Goal: Task Accomplishment & Management: Use online tool/utility

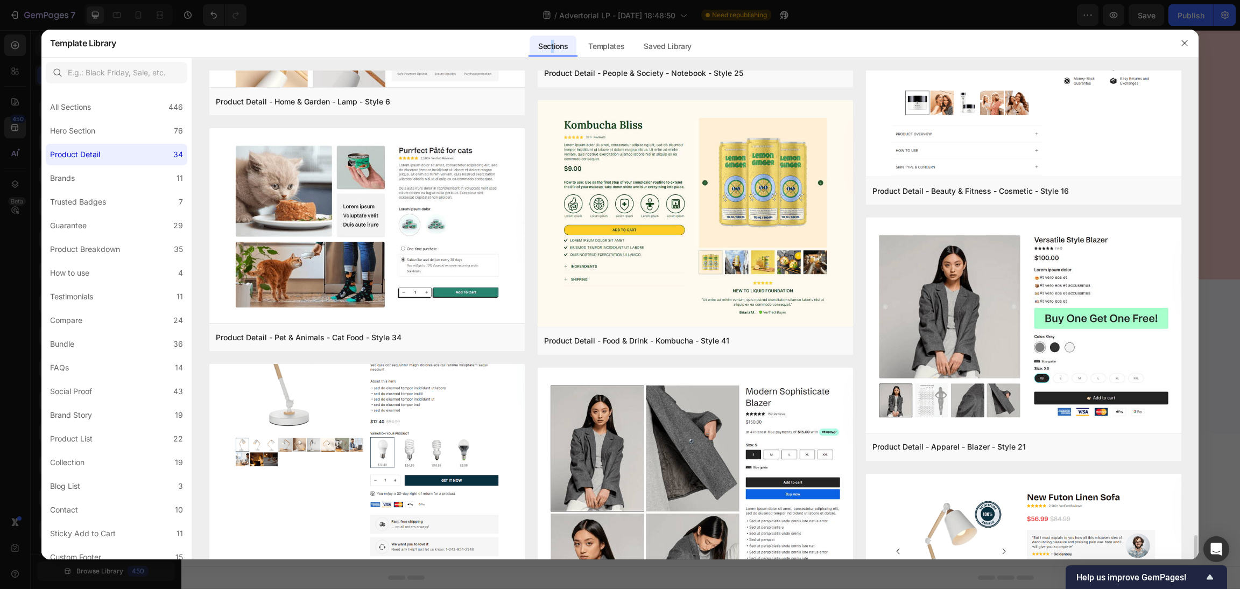
scroll to position [1875, 0]
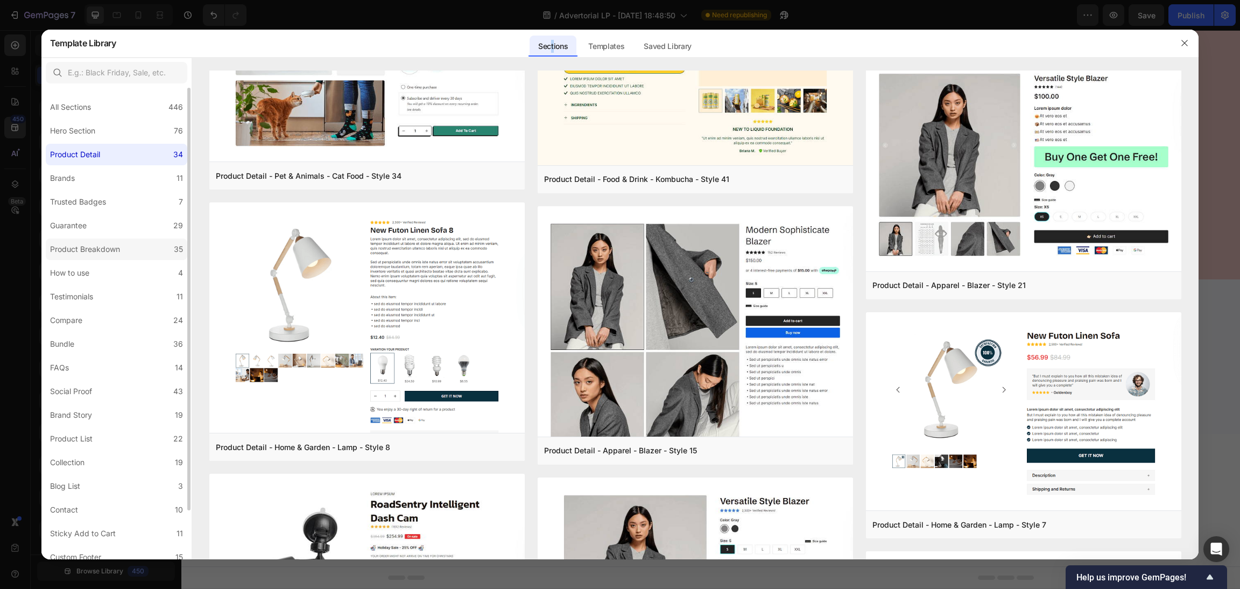
click at [104, 241] on label "Product Breakdown 35" at bounding box center [117, 249] width 142 height 22
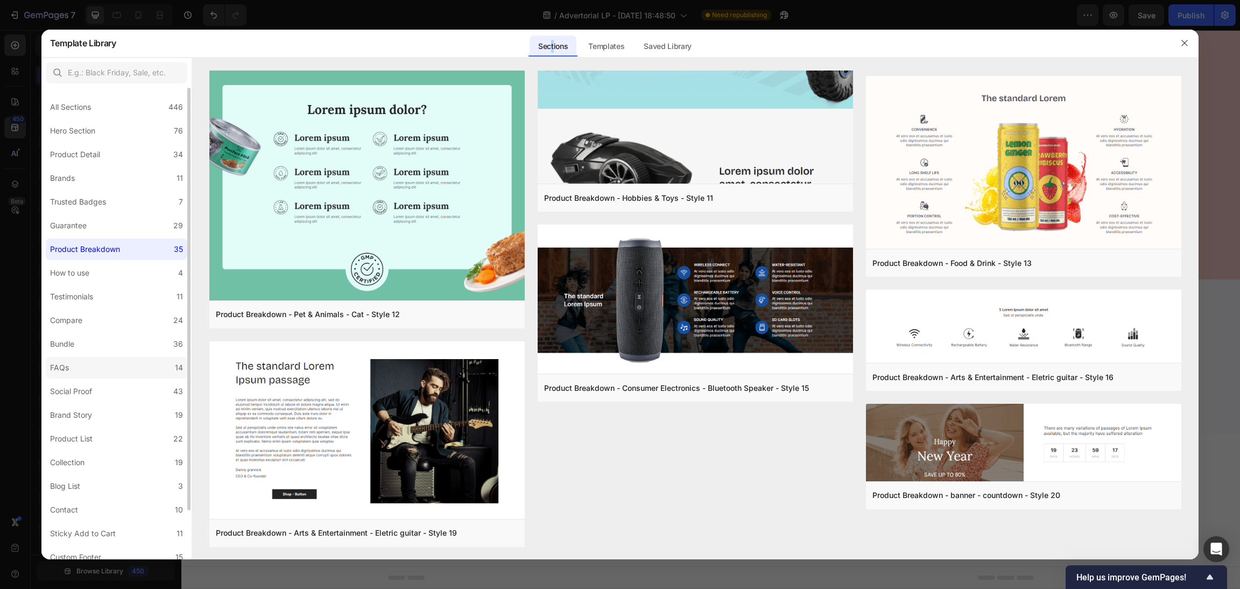
scroll to position [54, 0]
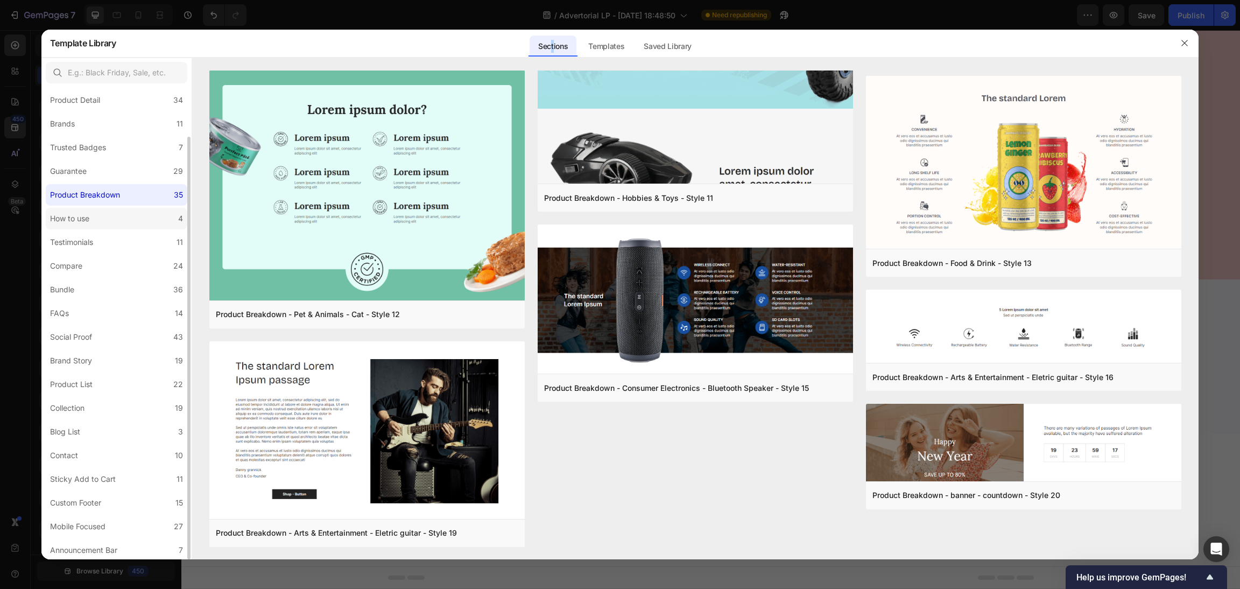
click at [114, 221] on label "How to use 4" at bounding box center [117, 219] width 142 height 22
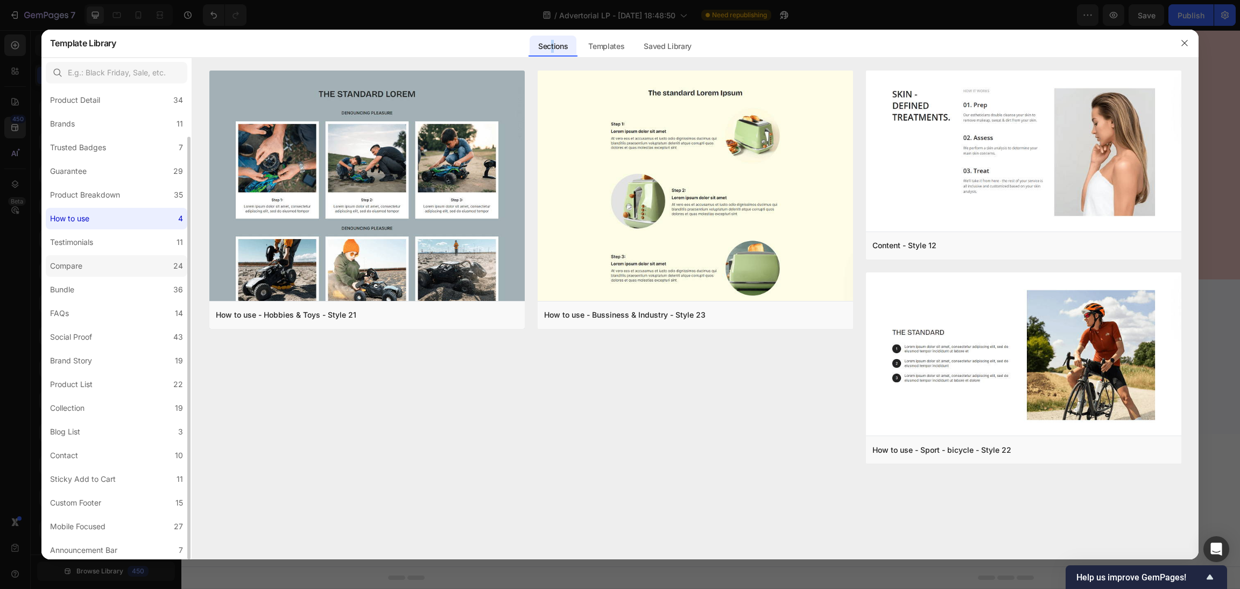
click at [120, 258] on label "Compare 24" at bounding box center [117, 266] width 142 height 22
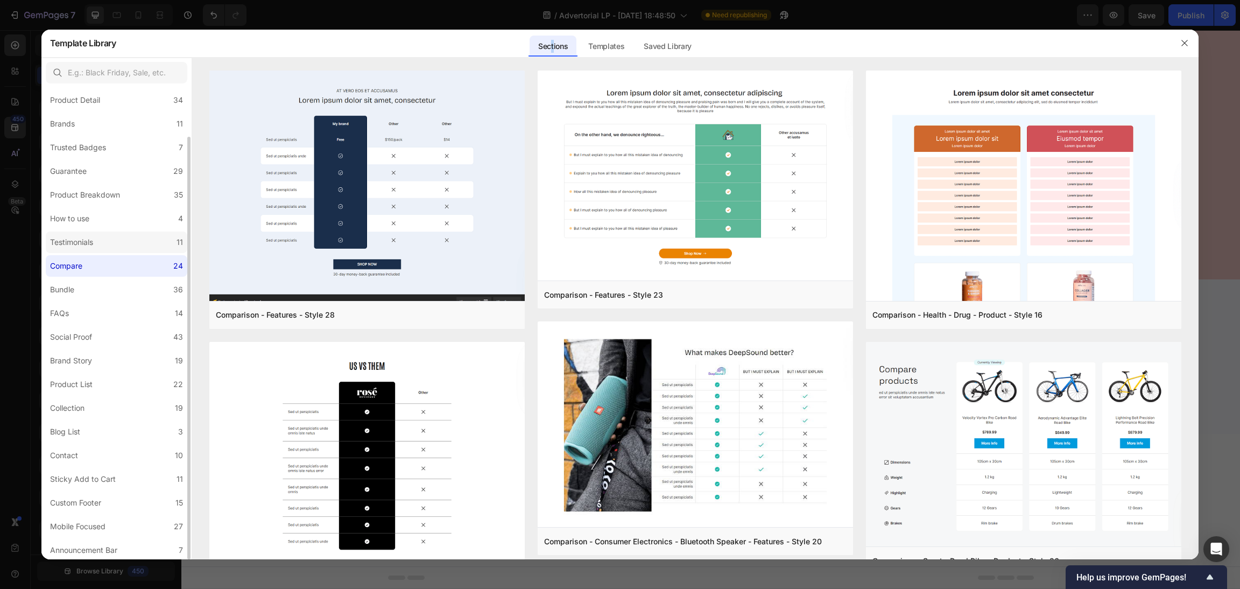
click at [120, 243] on label "Testimonials 11" at bounding box center [117, 242] width 142 height 22
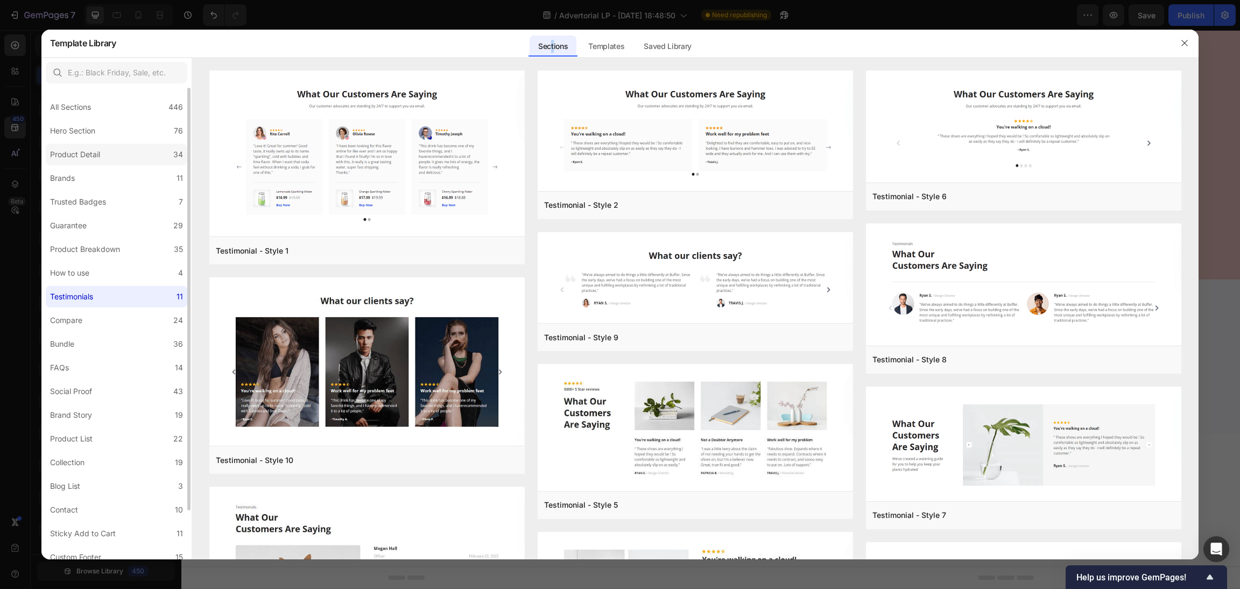
click at [83, 148] on div "Product Detail" at bounding box center [75, 154] width 50 height 13
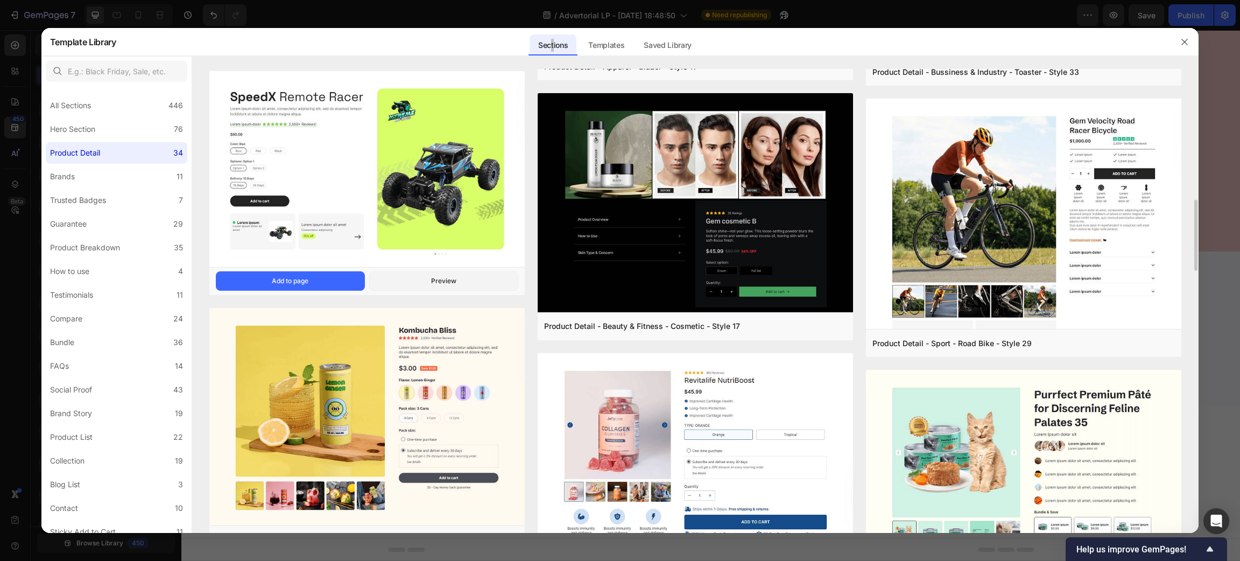
scroll to position [323, 0]
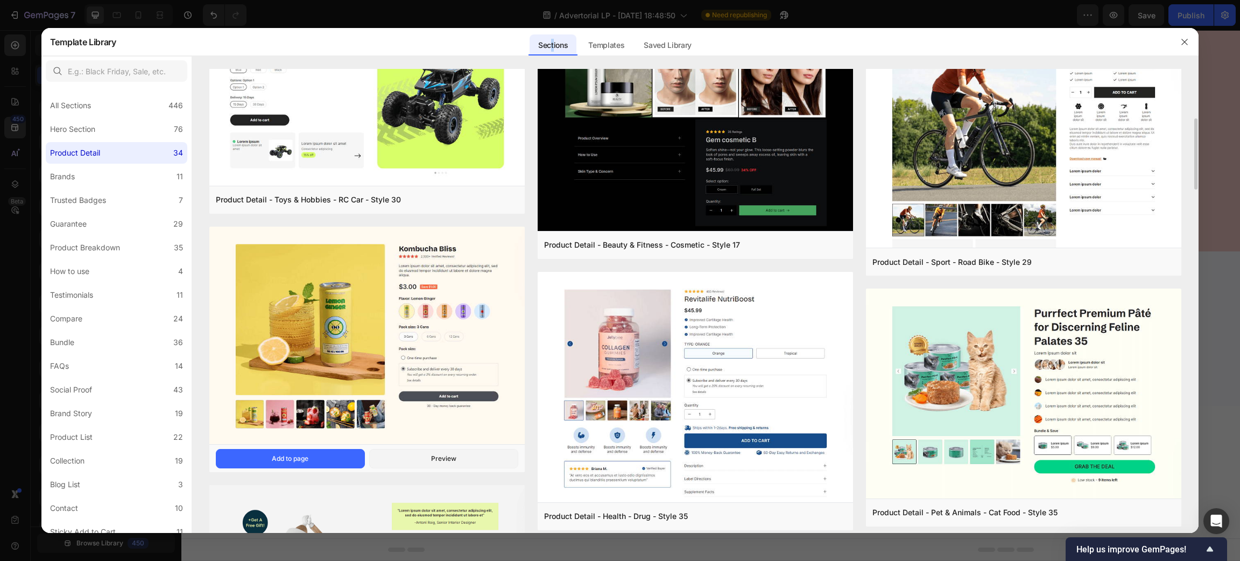
click at [343, 314] on img at bounding box center [366, 336] width 315 height 220
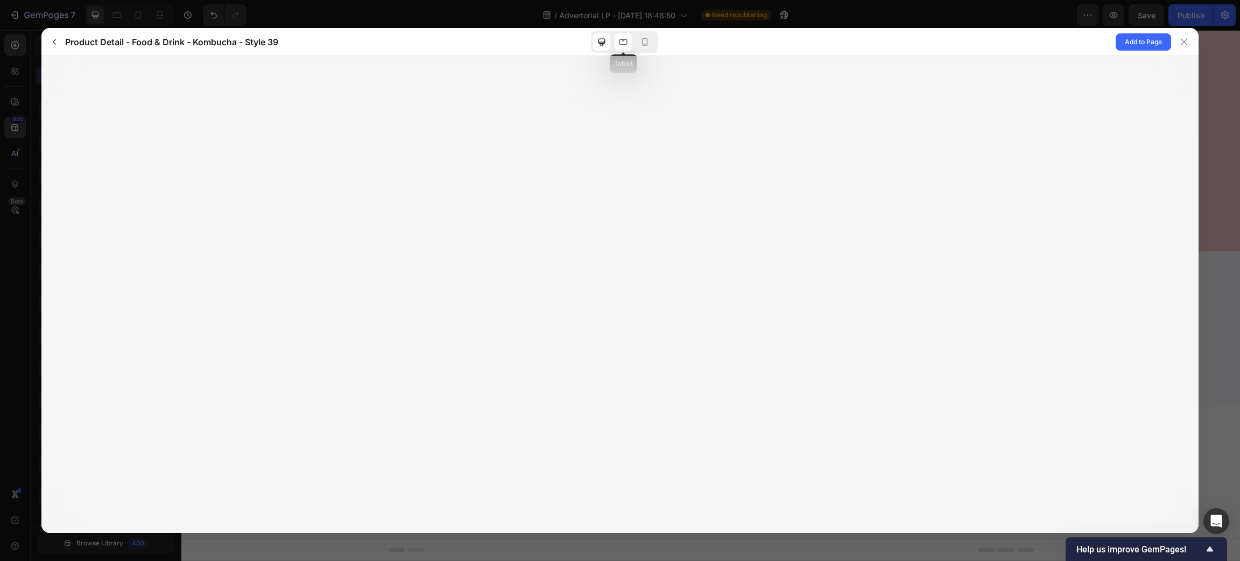
click at [622, 45] on icon at bounding box center [623, 42] width 11 height 11
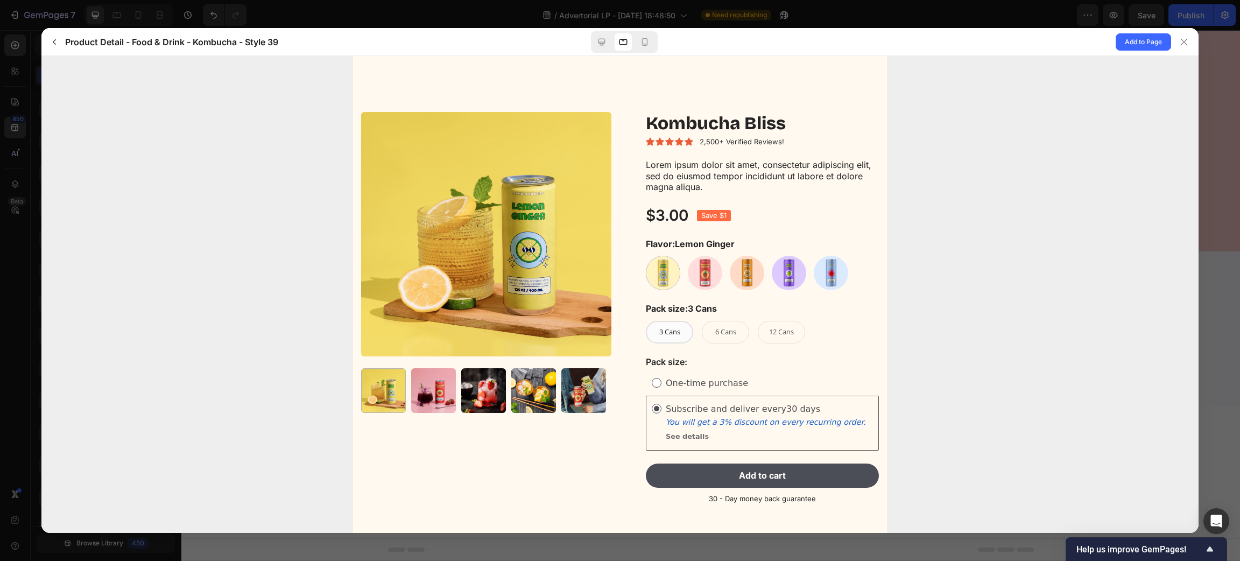
scroll to position [0, 0]
click at [441, 383] on div at bounding box center [433, 390] width 45 height 45
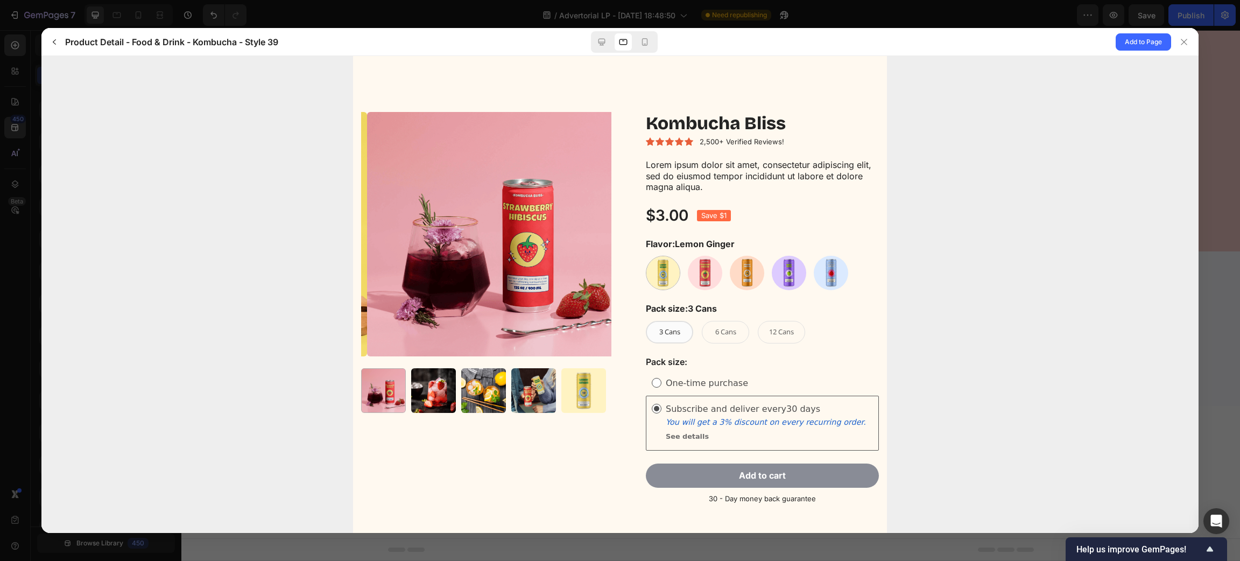
click at [792, 477] on button "Add to cart" at bounding box center [761, 475] width 233 height 24
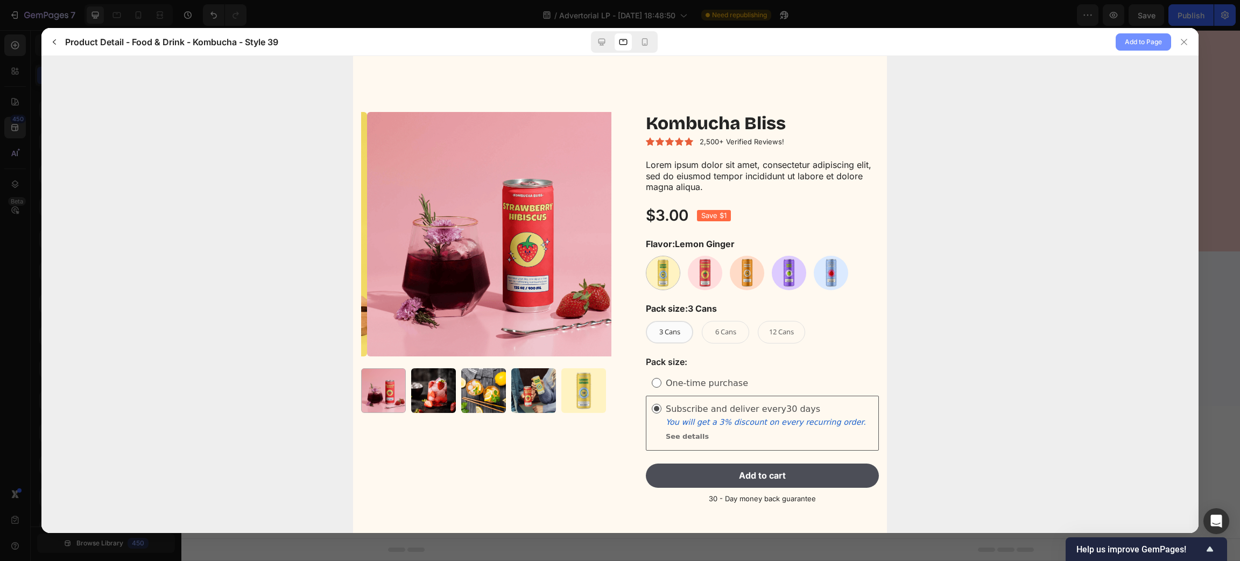
click at [1156, 41] on span "Add to Page" at bounding box center [1143, 42] width 37 height 13
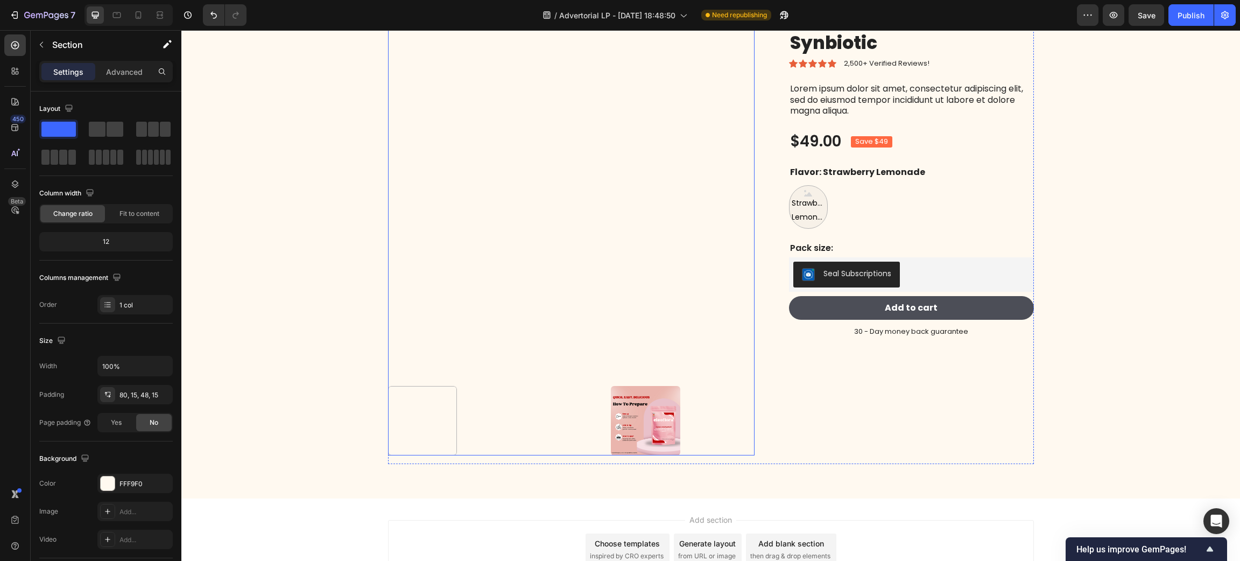
scroll to position [8525, 0]
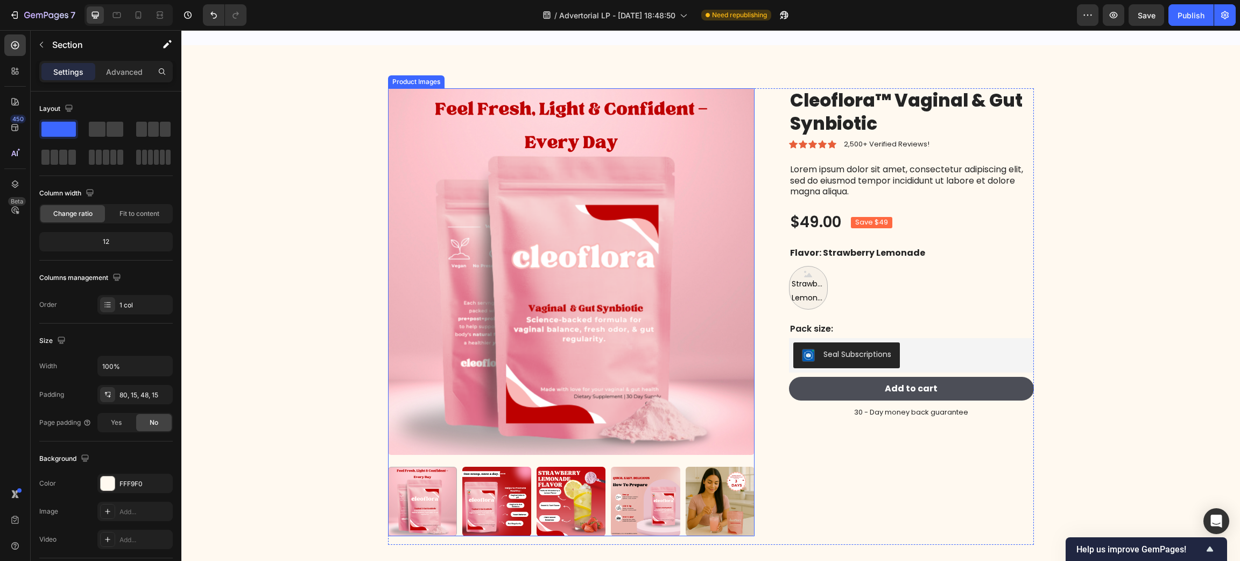
click at [573, 202] on img at bounding box center [571, 271] width 366 height 366
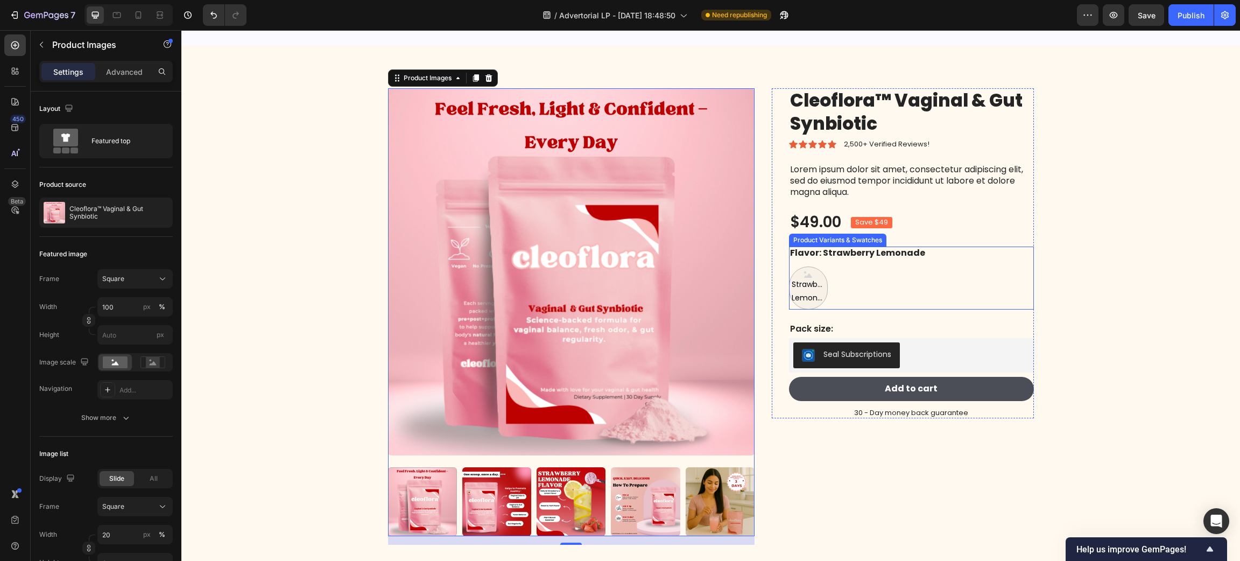
click at [841, 270] on div "Strawberry Lemonade Strawberry Lemonade Strawberry Lemonade" at bounding box center [911, 287] width 245 height 43
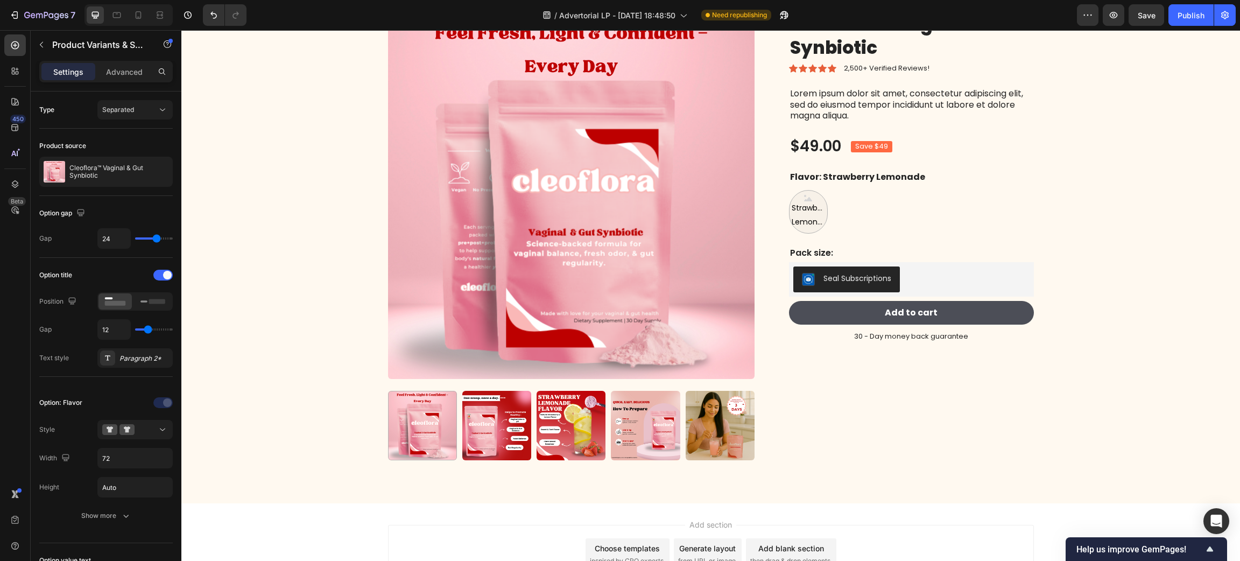
scroll to position [8601, 0]
click at [712, 433] on img at bounding box center [720, 424] width 69 height 69
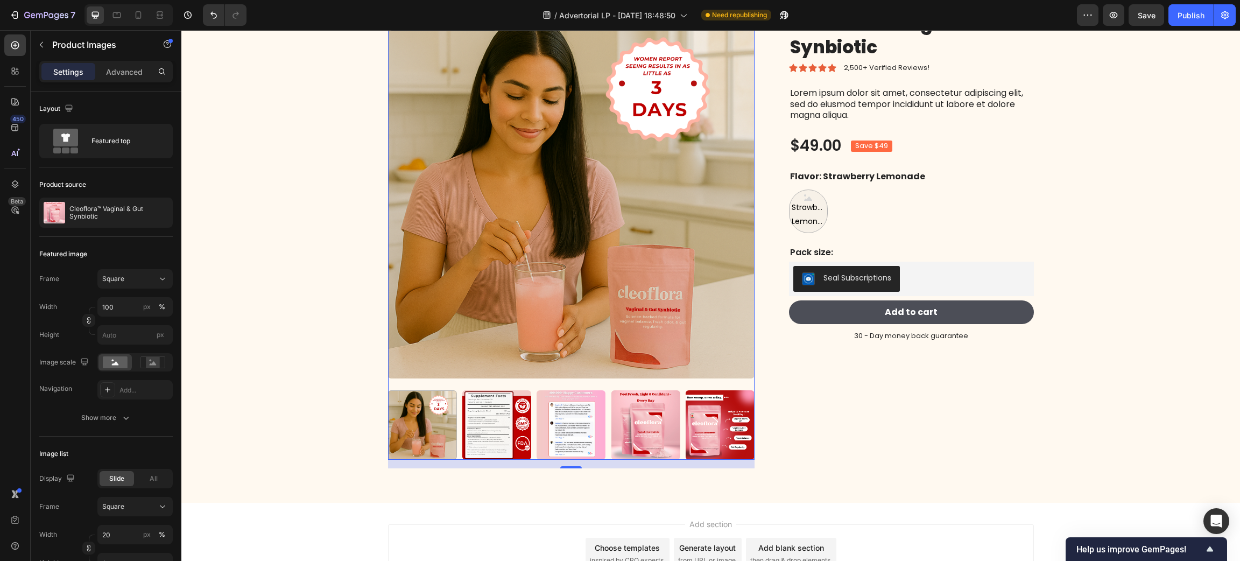
click at [483, 428] on img at bounding box center [496, 424] width 69 height 69
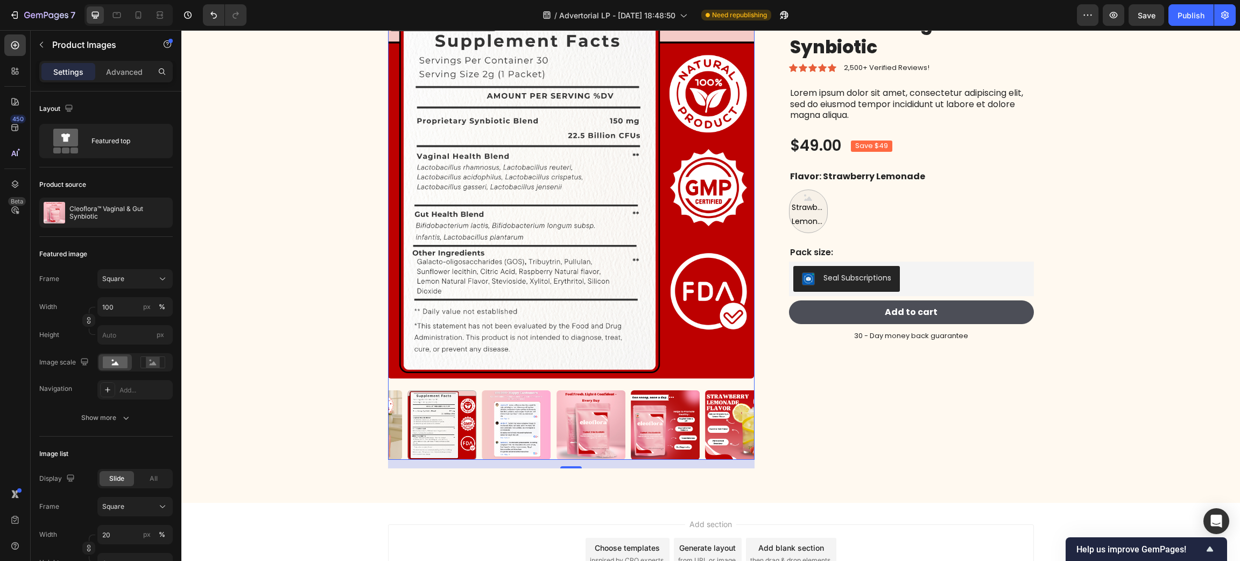
click at [705, 426] on img at bounding box center [739, 424] width 69 height 69
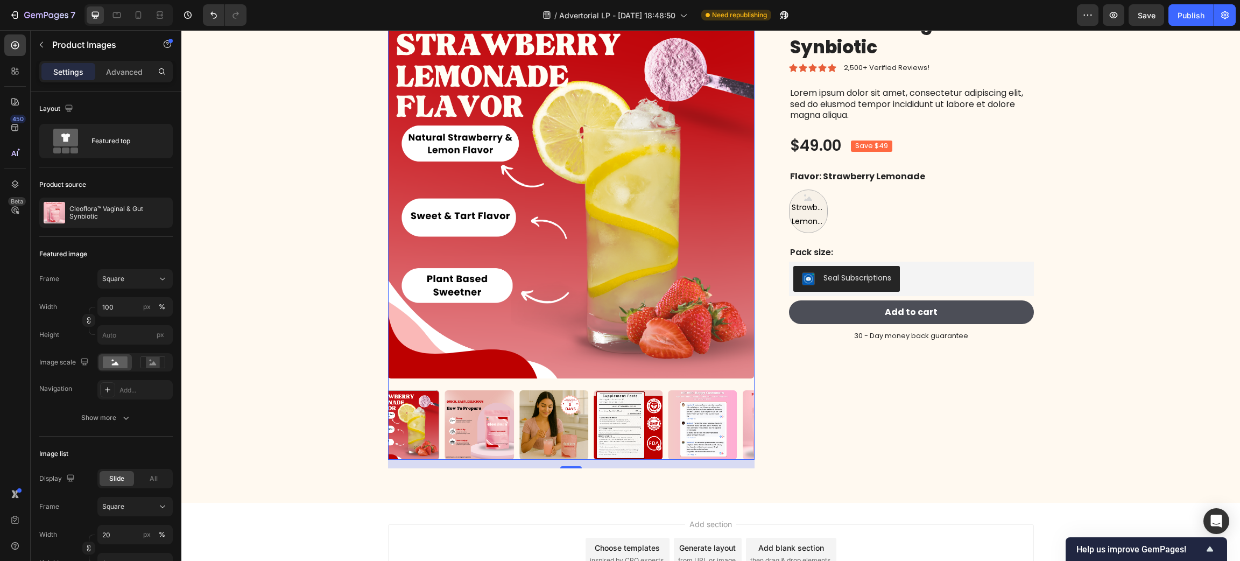
click at [494, 423] on img at bounding box center [479, 424] width 69 height 69
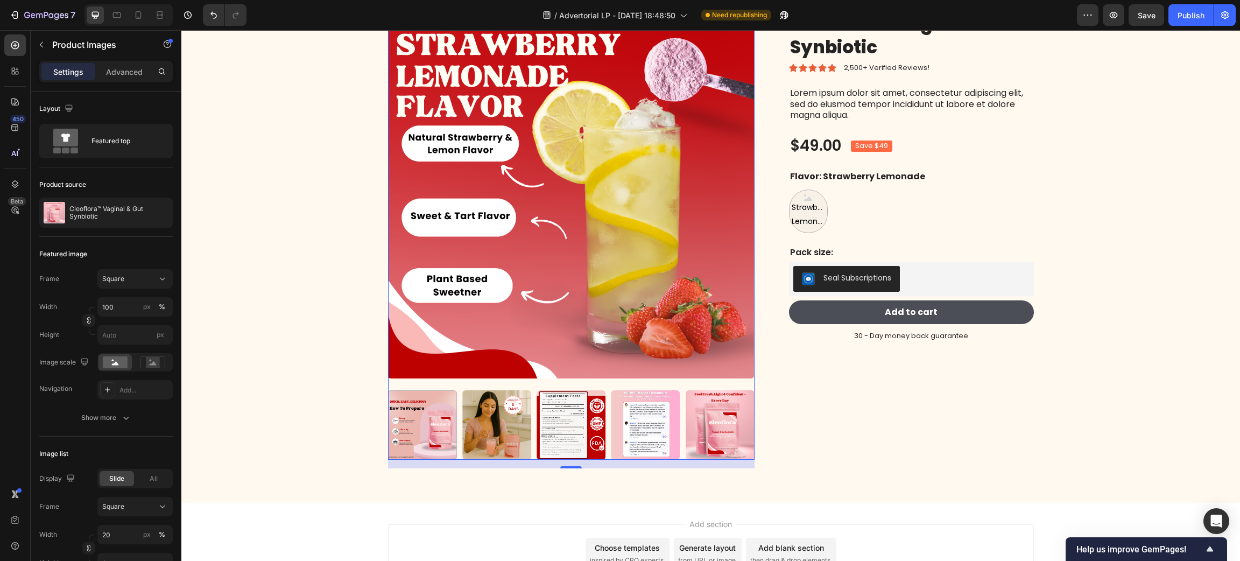
click at [635, 434] on img at bounding box center [645, 424] width 69 height 69
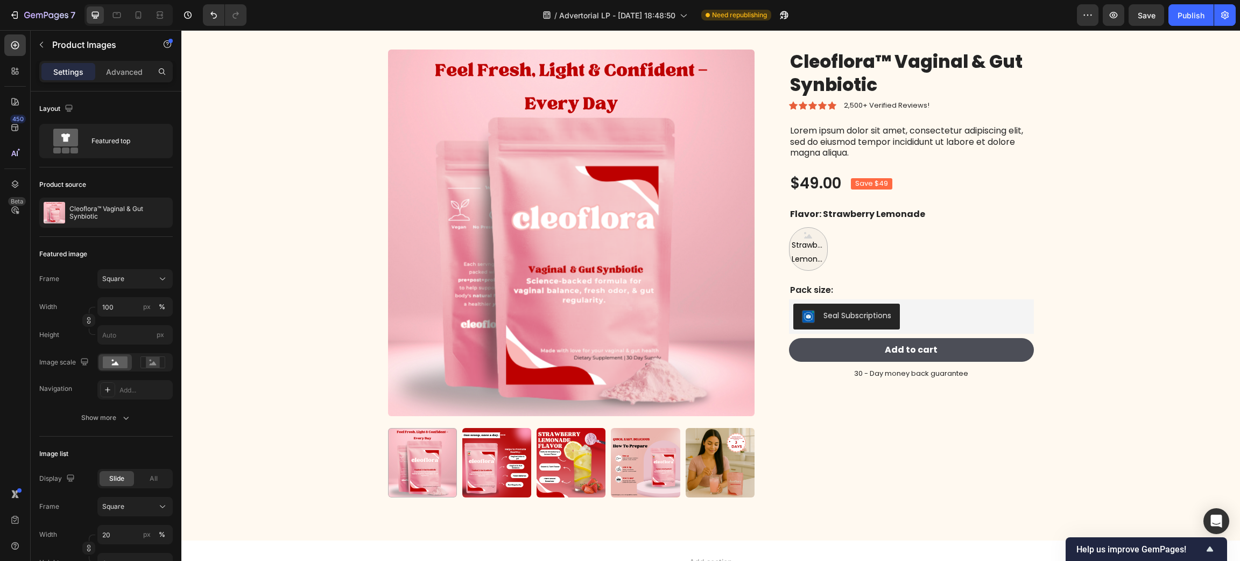
scroll to position [8359, 0]
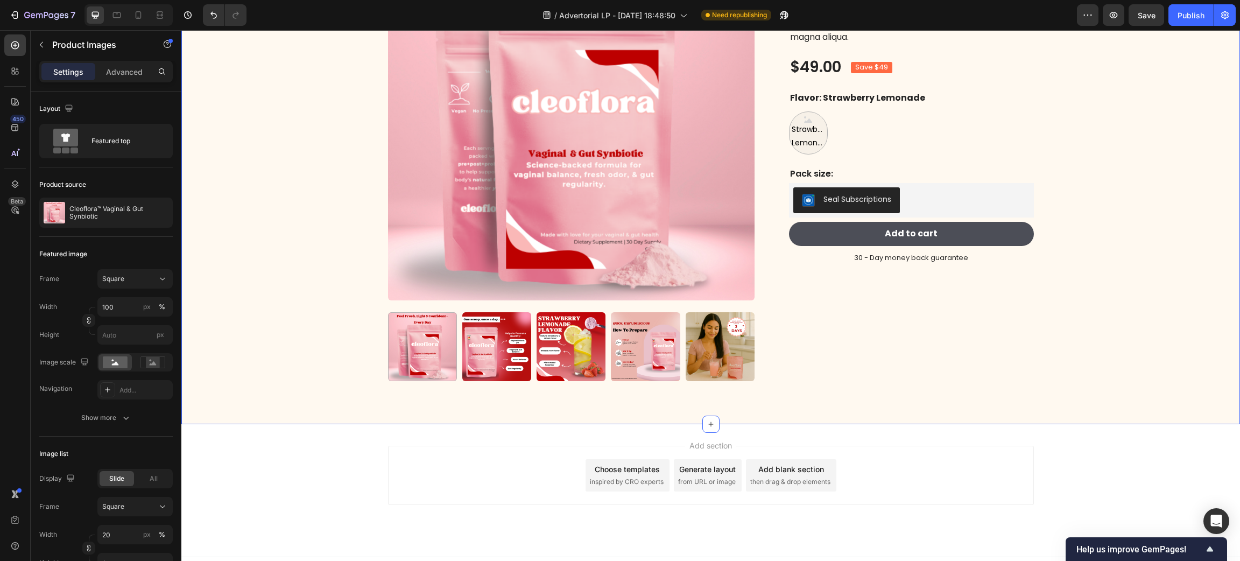
click at [274, 331] on div "Product Images Cleoflora™ Vaginal & Gut Synbiotic Product Title Icon Icon Icon …" at bounding box center [710, 165] width 1042 height 465
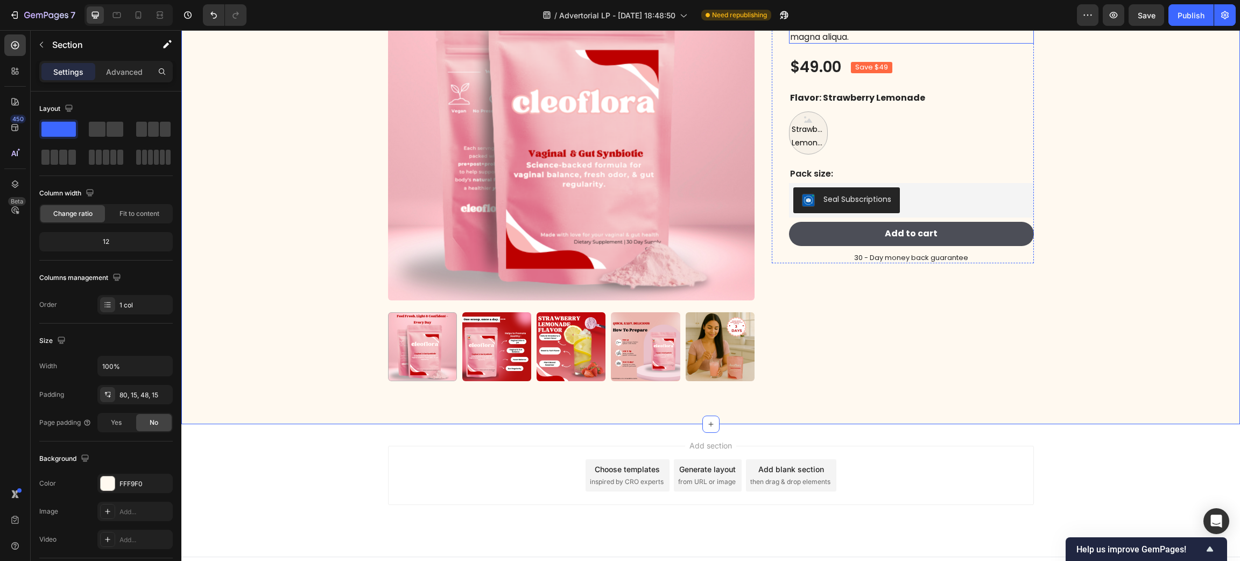
scroll to position [8520, 0]
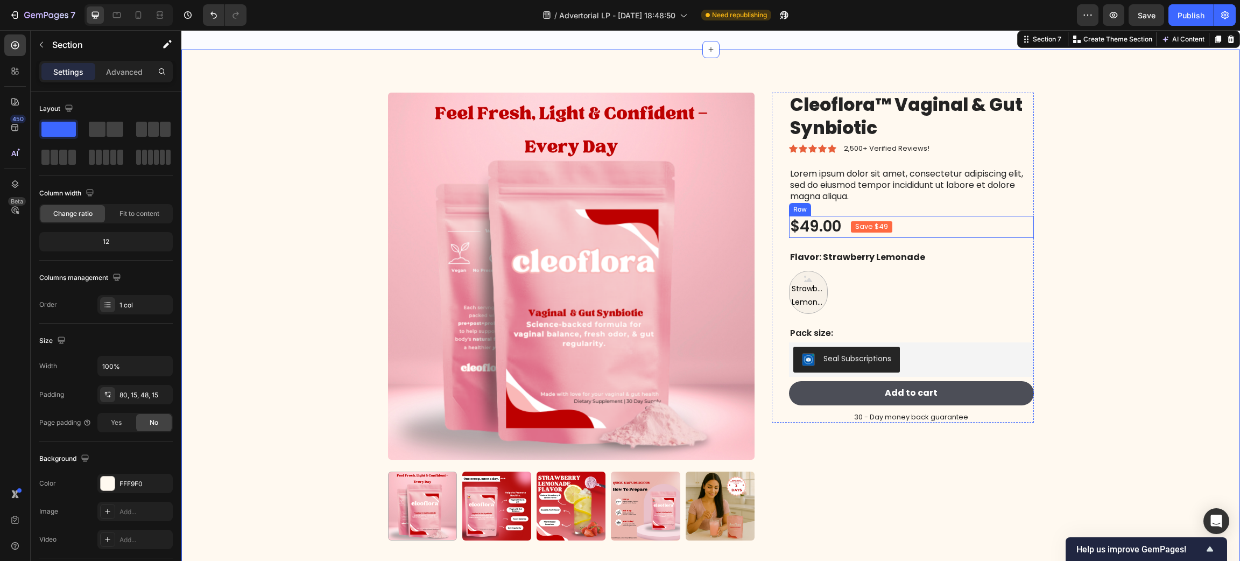
click at [906, 225] on div "$49.00 Product Price Product Price Save $49 Product Badge Row" at bounding box center [911, 227] width 245 height 22
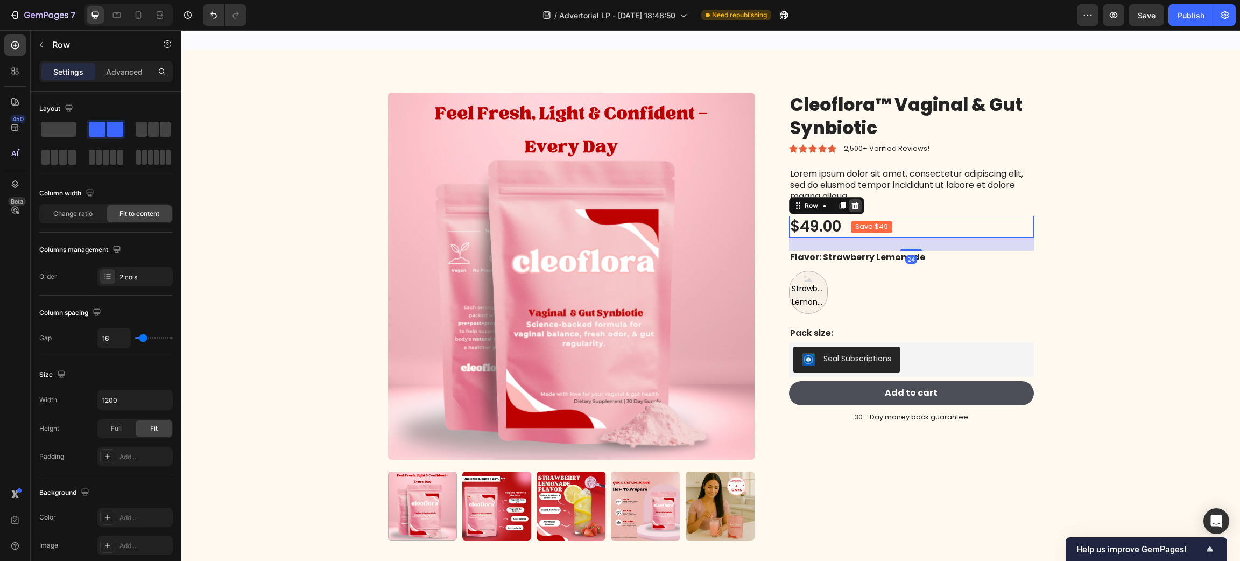
click at [853, 202] on div at bounding box center [855, 205] width 13 height 13
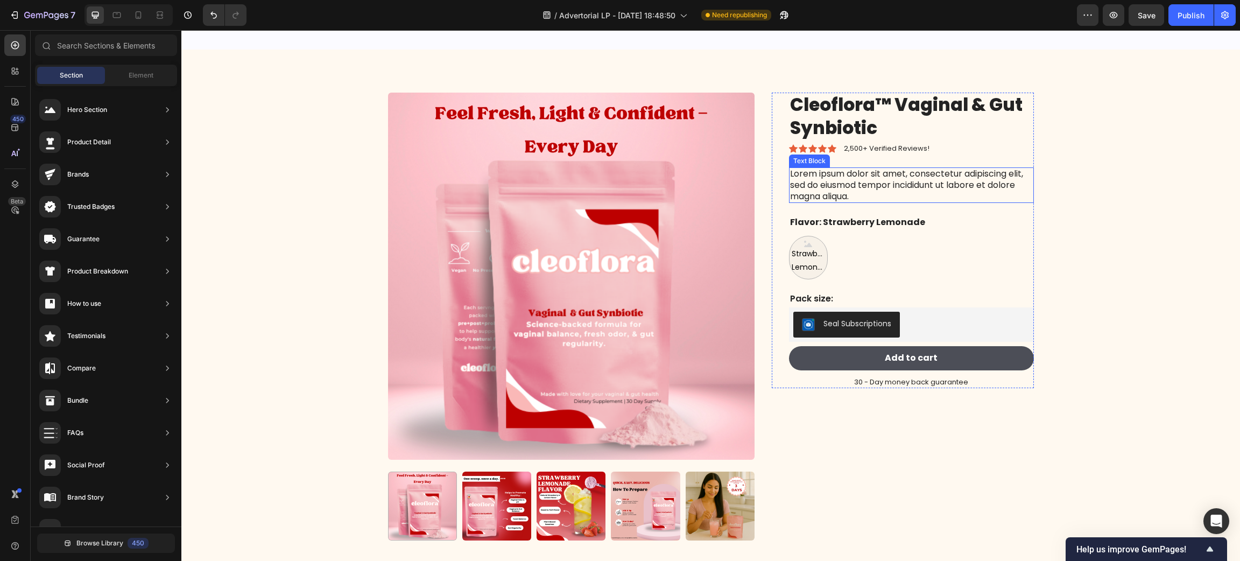
click at [844, 185] on p "Lorem ipsum dolor sit amet, consectetur adipiscing elit, sed do eiusmod tempor …" at bounding box center [911, 184] width 243 height 33
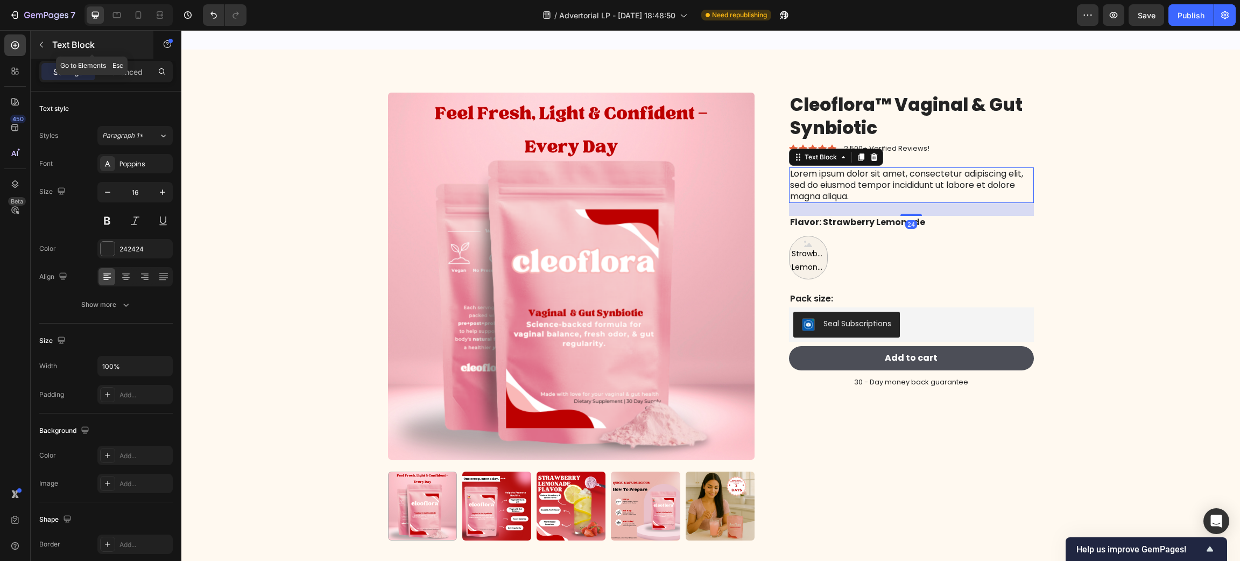
click at [41, 44] on icon "button" at bounding box center [41, 44] width 9 height 9
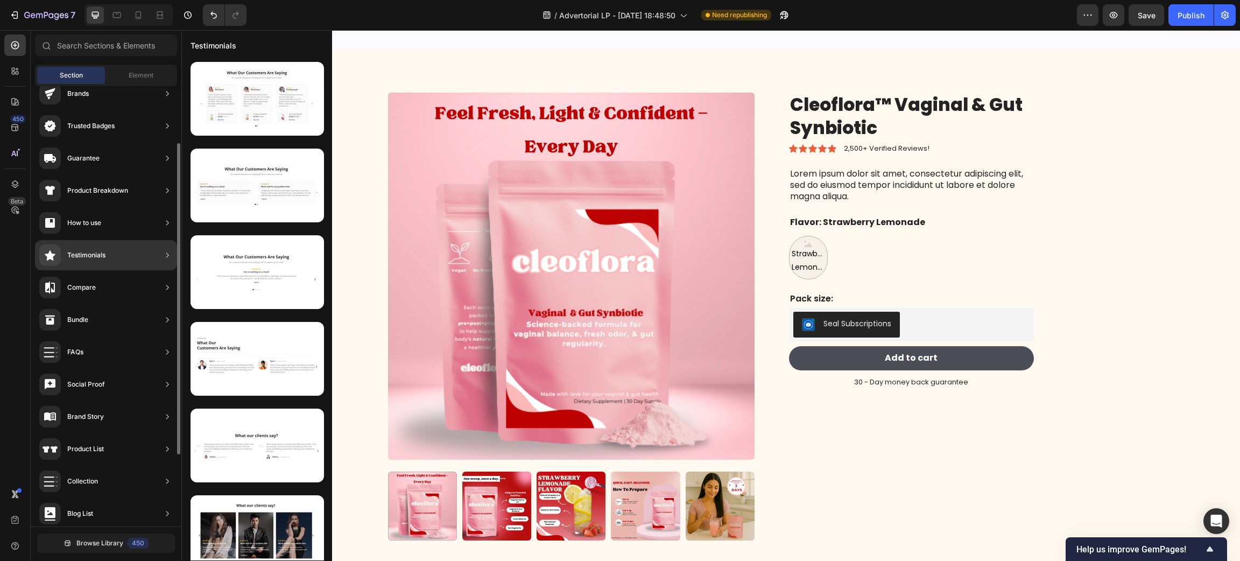
scroll to position [0, 0]
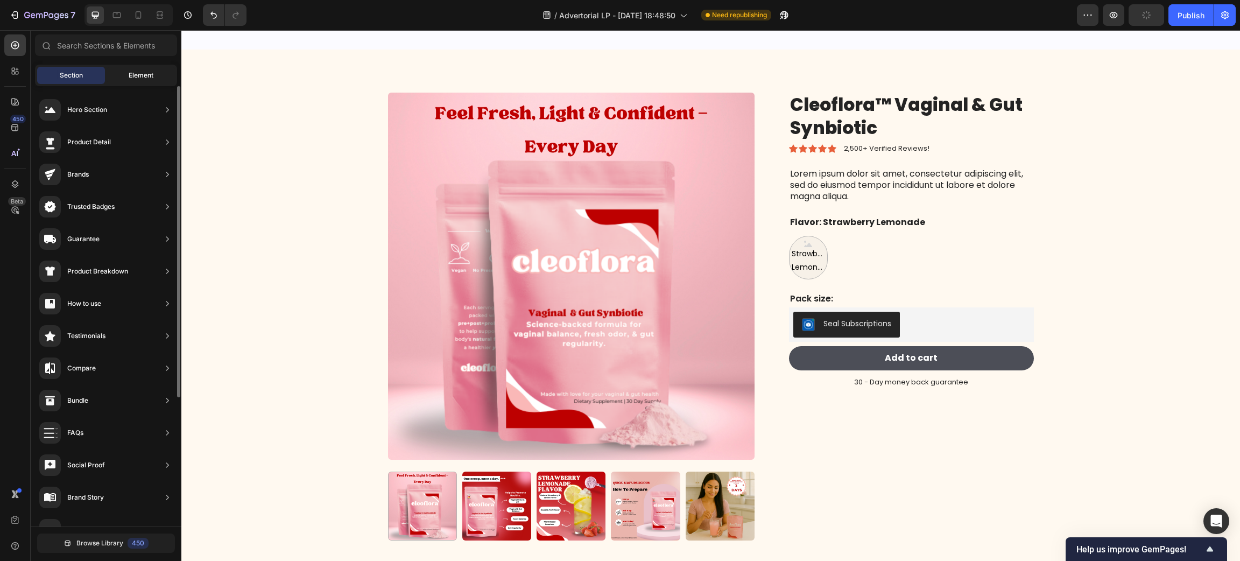
click at [141, 80] on div "Element" at bounding box center [141, 75] width 68 height 17
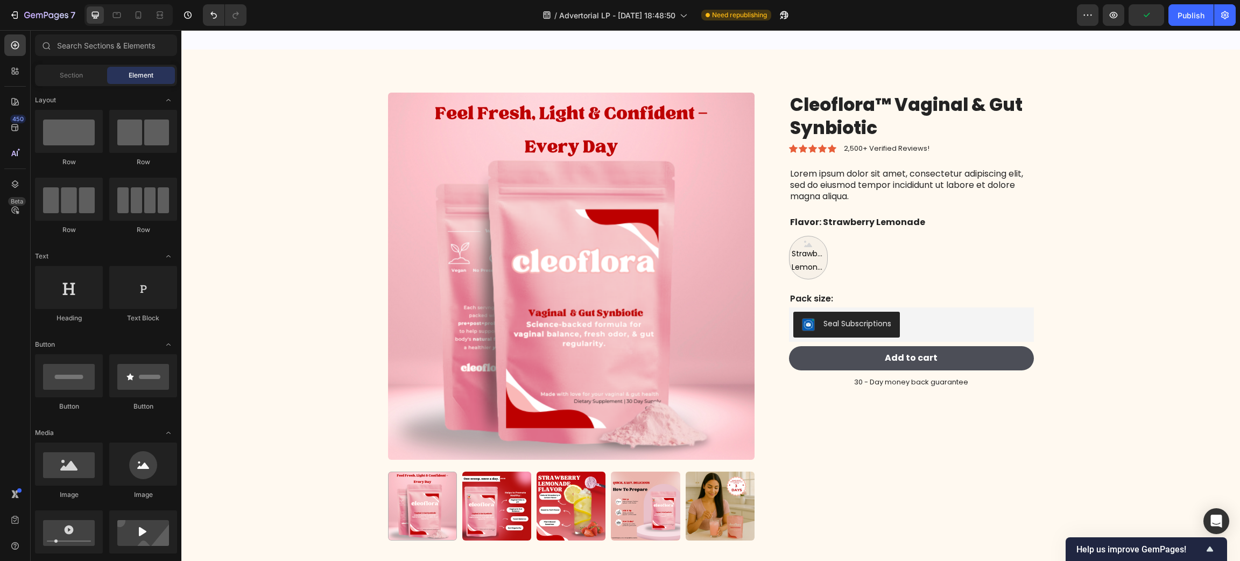
scroll to position [646, 0]
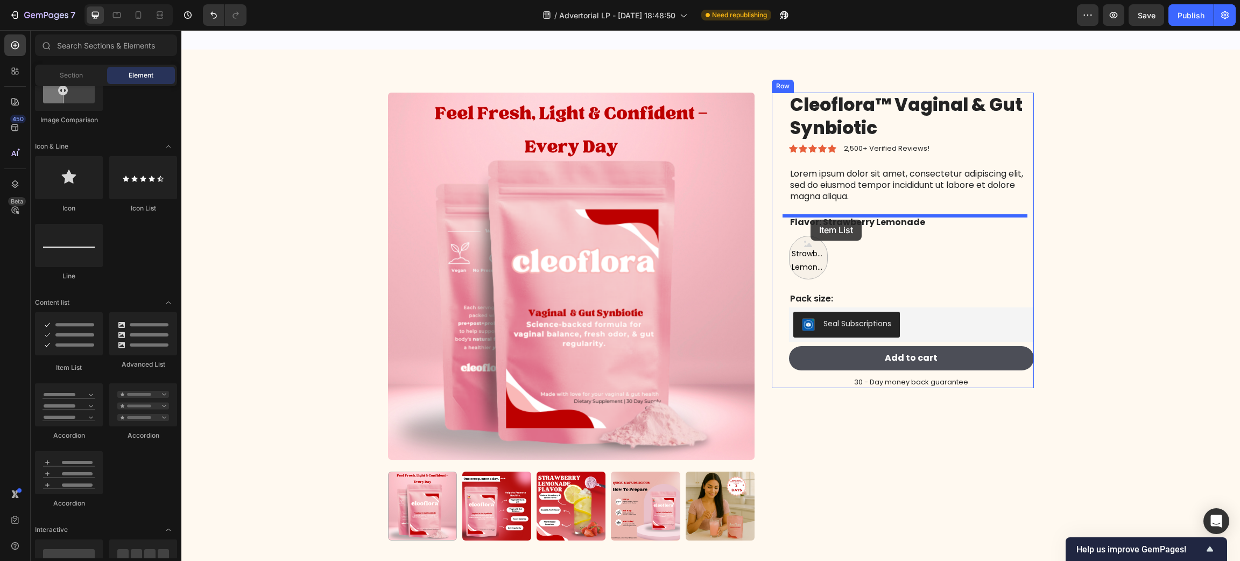
drag, startPoint x: 248, startPoint y: 385, endPoint x: 810, endPoint y: 217, distance: 586.7
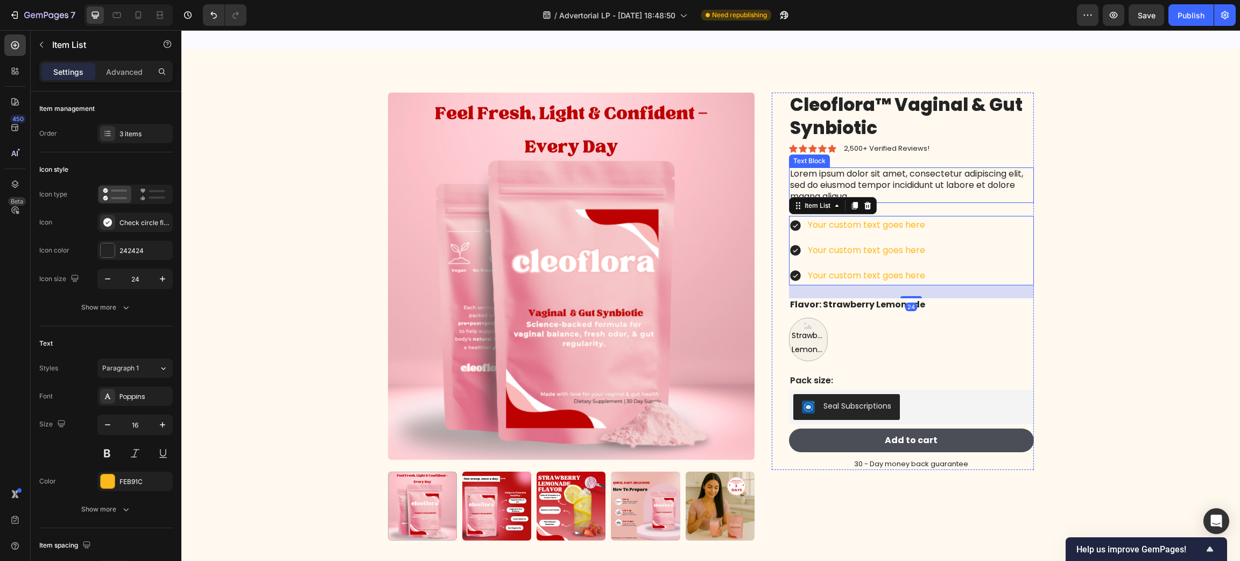
click at [922, 182] on p "Lorem ipsum dolor sit amet, consectetur adipiscing elit, sed do eiusmod tempor …" at bounding box center [911, 184] width 243 height 33
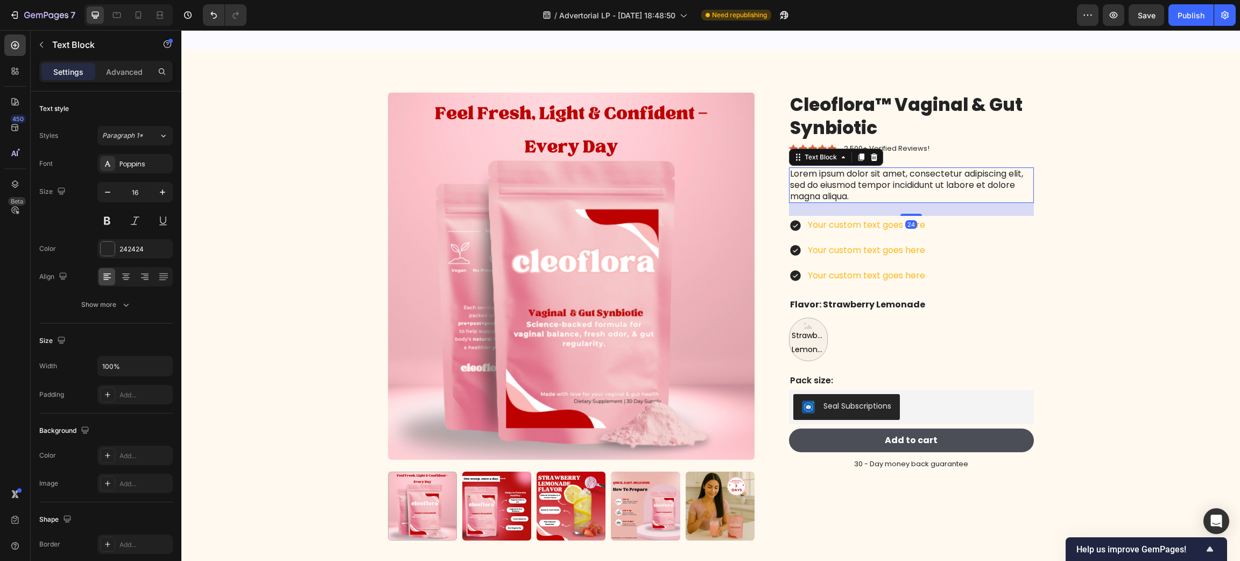
click at [922, 182] on p "Lorem ipsum dolor sit amet, consectetur adipiscing elit, sed do eiusmod tempor …" at bounding box center [911, 184] width 243 height 33
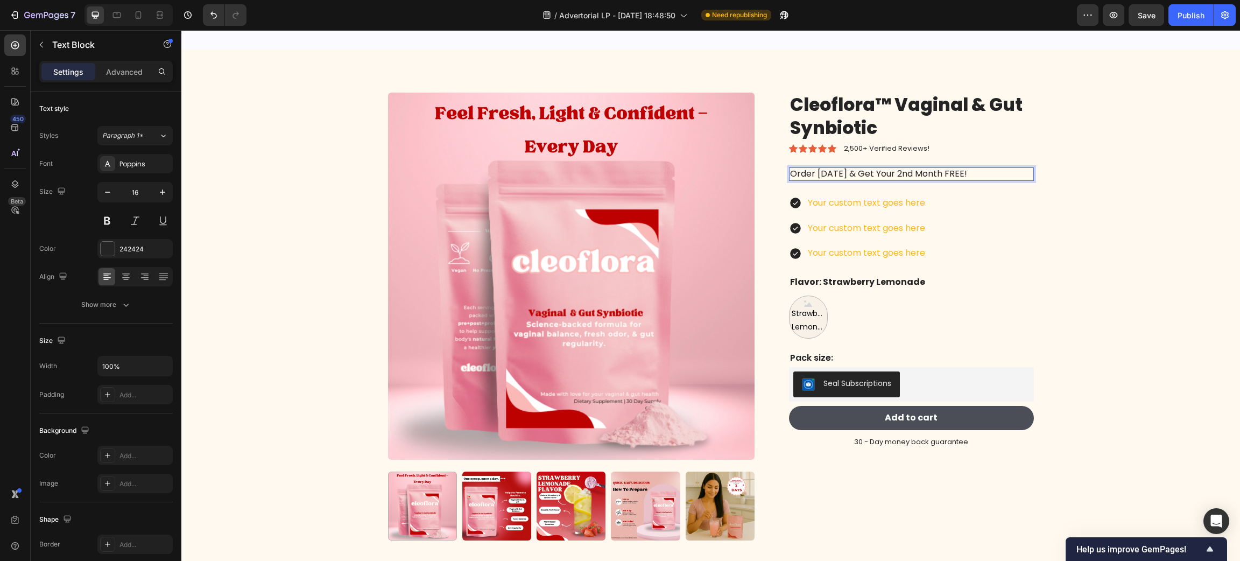
click at [817, 170] on p "Order [DATE] & Get Your 2nd Month FREE!" at bounding box center [911, 173] width 243 height 11
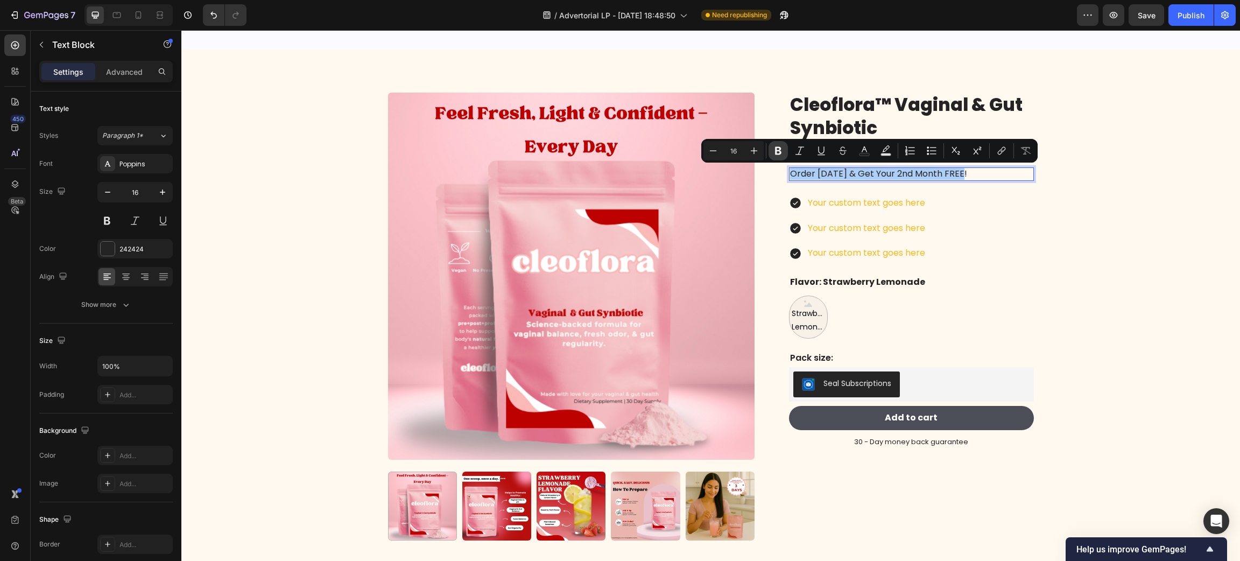
click at [780, 144] on button "Bold" at bounding box center [777, 150] width 19 height 19
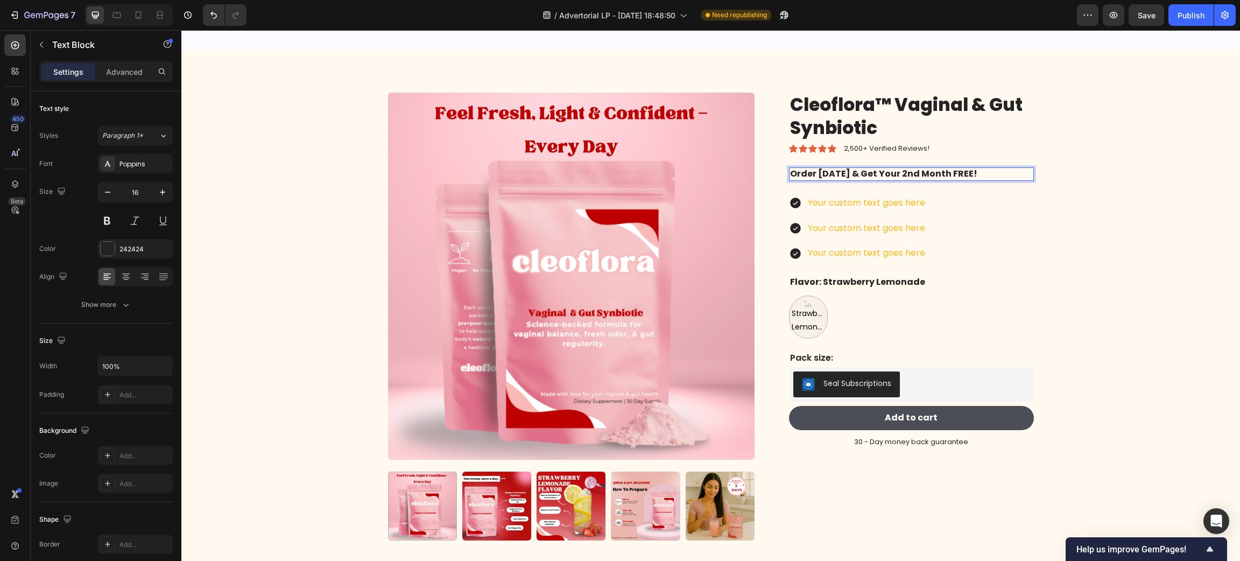
click at [760, 150] on div "Product Images Cleoflora™ Vaginal & Gut Synbiotic Product Title Icon Icon Icon …" at bounding box center [711, 321] width 646 height 456
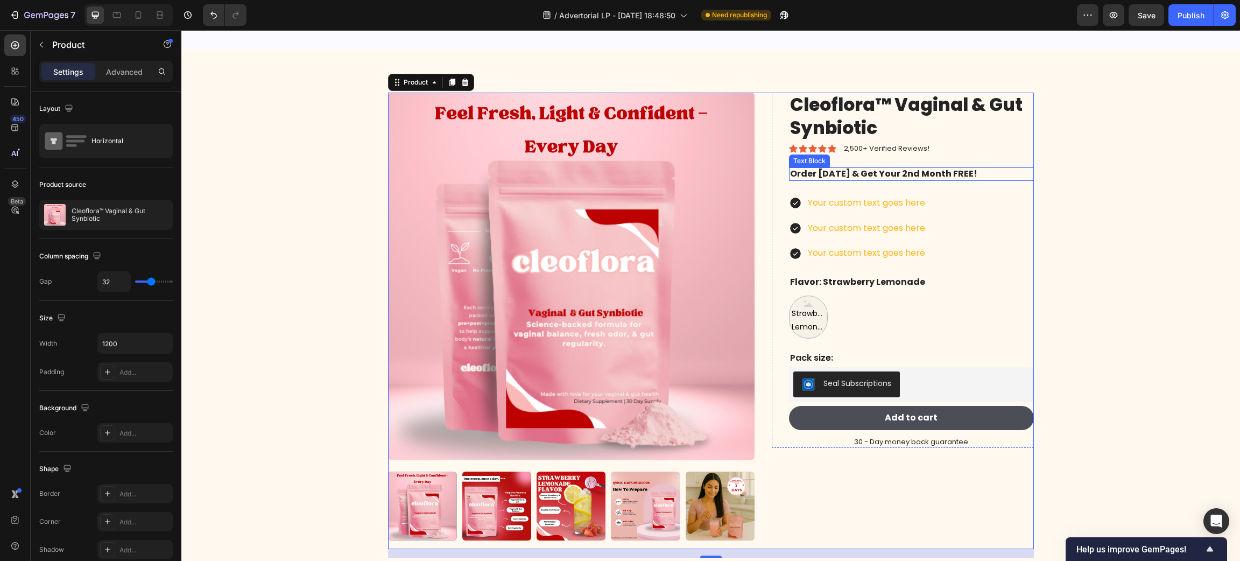
click at [863, 177] on strong "Order [DATE] & Get Your 2nd Month FREE!" at bounding box center [883, 173] width 187 height 12
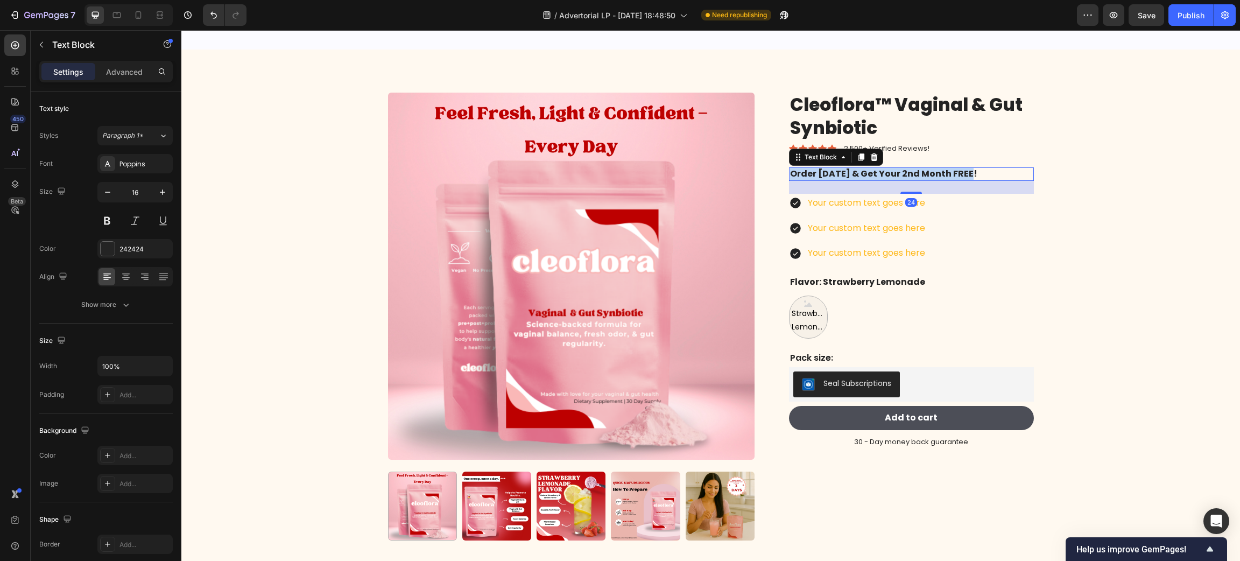
click at [863, 177] on strong "Order [DATE] & Get Your 2nd Month FREE!" at bounding box center [883, 173] width 187 height 12
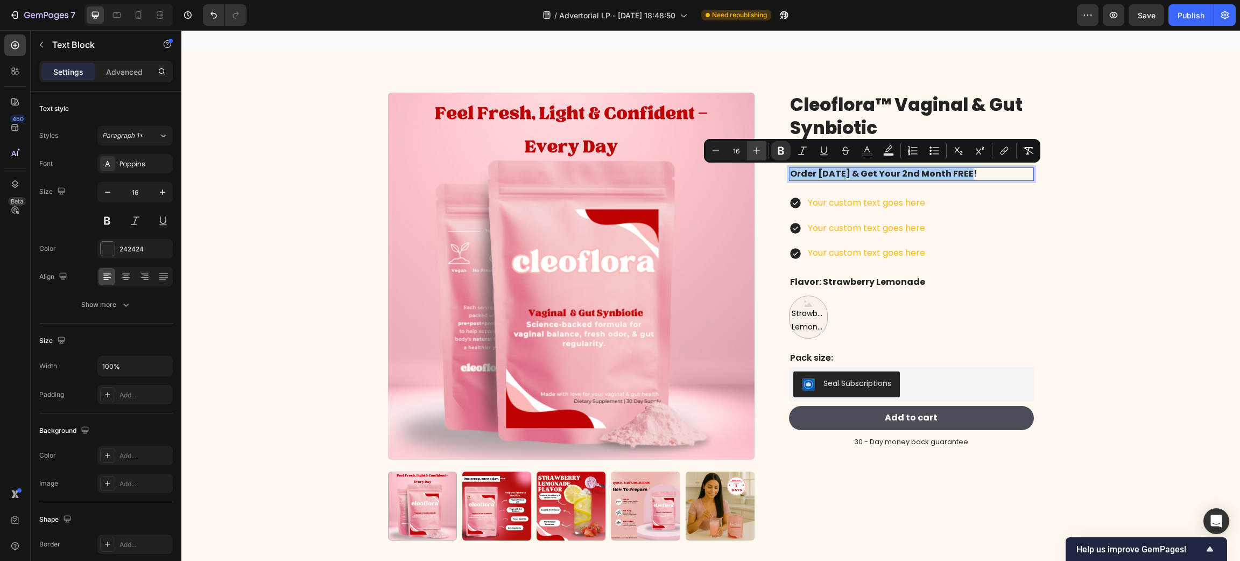
click at [761, 151] on icon "Editor contextual toolbar" at bounding box center [756, 150] width 11 height 11
type input "18"
click at [807, 170] on strong "Order [DATE] & Get Your 2nd Month FREE!" at bounding box center [894, 173] width 209 height 13
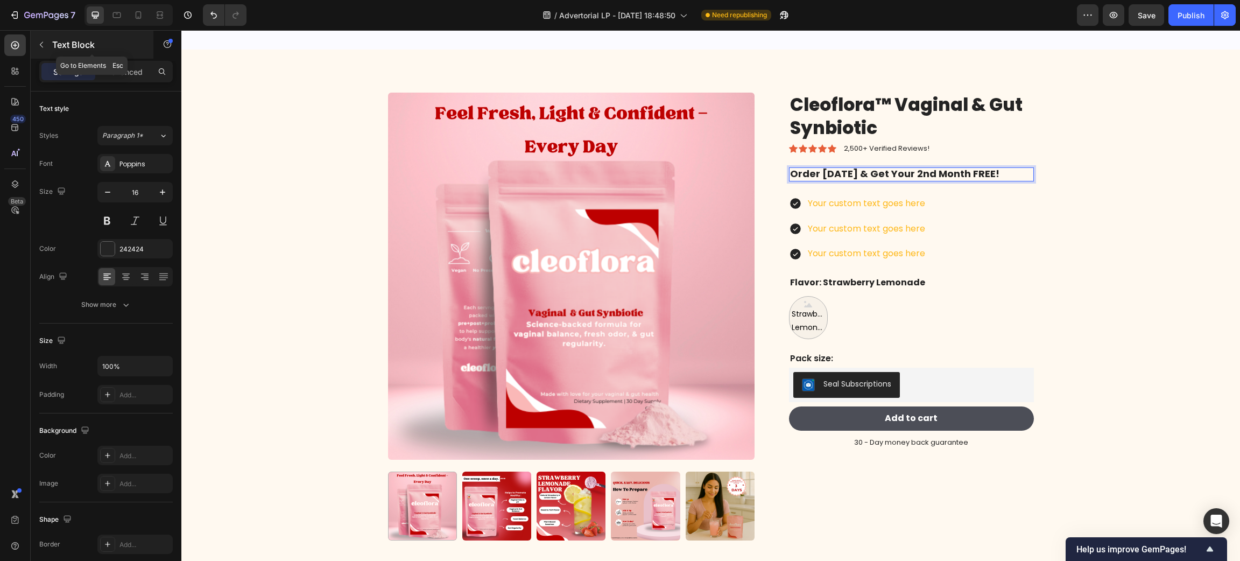
click at [45, 44] on icon "button" at bounding box center [41, 44] width 9 height 9
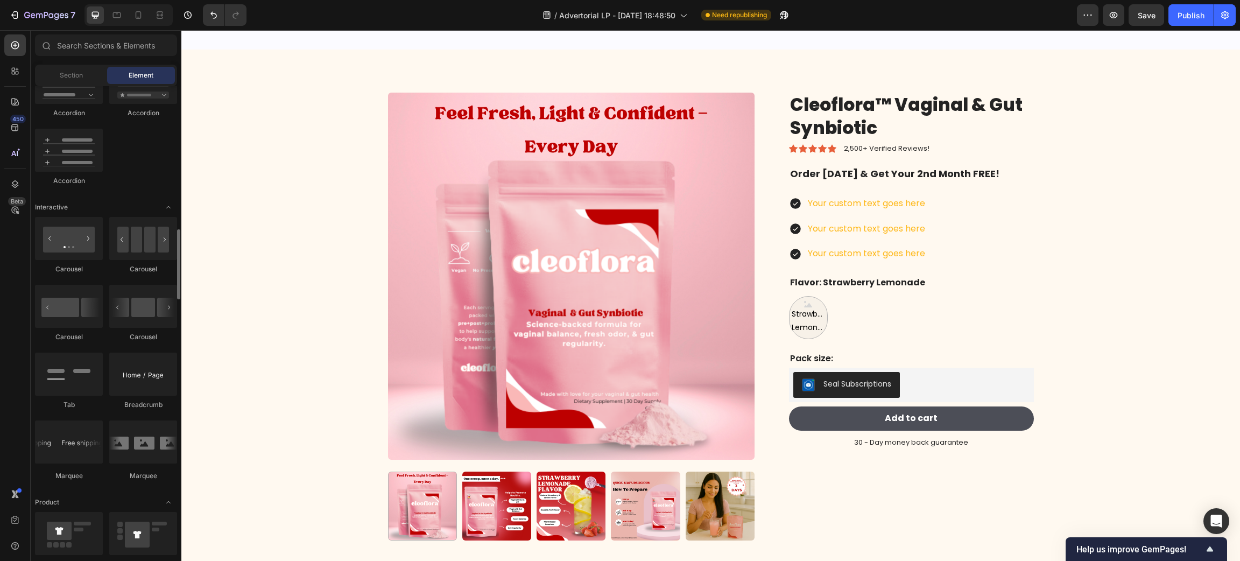
scroll to position [1130, 0]
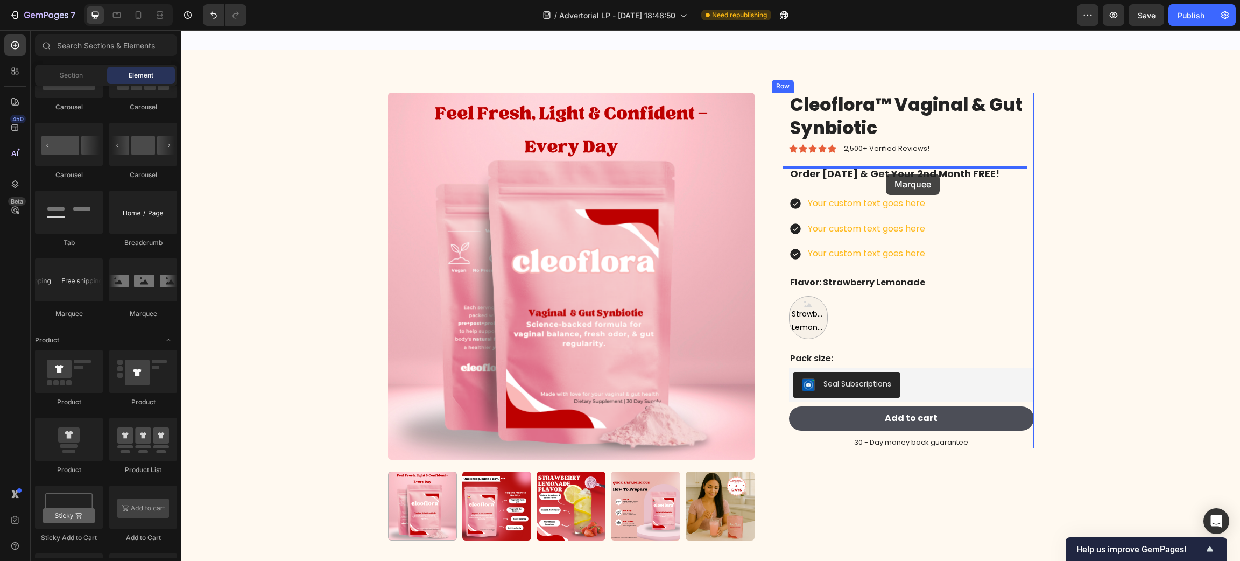
drag, startPoint x: 243, startPoint y: 312, endPoint x: 886, endPoint y: 174, distance: 657.2
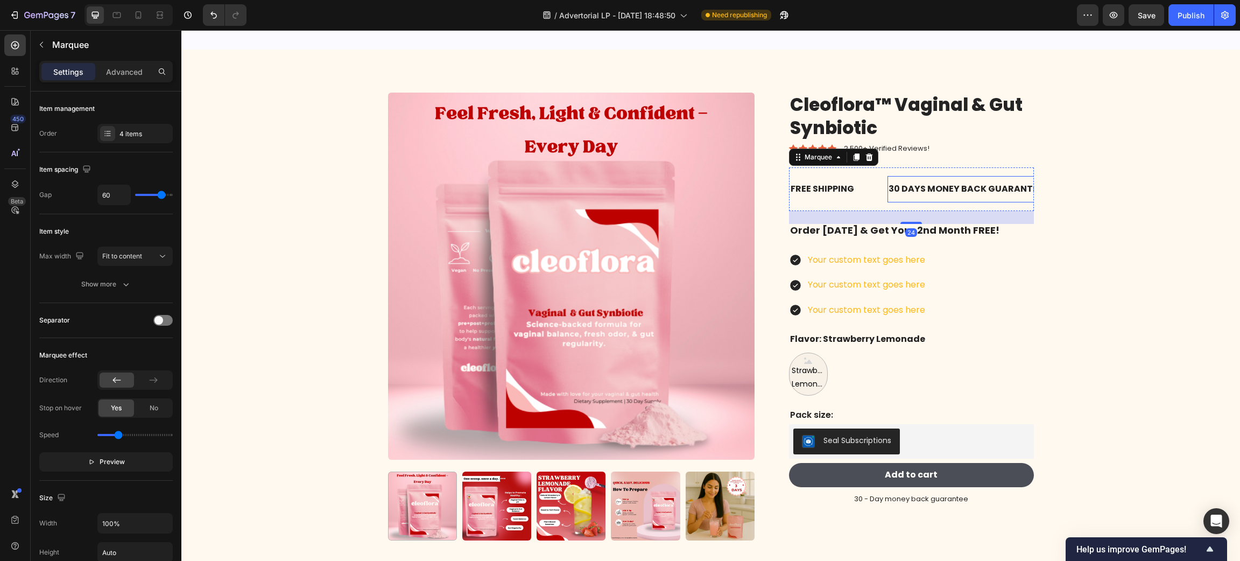
click at [895, 188] on div "30 DAYS MONEY BACK GUARANTEE" at bounding box center [965, 189] width 156 height 18
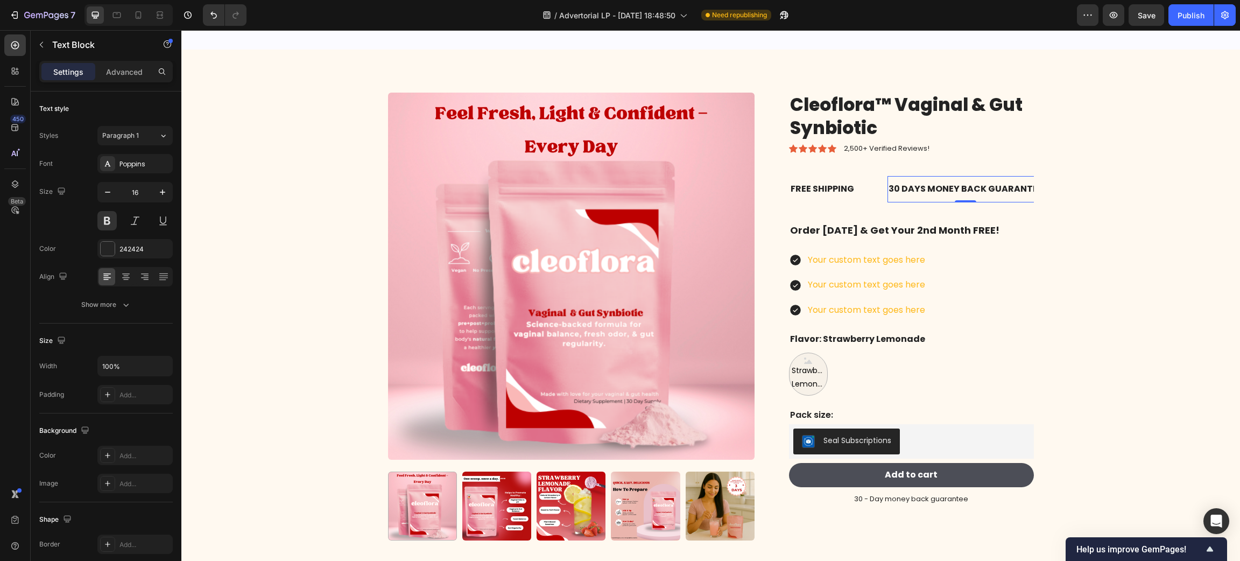
click at [895, 188] on div "30 DAYS MONEY BACK GUARANTEE" at bounding box center [965, 189] width 156 height 18
click at [895, 188] on p "30 DAYS MONEY BACK GUARANTEE" at bounding box center [965, 189] width 154 height 16
click at [995, 184] on div "LIMITED TIME 50% OFF SALE" at bounding box center [1049, 189] width 122 height 18
click at [995, 184] on p "LIMITED TIME 50% OFF SALE" at bounding box center [1048, 189] width 119 height 16
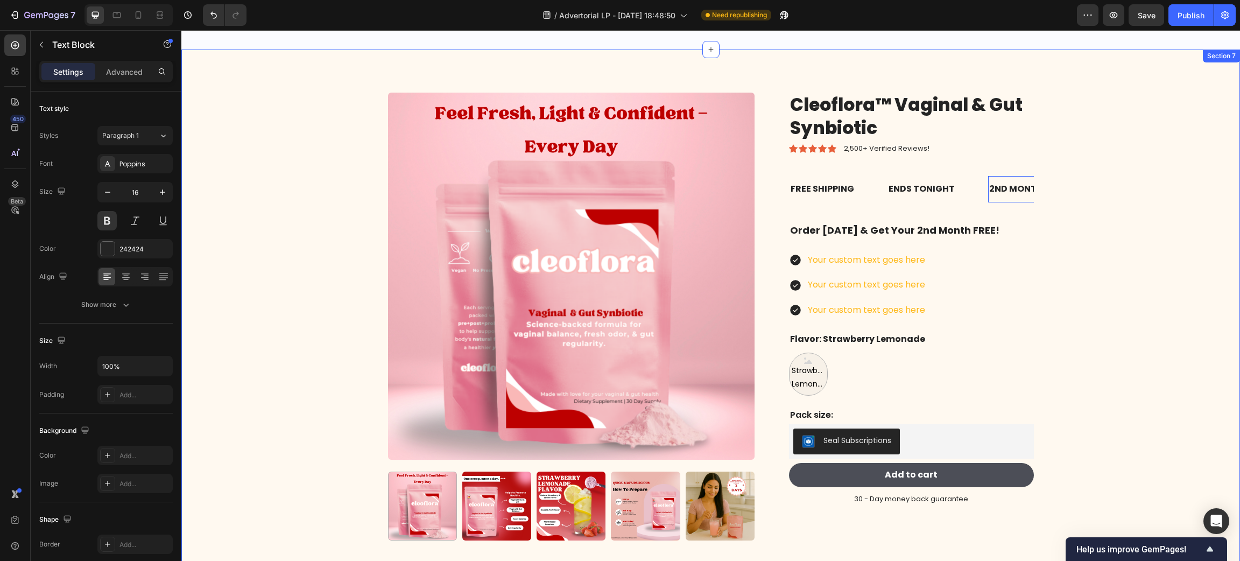
click at [274, 167] on div "Product Images Cleoflora™ Vaginal & Gut Synbiotic Product Title Icon Icon Icon …" at bounding box center [710, 325] width 1042 height 465
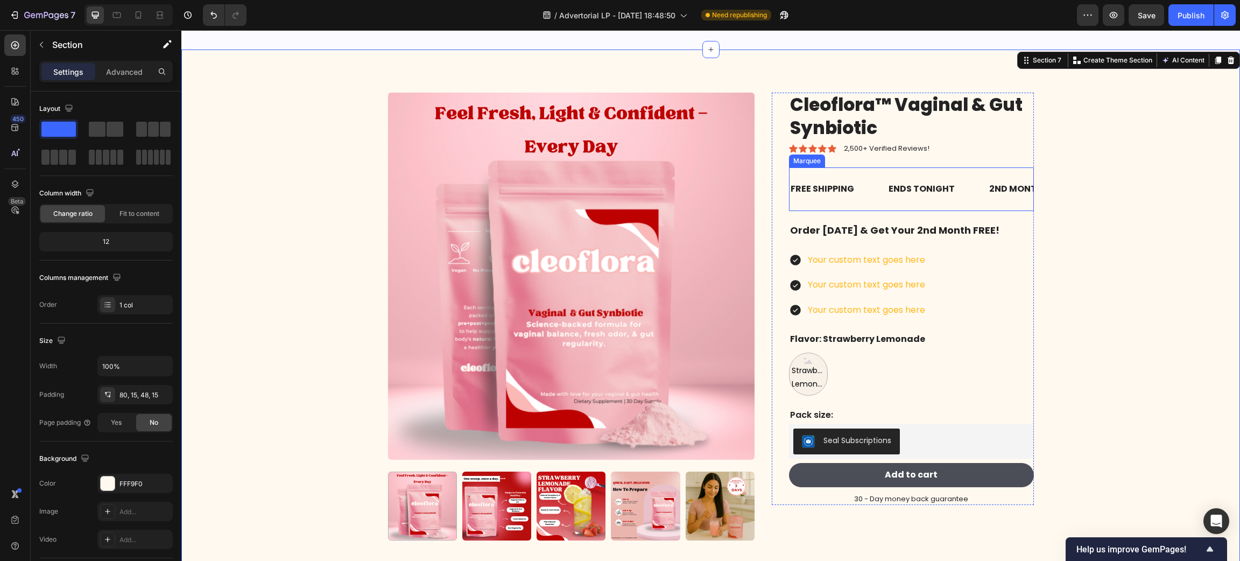
click at [858, 187] on div "FREE SHIPPING Text Block" at bounding box center [838, 189] width 98 height 26
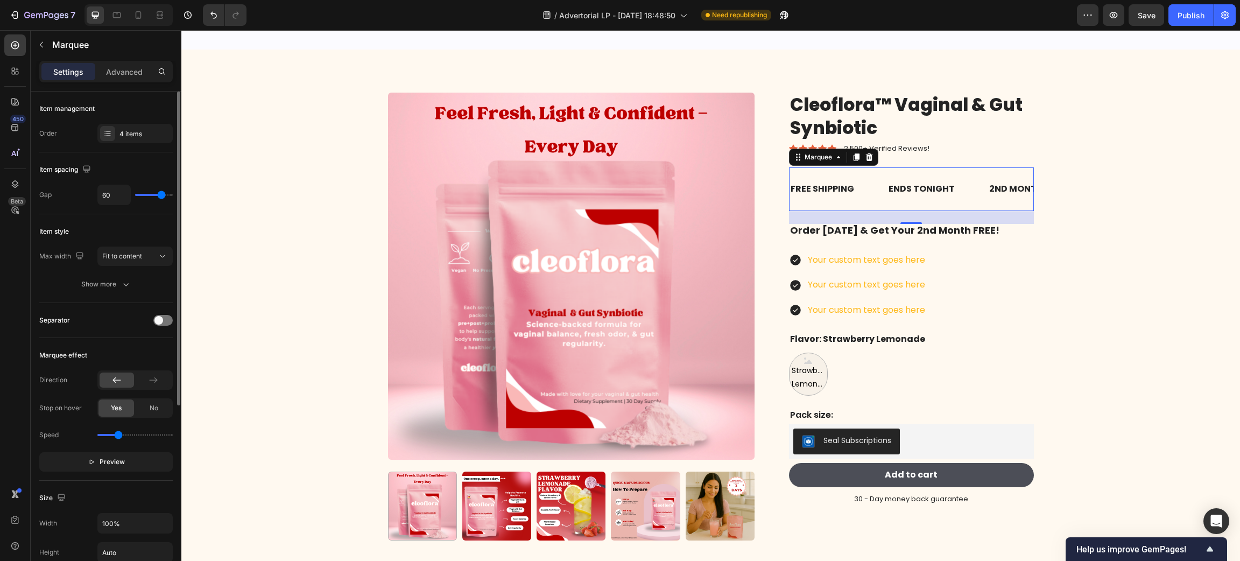
type input "25"
type input "4"
type input "2"
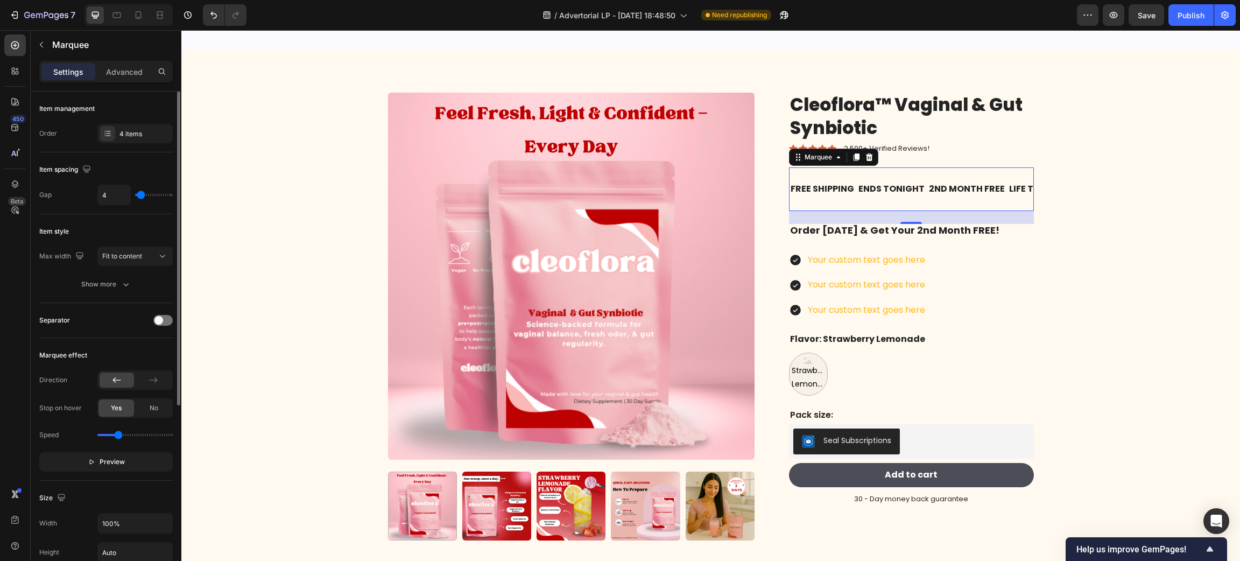
type input "2"
type input "6"
type input "18"
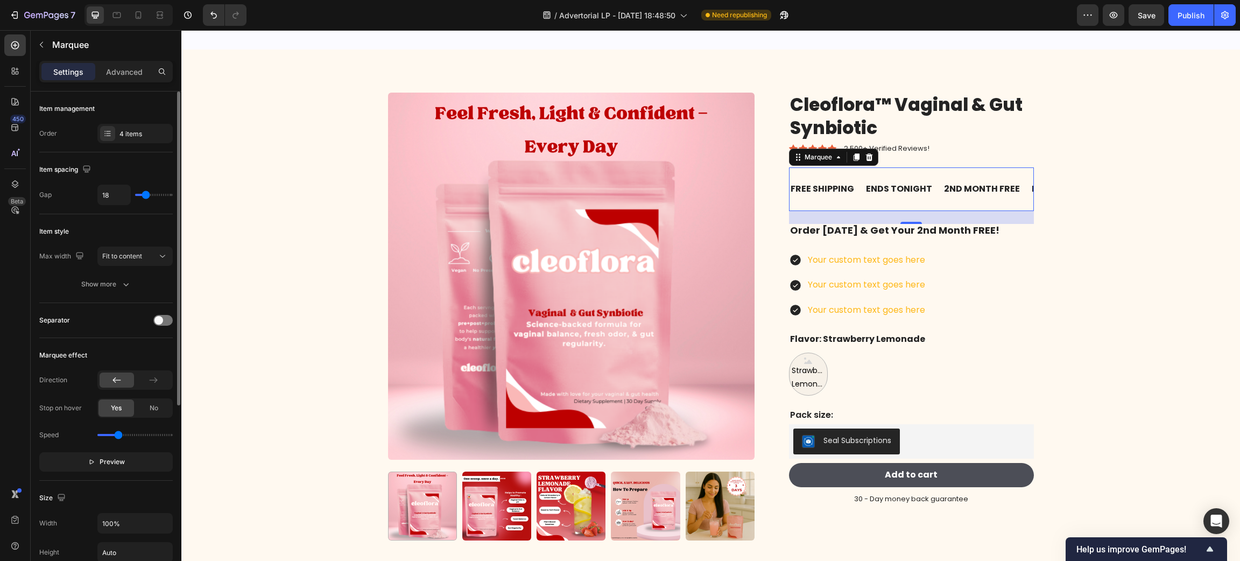
type input "31"
type input "32"
drag, startPoint x: 159, startPoint y: 193, endPoint x: 151, endPoint y: 193, distance: 8.1
type input "32"
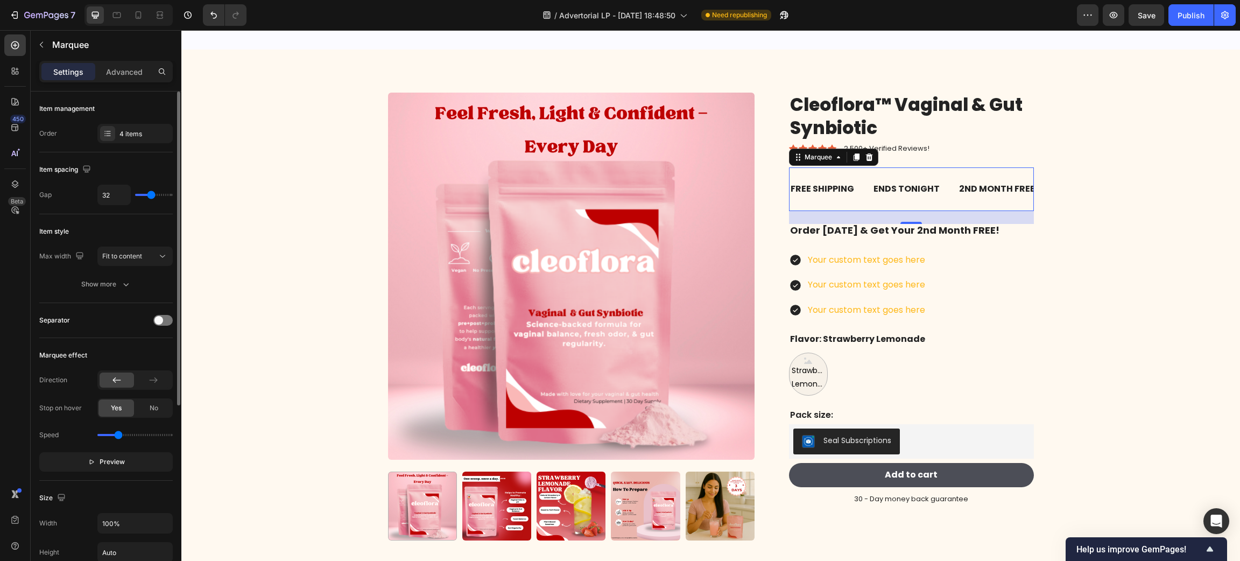
click at [151, 194] on input "range" at bounding box center [154, 195] width 38 height 2
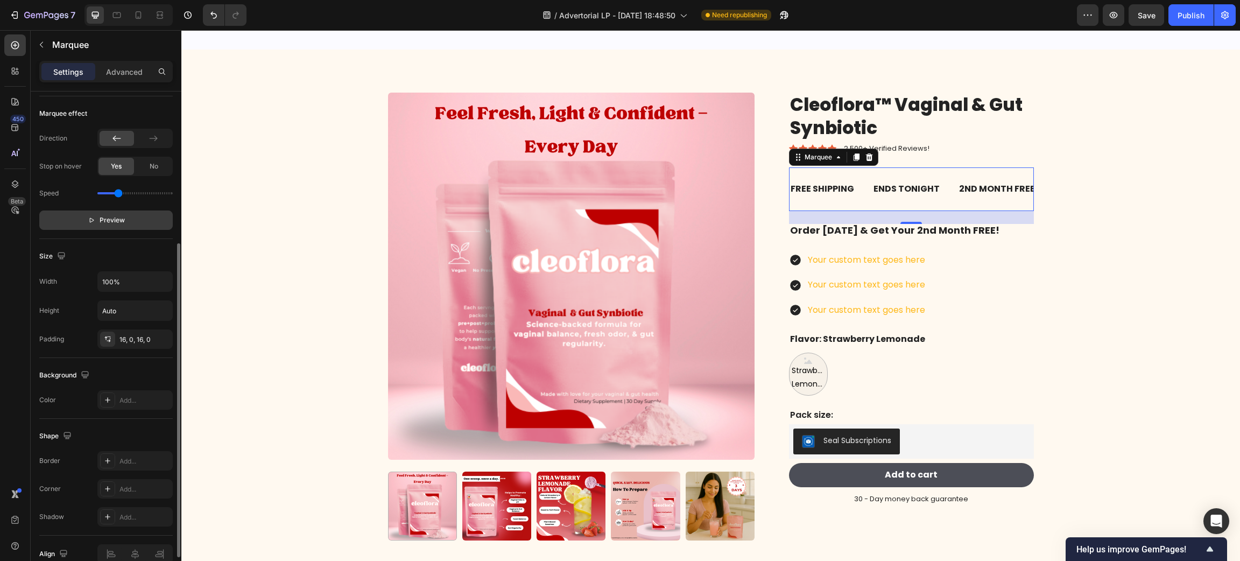
click at [102, 216] on span "Preview" at bounding box center [112, 220] width 25 height 11
click at [890, 145] on p "2,500+ Verified Reviews!" at bounding box center [887, 148] width 86 height 9
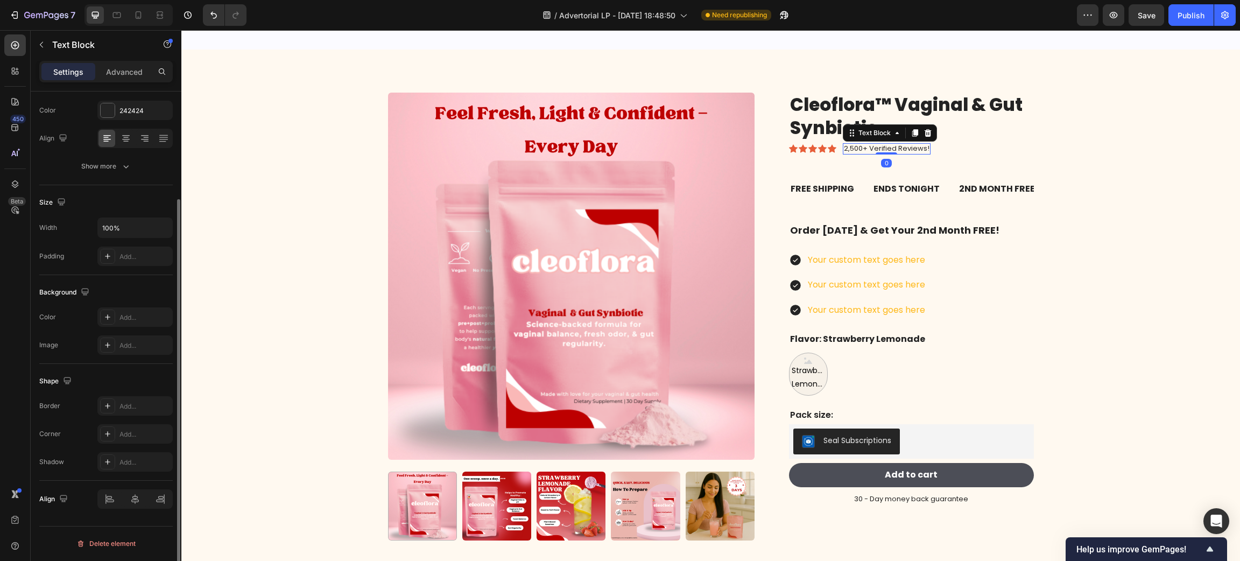
scroll to position [0, 0]
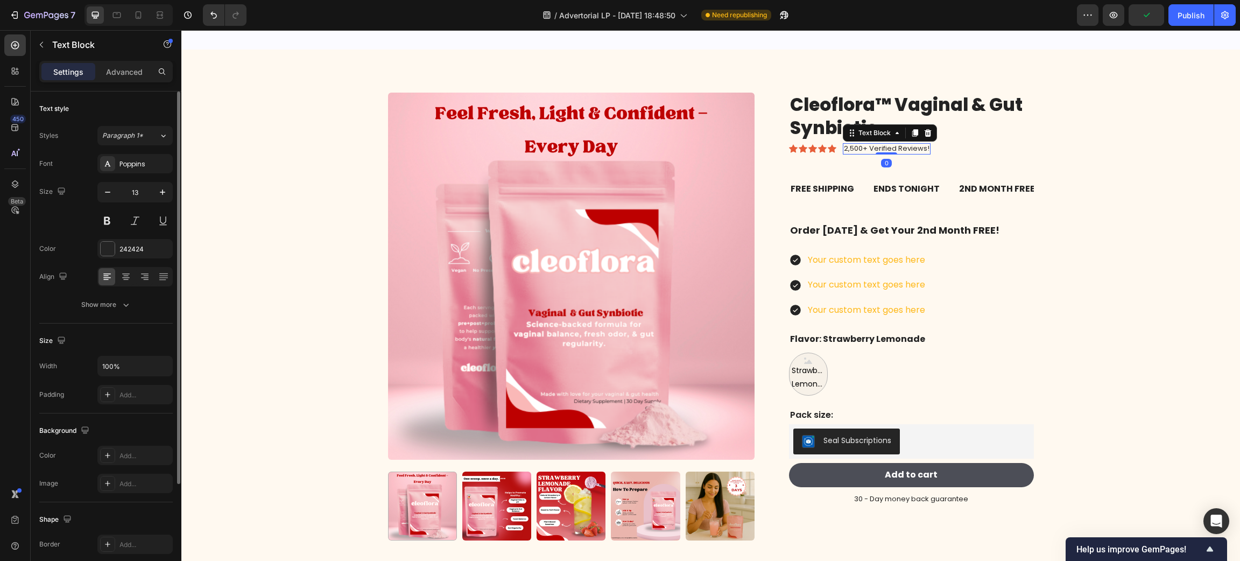
click at [844, 146] on p "2,500+ Verified Reviews!" at bounding box center [887, 148] width 86 height 9
click at [1127, 174] on div "Product Images Cleoflora™ Vaginal & Gut Synbiotic Product Title Icon Icon Icon …" at bounding box center [710, 325] width 1042 height 465
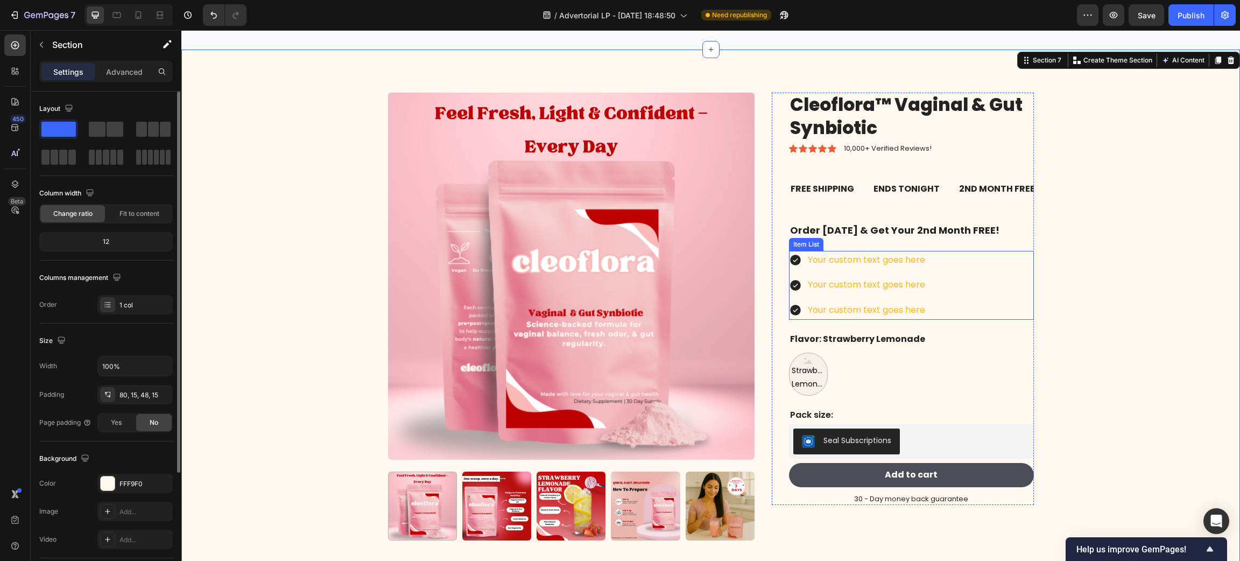
click at [833, 258] on div "Your custom text goes here" at bounding box center [866, 260] width 121 height 19
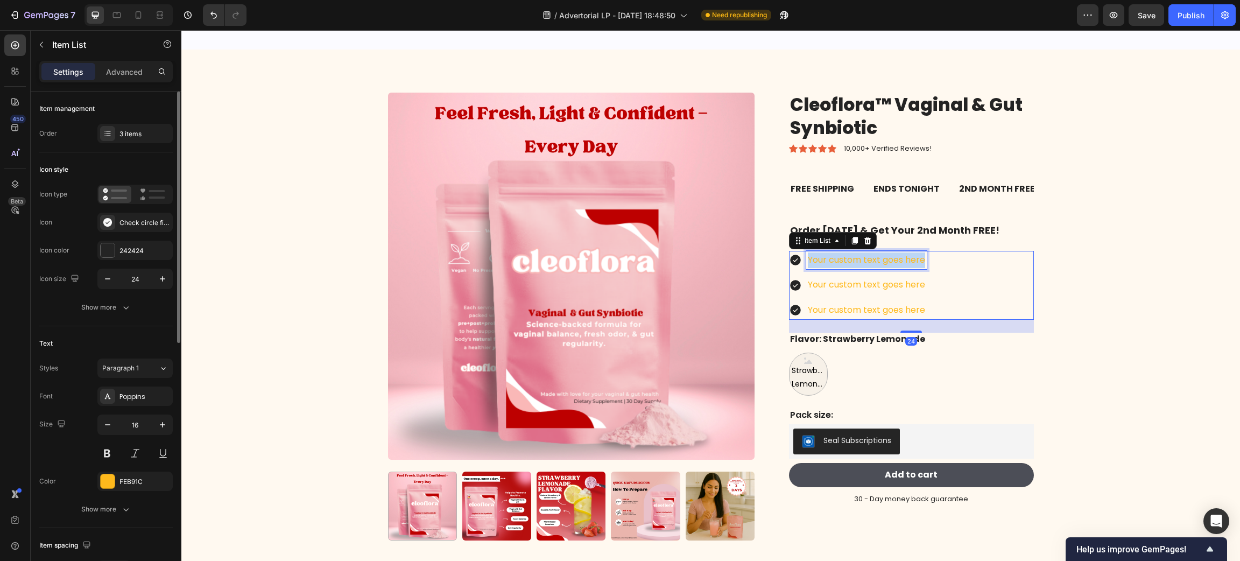
click at [833, 258] on p "Your custom text goes here" at bounding box center [866, 260] width 117 height 16
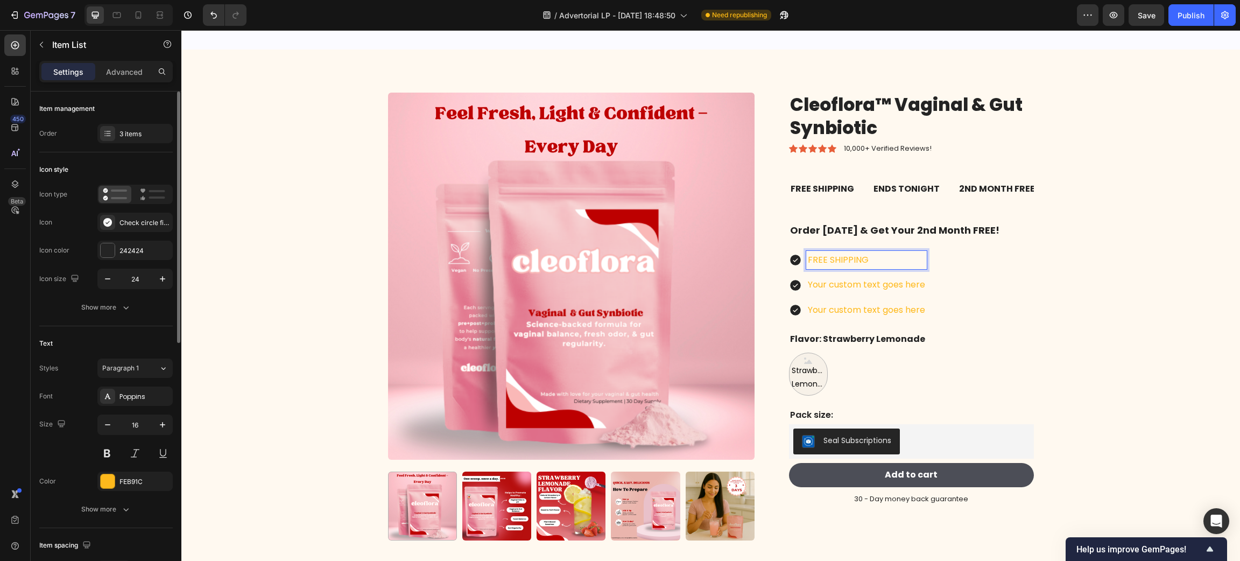
click at [832, 258] on p "FREE SHIPPING" at bounding box center [866, 260] width 117 height 16
click at [873, 224] on strong "Order [DATE] & Get Your 2nd Month FREE!" at bounding box center [894, 229] width 209 height 13
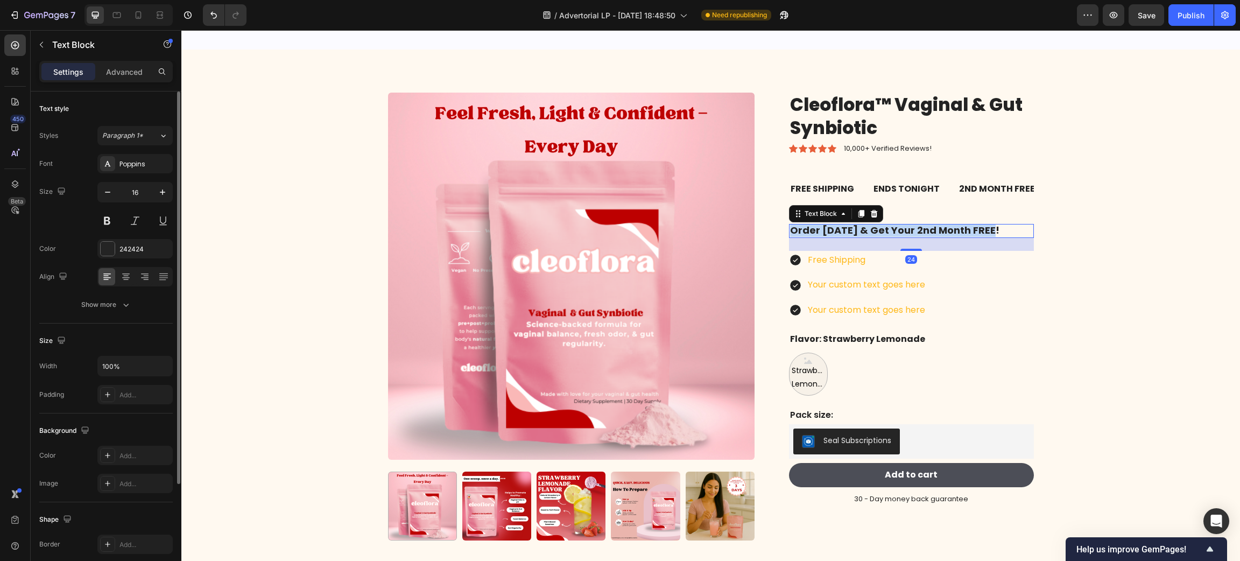
click at [873, 224] on strong "Order [DATE] & Get Your 2nd Month FREE!" at bounding box center [894, 229] width 209 height 13
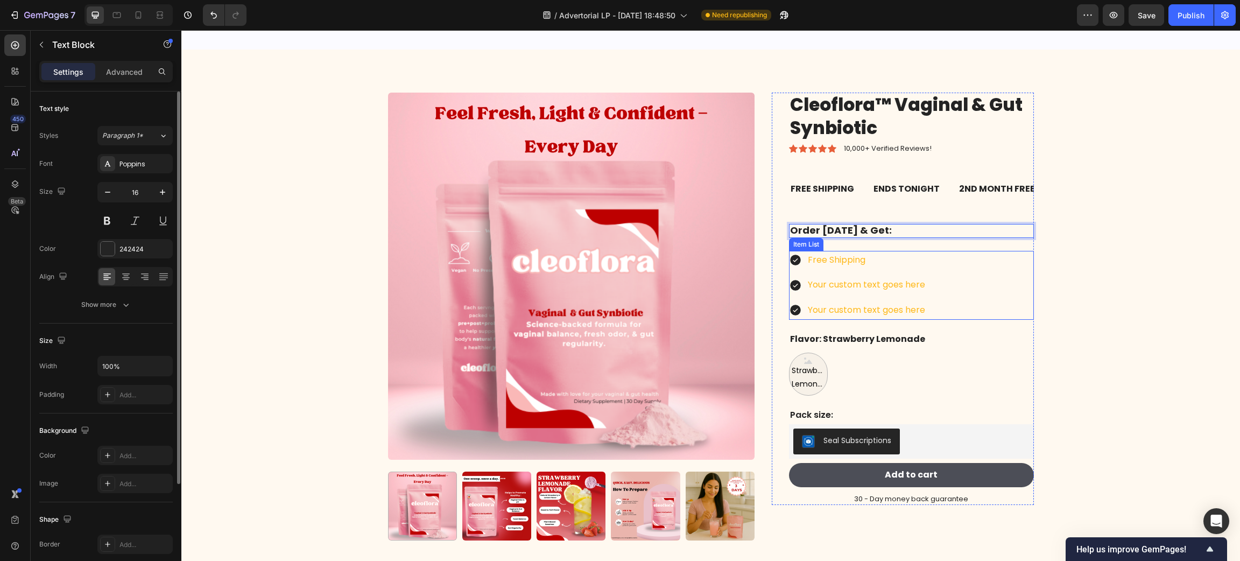
click at [851, 258] on p "Free Shipping" at bounding box center [866, 260] width 117 height 16
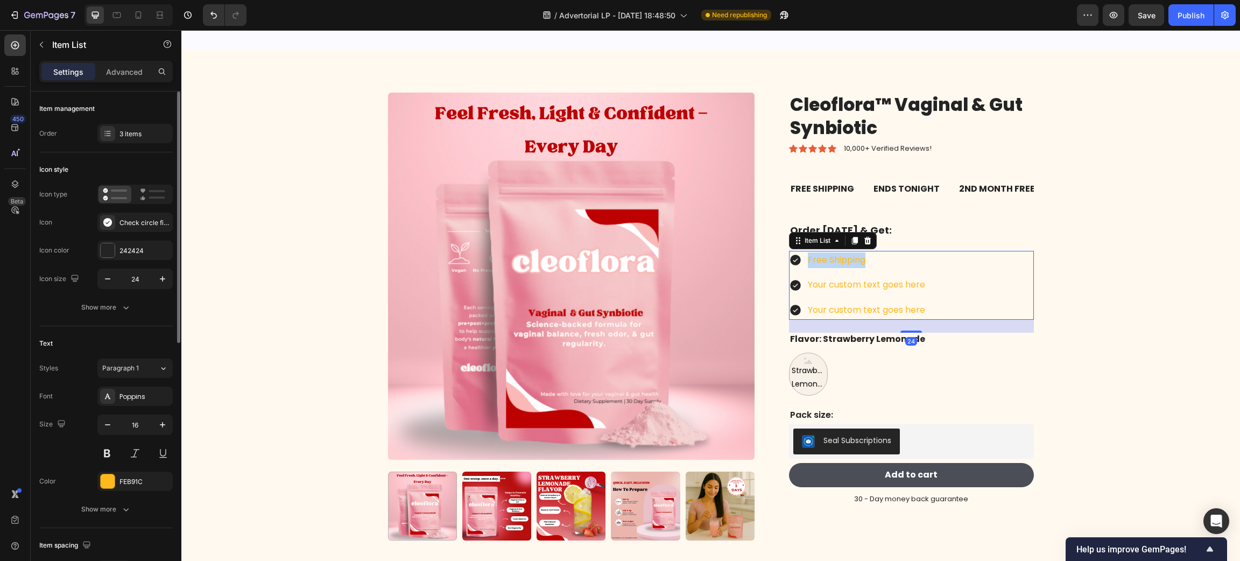
click at [851, 258] on p "Free Shipping" at bounding box center [866, 260] width 117 height 16
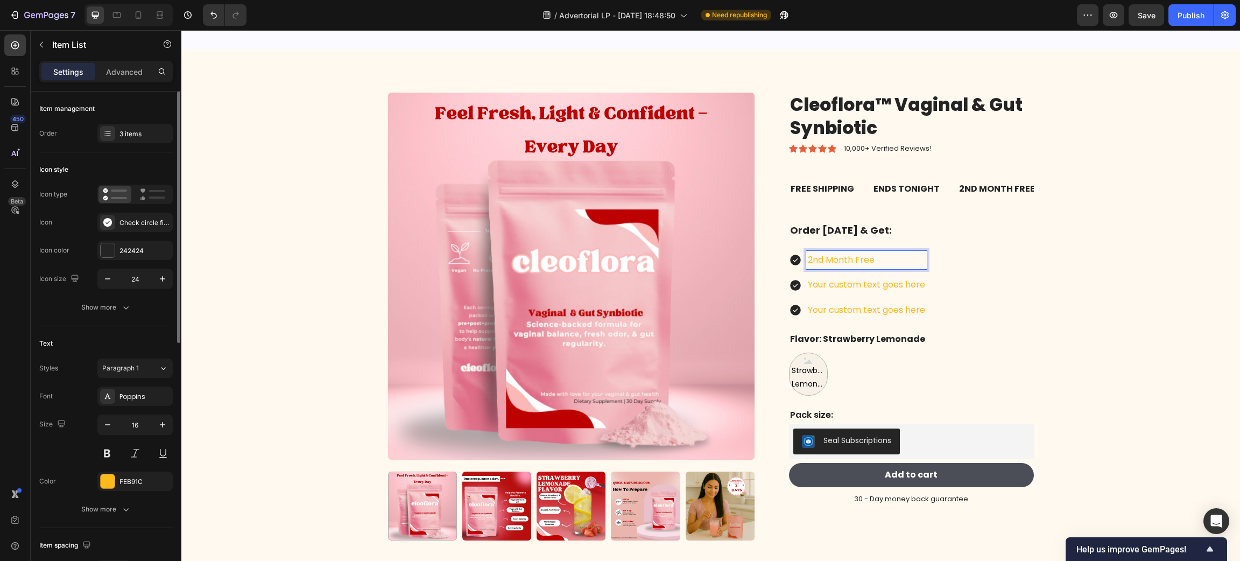
click at [851, 258] on p "2nd Month Free" at bounding box center [866, 260] width 117 height 16
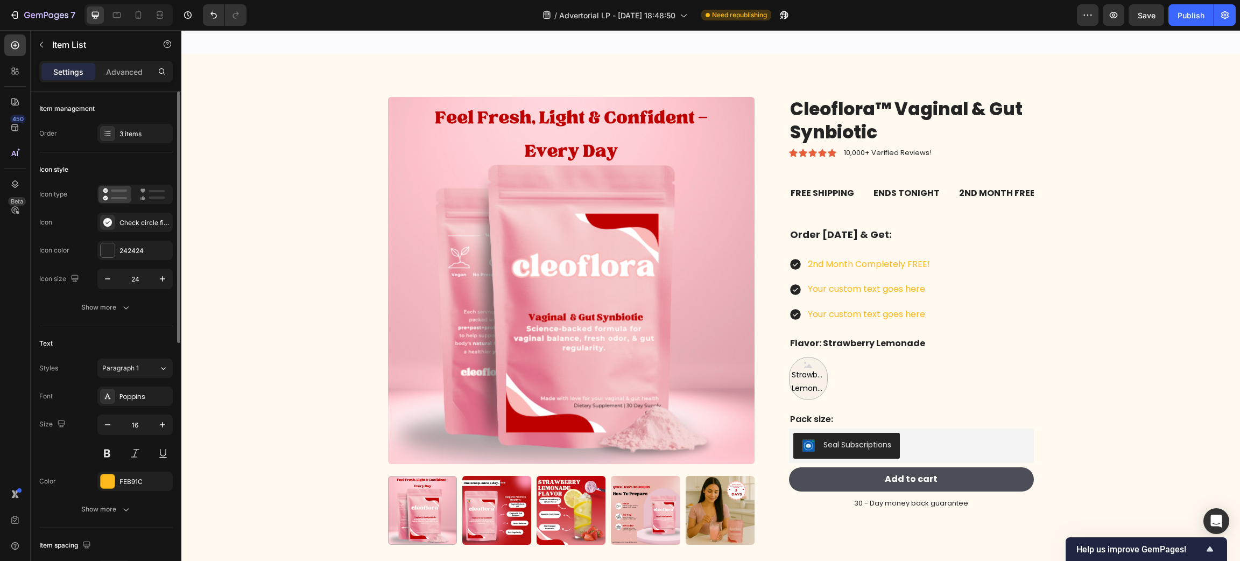
click at [840, 257] on p "2nd Month Completely FREE!" at bounding box center [869, 265] width 122 height 16
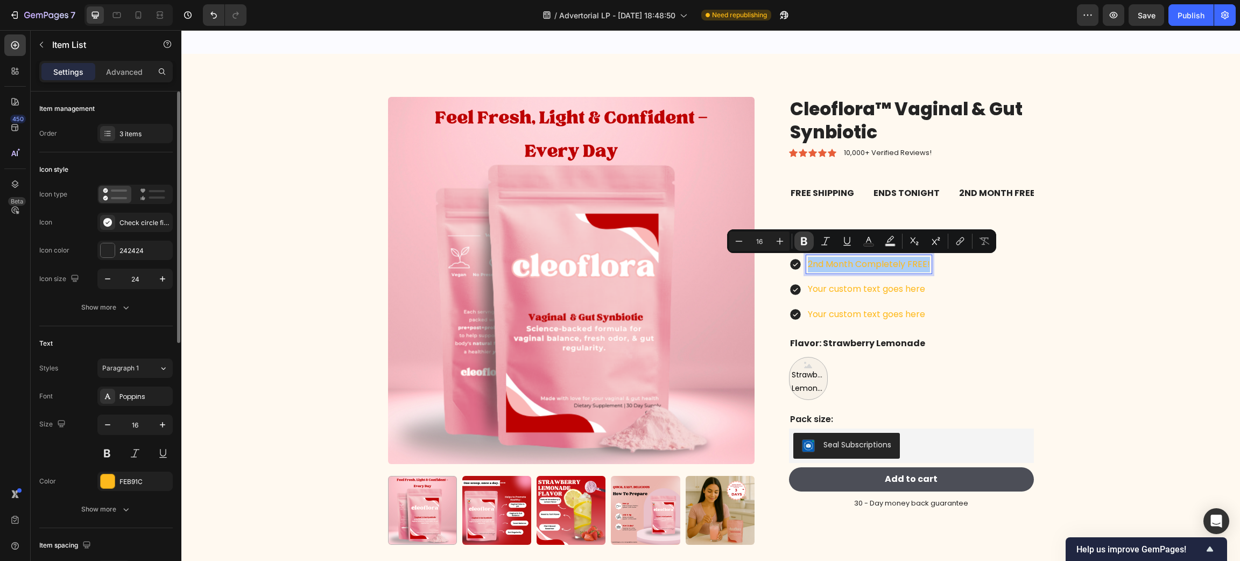
click at [798, 232] on button "Bold" at bounding box center [803, 240] width 19 height 19
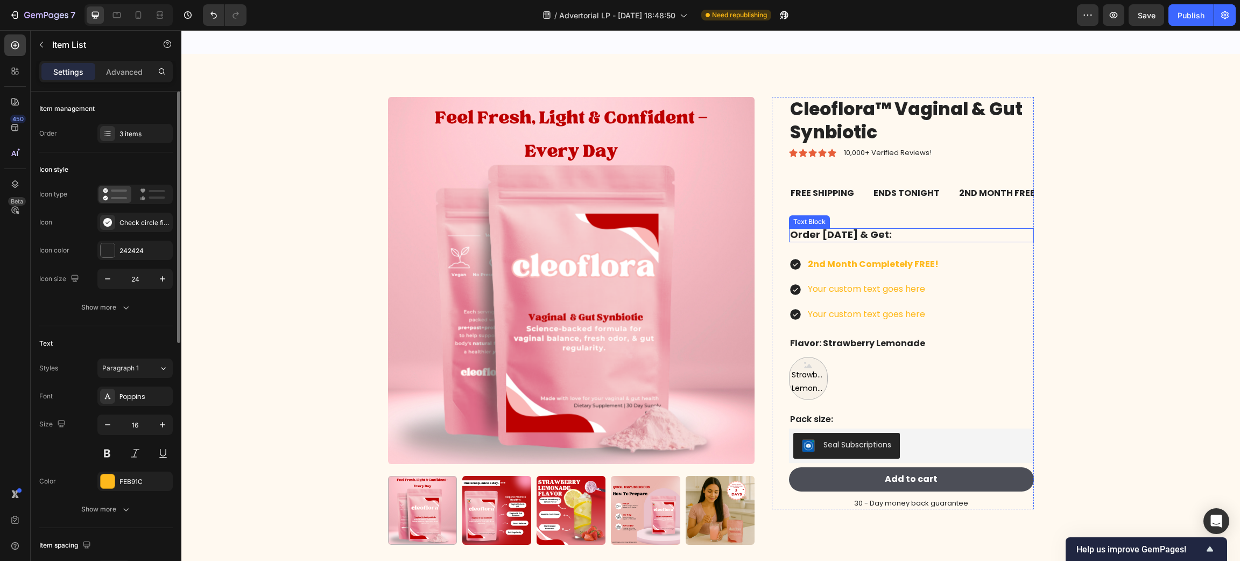
click at [831, 237] on strong "Order [DATE] & Get:" at bounding box center [841, 234] width 102 height 13
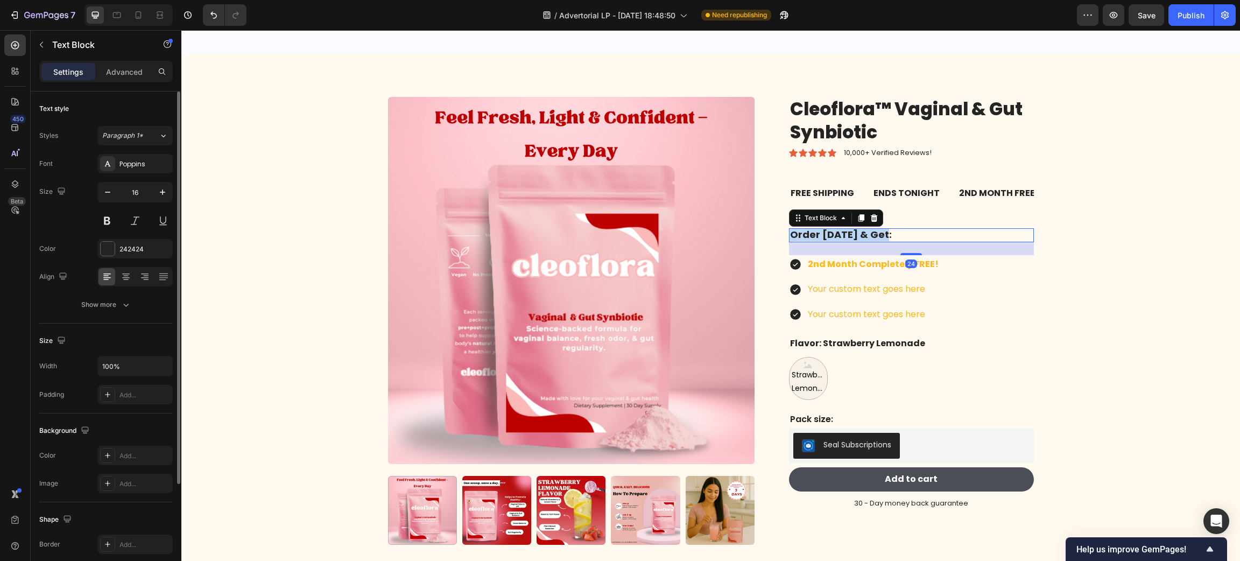
click at [831, 237] on strong "Order [DATE] & Get:" at bounding box center [841, 234] width 102 height 13
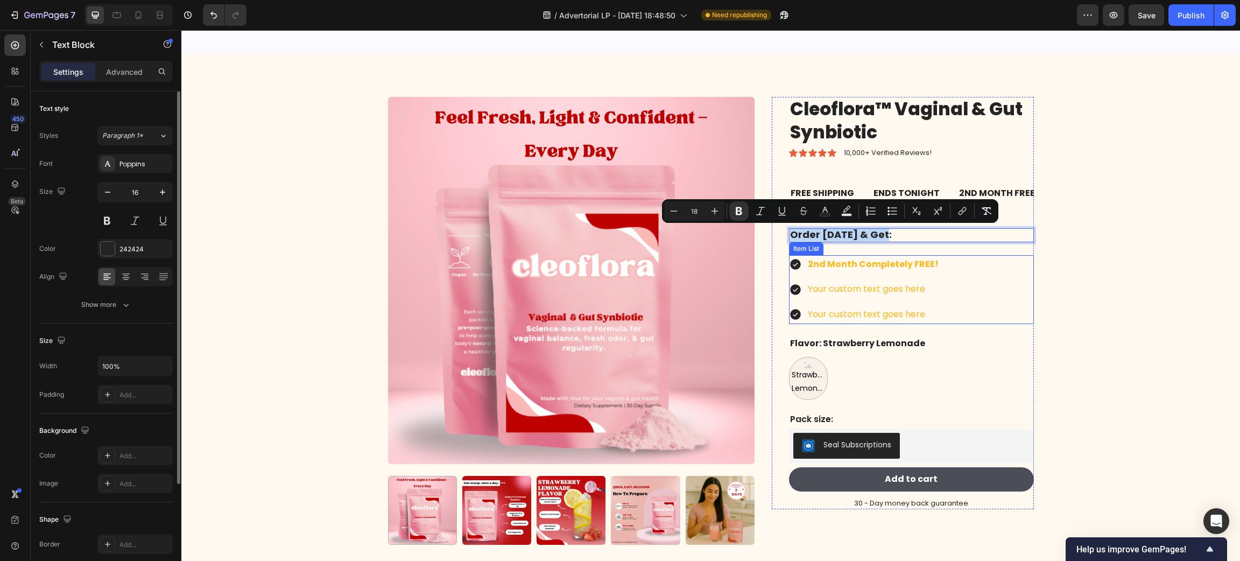
click at [831, 286] on p "Your custom text goes here" at bounding box center [873, 289] width 131 height 16
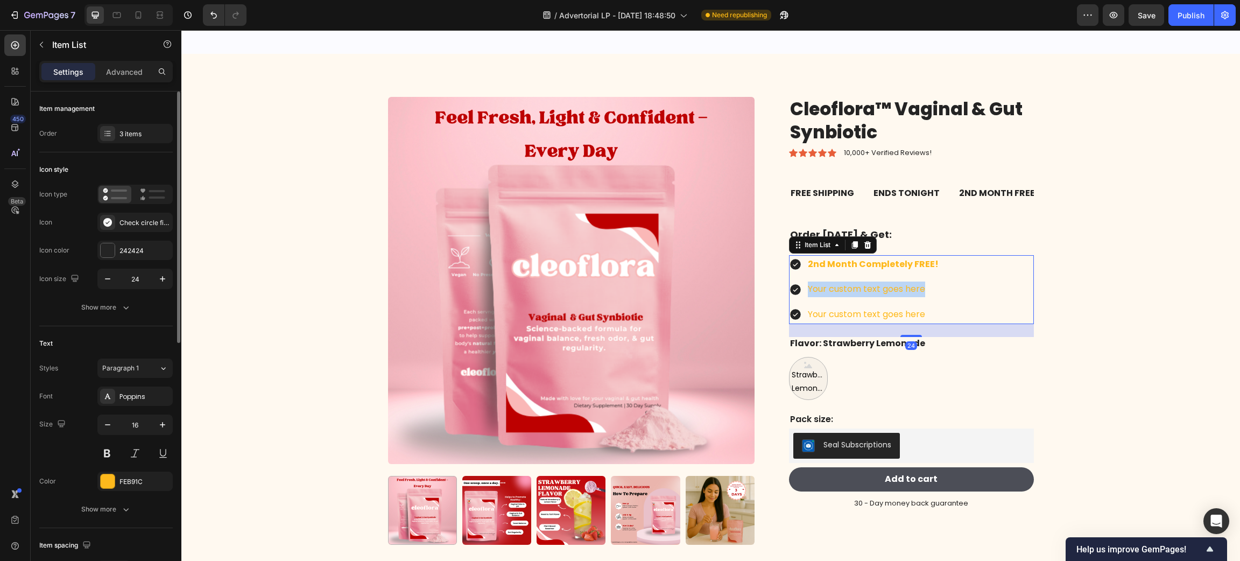
click at [831, 286] on p "Your custom text goes here" at bounding box center [873, 289] width 131 height 16
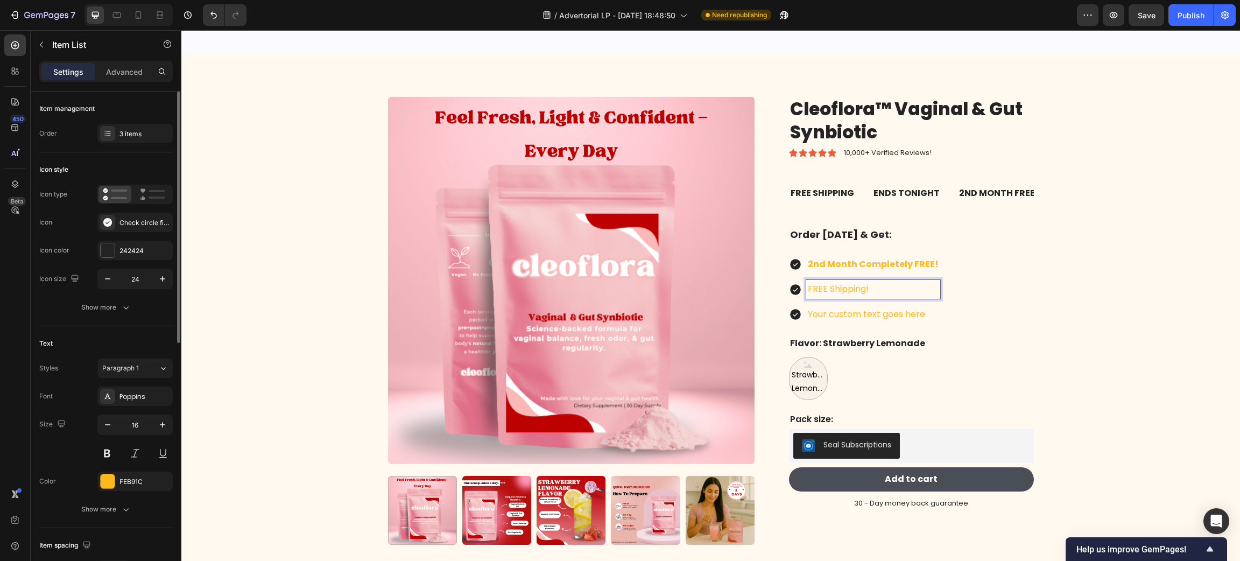
click at [815, 290] on p "FREE Shipping!" at bounding box center [873, 289] width 131 height 16
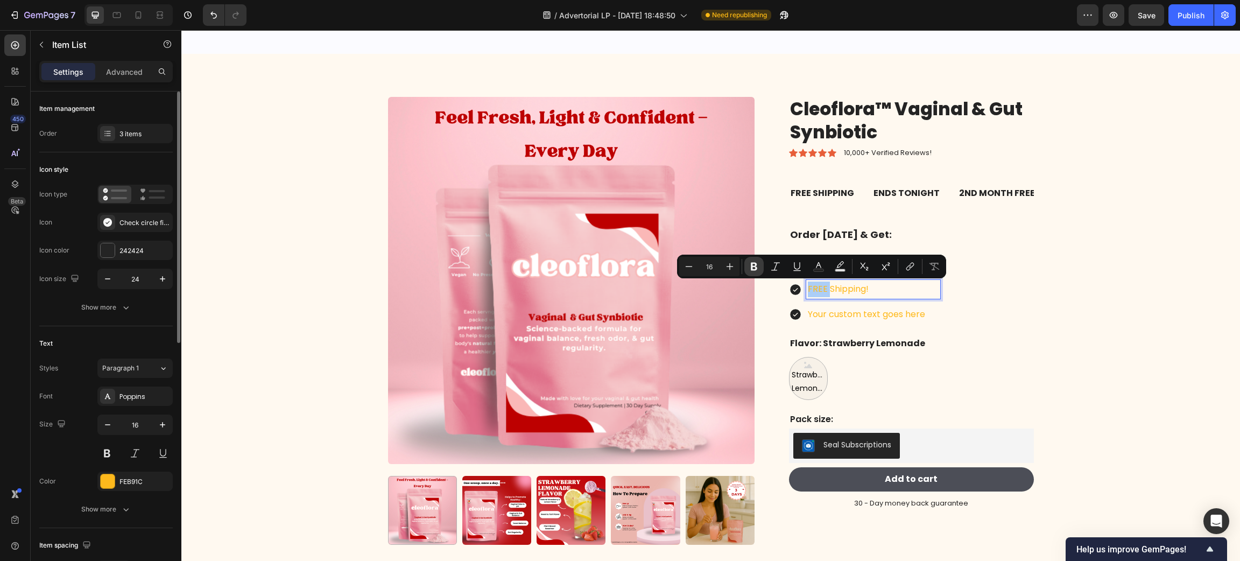
click at [754, 266] on icon "Editor contextual toolbar" at bounding box center [754, 267] width 6 height 8
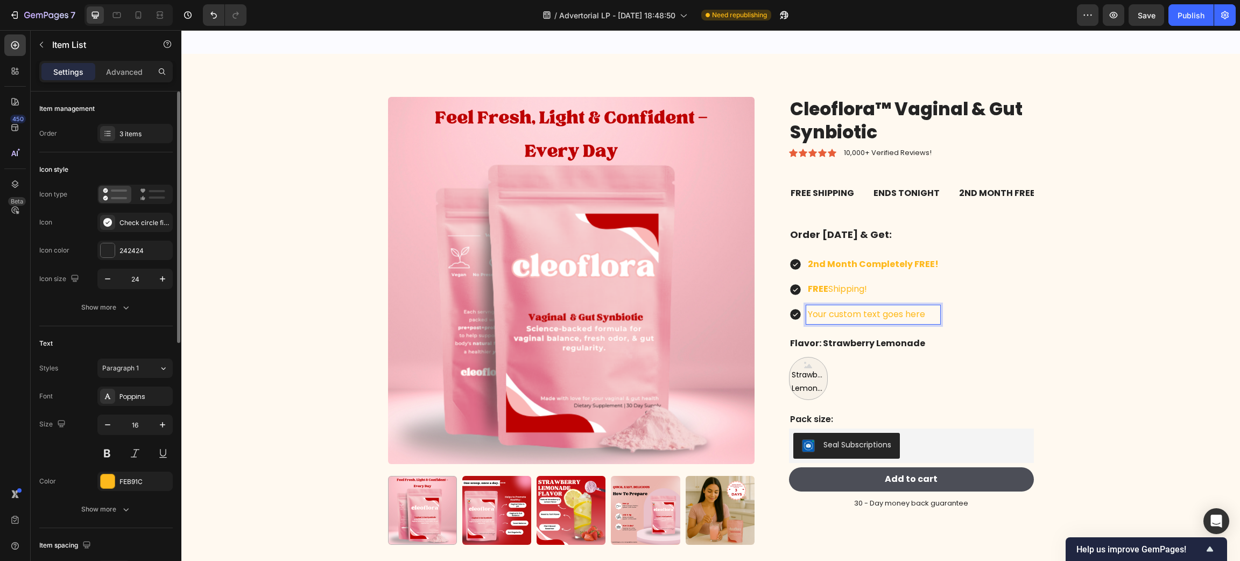
click at [834, 319] on p "Your custom text goes here" at bounding box center [873, 315] width 131 height 16
click at [824, 312] on p "Your custom text goes here" at bounding box center [873, 315] width 131 height 16
click at [812, 313] on p "60 Day Money Back Gaurantee!" at bounding box center [875, 315] width 135 height 16
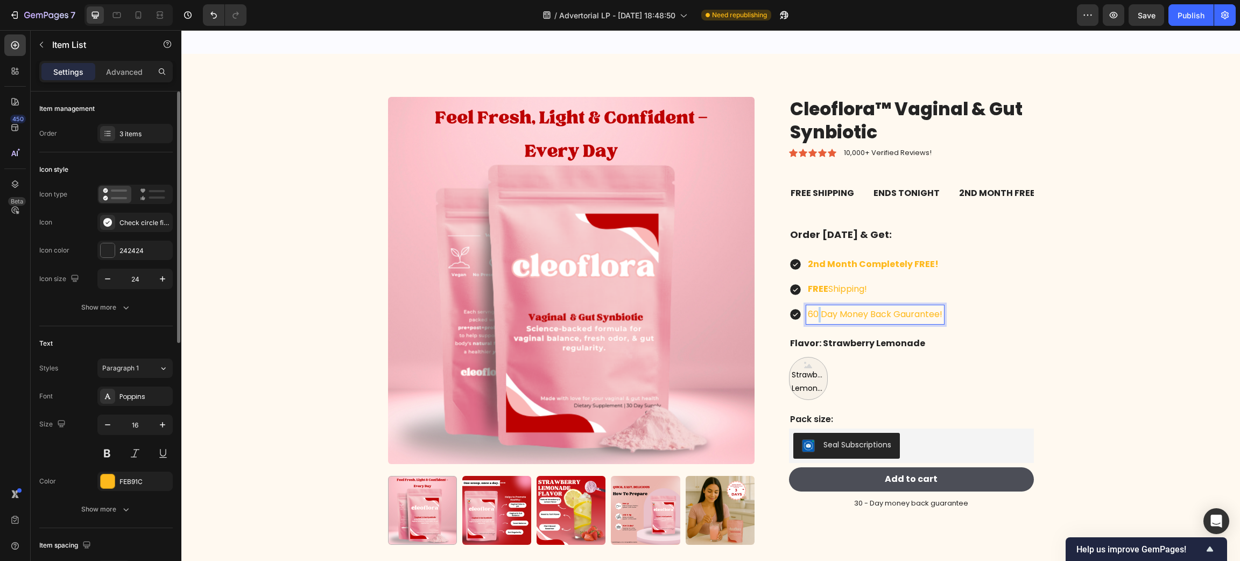
click at [812, 313] on p "60 Day Money Back Gaurantee!" at bounding box center [875, 315] width 135 height 16
click at [810, 313] on p "60 Day Money Back Gaurantee!" at bounding box center [875, 315] width 135 height 16
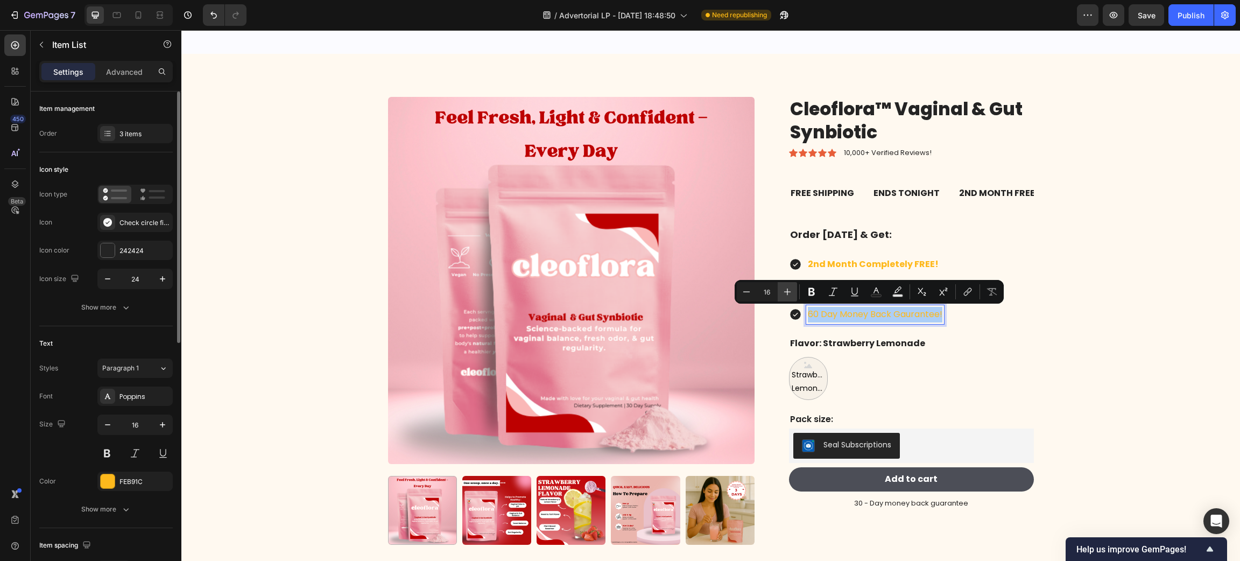
click at [796, 287] on button "Plus" at bounding box center [787, 291] width 19 height 19
type input "17"
click at [816, 290] on icon "Editor contextual toolbar" at bounding box center [811, 291] width 11 height 11
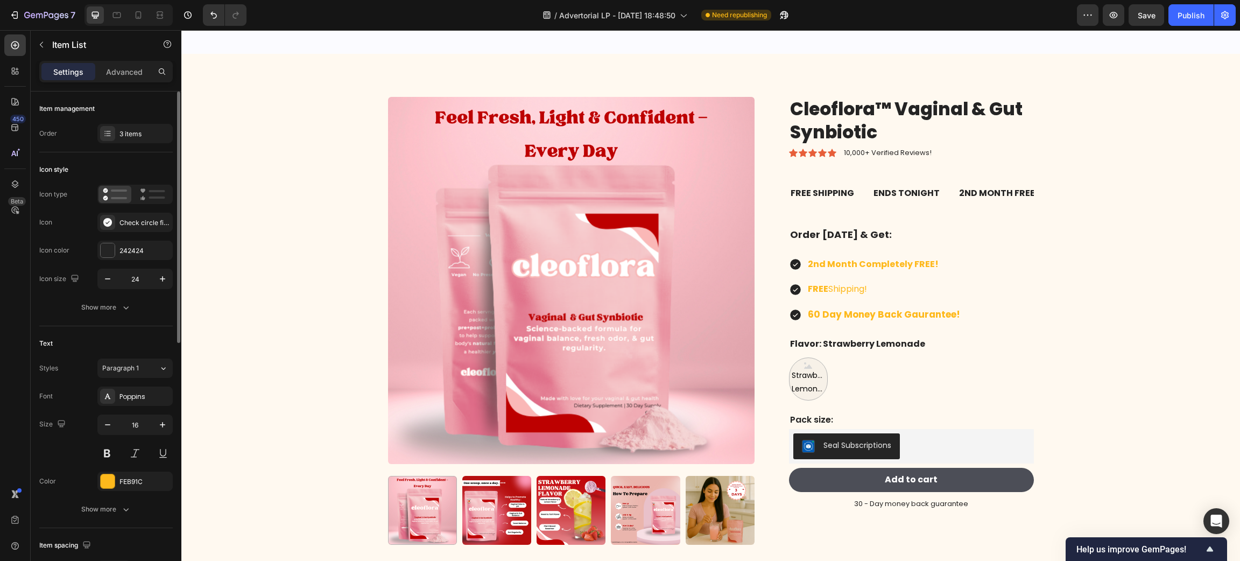
click at [841, 320] on strong "60 Day Money Back Gaurantee!" at bounding box center [884, 314] width 152 height 13
click at [818, 291] on strong "FREE" at bounding box center [818, 289] width 20 height 12
click at [817, 291] on strong "FREE" at bounding box center [818, 289] width 20 height 12
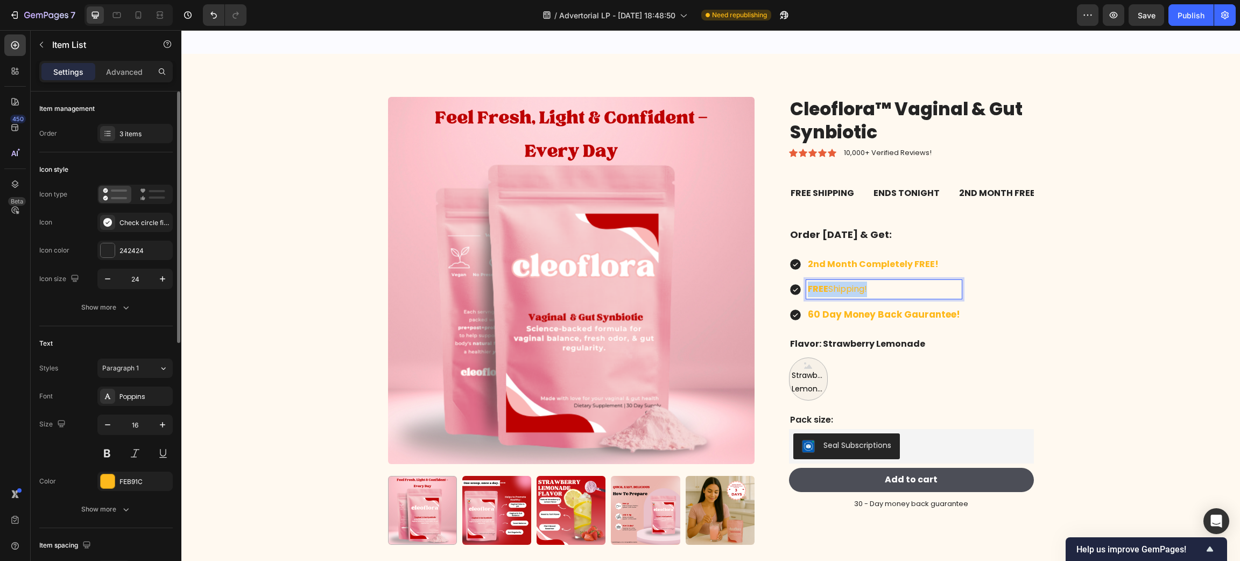
click at [817, 291] on strong "FREE" at bounding box center [818, 289] width 20 height 12
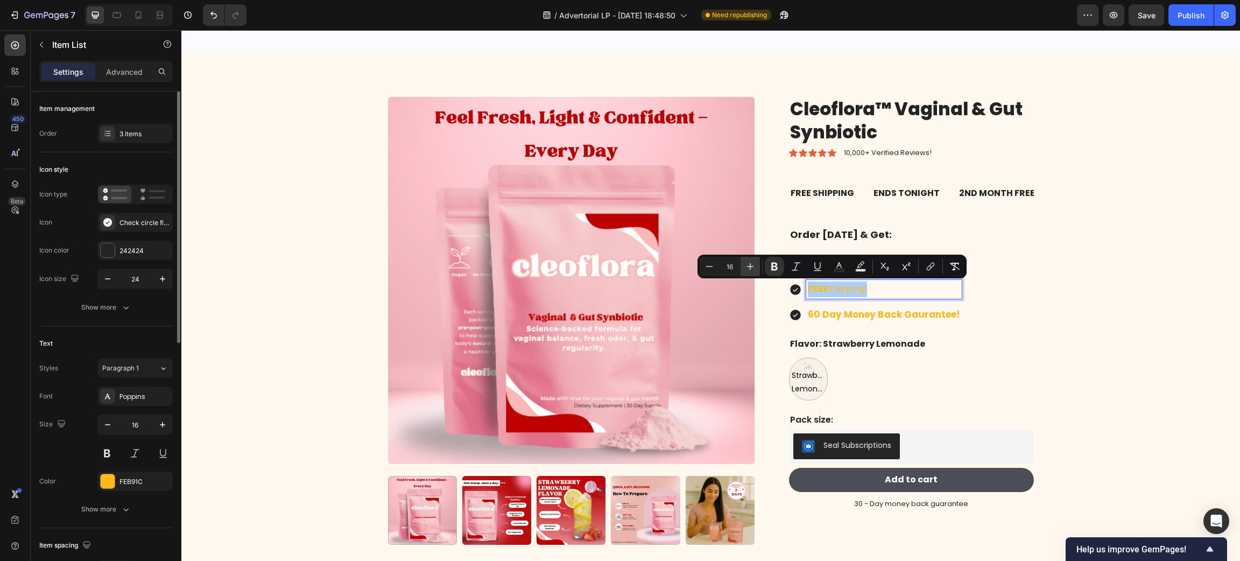
click at [745, 264] on icon "Editor contextual toolbar" at bounding box center [750, 266] width 11 height 11
type input "17"
click at [901, 244] on div "Cleoflora™ Vaginal & Gut Synbiotic Product Title Icon Icon Icon Icon Icon Icon …" at bounding box center [911, 303] width 245 height 413
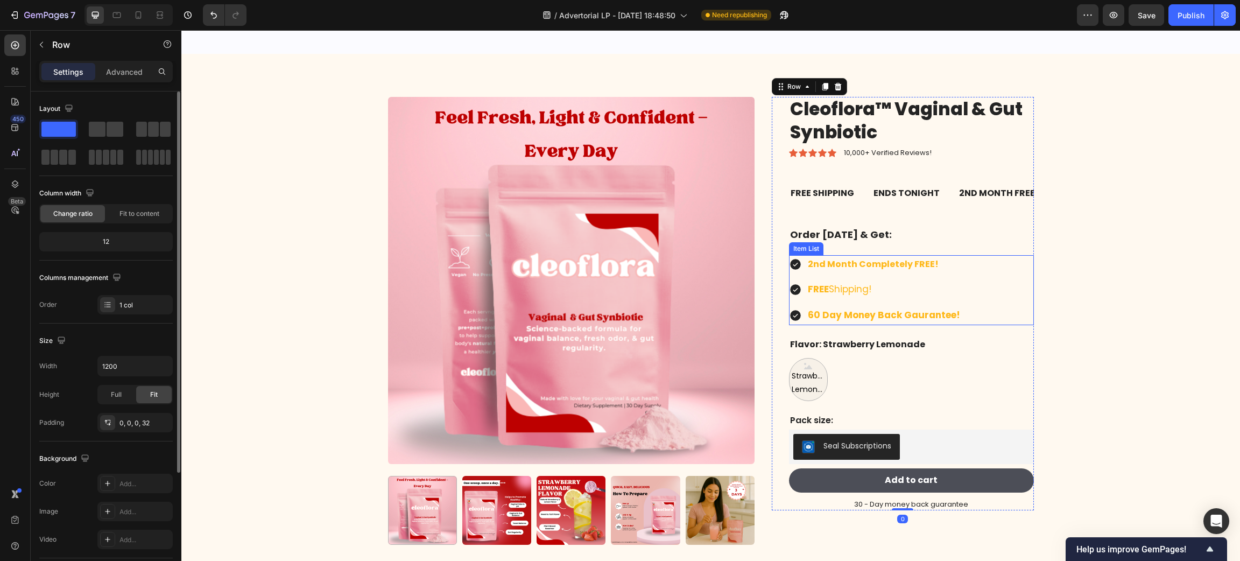
click at [889, 264] on strong "2nd Month Completely FREE!" at bounding box center [873, 264] width 131 height 12
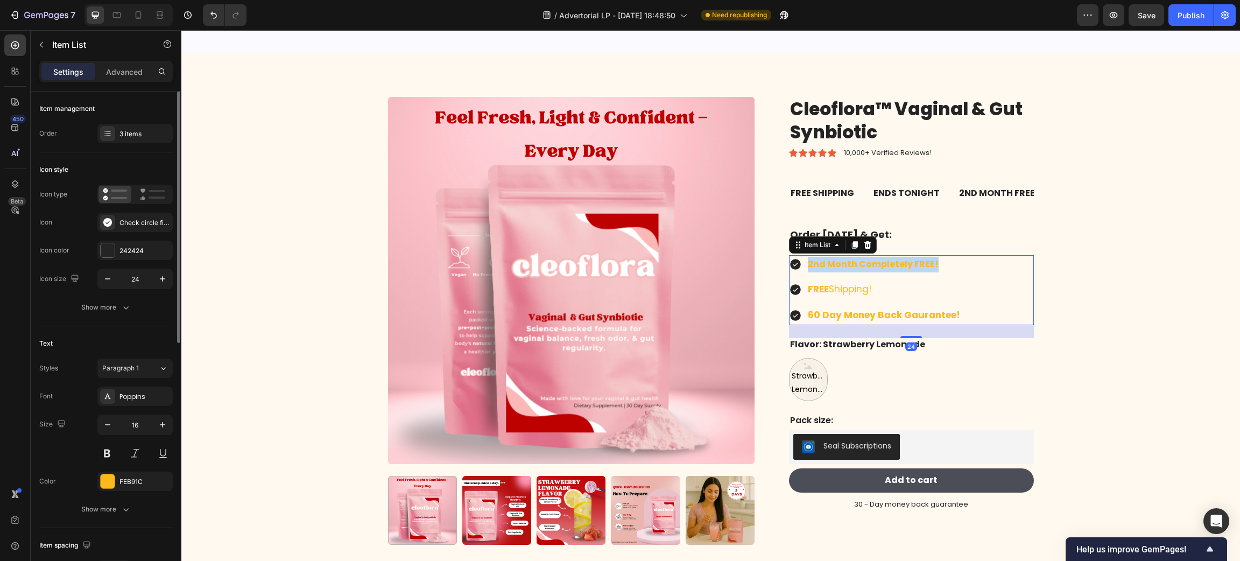
click at [888, 264] on strong "2nd Month Completely FREE!" at bounding box center [873, 264] width 131 height 12
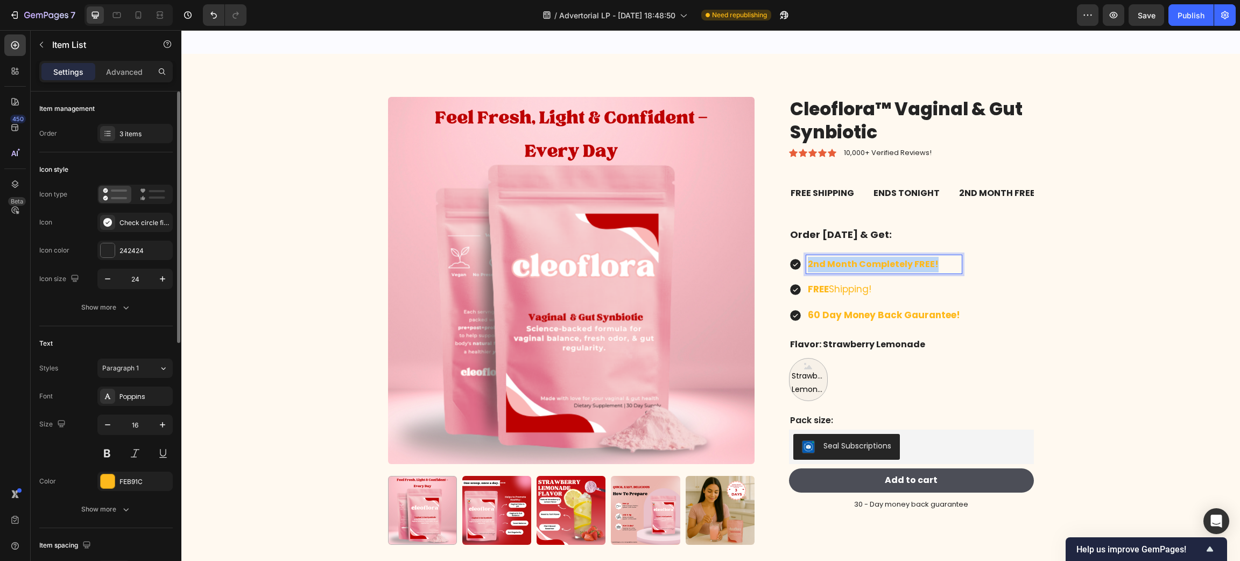
click at [888, 264] on strong "2nd Month Completely FREE!" at bounding box center [873, 264] width 131 height 12
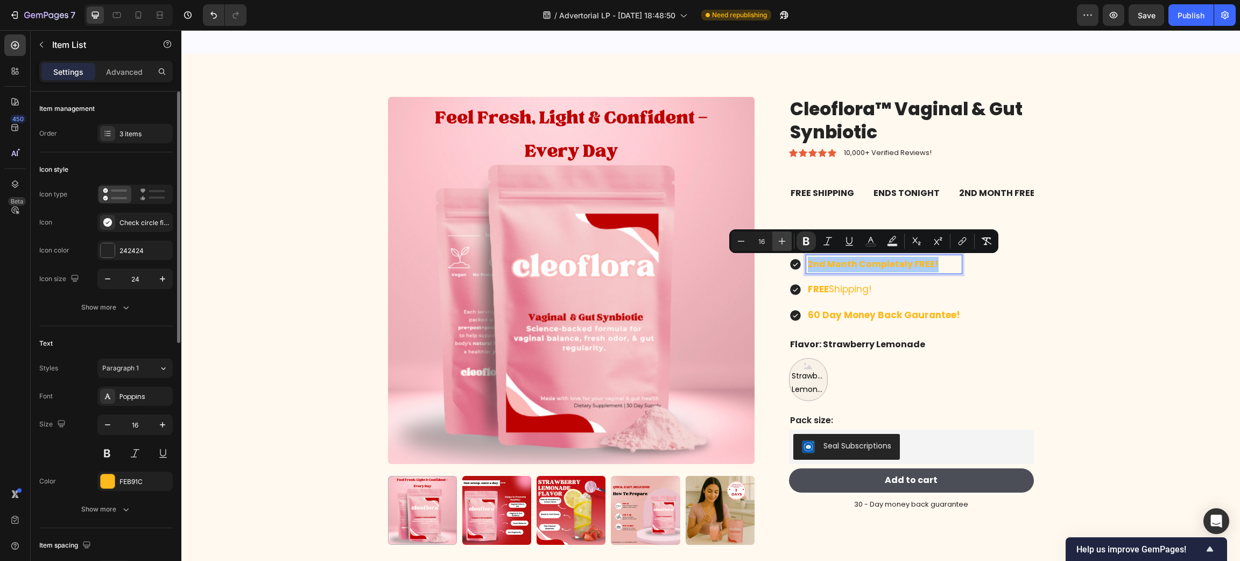
click at [784, 242] on icon "Editor contextual toolbar" at bounding box center [782, 241] width 11 height 11
type input "17"
click at [825, 317] on strong "60 Day Money Back Gaurantee!" at bounding box center [884, 315] width 152 height 13
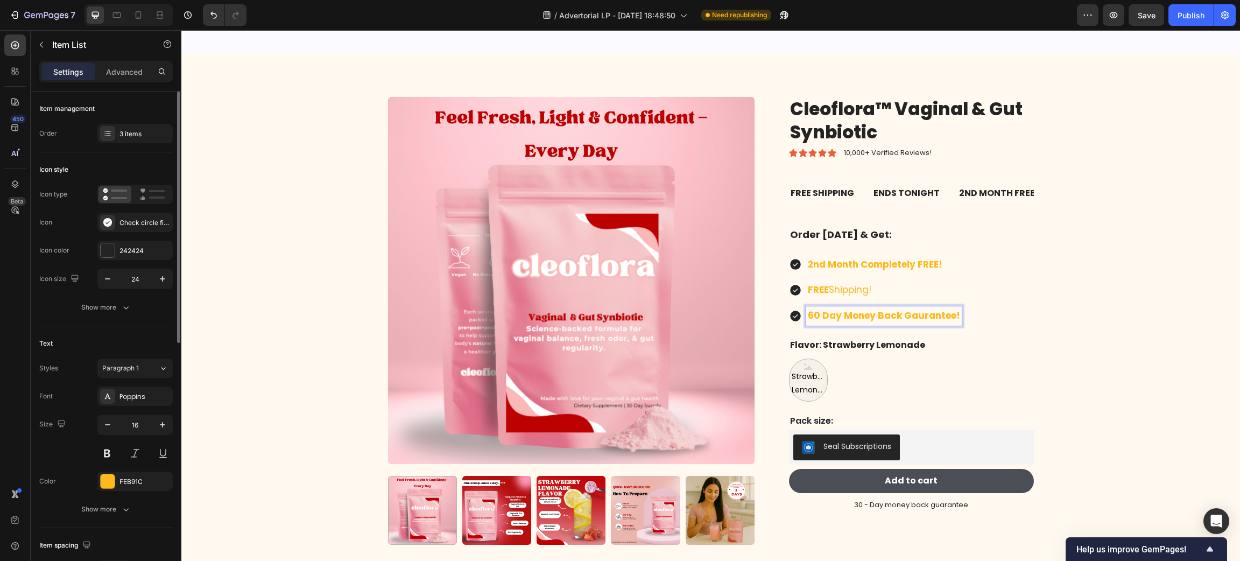
click at [823, 264] on strong "2nd Month Completely FREE!" at bounding box center [875, 264] width 135 height 13
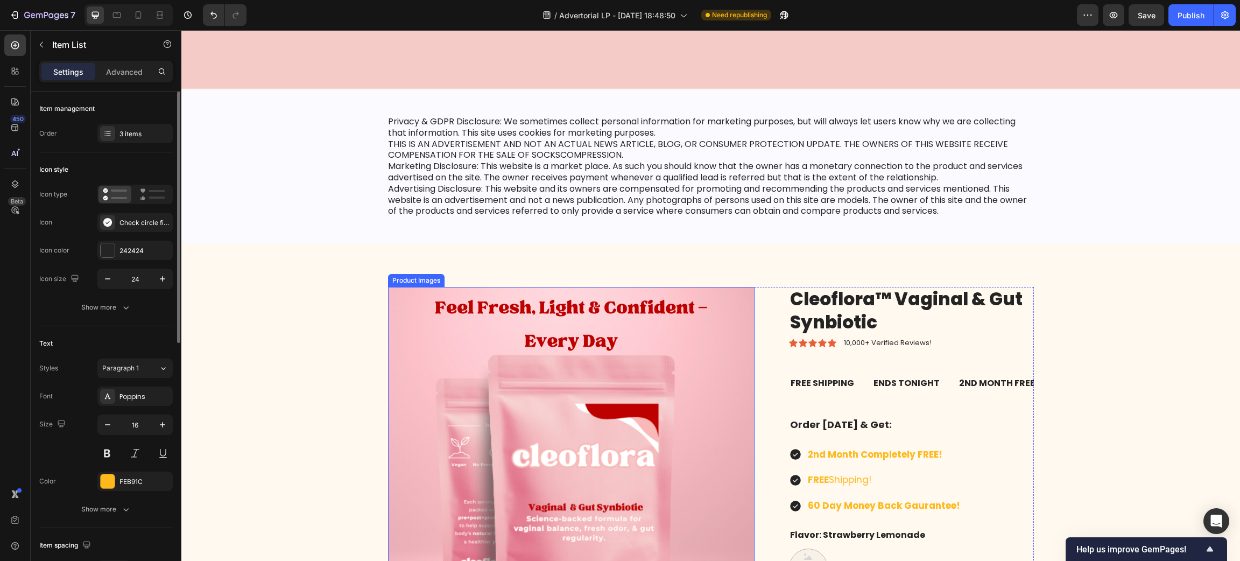
scroll to position [8193, 0]
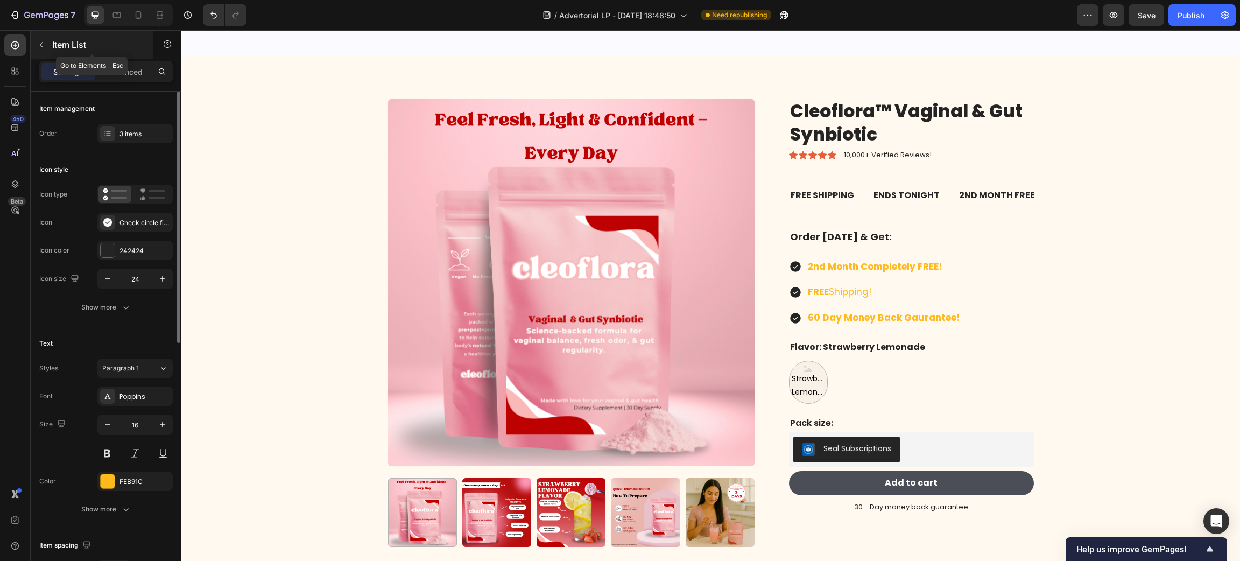
click at [44, 44] on icon "button" at bounding box center [41, 44] width 9 height 9
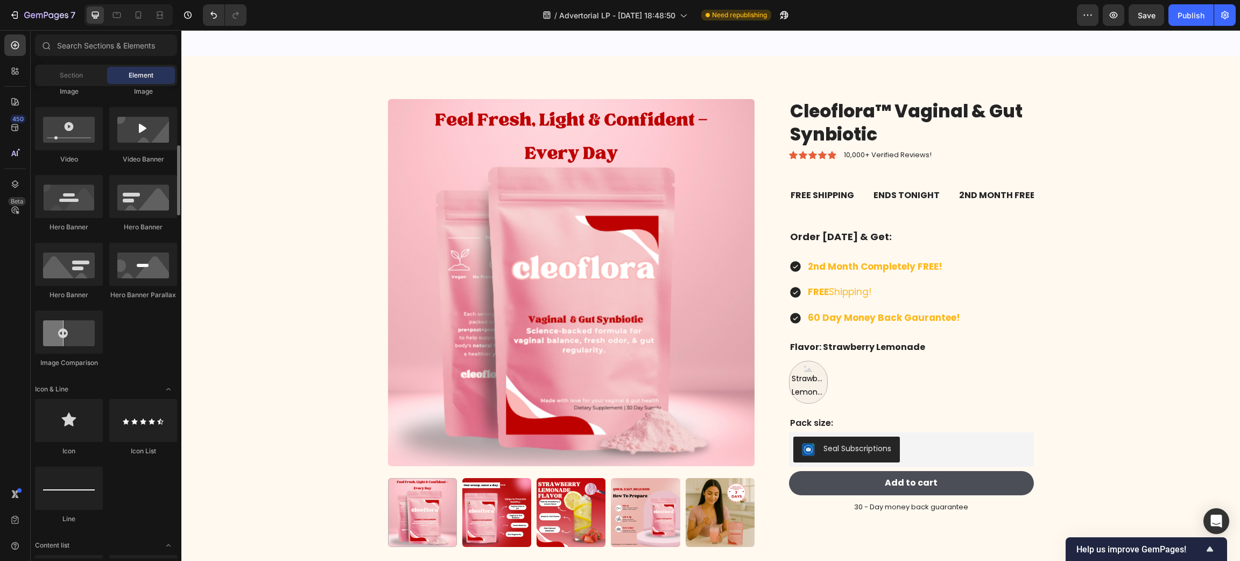
scroll to position [0, 0]
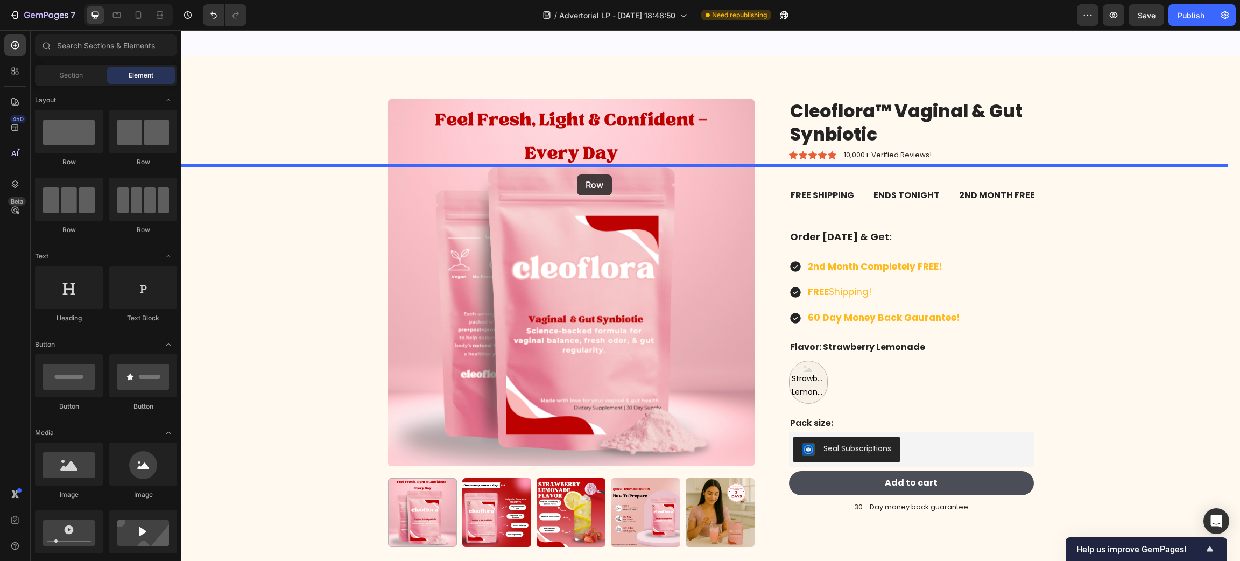
drag, startPoint x: 250, startPoint y: 174, endPoint x: 577, endPoint y: 170, distance: 327.2
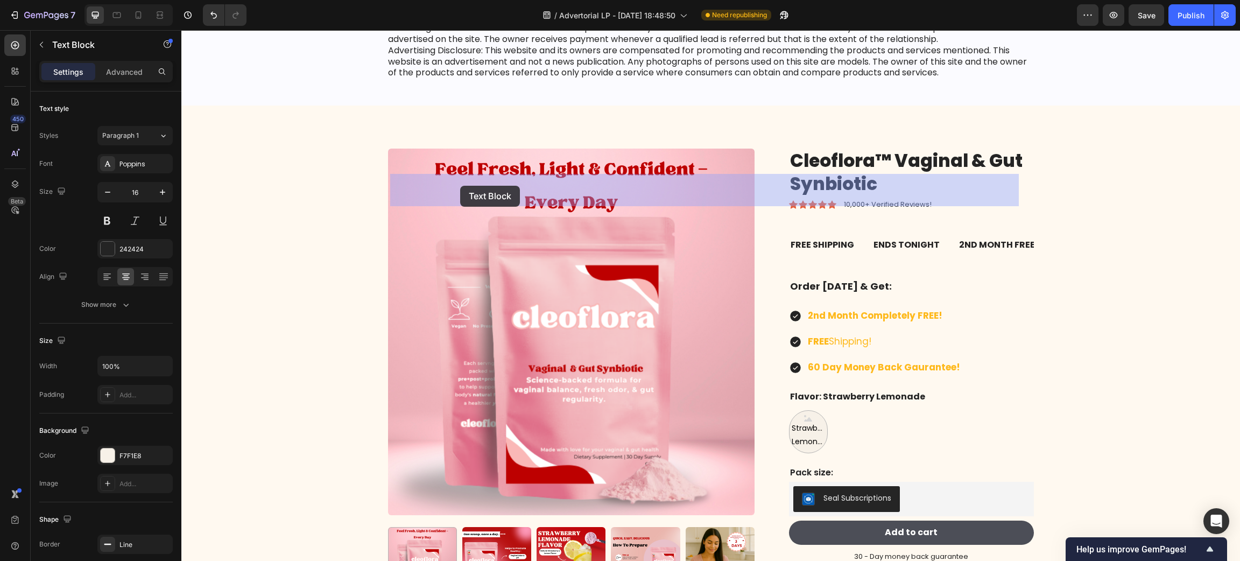
drag, startPoint x: 189, startPoint y: 206, endPoint x: 460, endPoint y: 186, distance: 271.9
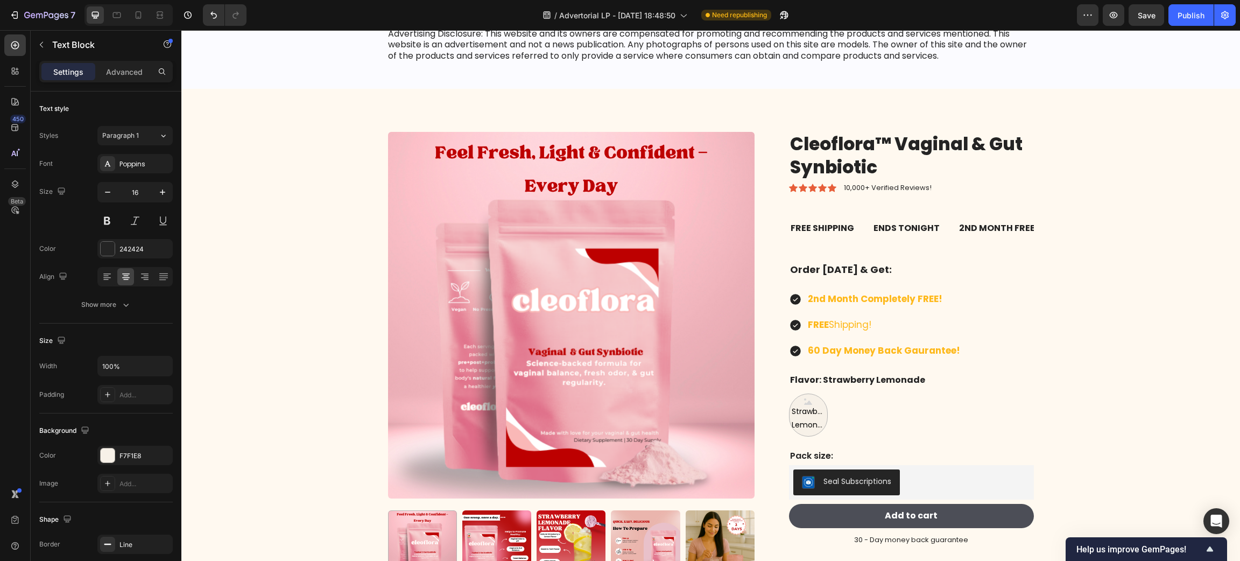
click at [331, 89] on div "Privacy & GDPR Disclosure: We sometimes collect personal information for market…" at bounding box center [710, 11] width 1059 height 154
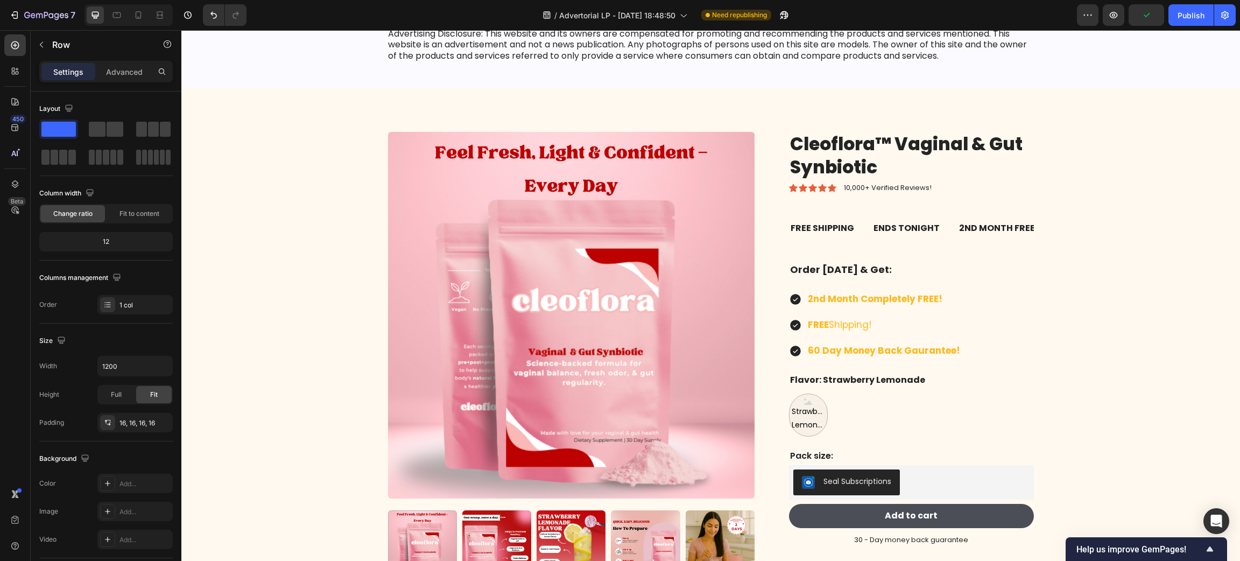
drag, startPoint x: 433, startPoint y: 151, endPoint x: 410, endPoint y: 173, distance: 31.2
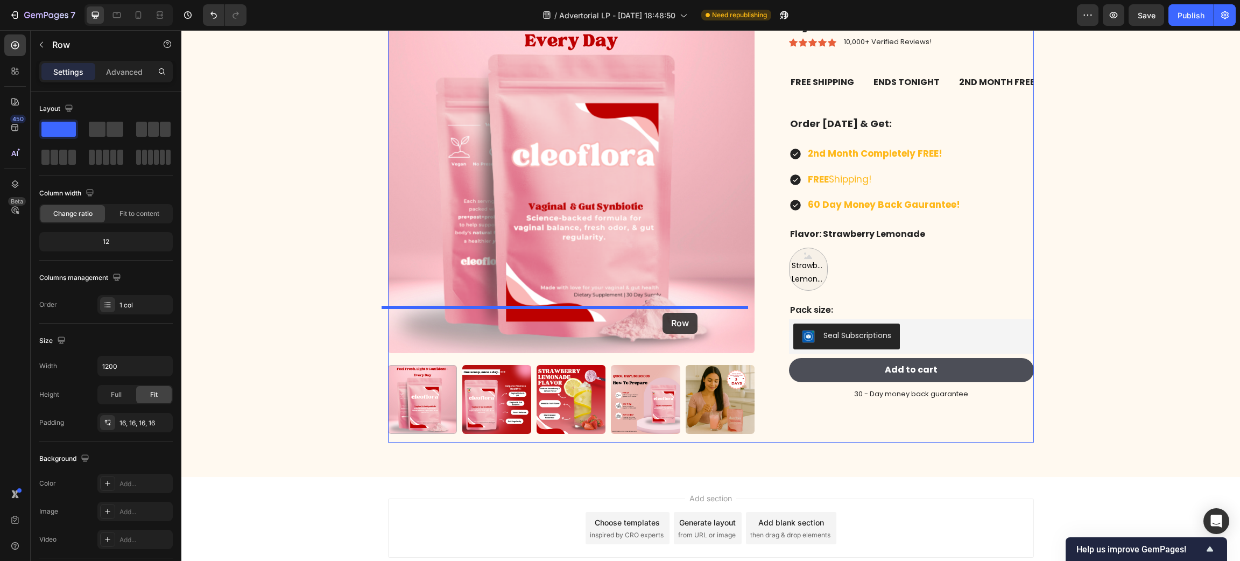
scroll to position [8597, 0]
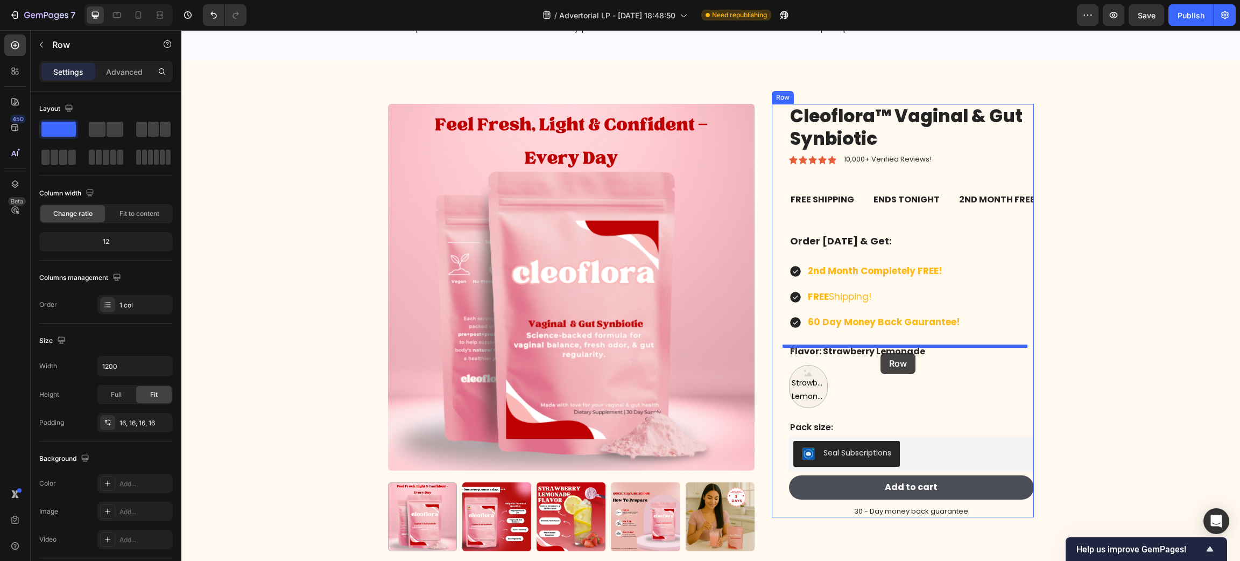
drag, startPoint x: 386, startPoint y: 208, endPoint x: 880, endPoint y: 353, distance: 515.4
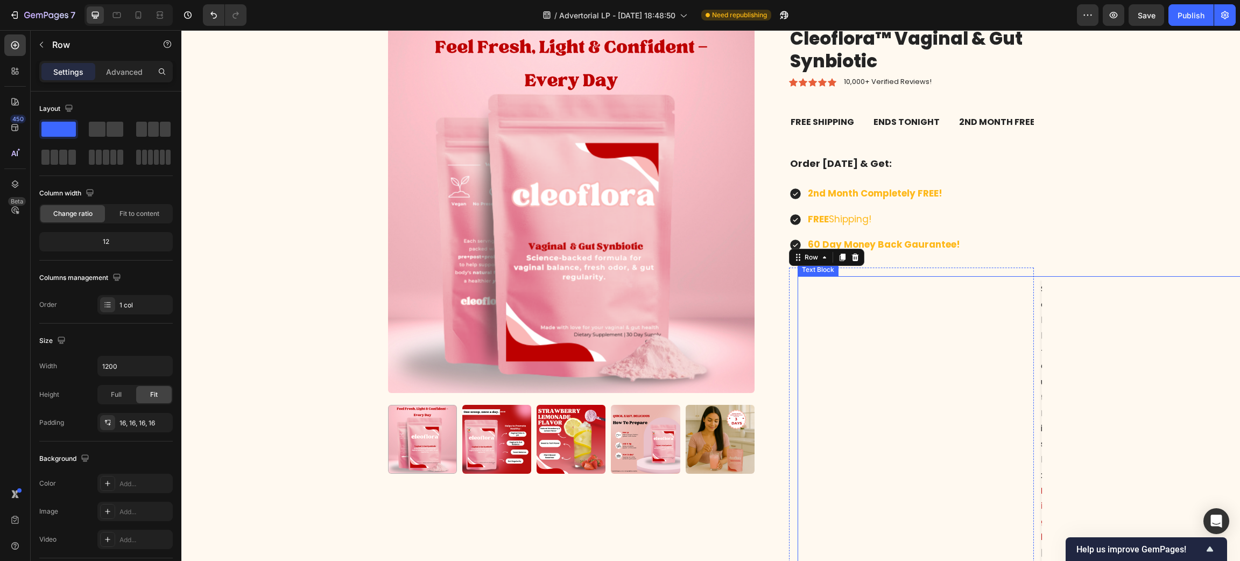
scroll to position [8758, 0]
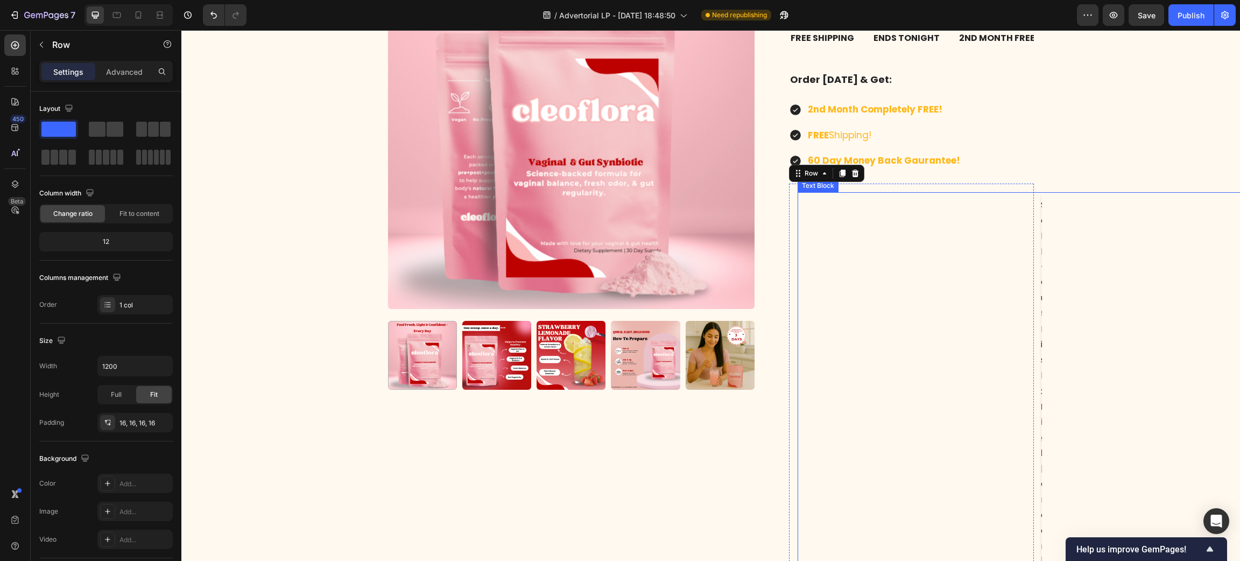
click at [890, 341] on div "Sell-Out Risk: High | Order [DATE] For Free Shipping Text Block" at bounding box center [1040, 536] width 484 height 688
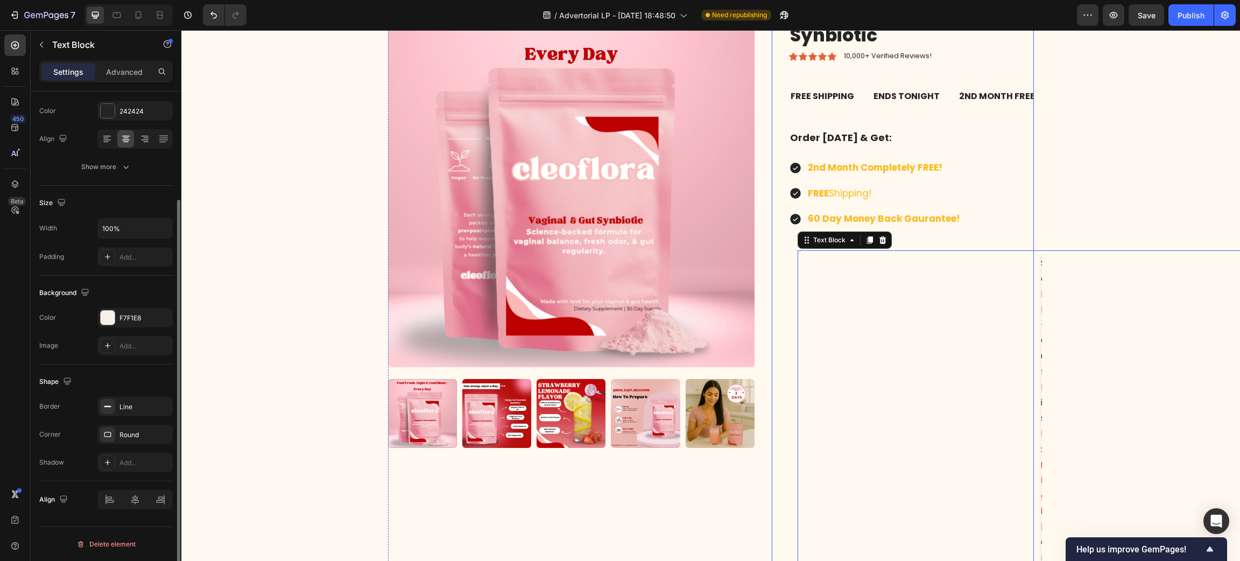
scroll to position [8677, 0]
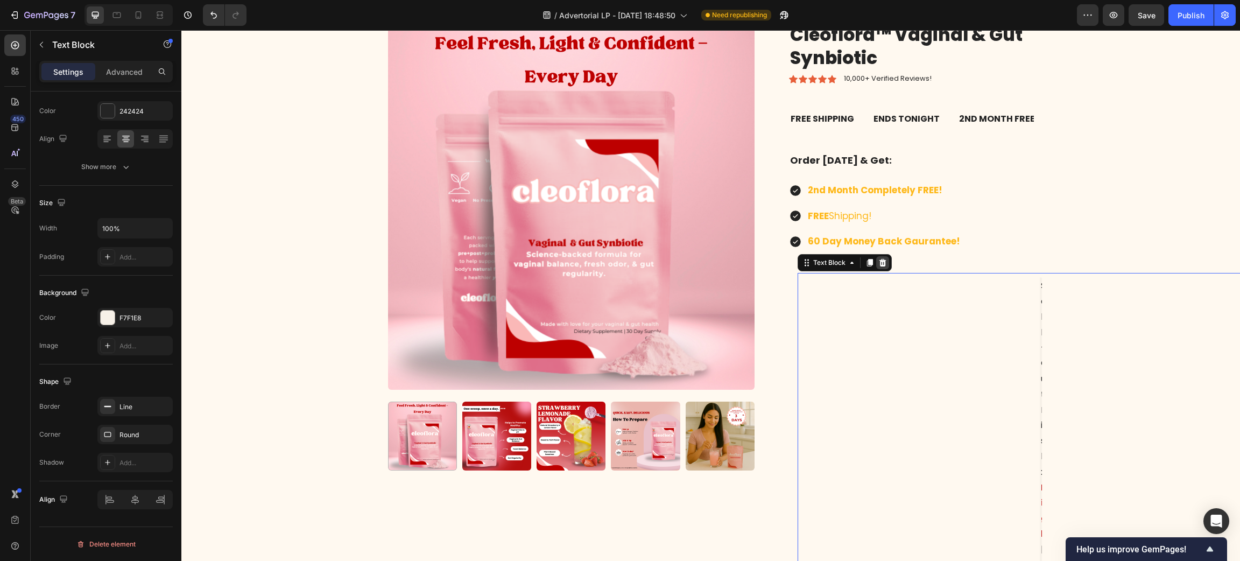
click at [878, 258] on icon at bounding box center [882, 262] width 9 height 9
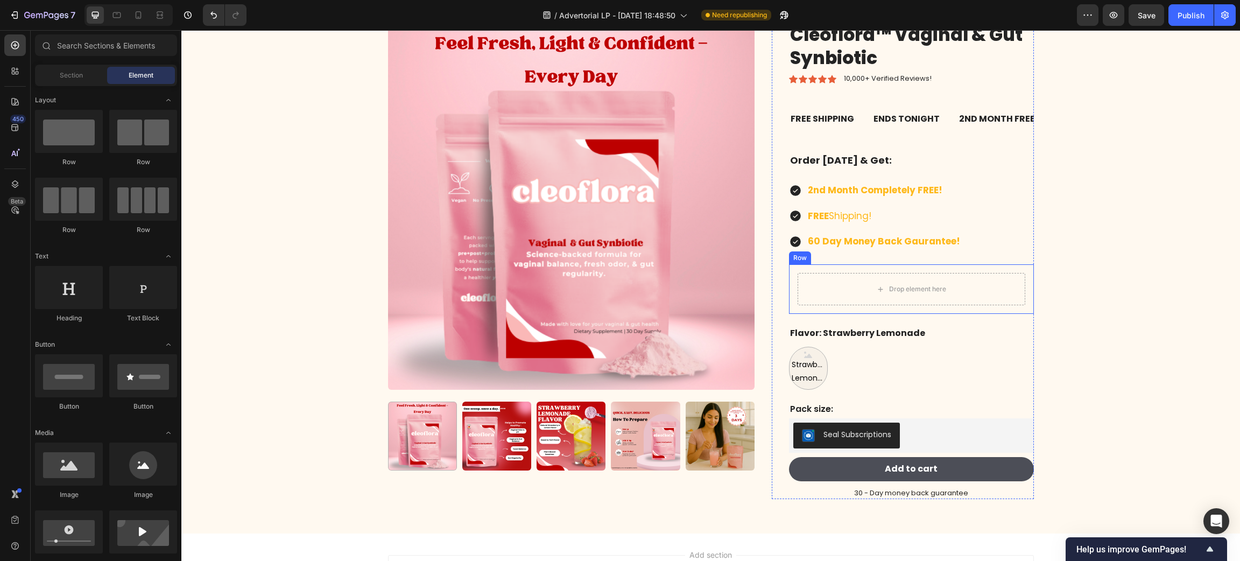
click at [844, 290] on div "Drop element here" at bounding box center [912, 289] width 228 height 32
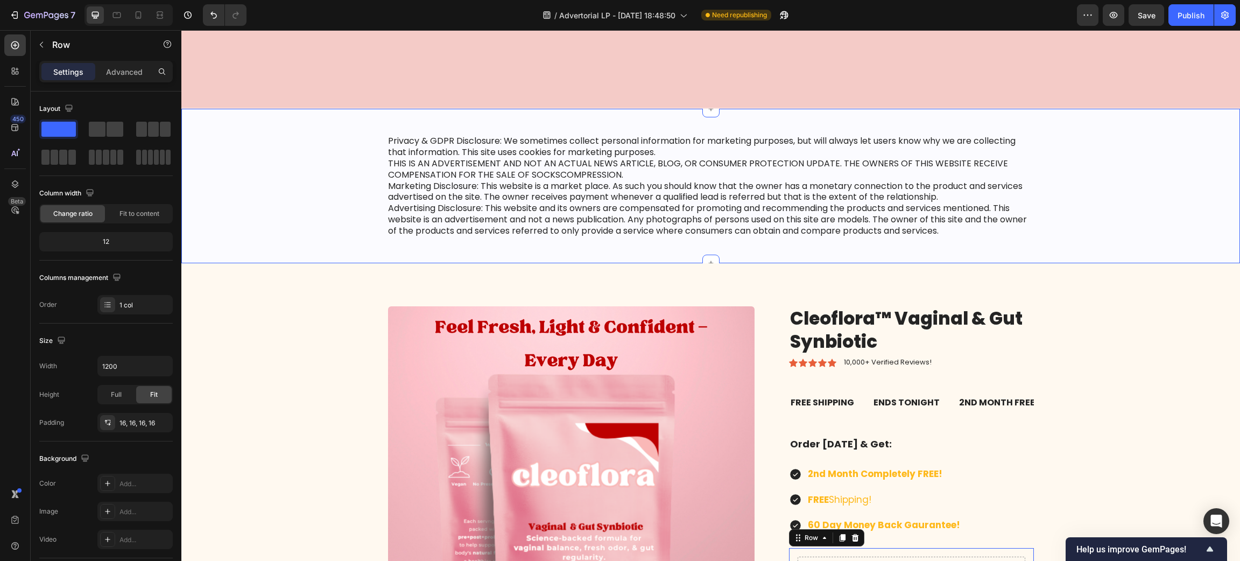
scroll to position [8274, 0]
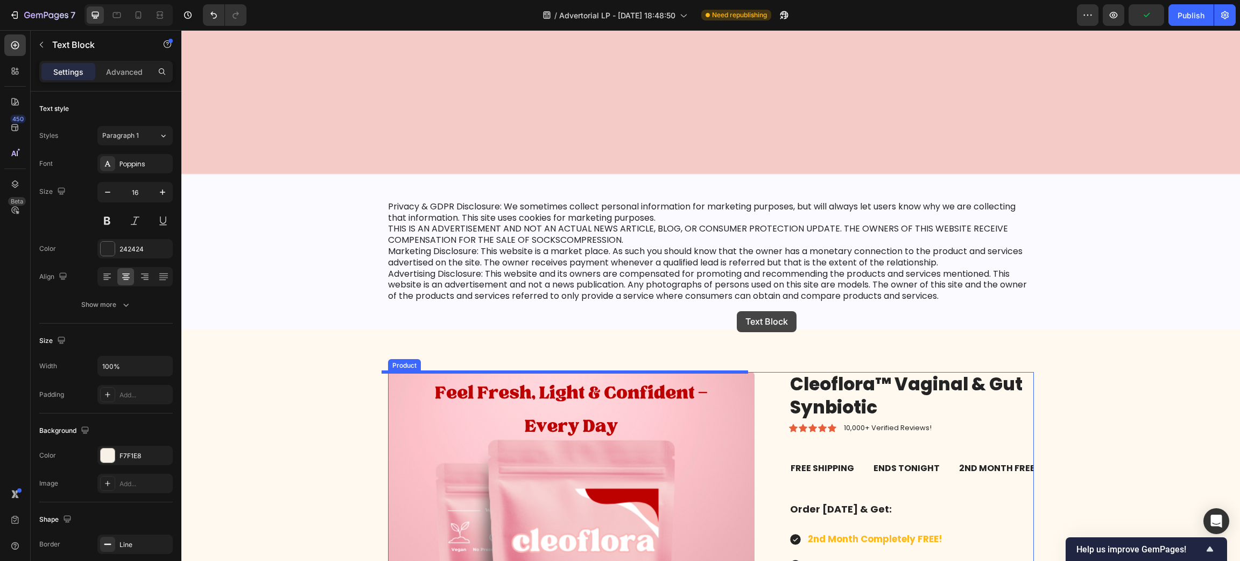
scroll to position [8677, 0]
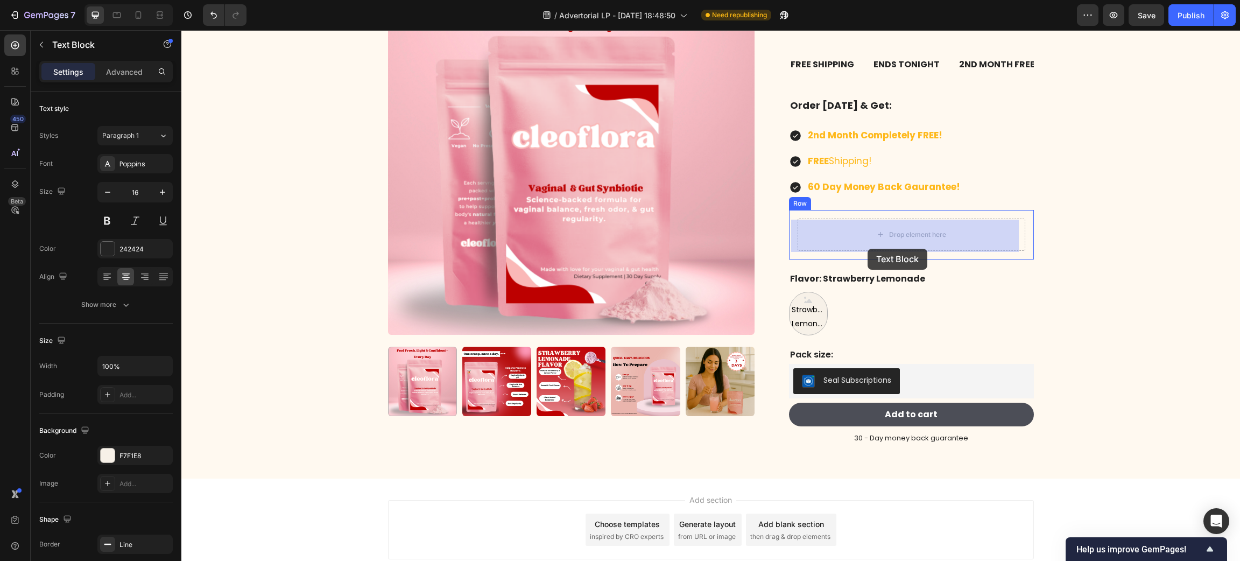
drag, startPoint x: 401, startPoint y: 82, endPoint x: 867, endPoint y: 249, distance: 495.3
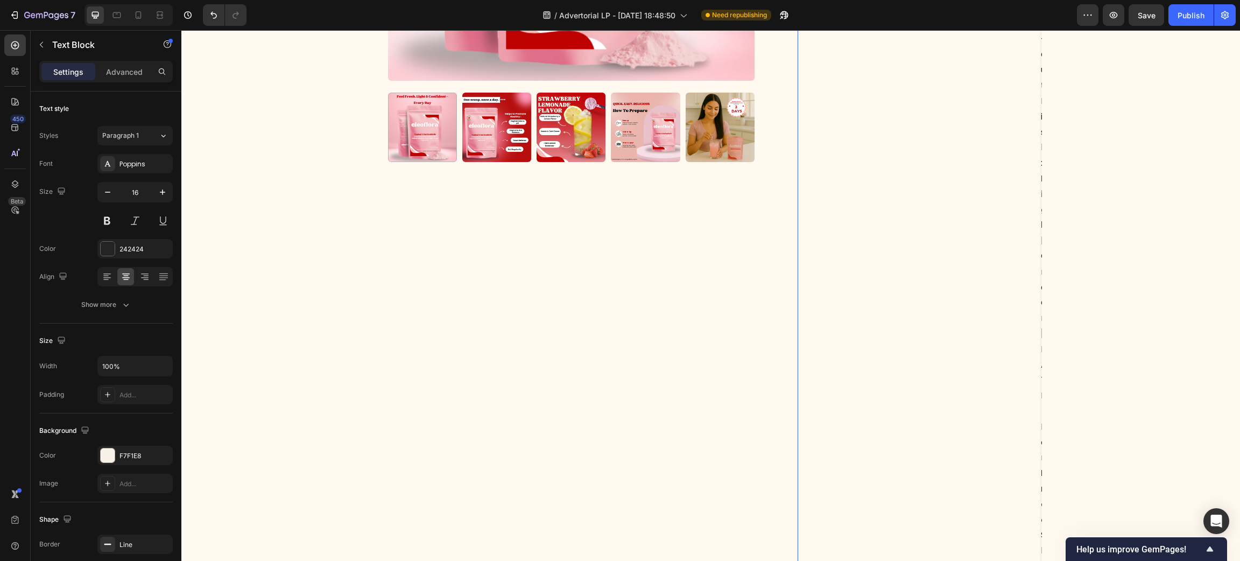
scroll to position [9242, 0]
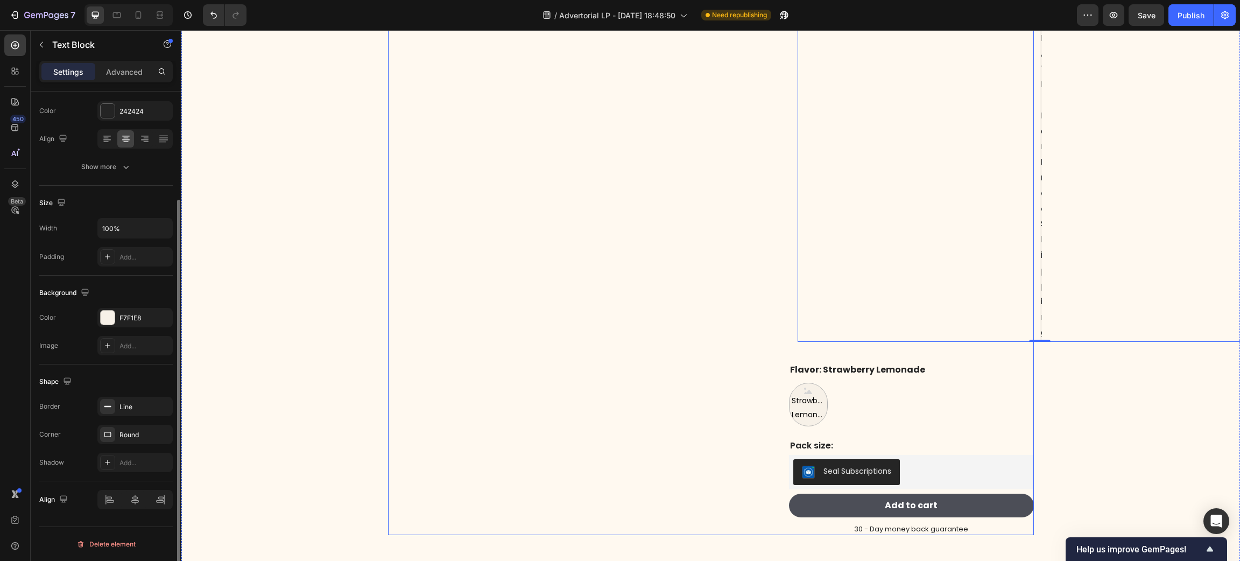
scroll to position [8758, 0]
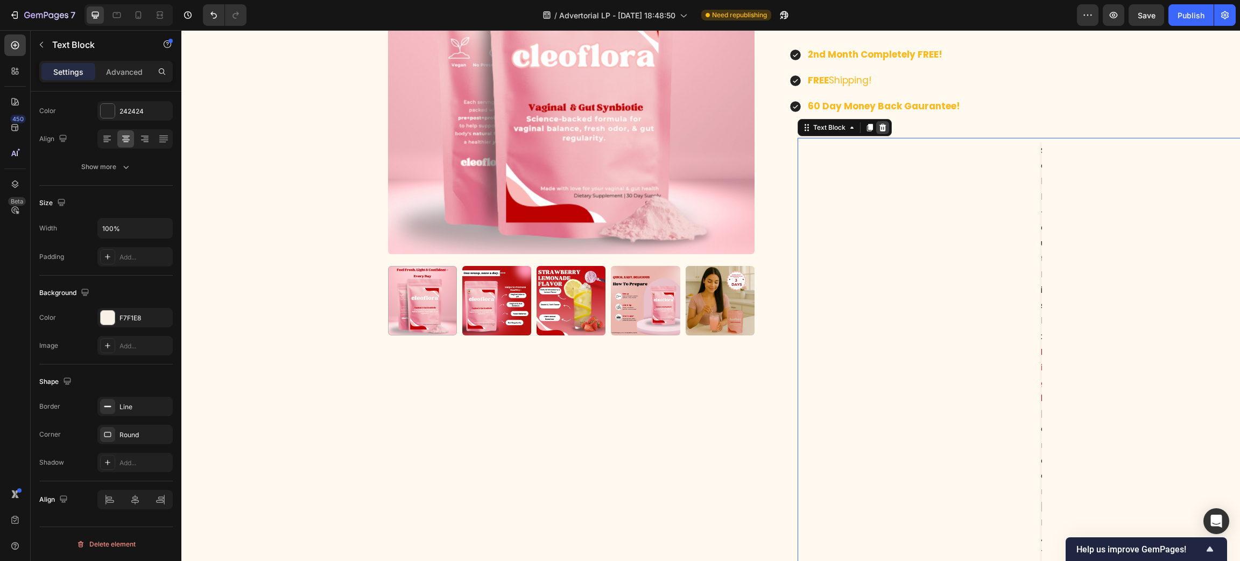
click at [878, 124] on icon at bounding box center [882, 127] width 9 height 9
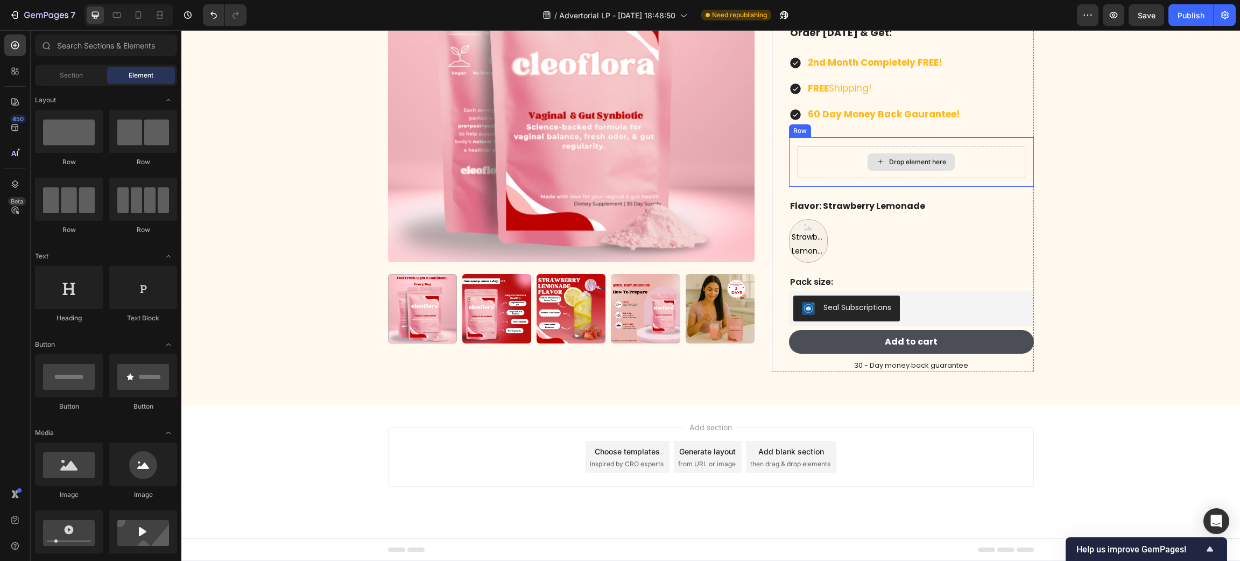
click at [805, 166] on div "Drop element here" at bounding box center [912, 162] width 228 height 32
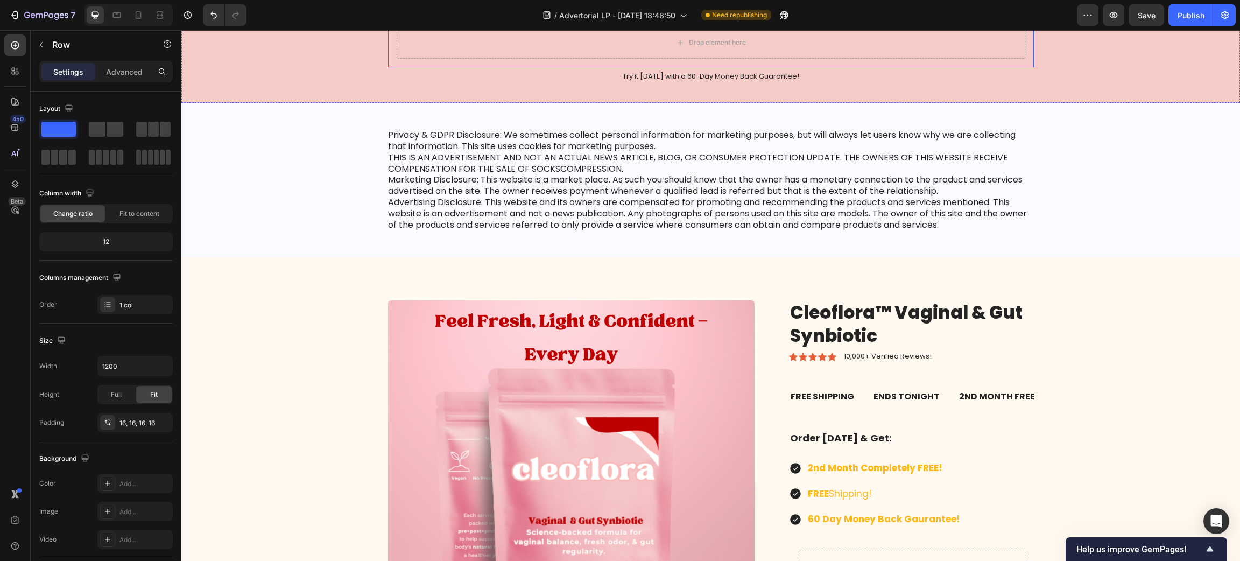
scroll to position [8342, 0]
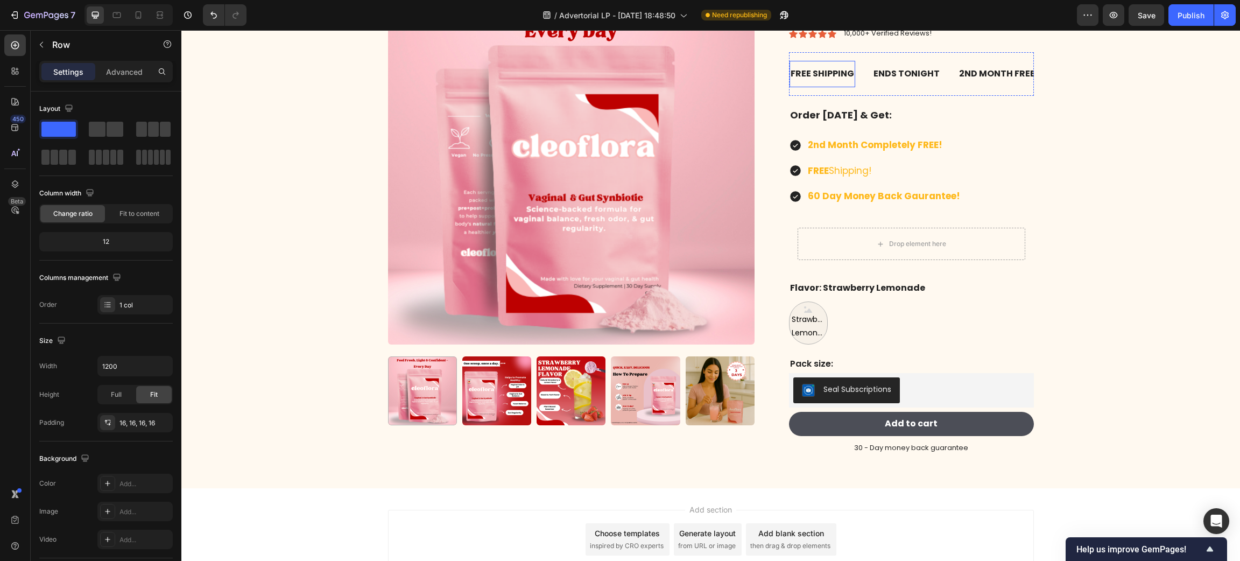
click at [833, 83] on div "FREE SHIPPING" at bounding box center [822, 74] width 66 height 18
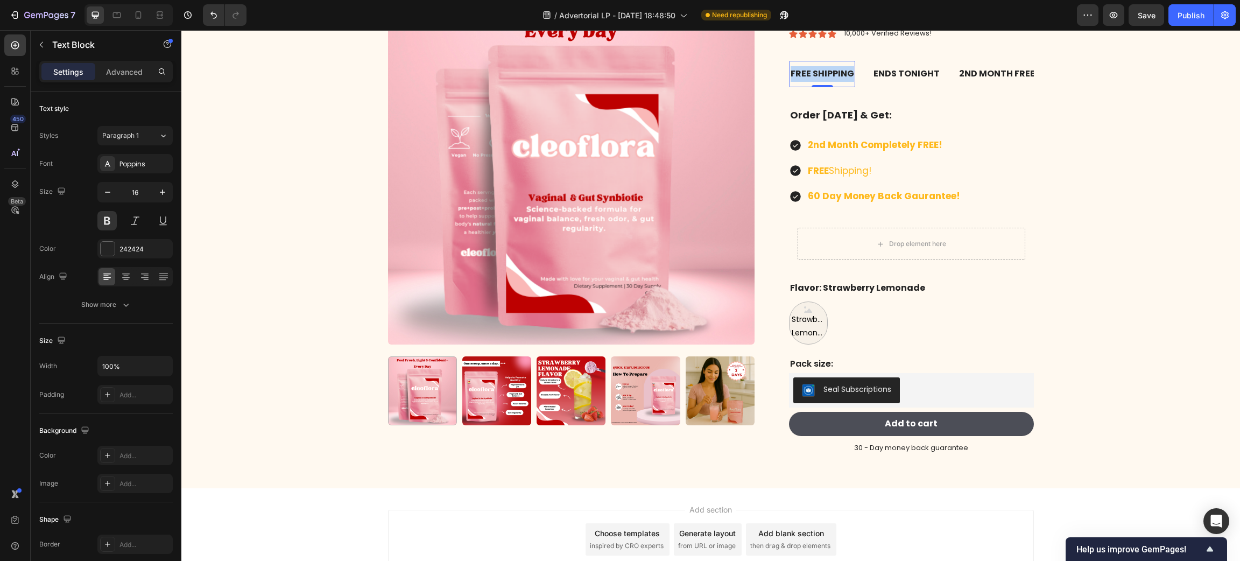
click at [833, 83] on div "FREE SHIPPING" at bounding box center [822, 74] width 66 height 18
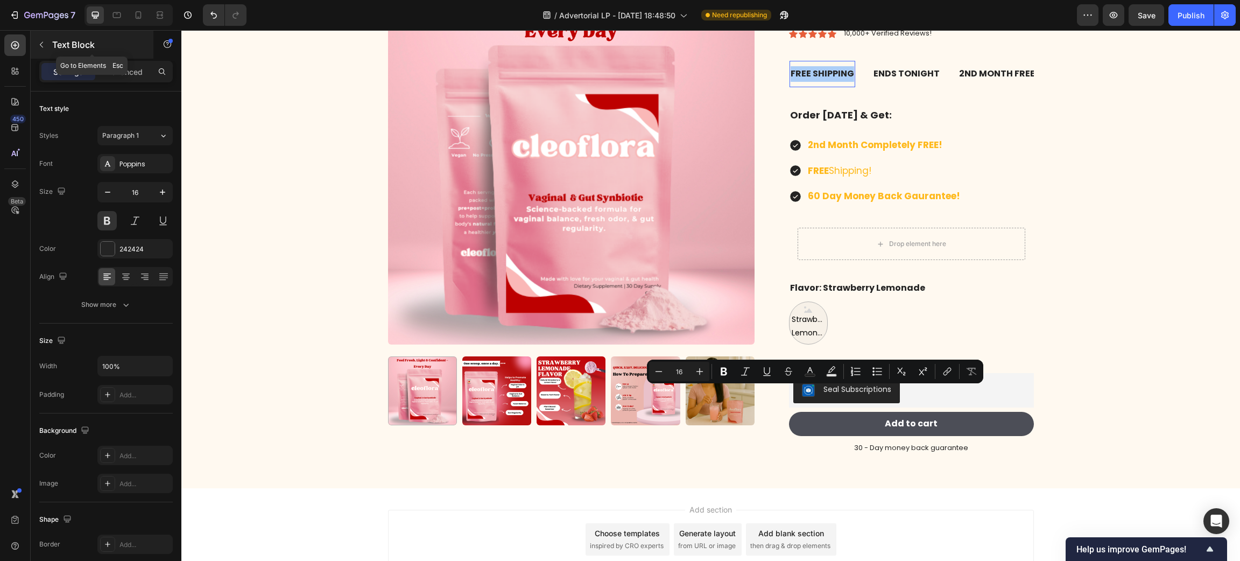
click at [40, 38] on button "button" at bounding box center [41, 44] width 17 height 17
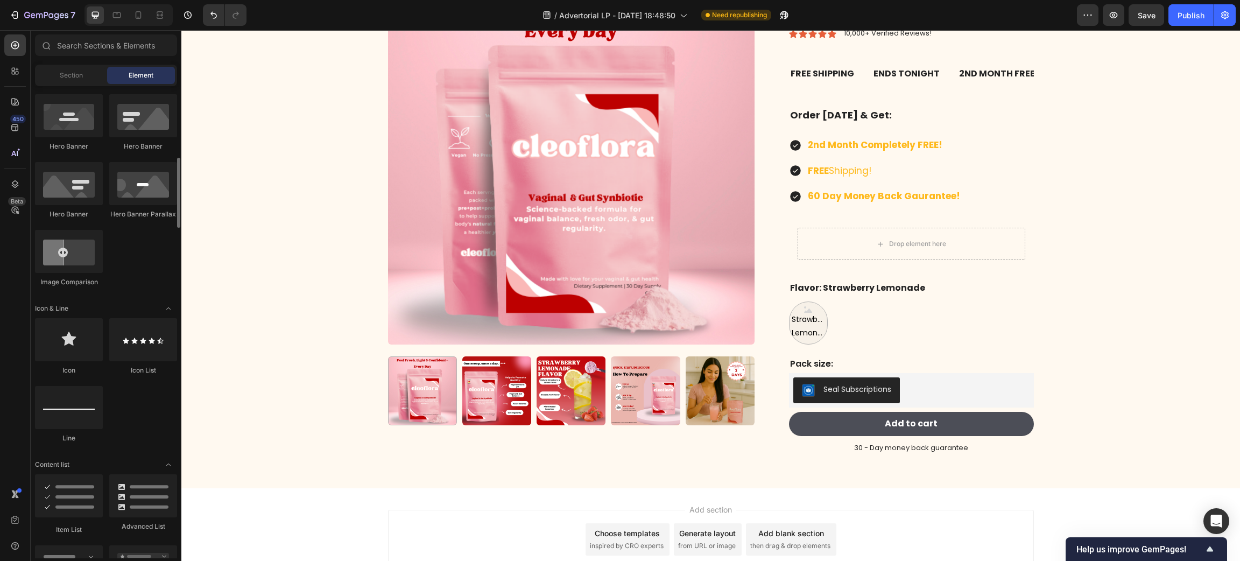
scroll to position [646, 0]
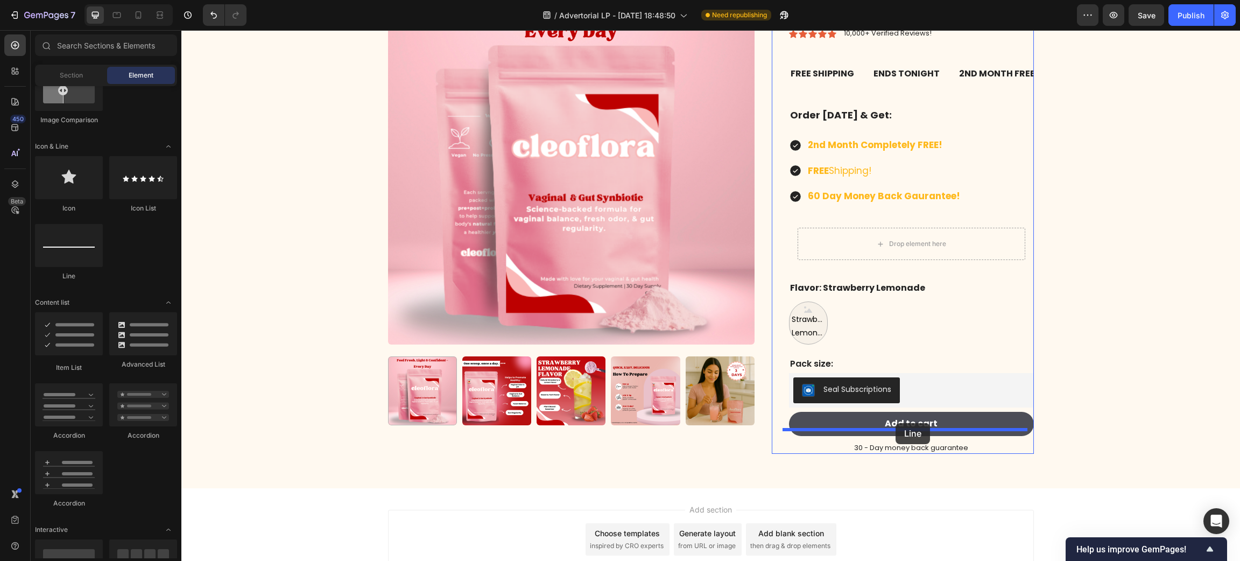
drag, startPoint x: 258, startPoint y: 287, endPoint x: 895, endPoint y: 423, distance: 651.4
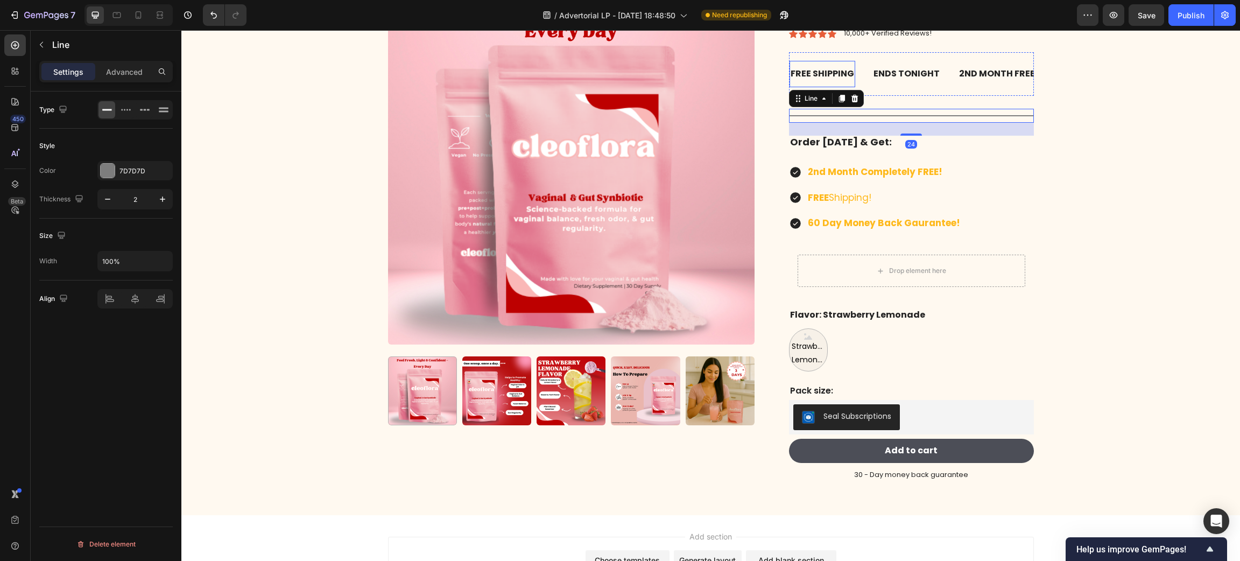
click at [840, 82] on p "FREE SHIPPING" at bounding box center [822, 74] width 63 height 16
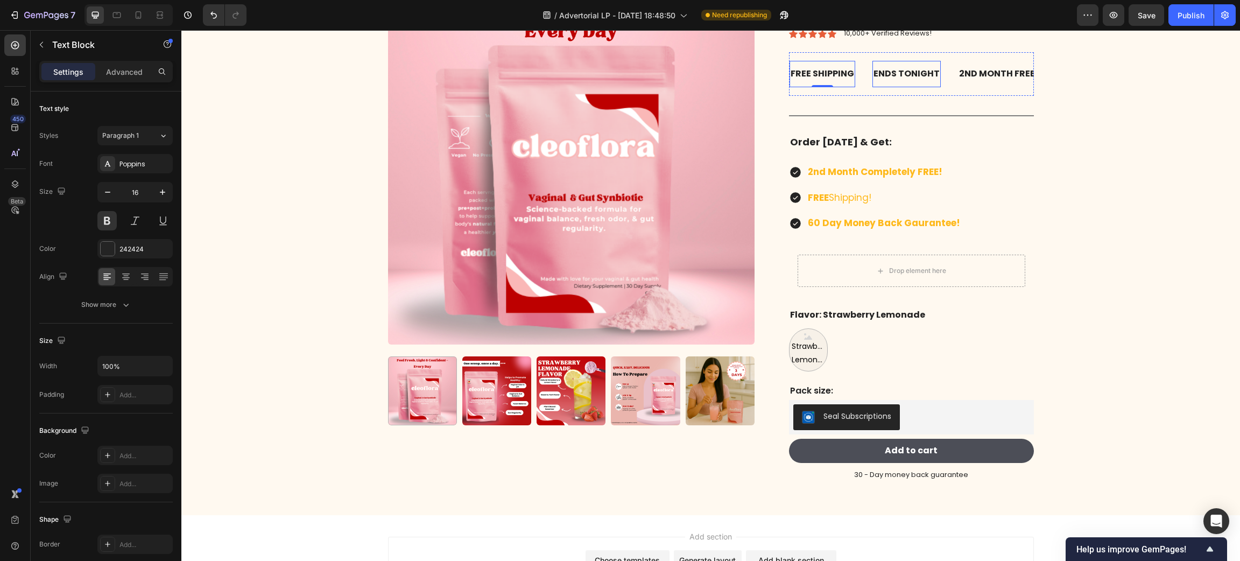
click at [873, 87] on div "ENDS TONIGHT Text Block" at bounding box center [906, 74] width 68 height 26
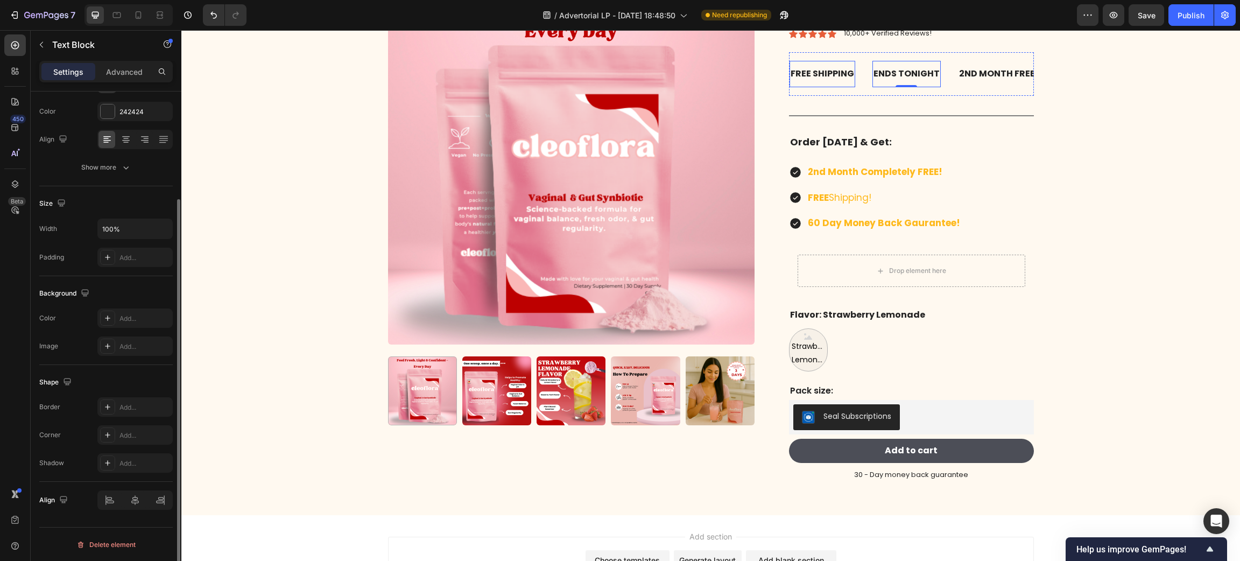
click at [804, 82] on p "FREE SHIPPING" at bounding box center [822, 74] width 63 height 16
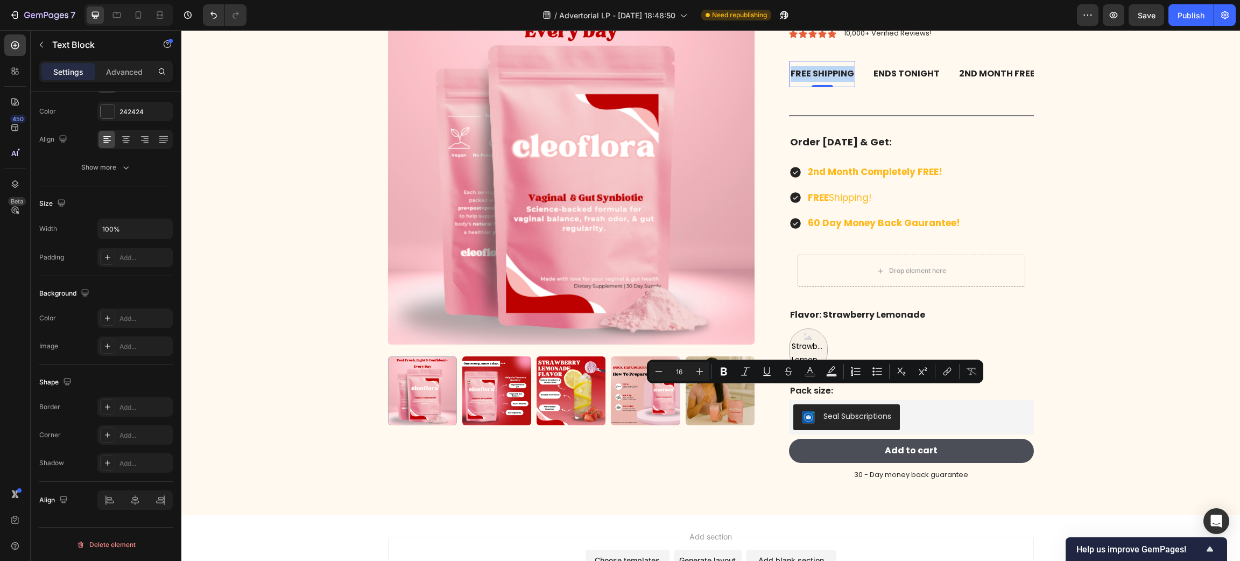
click at [804, 82] on p "FREE SHIPPING" at bounding box center [822, 74] width 63 height 16
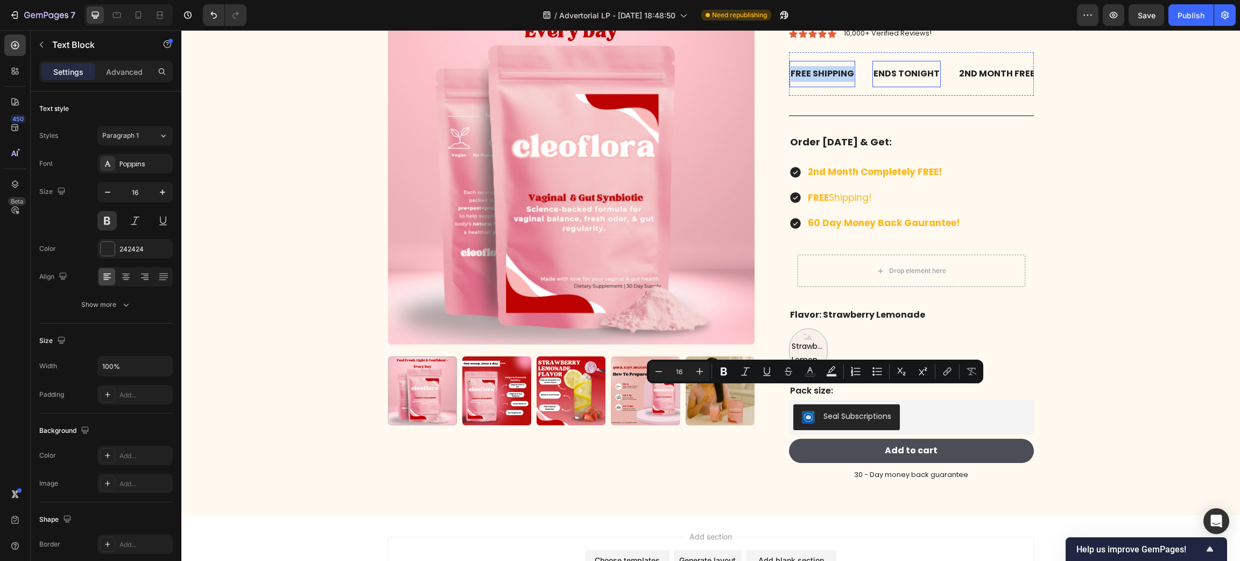
click at [872, 87] on div "ENDS TONIGHT Text Block" at bounding box center [906, 74] width 68 height 26
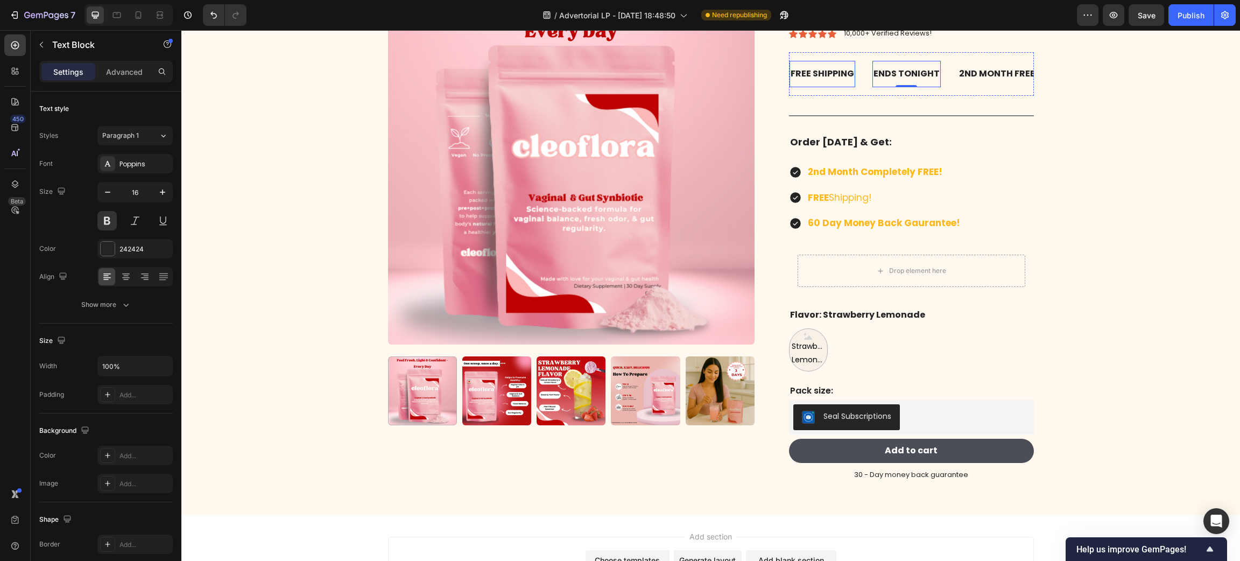
click at [836, 82] on p "FREE SHIPPING" at bounding box center [822, 74] width 63 height 16
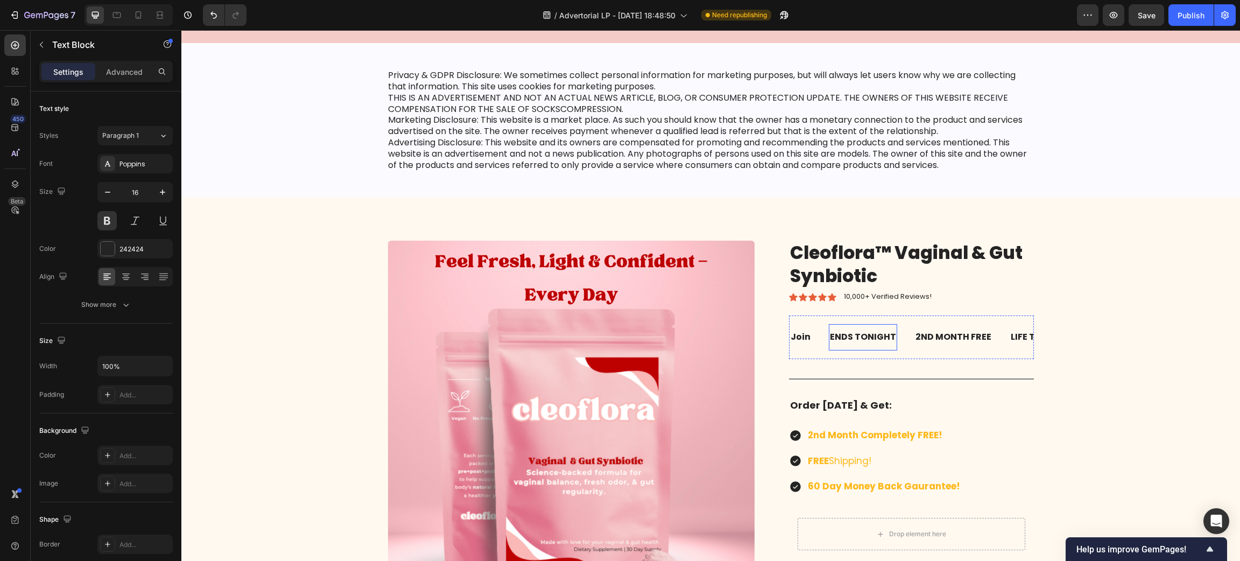
scroll to position [8342, 0]
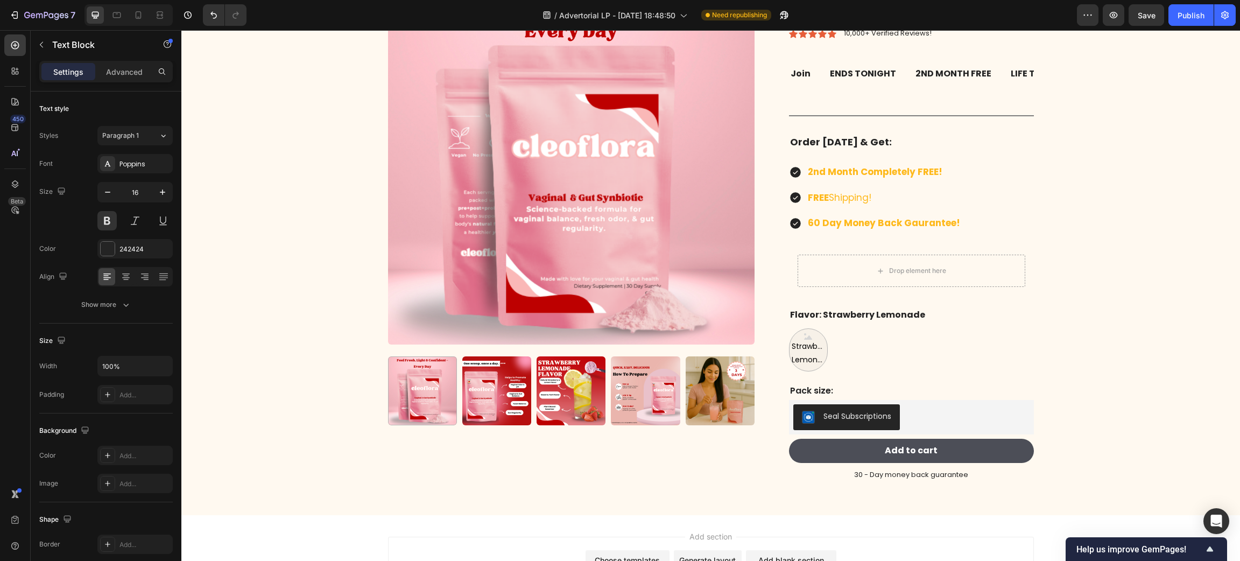
click at [799, 82] on p "Join" at bounding box center [801, 74] width 20 height 16
click at [806, 87] on div "Join Text Block" at bounding box center [808, 74] width 39 height 26
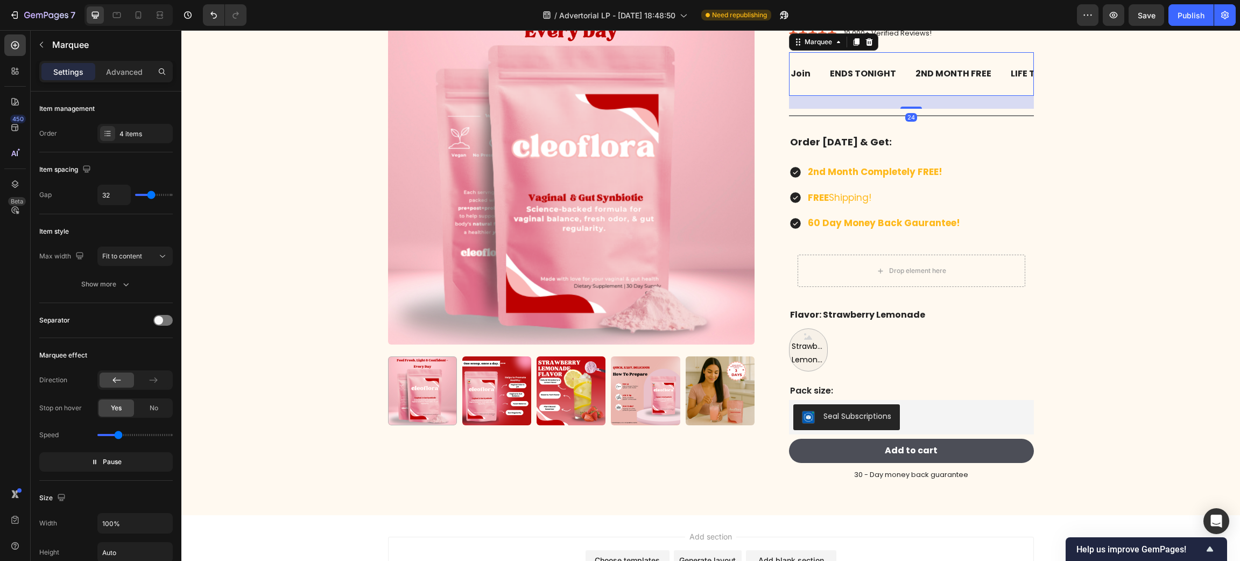
click at [805, 87] on div "Join Text Block" at bounding box center [800, 74] width 22 height 26
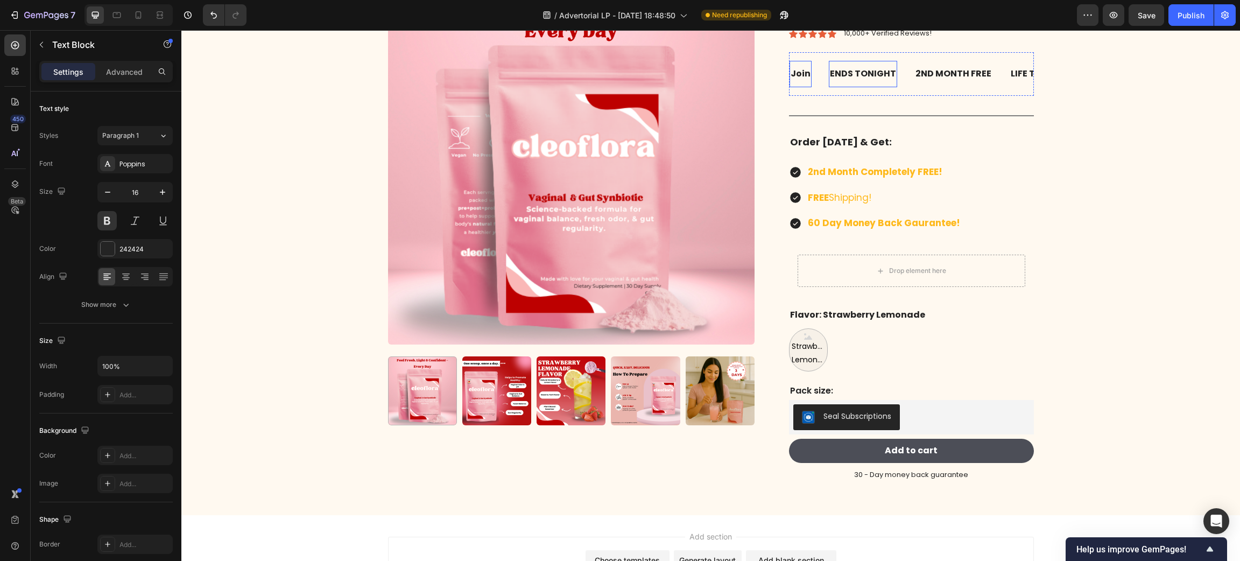
click at [867, 82] on p "ENDS TONIGHT" at bounding box center [863, 74] width 66 height 16
click at [808, 87] on div "Join Text Block" at bounding box center [808, 74] width 39 height 26
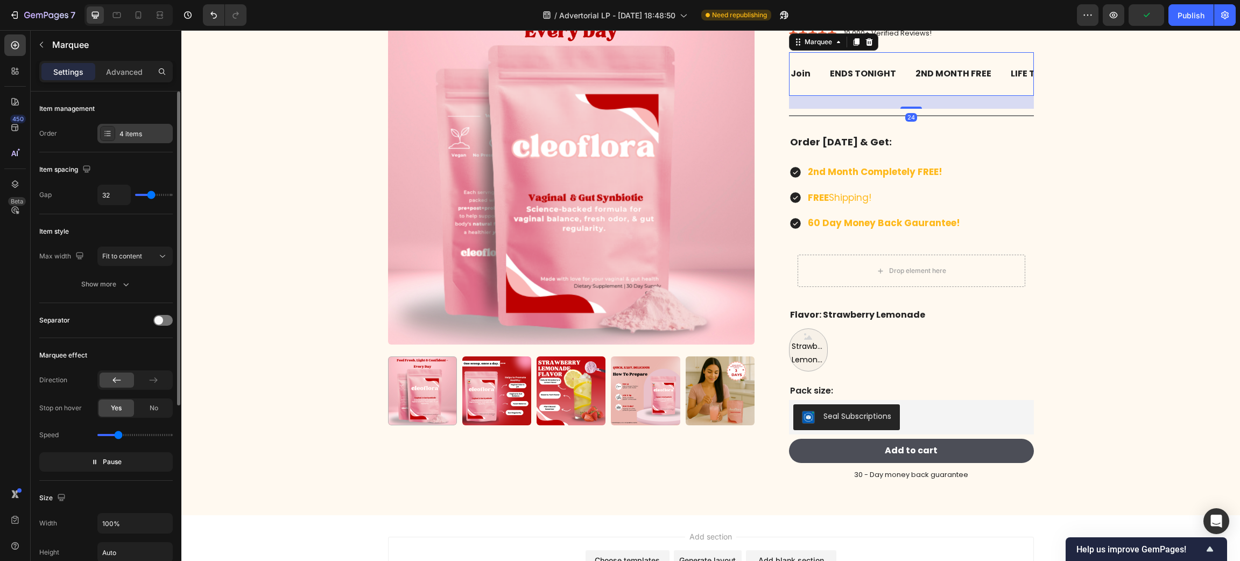
click at [139, 131] on div "4 items" at bounding box center [144, 134] width 51 height 10
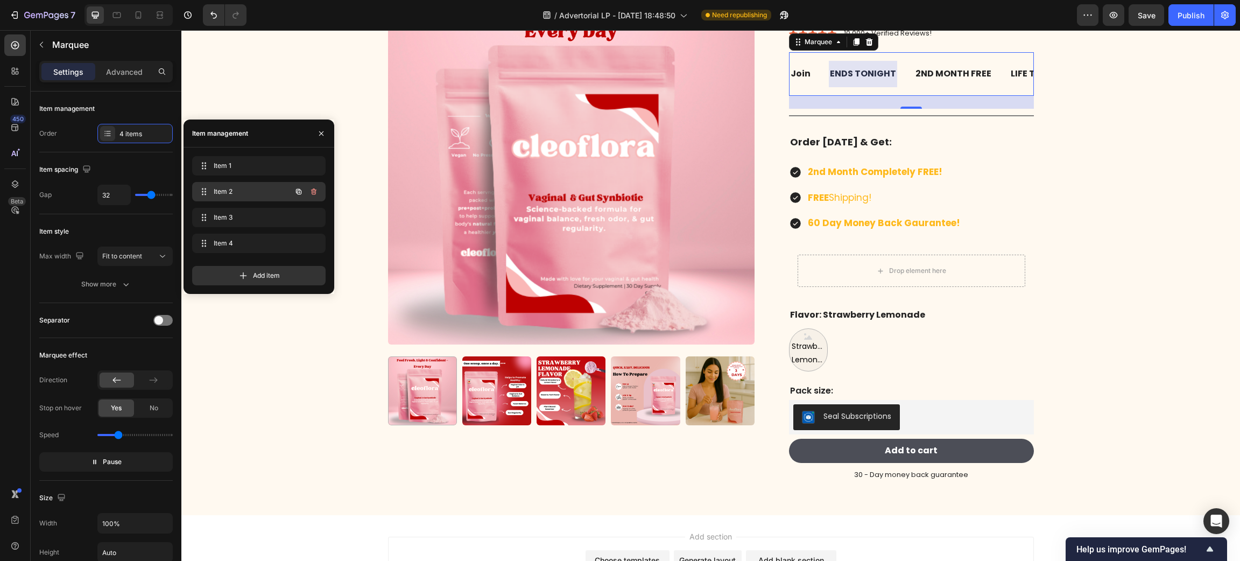
click at [315, 187] on icon "button" at bounding box center [313, 191] width 9 height 9
click at [315, 187] on div "Delete" at bounding box center [307, 192] width 20 height 10
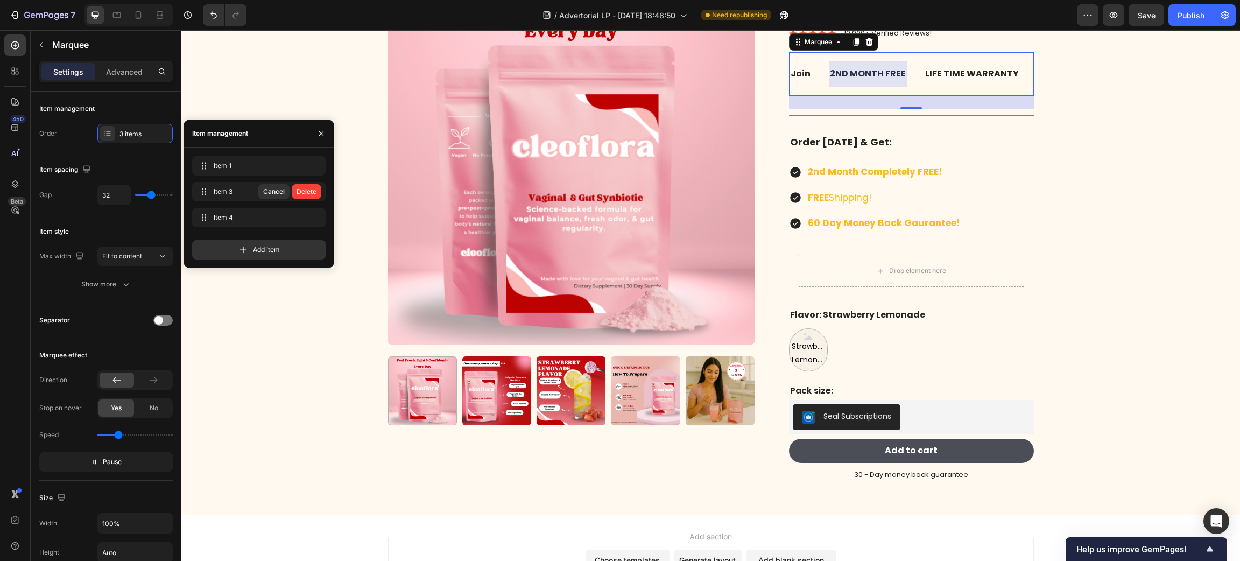
click at [315, 187] on div "Delete" at bounding box center [307, 192] width 20 height 10
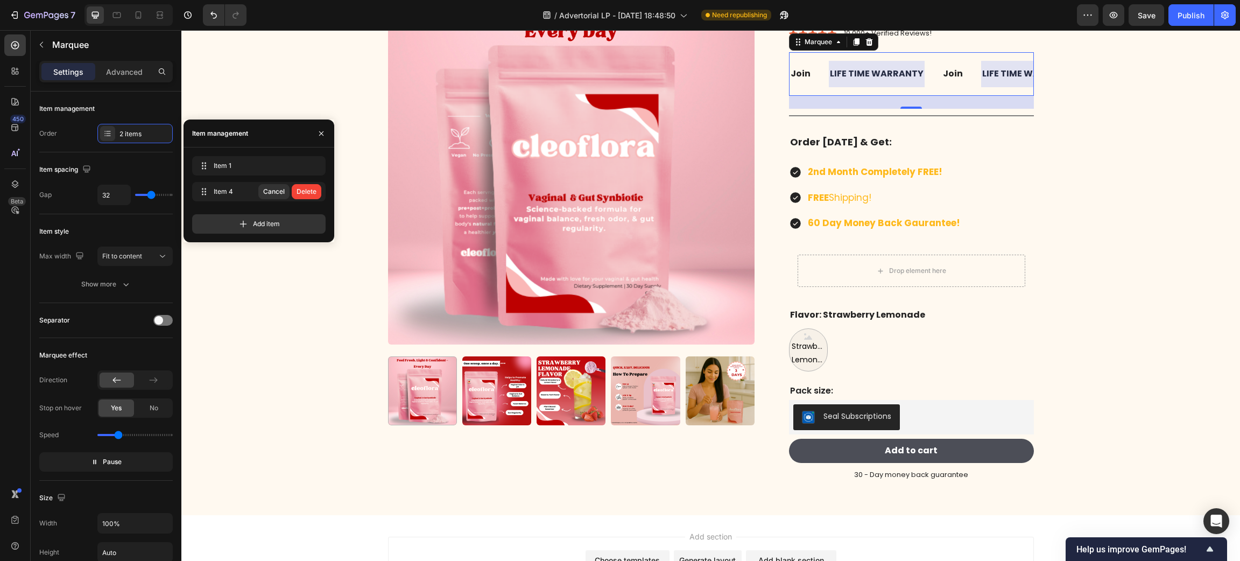
click at [314, 187] on div "Delete" at bounding box center [307, 192] width 20 height 10
click at [314, 206] on div "Add item" at bounding box center [258, 220] width 133 height 28
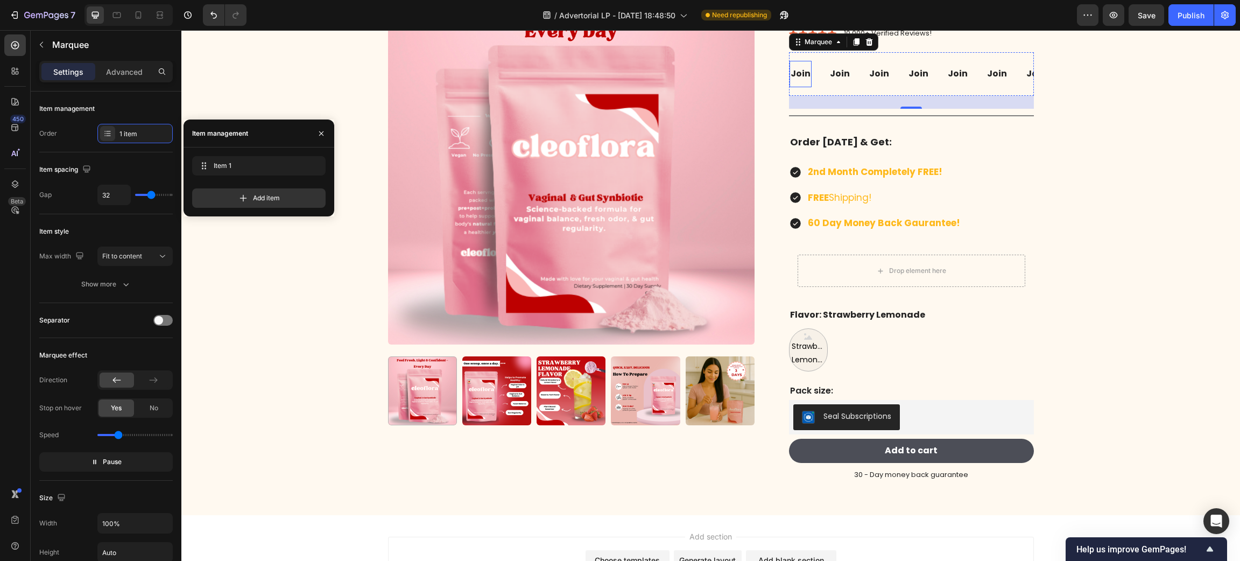
click at [799, 82] on p "Join" at bounding box center [801, 74] width 20 height 16
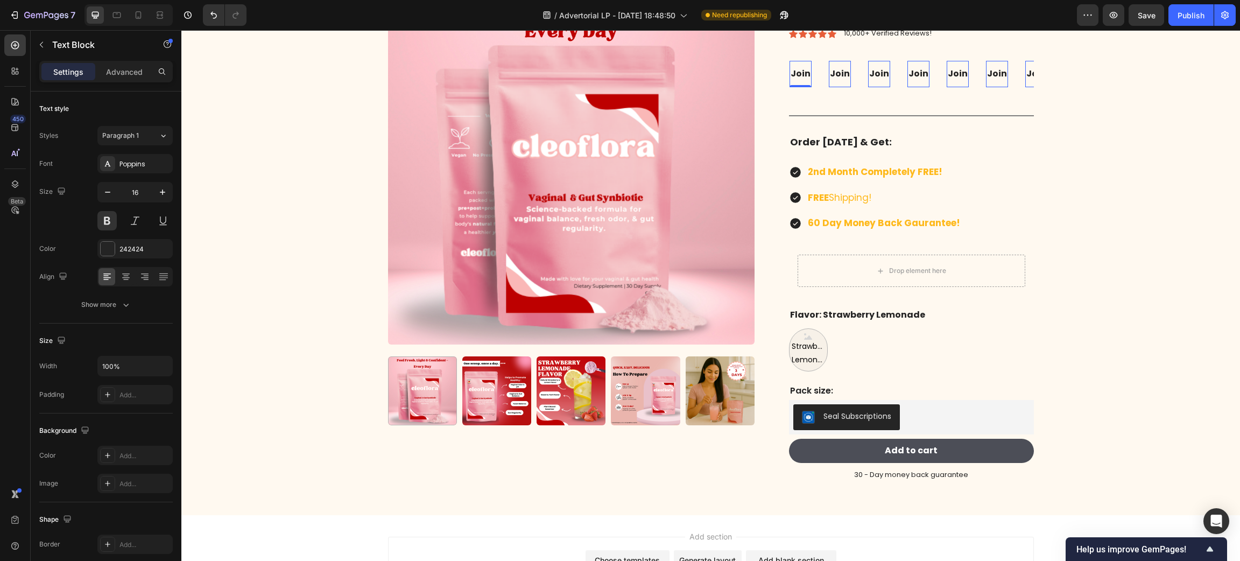
click at [798, 82] on p "Join" at bounding box center [801, 74] width 20 height 16
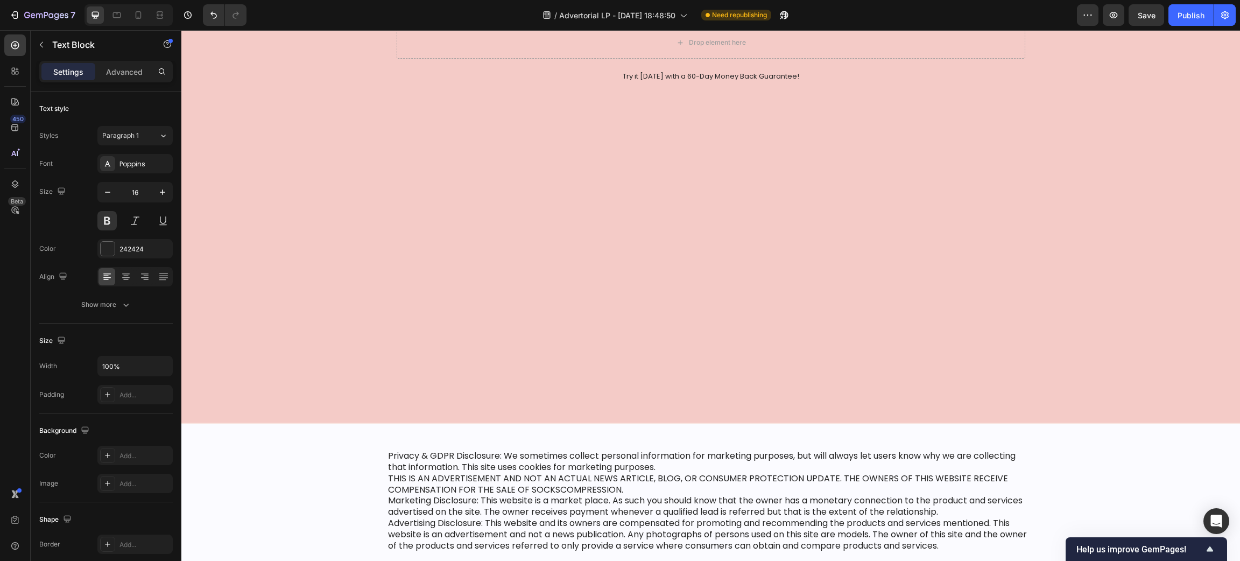
scroll to position [8423, 0]
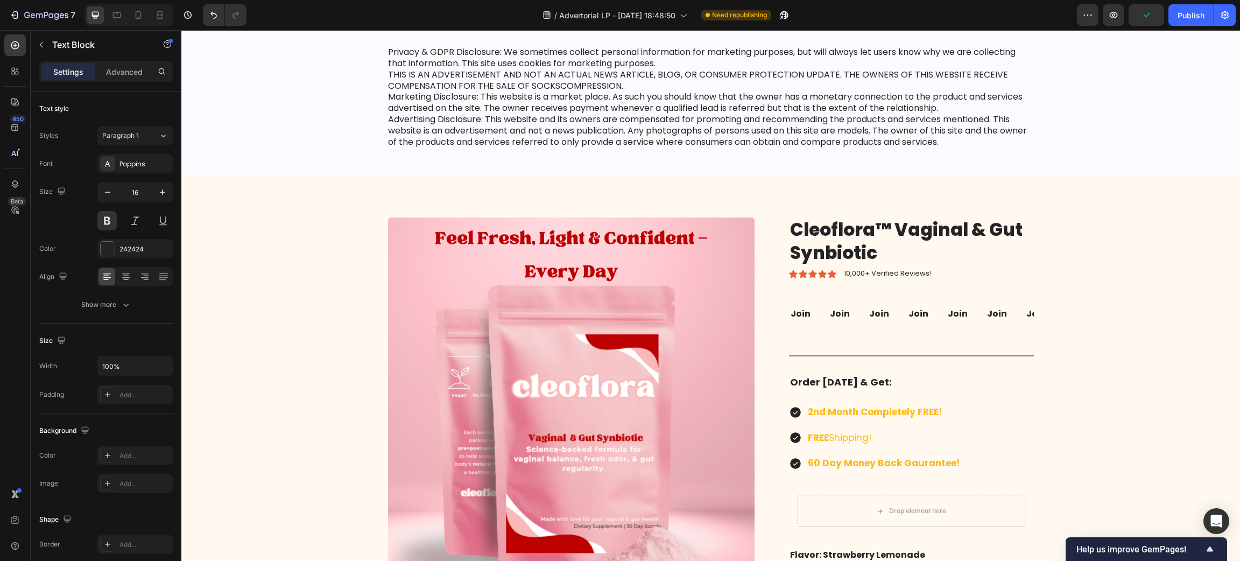
click at [799, 311] on p "Join" at bounding box center [801, 314] width 20 height 16
click at [804, 311] on p "Join" at bounding box center [801, 314] width 20 height 16
click at [803, 311] on p "Join the thousands of women feeling fresh & confident!" at bounding box center [918, 314] width 255 height 16
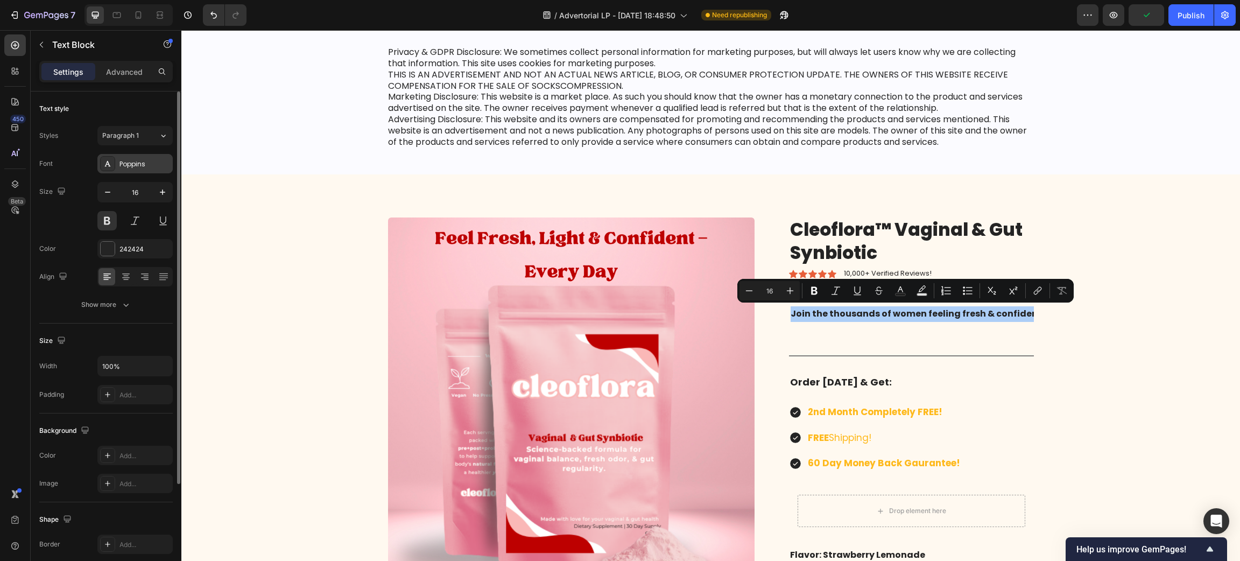
click at [114, 163] on div at bounding box center [107, 163] width 15 height 15
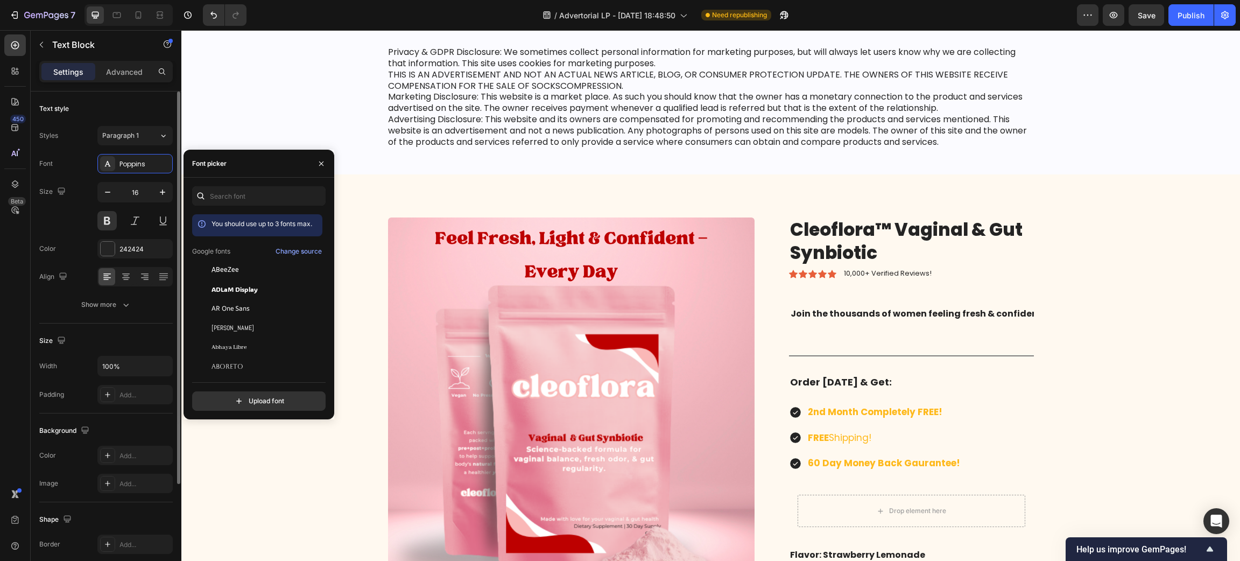
click at [78, 212] on div "Size 16" at bounding box center [105, 206] width 133 height 48
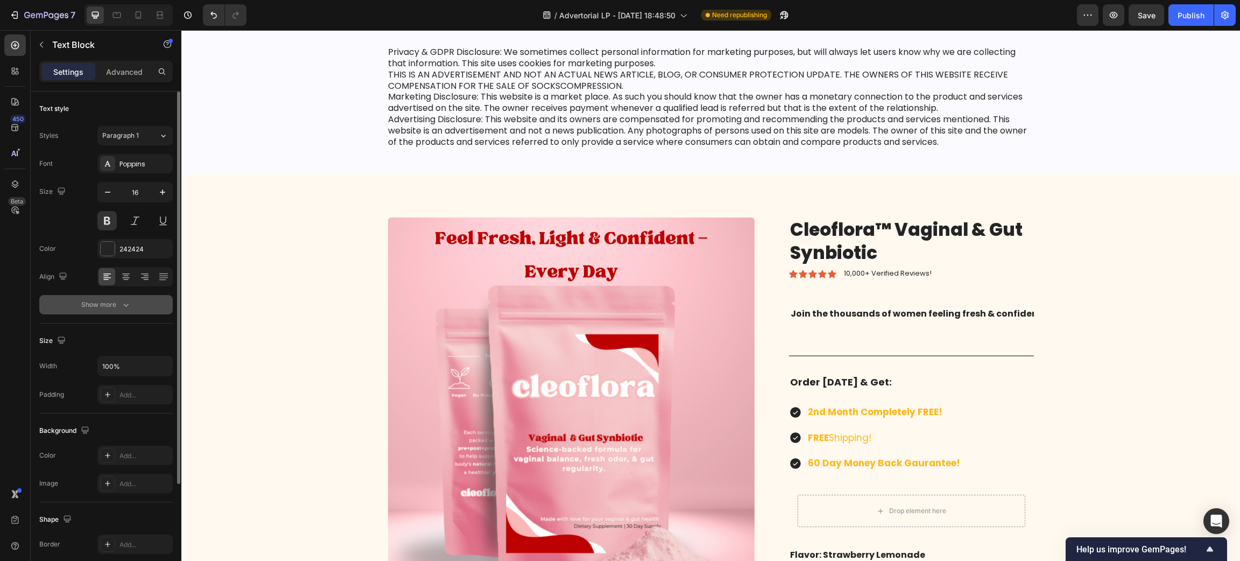
click at [121, 304] on icon "button" at bounding box center [126, 304] width 11 height 11
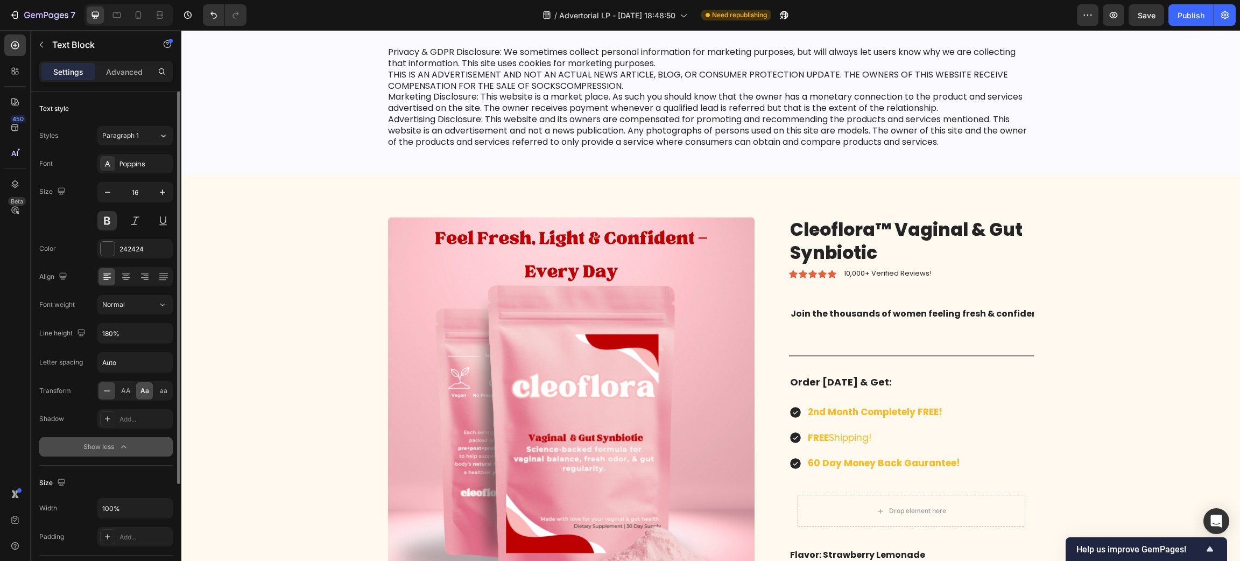
click at [152, 390] on div "Aa" at bounding box center [144, 390] width 17 height 17
click at [121, 386] on span "AA" at bounding box center [126, 391] width 10 height 10
click at [127, 390] on span "AA" at bounding box center [126, 391] width 10 height 10
click at [882, 355] on div "Title Line" at bounding box center [911, 356] width 245 height 14
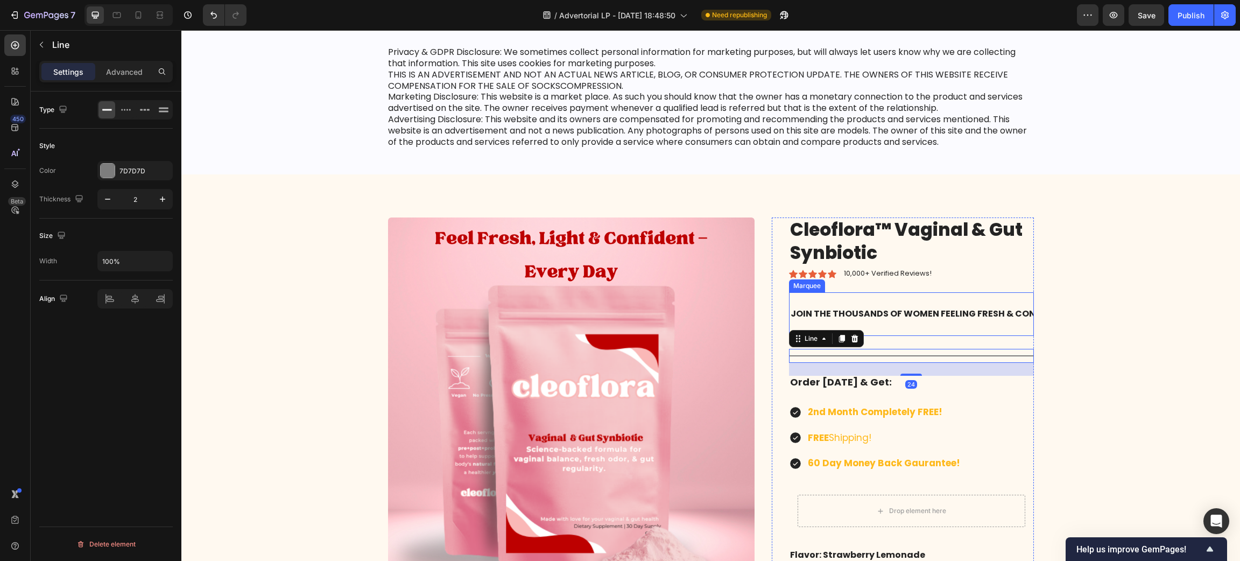
click at [870, 330] on div "Join the thousands of women feeling fresh & confident! Text Block Join the thou…" at bounding box center [911, 314] width 245 height 44
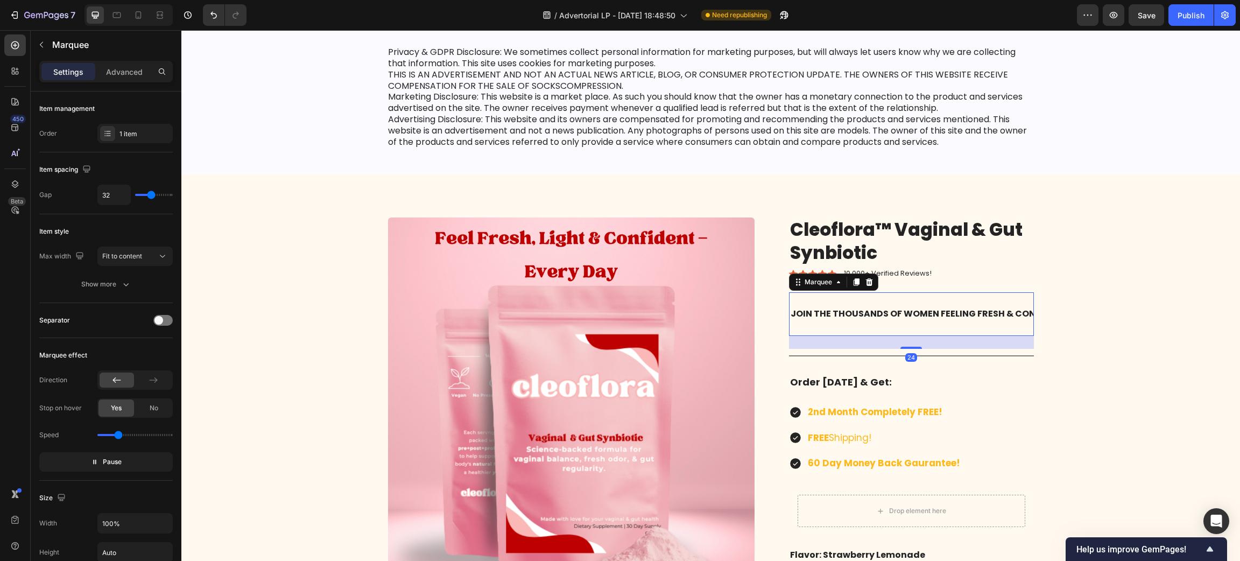
click at [137, 61] on div "Settings Advanced" at bounding box center [105, 72] width 133 height 22
click at [134, 72] on p "Advanced" at bounding box center [124, 71] width 37 height 11
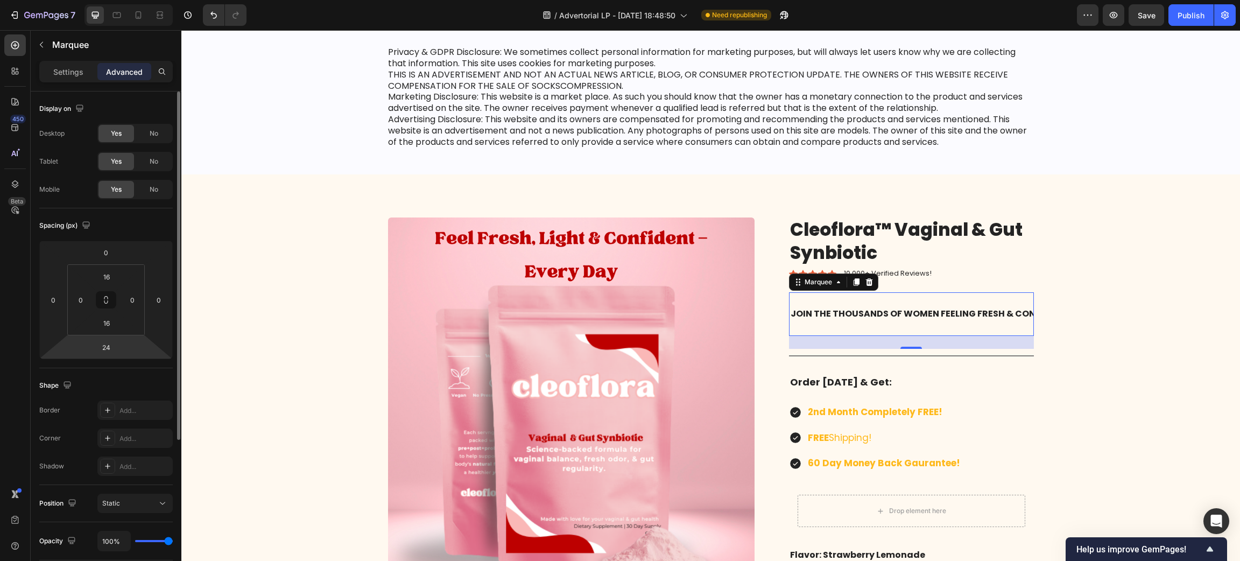
click at [123, 0] on html "7 Version history / Advertorial LP - [DATE] 18:48:50 Need republishing Preview …" at bounding box center [620, 0] width 1240 height 0
click at [107, 347] on input "24" at bounding box center [106, 347] width 22 height 16
click at [106, 347] on input "24" at bounding box center [106, 347] width 22 height 16
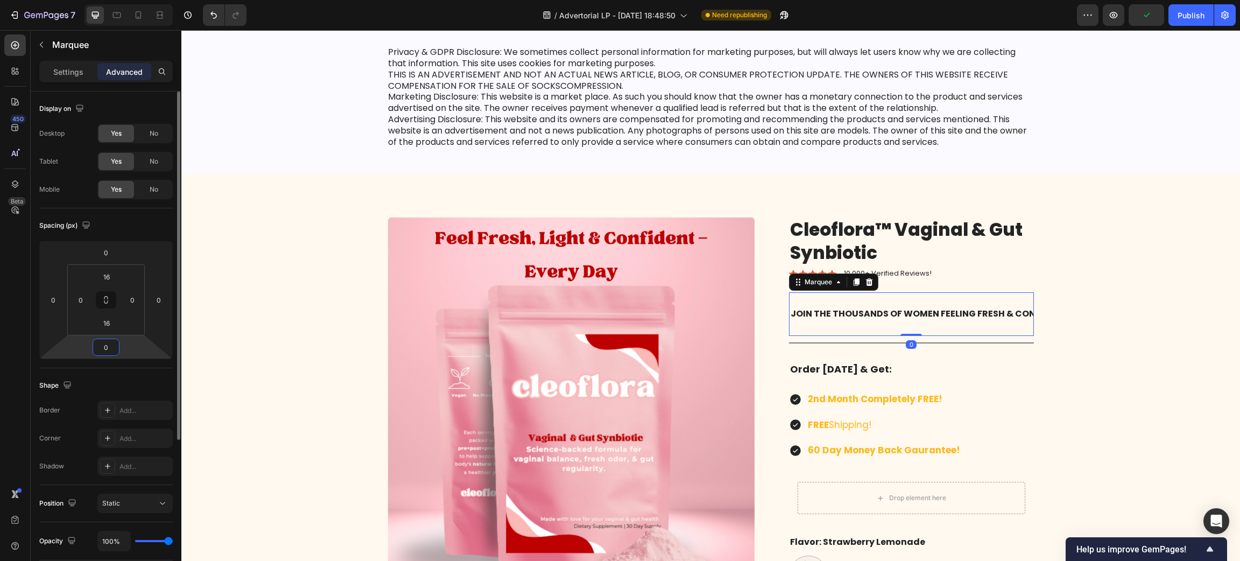
type input "0"
click at [928, 277] on div "Icon Icon Icon Icon Icon Icon List 10,000+ Verified Reviews! Text Block Row" at bounding box center [911, 273] width 245 height 11
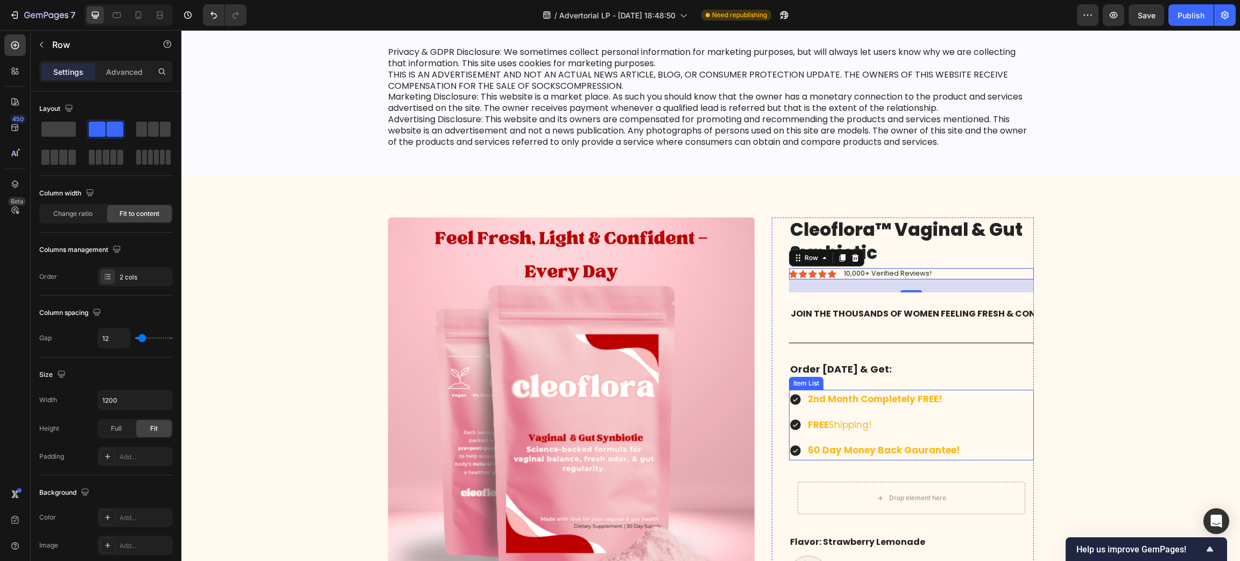
click at [840, 398] on strong "2nd Month Completely FREE!" at bounding box center [875, 398] width 135 height 13
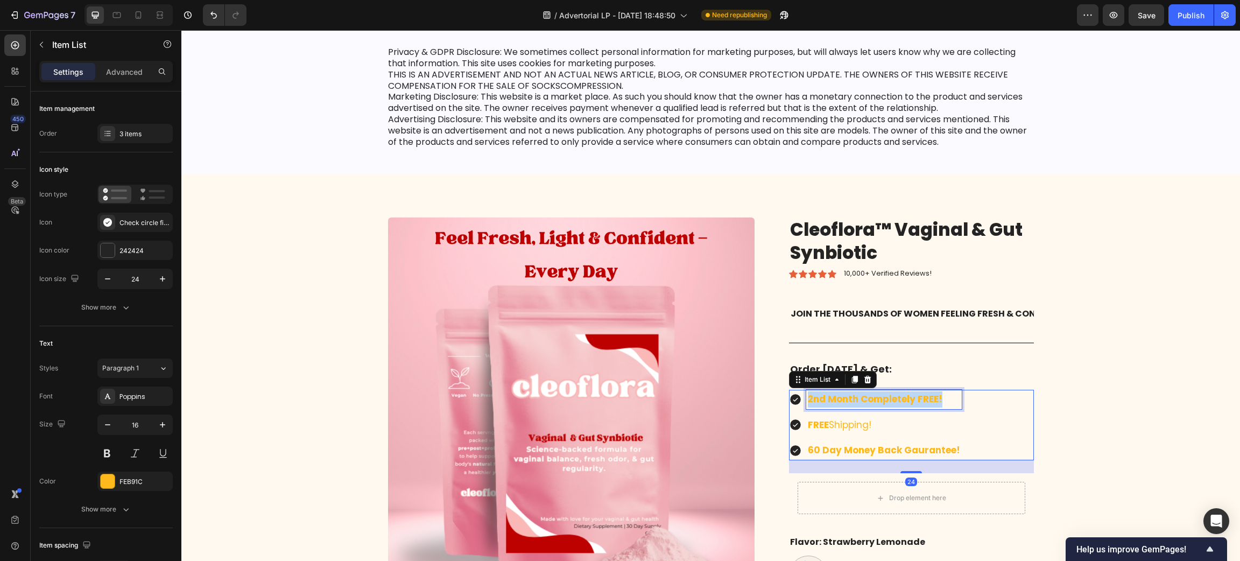
click at [839, 398] on strong "2nd Month Completely FREE!" at bounding box center [875, 398] width 135 height 13
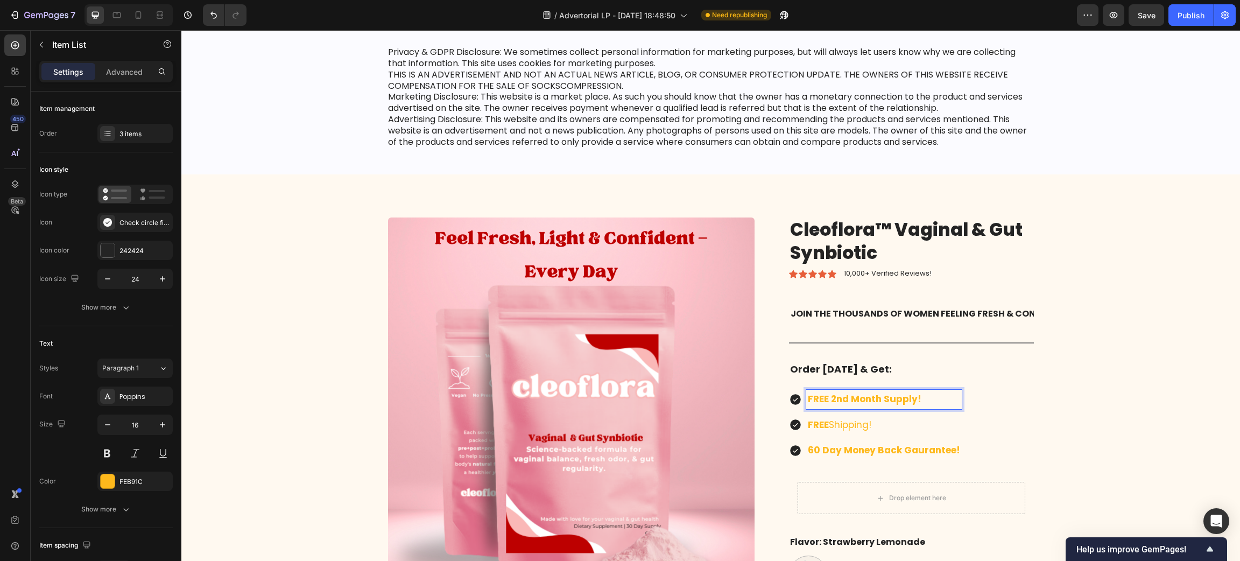
click at [822, 402] on strong "FREE 2nd Month Supply!" at bounding box center [865, 398] width 114 height 13
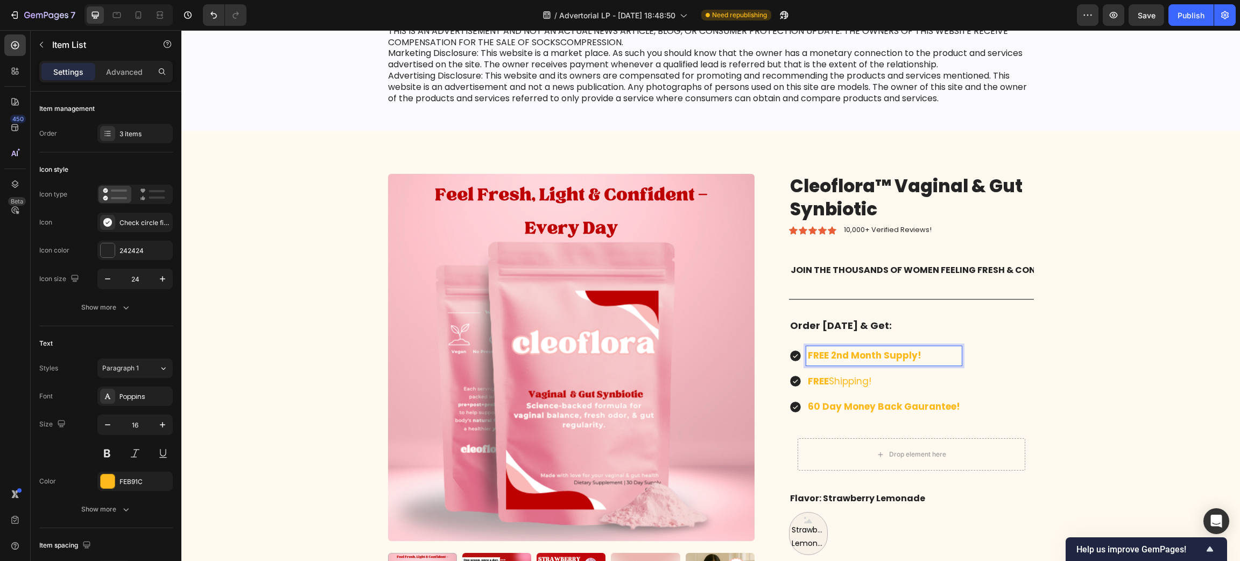
scroll to position [8504, 0]
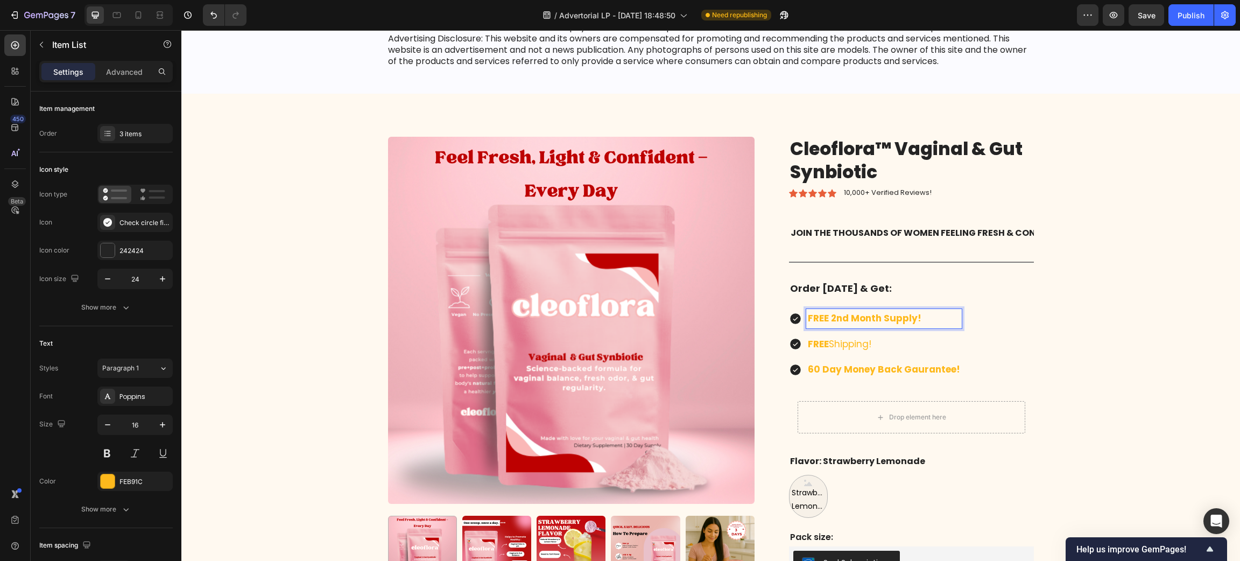
click at [857, 347] on span "FREE Shipping!" at bounding box center [839, 343] width 63 height 13
click at [856, 316] on strong "FREE 2nd Month Supply!" at bounding box center [865, 318] width 114 height 13
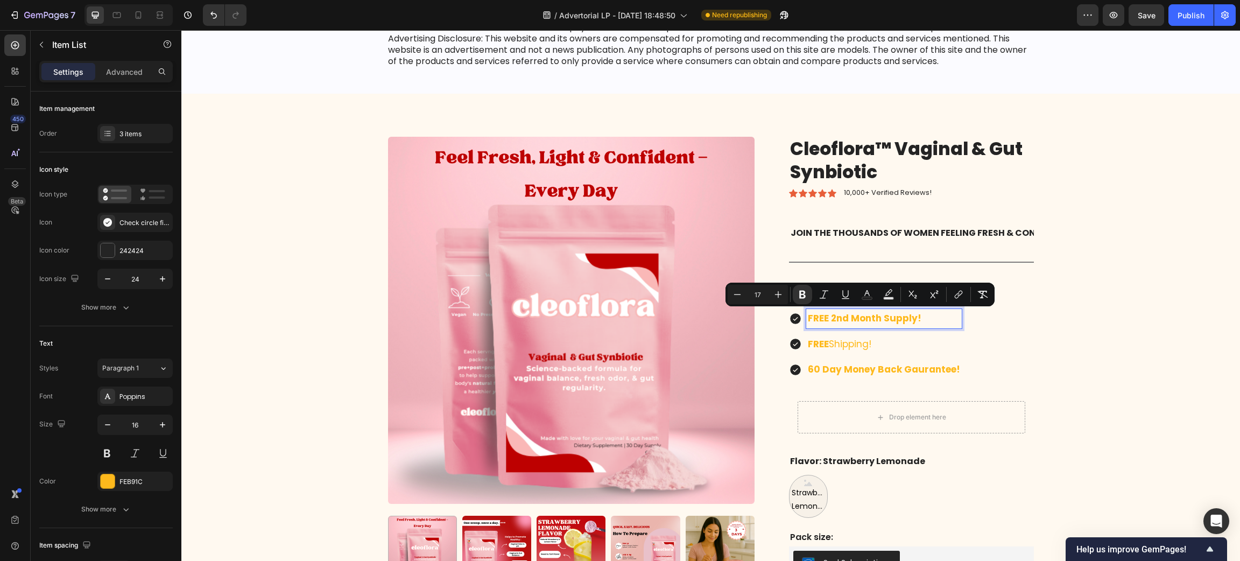
click at [829, 316] on strong "FREE 2nd Month Supply!" at bounding box center [865, 318] width 114 height 13
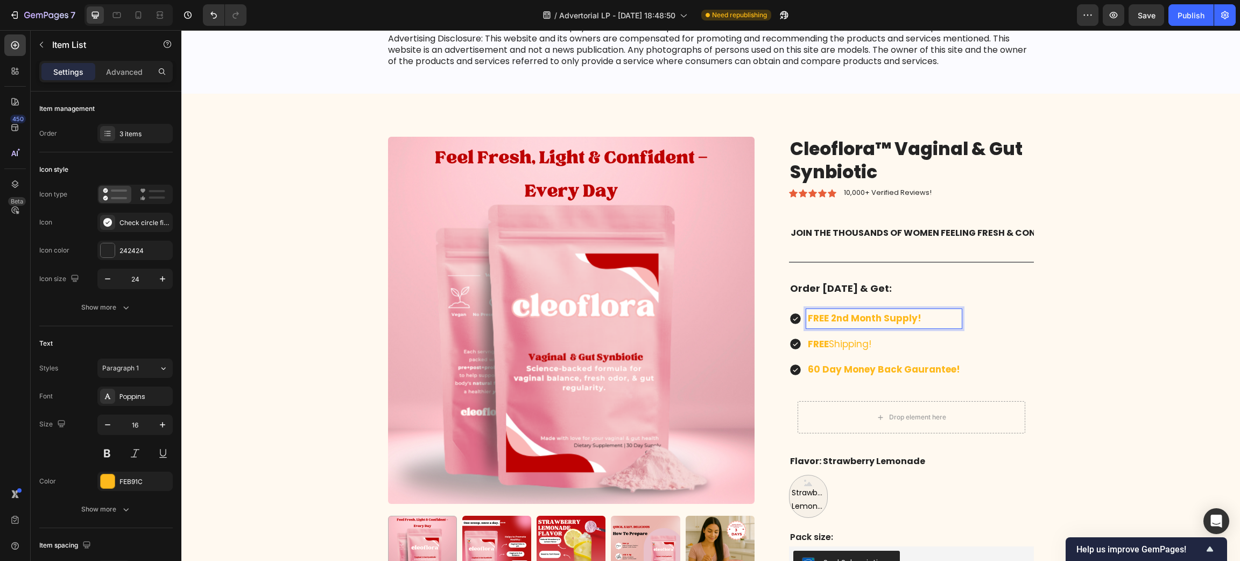
click at [808, 313] on strong "FREE 2nd Month Supply!" at bounding box center [865, 318] width 114 height 13
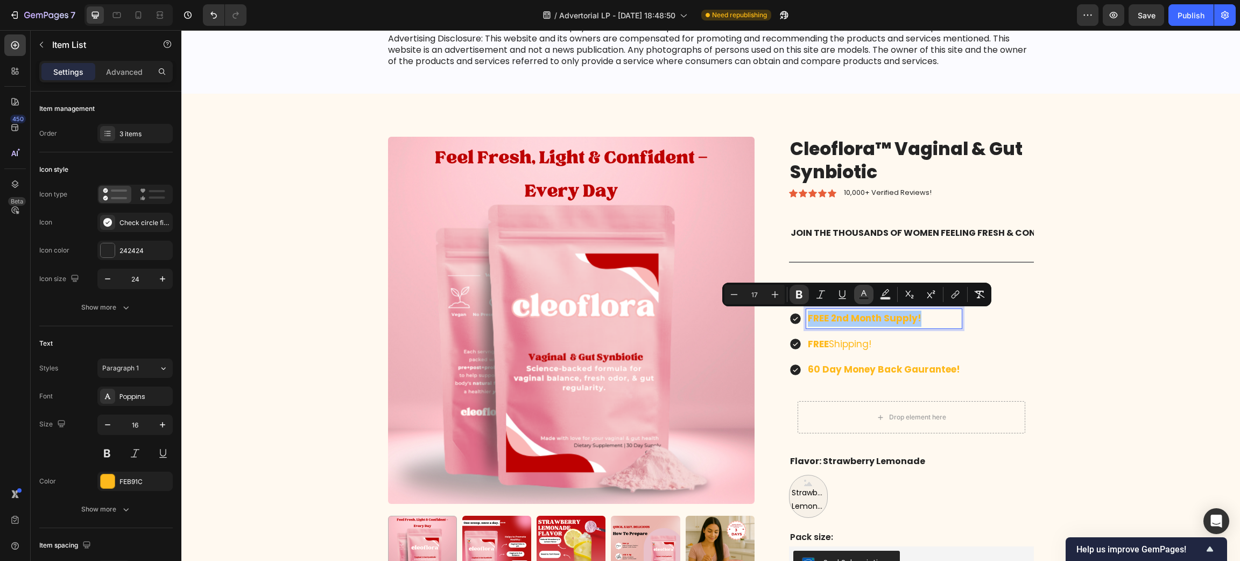
click at [869, 293] on button "Text Color" at bounding box center [863, 294] width 19 height 19
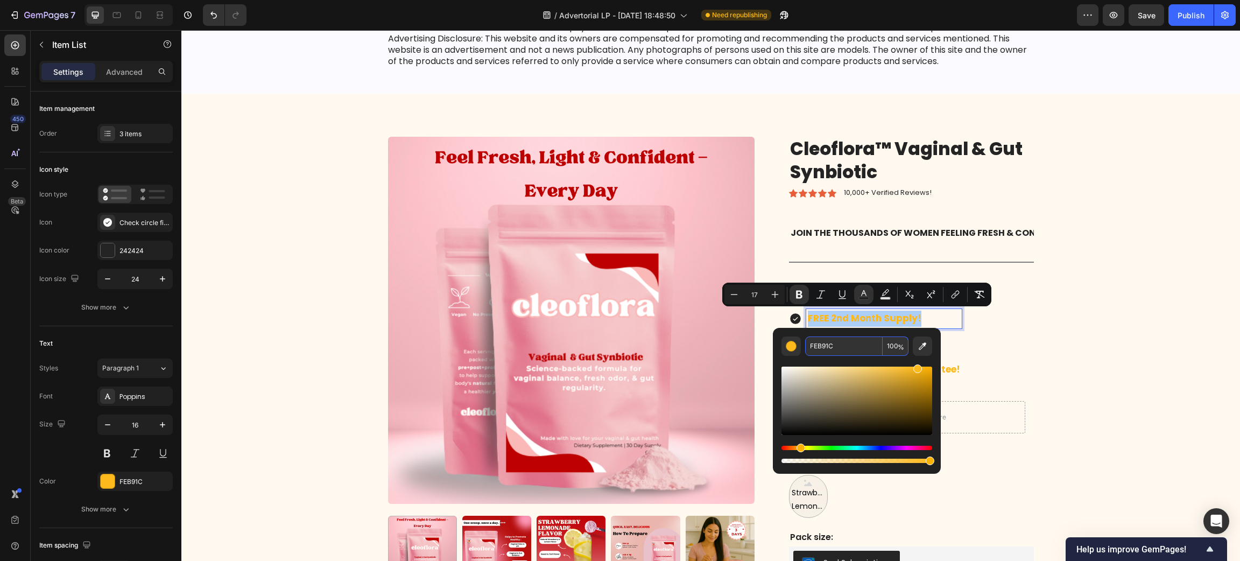
click at [819, 342] on input "FEB91C" at bounding box center [843, 345] width 77 height 19
type input "242424"
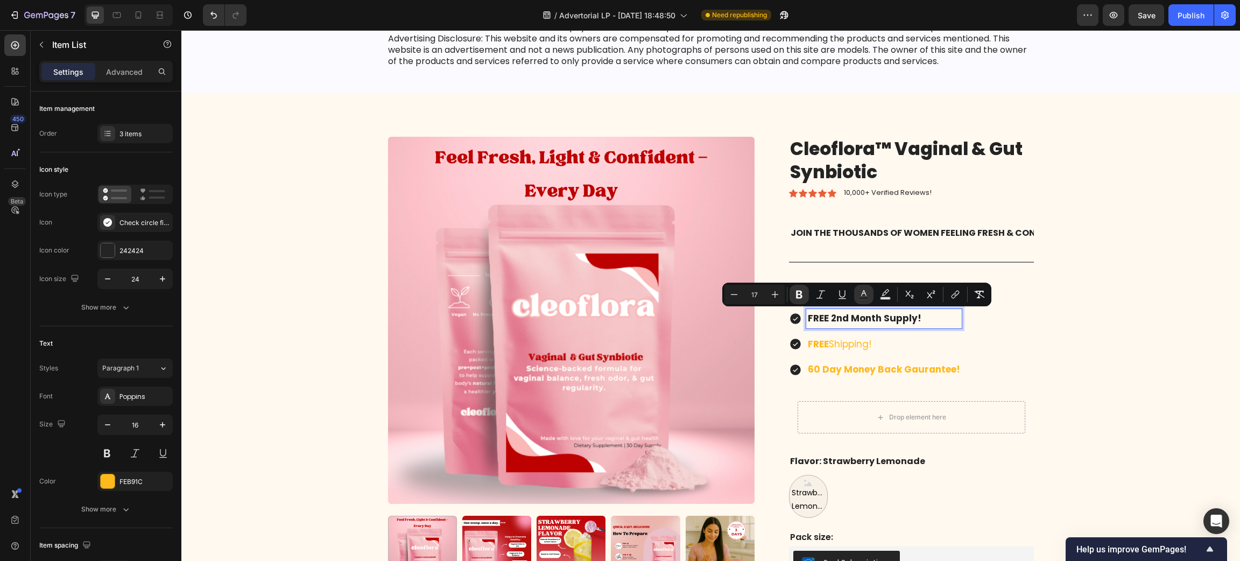
click at [817, 316] on strong "FREE 2nd Month Supply!" at bounding box center [865, 318] width 114 height 13
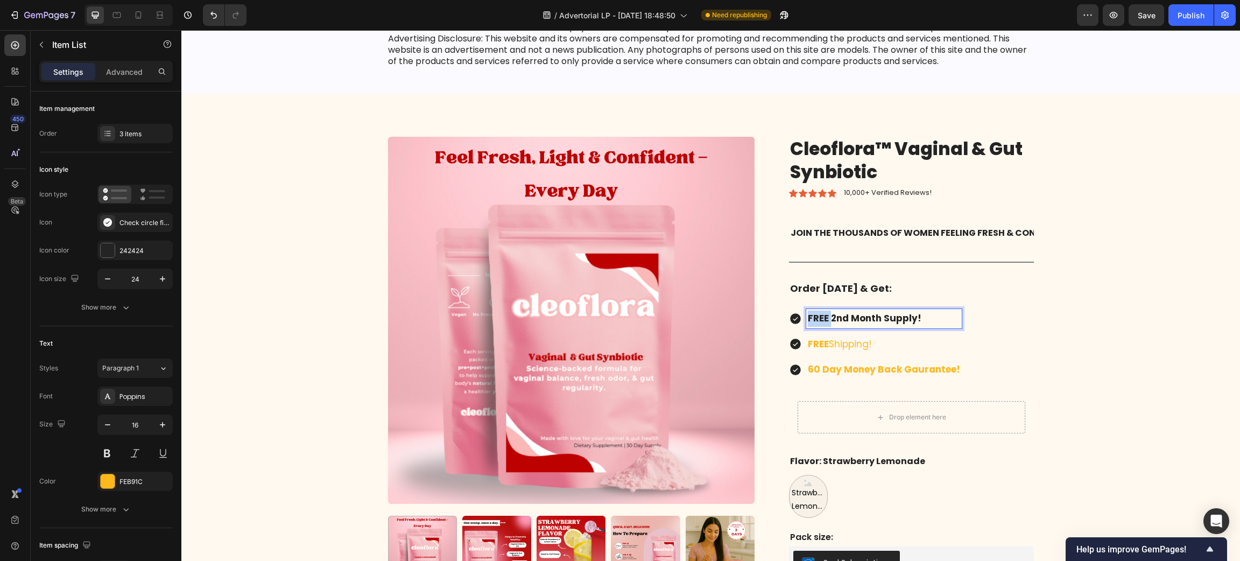
click at [817, 316] on strong "FREE 2nd Month Supply!" at bounding box center [865, 318] width 114 height 13
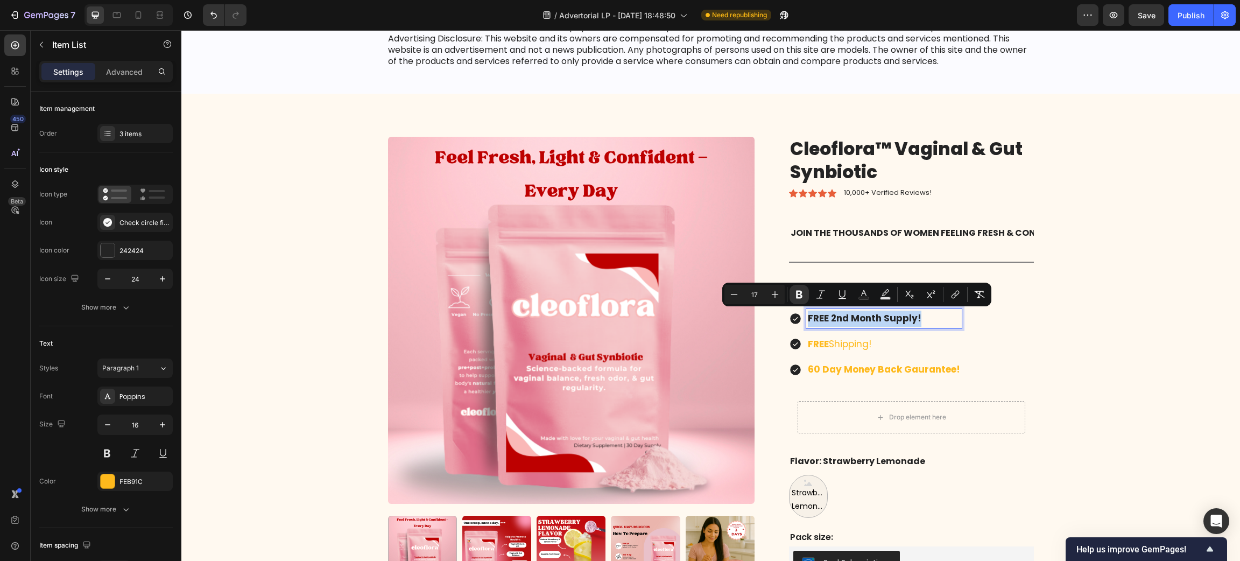
click at [817, 316] on strong "FREE 2nd Month Supply!" at bounding box center [865, 318] width 114 height 13
click at [772, 326] on div "Cleoflora™ Vaginal & Gut Synbiotic Product Title Icon Icon Icon Icon Icon Icon …" at bounding box center [903, 382] width 262 height 490
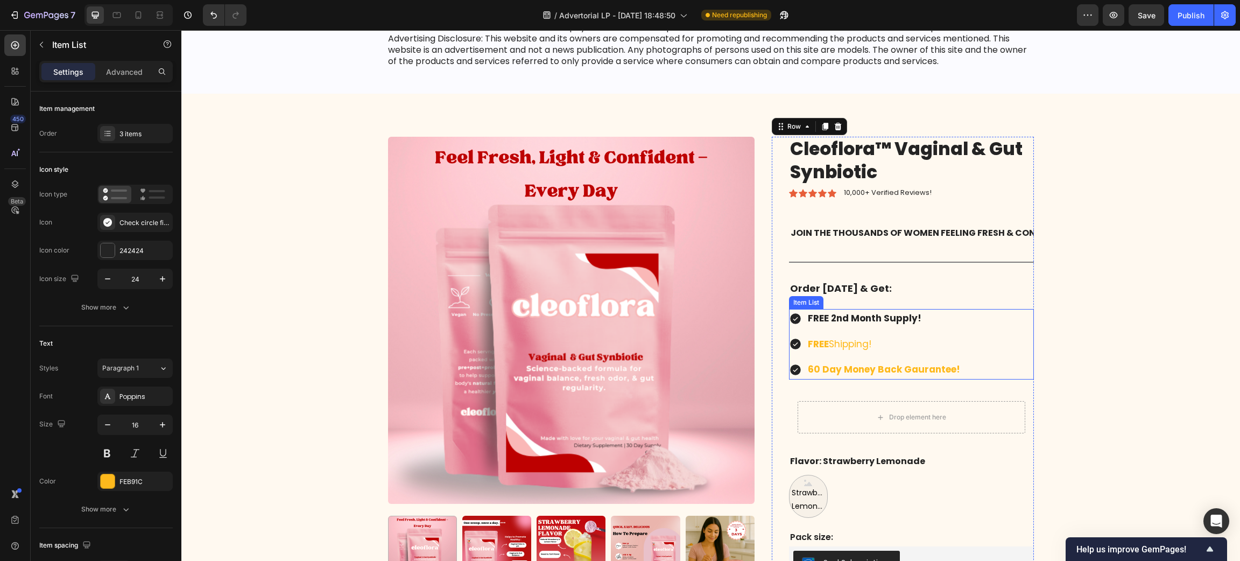
click at [809, 321] on strong "FREE 2nd Month Supply!" at bounding box center [865, 318] width 114 height 13
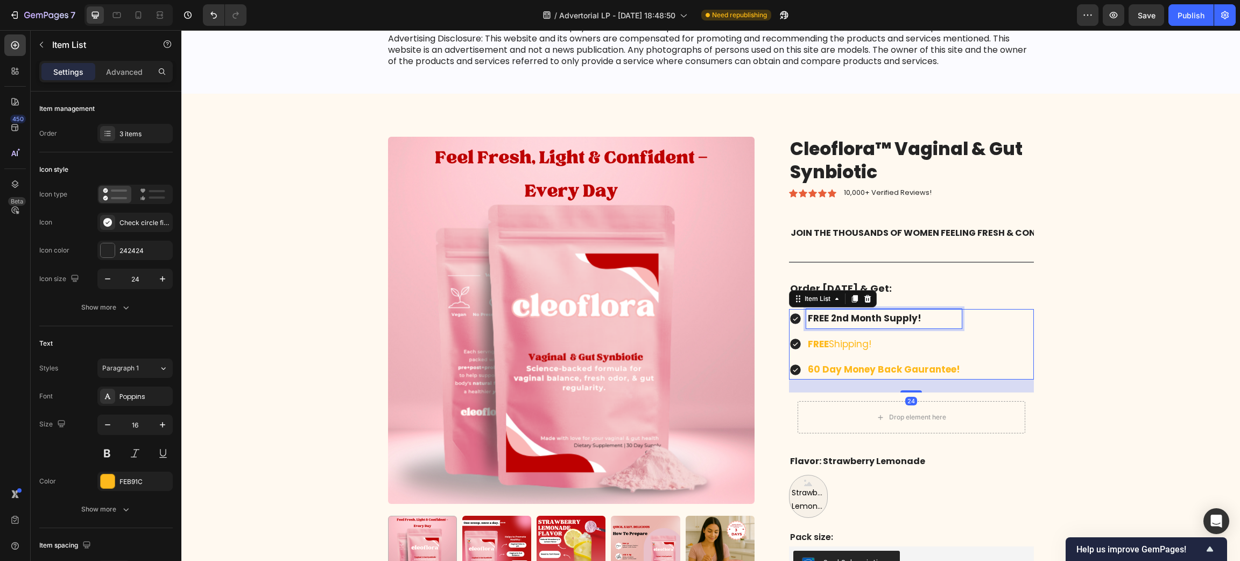
click at [810, 316] on strong "FREE 2nd Month Supply!" at bounding box center [865, 318] width 114 height 13
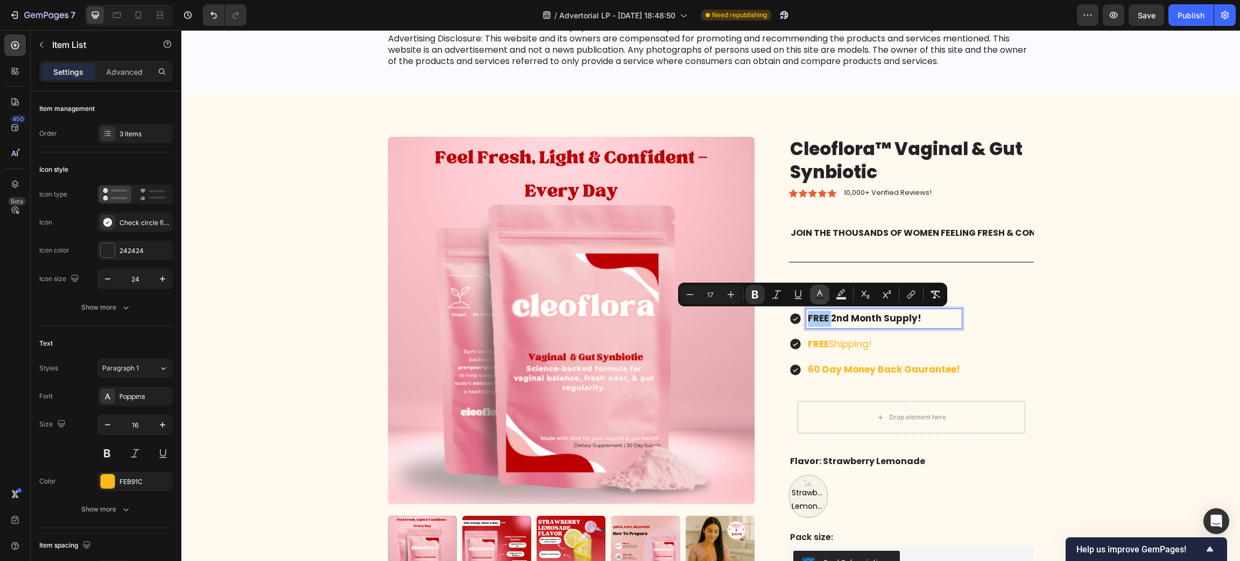
click at [819, 293] on icon "Editor contextual toolbar" at bounding box center [819, 294] width 11 height 11
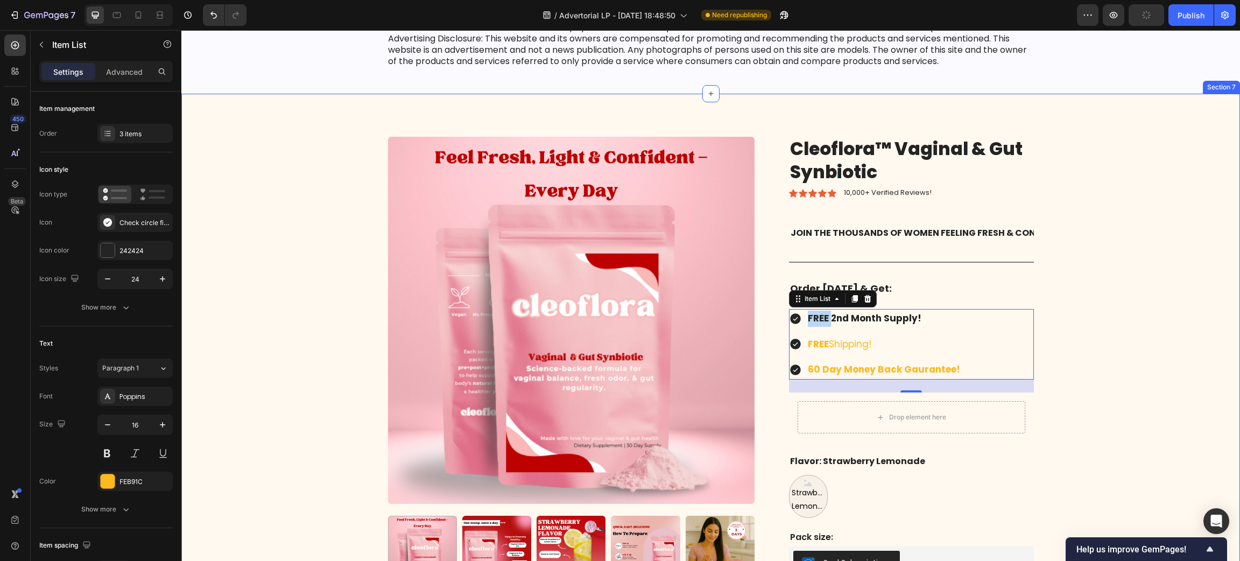
click at [298, 231] on div "Product Images Cleoflora™ Vaginal & Gut Synbiotic Product Title Icon Icon Icon …" at bounding box center [710, 386] width 1042 height 498
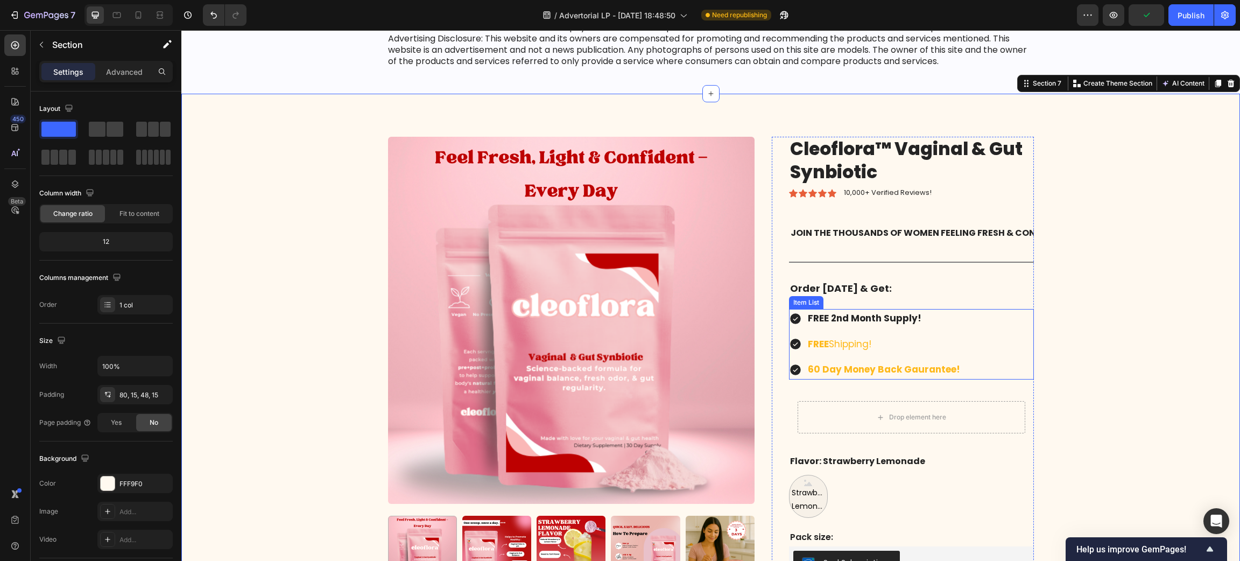
click at [812, 316] on strong "FREE 2nd Month Supply!" at bounding box center [865, 318] width 114 height 13
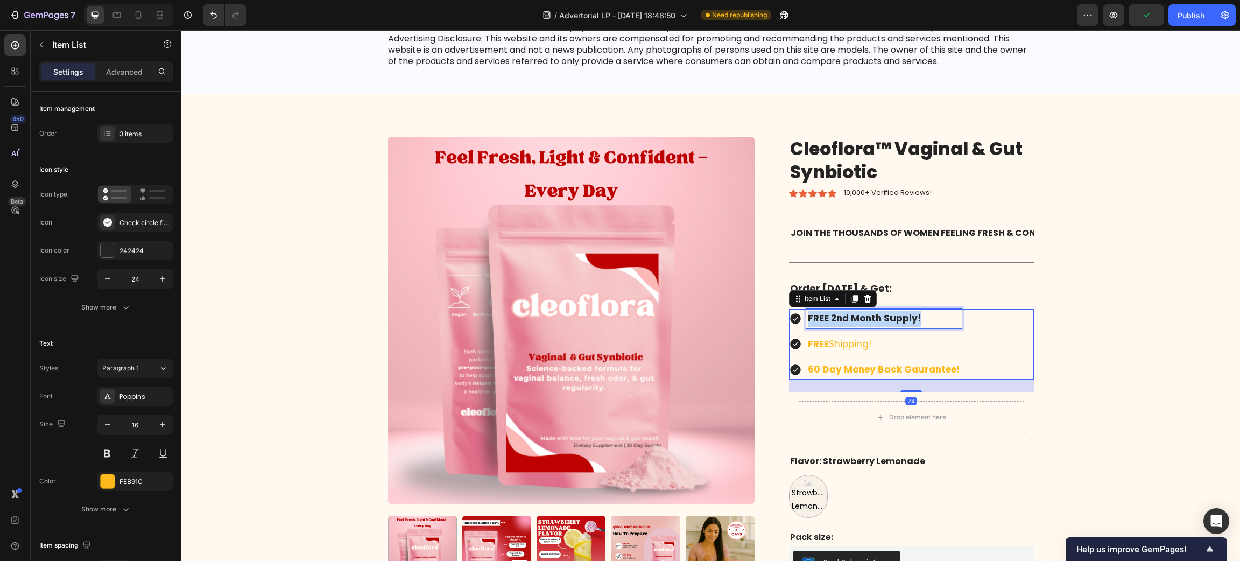
click at [812, 316] on strong "FREE 2nd Month Supply!" at bounding box center [865, 318] width 114 height 13
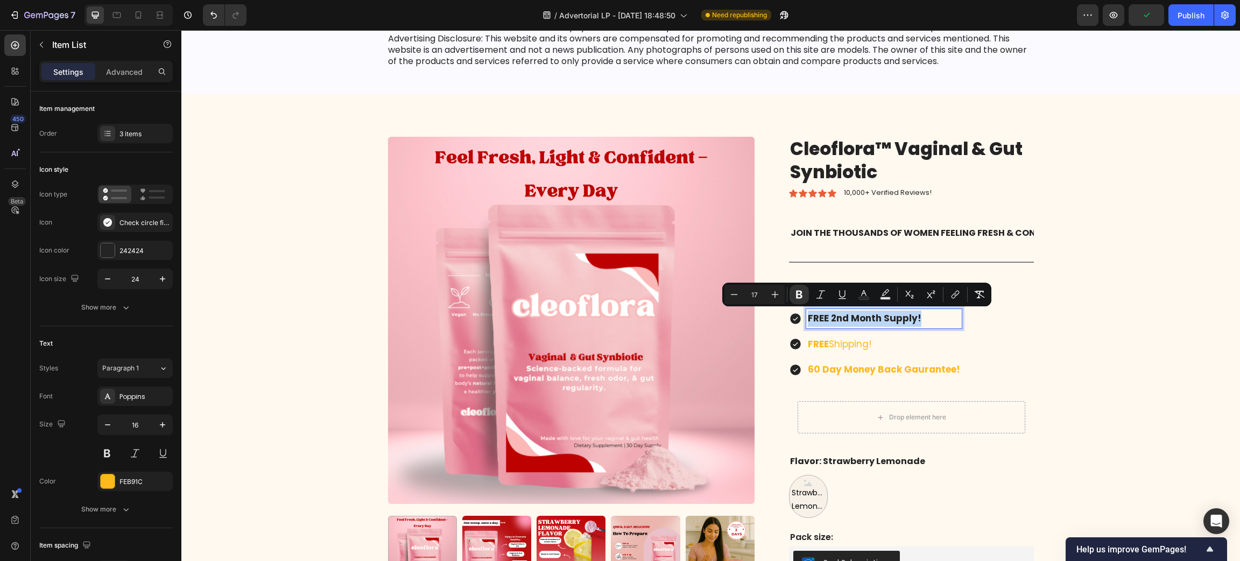
click at [812, 316] on strong "FREE 2nd Month Supply!" at bounding box center [865, 318] width 114 height 13
click at [822, 316] on strong "FREE 2nd Month Supply!" at bounding box center [865, 318] width 114 height 13
drag, startPoint x: 822, startPoint y: 316, endPoint x: 807, endPoint y: 316, distance: 14.5
click at [808, 316] on strong "FREE 2nd Month Supply!" at bounding box center [865, 318] width 114 height 13
click at [821, 293] on icon "Editor contextual toolbar" at bounding box center [819, 293] width 5 height 6
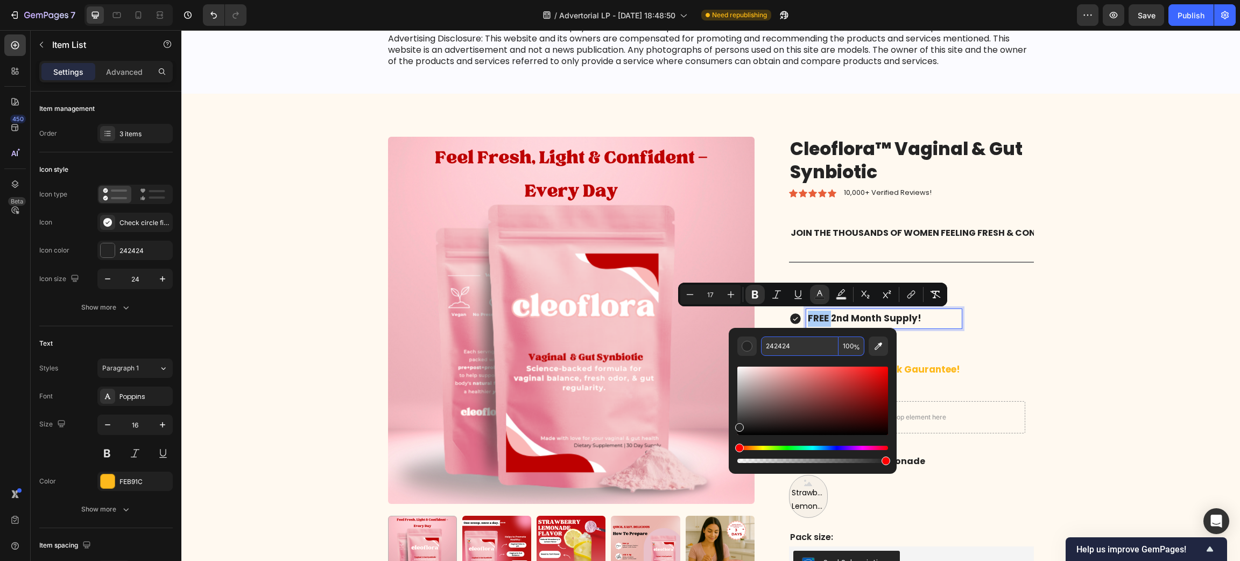
click at [796, 339] on input "242424" at bounding box center [799, 345] width 77 height 19
paste input "FE3A5A"
type input "FE3A5A"
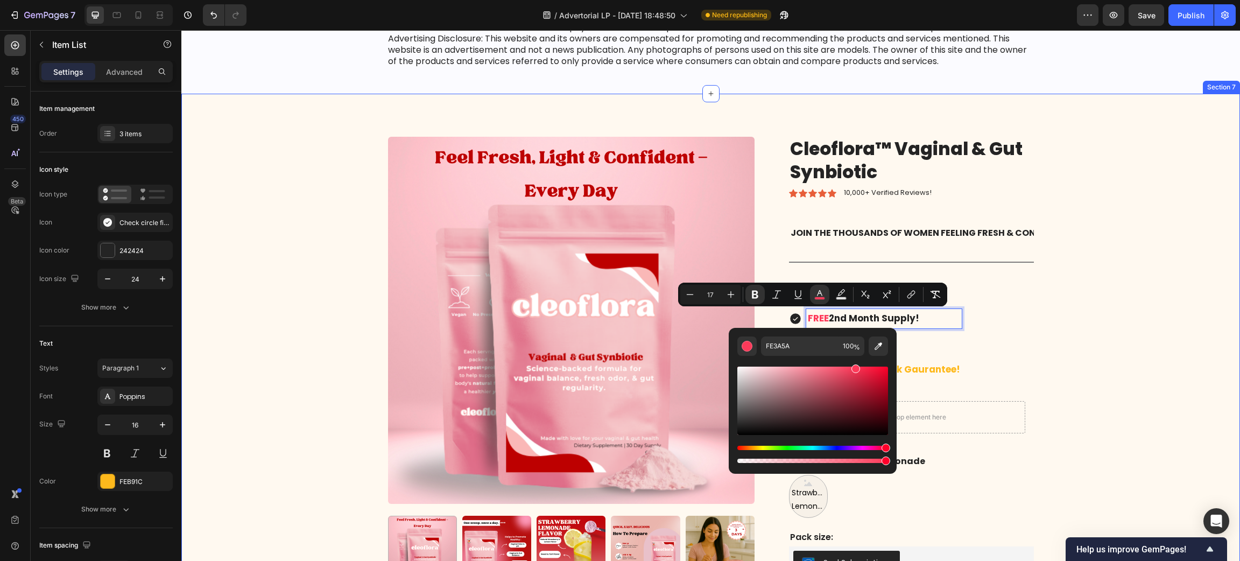
click at [1047, 329] on div "Product Images Cleoflora™ Vaginal & Gut Synbiotic Product Title Icon Icon Icon …" at bounding box center [710, 386] width 1042 height 498
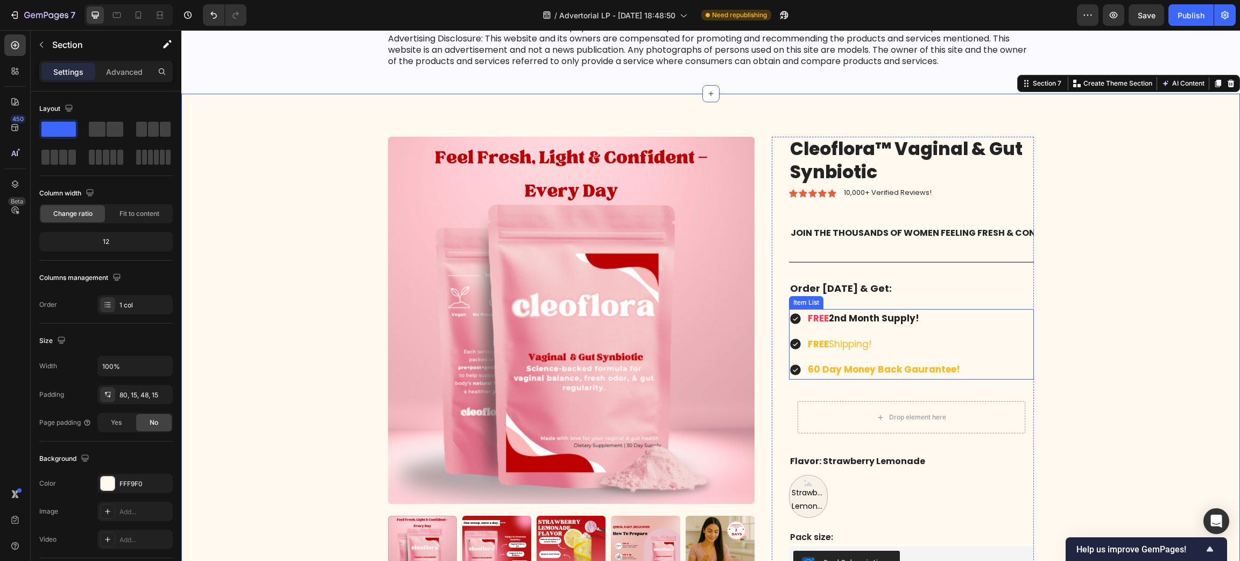
click at [816, 341] on strong "FREE" at bounding box center [818, 343] width 21 height 13
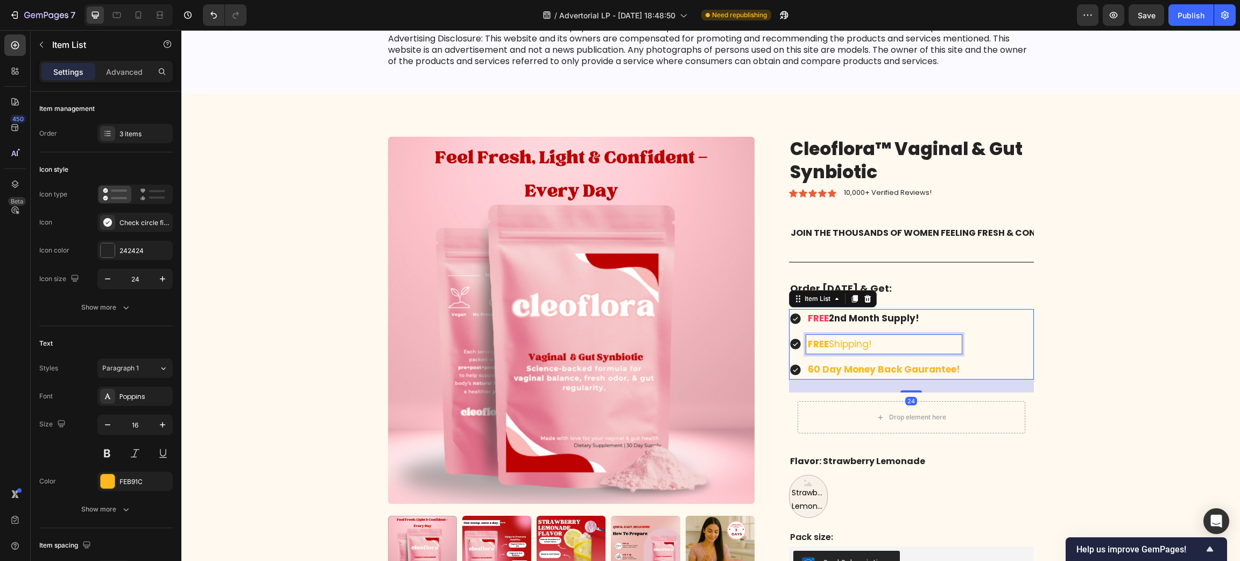
click at [808, 341] on strong "FREE" at bounding box center [818, 343] width 21 height 13
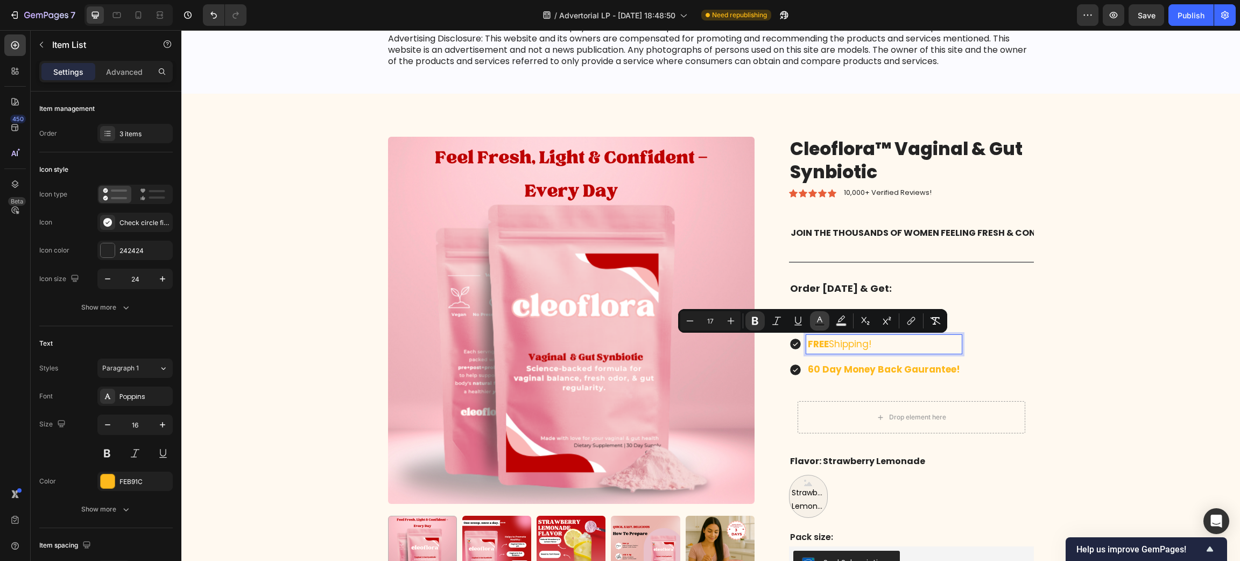
click at [817, 321] on icon "Editor contextual toolbar" at bounding box center [819, 319] width 5 height 6
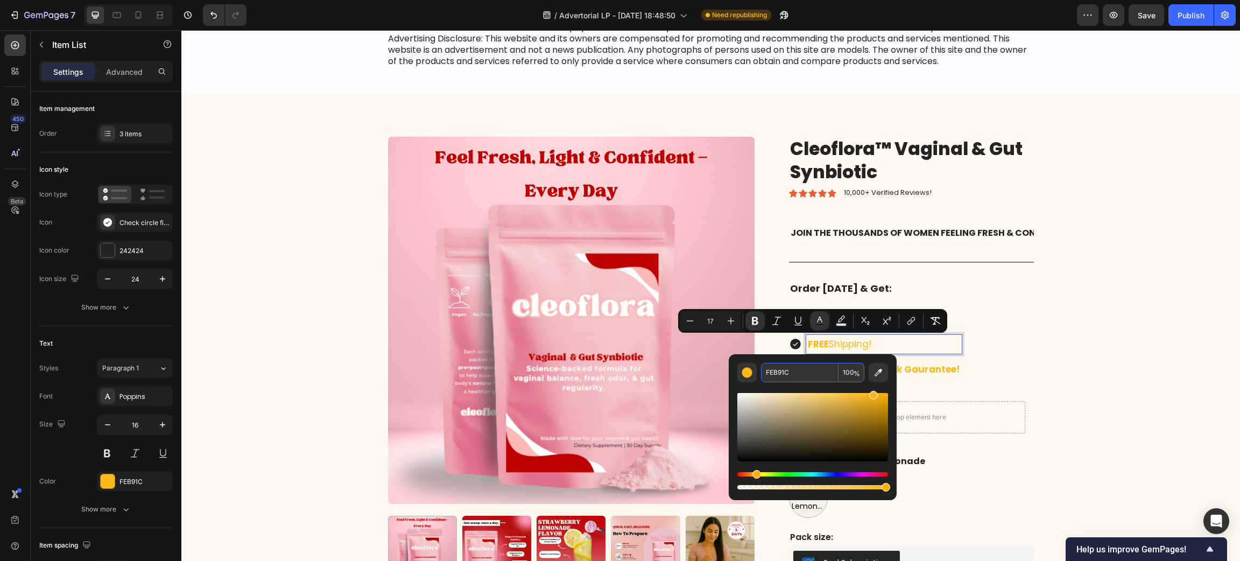
click at [773, 366] on input "FEB91C" at bounding box center [799, 372] width 77 height 19
paste input "3A5A"
type input "FE3A5A"
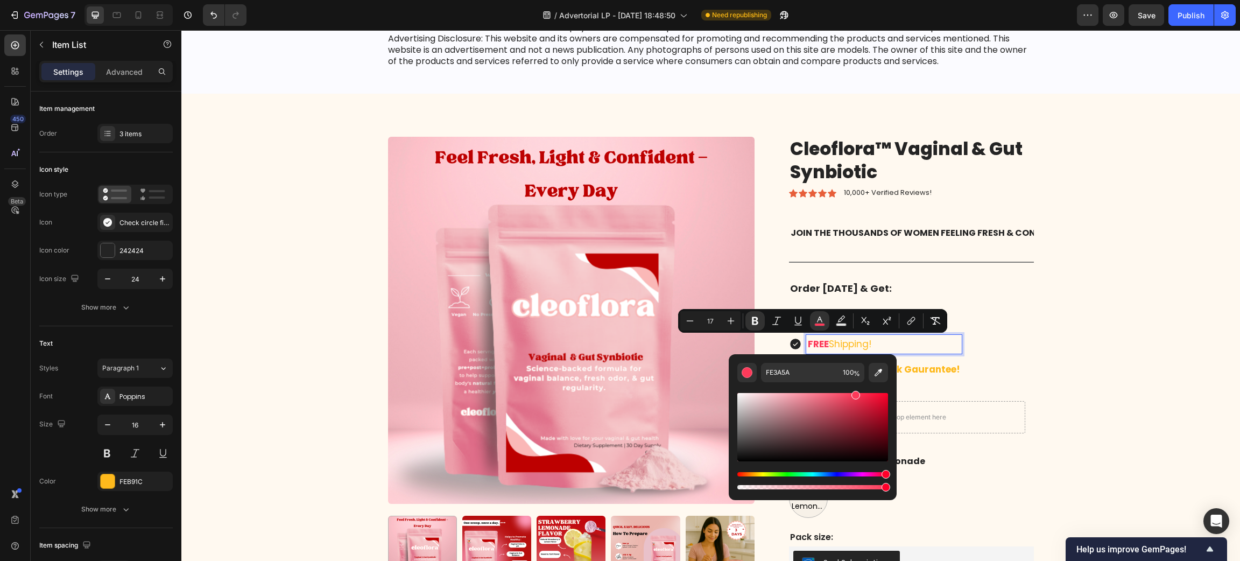
click at [1005, 324] on div "FREE 2nd Month Supply! FREE Shipping! 60 Day Money Back Gaurantee!" at bounding box center [911, 344] width 245 height 70
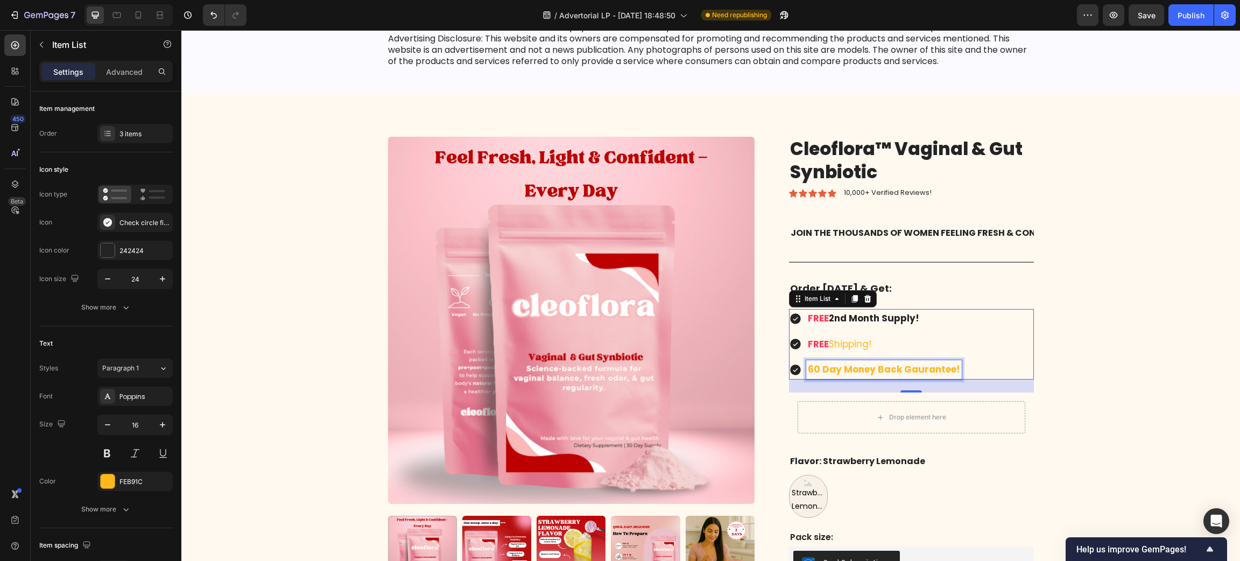
click at [816, 366] on strong "60 Day Money Back Gaurantee!" at bounding box center [884, 369] width 152 height 13
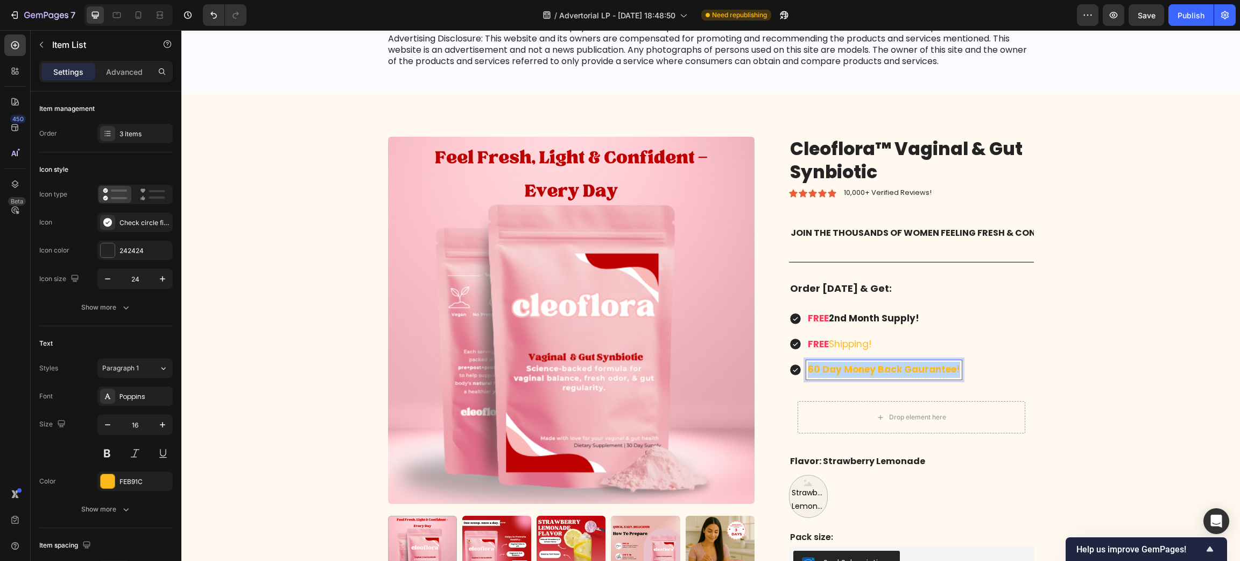
click at [816, 366] on strong "60 Day Money Back Gaurantee!" at bounding box center [884, 369] width 152 height 13
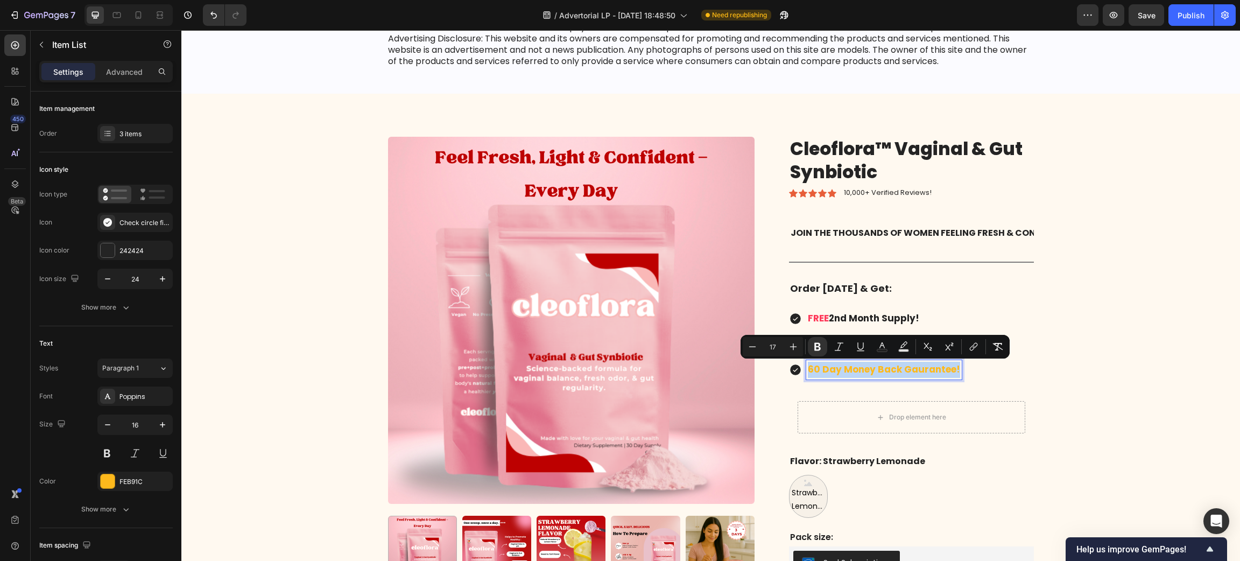
click at [843, 372] on strong "60 Day Money Back Gaurantee!" at bounding box center [884, 369] width 152 height 13
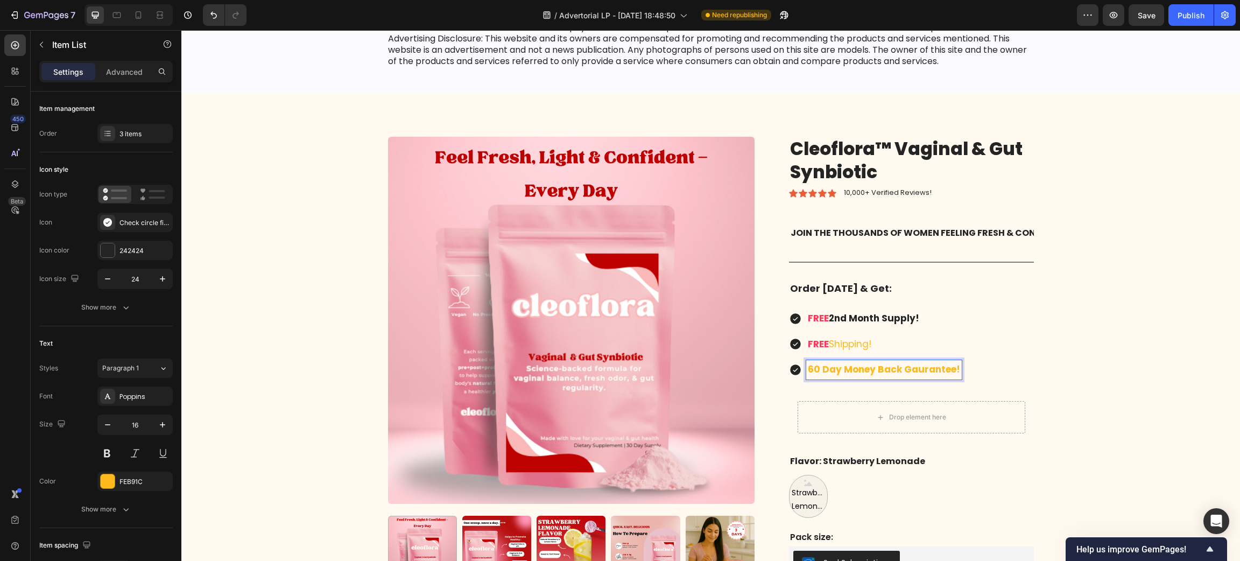
click at [894, 373] on strong "60 Day Money Back Gaurantee!" at bounding box center [884, 369] width 152 height 13
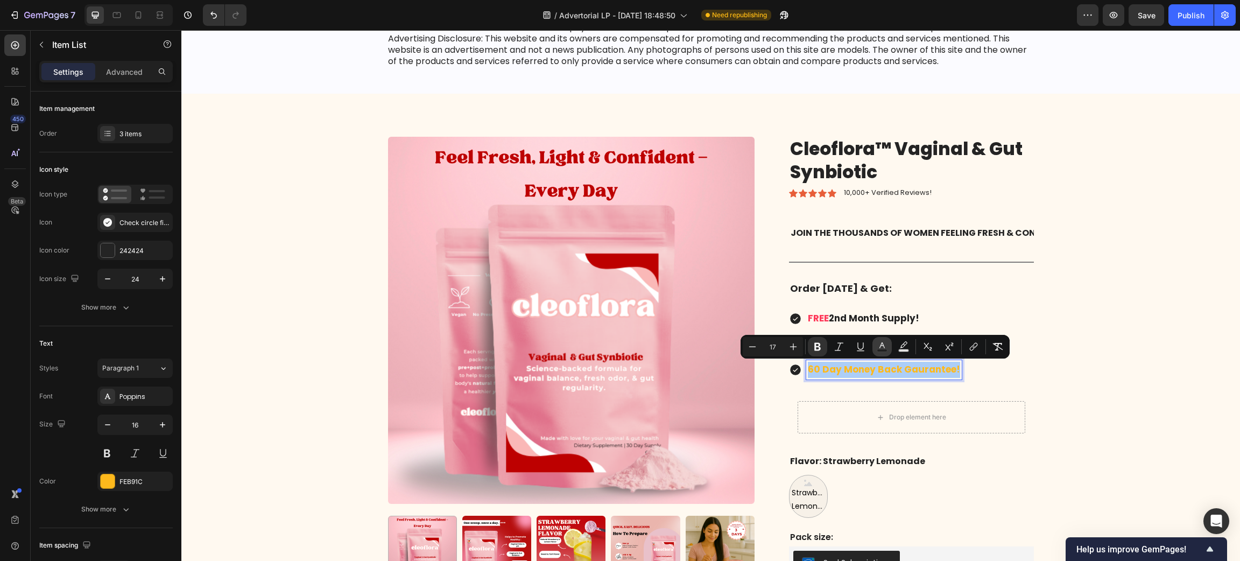
click at [885, 347] on icon "Editor contextual toolbar" at bounding box center [882, 346] width 11 height 11
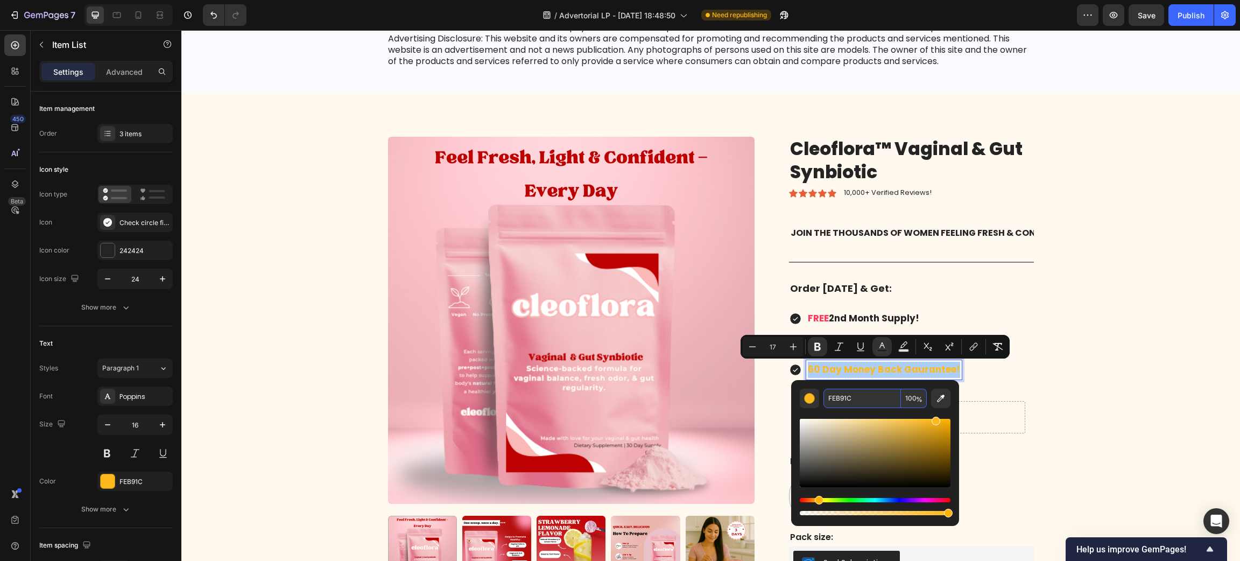
click at [845, 393] on input "FEB91C" at bounding box center [861, 398] width 77 height 19
paste input "3A5A"
type input "FE3A5A"
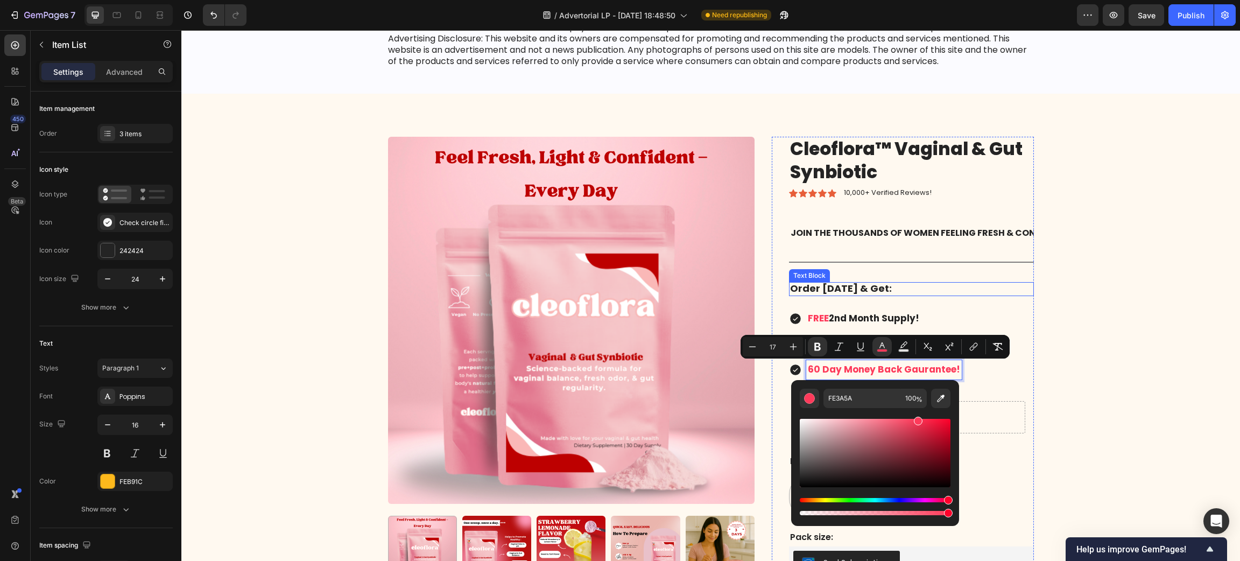
click at [1018, 292] on p "Order [DATE] & Get:" at bounding box center [911, 289] width 243 height 12
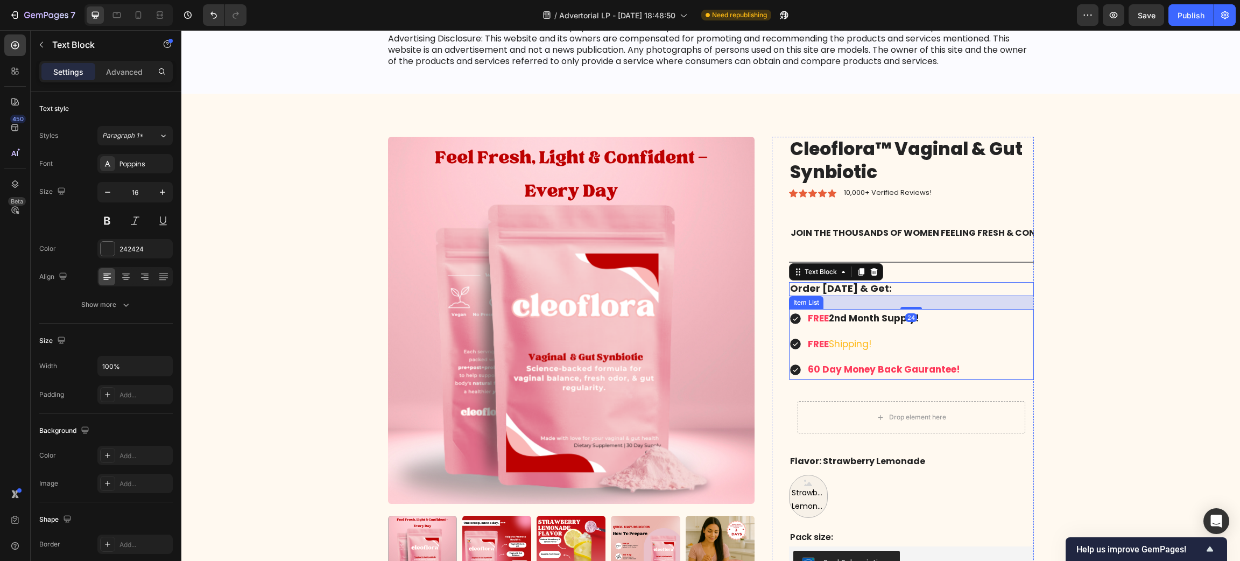
click at [830, 370] on strong "60 Day Money Back Gaurantee!" at bounding box center [884, 369] width 152 height 13
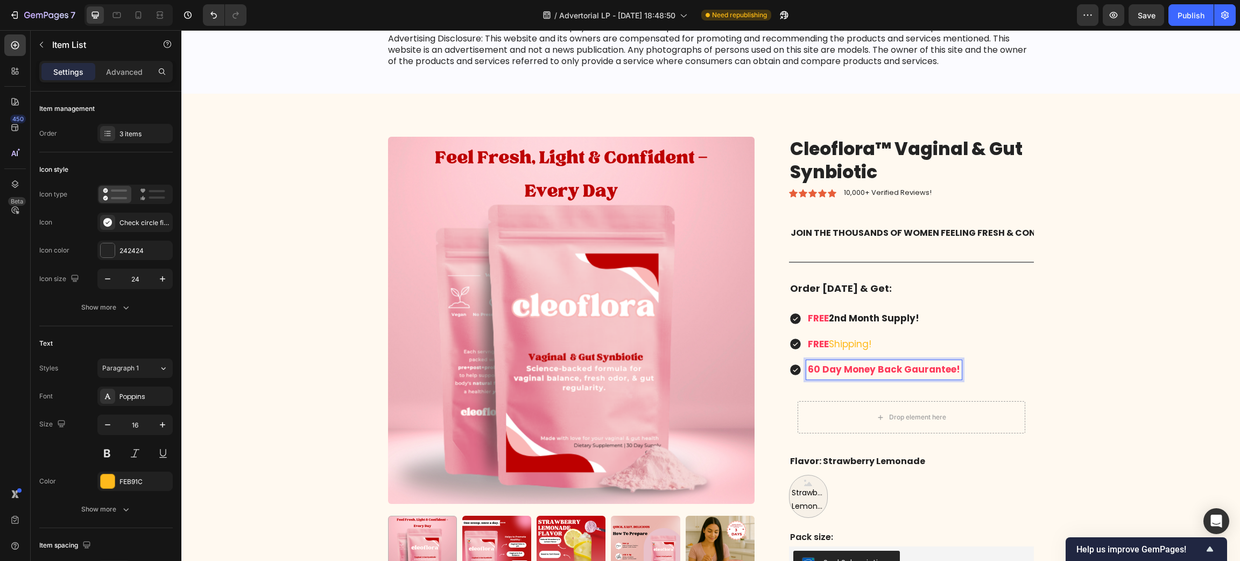
drag, startPoint x: 835, startPoint y: 370, endPoint x: 922, endPoint y: 375, distance: 87.8
click at [977, 375] on div "FREE 2nd Month Supply! FREE Shipping! 60 Day Money Back Gaurantee!" at bounding box center [911, 344] width 245 height 70
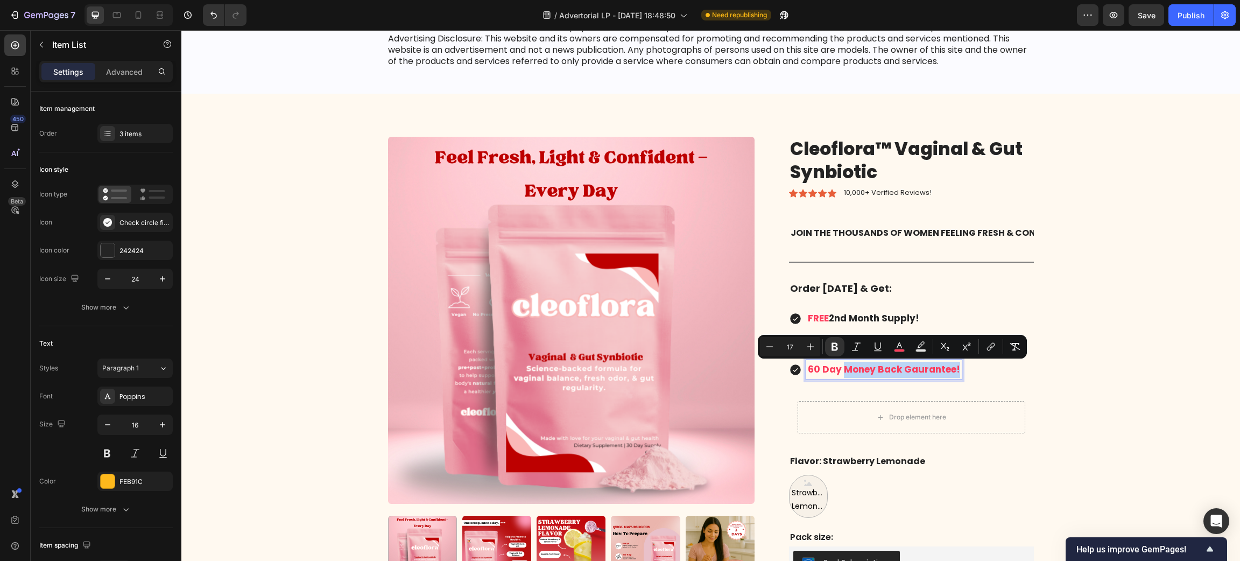
drag, startPoint x: 835, startPoint y: 369, endPoint x: 950, endPoint y: 373, distance: 114.7
click at [950, 373] on div "60 Day Money Back Gaurantee!" at bounding box center [884, 369] width 156 height 19
click at [899, 347] on icon "Editor contextual toolbar" at bounding box center [899, 346] width 11 height 11
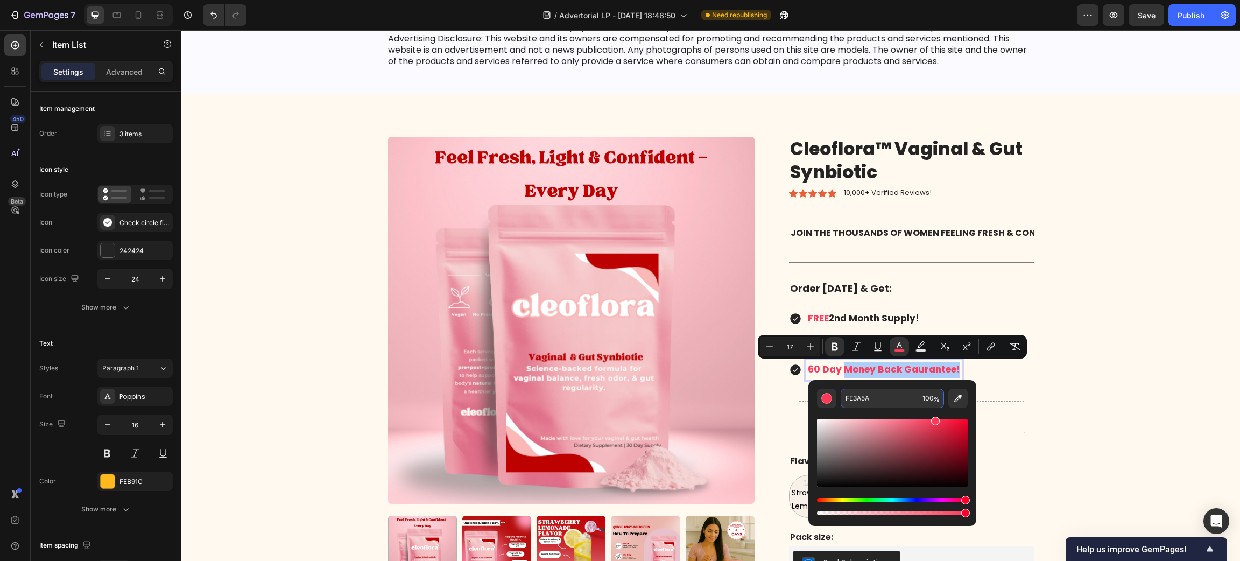
click at [877, 397] on input "FE3A5A" at bounding box center [879, 398] width 77 height 19
type input "242424"
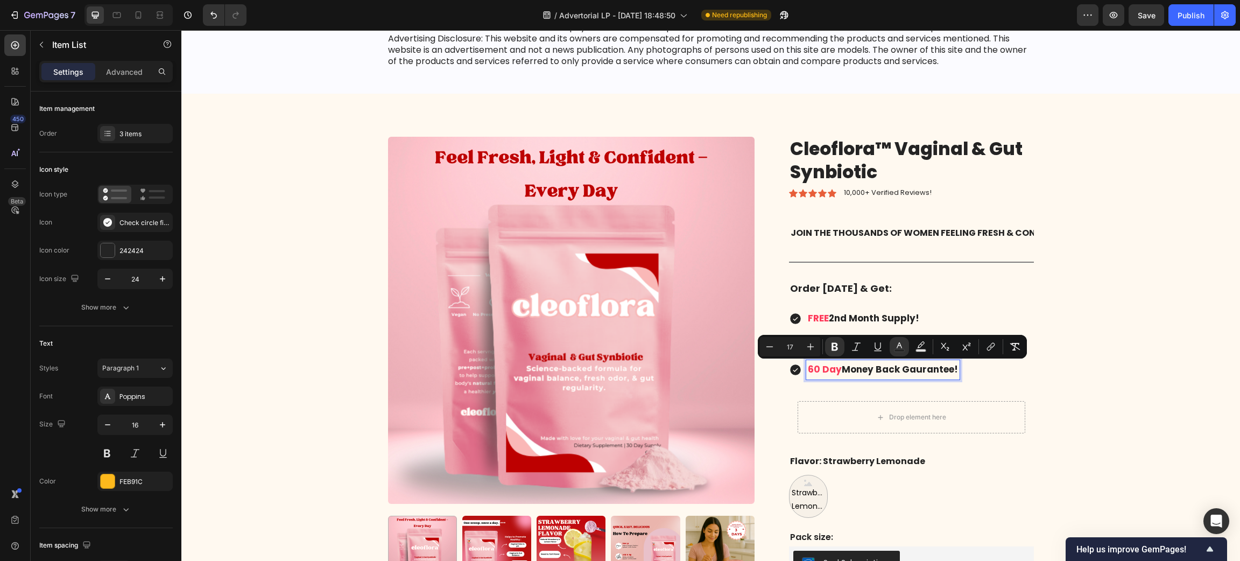
click at [808, 376] on p "60 Day Money Back Gaurantee!" at bounding box center [883, 370] width 150 height 16
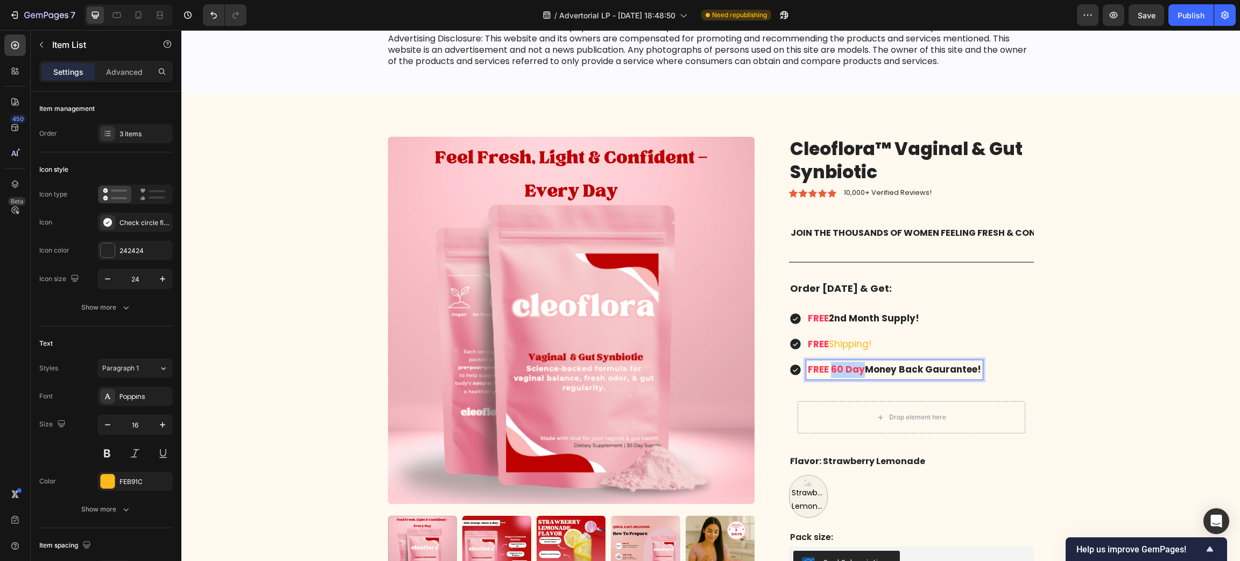
drag, startPoint x: 856, startPoint y: 368, endPoint x: 825, endPoint y: 368, distance: 30.7
click at [825, 368] on strong "FREE 60 Day" at bounding box center [836, 369] width 57 height 13
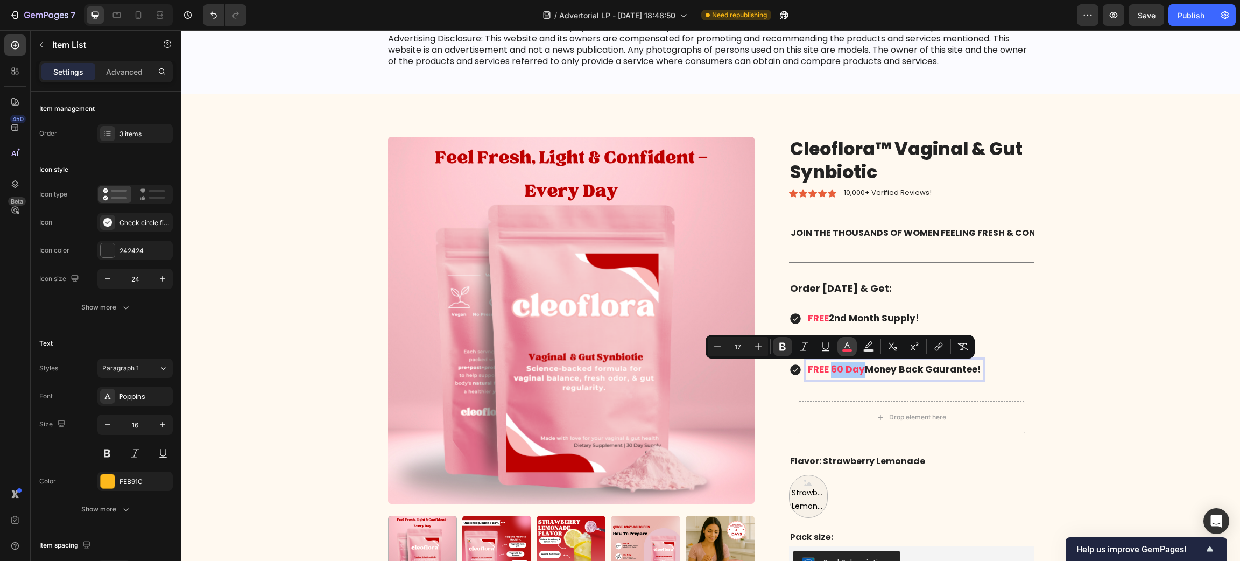
click at [845, 345] on icon "Editor contextual toolbar" at bounding box center [846, 345] width 5 height 6
type input "FE3A5A"
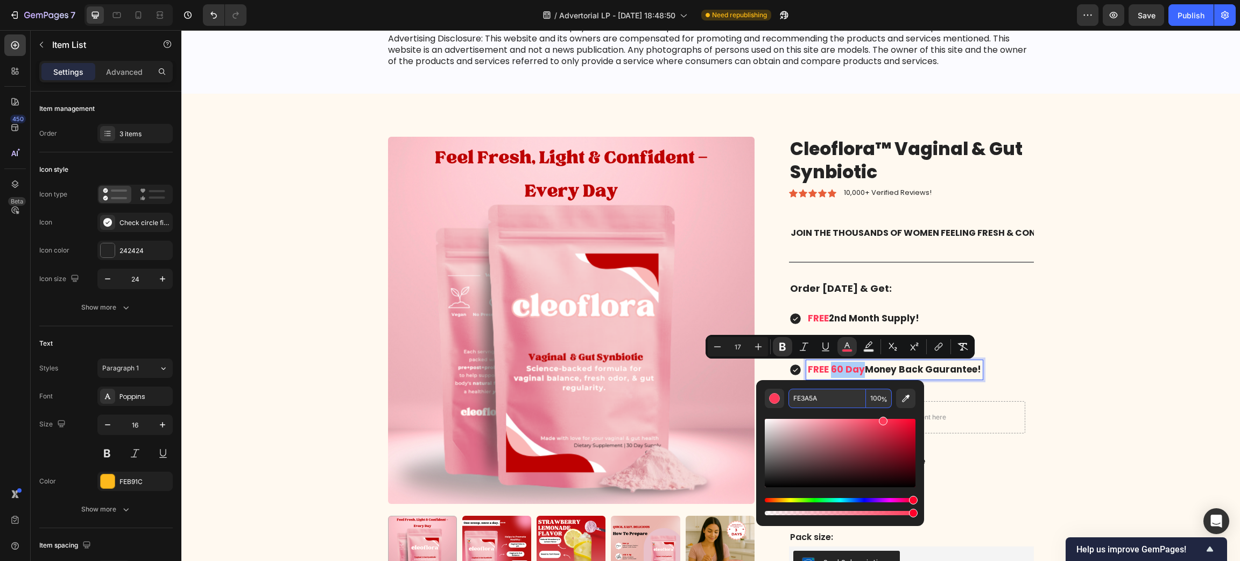
click at [835, 400] on input "FE3A5A" at bounding box center [826, 398] width 77 height 19
type input "242424"
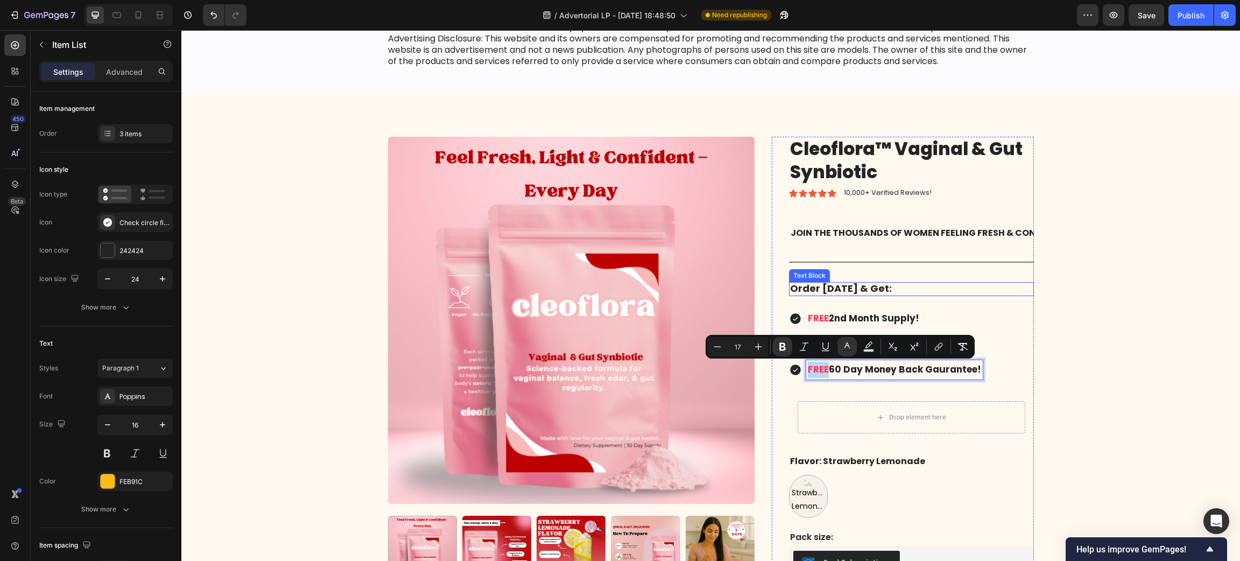
click at [874, 290] on strong "Order [DATE] & Get:" at bounding box center [841, 287] width 102 height 13
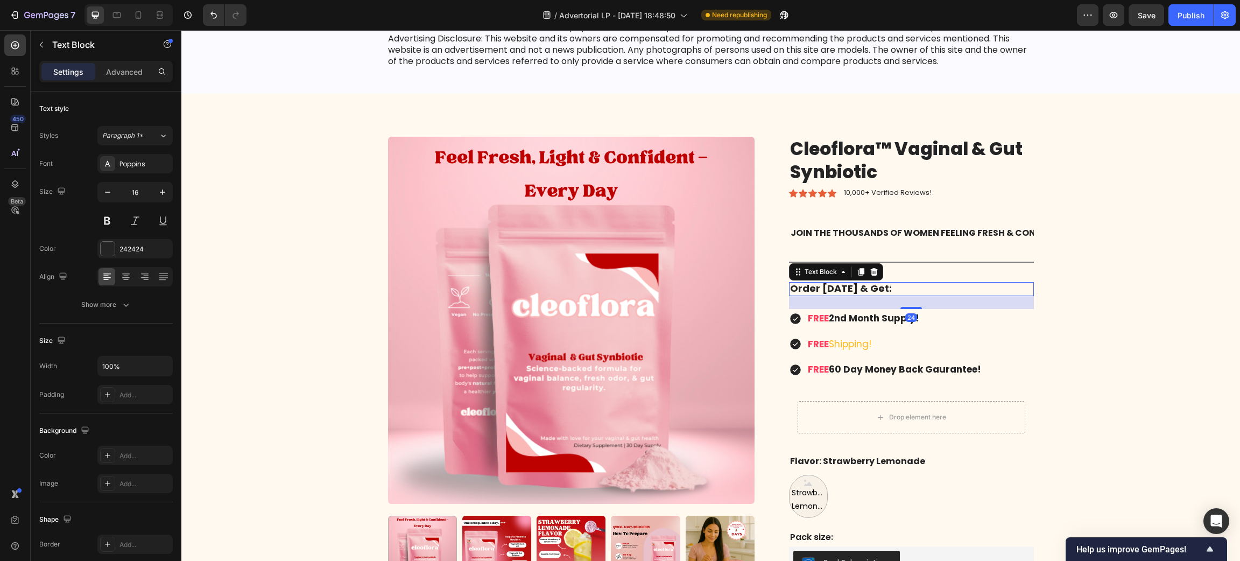
click at [874, 290] on strong "Order [DATE] & Get:" at bounding box center [841, 287] width 102 height 13
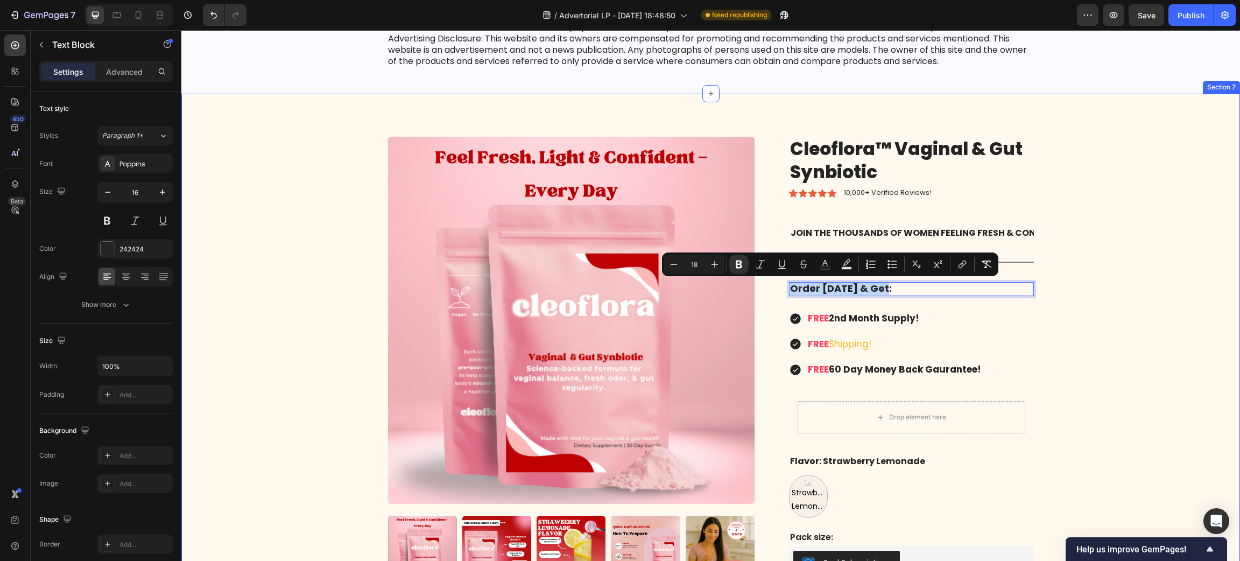
click at [1145, 273] on div "Product Images Cleoflora™ Vaginal & Gut Synbiotic Product Title Icon Icon Icon …" at bounding box center [710, 386] width 1042 height 498
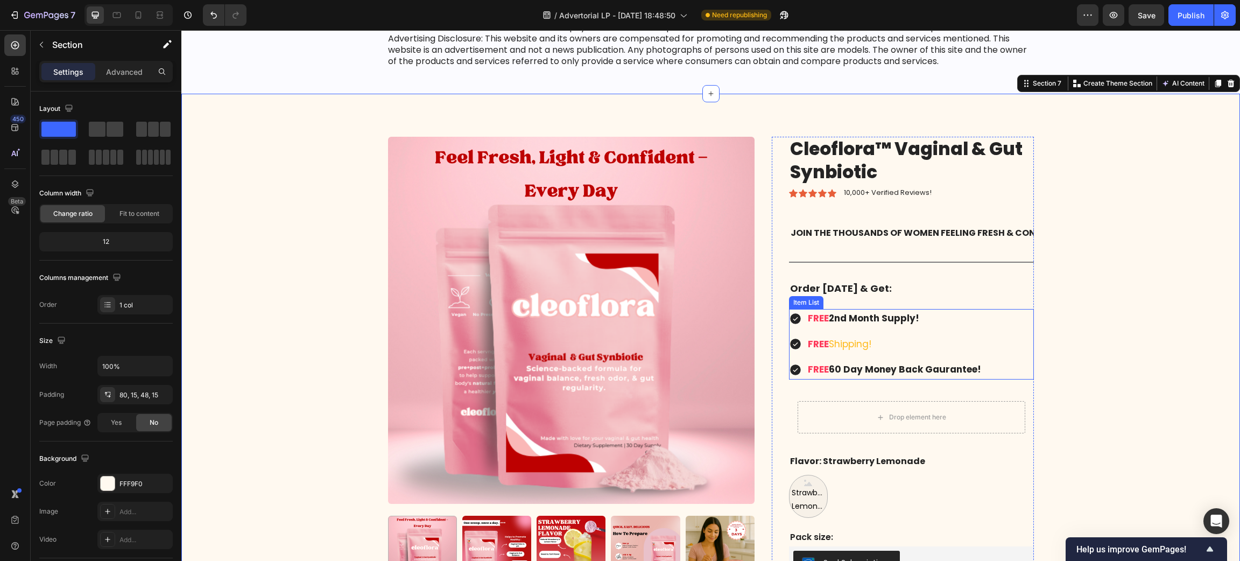
click at [841, 351] on p "FREE Shipping!" at bounding box center [894, 344] width 173 height 16
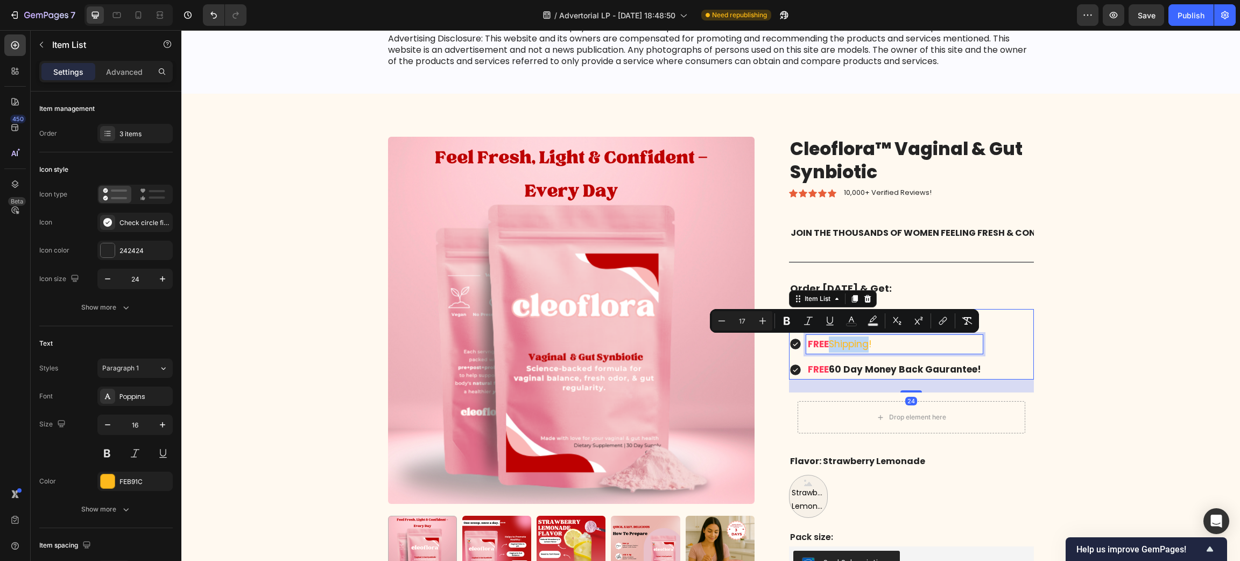
click at [841, 344] on span "Shipping!" at bounding box center [850, 343] width 43 height 13
drag, startPoint x: 872, startPoint y: 345, endPoint x: 824, endPoint y: 345, distance: 47.4
click at [824, 345] on p "FREE Shipping!" at bounding box center [894, 344] width 173 height 16
click at [848, 324] on icon "Editor contextual toolbar" at bounding box center [852, 320] width 11 height 11
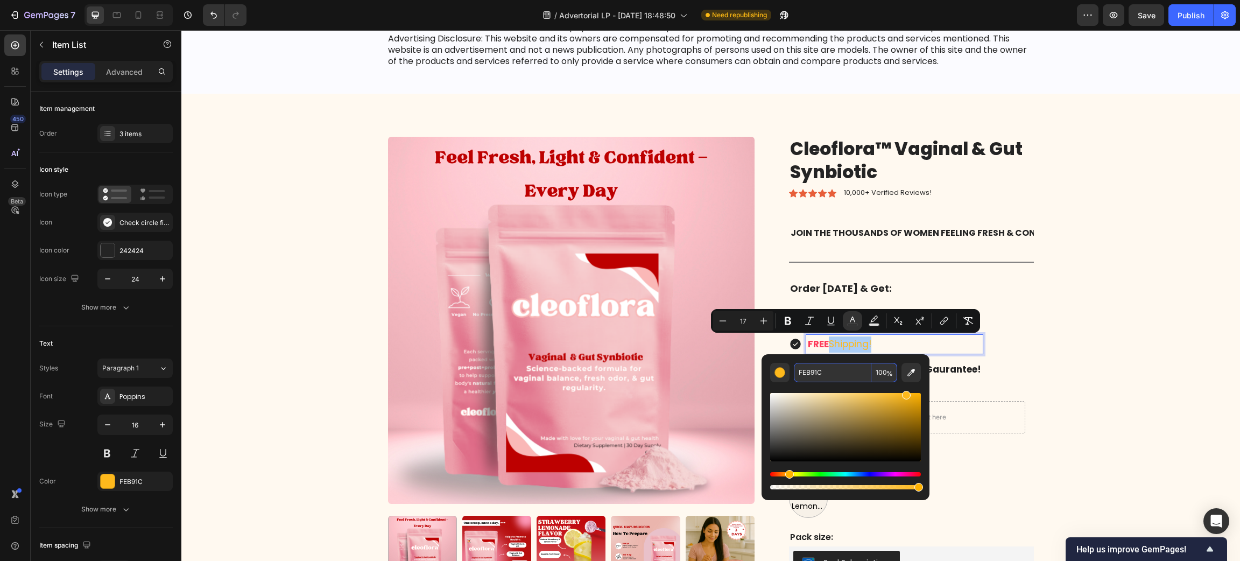
click at [818, 376] on input "FEB91C" at bounding box center [832, 372] width 77 height 19
type input "242424"
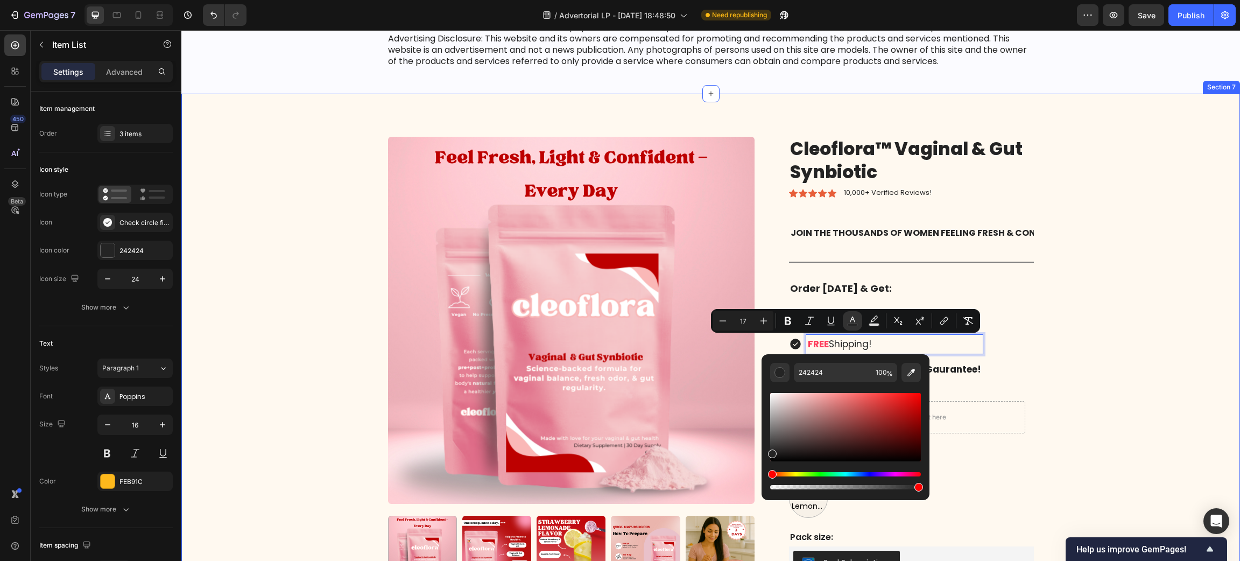
click at [1053, 350] on div "Product Images Cleoflora™ Vaginal & Gut Synbiotic Product Title Icon Icon Icon …" at bounding box center [710, 386] width 1042 height 498
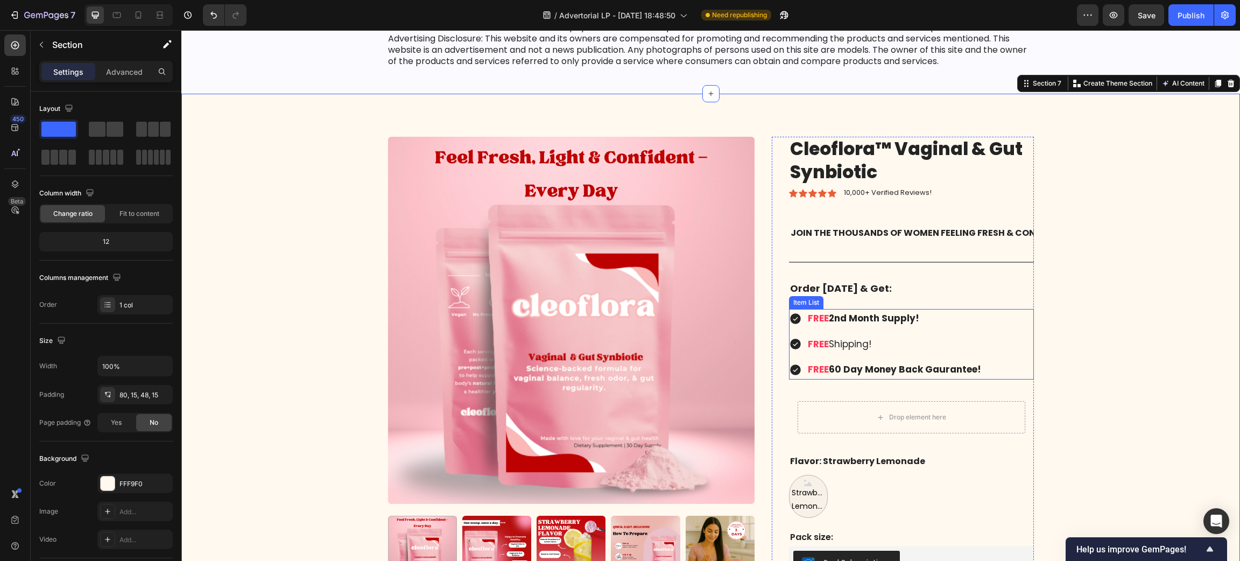
click at [863, 348] on span "Shipping!" at bounding box center [850, 343] width 43 height 13
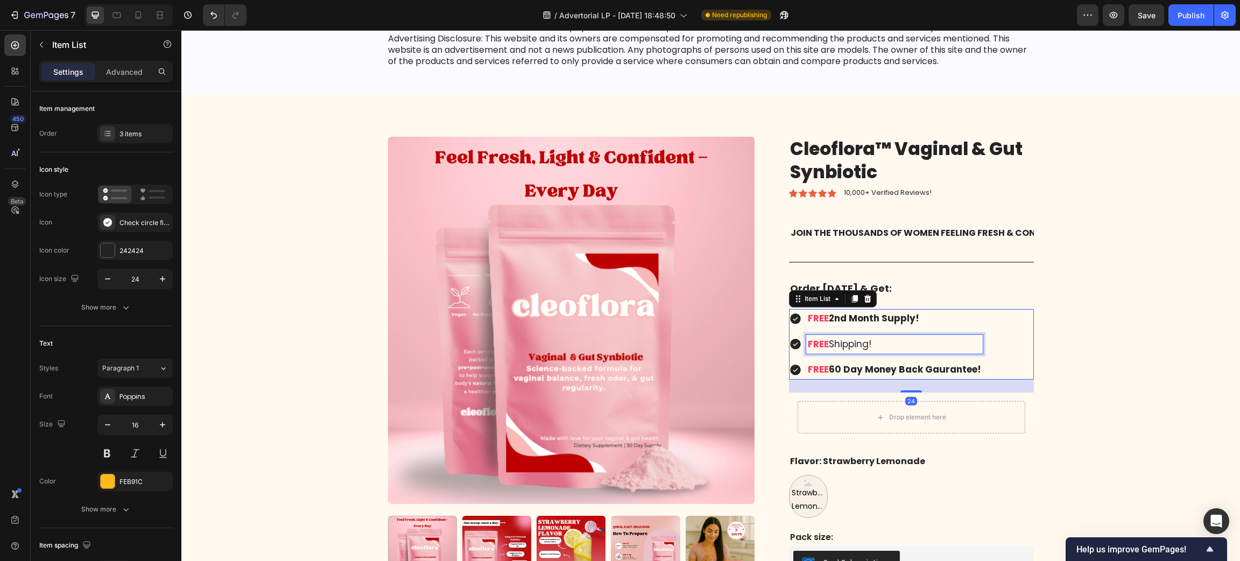
click at [863, 348] on span "Shipping!" at bounding box center [850, 343] width 43 height 13
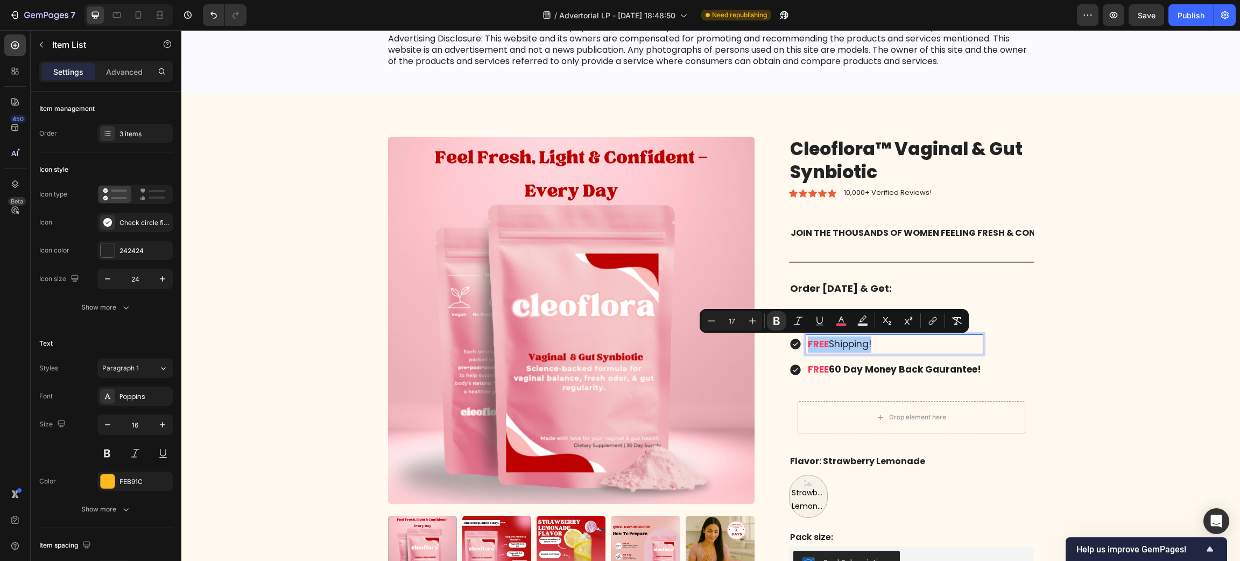
click at [786, 323] on div "Minus 17 Plus Bold Italic Underline color Text Background Color Subscript Super…" at bounding box center [834, 320] width 265 height 19
click at [781, 323] on icon "Editor contextual toolbar" at bounding box center [776, 320] width 11 height 11
click at [780, 323] on div "Cleoflora™ Vaginal & Gut Synbiotic Product Title Icon Icon Icon Icon Icon Icon …" at bounding box center [903, 382] width 262 height 490
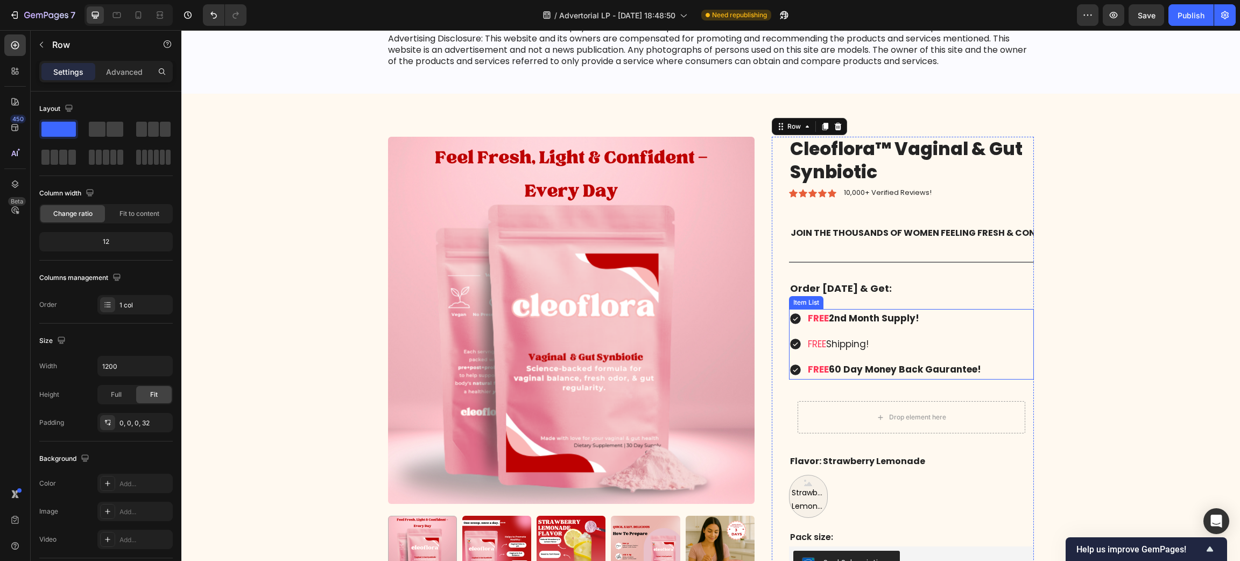
click at [831, 347] on span "Shipping!" at bounding box center [847, 343] width 43 height 13
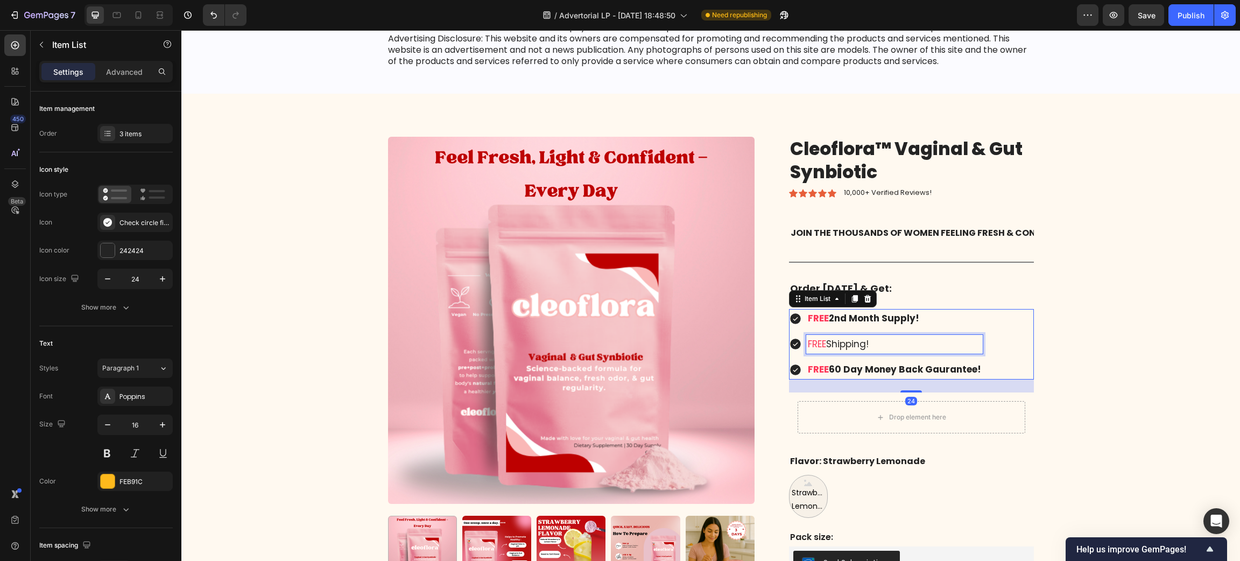
click at [831, 347] on span "Shipping!" at bounding box center [847, 343] width 43 height 13
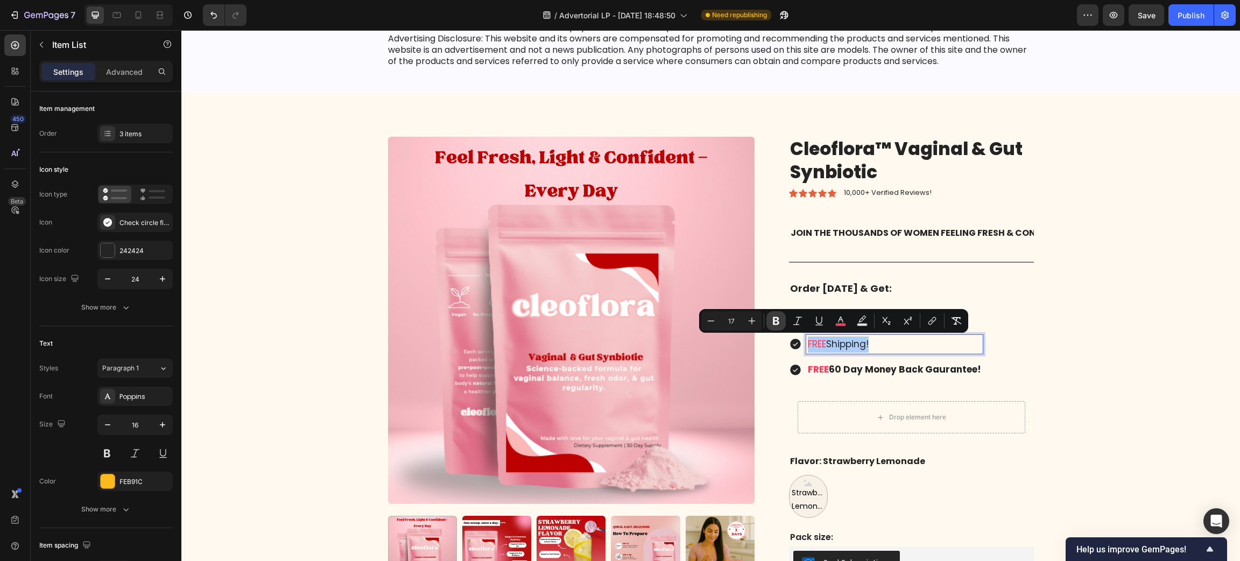
drag, startPoint x: 781, startPoint y: 320, endPoint x: 612, endPoint y: 312, distance: 169.1
click at [781, 320] on button "Bold" at bounding box center [775, 320] width 19 height 19
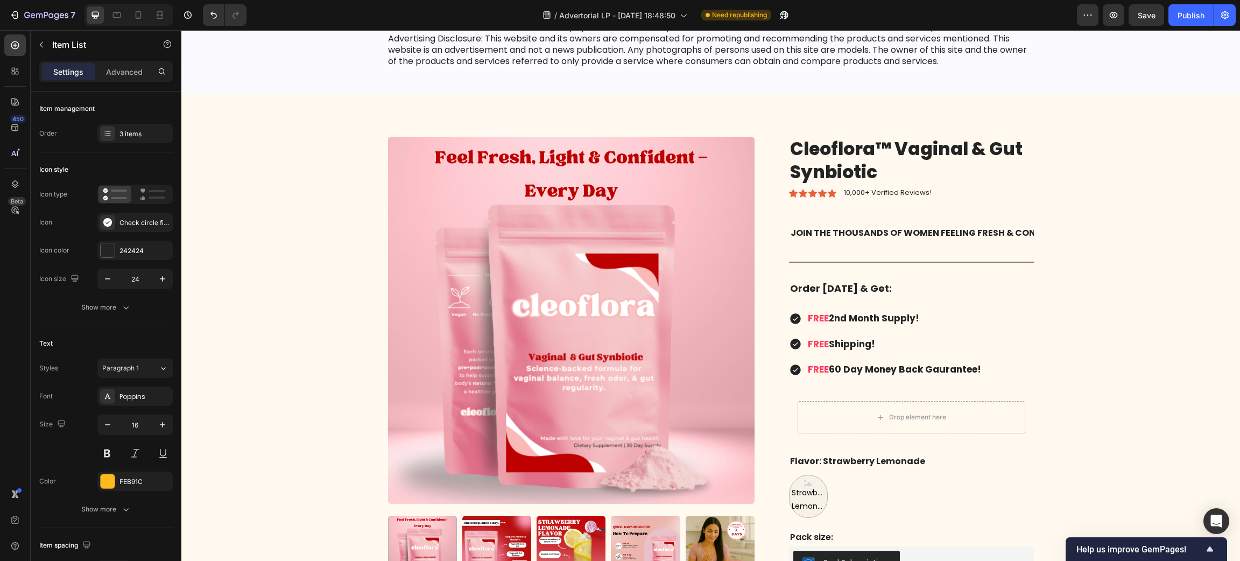
click at [789, 378] on div "FREE 60 Day Money Back Gaurantee!" at bounding box center [886, 369] width 194 height 19
click at [790, 317] on icon at bounding box center [795, 318] width 13 height 13
click at [829, 315] on strong "2nd Month Supply!" at bounding box center [874, 318] width 90 height 13
click at [886, 321] on strong "2nd Month Supply!" at bounding box center [874, 318] width 90 height 13
click at [885, 321] on strong "2nd Month Supply!" at bounding box center [874, 318] width 90 height 13
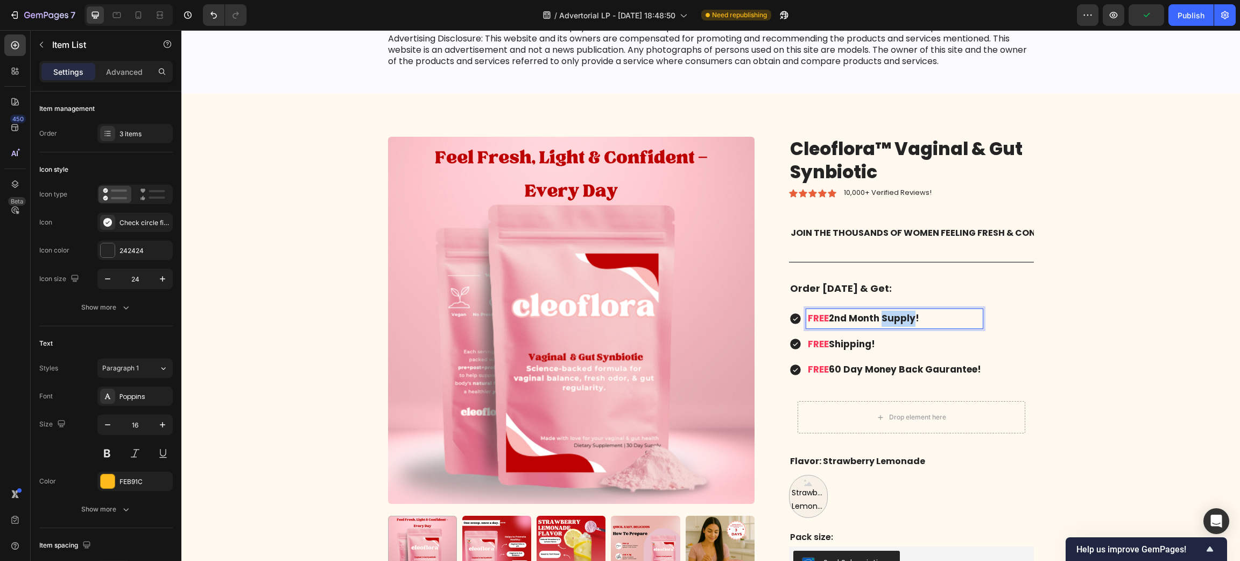
click at [884, 321] on strong "2nd Month Supply!" at bounding box center [874, 318] width 90 height 13
click at [848, 321] on strong "2nd Month Supply!" at bounding box center [874, 318] width 90 height 13
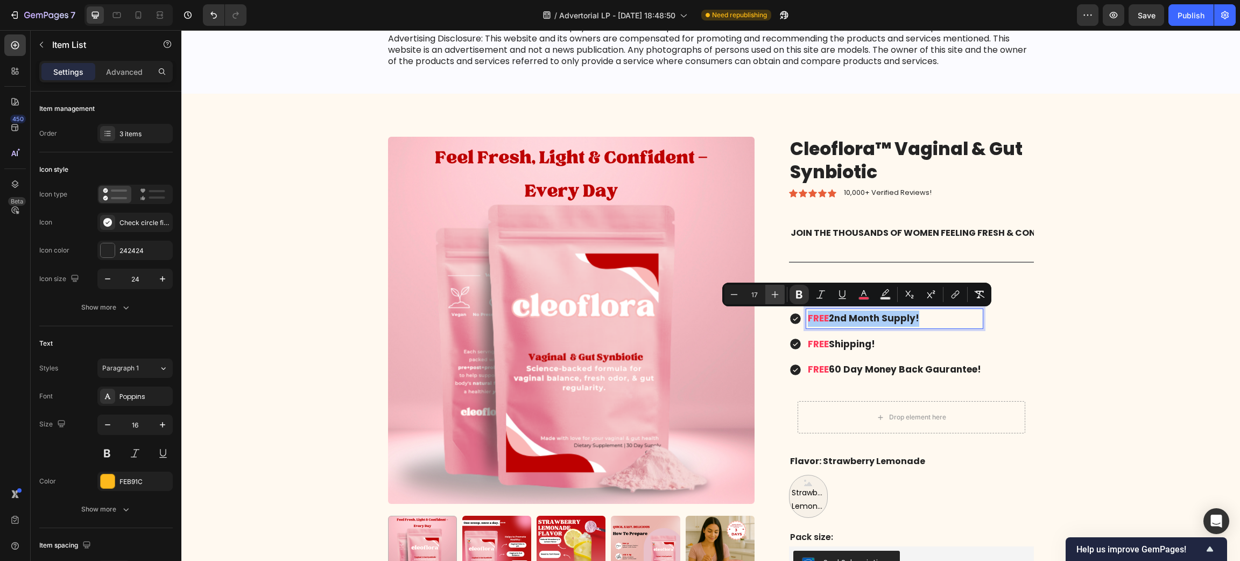
click at [780, 295] on button "Plus" at bounding box center [774, 294] width 19 height 19
type input "19"
click at [839, 337] on strong "Shipping!" at bounding box center [852, 343] width 46 height 13
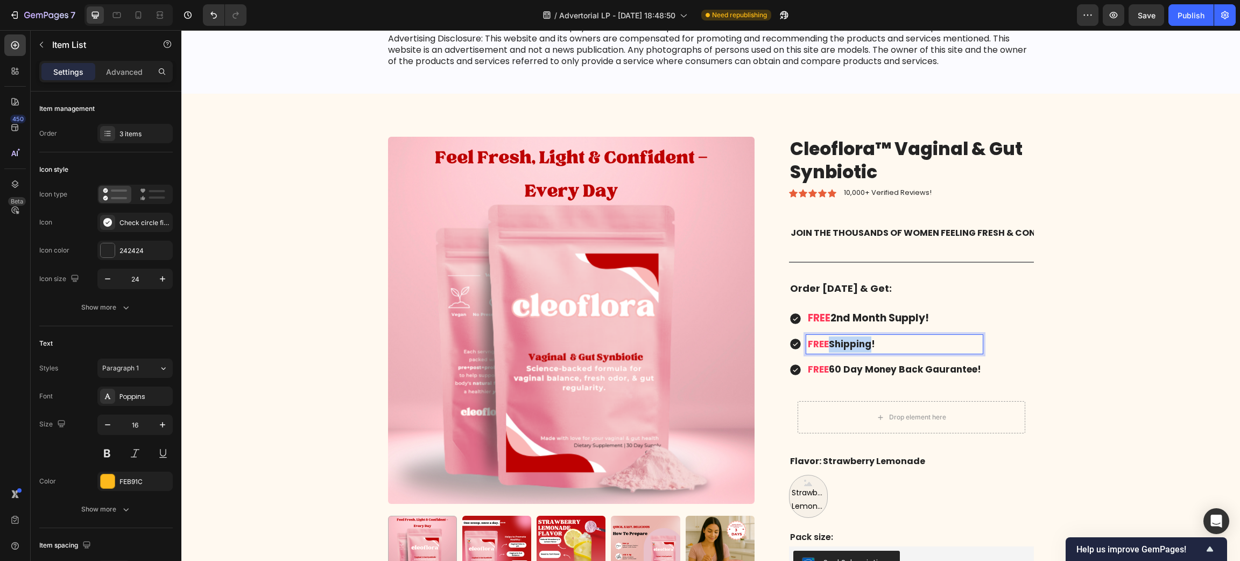
click at [839, 337] on strong "Shipping!" at bounding box center [852, 343] width 46 height 13
click at [838, 337] on strong "Shipping!" at bounding box center [852, 343] width 46 height 13
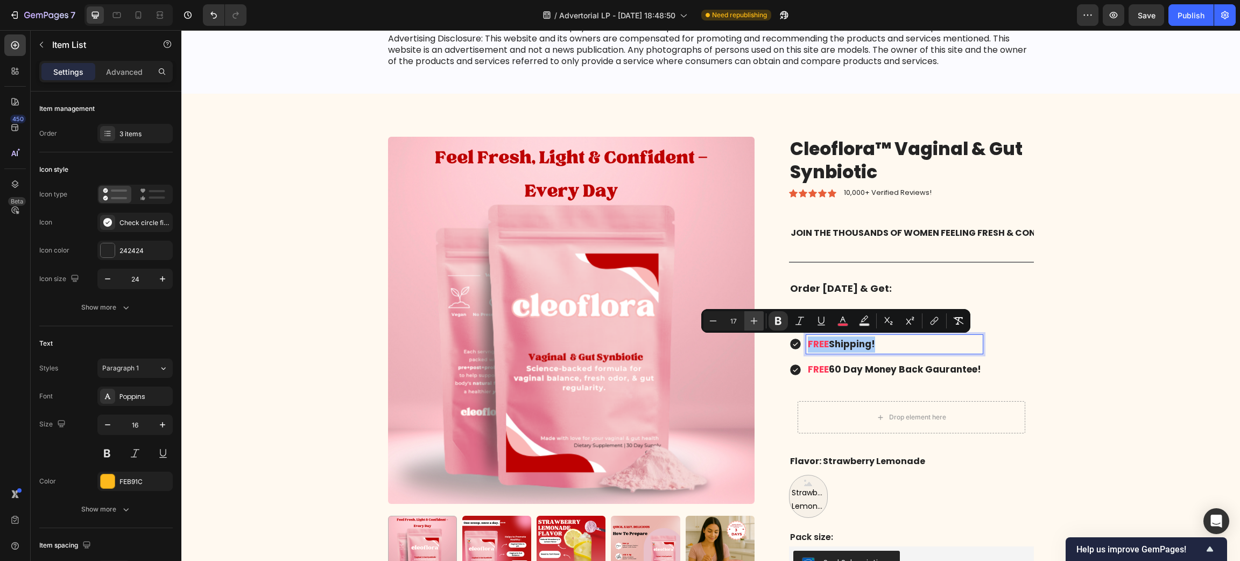
click at [763, 313] on button "Plus" at bounding box center [753, 320] width 19 height 19
type input "19"
click at [850, 371] on strong "60 Day" at bounding box center [846, 369] width 34 height 13
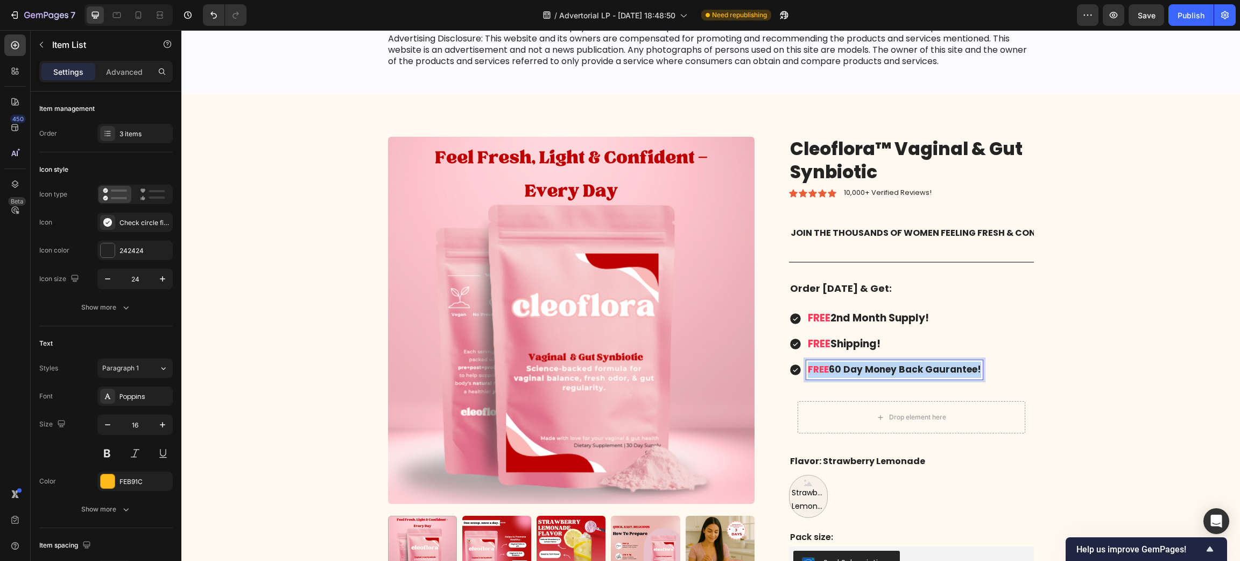
click at [850, 371] on strong "60 Day" at bounding box center [846, 369] width 34 height 13
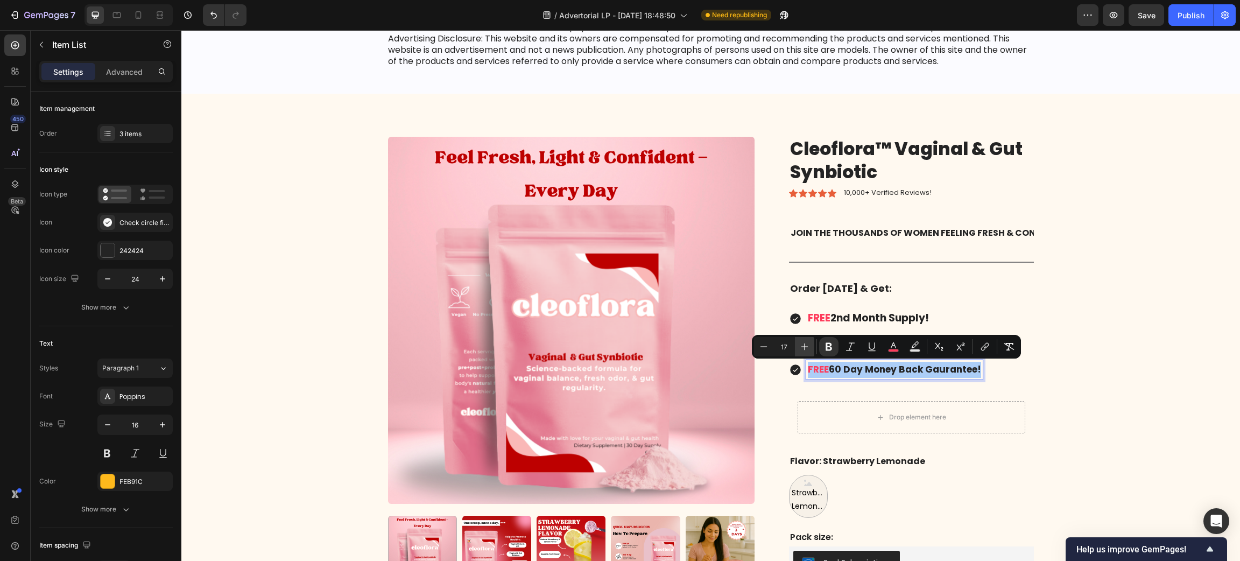
click at [807, 344] on icon "Editor contextual toolbar" at bounding box center [804, 346] width 11 height 11
type input "19"
click at [843, 390] on div "Cleoflora™ Vaginal & Gut Synbiotic Product Title Icon Icon Icon Icon Icon Icon …" at bounding box center [911, 382] width 245 height 490
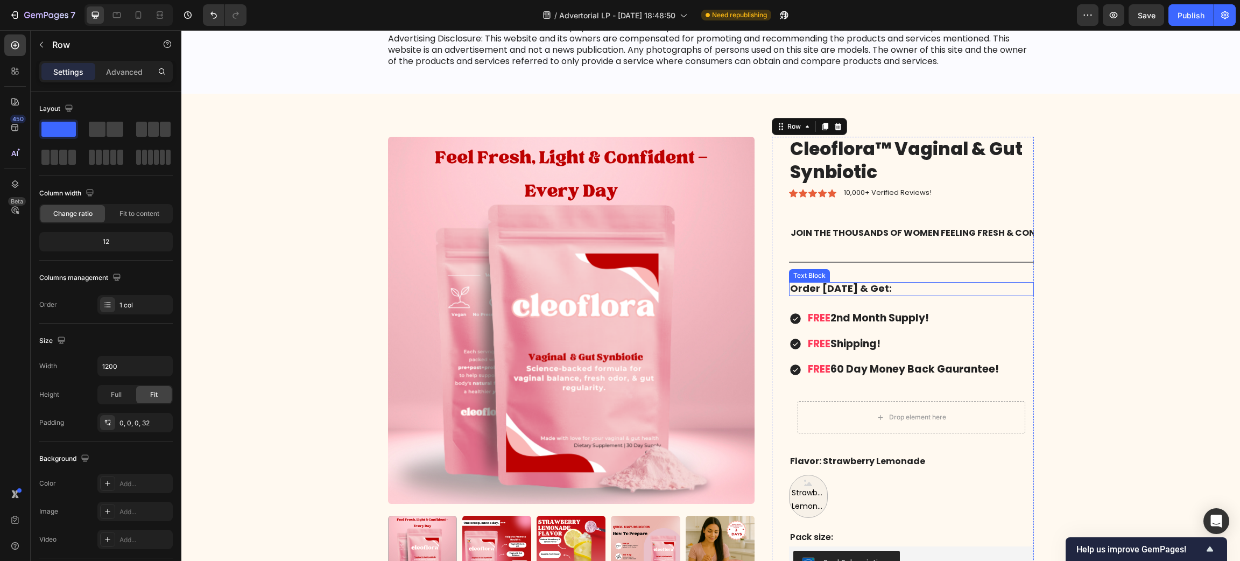
click at [830, 292] on strong "Order [DATE] & Get:" at bounding box center [841, 287] width 102 height 13
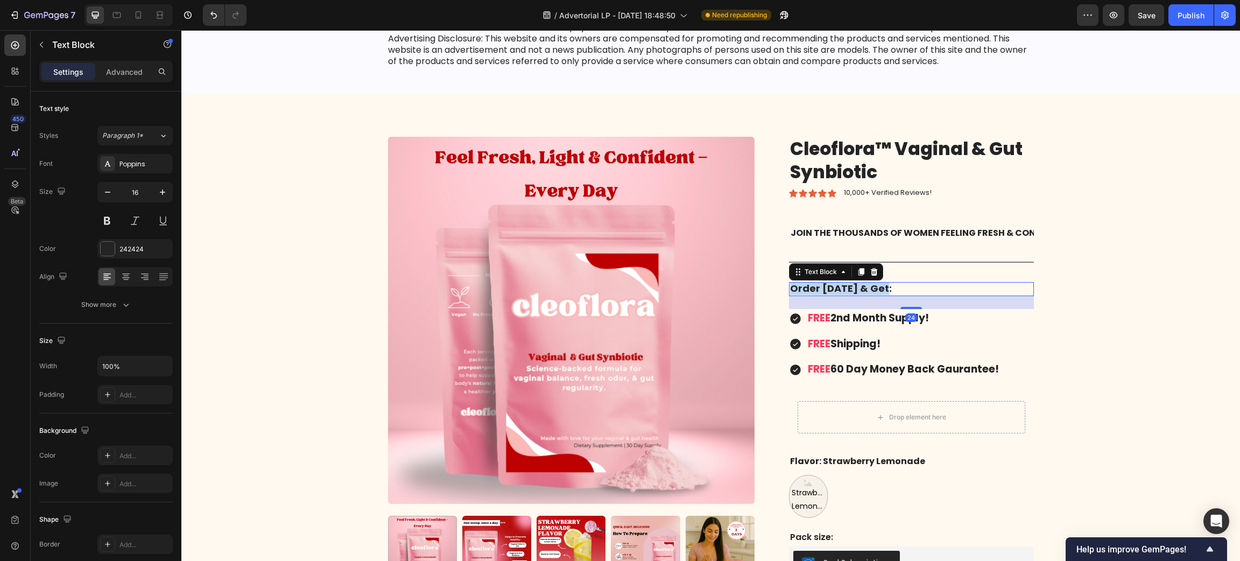
click at [830, 292] on strong "Order [DATE] & Get:" at bounding box center [841, 287] width 102 height 13
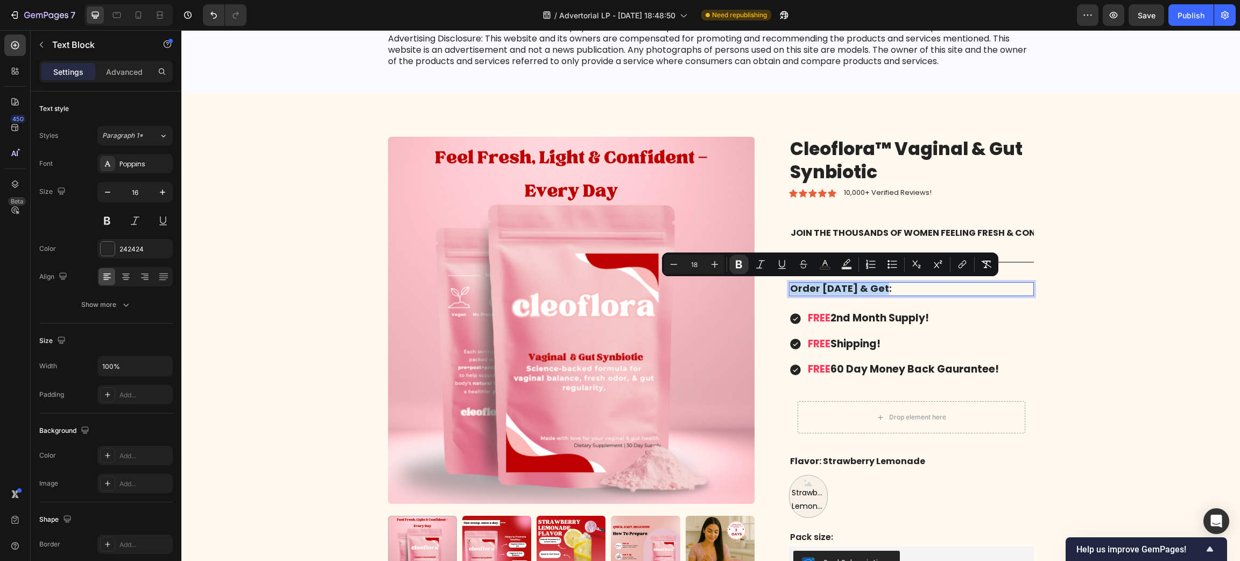
click at [830, 292] on strong "Order [DATE] & Get:" at bounding box center [841, 287] width 102 height 13
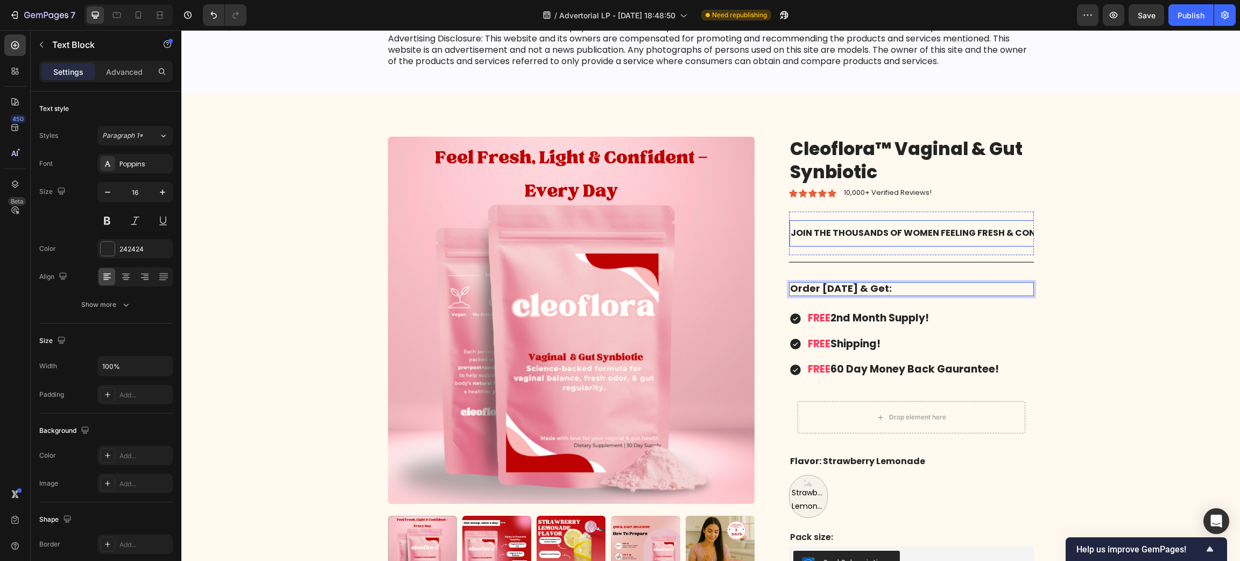
click at [901, 235] on p "Join the thousands of women feeling fresh & confident!" at bounding box center [931, 233] width 280 height 16
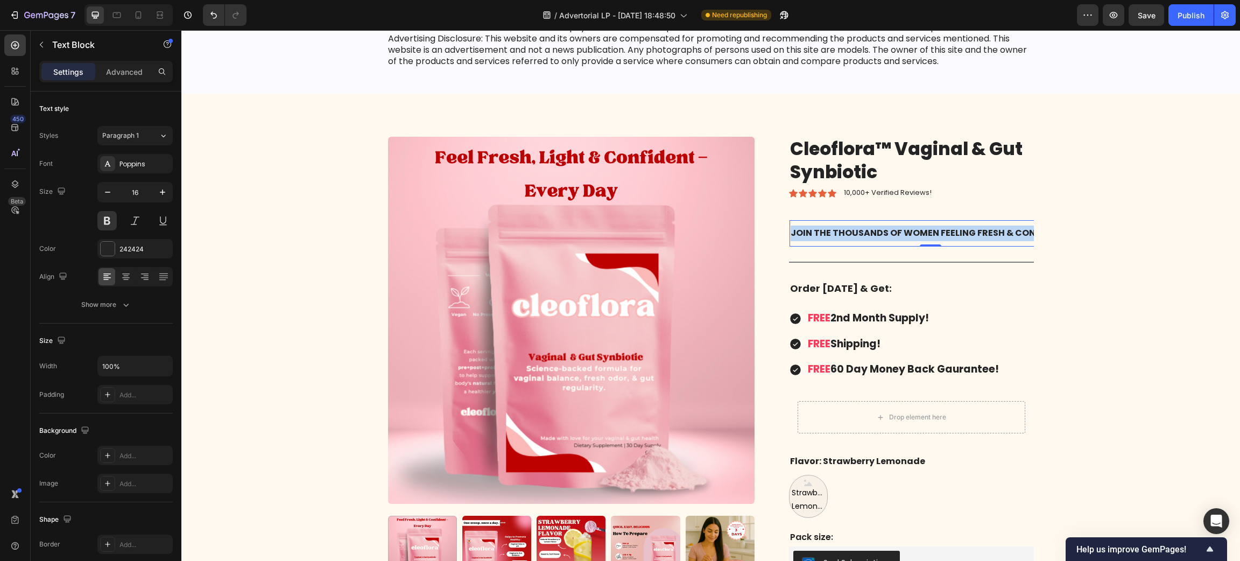
click at [901, 234] on p "Join the thousands of women feeling fresh & confident!" at bounding box center [931, 233] width 280 height 16
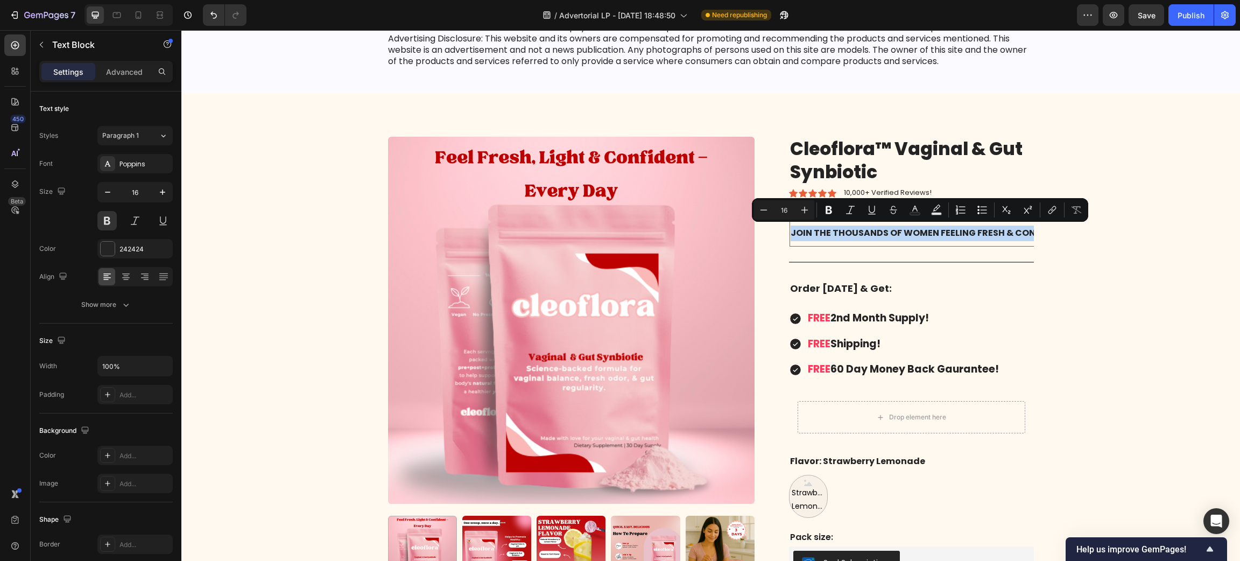
click at [844, 231] on p "Join the thousands of women feeling fresh & confident!" at bounding box center [931, 233] width 280 height 16
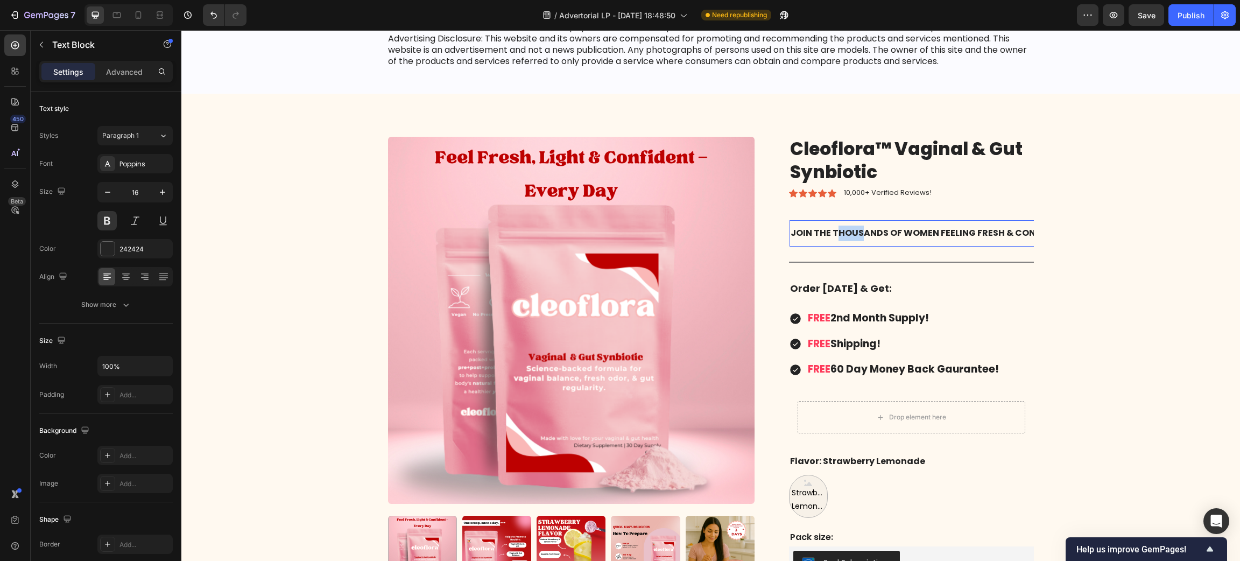
drag, startPoint x: 828, startPoint y: 231, endPoint x: 855, endPoint y: 237, distance: 27.7
click at [855, 237] on p "Join the thousands of women feeling fresh & confident!" at bounding box center [931, 233] width 280 height 16
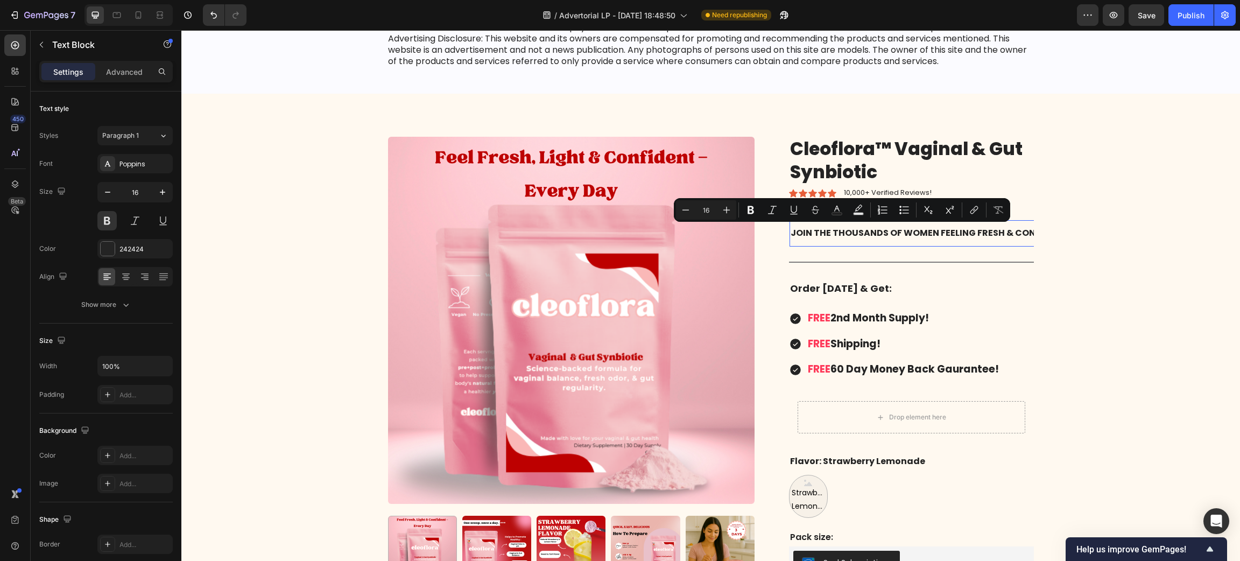
click at [822, 230] on p "Join the thousands of women feeling fresh & confident!" at bounding box center [931, 233] width 280 height 16
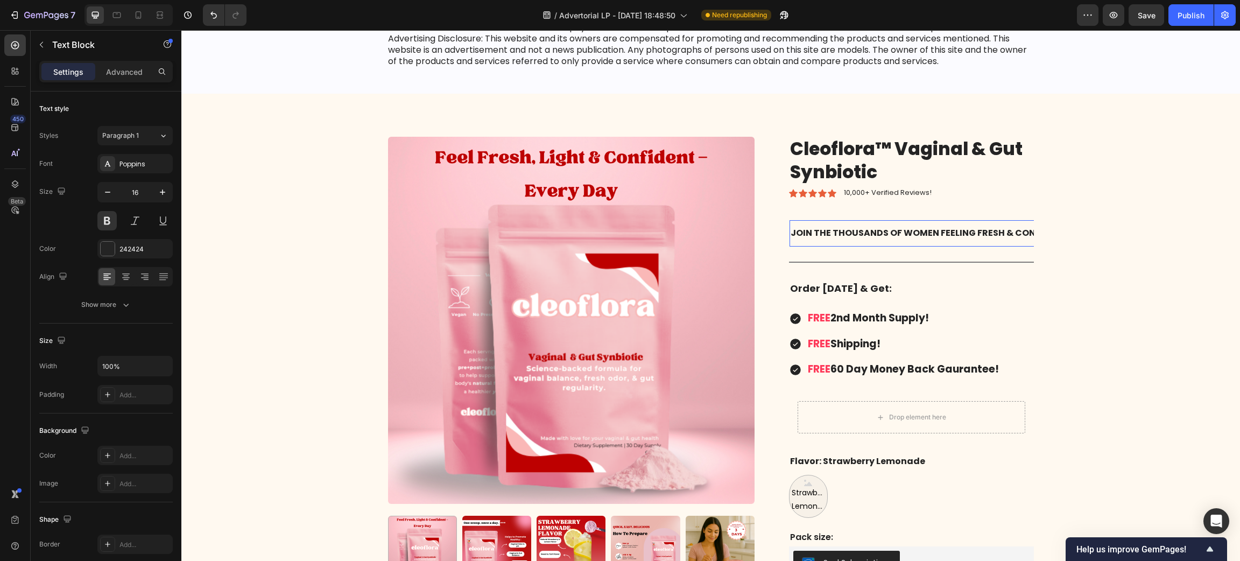
drag, startPoint x: 828, startPoint y: 232, endPoint x: 833, endPoint y: 234, distance: 5.6
click at [833, 234] on p "Join the thousands of women feeling fresh & confident!" at bounding box center [931, 233] width 280 height 16
click at [824, 234] on p "Join the thousands of women feeling fresh & confident!" at bounding box center [931, 233] width 280 height 16
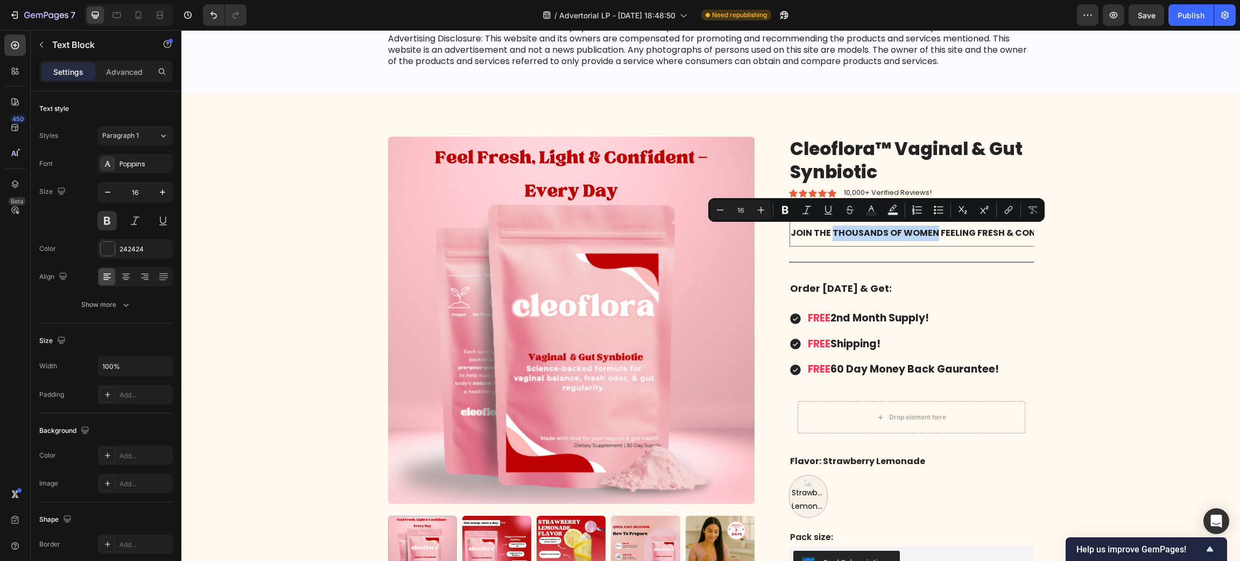
drag, startPoint x: 827, startPoint y: 234, endPoint x: 928, endPoint y: 235, distance: 101.7
click at [928, 235] on p "Join the thousands of women feeling fresh & confident!" at bounding box center [931, 233] width 280 height 16
click at [874, 214] on rect "Editor contextual toolbar" at bounding box center [871, 214] width 10 height 3
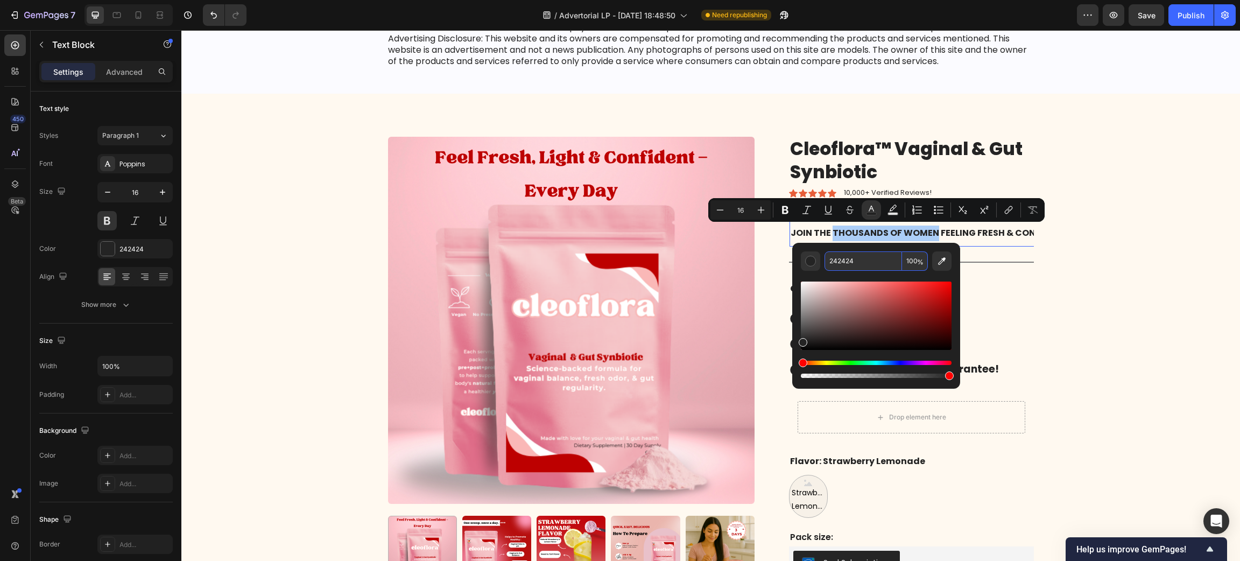
click at [846, 259] on input "242424" at bounding box center [862, 260] width 77 height 19
paste input "FE3A5A"
type input "FE3A5A"
click at [1095, 266] on div "Product Images Cleoflora™ Vaginal & Gut Synbiotic Product Title Icon Icon Icon …" at bounding box center [710, 386] width 1042 height 498
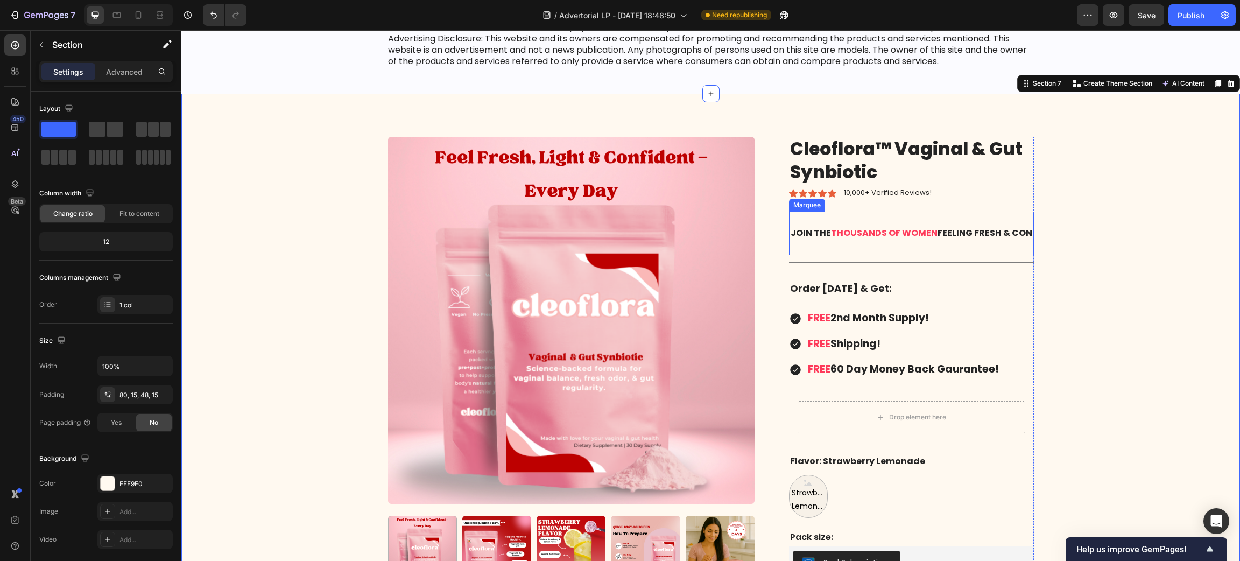
click at [869, 215] on div "Join the thousands of women feeling fresh & confident! Text Block Join the thou…" at bounding box center [911, 233] width 245 height 44
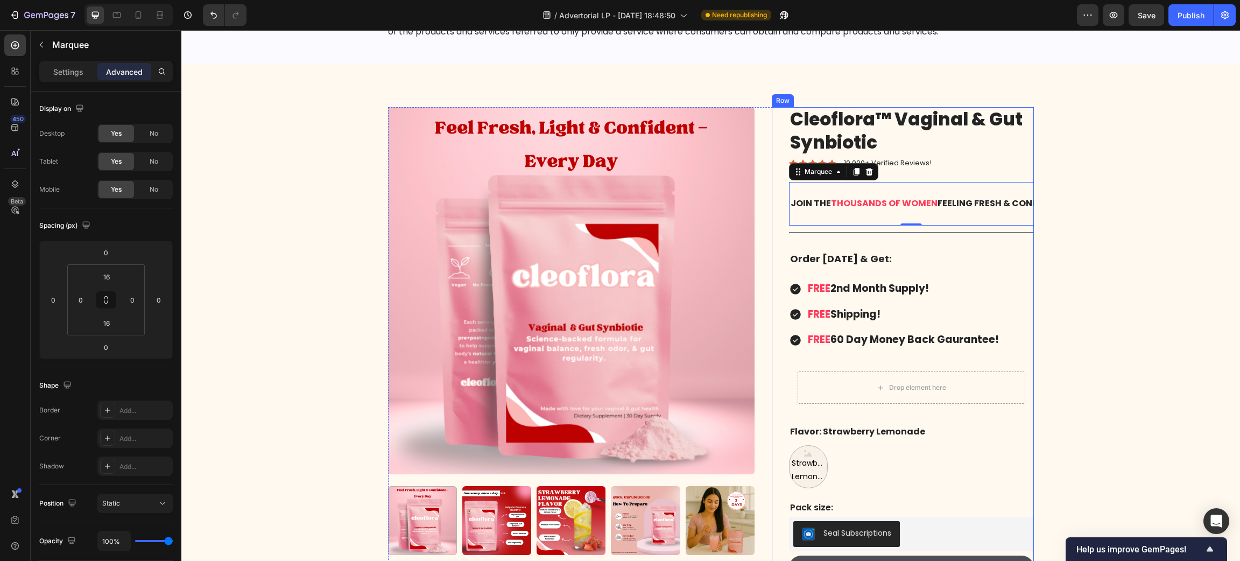
scroll to position [8584, 0]
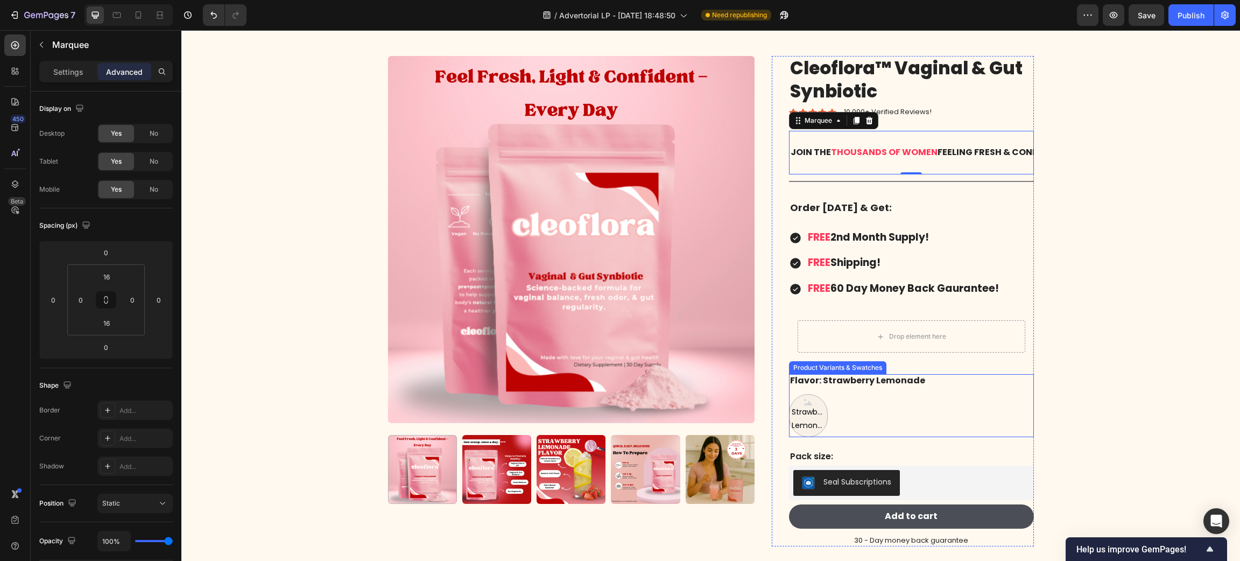
click at [831, 413] on div "Strawberry Lemonade Strawberry Lemonade Strawberry Lemonade" at bounding box center [911, 415] width 245 height 43
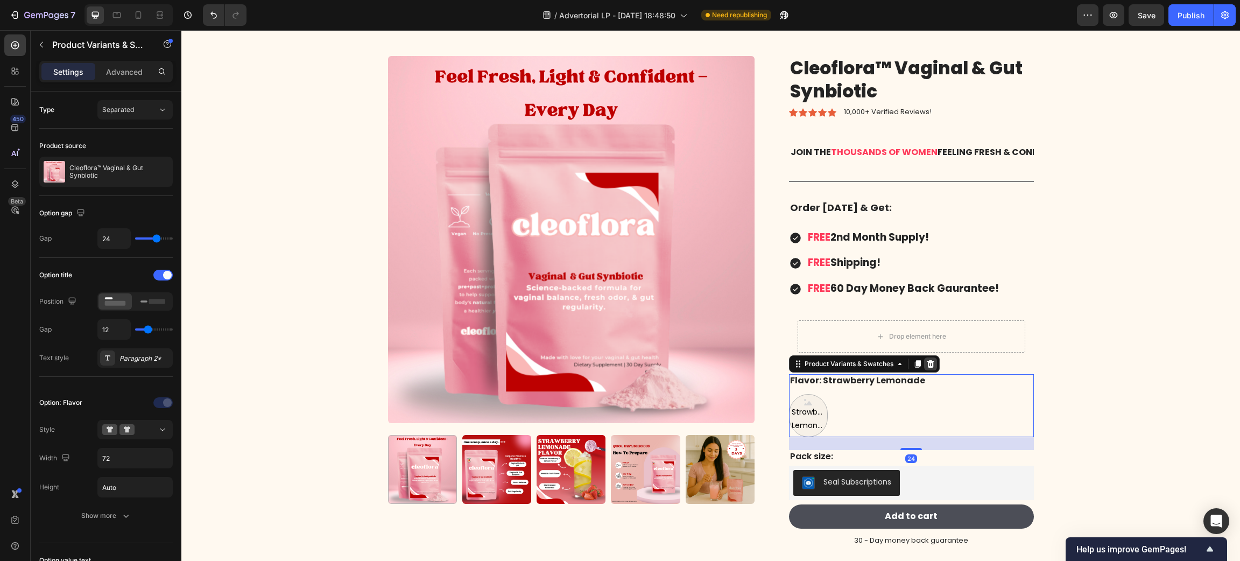
click at [928, 363] on icon at bounding box center [930, 363] width 9 height 9
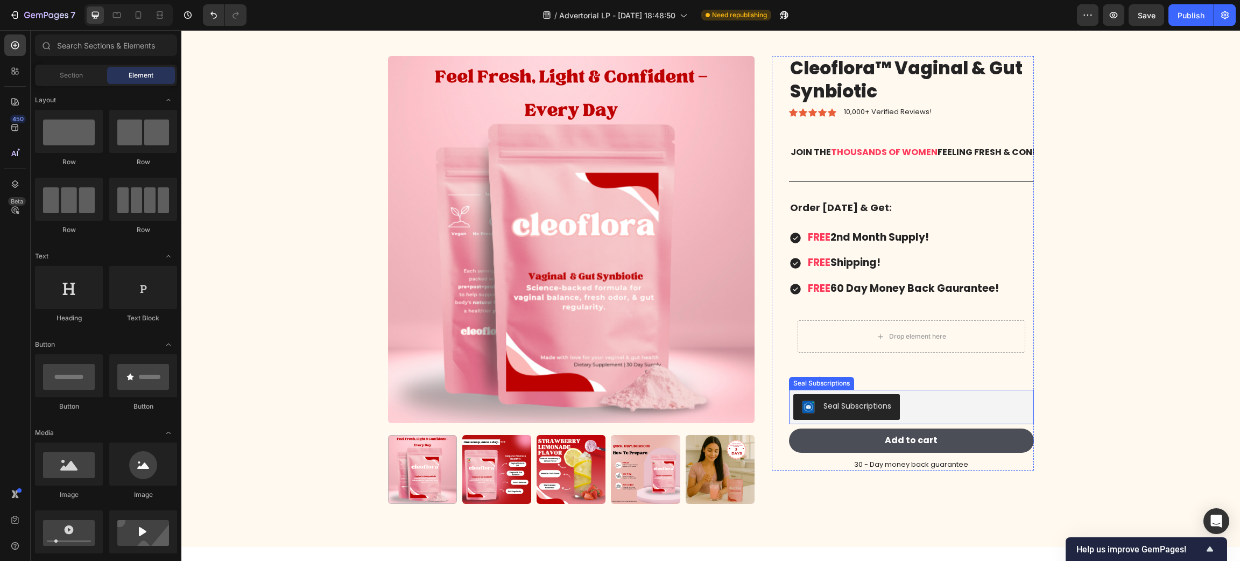
click at [912, 405] on div "Seal Subscriptions" at bounding box center [911, 407] width 236 height 26
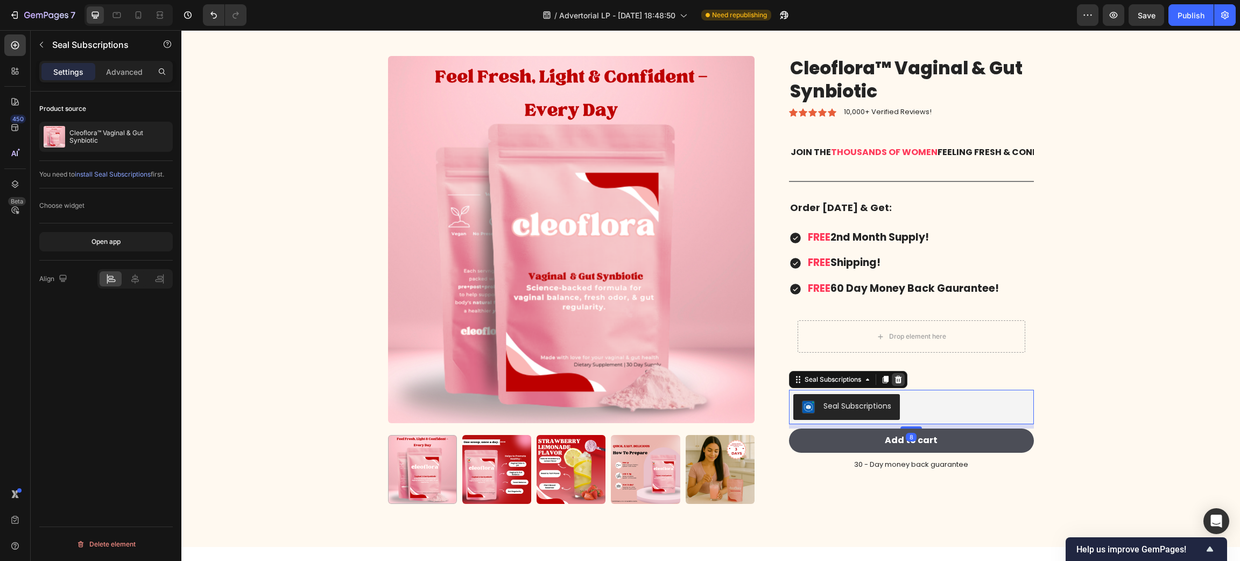
click at [897, 377] on icon at bounding box center [898, 379] width 9 height 9
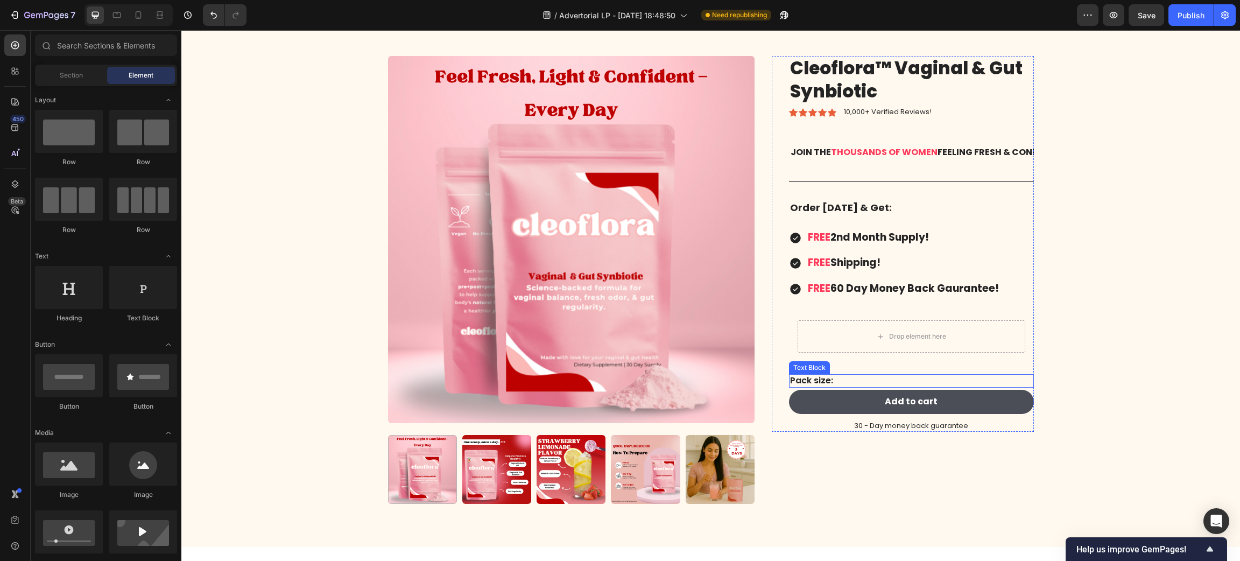
click at [885, 376] on p "Pack size:" at bounding box center [911, 380] width 243 height 11
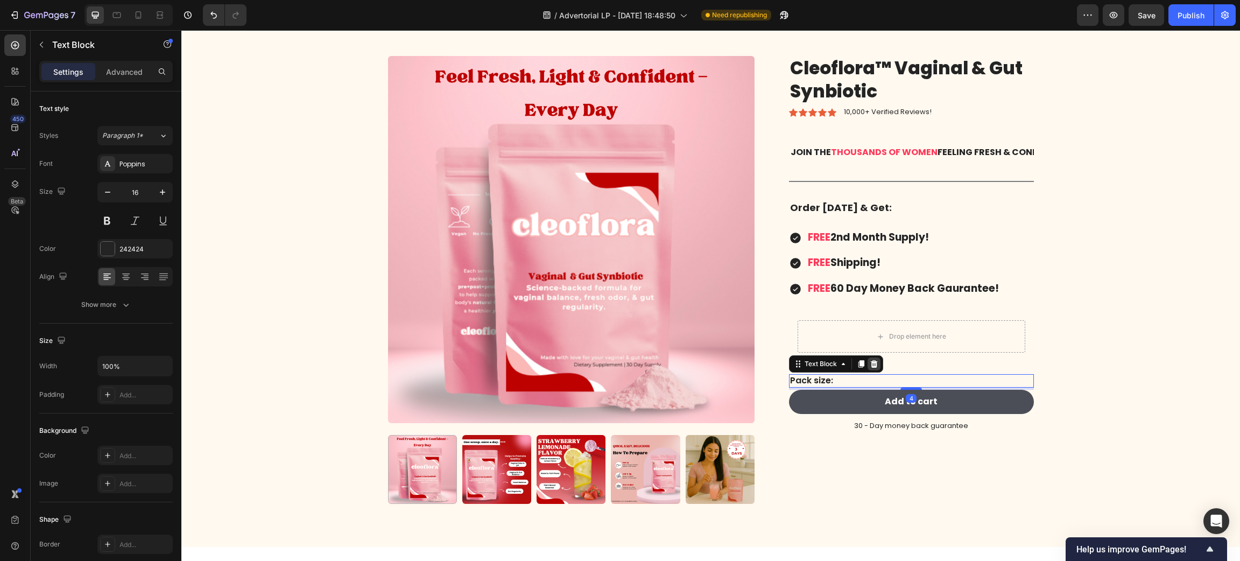
click at [871, 361] on icon at bounding box center [874, 363] width 9 height 9
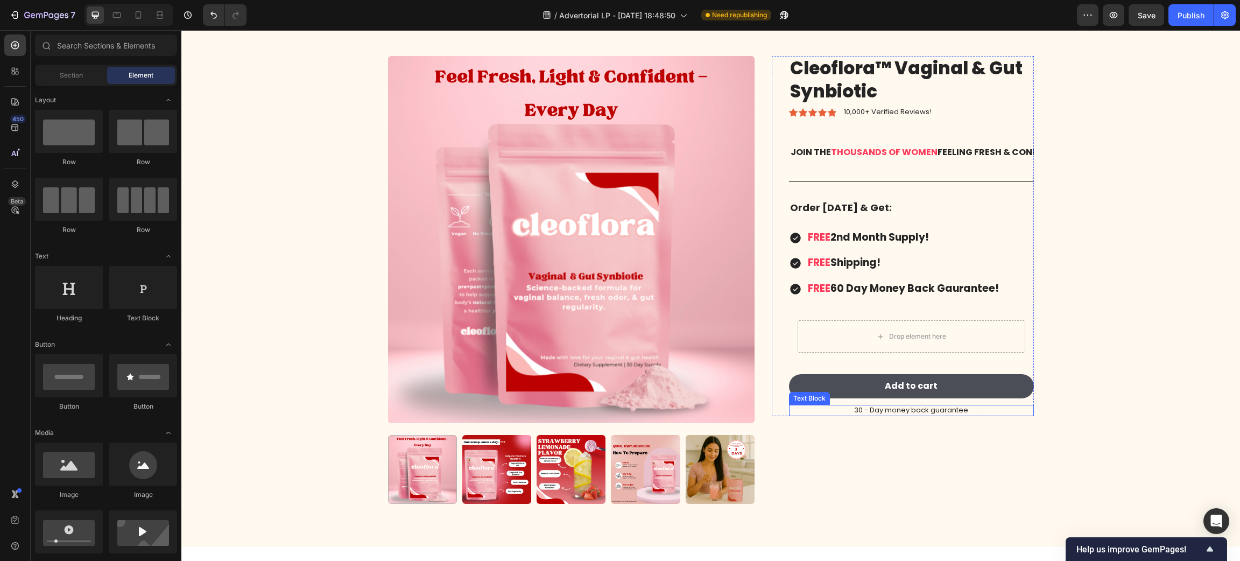
click at [827, 410] on p "30 - Day money back guarantee" at bounding box center [911, 410] width 243 height 9
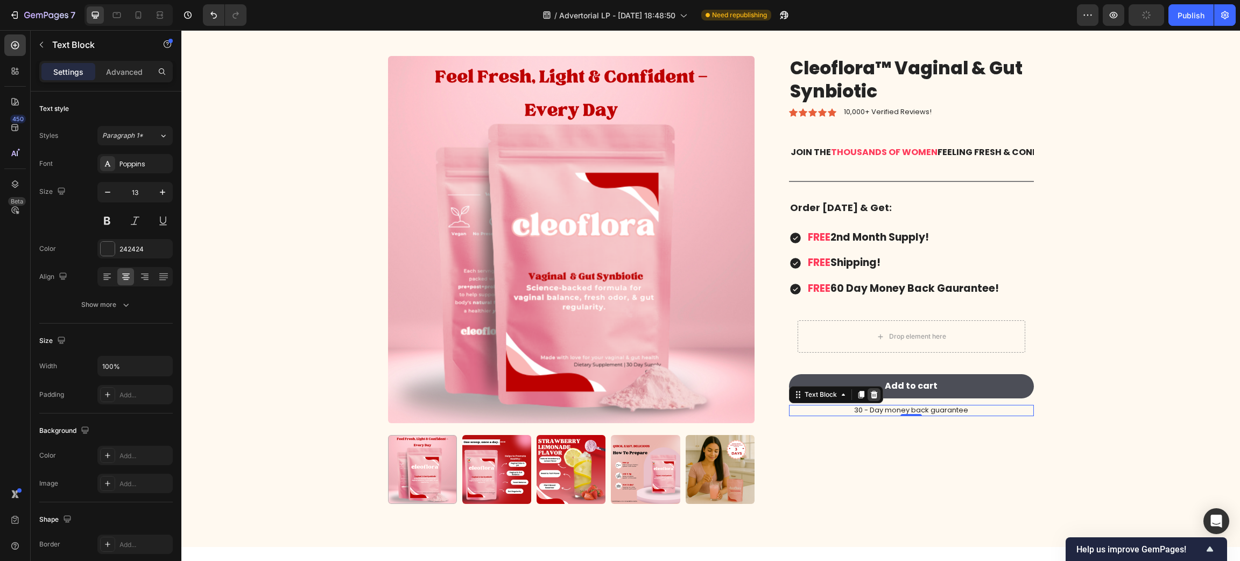
click at [870, 397] on icon at bounding box center [873, 395] width 7 height 8
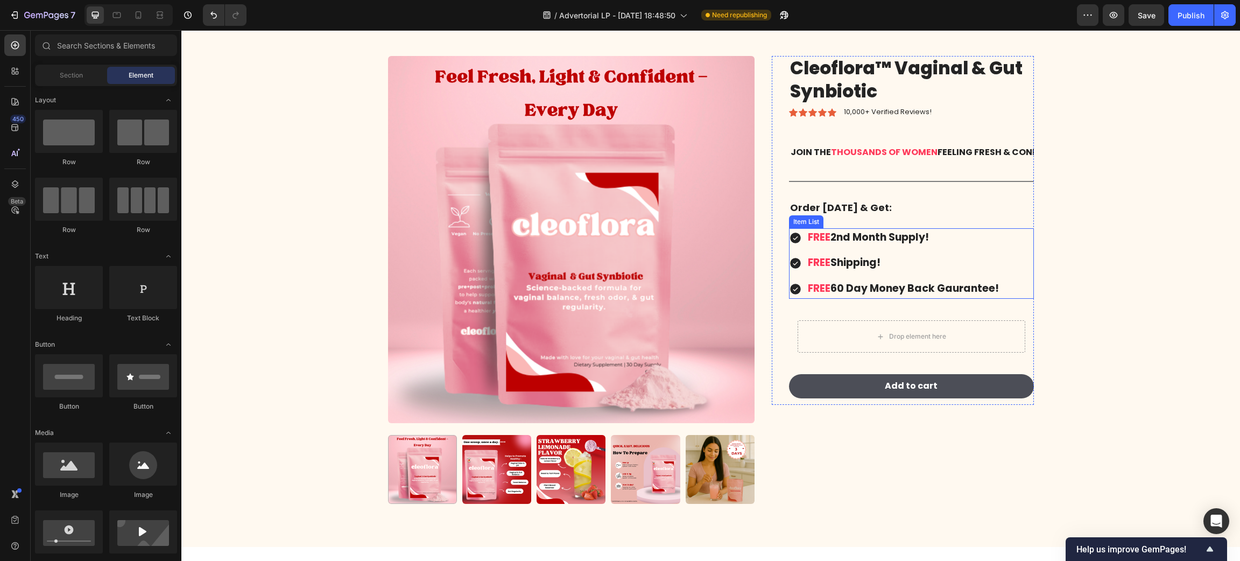
click at [841, 292] on strong "60 Day" at bounding box center [848, 288] width 37 height 15
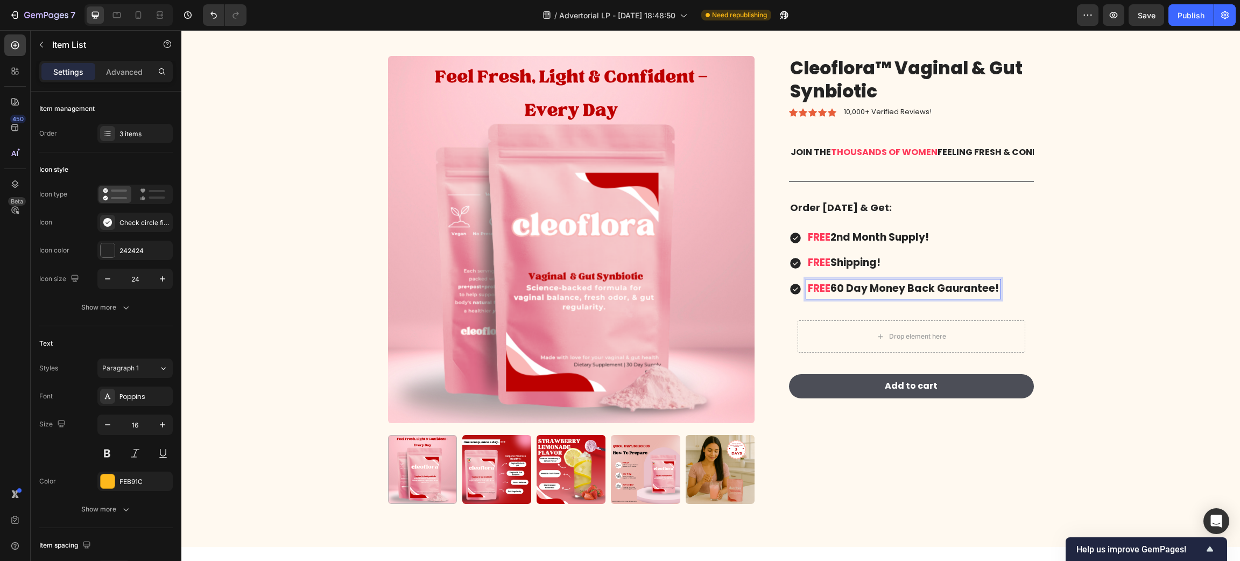
click at [844, 287] on strong "60 Day" at bounding box center [848, 288] width 37 height 15
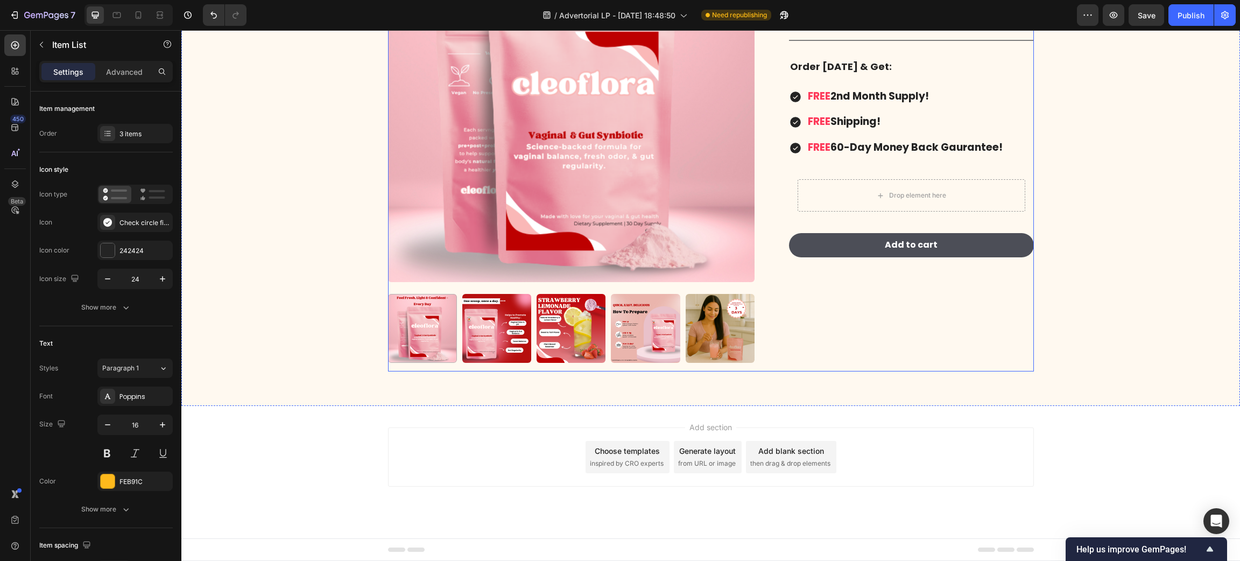
scroll to position [8564, 0]
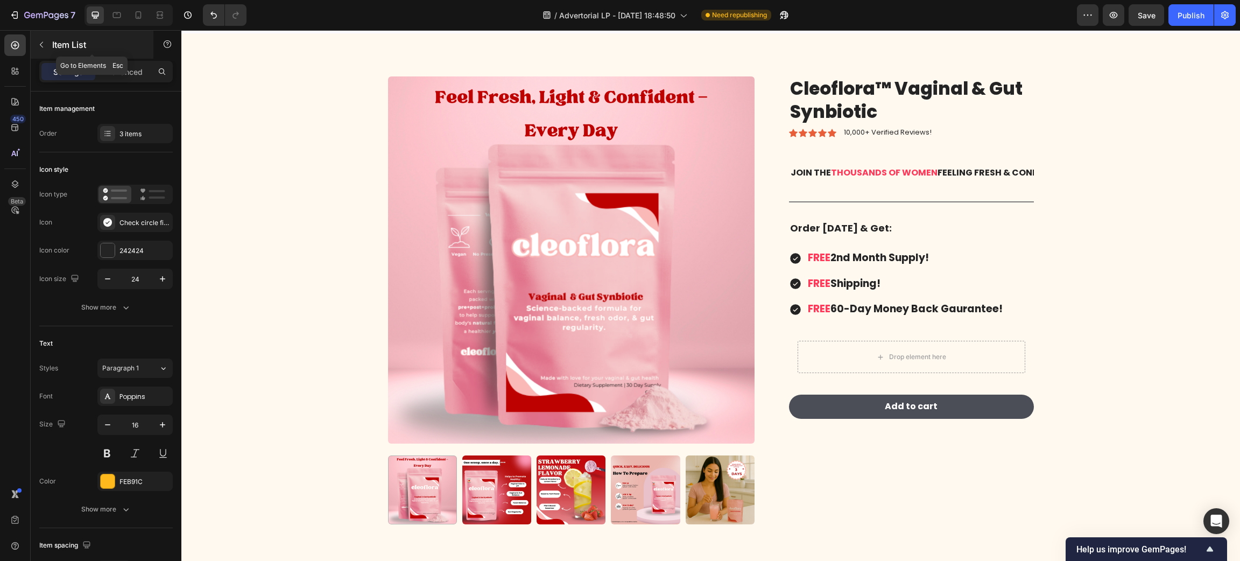
click at [37, 45] on icon "button" at bounding box center [41, 44] width 9 height 9
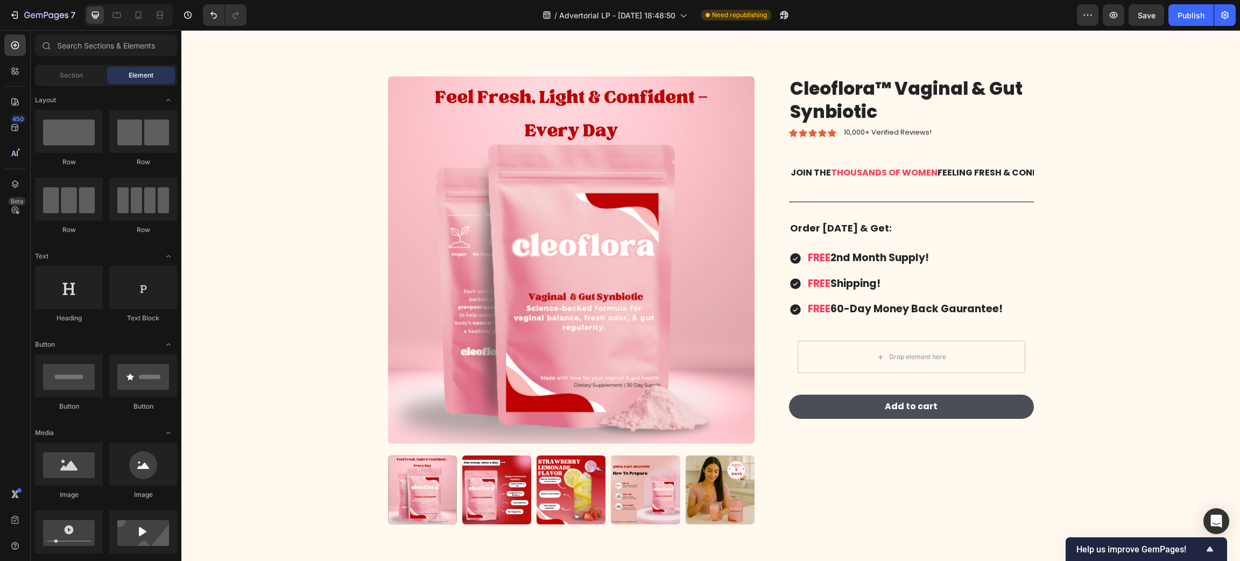
scroll to position [0, 0]
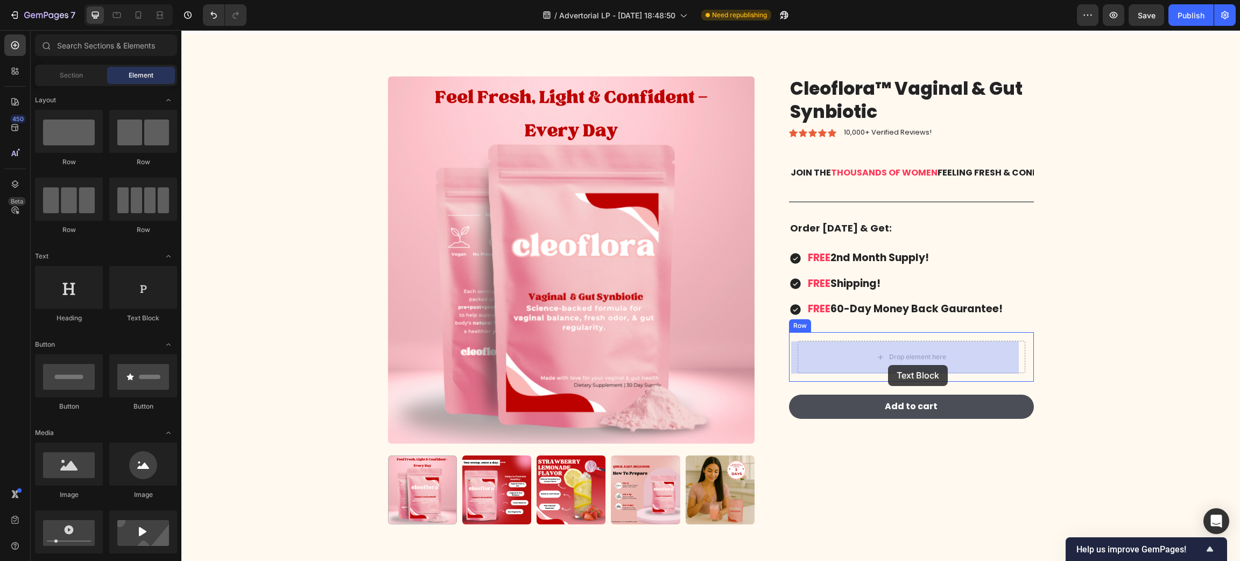
drag, startPoint x: 324, startPoint y: 320, endPoint x: 888, endPoint y: 365, distance: 565.8
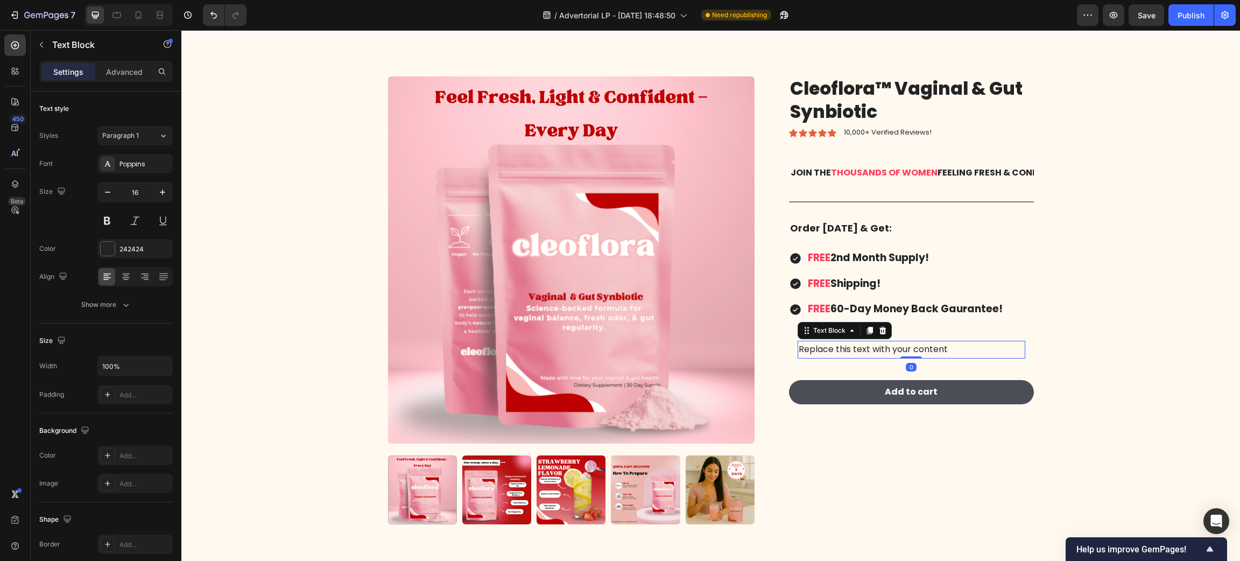
click at [874, 343] on div "Replace this text with your content" at bounding box center [912, 350] width 228 height 18
click at [874, 343] on p "Replace this text with your content" at bounding box center [911, 350] width 225 height 16
click at [856, 348] on p "SELL OUT RISK: HIGH |" at bounding box center [911, 350] width 225 height 16
drag, startPoint x: 853, startPoint y: 348, endPoint x: 867, endPoint y: 350, distance: 14.2
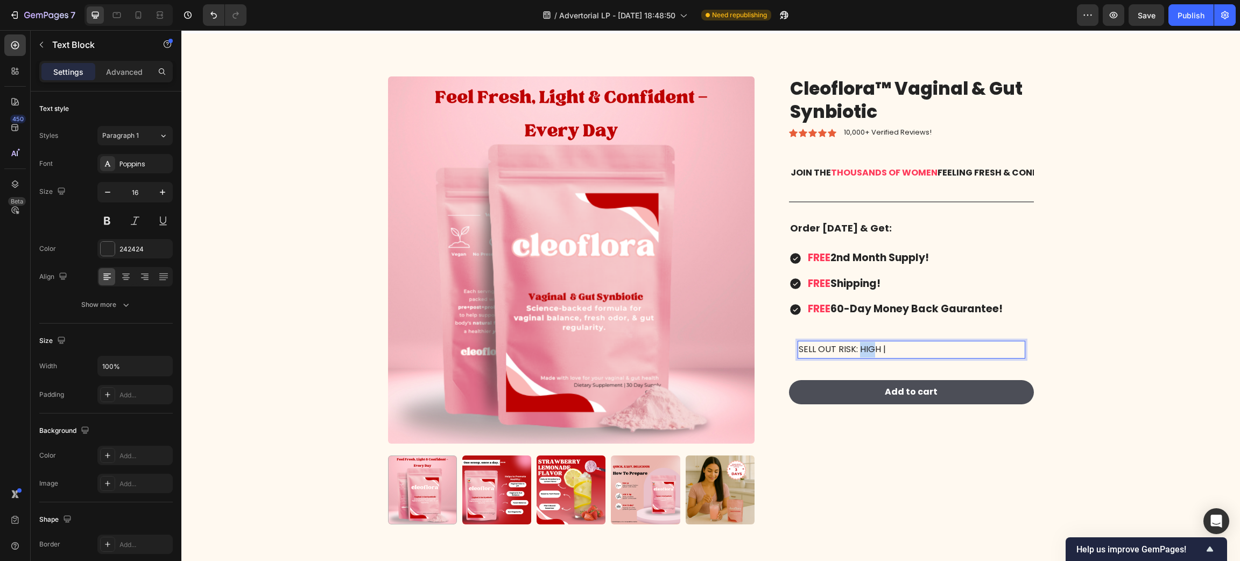
click at [867, 350] on p "SELL OUT RISK: HIGH |" at bounding box center [911, 350] width 225 height 16
click at [846, 350] on p "SELL OUT RISK: HIGH |" at bounding box center [911, 350] width 225 height 16
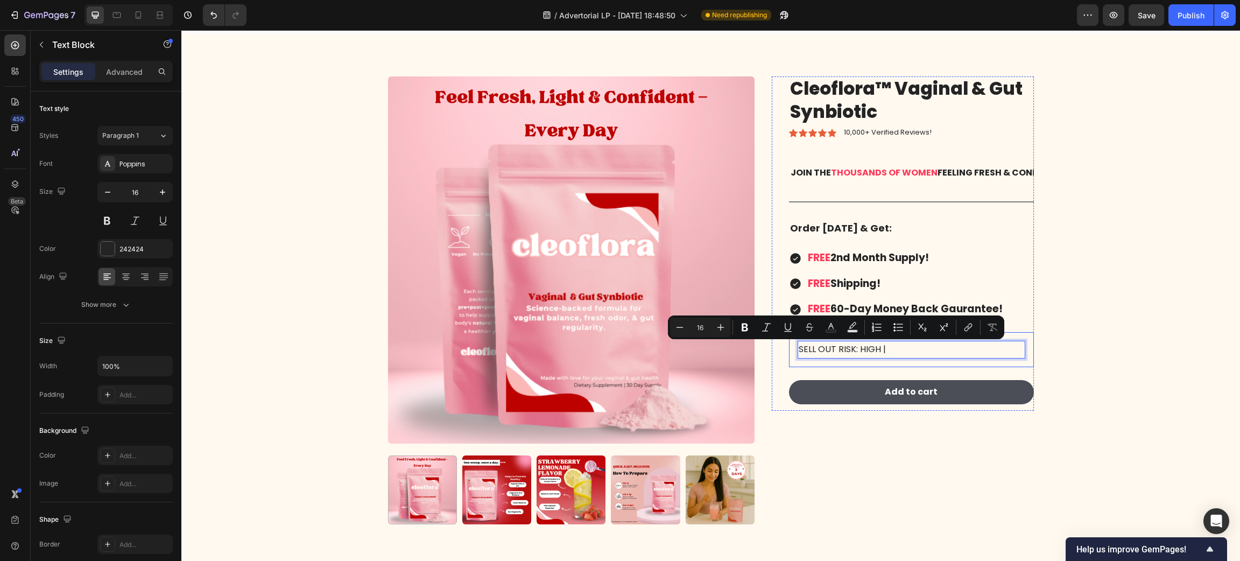
drag, startPoint x: 887, startPoint y: 350, endPoint x: 786, endPoint y: 351, distance: 100.6
click at [789, 351] on div "SELL OUT RISK: HIGH | Text Block 0 Row" at bounding box center [911, 349] width 245 height 35
click at [739, 324] on icon "Editor contextual toolbar" at bounding box center [744, 327] width 11 height 11
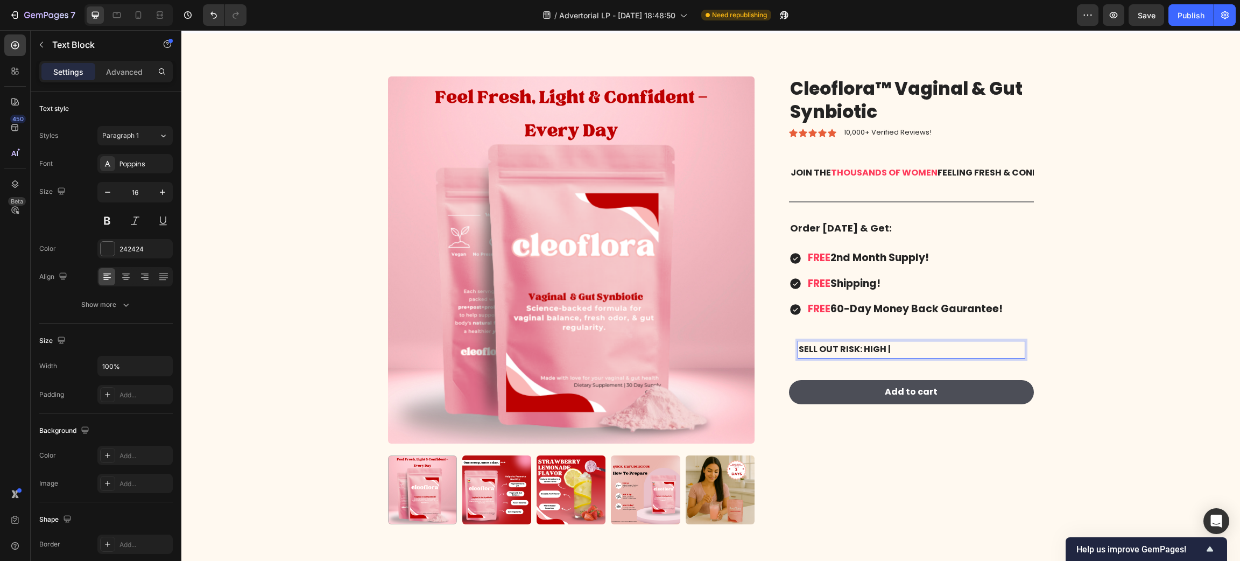
click at [841, 347] on strong "SELL OUT RISK: HIGH |" at bounding box center [845, 349] width 92 height 12
drag, startPoint x: 890, startPoint y: 348, endPoint x: 869, endPoint y: 350, distance: 20.6
click at [880, 350] on p "SELL OUT RISK: HIGH |" at bounding box center [911, 350] width 225 height 16
click at [886, 340] on div "SELL OUT RISK: HIGH | Text Block 0 Row" at bounding box center [911, 349] width 245 height 35
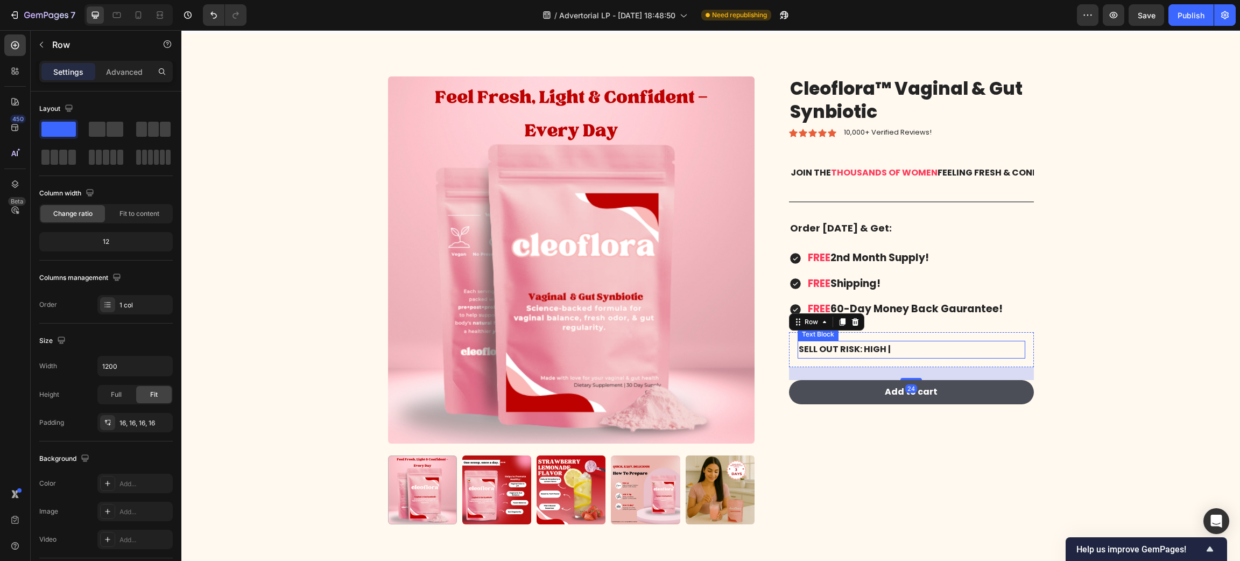
click at [892, 344] on p "SELL OUT RISK: HIGH |" at bounding box center [911, 350] width 225 height 16
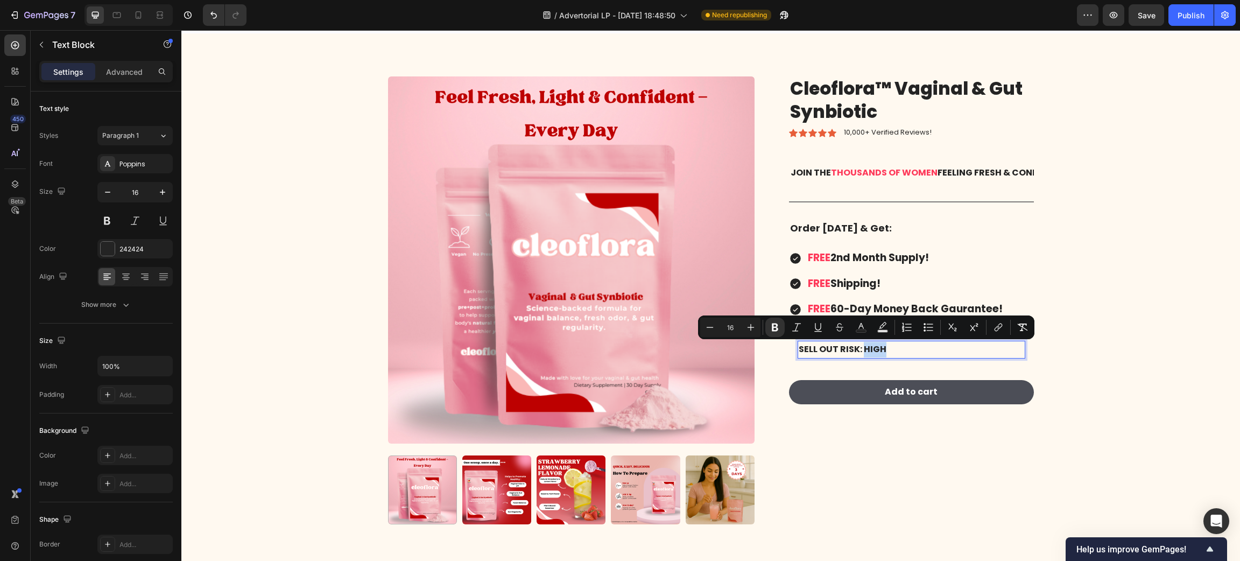
drag, startPoint x: 876, startPoint y: 348, endPoint x: 857, endPoint y: 348, distance: 18.8
click at [857, 348] on strong "SELL OUT RISK: HIGH" at bounding box center [843, 349] width 88 height 12
click at [865, 327] on icon "Editor contextual toolbar" at bounding box center [861, 327] width 11 height 11
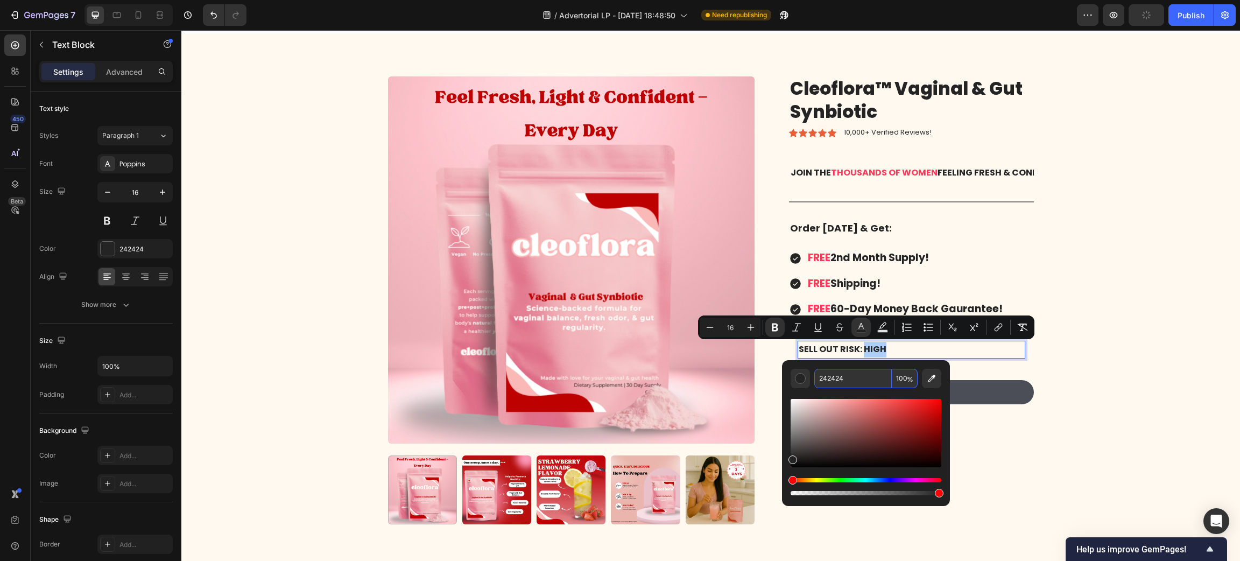
click at [851, 381] on input "242424" at bounding box center [852, 378] width 77 height 19
type input "BD0000"
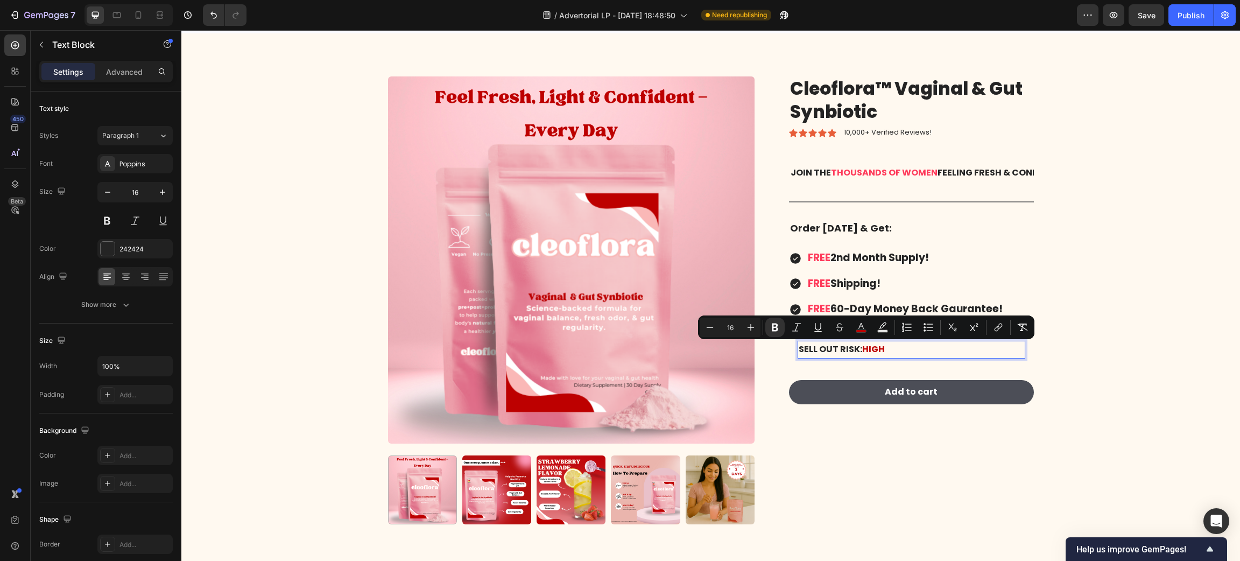
click at [937, 354] on p "SELL OUT RISK: HIGH" at bounding box center [911, 350] width 225 height 16
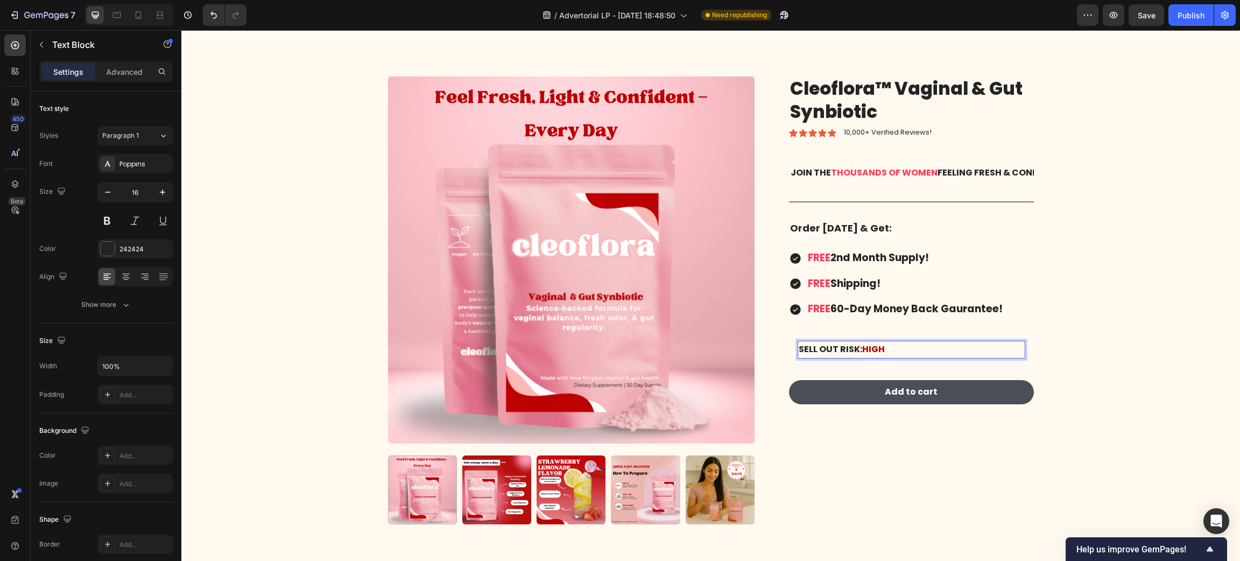
click at [850, 353] on strong "SELL OUT RISK:" at bounding box center [830, 349] width 63 height 12
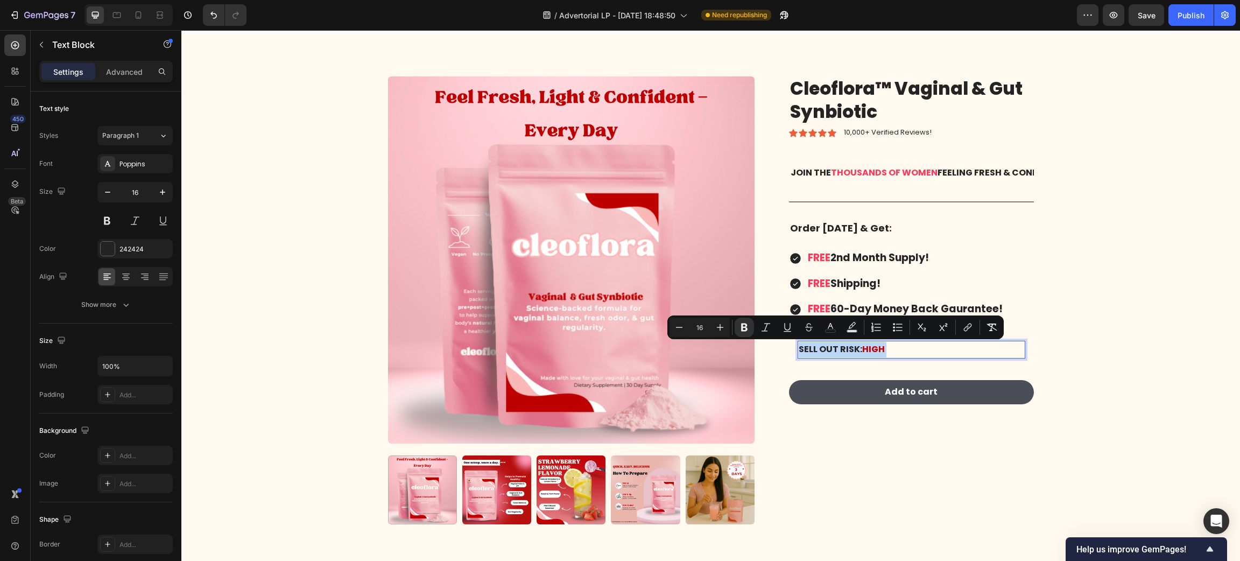
click at [812, 347] on strong "SELL OUT RISK:" at bounding box center [830, 349] width 63 height 12
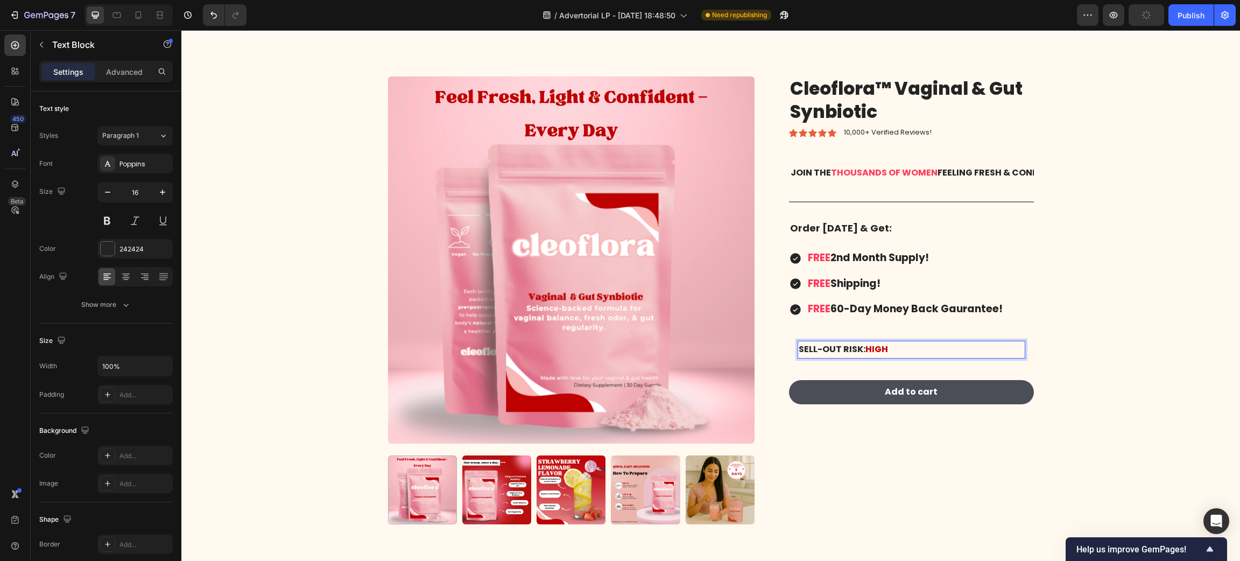
click at [883, 348] on p "SELL-OUT RISK: HIGH" at bounding box center [911, 350] width 225 height 16
click at [41, 46] on icon "button" at bounding box center [41, 45] width 3 height 6
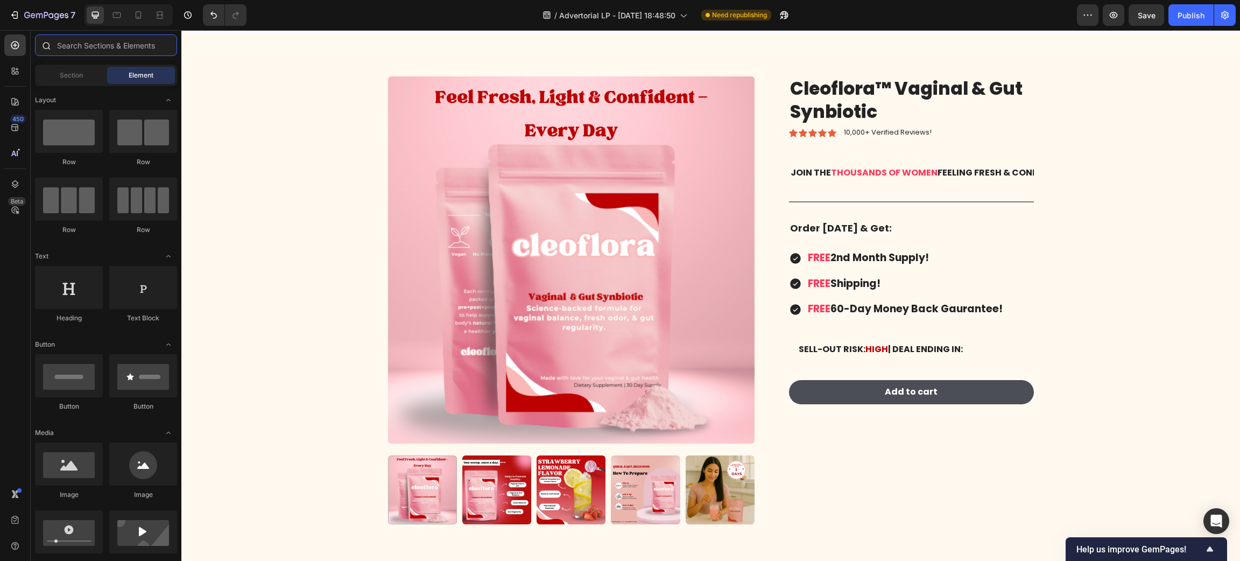
click at [86, 40] on input "text" at bounding box center [106, 45] width 142 height 22
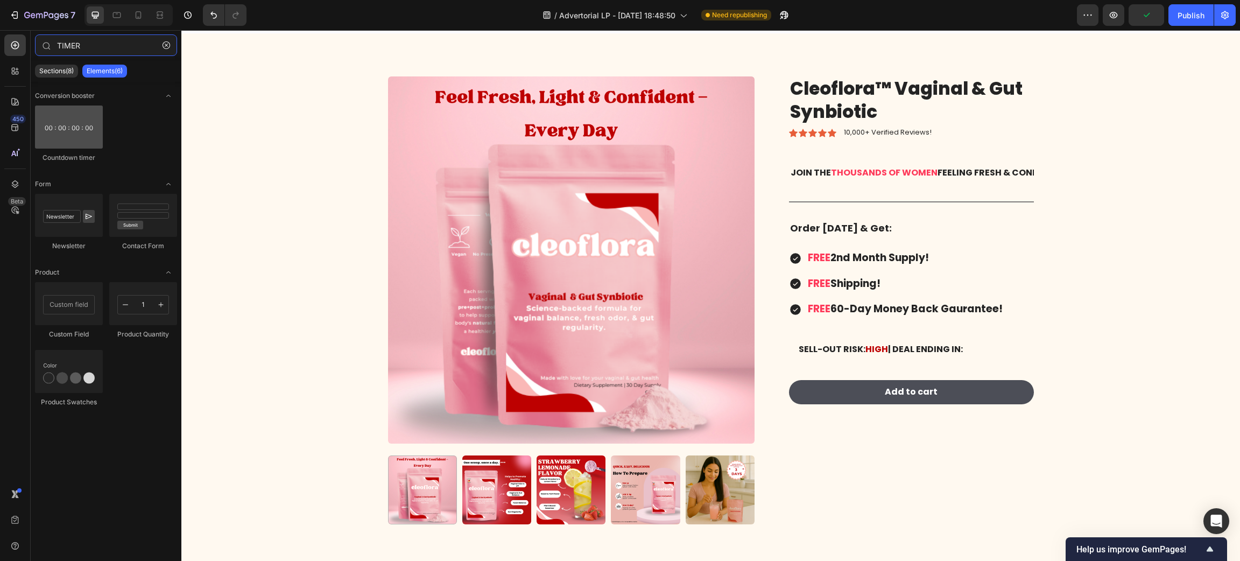
type input "TIMER"
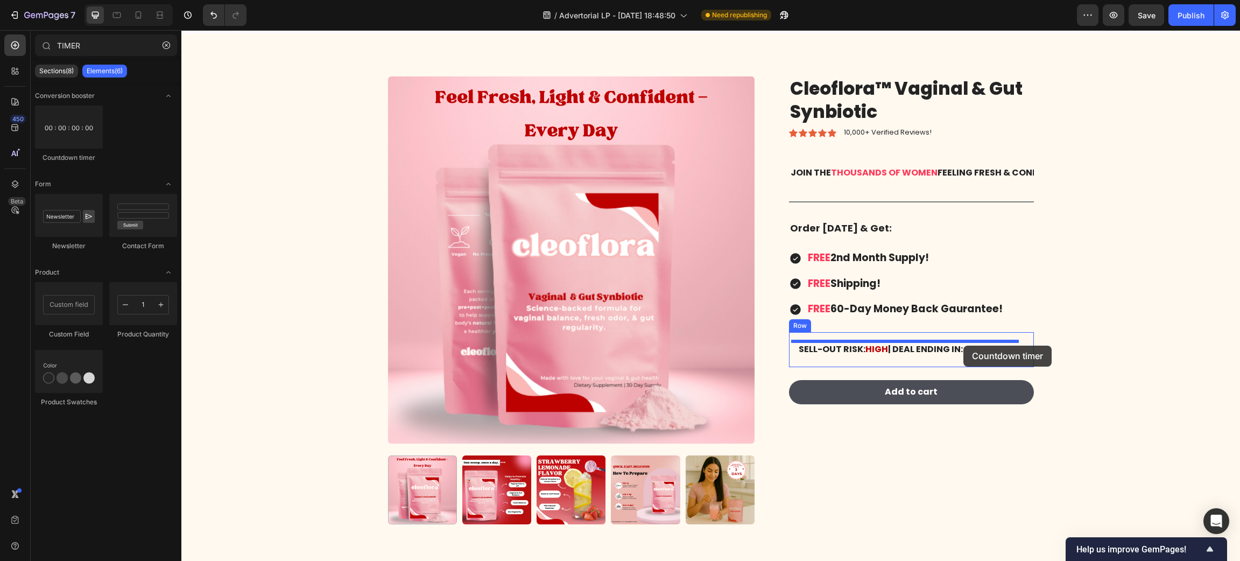
drag, startPoint x: 247, startPoint y: 143, endPoint x: 963, endPoint y: 345, distance: 744.4
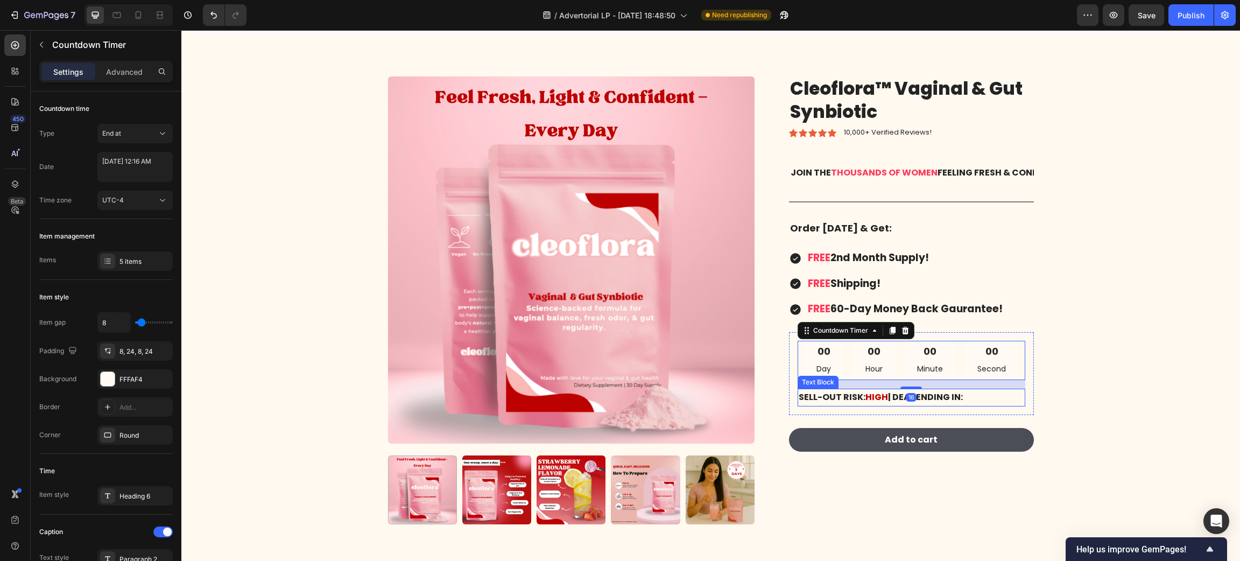
click at [934, 399] on strong "| DEAL ENDING IN:" at bounding box center [925, 397] width 75 height 12
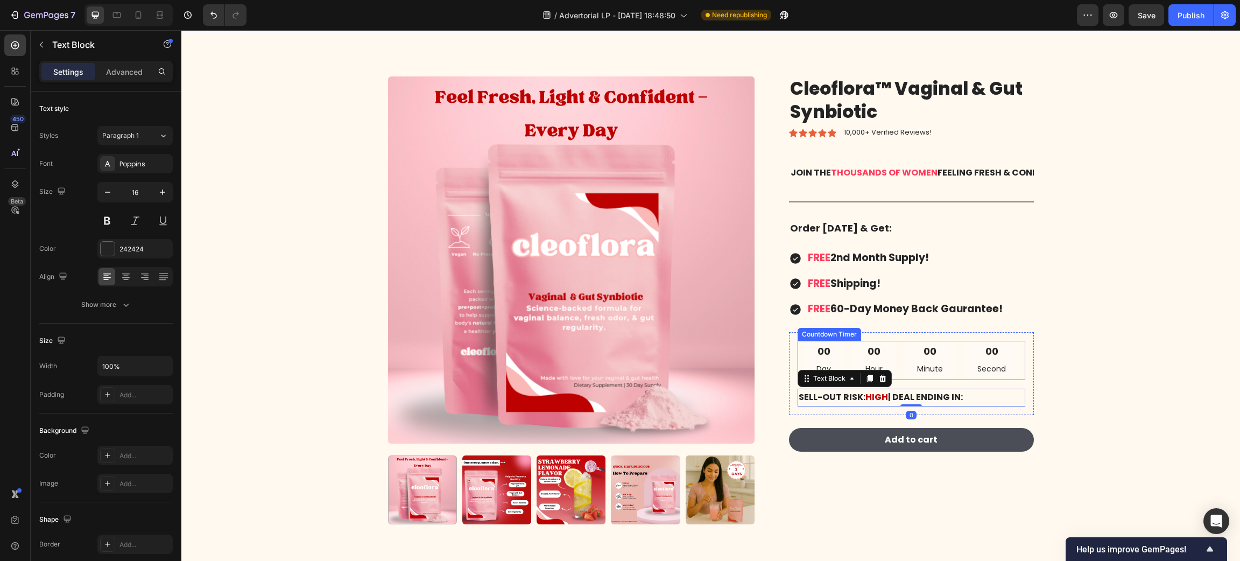
click at [819, 354] on div "00" at bounding box center [823, 351] width 15 height 12
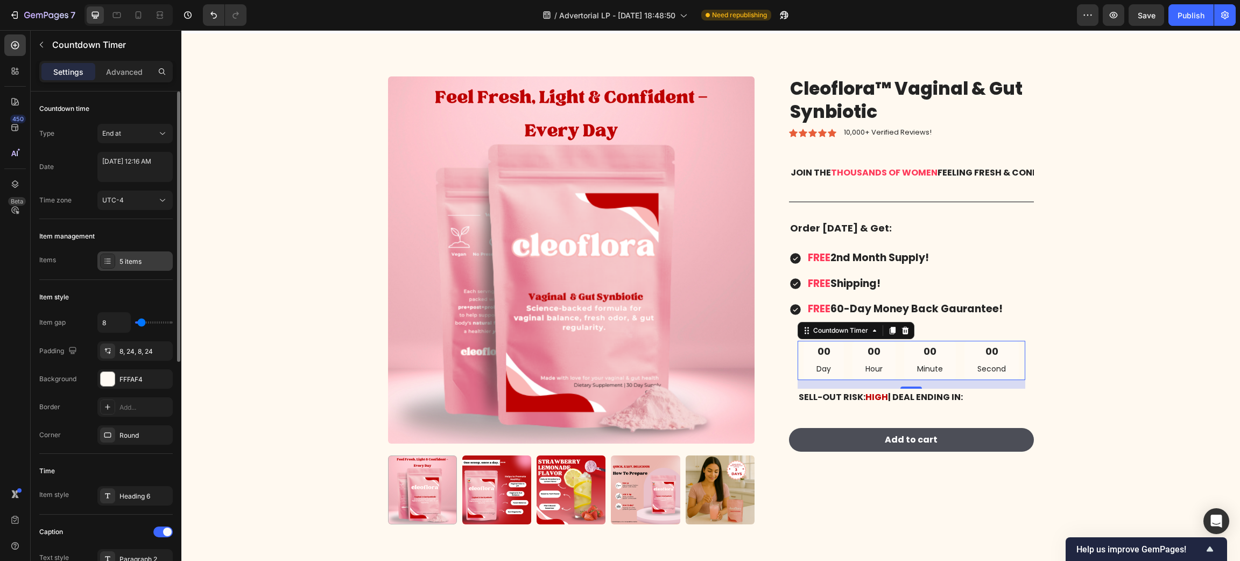
click at [125, 266] on div "5 items" at bounding box center [134, 260] width 75 height 19
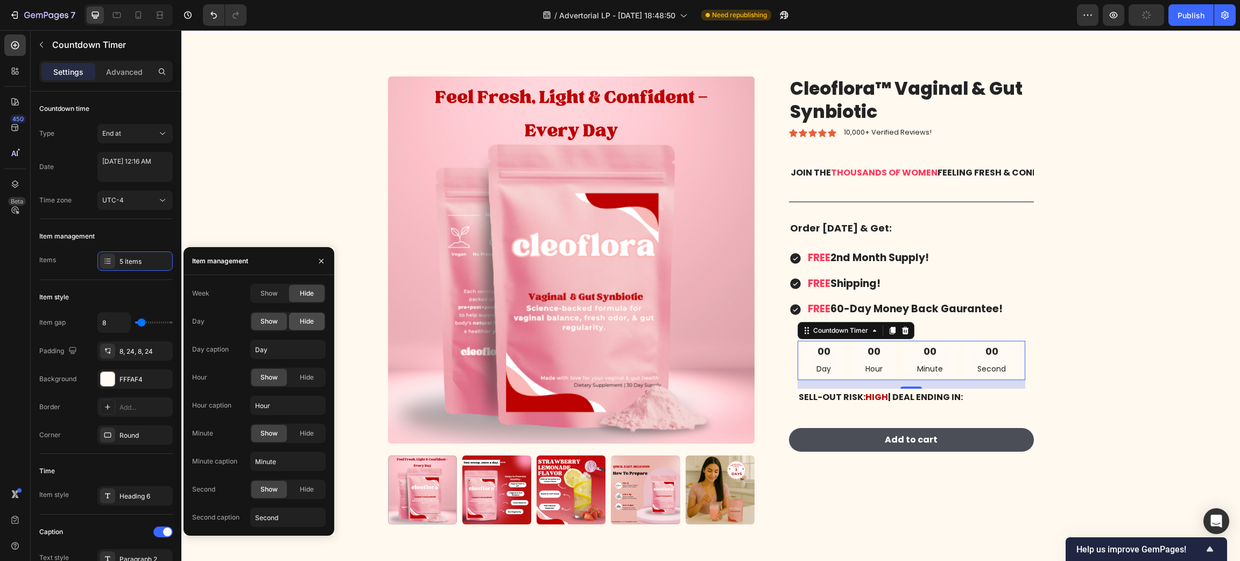
click at [311, 322] on span "Hide" at bounding box center [307, 321] width 14 height 10
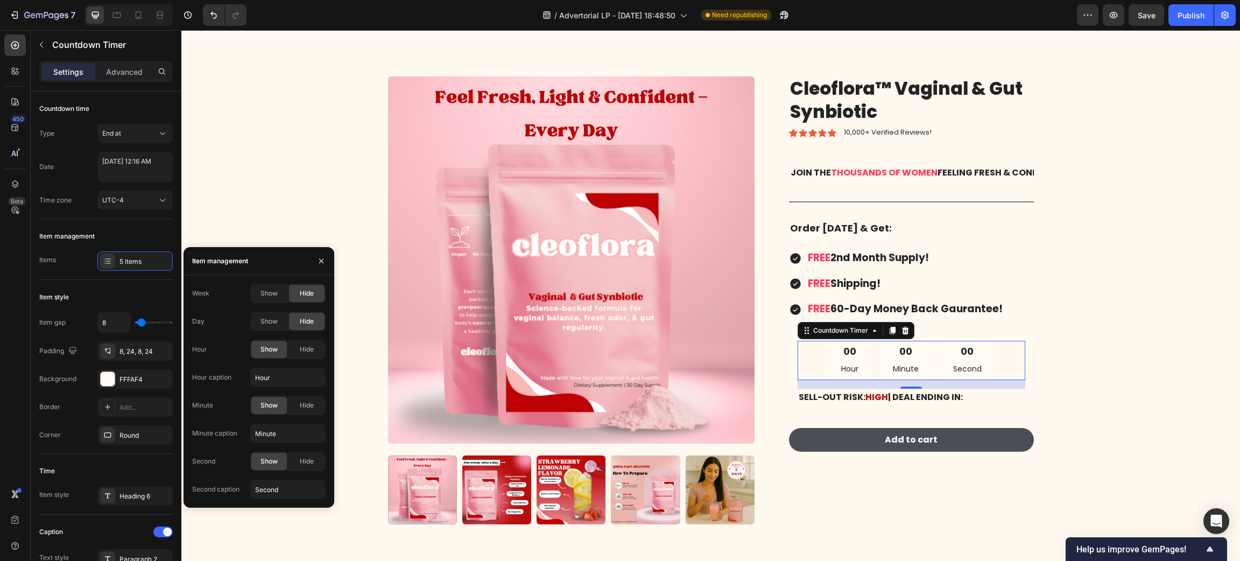
click at [832, 361] on div "00 Hour" at bounding box center [849, 360] width 43 height 39
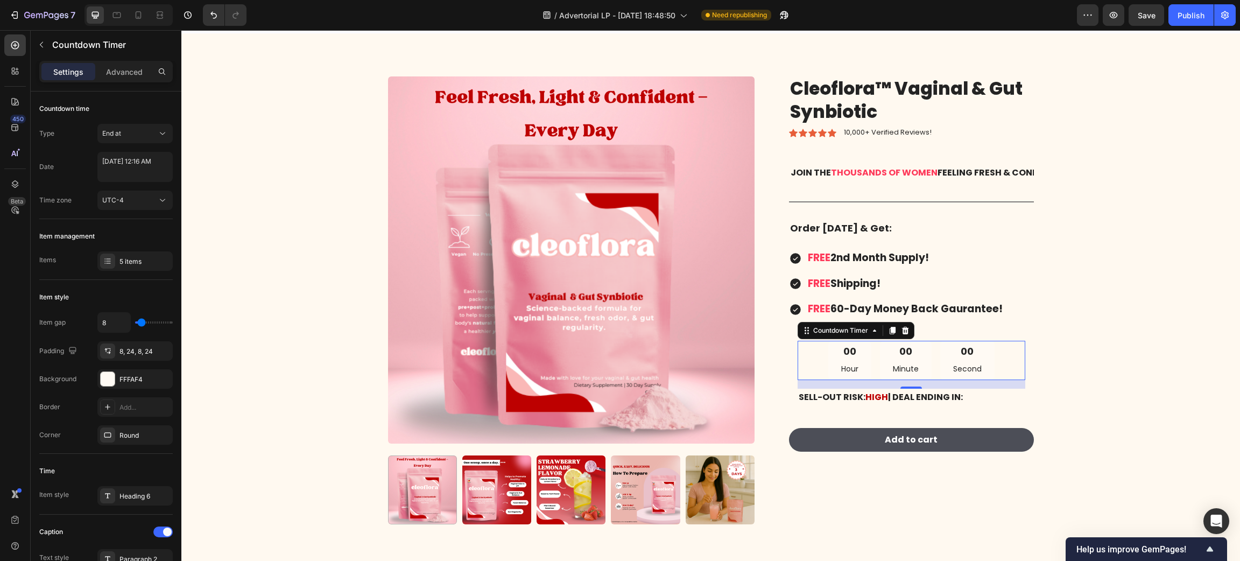
click at [844, 354] on div "00" at bounding box center [849, 351] width 17 height 12
click at [135, 171] on textarea "September 26 2025 12:16 AM" at bounding box center [134, 167] width 75 height 30
select select "16"
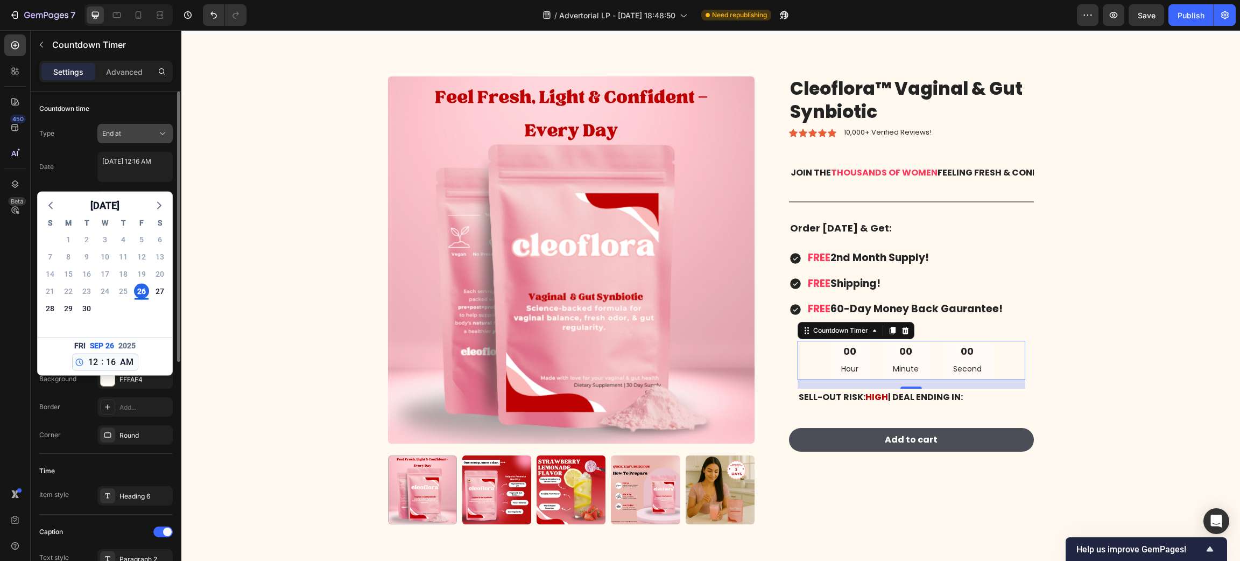
click at [121, 131] on span "End at" at bounding box center [111, 133] width 19 height 8
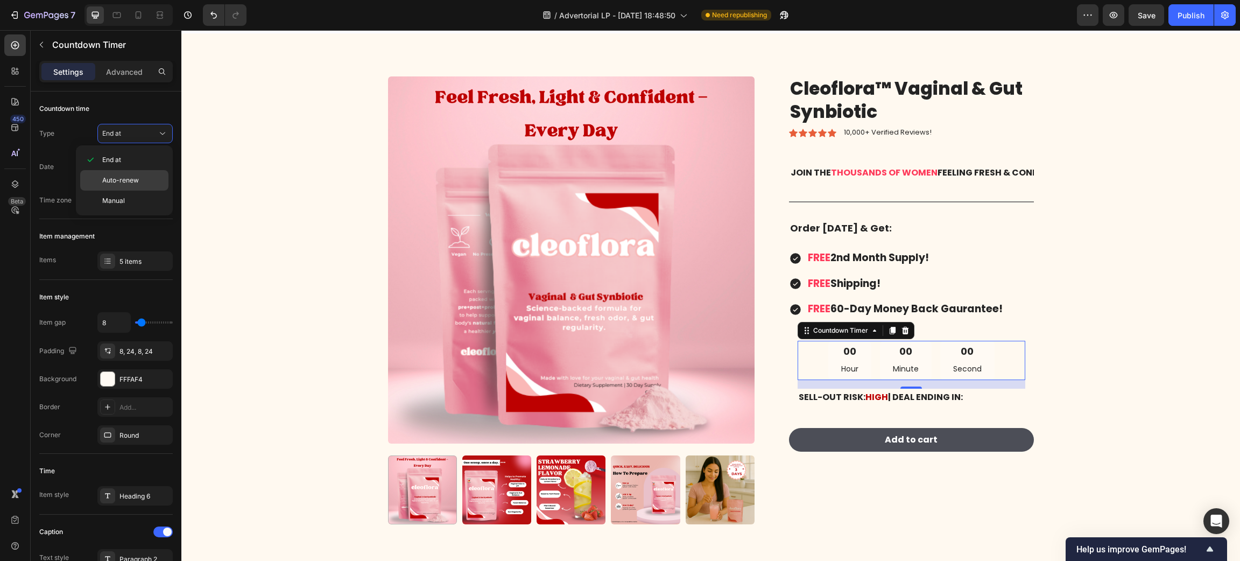
click at [118, 184] on span "Auto-renew" at bounding box center [120, 180] width 37 height 10
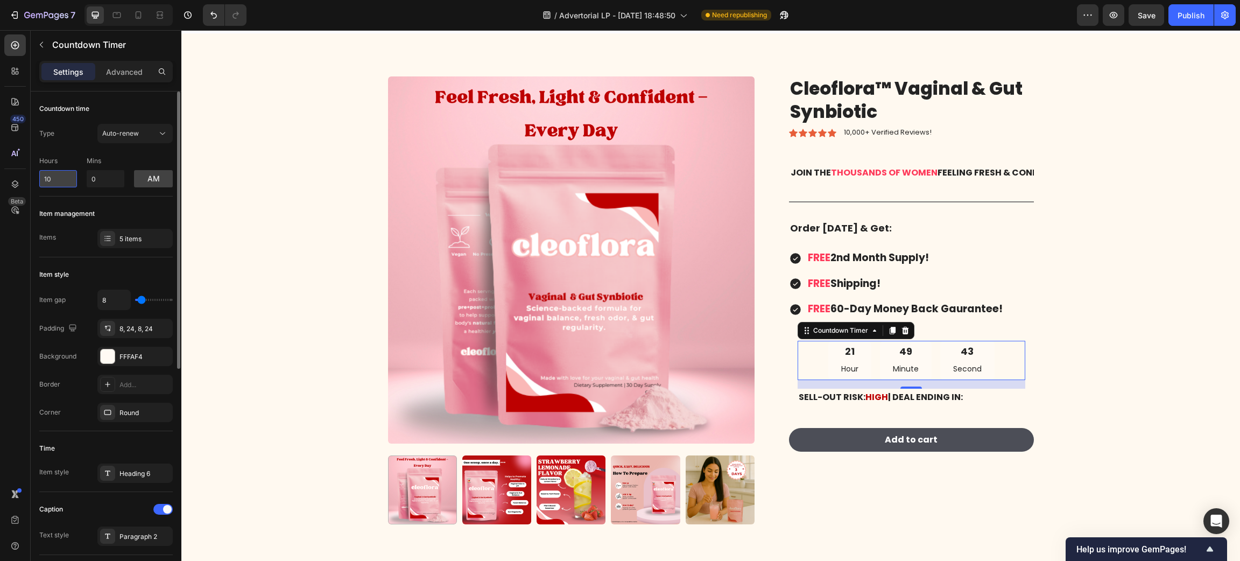
drag, startPoint x: 66, startPoint y: 179, endPoint x: 39, endPoint y: 179, distance: 26.4
click at [39, 179] on input "10" at bounding box center [58, 178] width 38 height 17
click at [160, 182] on button "am" at bounding box center [153, 178] width 39 height 17
click at [143, 210] on div "Item management" at bounding box center [105, 213] width 133 height 17
drag, startPoint x: 65, startPoint y: 177, endPoint x: 31, endPoint y: 177, distance: 34.4
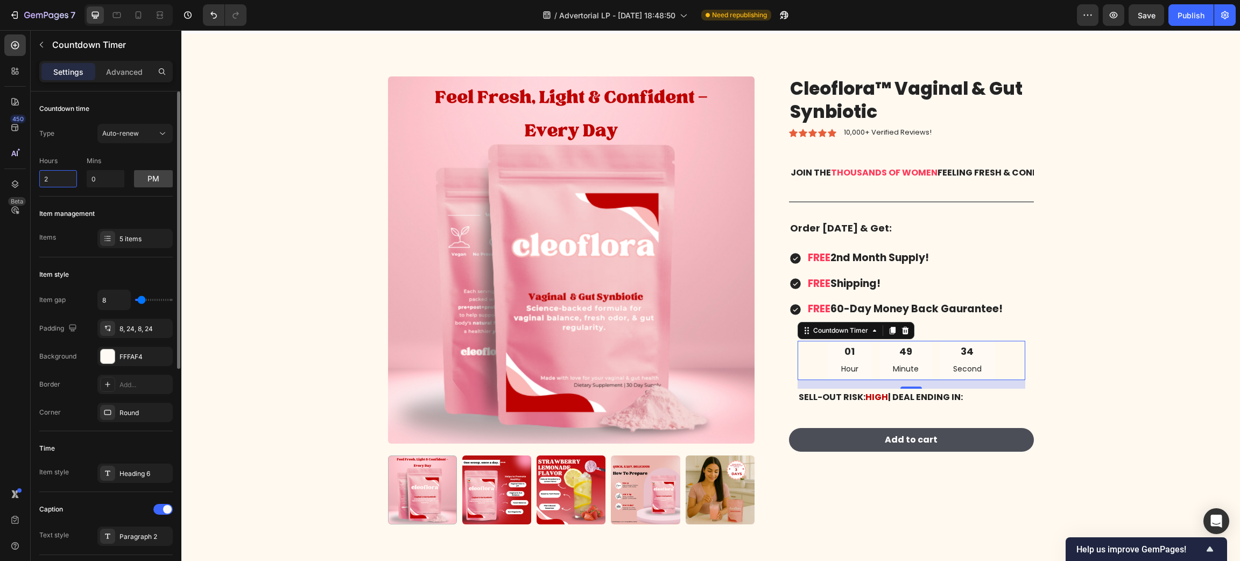
click at [31, 177] on div "Countdown time Type Auto-renew Hours 2 Mins 0 pm Item management Items 5 items …" at bounding box center [106, 542] width 151 height 902
type input "1"
click at [98, 180] on input "0" at bounding box center [106, 178] width 38 height 17
click at [98, 180] on input "013" at bounding box center [106, 178] width 38 height 17
type input "13"
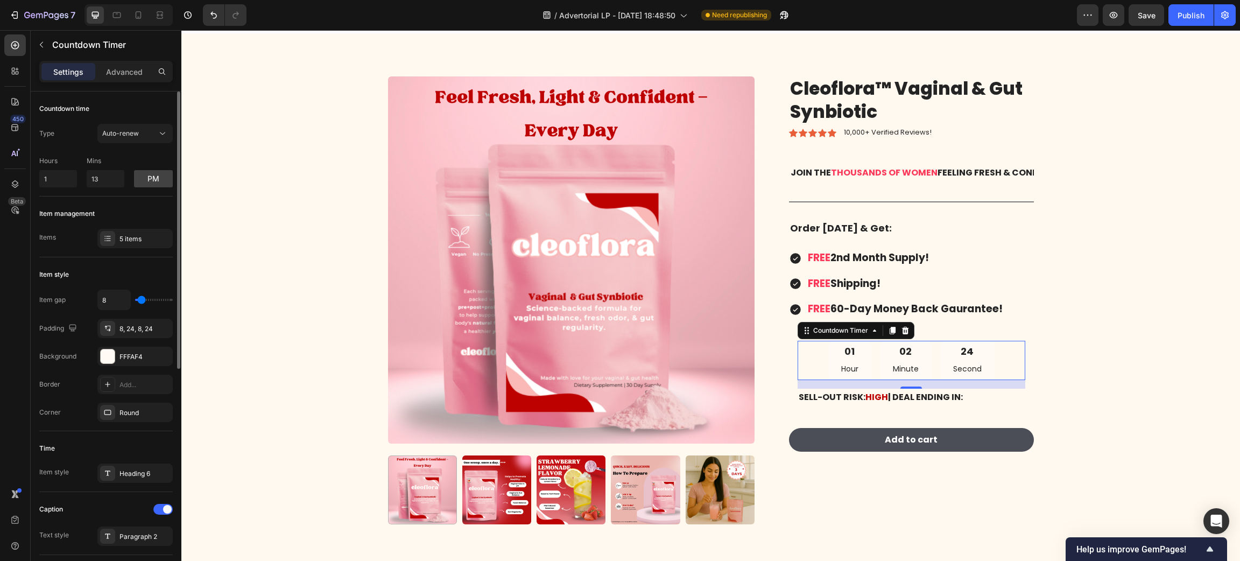
click at [144, 263] on div "Item style Item gap 8 Padding 8, 24, 8, 24 Background FFFAF4 Border Add... Corn…" at bounding box center [105, 344] width 133 height 174
click at [841, 356] on div "01" at bounding box center [849, 351] width 17 height 12
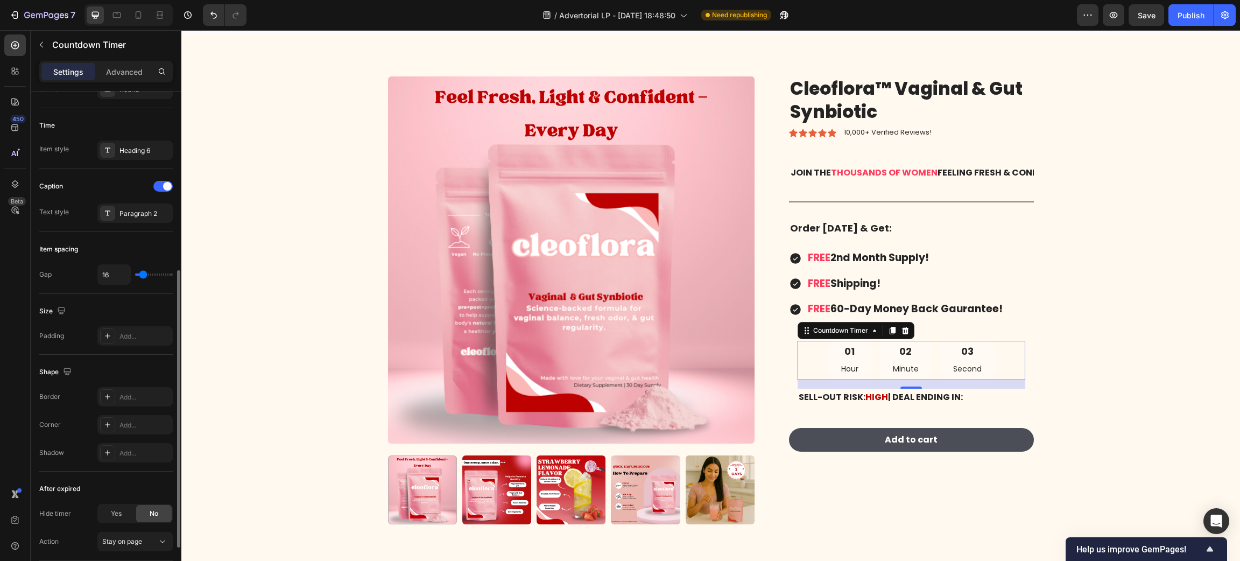
scroll to position [403, 0]
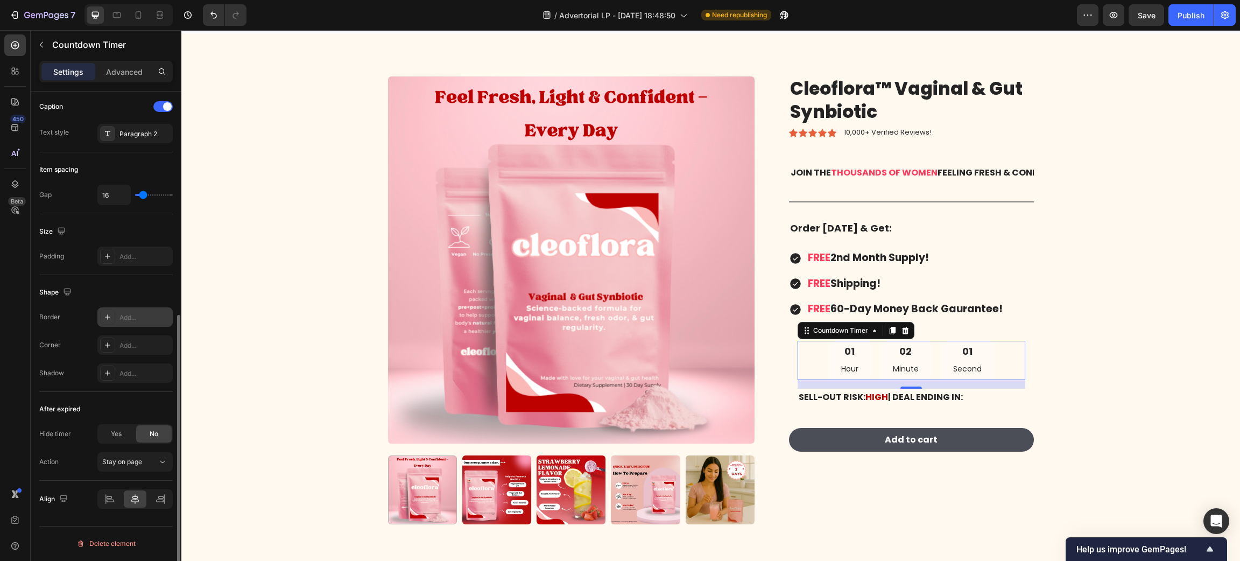
click at [131, 321] on div "Add..." at bounding box center [144, 318] width 51 height 10
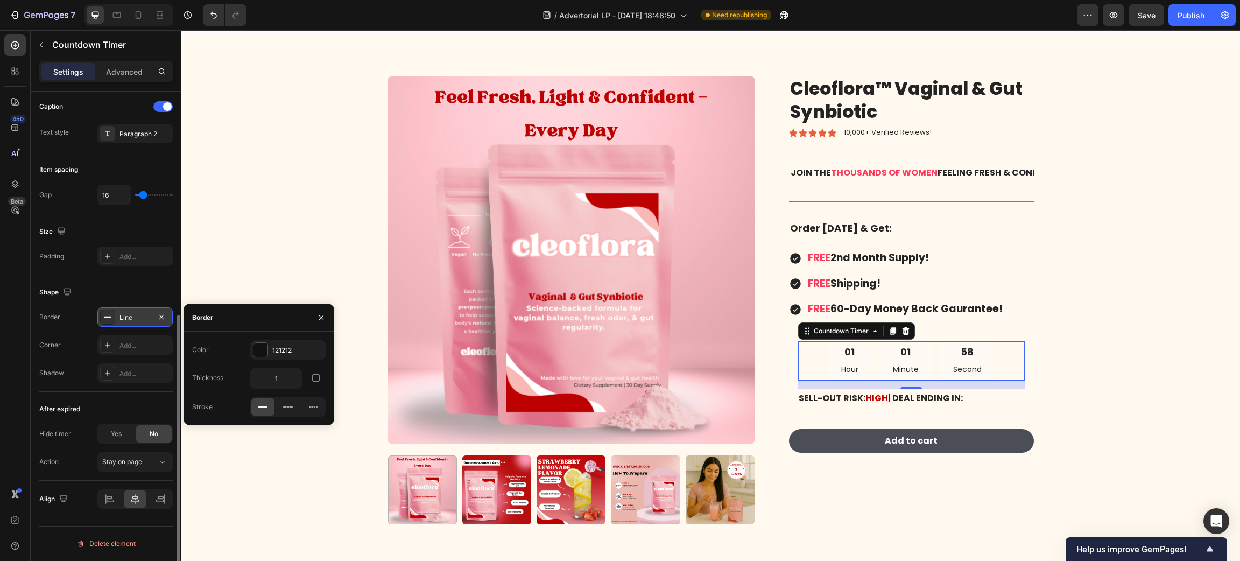
click at [133, 356] on div "Border Line Corner Add... Shadow Add..." at bounding box center [105, 344] width 133 height 75
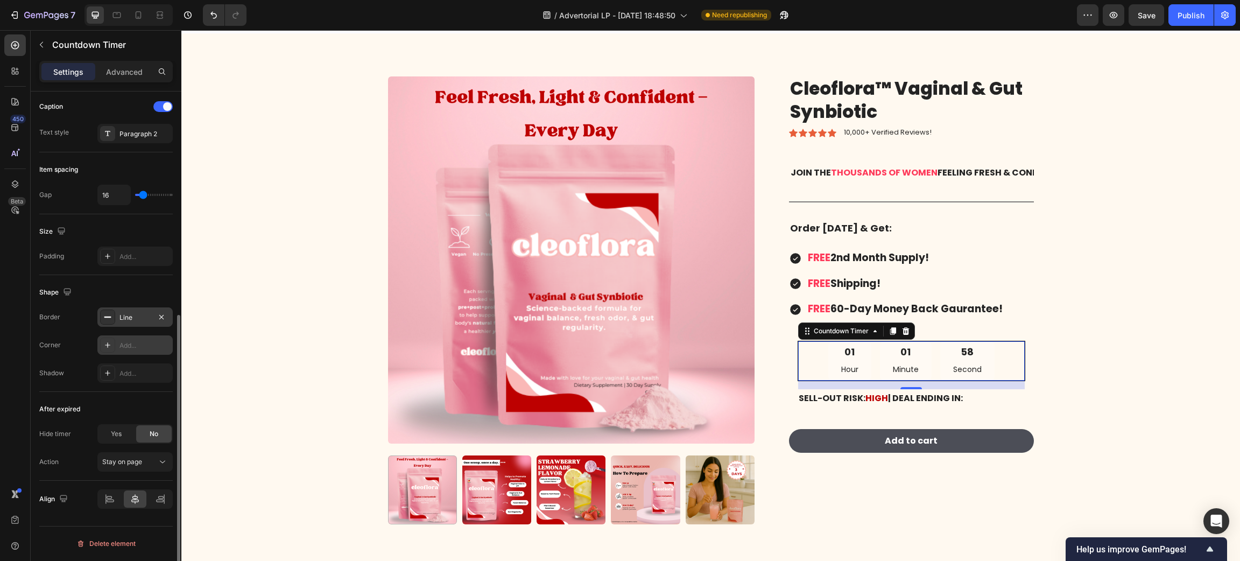
click at [141, 348] on div "Add..." at bounding box center [144, 346] width 51 height 10
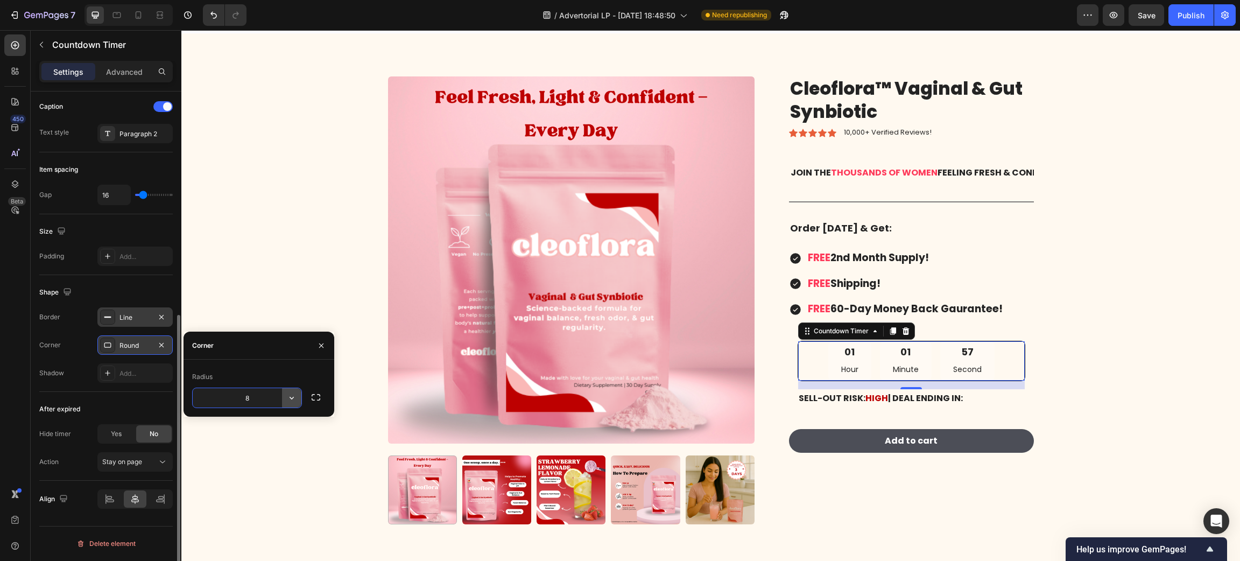
click at [290, 395] on icon "button" at bounding box center [291, 397] width 11 height 11
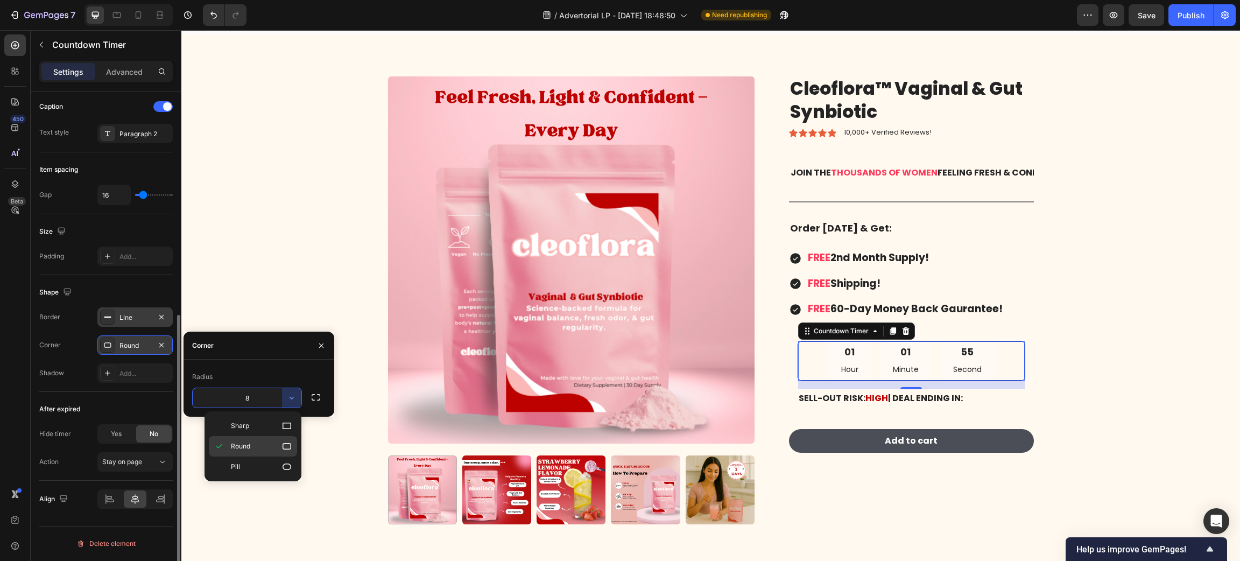
click at [252, 445] on p "Round" at bounding box center [261, 446] width 61 height 11
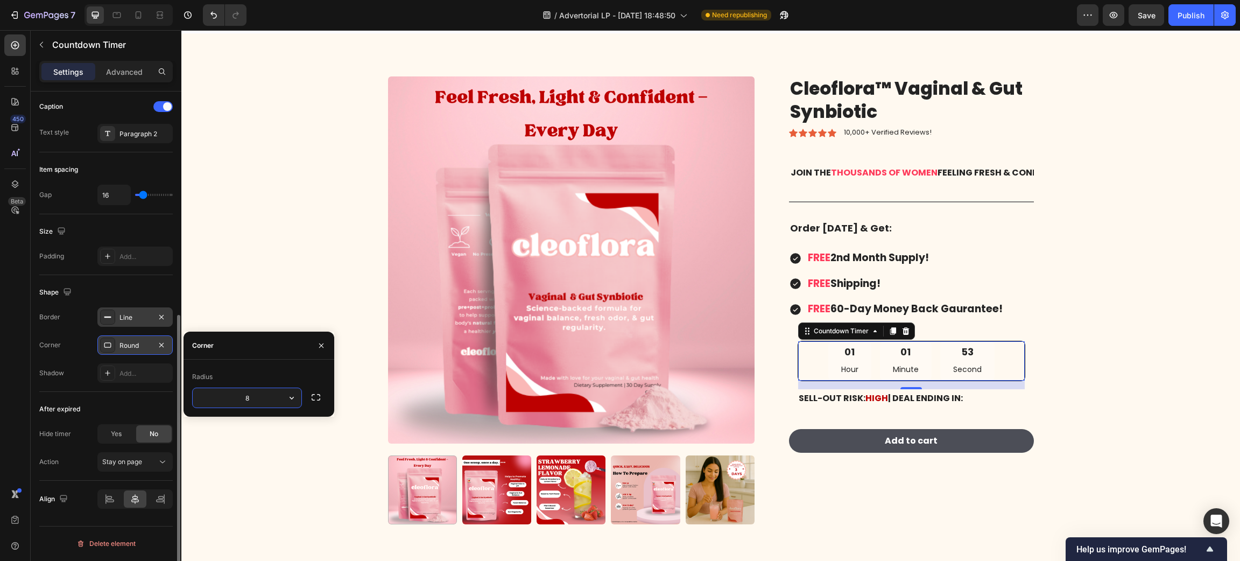
click at [253, 399] on input "8" at bounding box center [247, 397] width 109 height 19
type input "12"
click at [247, 444] on div "Product Images Cleoflora™ Vaginal & Gut Synbiotic Product Title Icon Icon Icon …" at bounding box center [710, 308] width 1042 height 465
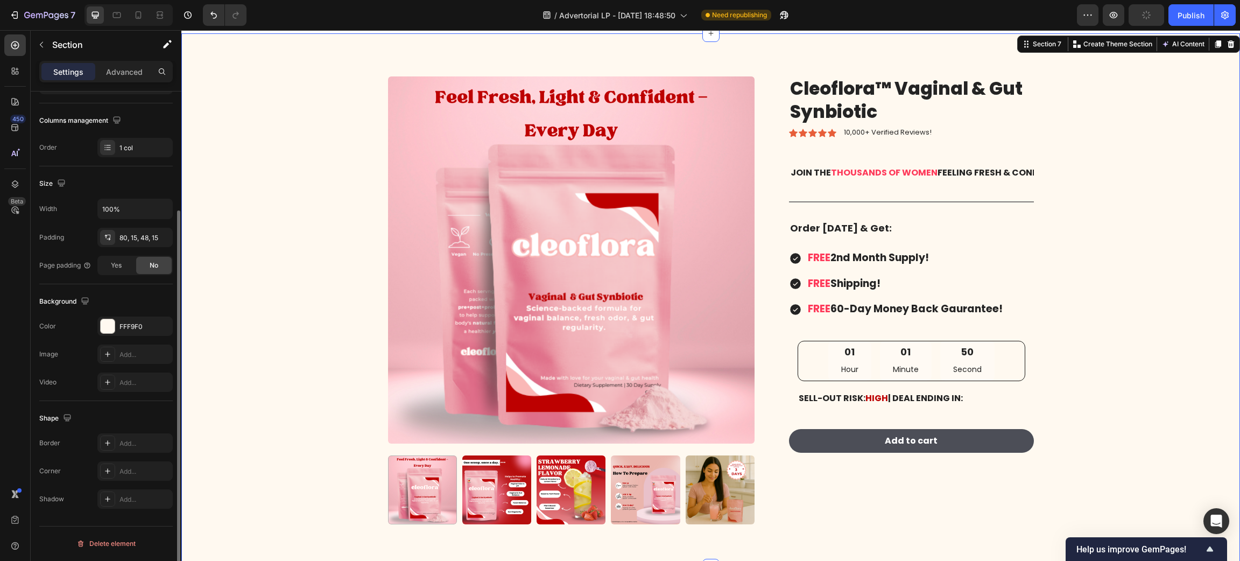
scroll to position [0, 0]
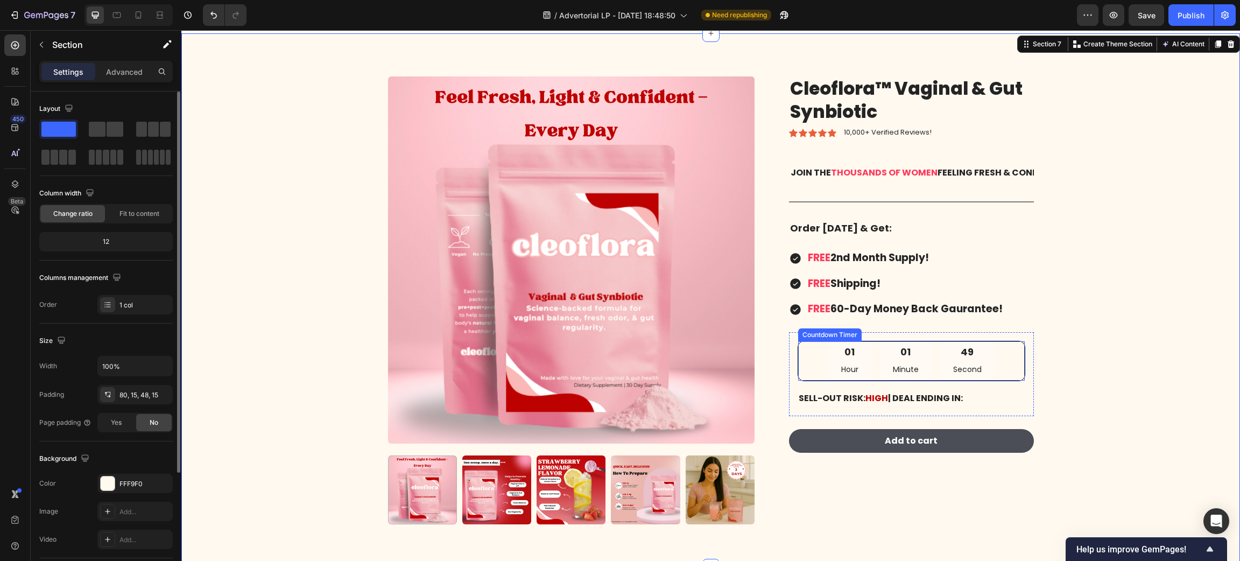
click at [828, 347] on div "01 Hour" at bounding box center [849, 360] width 43 height 39
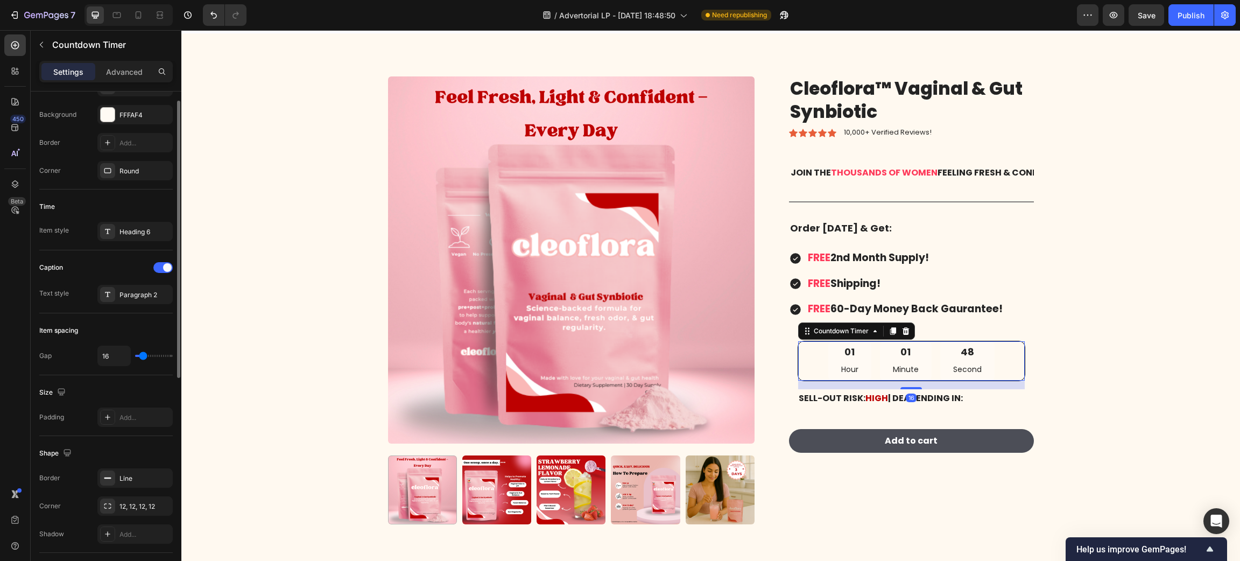
scroll to position [323, 0]
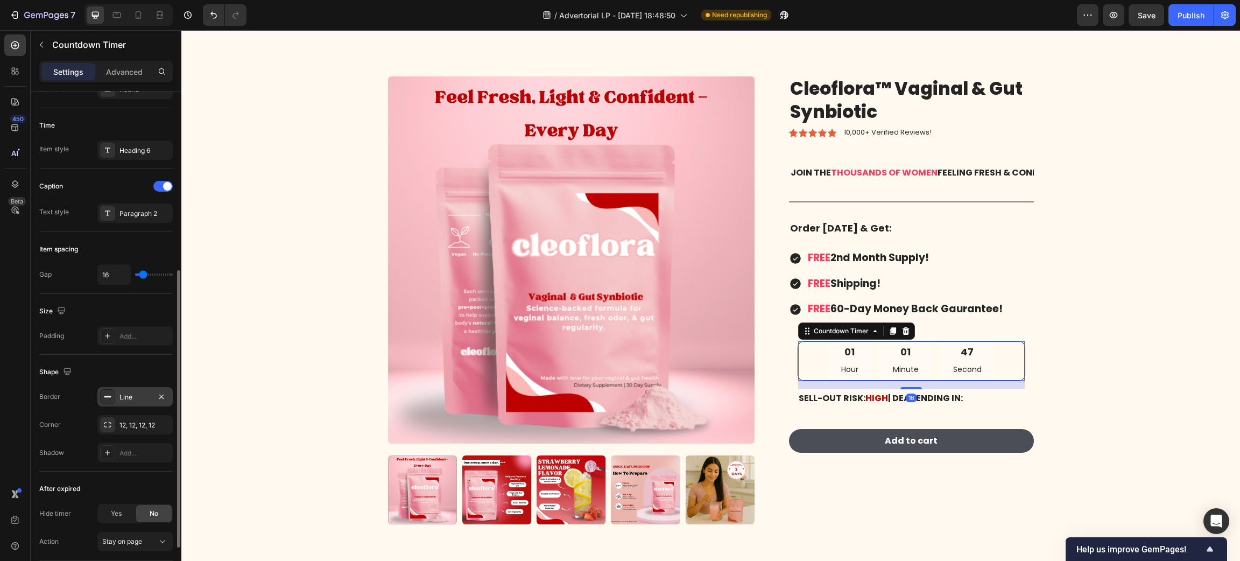
click at [122, 393] on div "Line" at bounding box center [134, 397] width 31 height 10
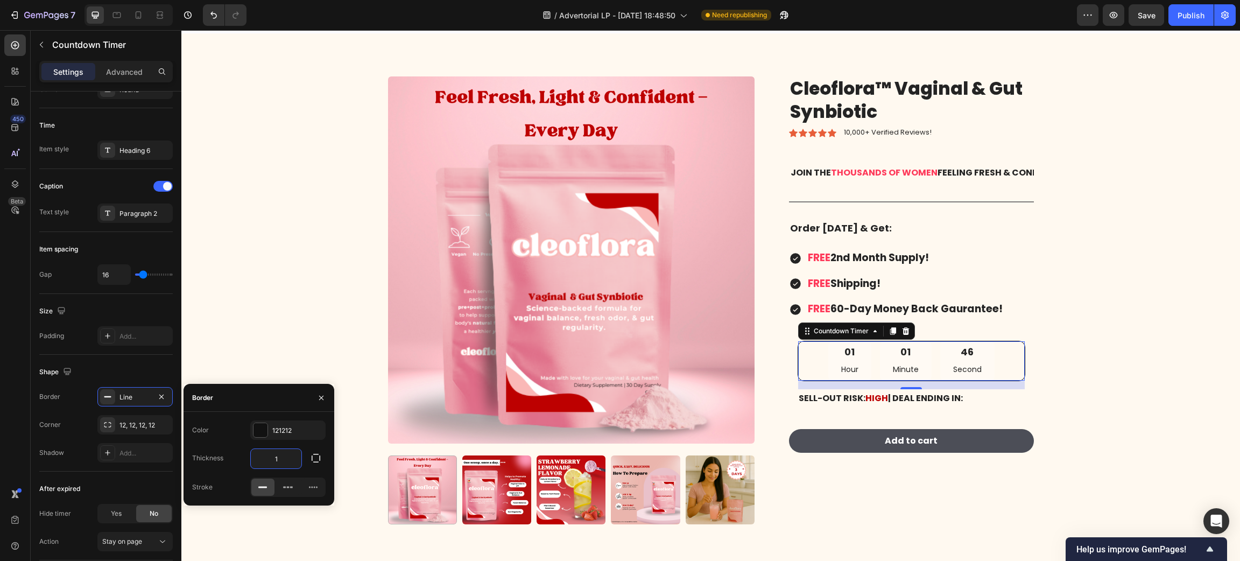
click at [277, 452] on input "1" at bounding box center [276, 458] width 51 height 19
type input "2"
click at [278, 232] on div "Product Images Cleoflora™ Vaginal & Gut Synbiotic Product Title Icon Icon Icon …" at bounding box center [710, 308] width 1042 height 465
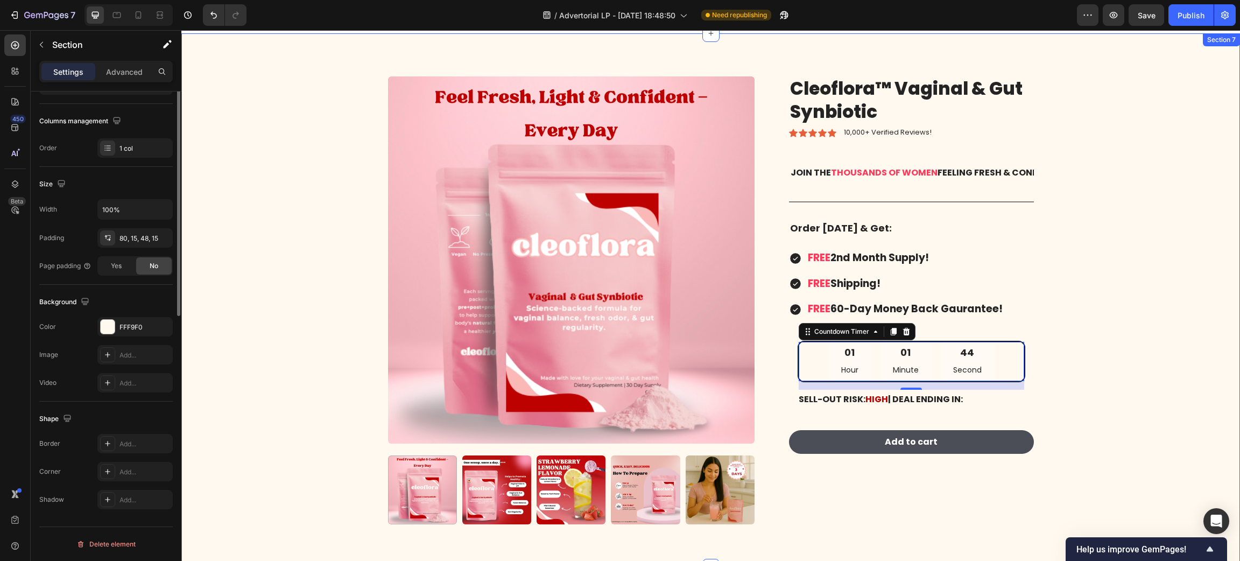
scroll to position [0, 0]
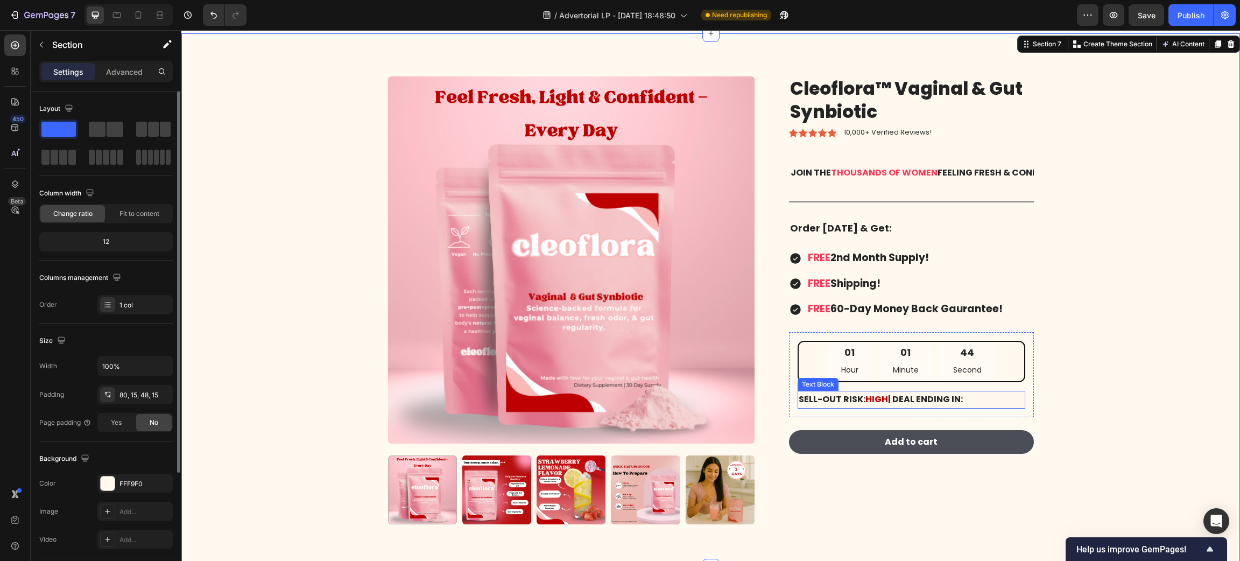
click at [966, 361] on div "44 Second" at bounding box center [967, 361] width 54 height 39
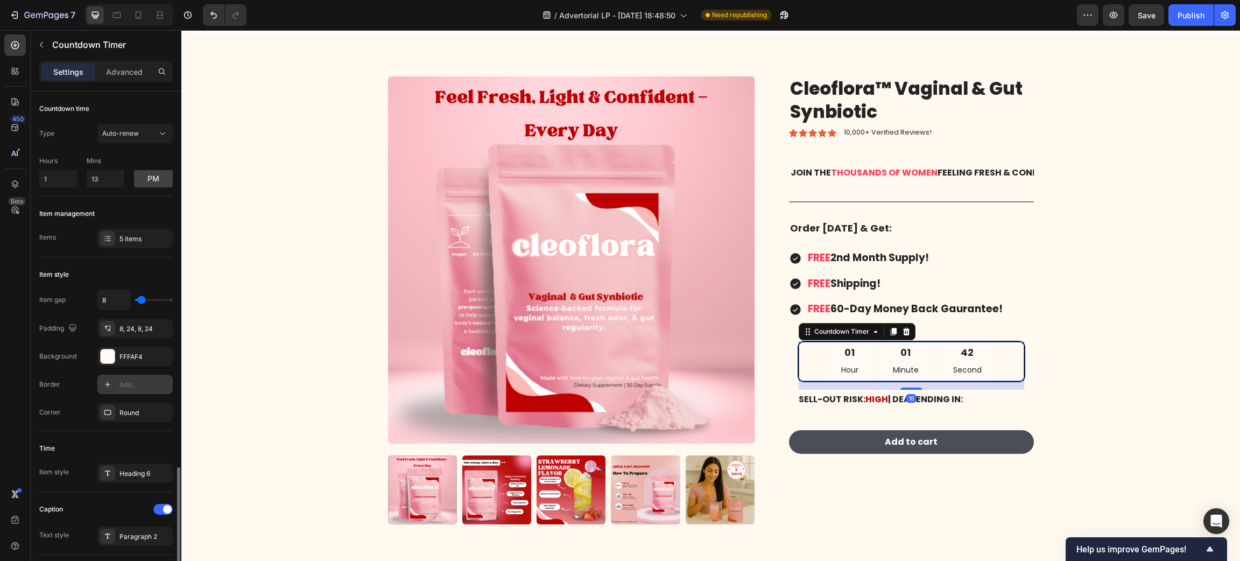
scroll to position [323, 0]
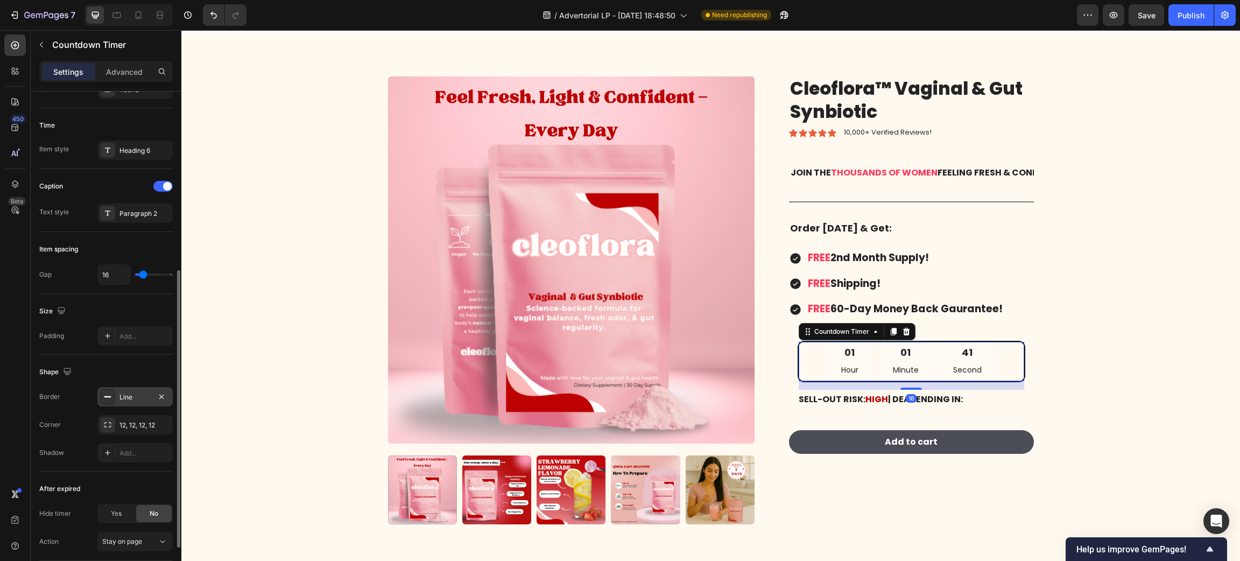
click at [132, 402] on div "Line" at bounding box center [134, 397] width 31 height 10
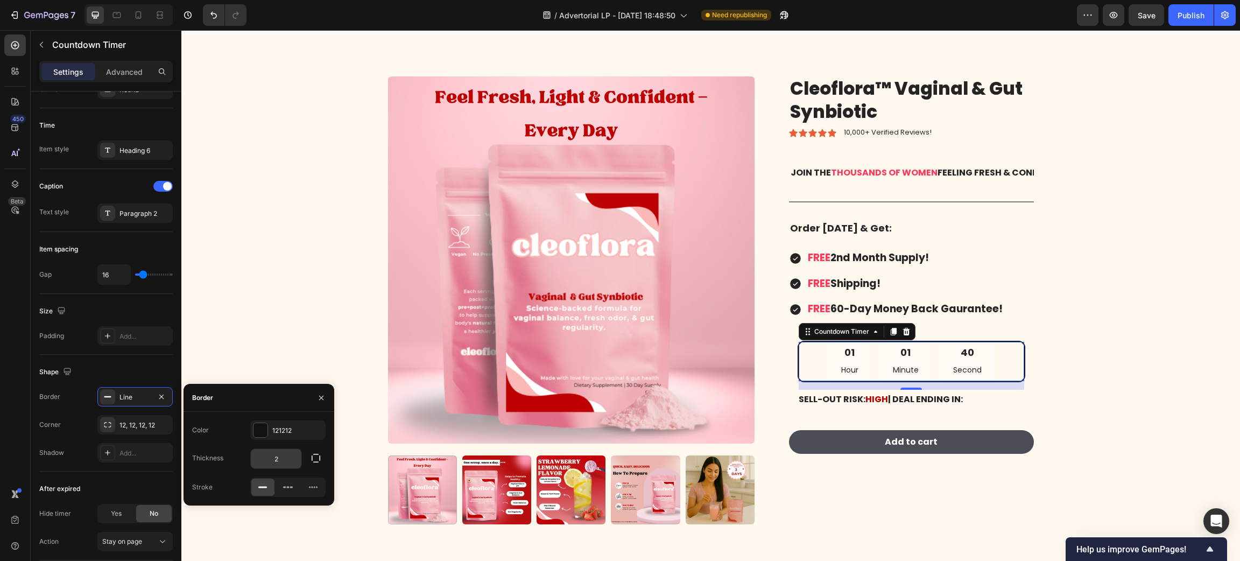
click at [283, 452] on input "2" at bounding box center [276, 458] width 51 height 19
type input "3"
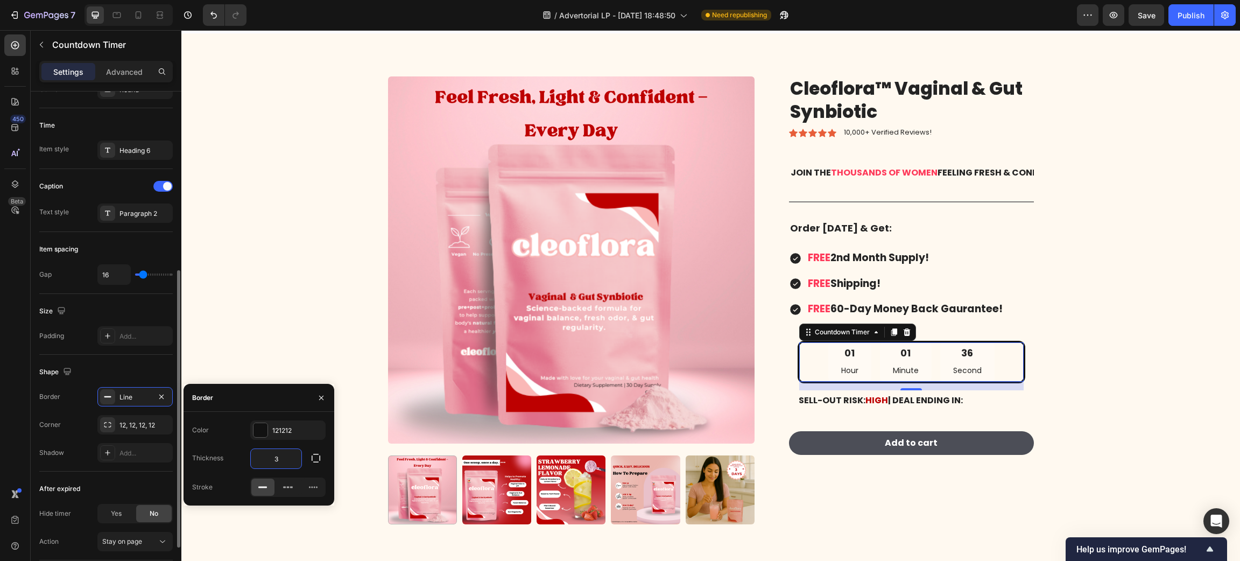
click at [125, 371] on div "Shape" at bounding box center [105, 371] width 133 height 17
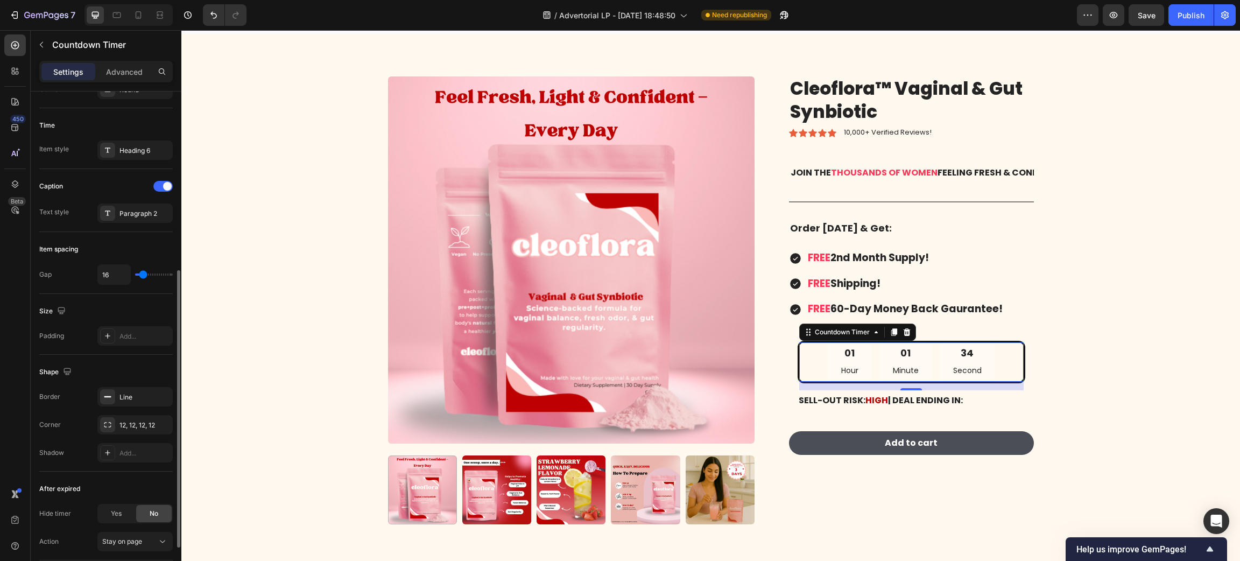
type input "11"
type input "3"
type input "0"
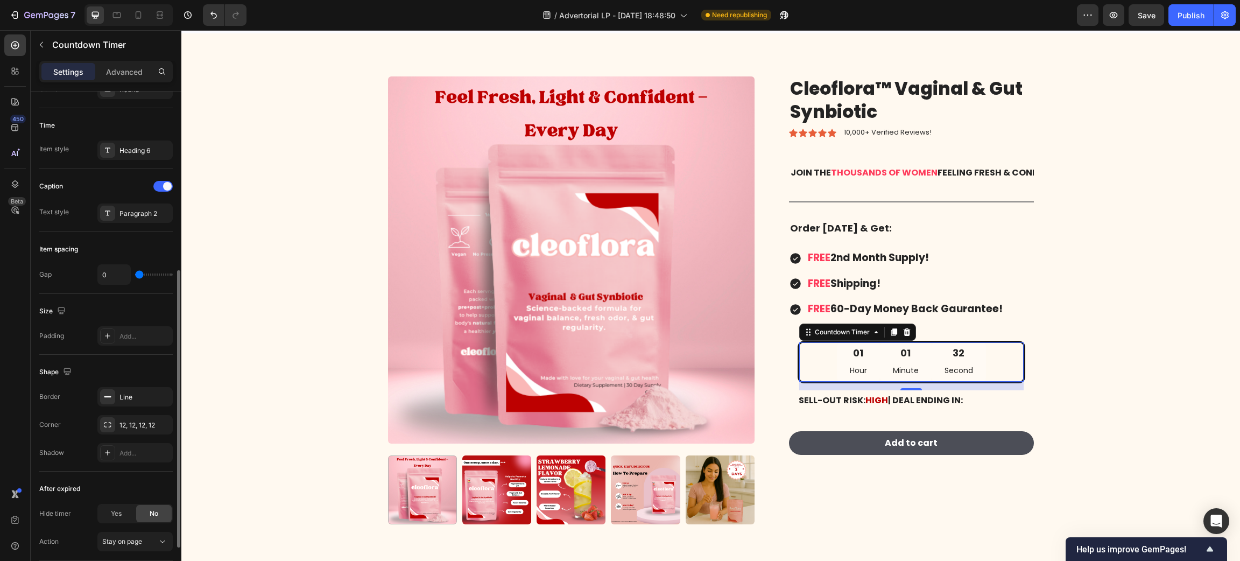
type input "0"
click at [139, 276] on input "range" at bounding box center [154, 274] width 38 height 2
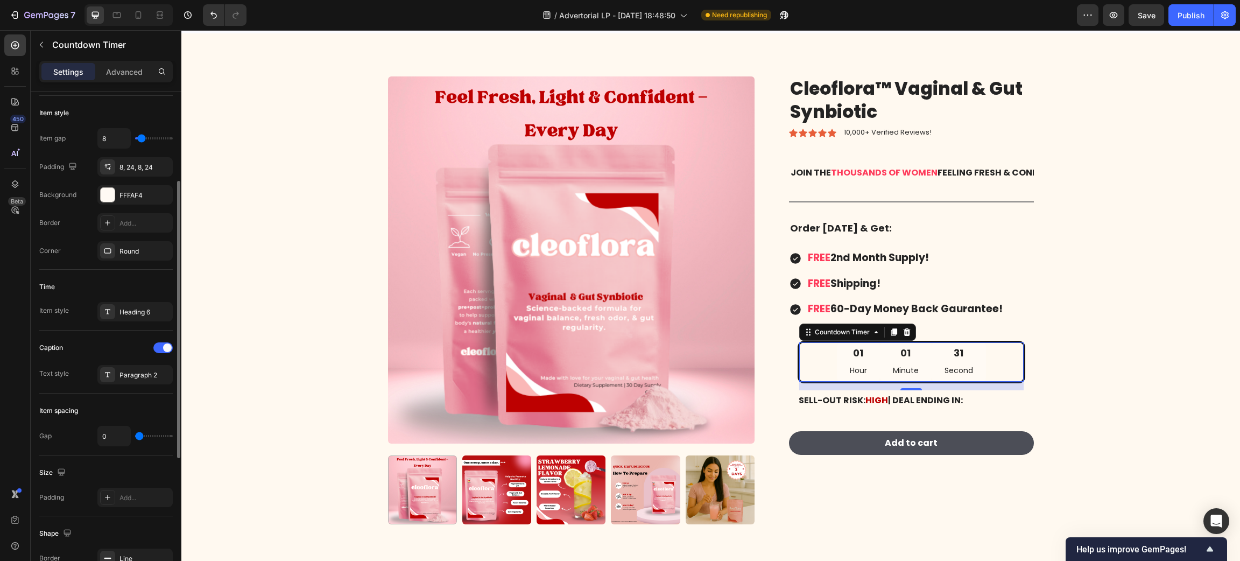
scroll to position [0, 0]
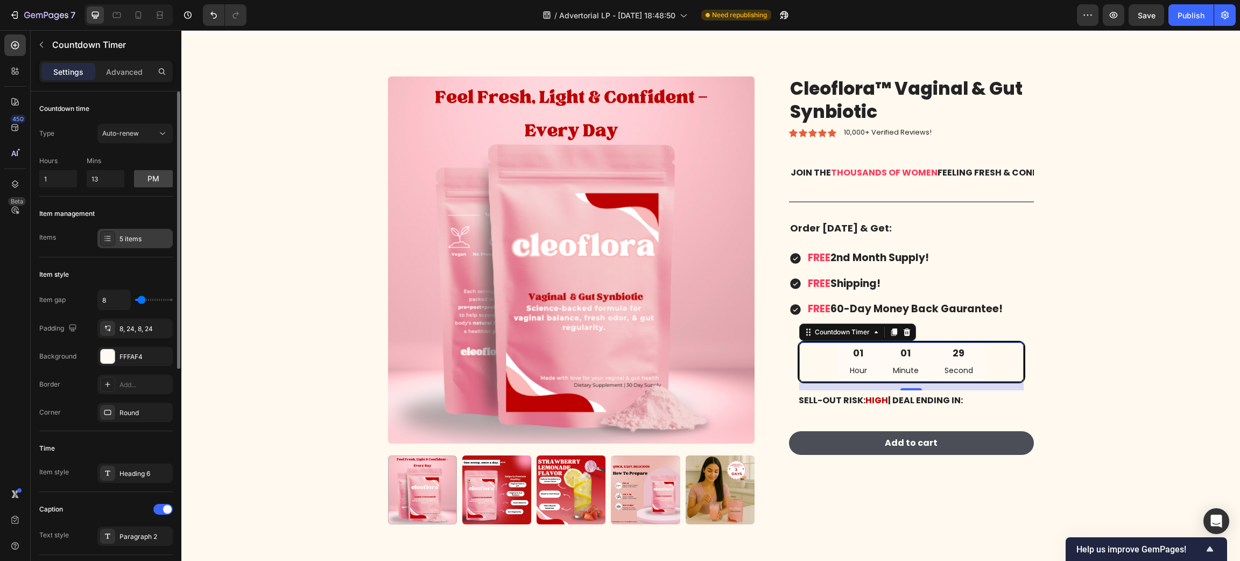
click at [130, 240] on div "5 items" at bounding box center [144, 239] width 51 height 10
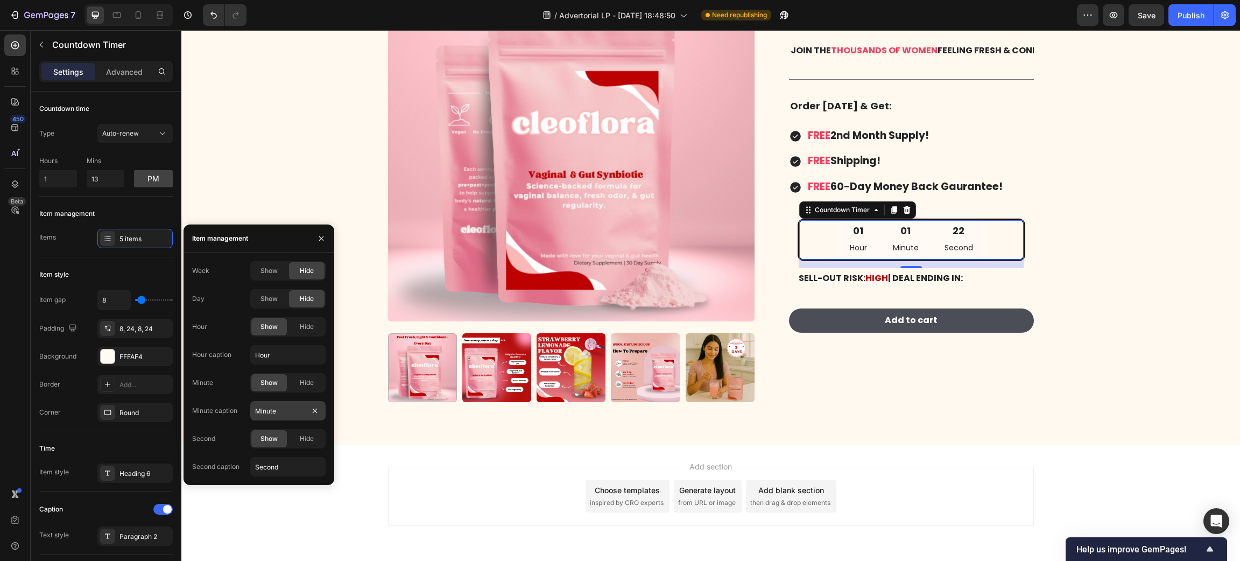
scroll to position [8725, 0]
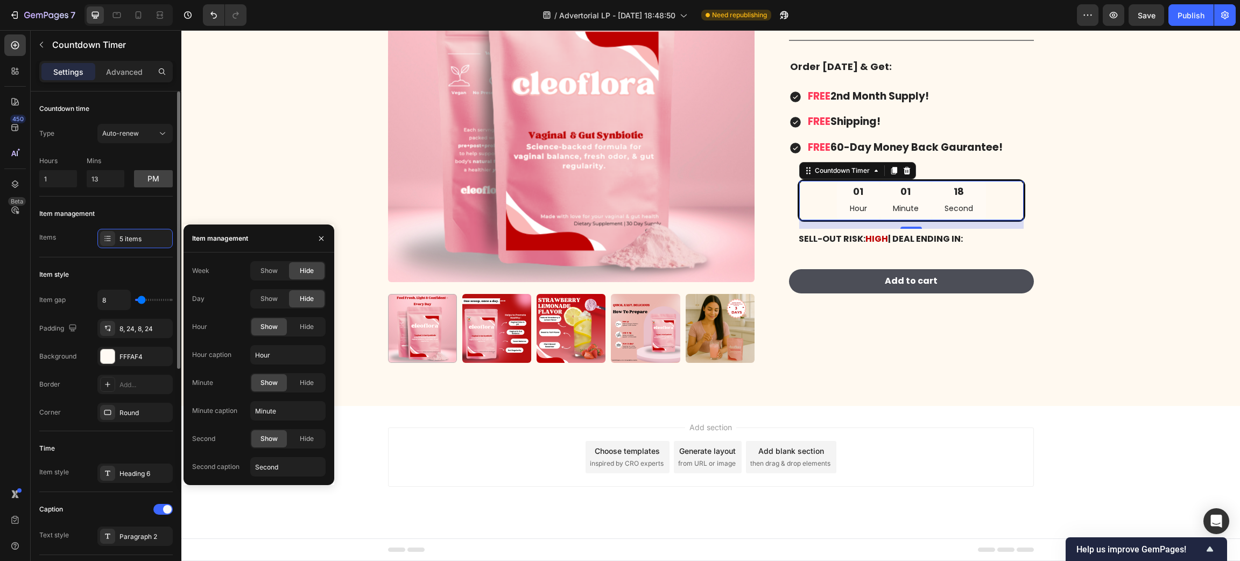
click at [107, 260] on div "Item style Item gap 8 Padding 8, 24, 8, 24 Background FFFAF4 Border Add... Corn…" at bounding box center [105, 344] width 133 height 174
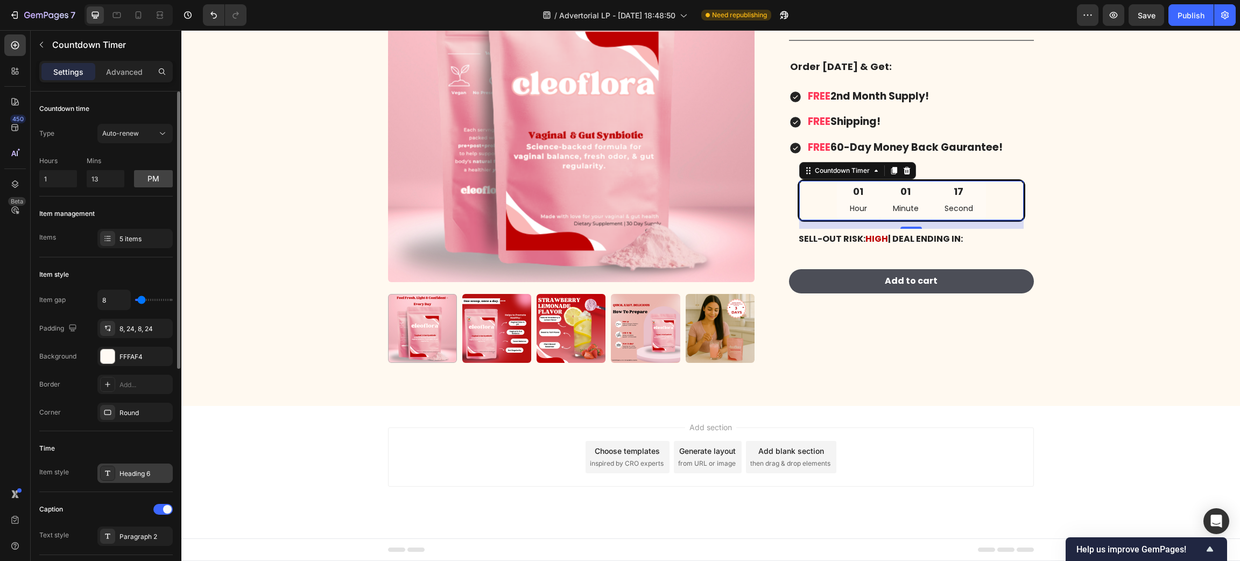
scroll to position [81, 0]
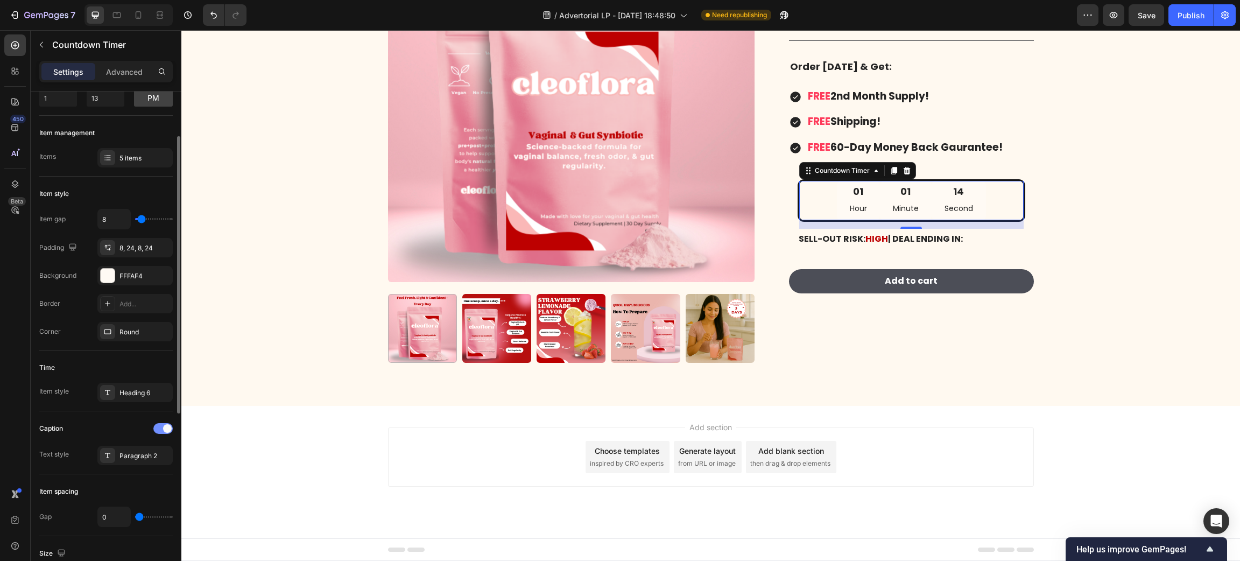
click at [164, 432] on span at bounding box center [167, 428] width 9 height 9
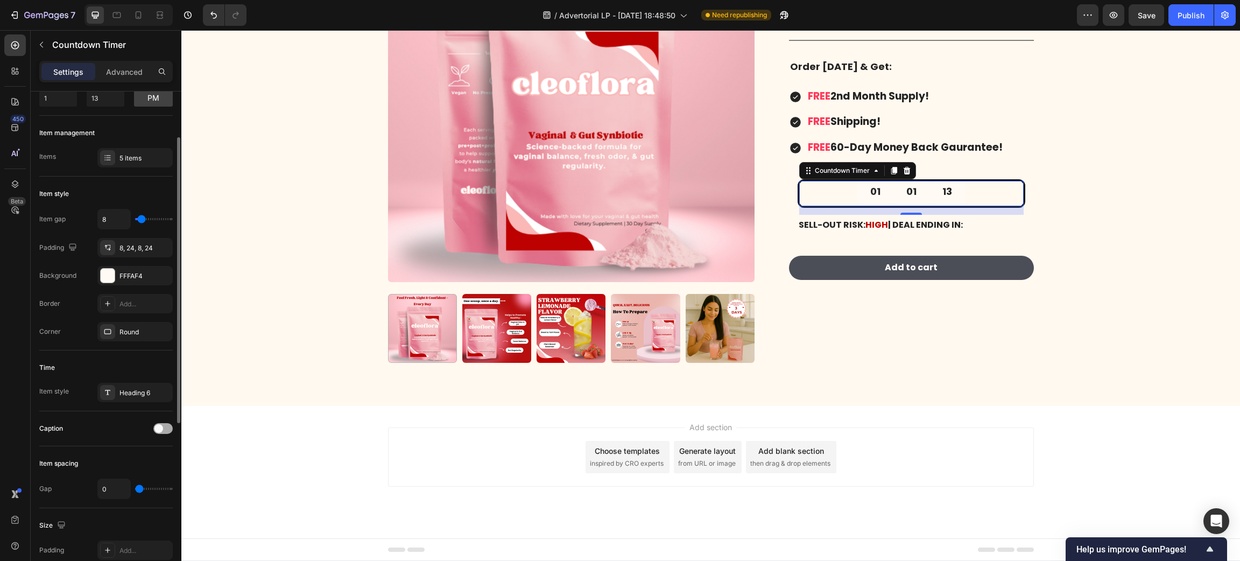
click at [168, 432] on div at bounding box center [162, 428] width 19 height 11
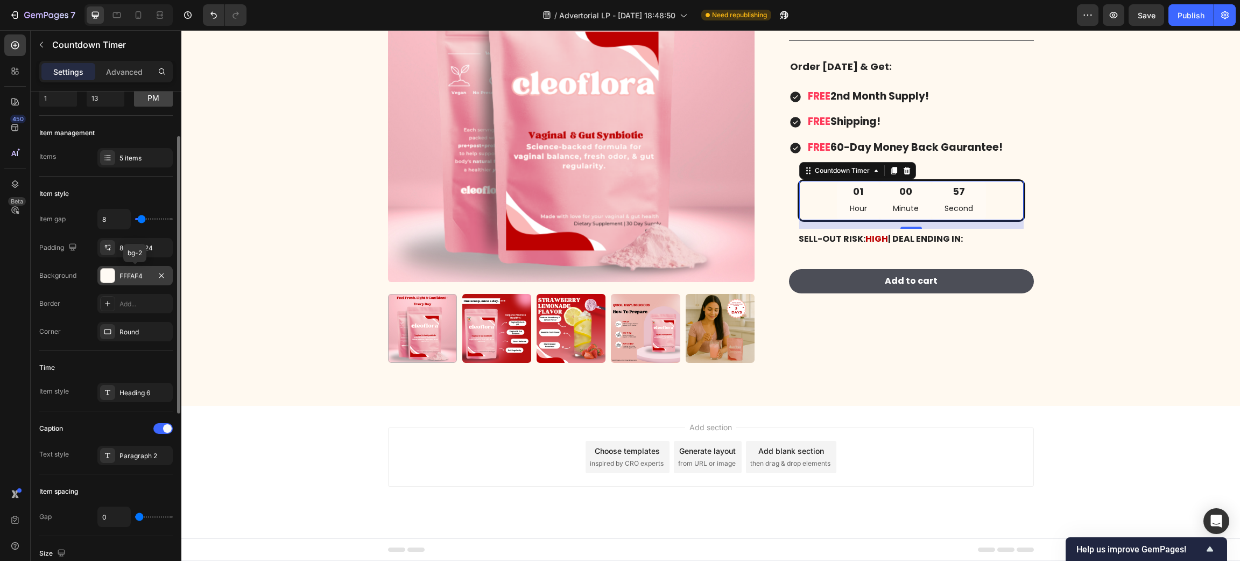
click at [135, 279] on div "FFFAF4" at bounding box center [134, 276] width 31 height 10
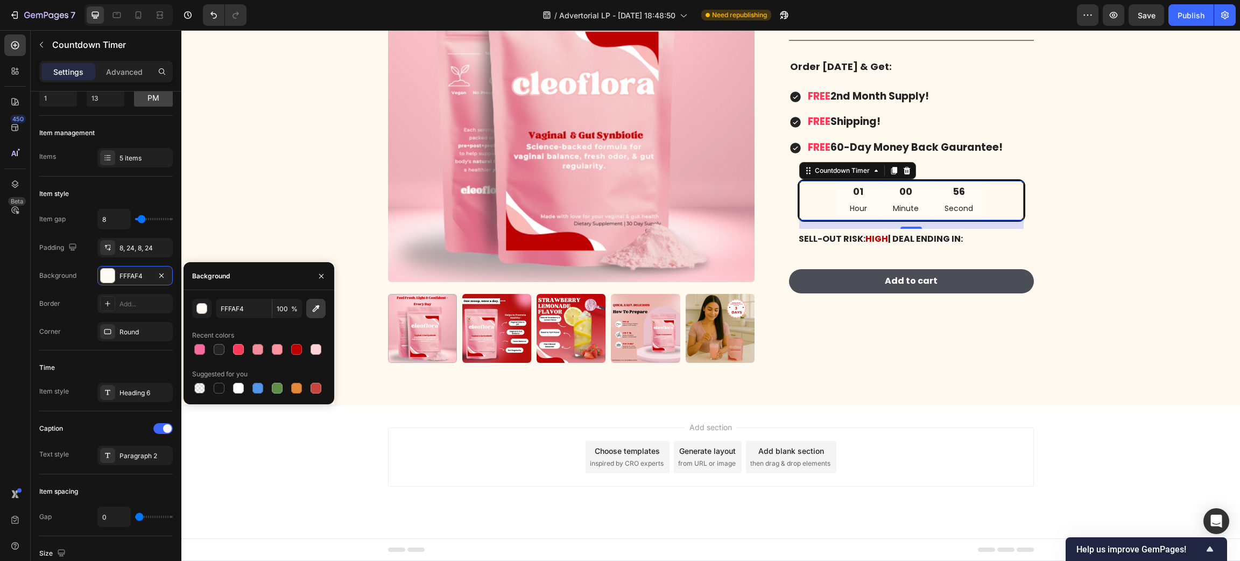
click at [313, 309] on icon "button" at bounding box center [316, 308] width 7 height 7
type input "FFF6EE"
click at [1095, 287] on div "Product Images Cleoflora™ Vaginal & Gut Synbiotic Product Title Icon Icon Icon …" at bounding box center [710, 147] width 1042 height 465
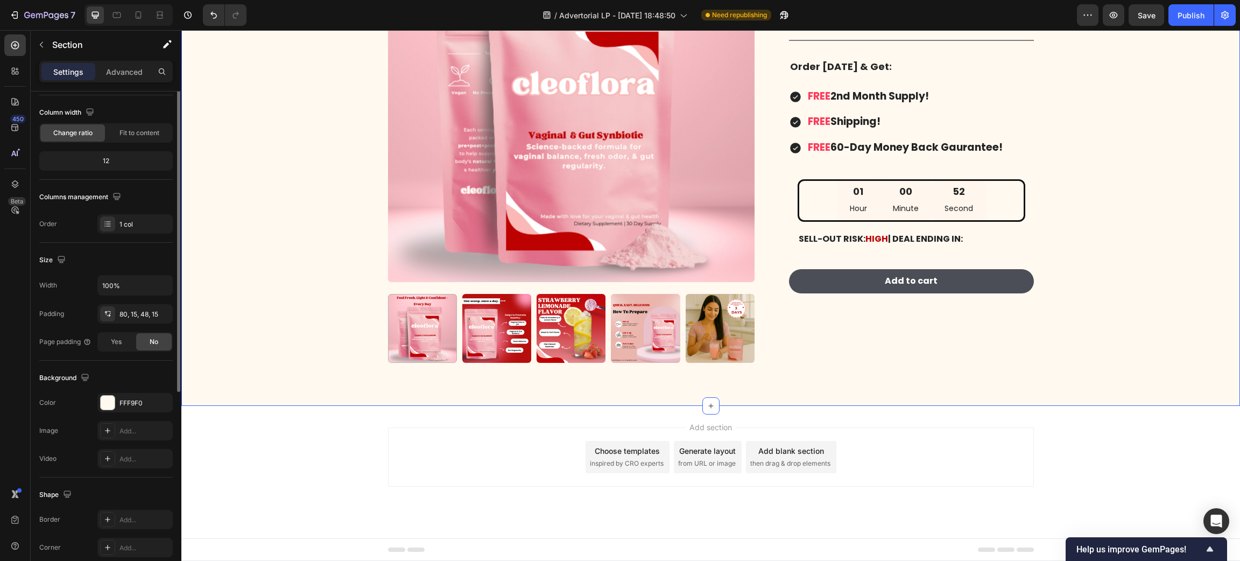
scroll to position [0, 0]
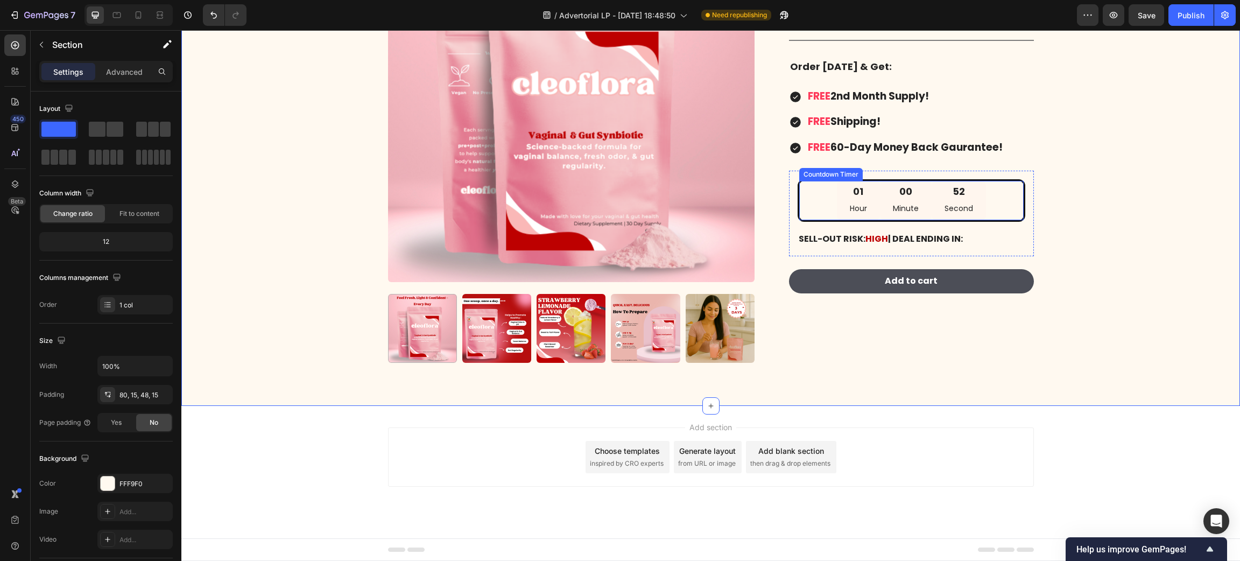
click at [828, 199] on div "01 Hour 00 Minute 52 Second" at bounding box center [911, 200] width 224 height 39
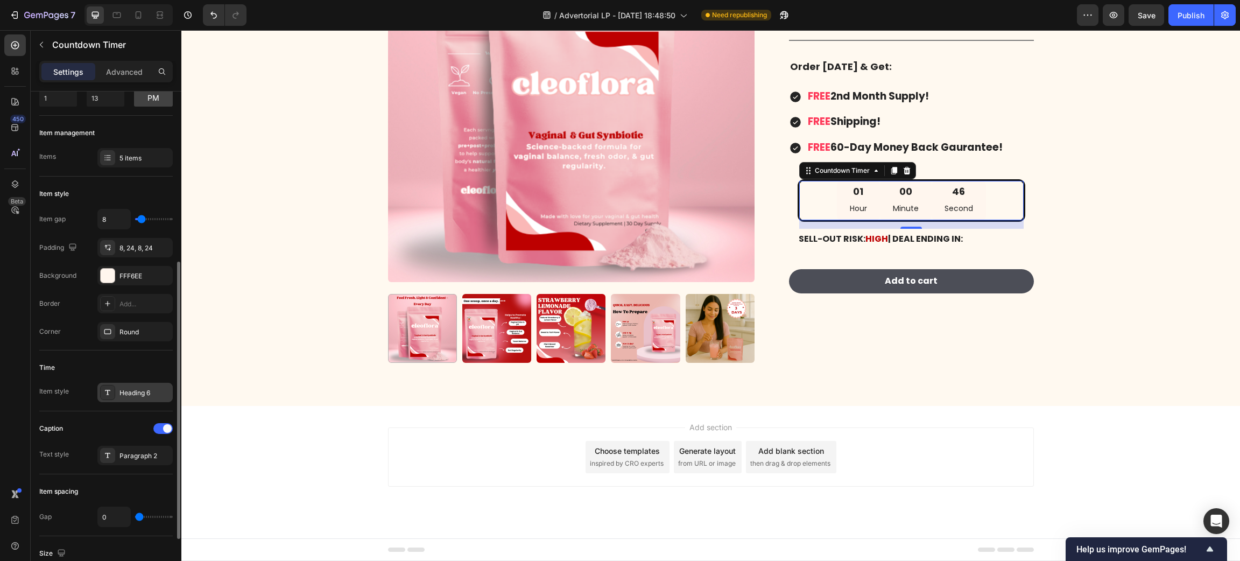
scroll to position [161, 0]
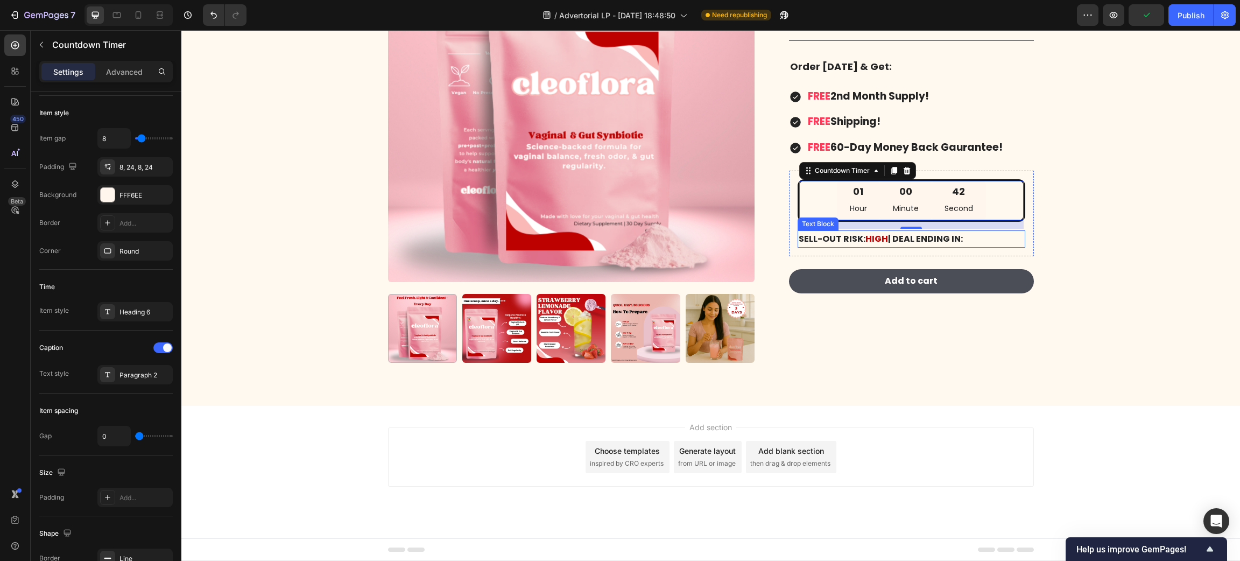
click at [831, 242] on strong "SELL-OUT RISK:" at bounding box center [832, 238] width 67 height 12
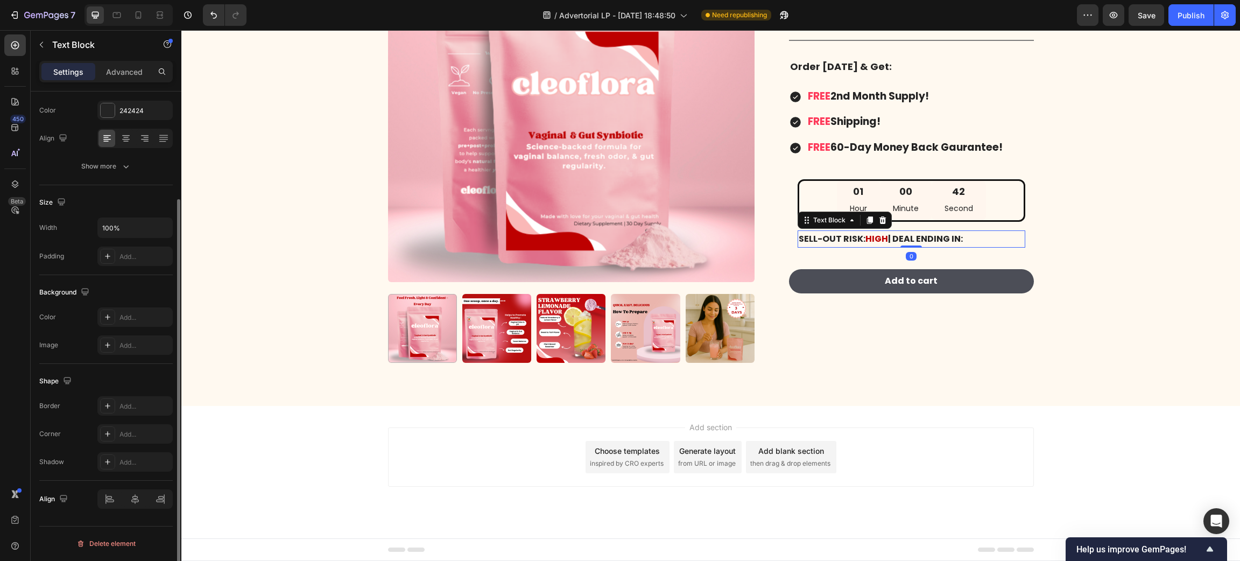
scroll to position [0, 0]
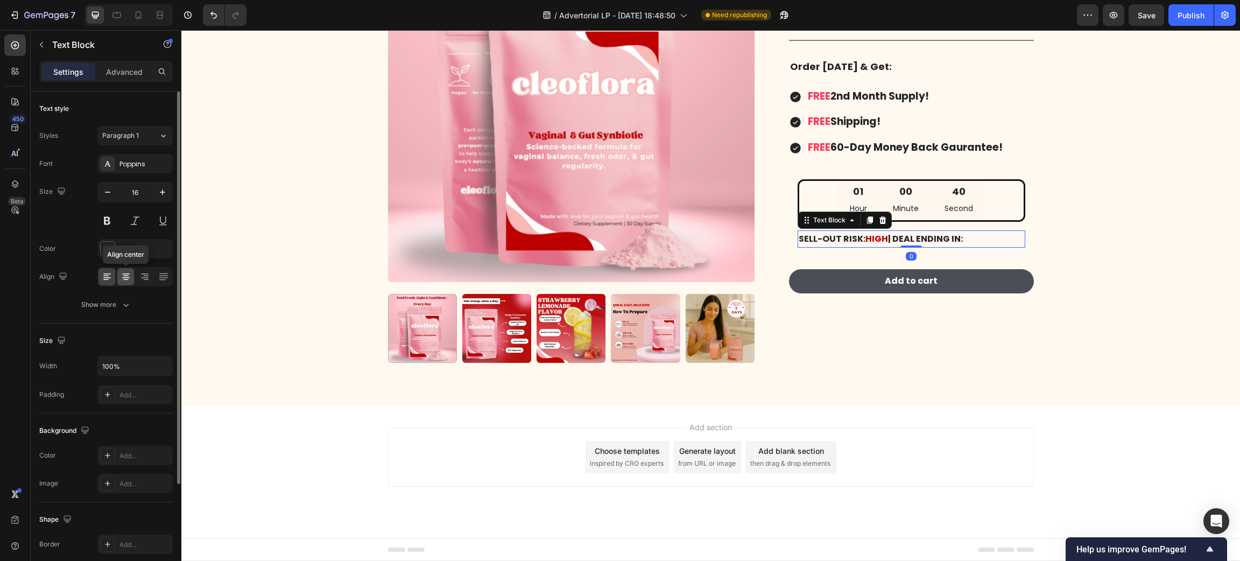
click at [121, 274] on icon at bounding box center [126, 276] width 11 height 11
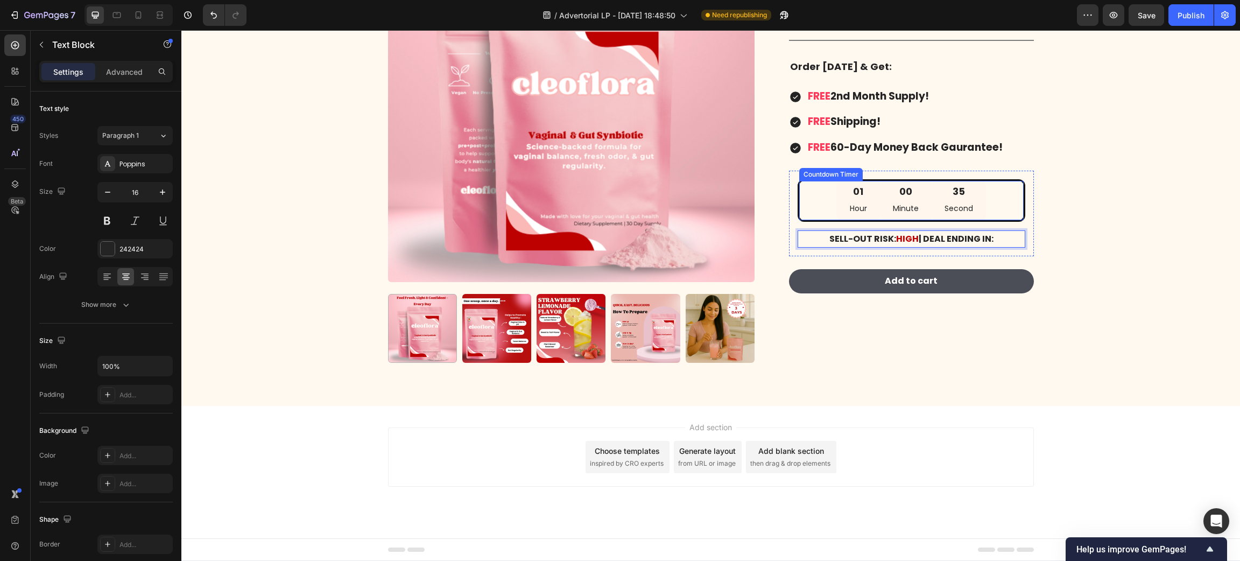
click at [966, 209] on div "35 Second" at bounding box center [959, 200] width 54 height 39
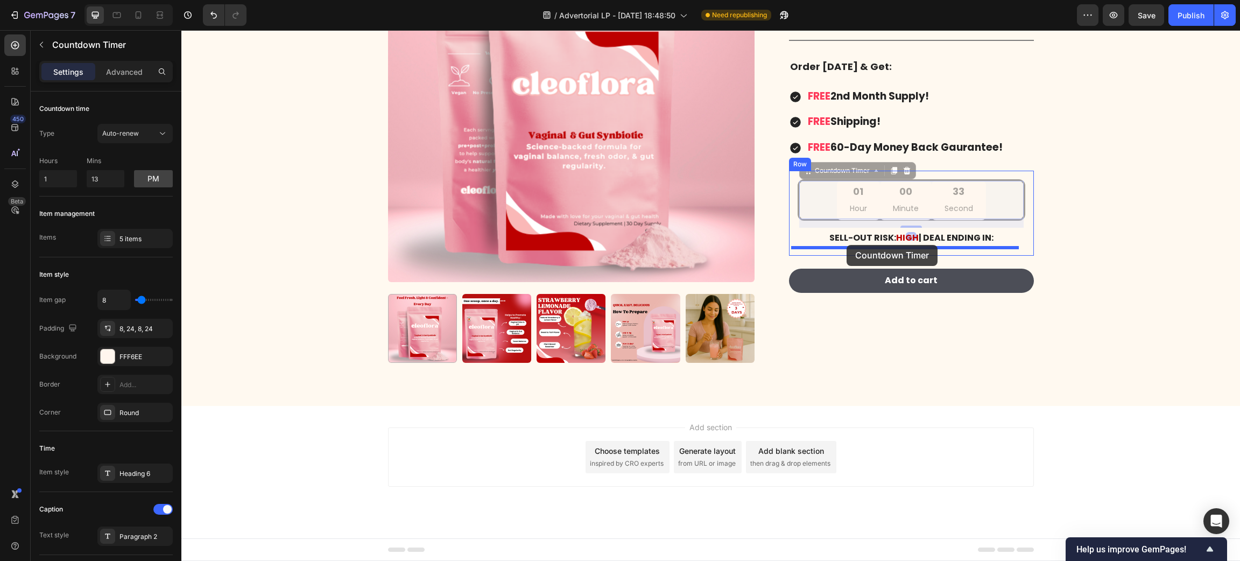
drag, startPoint x: 800, startPoint y: 174, endPoint x: 846, endPoint y: 245, distance: 84.6
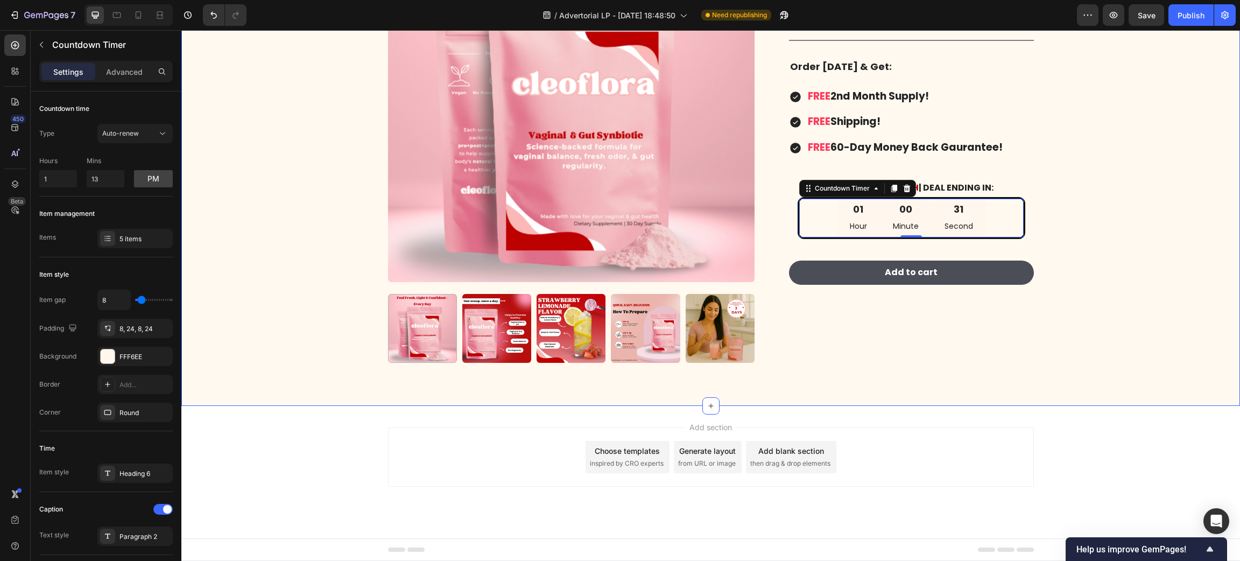
click at [1111, 195] on div "Product Images Cleoflora™ Vaginal & Gut Synbiotic Product Title Icon Icon Icon …" at bounding box center [710, 147] width 1042 height 465
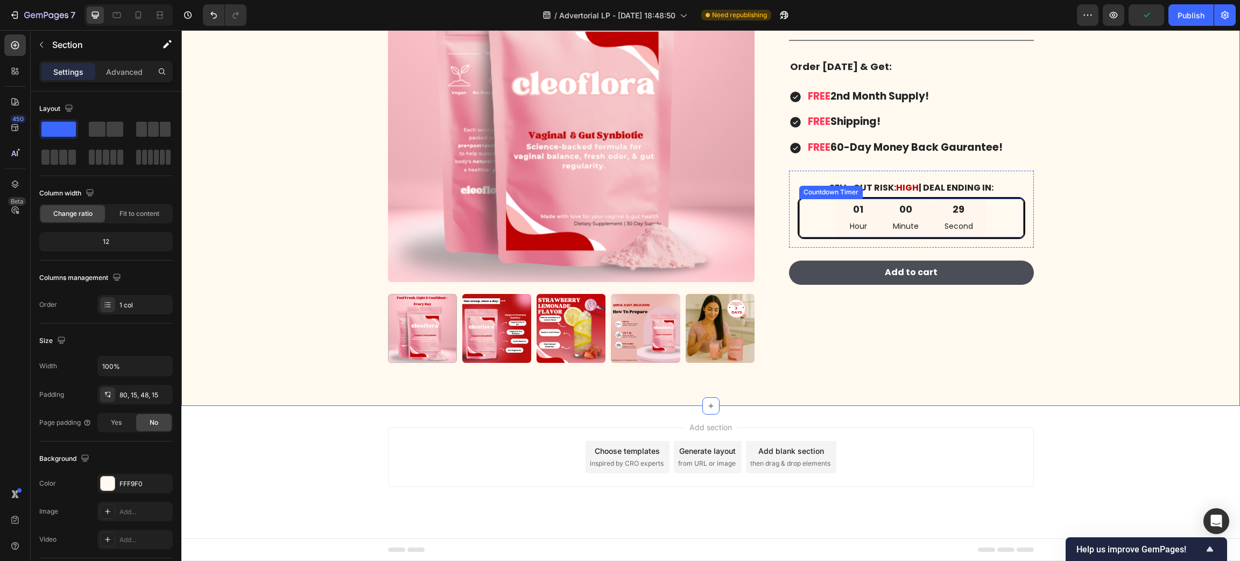
click at [799, 207] on div "01 Hour 00 Minute 29 Second" at bounding box center [911, 218] width 224 height 39
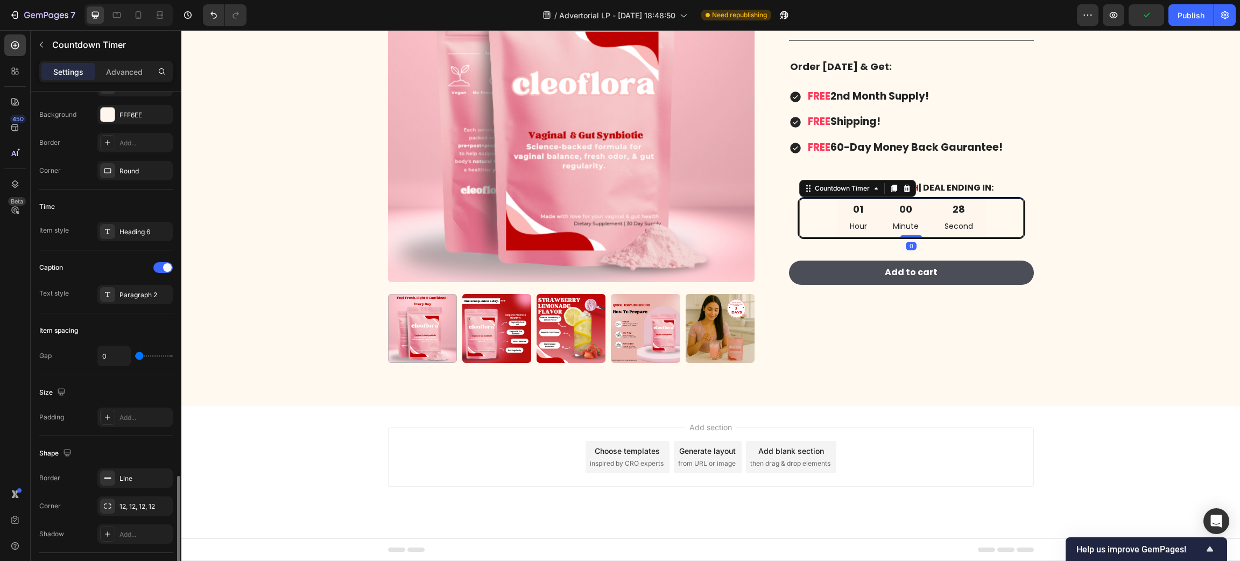
scroll to position [403, 0]
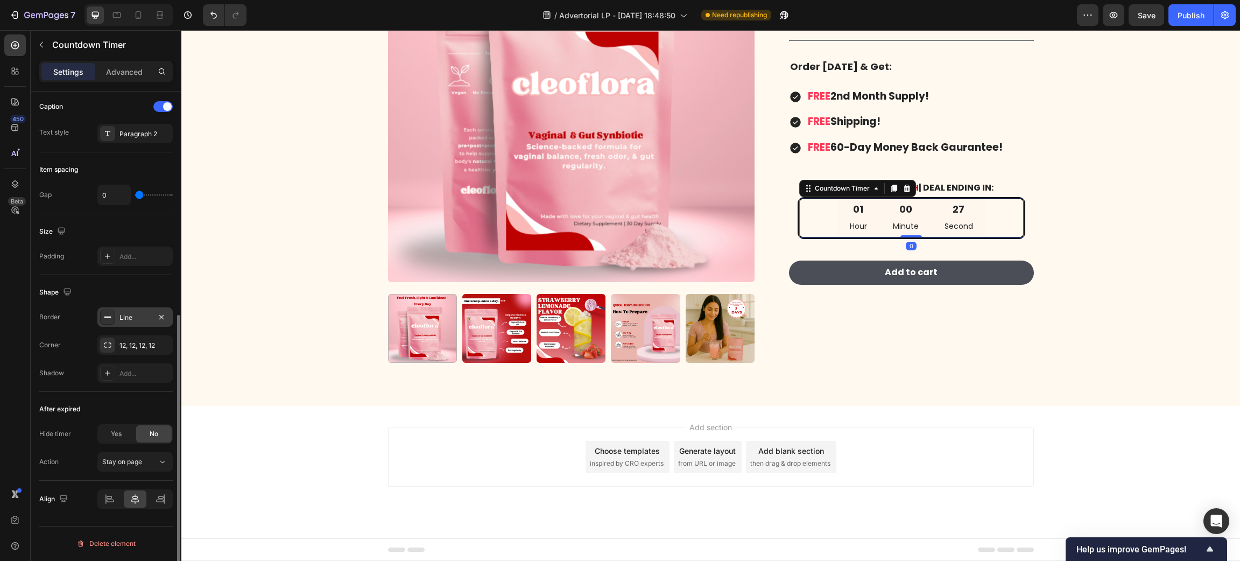
click at [123, 319] on div "Line" at bounding box center [134, 318] width 31 height 10
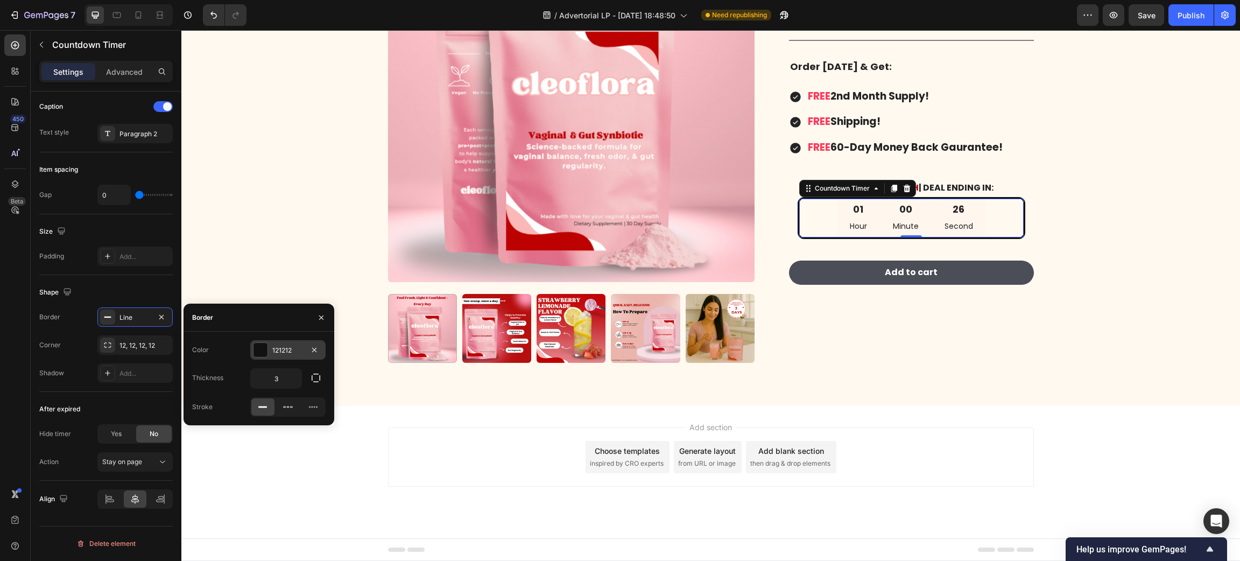
click at [275, 350] on div "121212" at bounding box center [287, 350] width 31 height 10
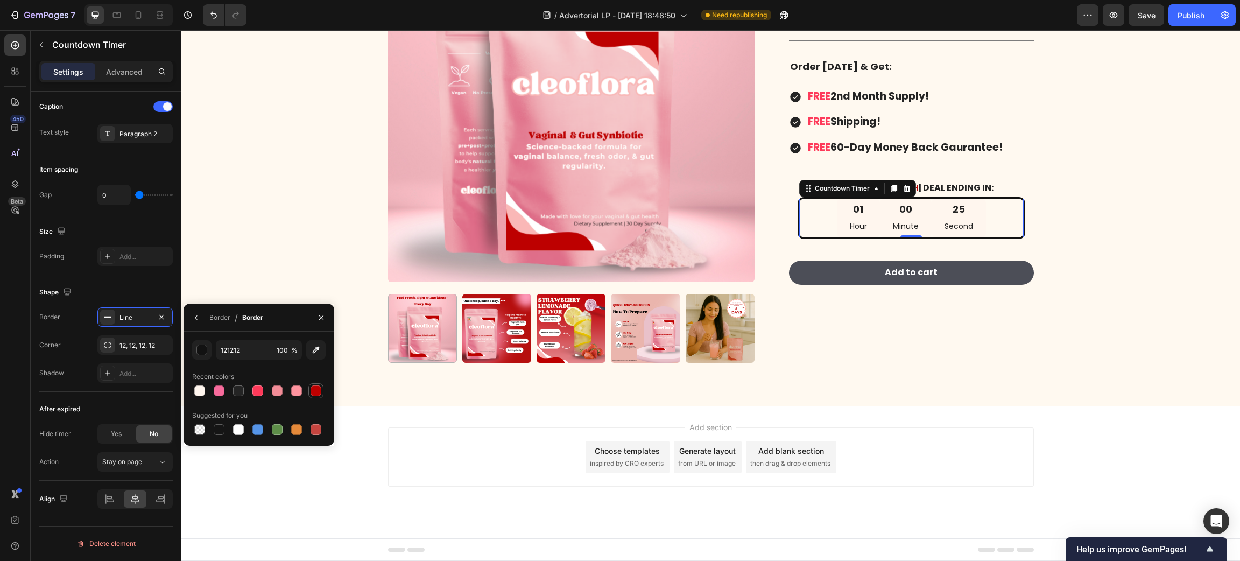
click at [316, 390] on div at bounding box center [316, 390] width 11 height 11
type input "BD0000"
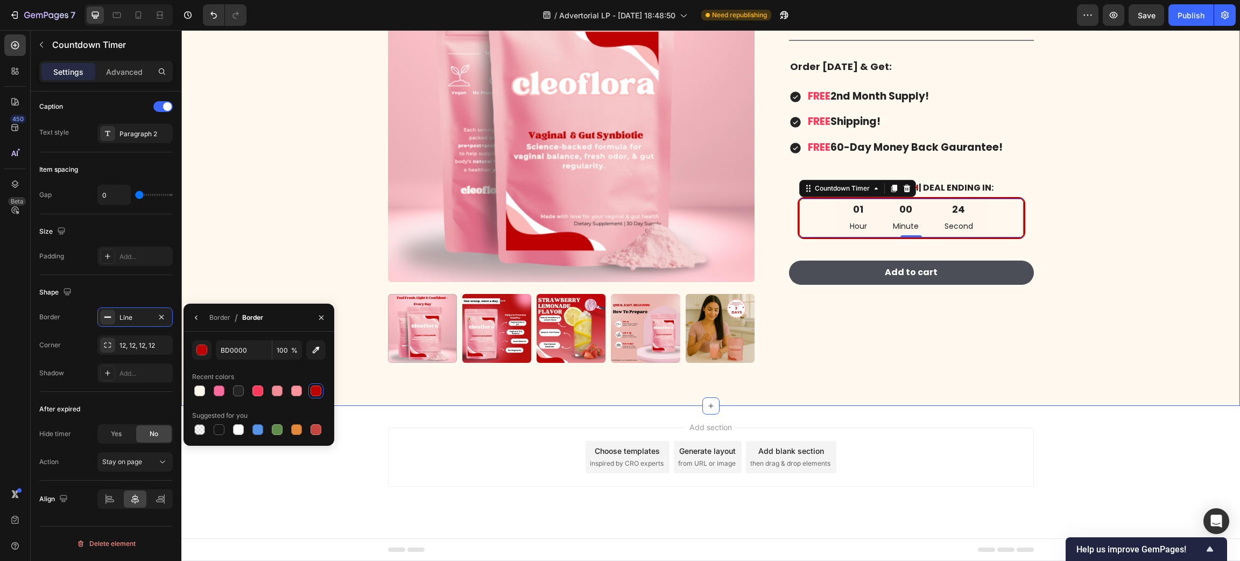
click at [1118, 365] on div "Product Images Cleoflora™ Vaginal & Gut Synbiotic Product Title Icon Icon Icon …" at bounding box center [710, 147] width 1042 height 465
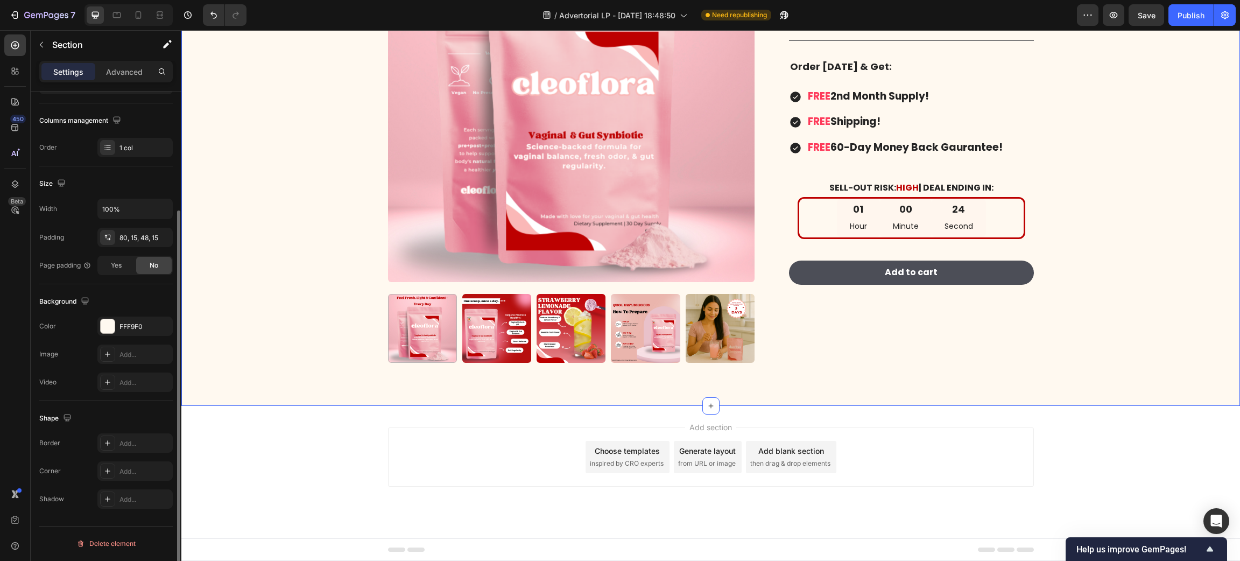
scroll to position [0, 0]
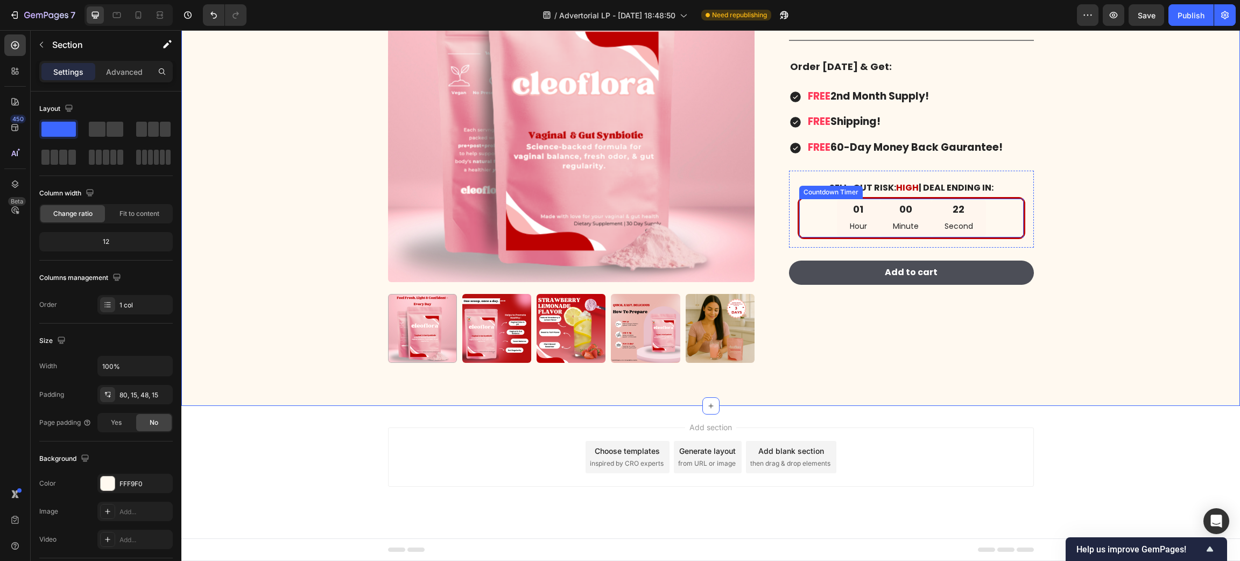
click at [838, 208] on div "01 Hour" at bounding box center [858, 218] width 43 height 39
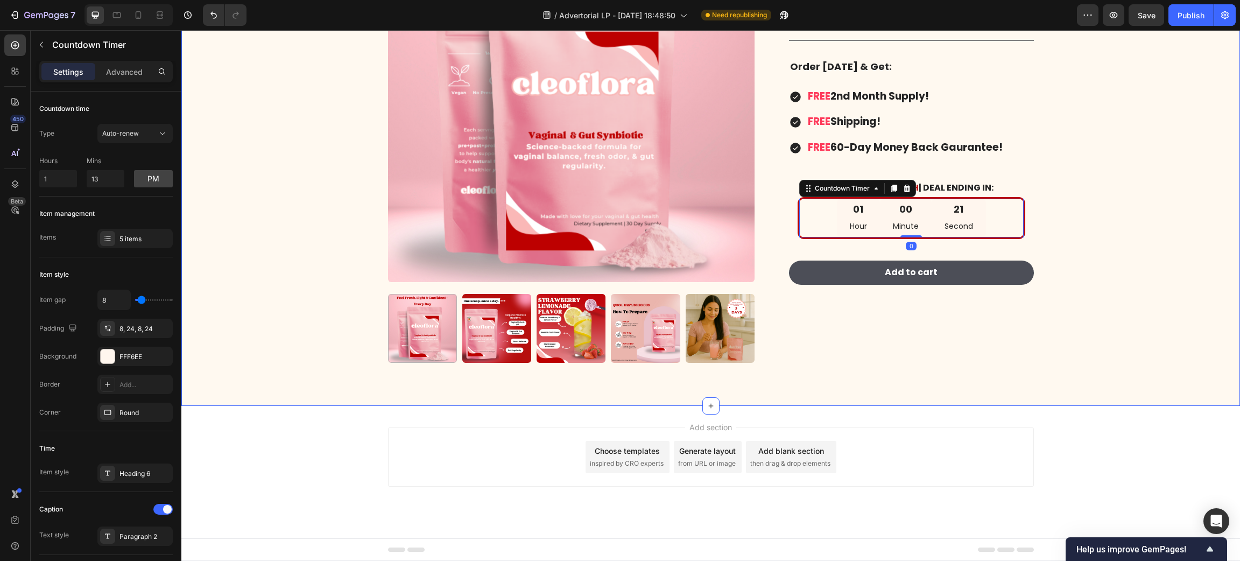
click at [1154, 255] on div "Product Images Cleoflora™ Vaginal & Gut Synbiotic Product Title Icon Icon Icon …" at bounding box center [710, 147] width 1042 height 465
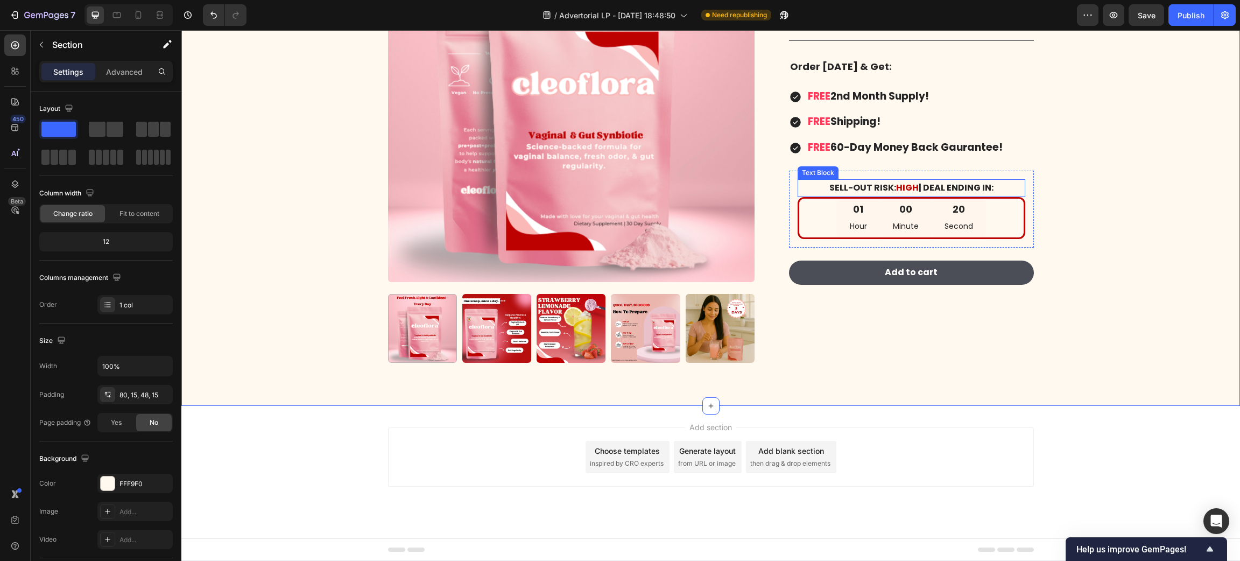
click at [919, 186] on strong "| DEAL ENDING IN:" at bounding box center [956, 187] width 75 height 12
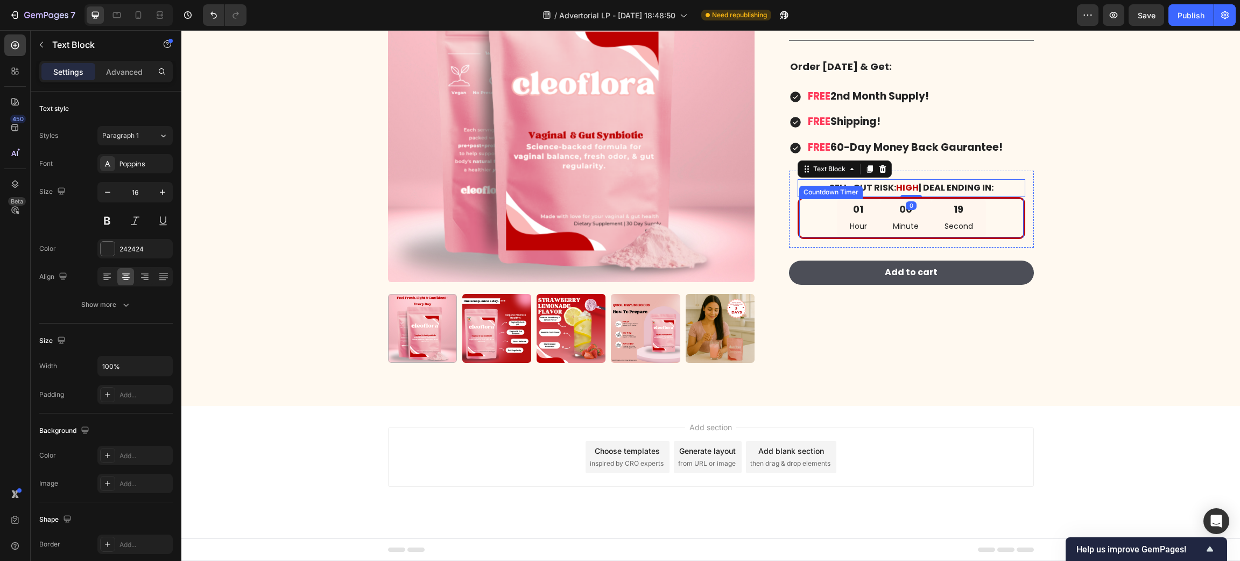
scroll to position [8564, 0]
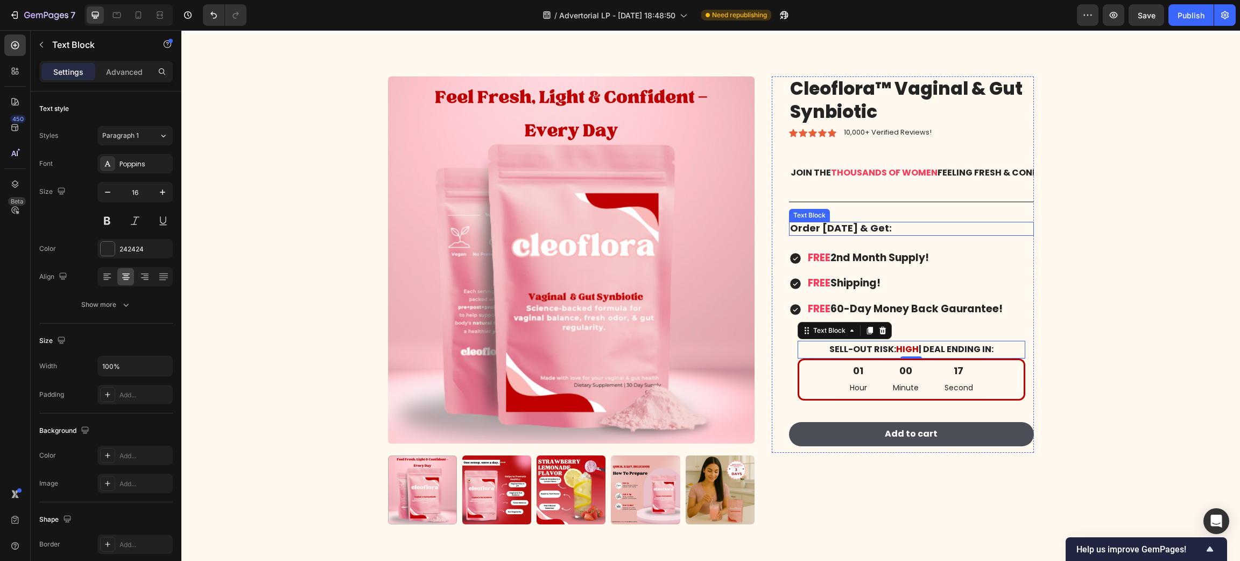
click at [844, 225] on strong "Order [DATE] & Get:" at bounding box center [841, 227] width 102 height 13
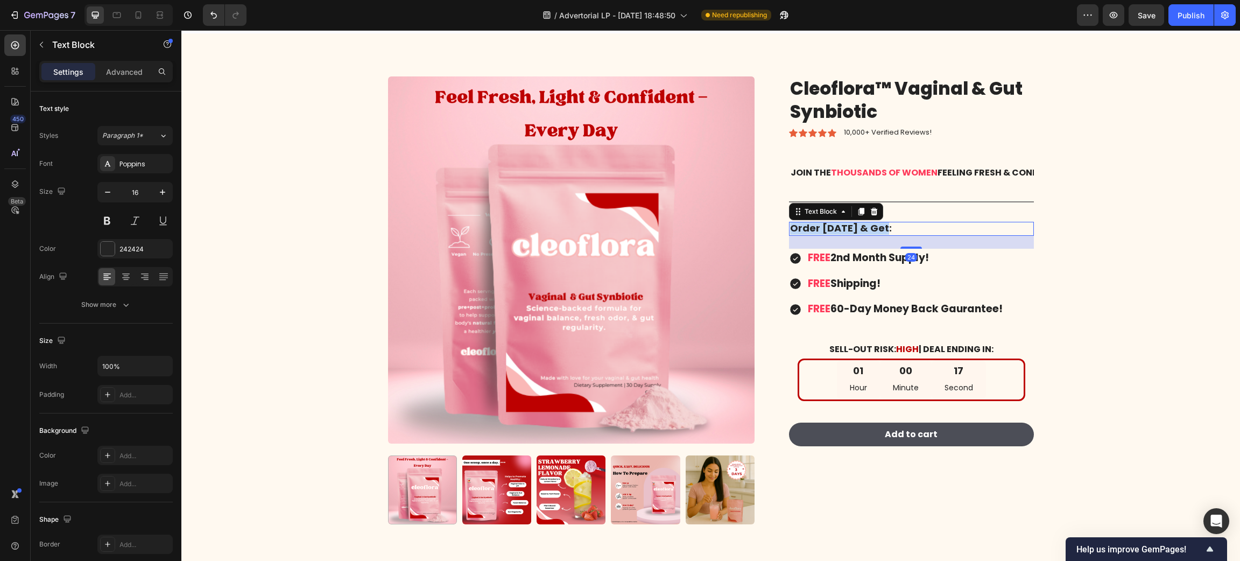
click at [844, 225] on strong "Order [DATE] & Get:" at bounding box center [841, 227] width 102 height 13
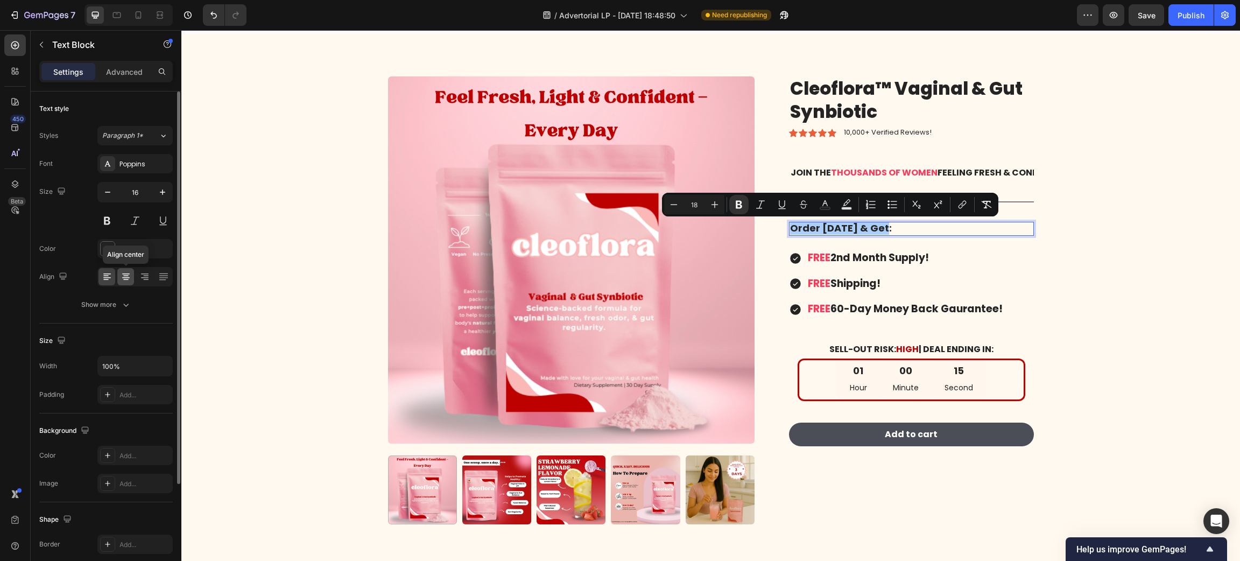
click at [129, 270] on div at bounding box center [125, 276] width 17 height 17
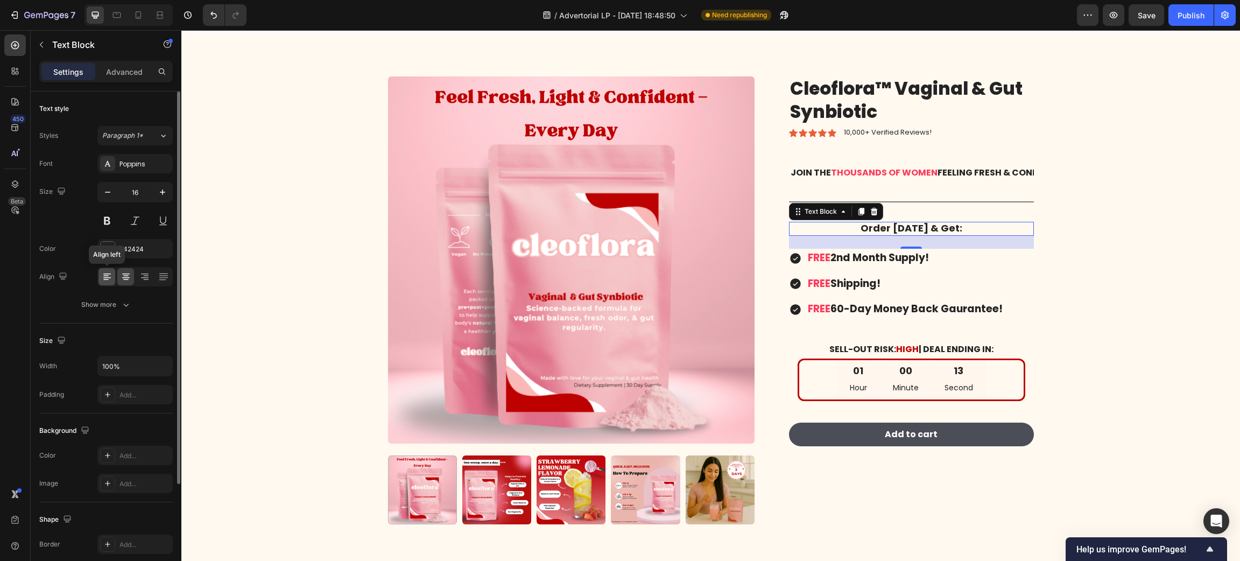
click at [109, 272] on icon at bounding box center [107, 276] width 11 height 11
click at [866, 224] on strong "Order [DATE] & Get:" at bounding box center [841, 227] width 102 height 13
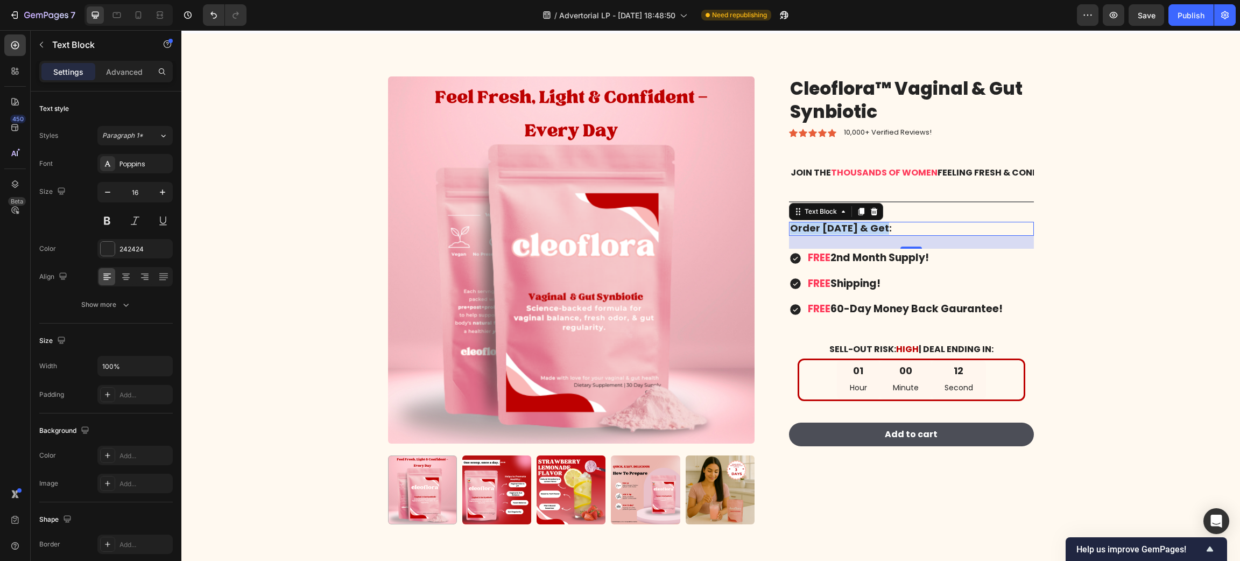
click at [866, 224] on strong "Order [DATE] & Get:" at bounding box center [841, 227] width 102 height 13
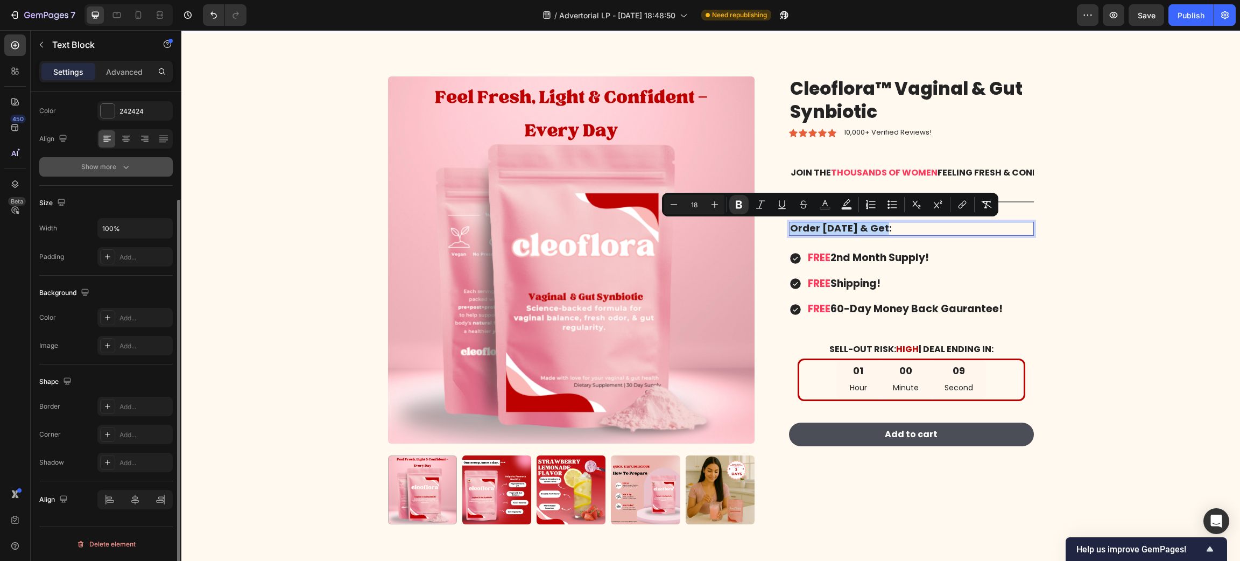
scroll to position [0, 0]
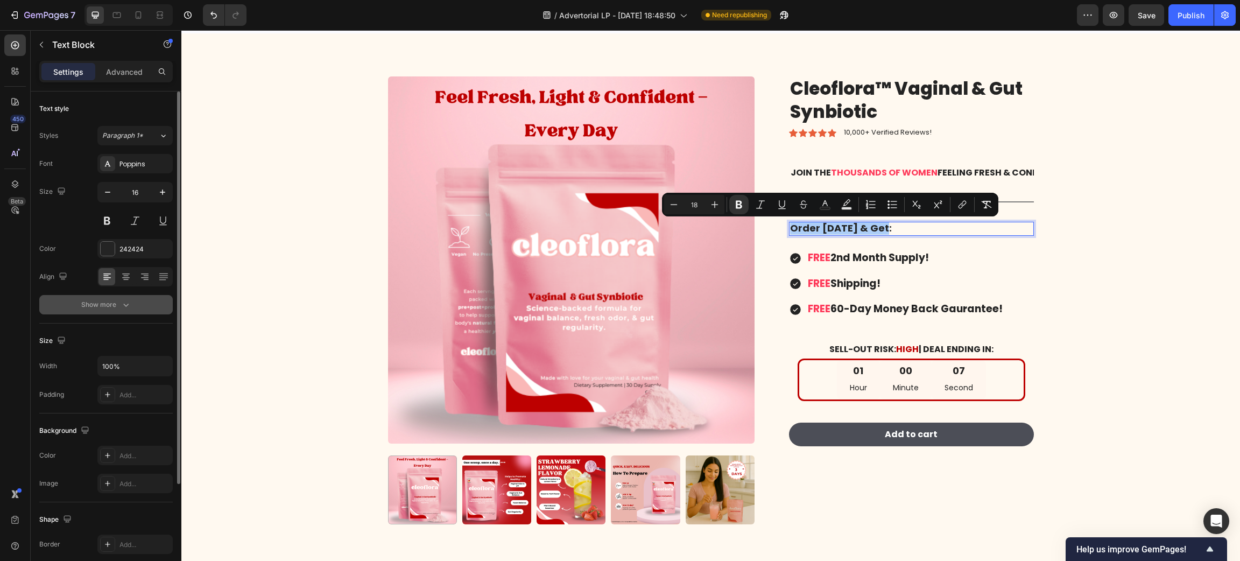
click at [122, 305] on icon "button" at bounding box center [126, 304] width 11 height 11
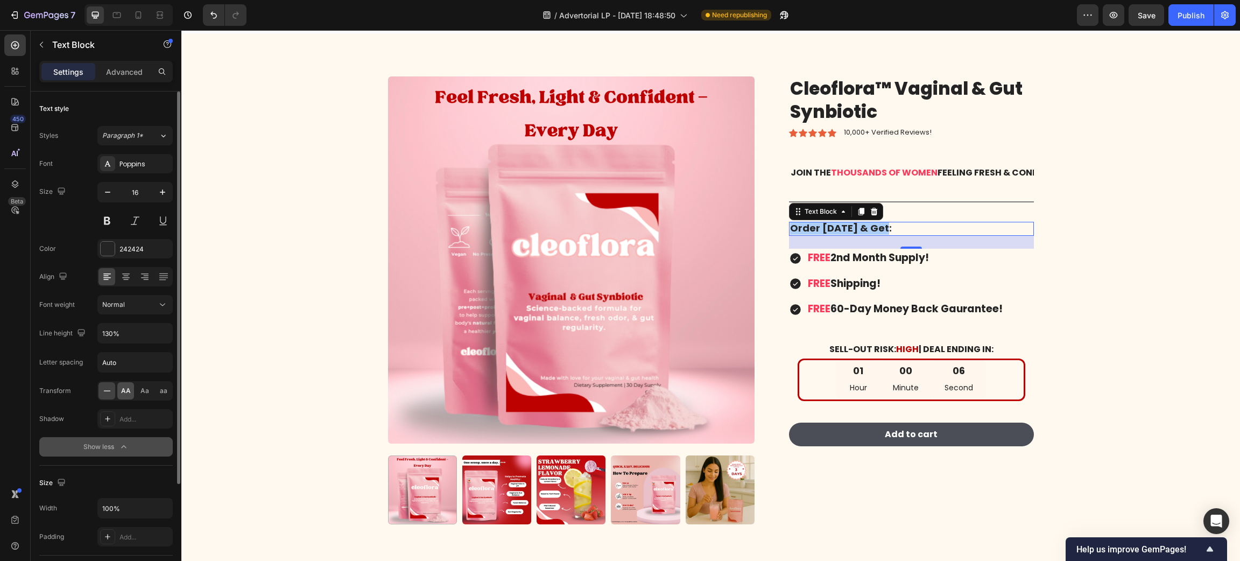
click at [118, 385] on div "AA" at bounding box center [125, 390] width 17 height 17
click at [874, 172] on span "thousands of women" at bounding box center [884, 172] width 107 height 12
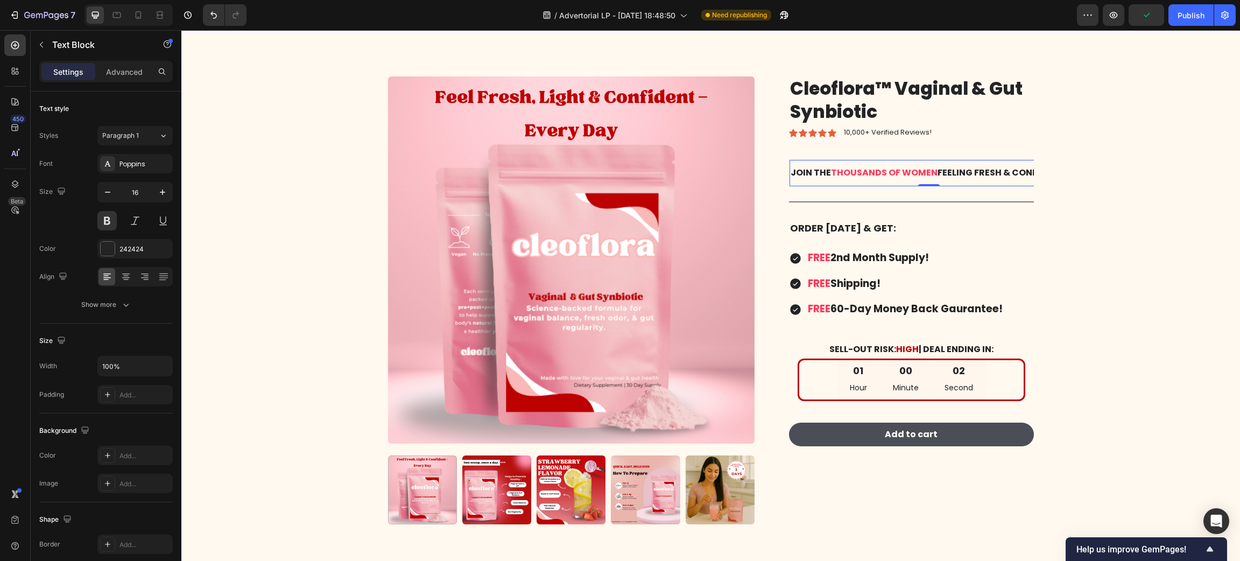
click at [874, 172] on span "thousands of women" at bounding box center [884, 172] width 107 height 12
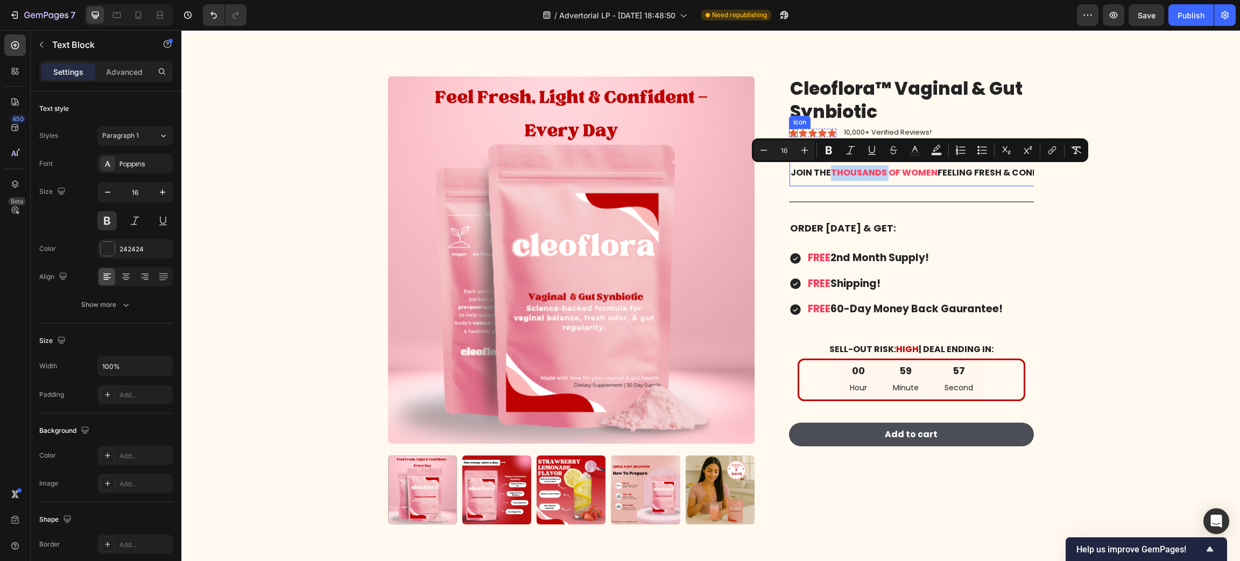
click at [789, 132] on icon at bounding box center [793, 133] width 9 height 8
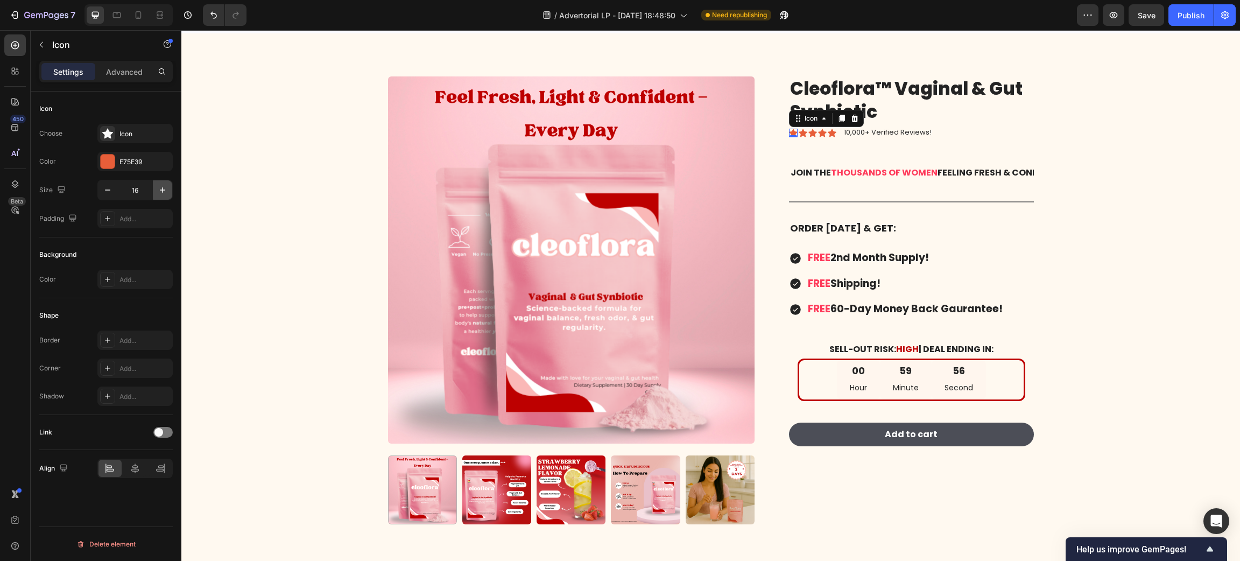
click at [165, 190] on icon "button" at bounding box center [162, 190] width 11 height 11
click at [166, 188] on icon "button" at bounding box center [162, 190] width 11 height 11
type input "19"
click at [1147, 18] on span "Save" at bounding box center [1147, 15] width 18 height 9
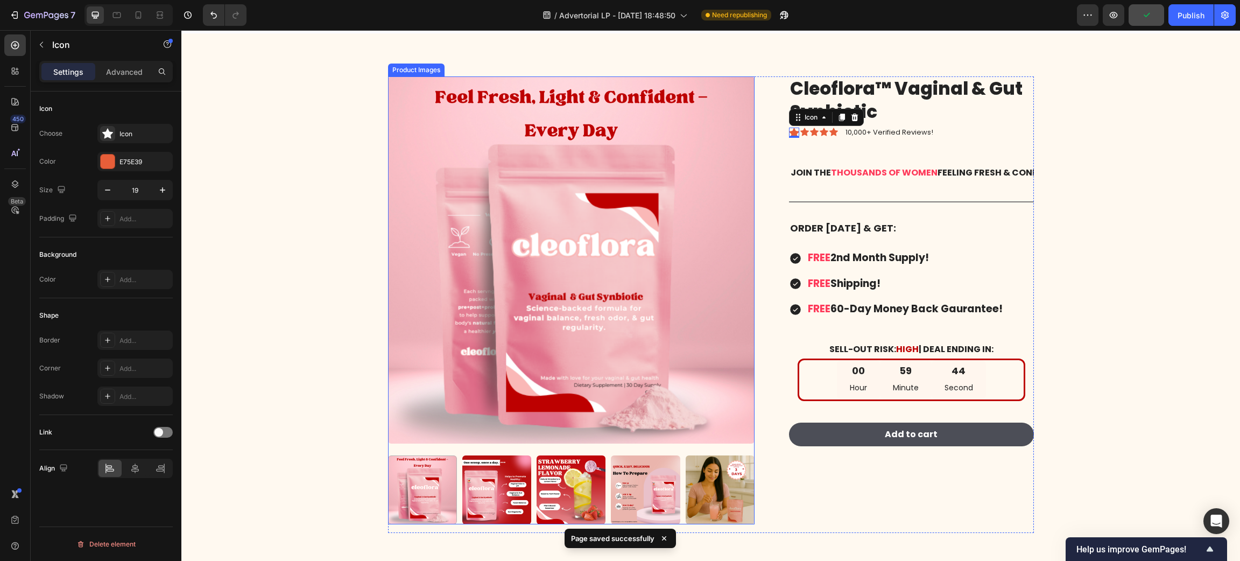
click at [582, 323] on img at bounding box center [571, 259] width 366 height 366
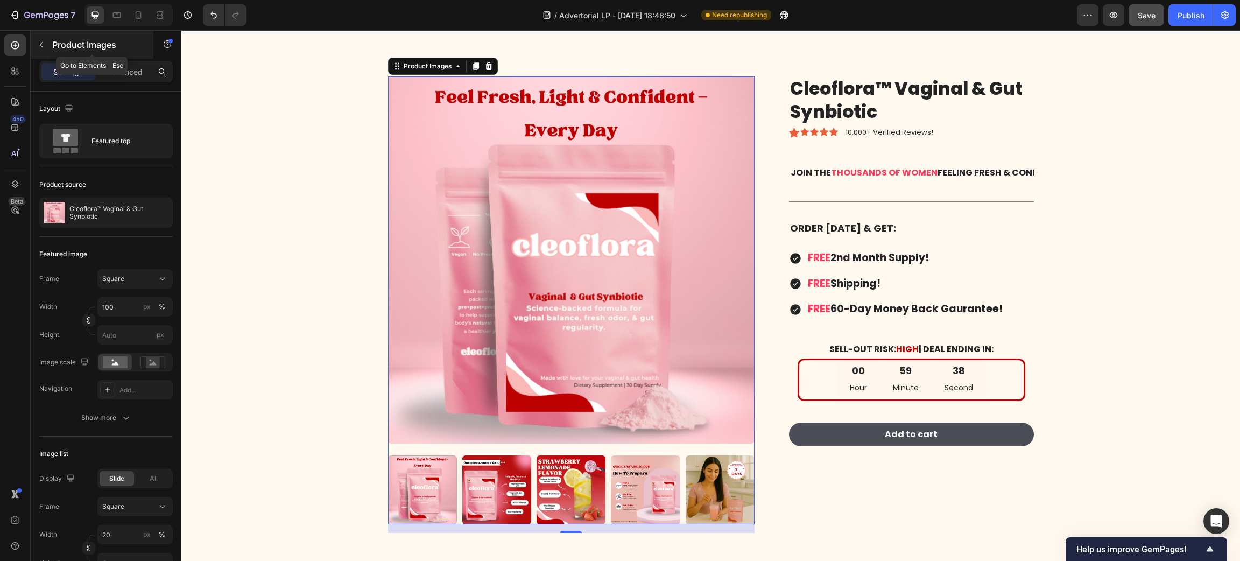
click at [44, 41] on icon "button" at bounding box center [41, 44] width 9 height 9
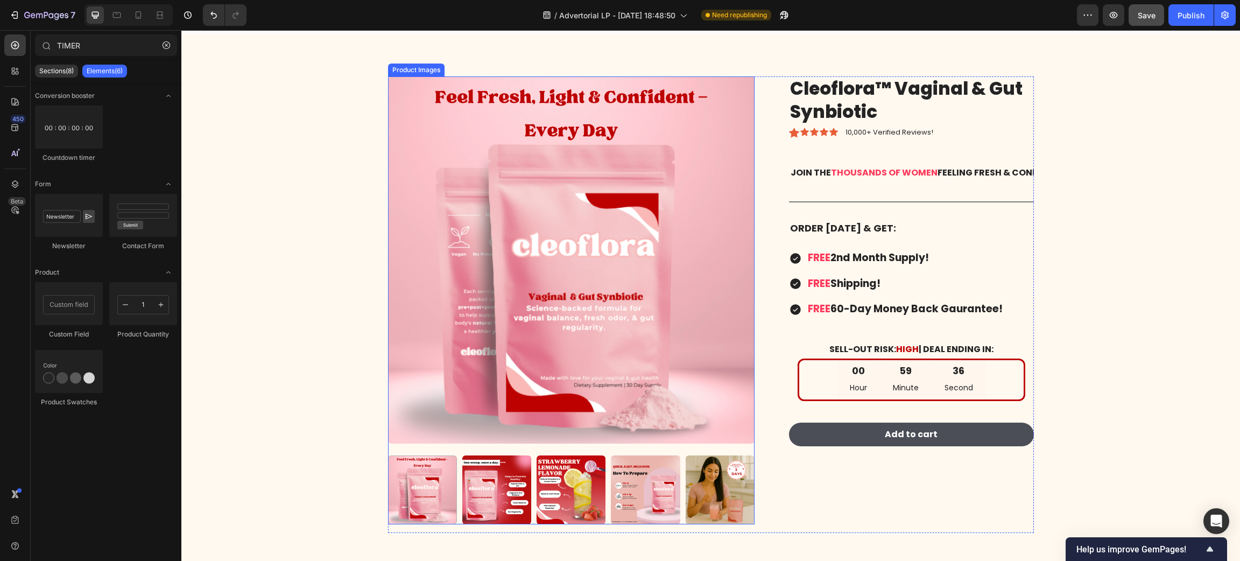
click at [620, 255] on img at bounding box center [571, 259] width 366 height 366
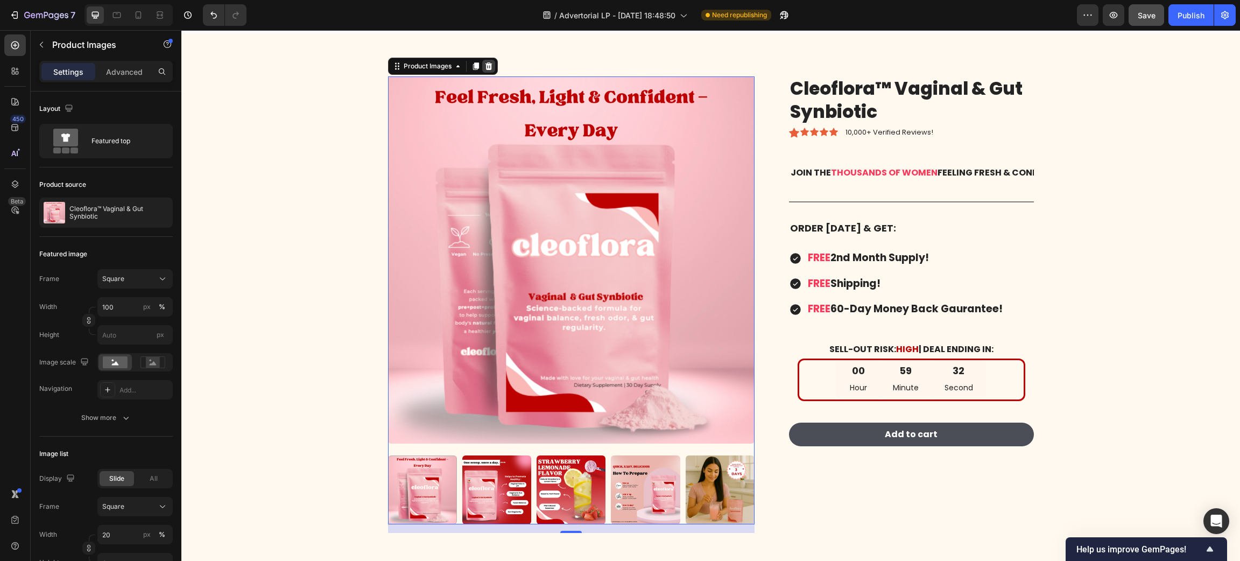
click at [484, 70] on icon at bounding box center [488, 66] width 9 height 9
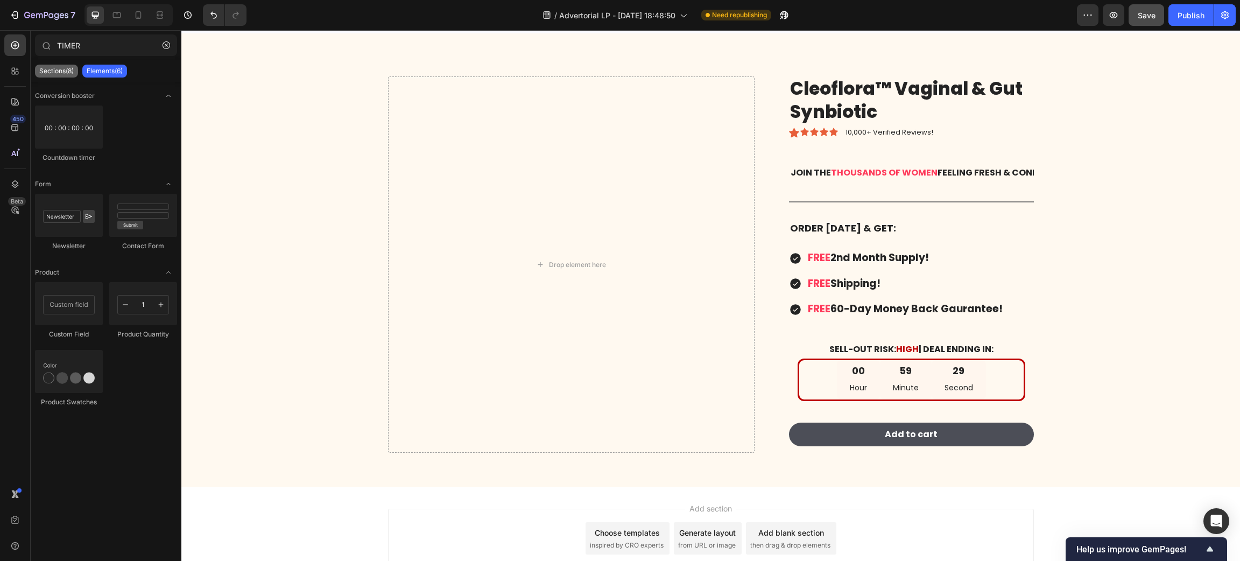
click at [61, 69] on p "Sections(8)" at bounding box center [56, 71] width 34 height 9
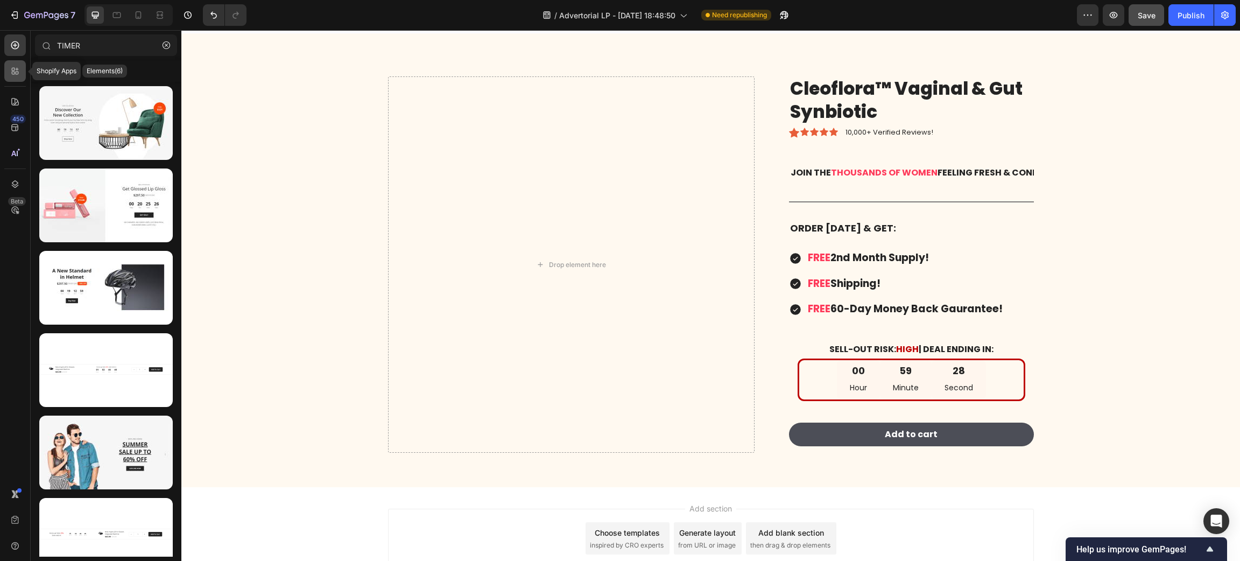
click at [20, 70] on icon at bounding box center [15, 71] width 11 height 11
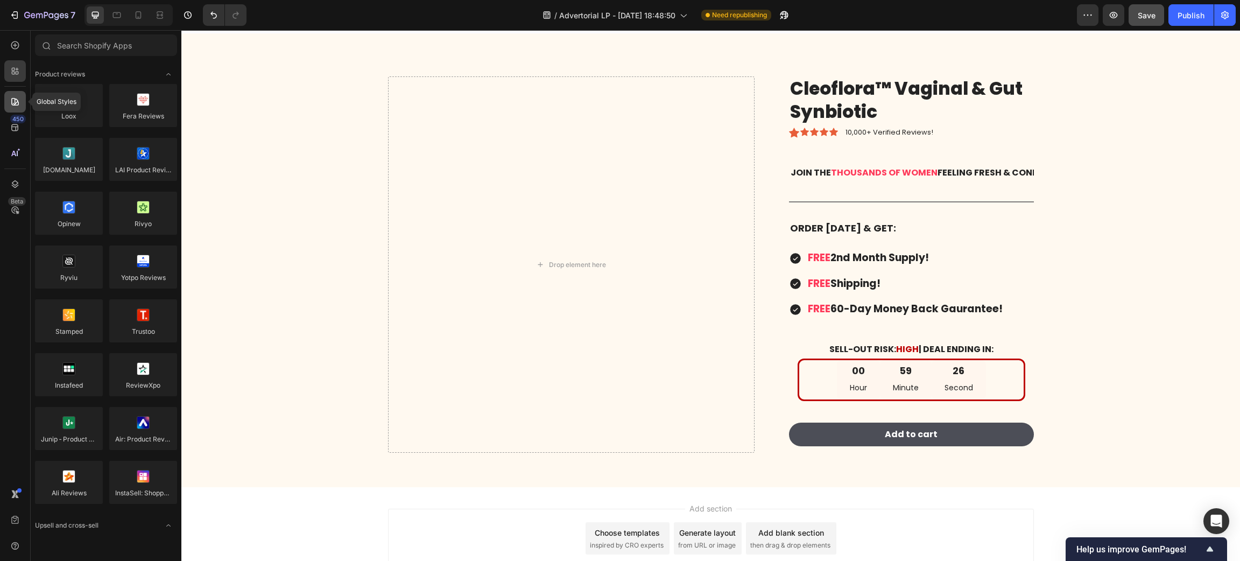
click at [18, 96] on icon at bounding box center [15, 101] width 11 height 11
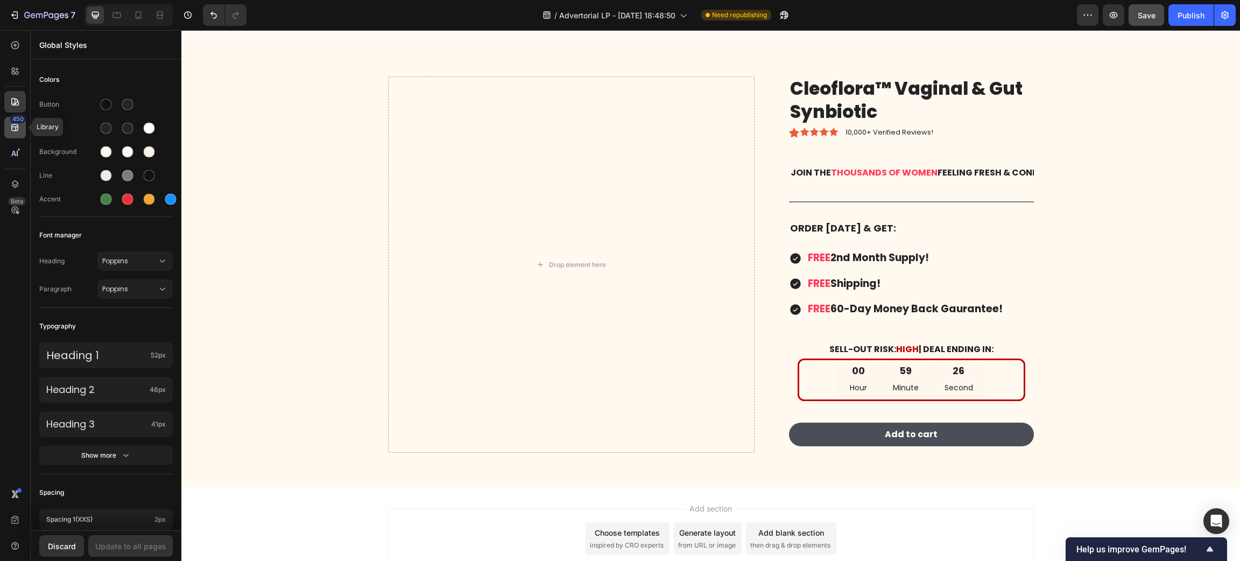
click at [18, 124] on icon at bounding box center [15, 127] width 11 height 11
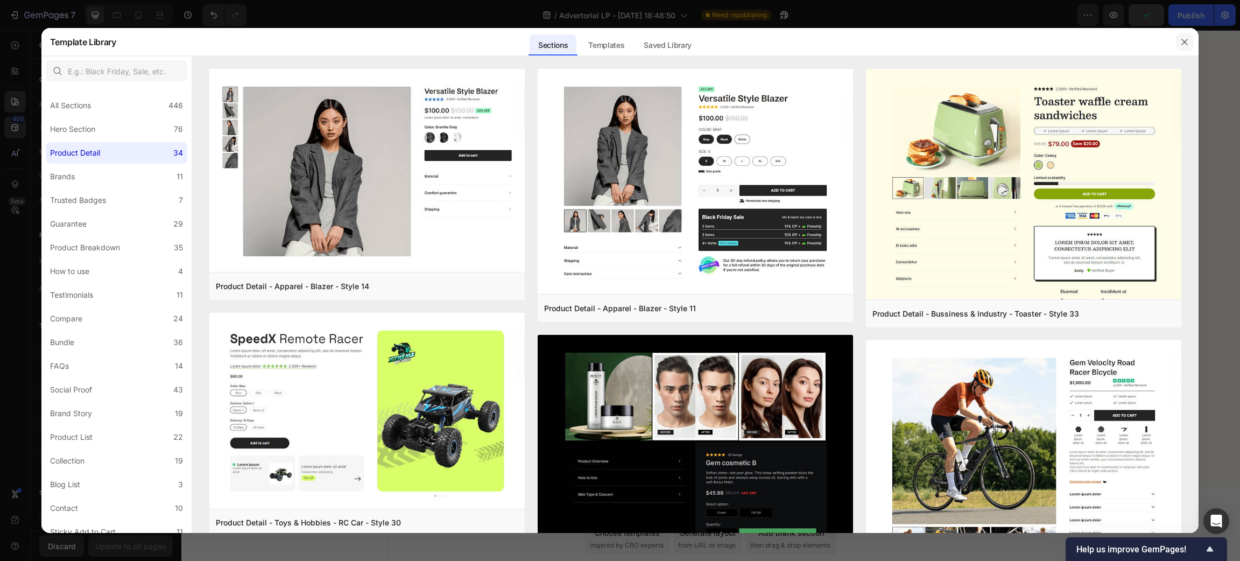
click at [1183, 45] on icon "button" at bounding box center [1184, 42] width 9 height 9
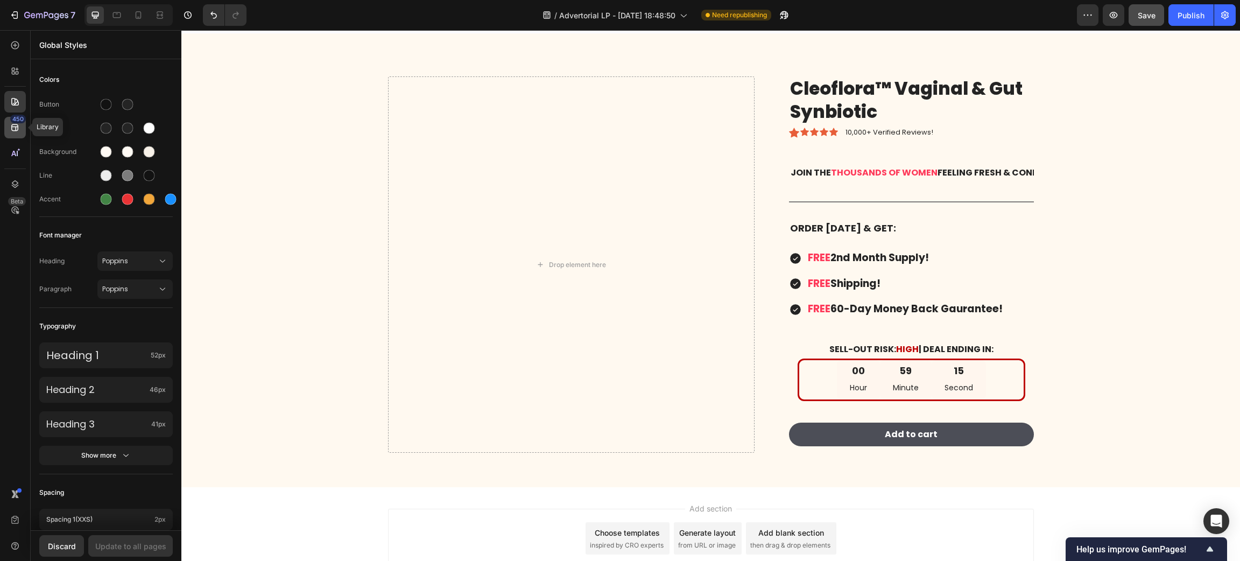
click at [15, 132] on div "450" at bounding box center [15, 128] width 22 height 22
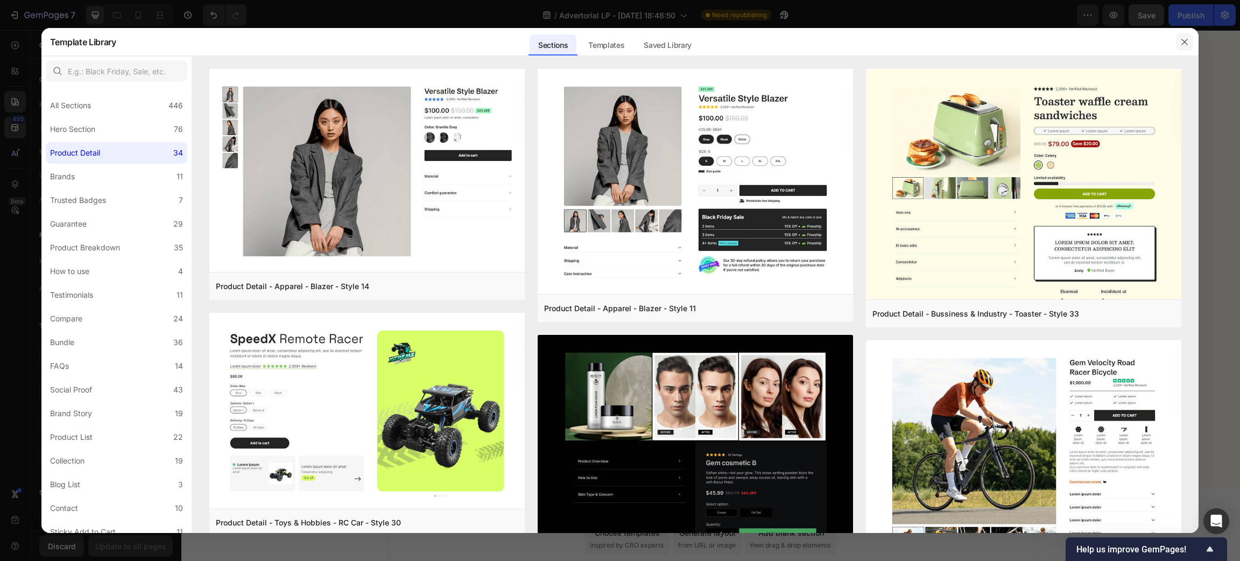
drag, startPoint x: 1187, startPoint y: 38, endPoint x: 975, endPoint y: 13, distance: 214.0
click at [1187, 38] on icon "button" at bounding box center [1184, 42] width 9 height 9
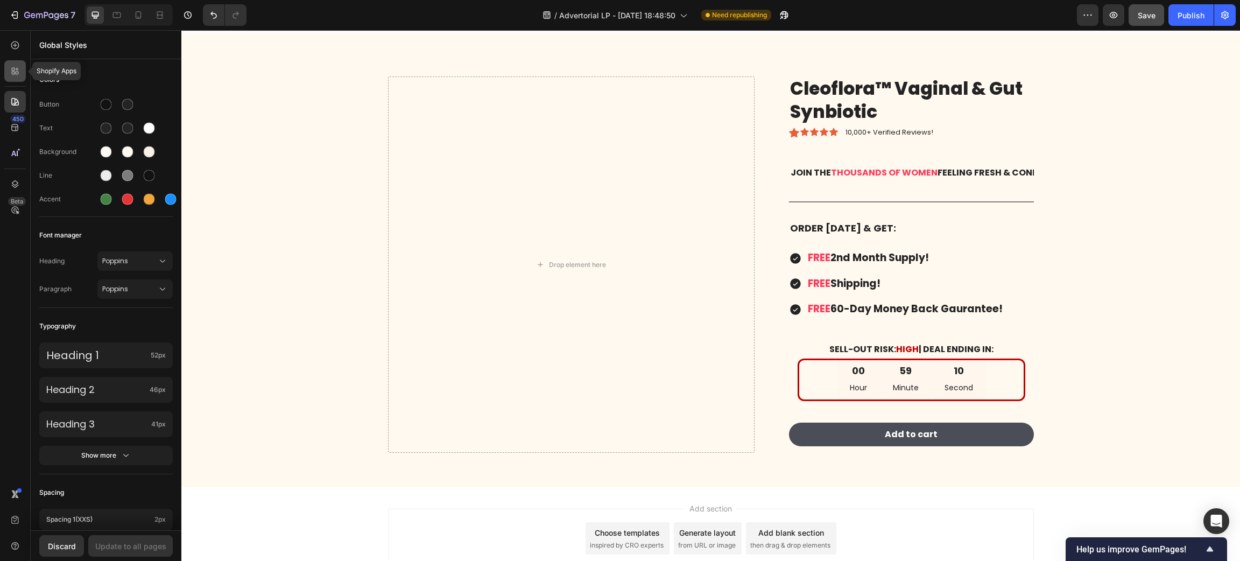
click at [19, 76] on div at bounding box center [15, 71] width 22 height 22
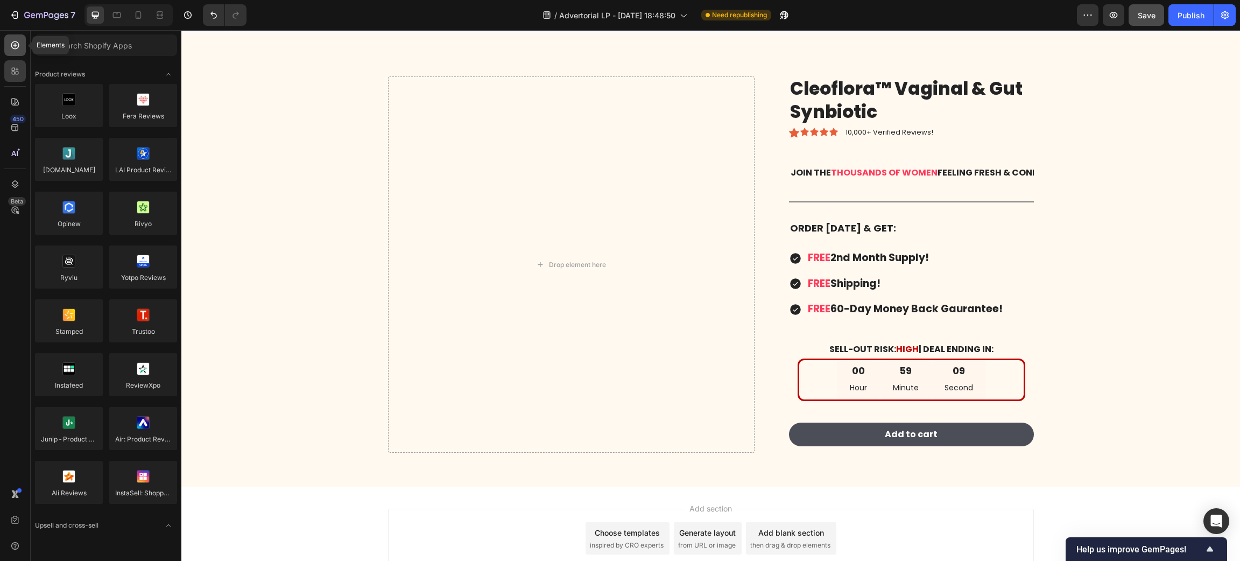
click at [10, 47] on icon at bounding box center [15, 45] width 11 height 11
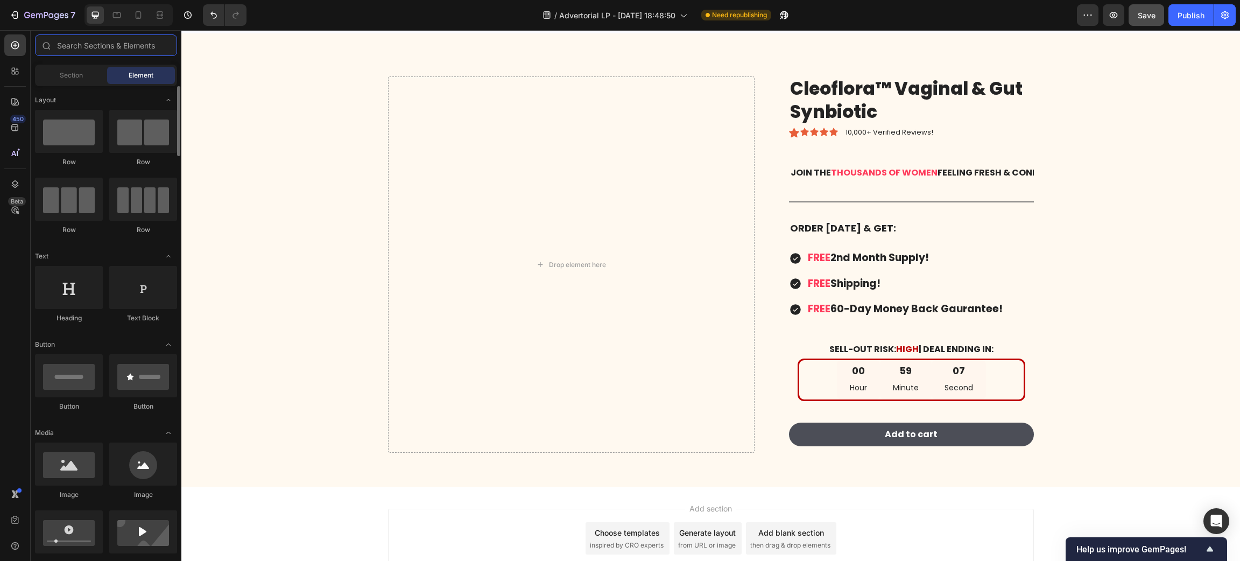
scroll to position [81, 0]
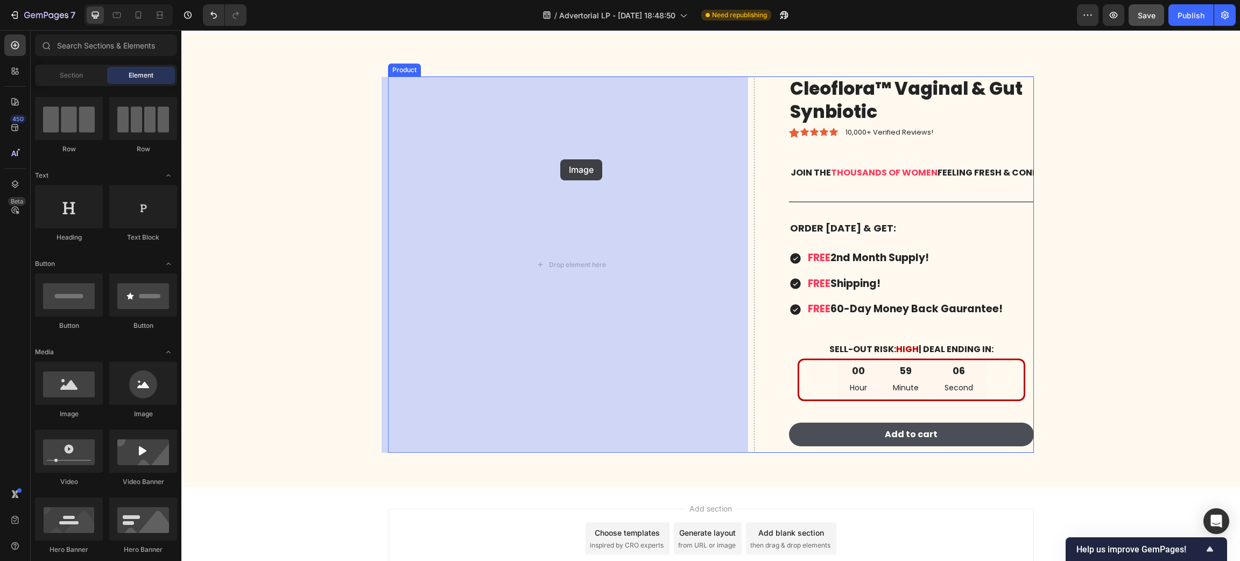
drag, startPoint x: 251, startPoint y: 429, endPoint x: 560, endPoint y: 159, distance: 410.4
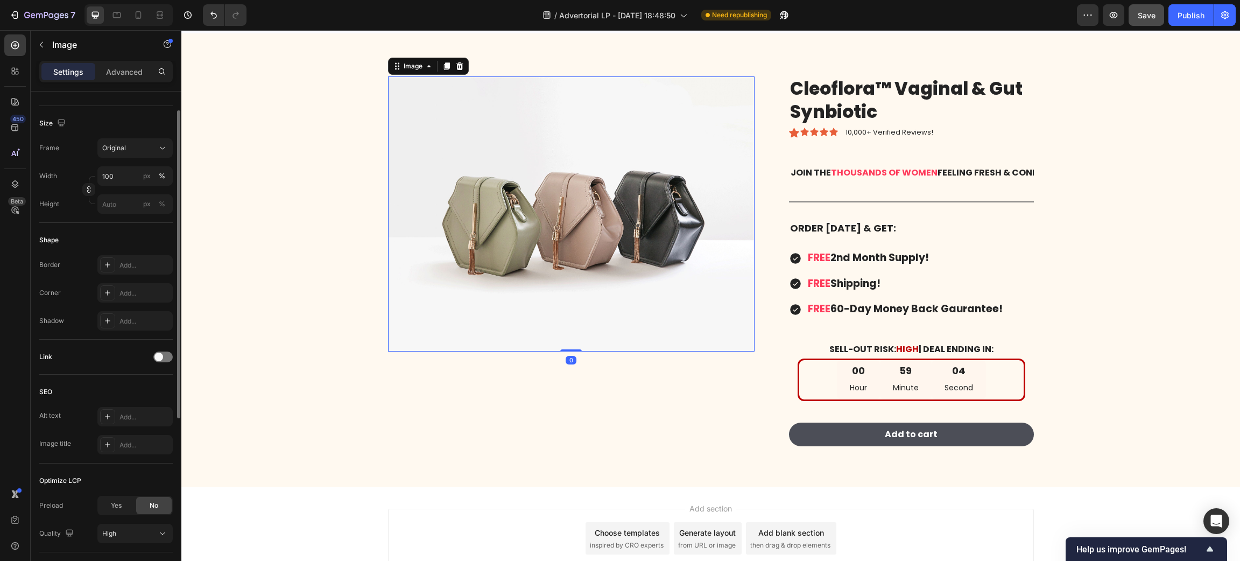
scroll to position [0, 0]
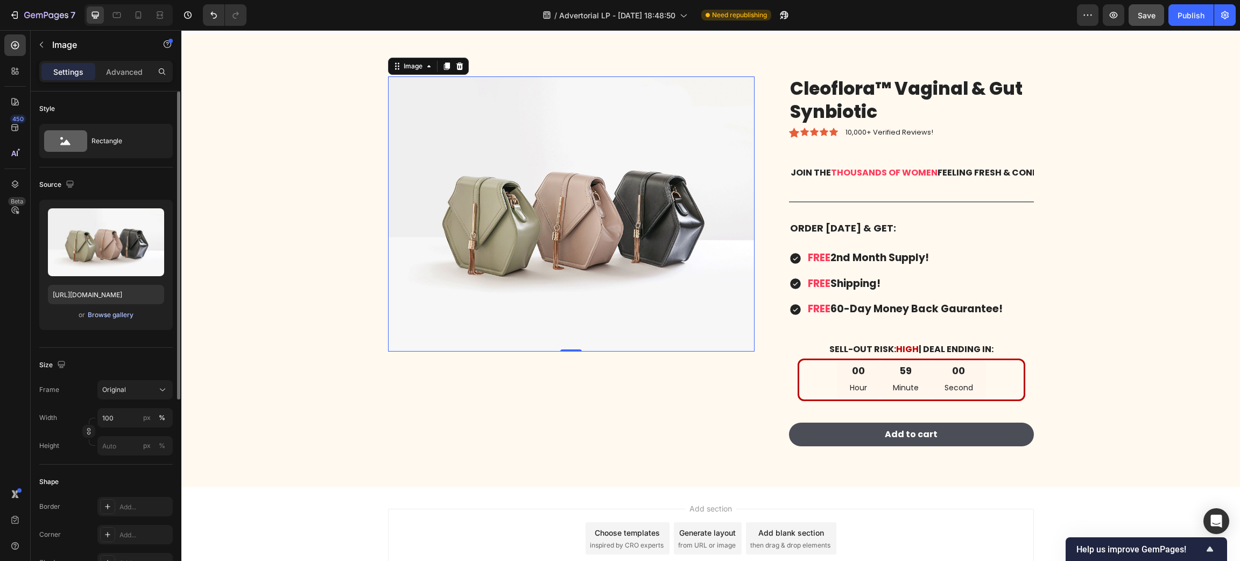
click at [112, 314] on div "Browse gallery" at bounding box center [111, 315] width 46 height 10
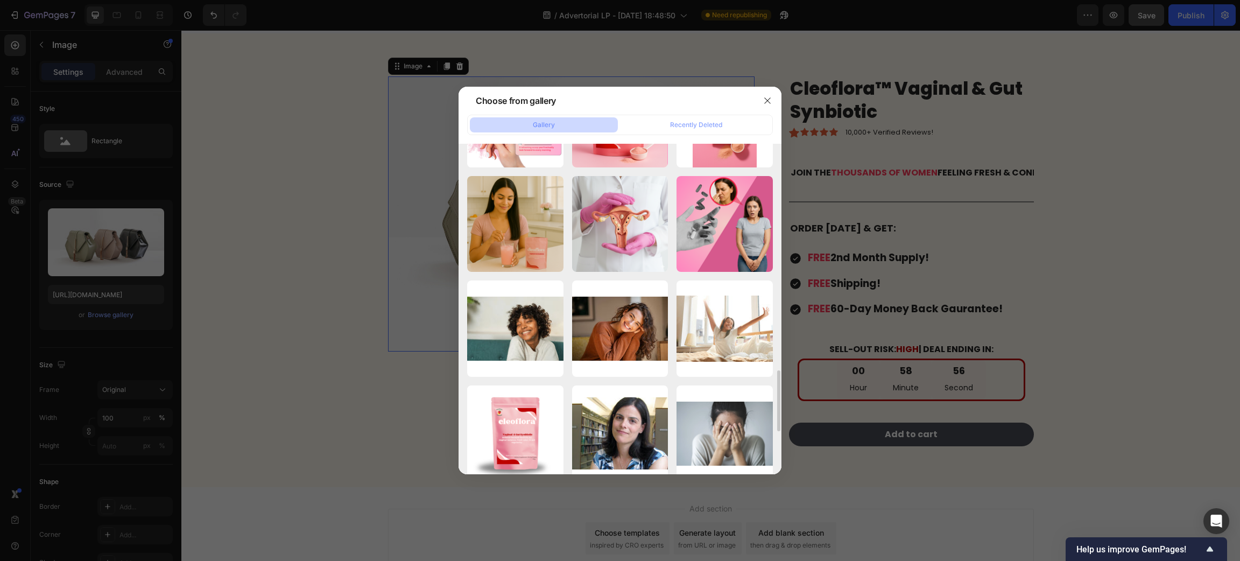
scroll to position [791, 0]
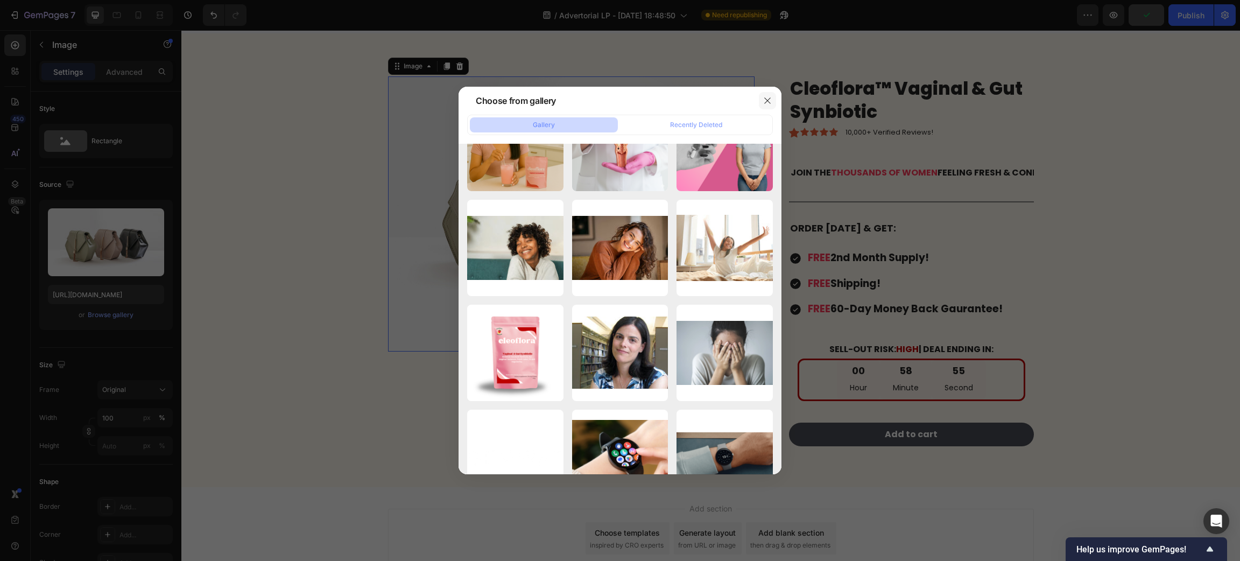
click at [770, 102] on icon "button" at bounding box center [767, 100] width 9 height 9
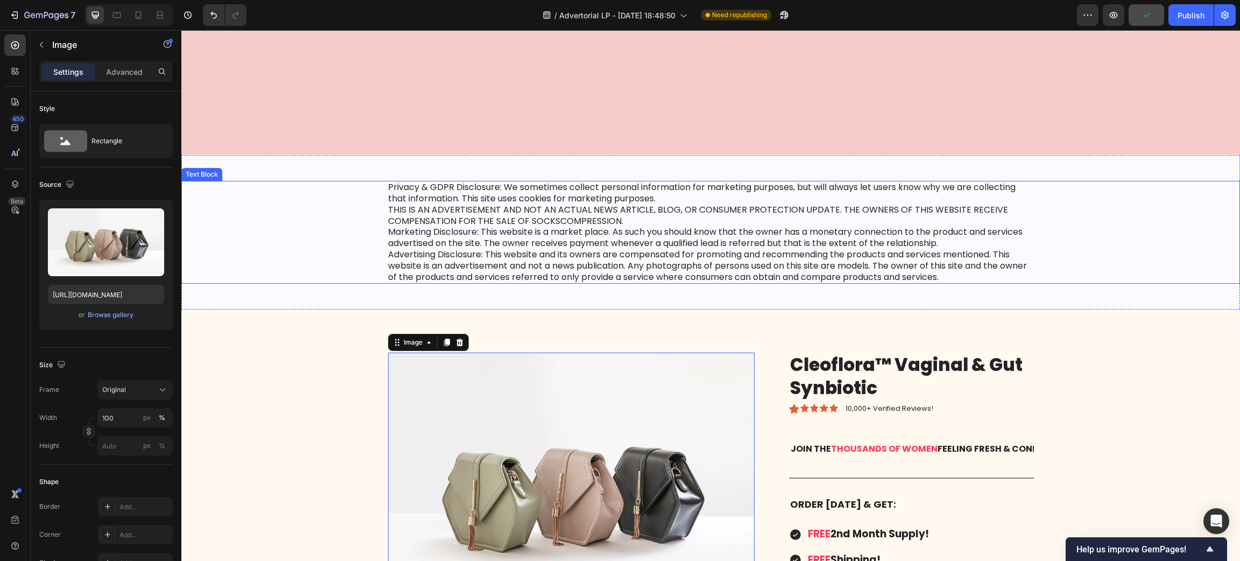
scroll to position [7918, 0]
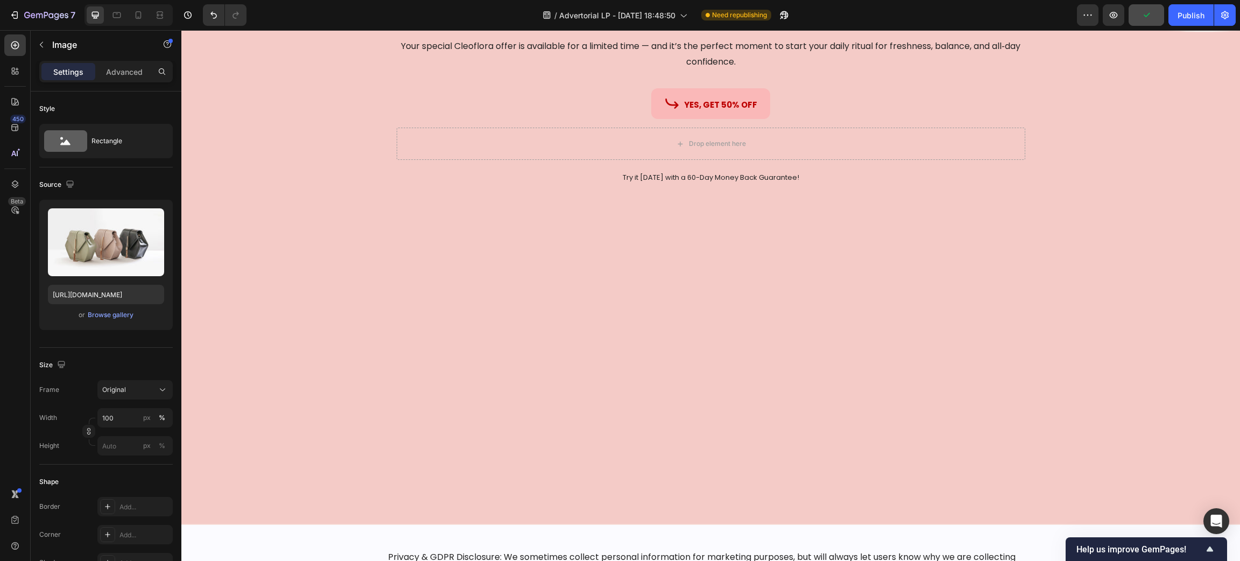
click at [384, 303] on div "Image Cleoflora™ Vaginal & Gut Synbiotic Heading Product Join Thousands Of Wome…" at bounding box center [710, 209] width 1059 height 597
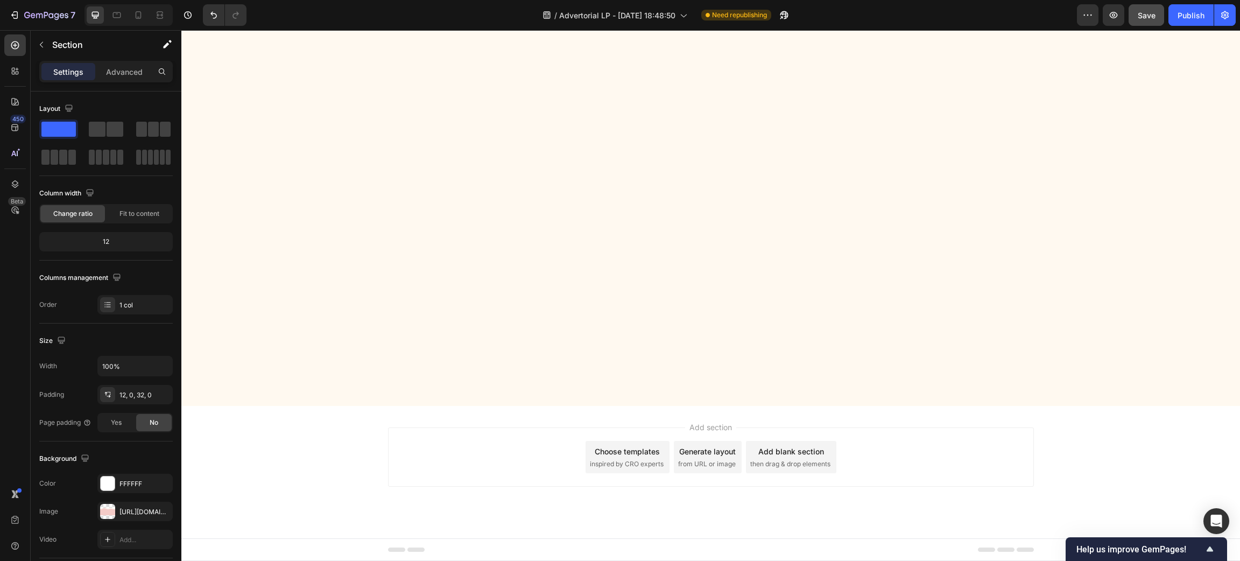
scroll to position [7515, 0]
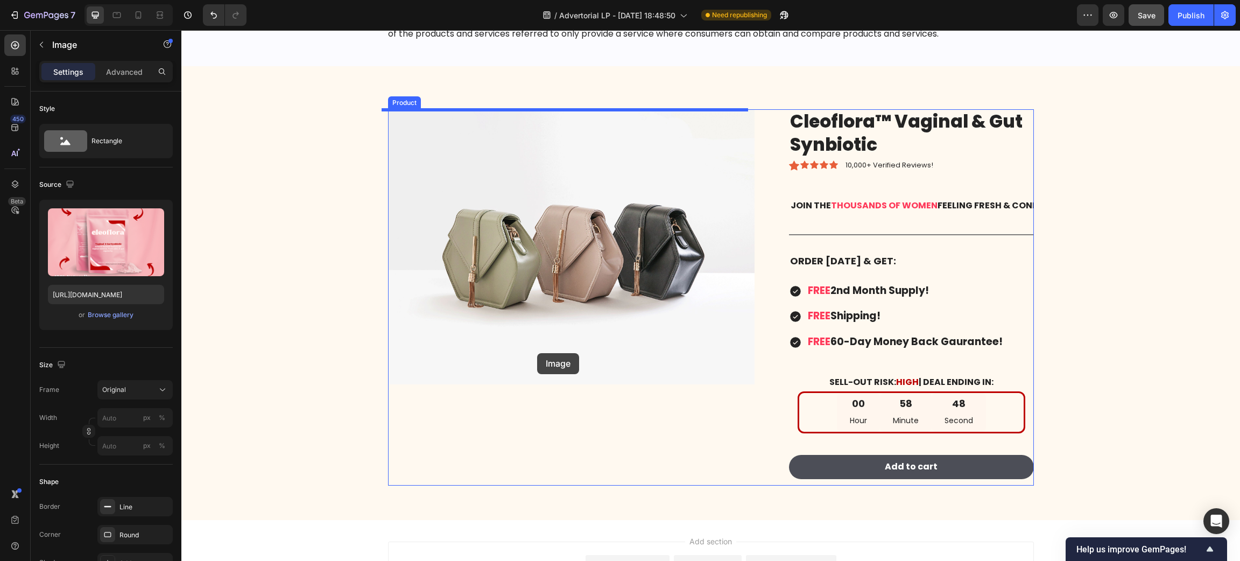
scroll to position [8564, 0]
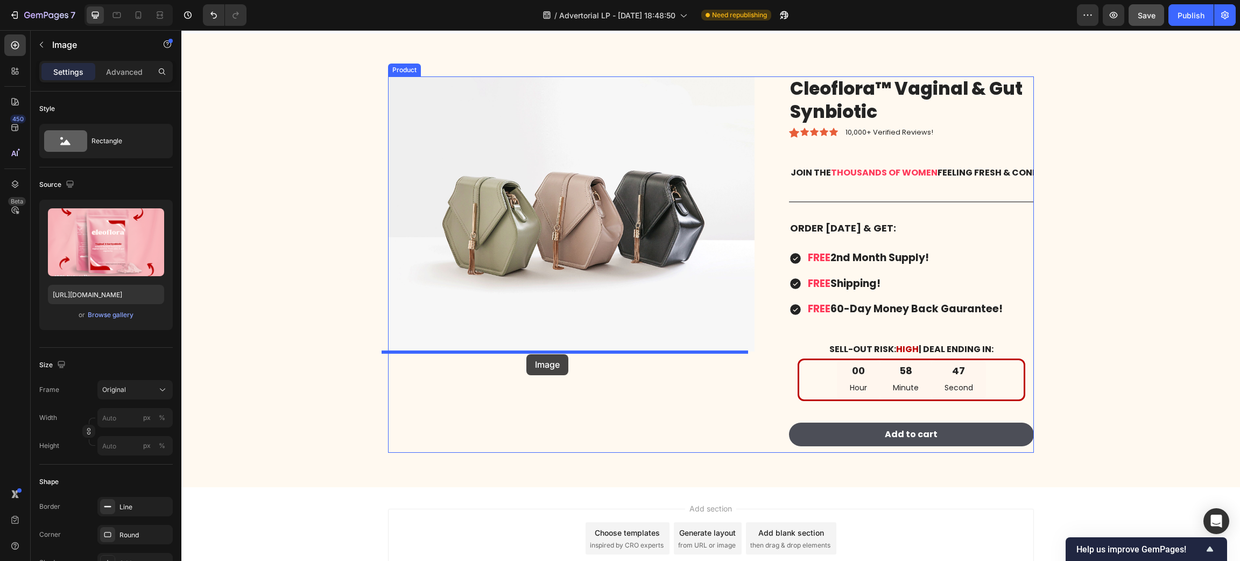
drag, startPoint x: 549, startPoint y: 304, endPoint x: 526, endPoint y: 354, distance: 55.4
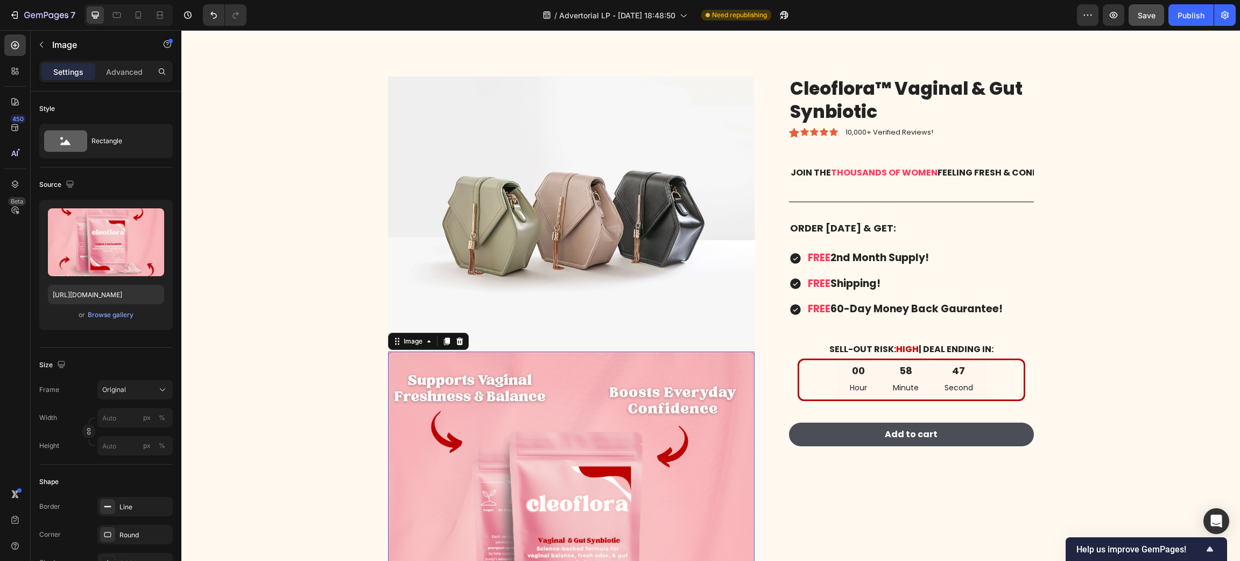
click at [556, 225] on img at bounding box center [571, 213] width 366 height 275
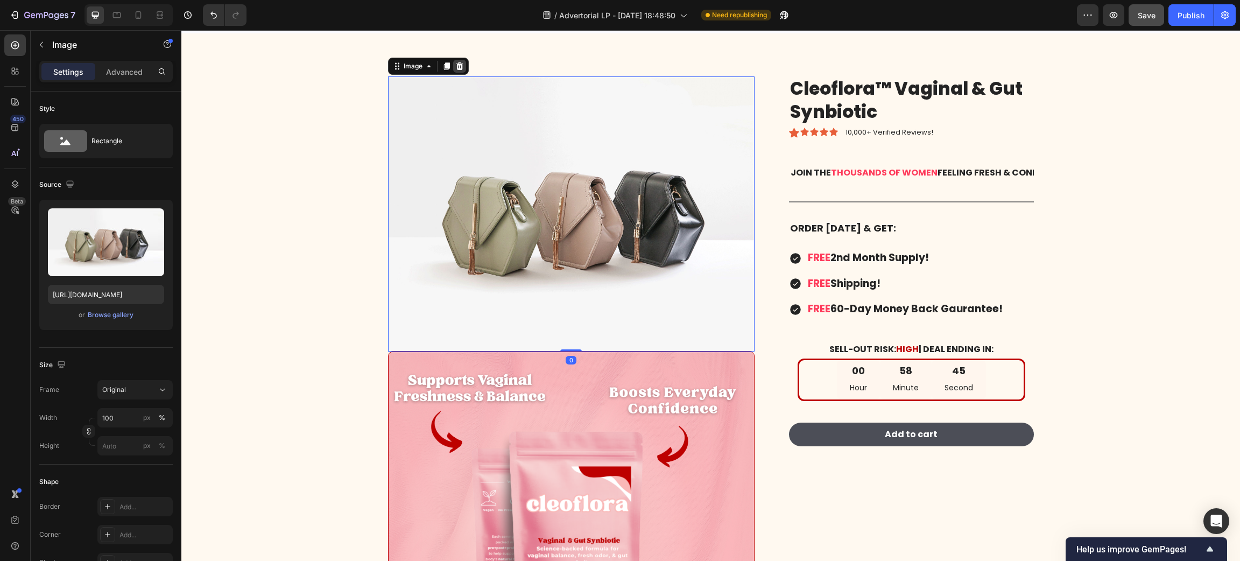
click at [455, 66] on icon at bounding box center [459, 66] width 9 height 9
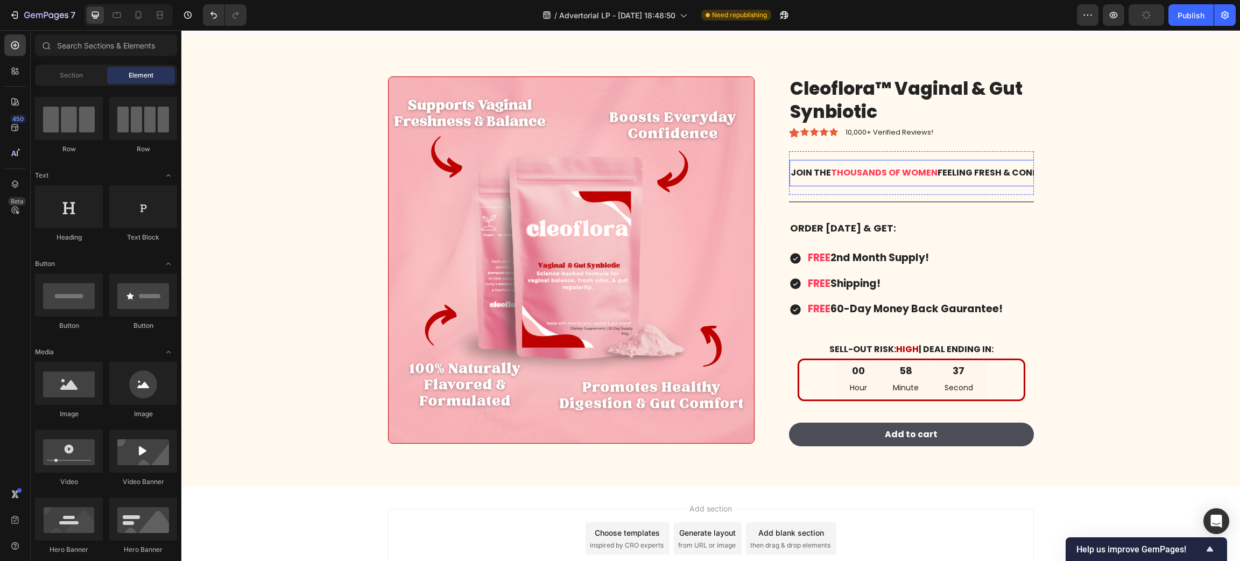
click at [851, 171] on span "thousands of women" at bounding box center [884, 172] width 107 height 12
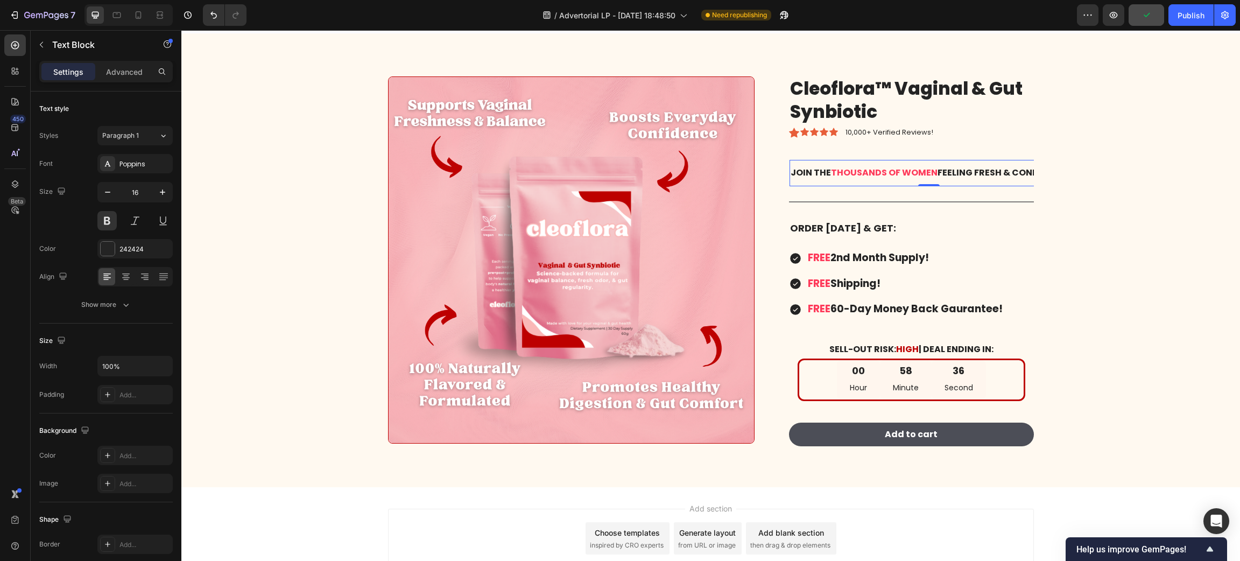
click at [816, 163] on div "Join the thousands of women feeling fresh & confident! Text Block 0" at bounding box center [928, 173] width 279 height 26
click at [827, 151] on div "Join the thousands of women feeling fresh & confident! Text Block 0 Join the th…" at bounding box center [911, 173] width 245 height 44
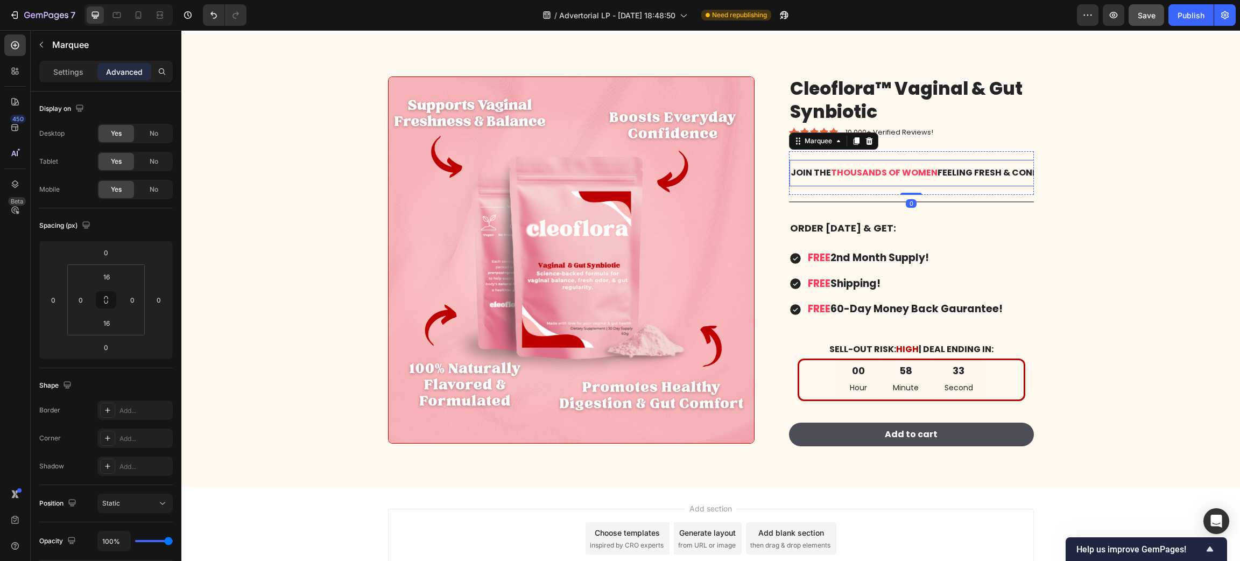
click at [844, 173] on span "thousands of women" at bounding box center [884, 172] width 107 height 12
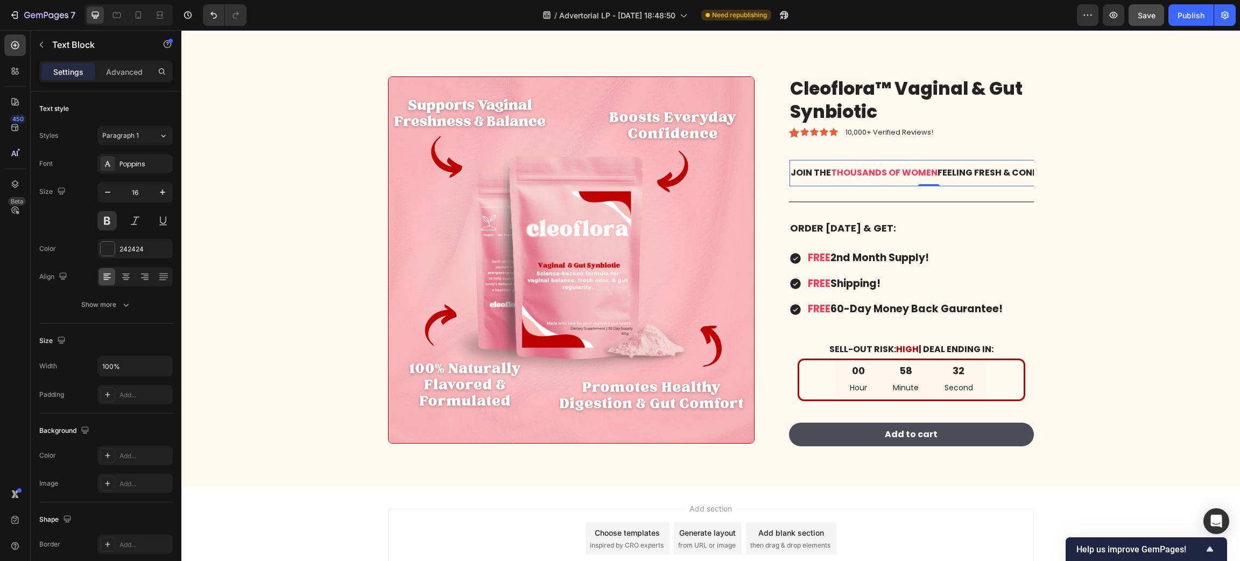
click at [844, 173] on span "thousands of women" at bounding box center [884, 172] width 107 height 12
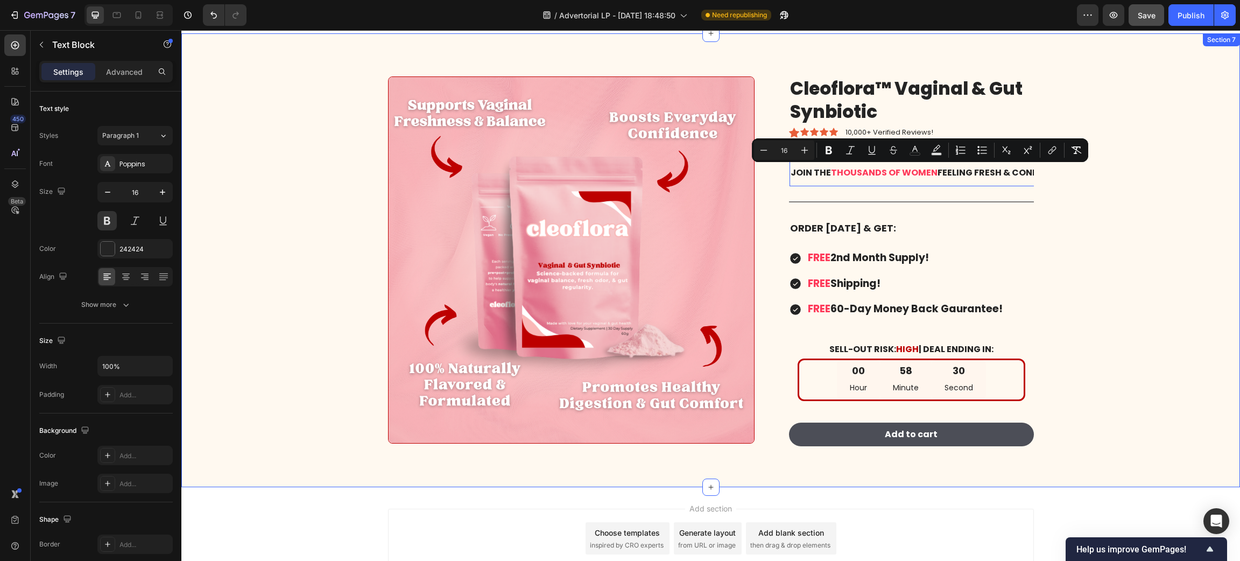
click at [1103, 216] on div "Image Cleoflora™ Vaginal & Gut Synbiotic Product Title Icon Icon Icon Icon Icon…" at bounding box center [710, 268] width 1042 height 385
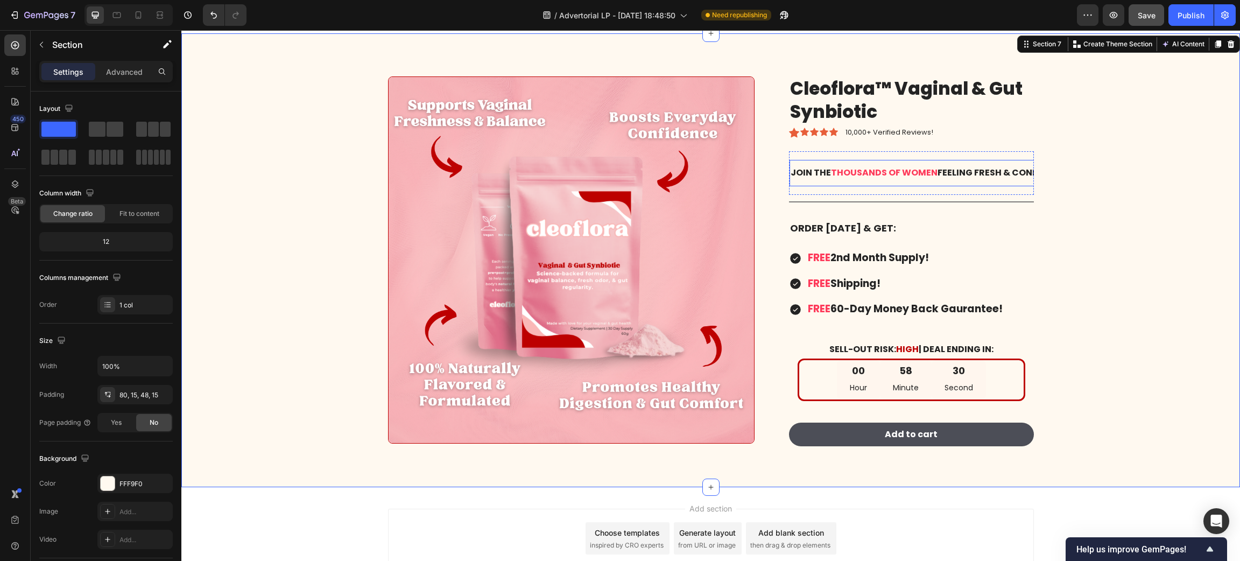
click at [972, 167] on p "Join the thousands of women feeling fresh & confident!" at bounding box center [929, 173] width 277 height 16
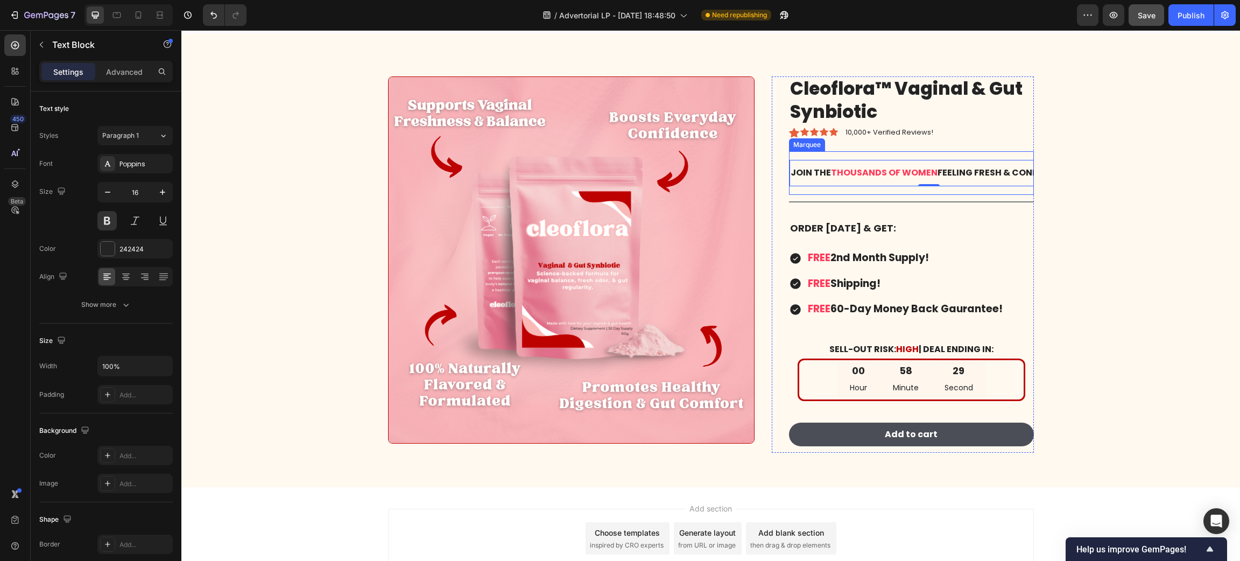
click at [834, 190] on div "Join the thousands of women feeling fresh & confident! Text Block 0 Join the th…" at bounding box center [911, 173] width 245 height 44
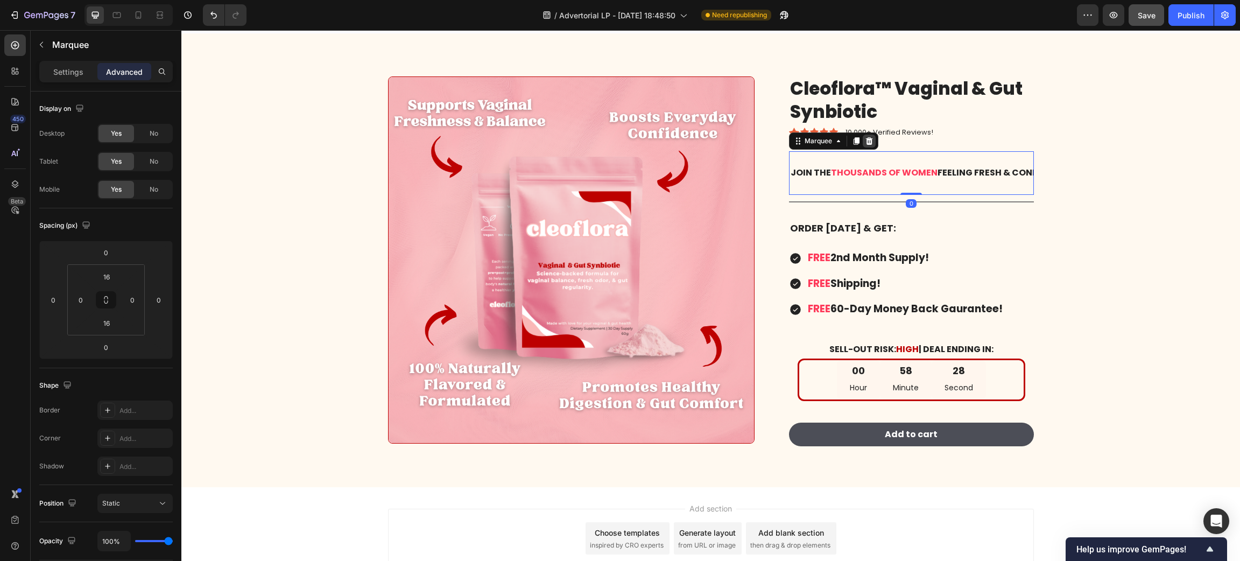
click at [863, 140] on div at bounding box center [869, 141] width 13 height 13
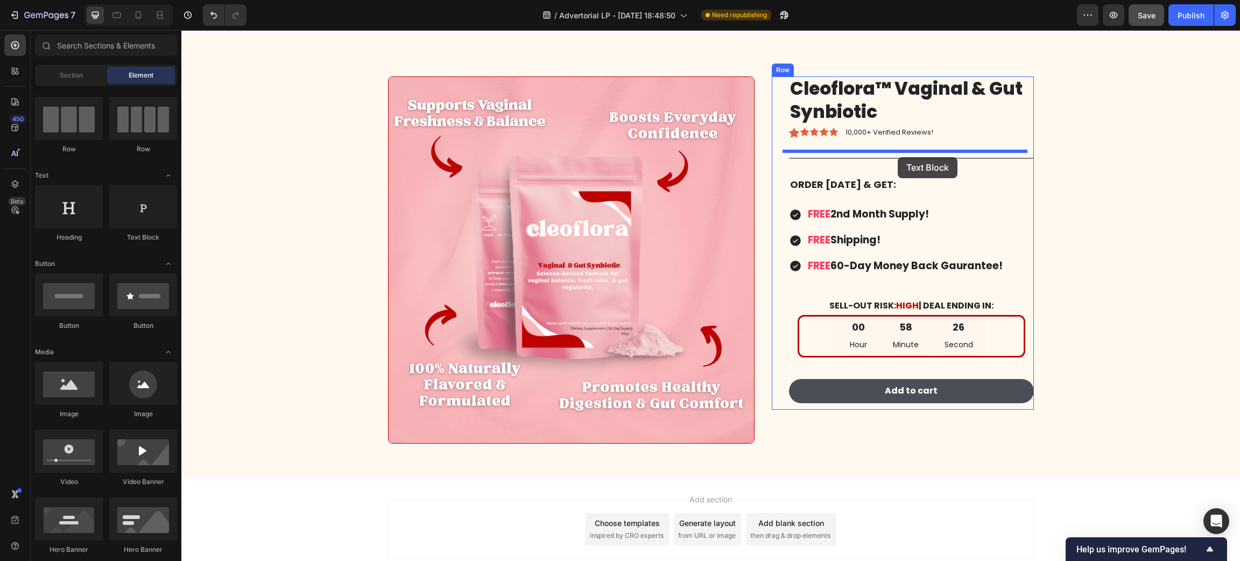
drag, startPoint x: 306, startPoint y: 244, endPoint x: 898, endPoint y: 157, distance: 597.8
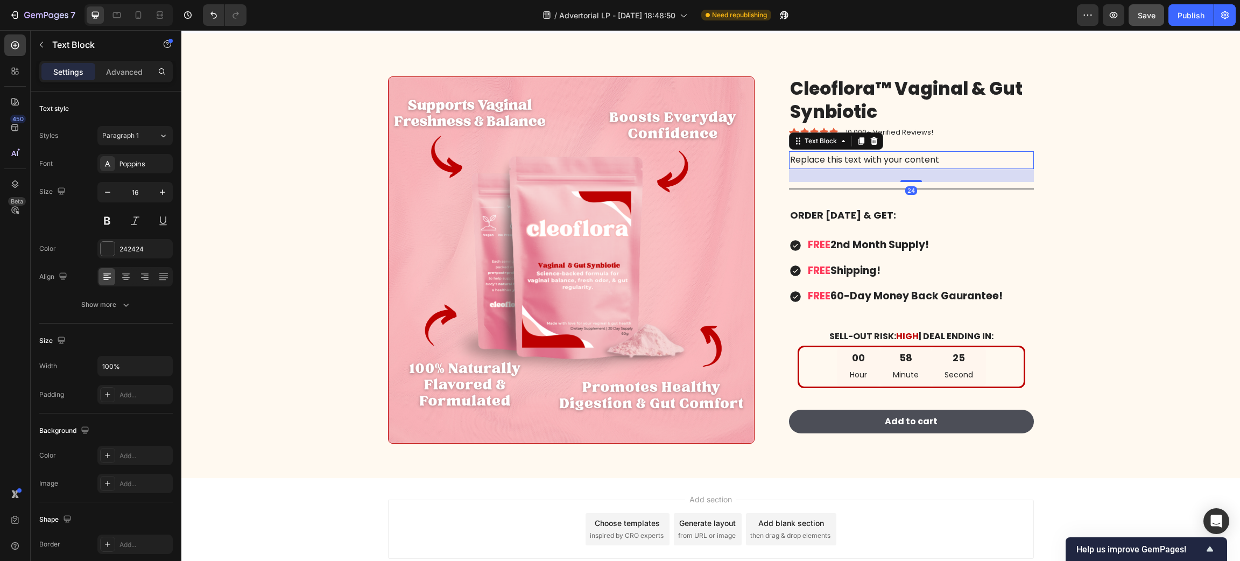
click at [872, 160] on div "Replace this text with your content" at bounding box center [911, 160] width 245 height 18
click at [872, 160] on p "Replace this text with your content" at bounding box center [911, 160] width 243 height 16
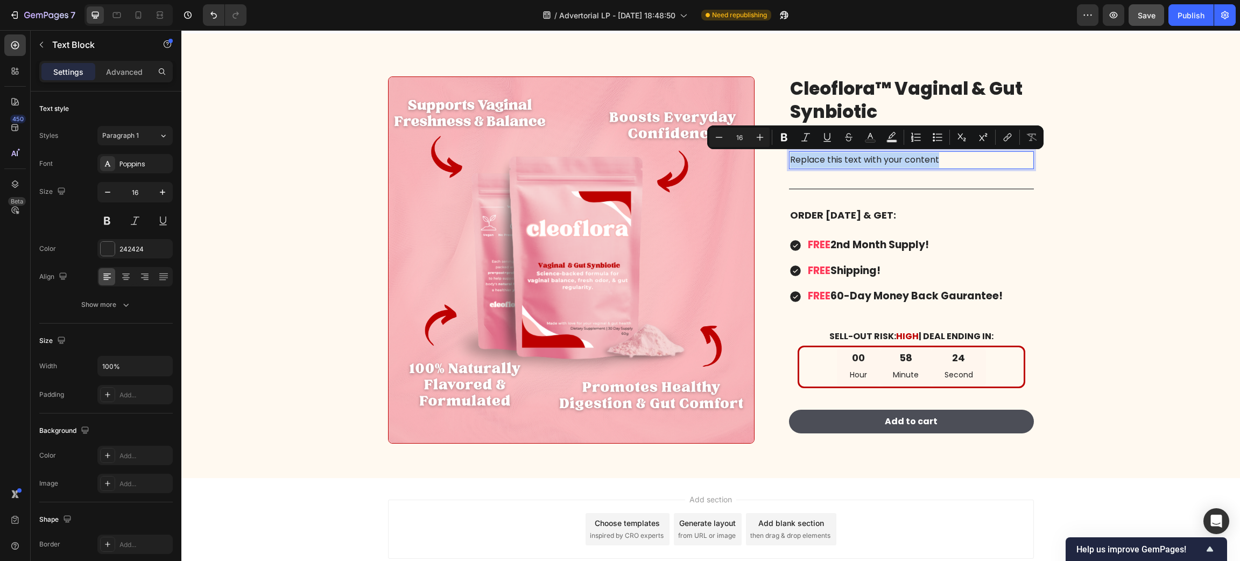
click at [872, 160] on p "Replace this text with your content" at bounding box center [911, 160] width 243 height 16
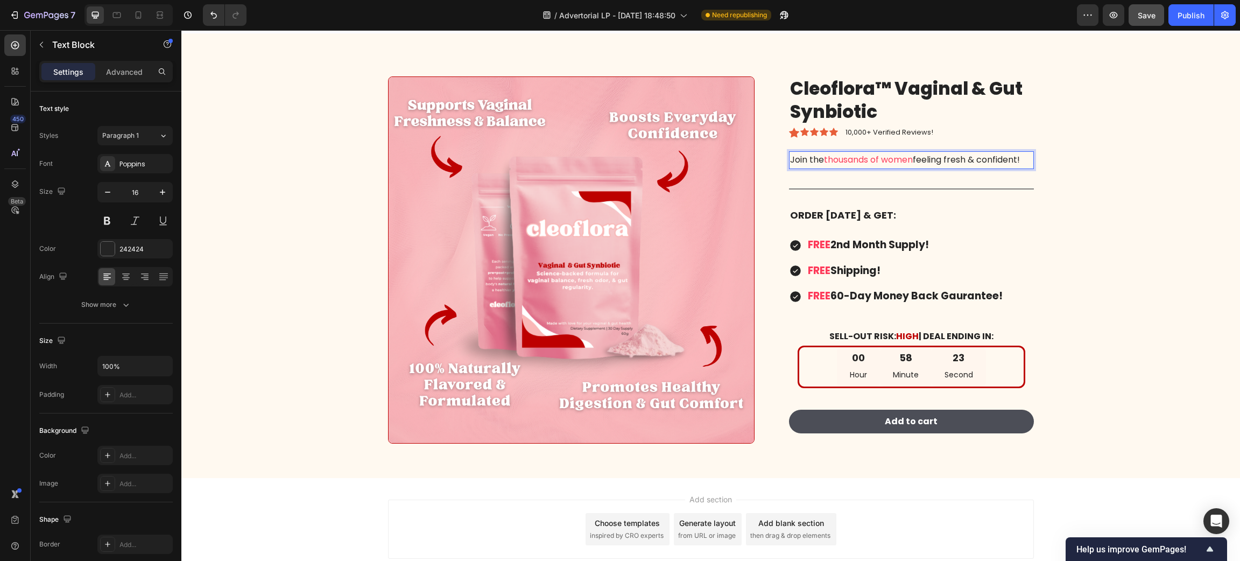
click at [824, 163] on span "thousands of women" at bounding box center [868, 159] width 89 height 12
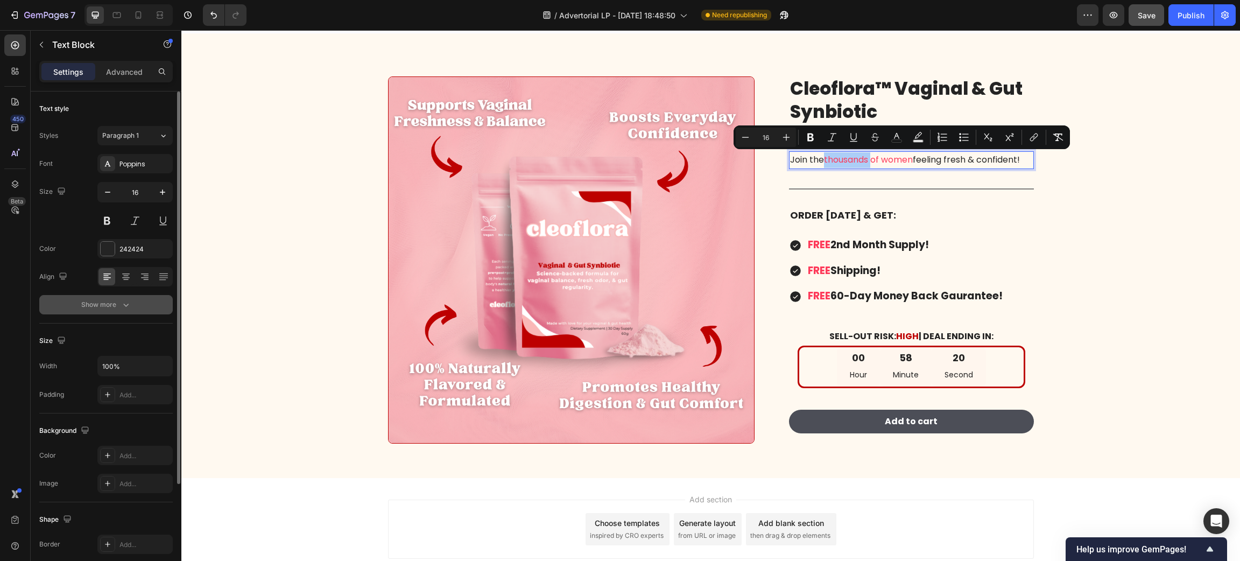
click at [124, 300] on icon "button" at bounding box center [126, 304] width 11 height 11
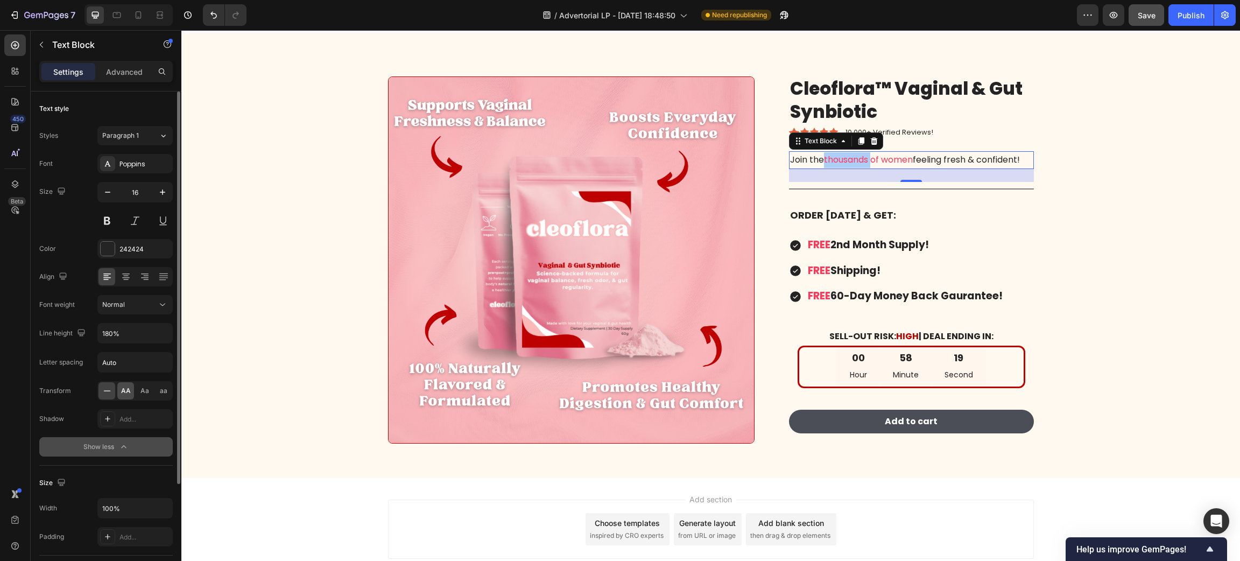
click at [125, 390] on span "AA" at bounding box center [126, 391] width 10 height 10
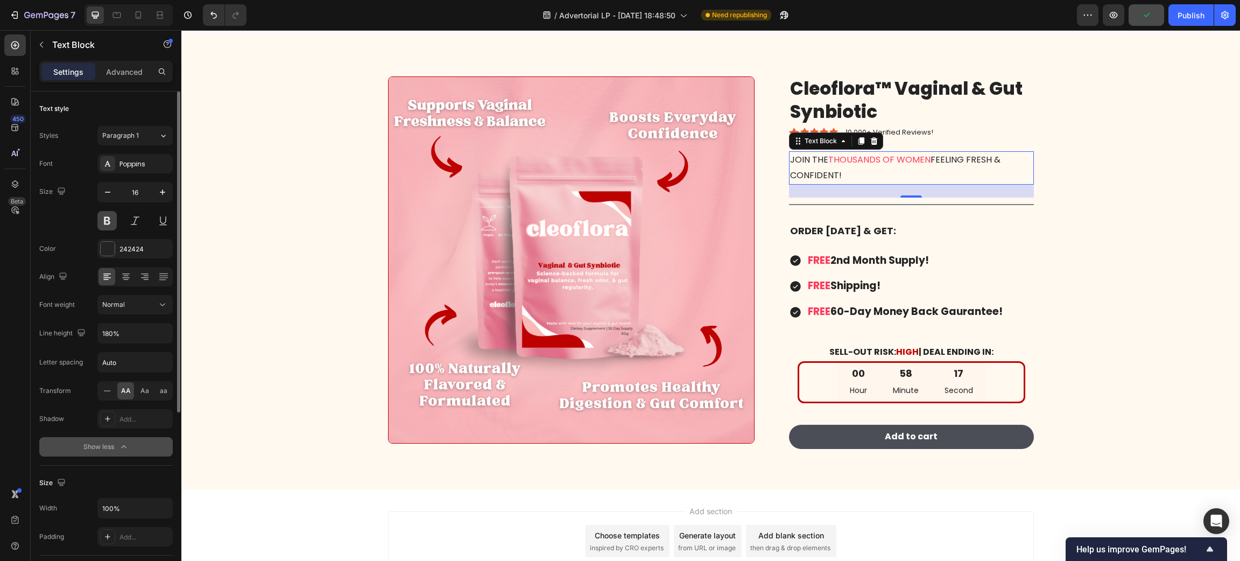
click at [111, 216] on button at bounding box center [106, 220] width 19 height 19
drag, startPoint x: 122, startPoint y: 273, endPoint x: 168, endPoint y: 281, distance: 46.9
click at [123, 273] on icon at bounding box center [126, 276] width 11 height 11
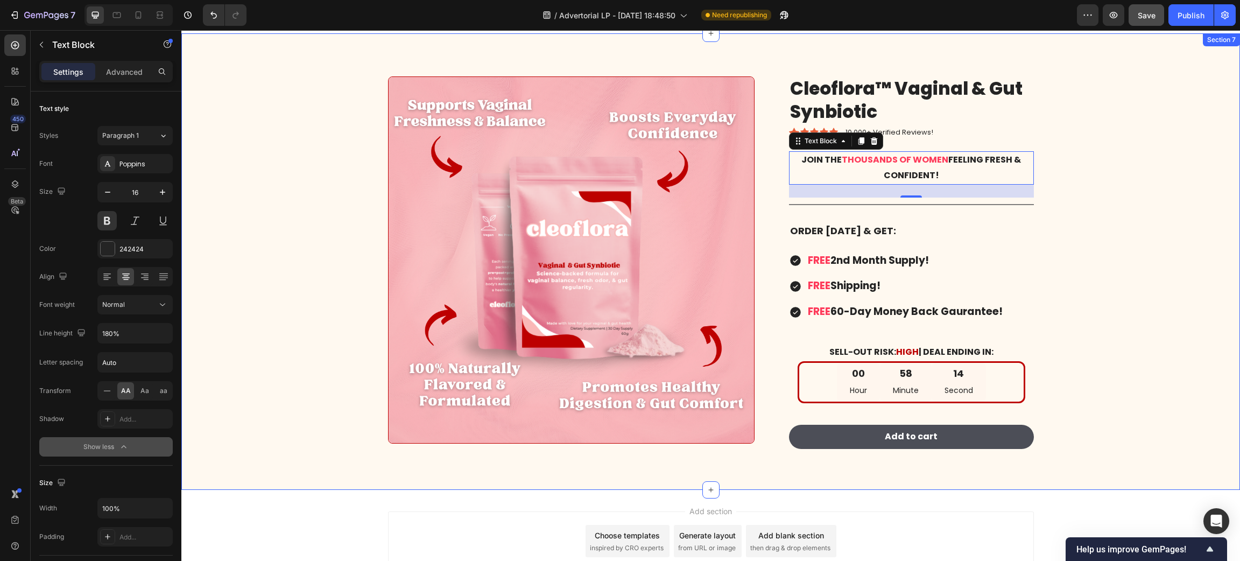
click at [1106, 174] on div "Image Cleoflora™ Vaginal & Gut Synbiotic Product Title Icon Icon Icon Icon Icon…" at bounding box center [710, 269] width 1042 height 387
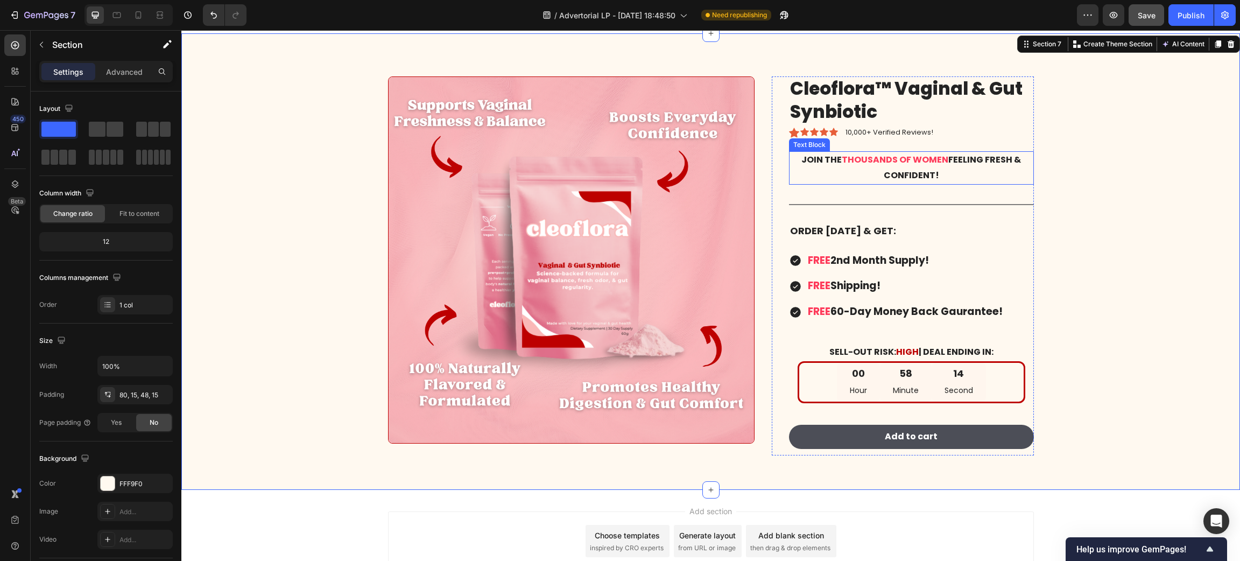
click at [906, 163] on span "thousands of women" at bounding box center [895, 159] width 107 height 12
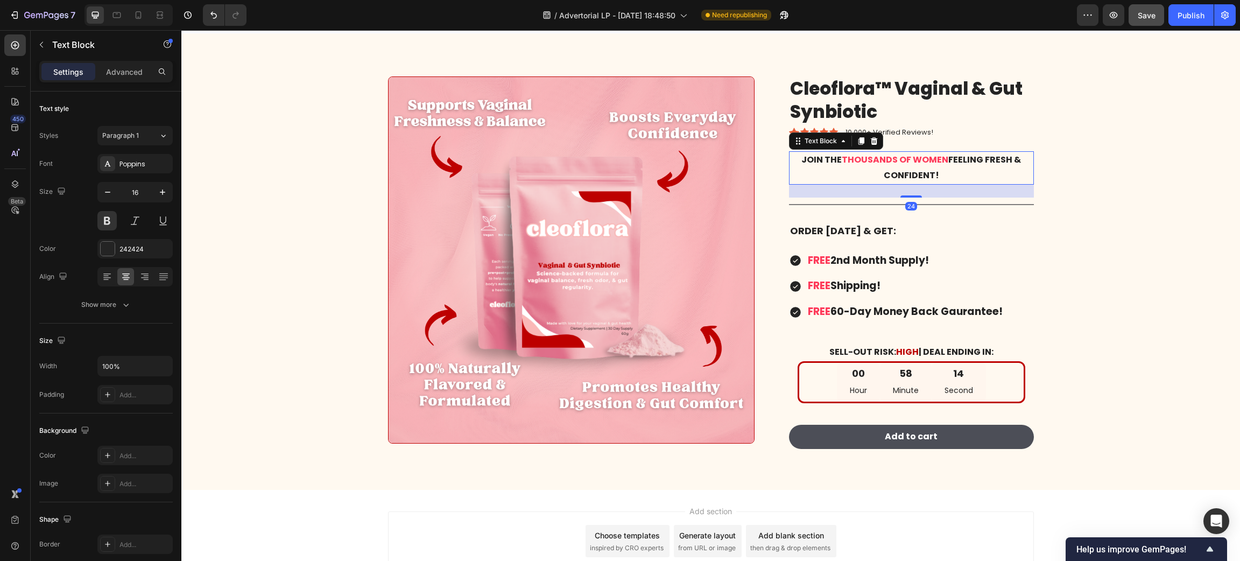
click at [906, 163] on span "thousands of women" at bounding box center [895, 159] width 107 height 12
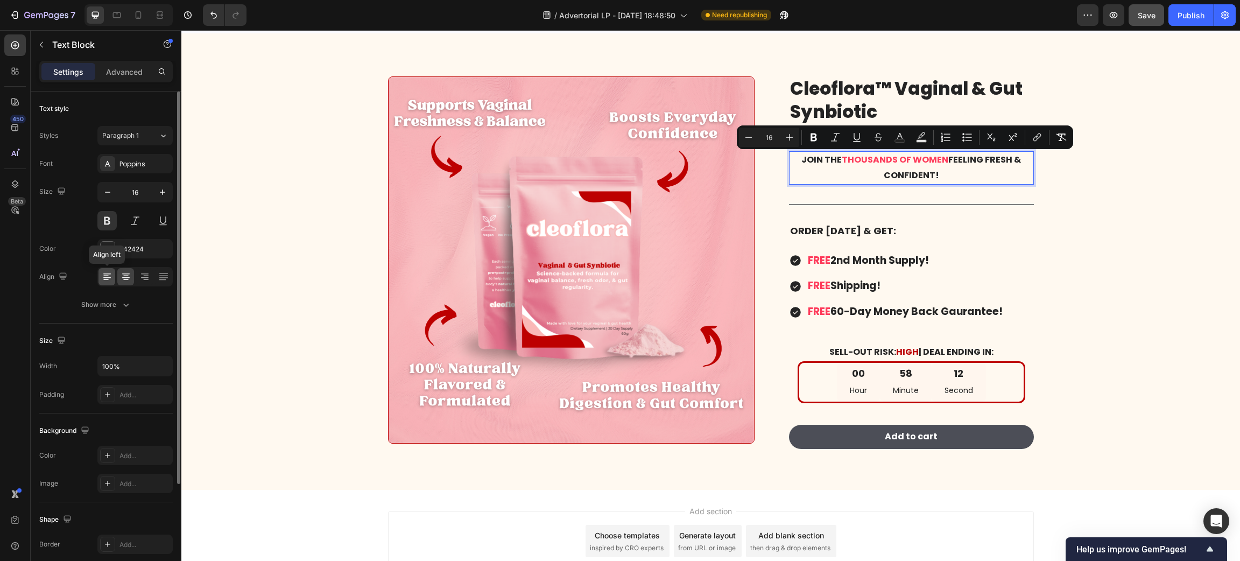
click at [103, 278] on icon at bounding box center [107, 277] width 8 height 1
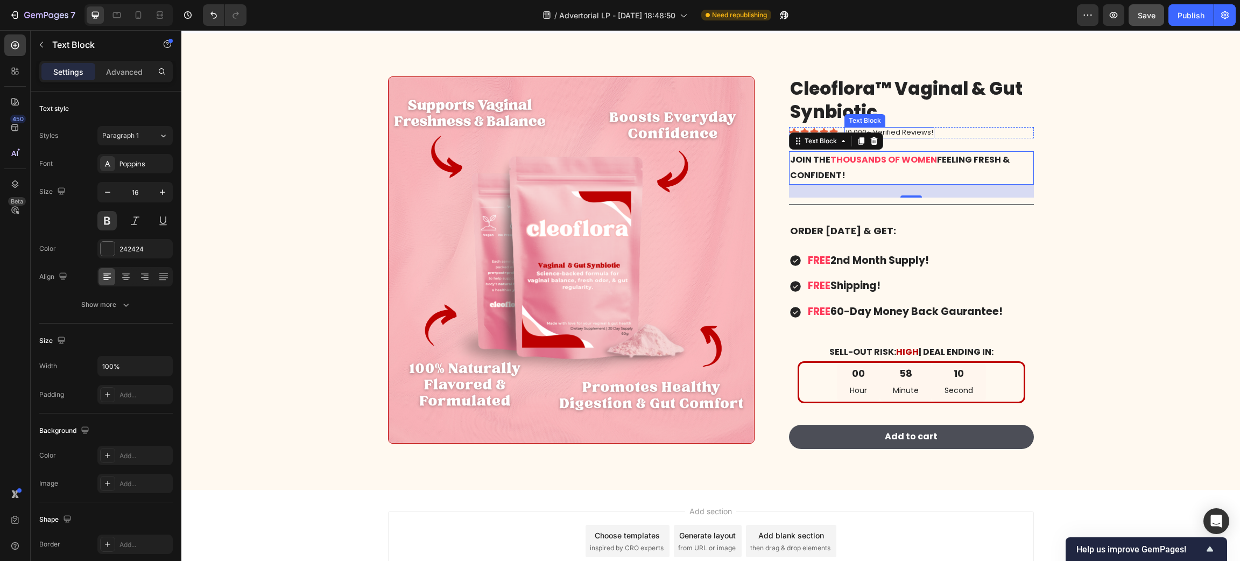
click at [899, 130] on p "10,000+ Verified Reviews!" at bounding box center [889, 132] width 88 height 9
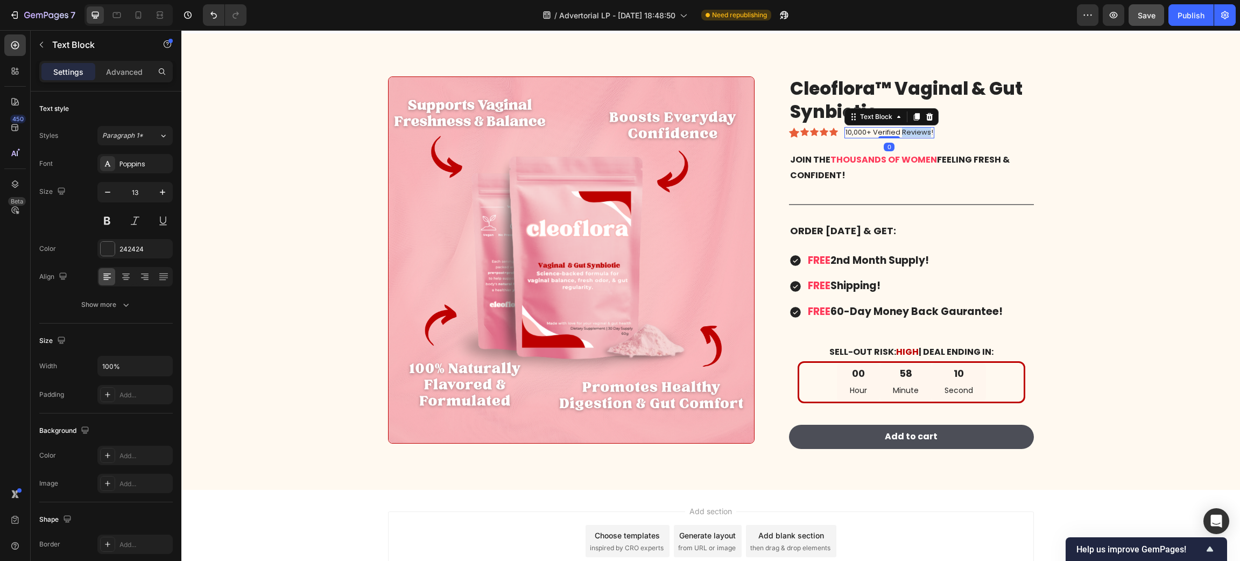
click at [899, 130] on p "10,000+ Verified Reviews!" at bounding box center [889, 132] width 88 height 9
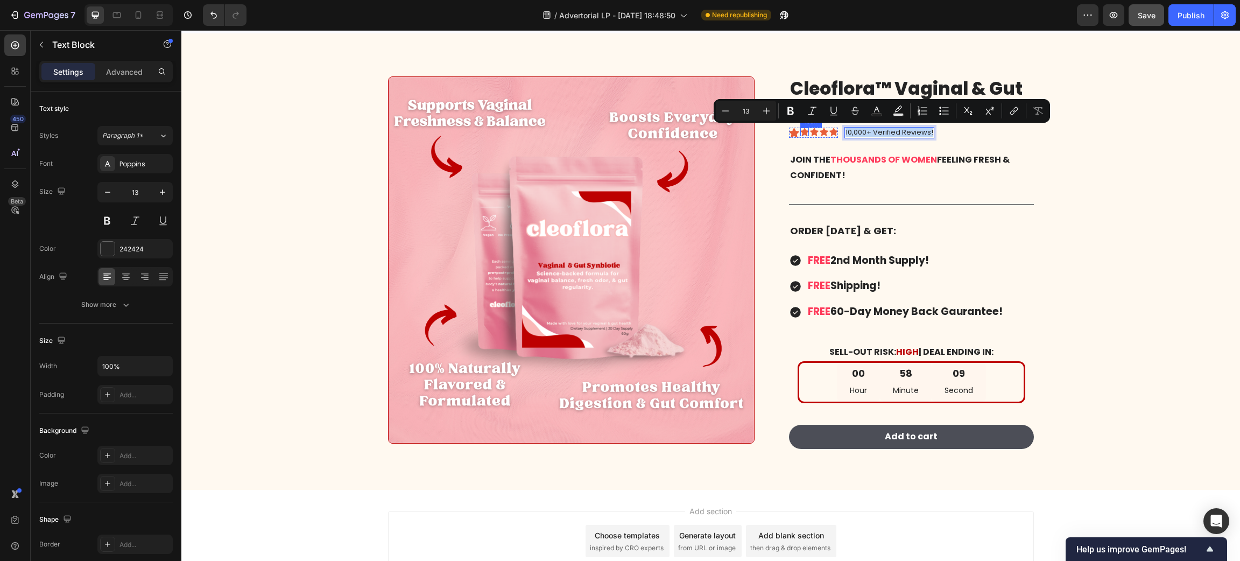
click at [800, 133] on div "Icon" at bounding box center [804, 132] width 9 height 9
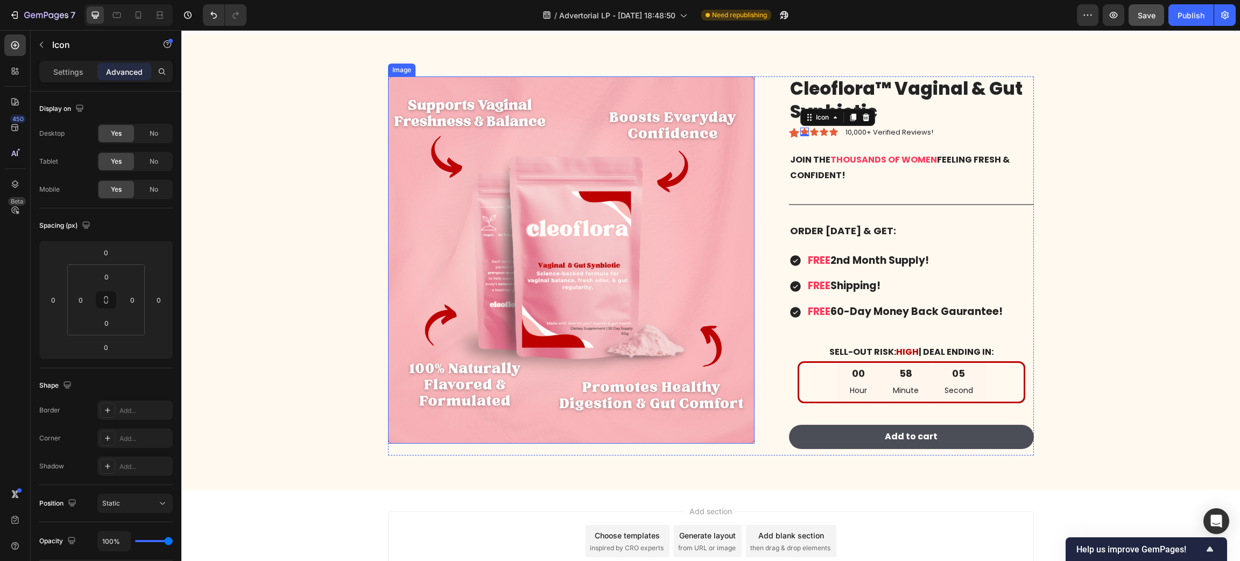
scroll to position [8483, 0]
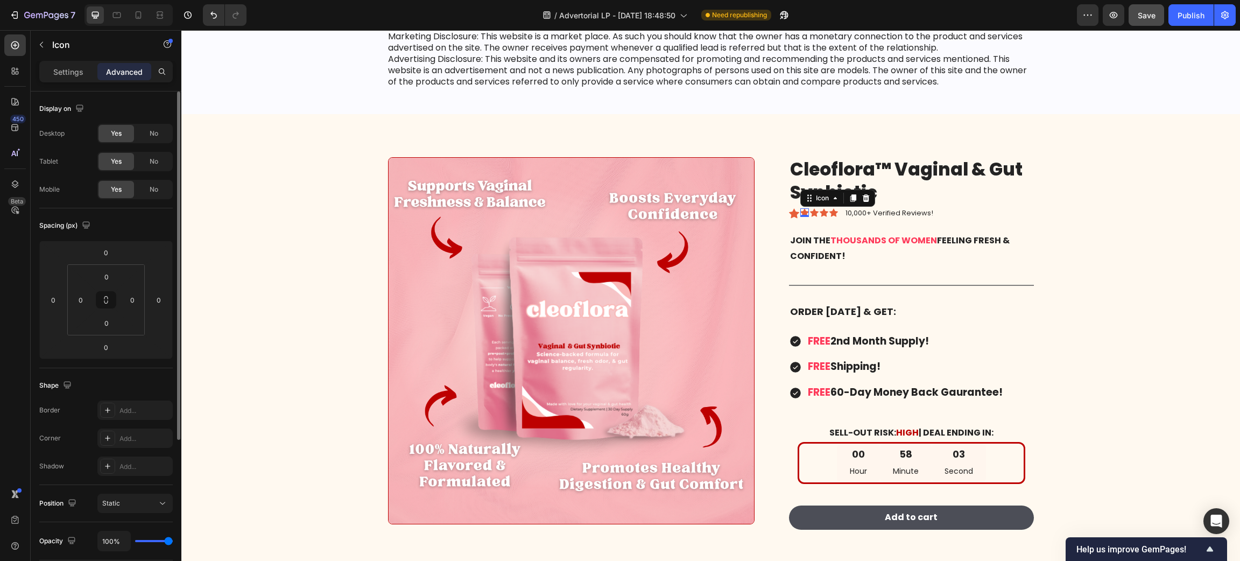
click at [72, 69] on p "Settings" at bounding box center [68, 71] width 30 height 11
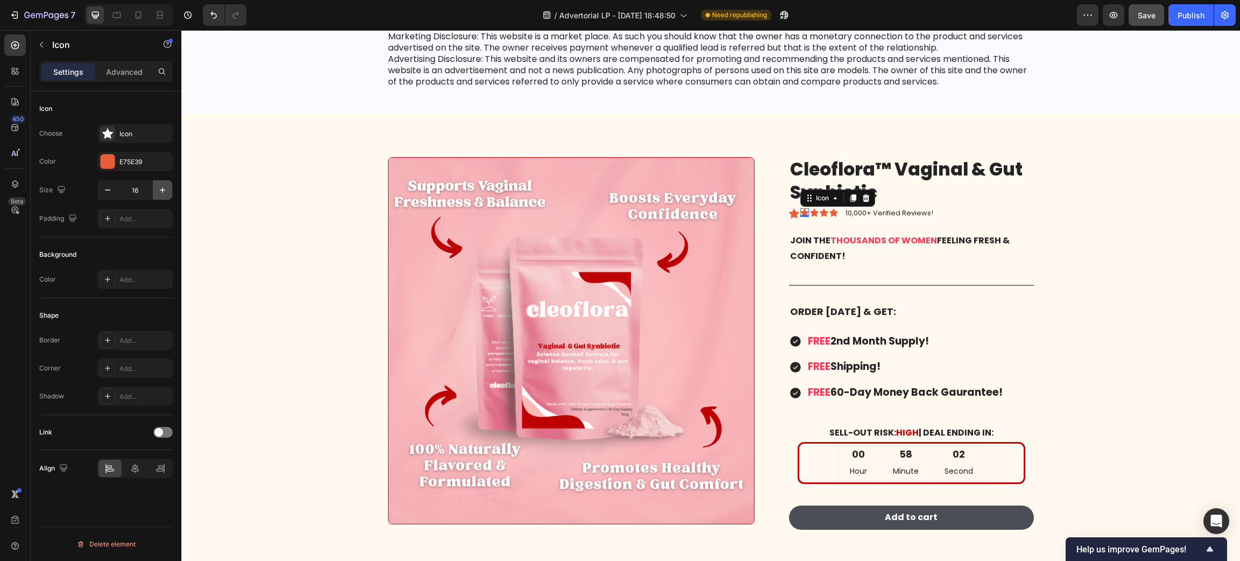
click at [163, 195] on icon "button" at bounding box center [162, 190] width 11 height 11
type input "19"
click at [812, 216] on div "Icon" at bounding box center [816, 212] width 9 height 9
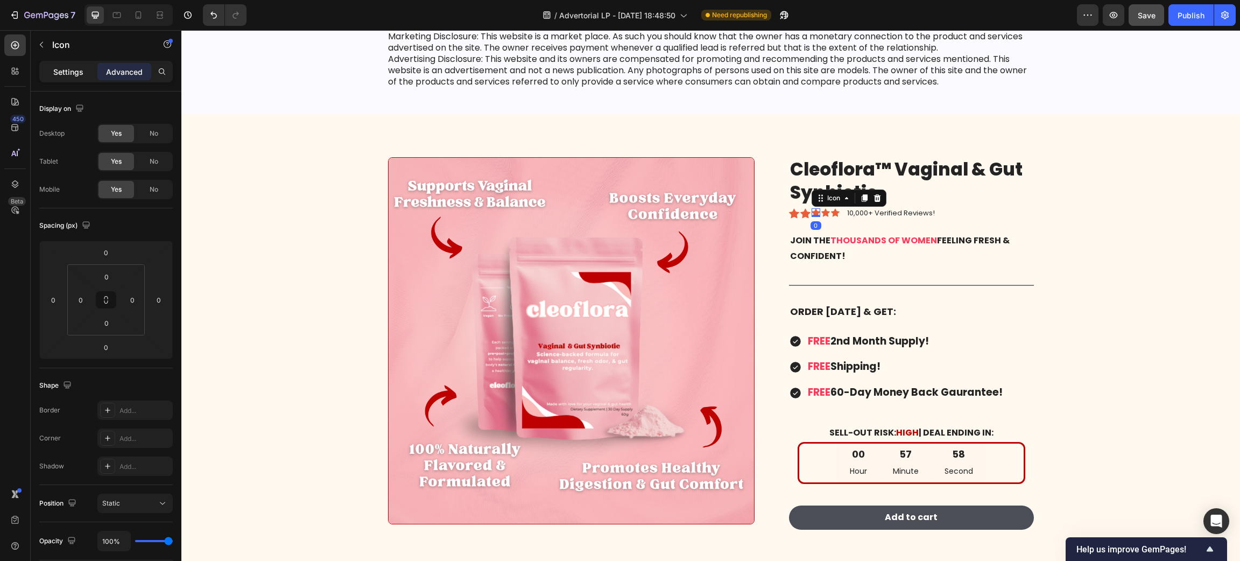
click at [57, 73] on p "Settings" at bounding box center [68, 71] width 30 height 11
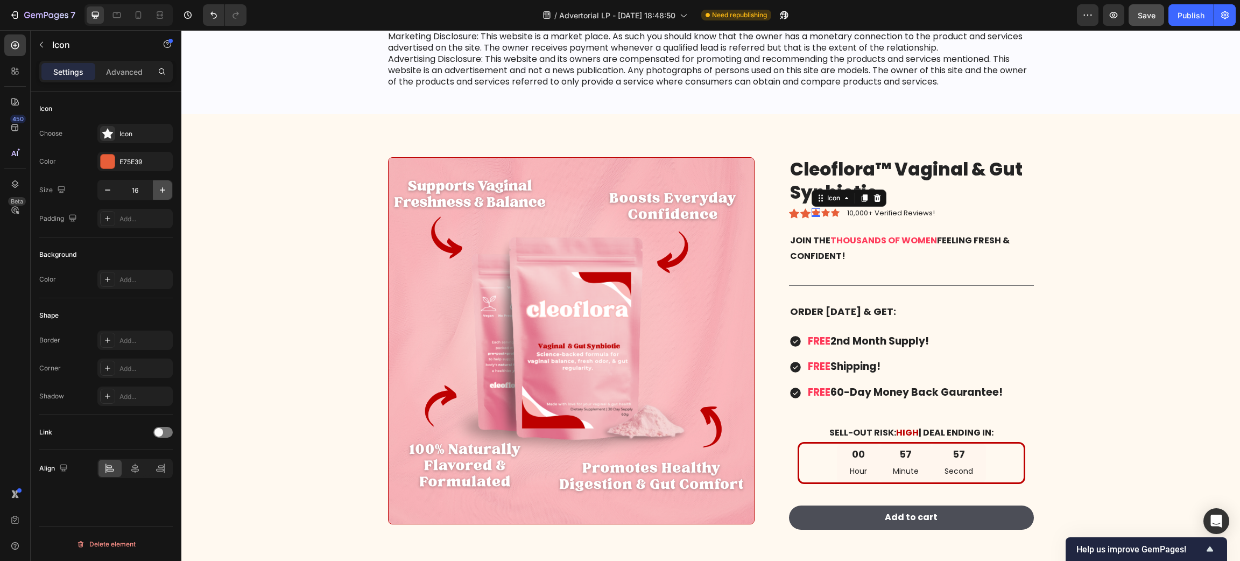
click at [160, 186] on icon "button" at bounding box center [162, 190] width 11 height 11
click at [111, 192] on icon "button" at bounding box center [107, 190] width 11 height 11
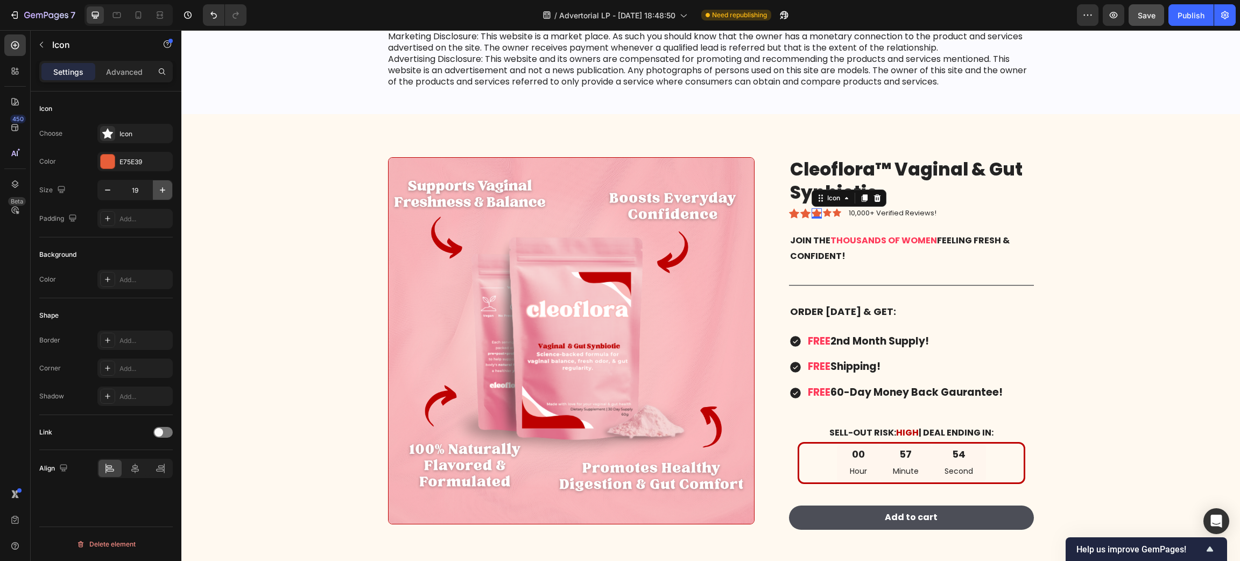
click at [161, 190] on icon "button" at bounding box center [162, 189] width 5 height 5
type input "20"
click at [789, 210] on icon at bounding box center [794, 213] width 10 height 10
click at [158, 189] on icon "button" at bounding box center [162, 190] width 11 height 11
type input "20"
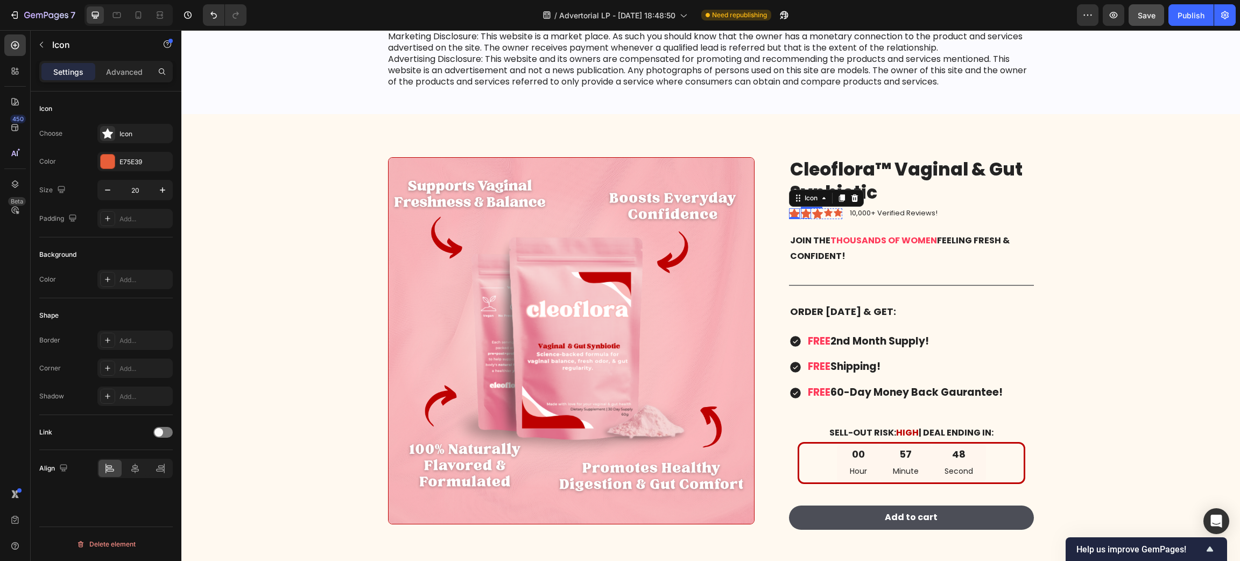
click at [801, 215] on div "Icon" at bounding box center [806, 213] width 10 height 10
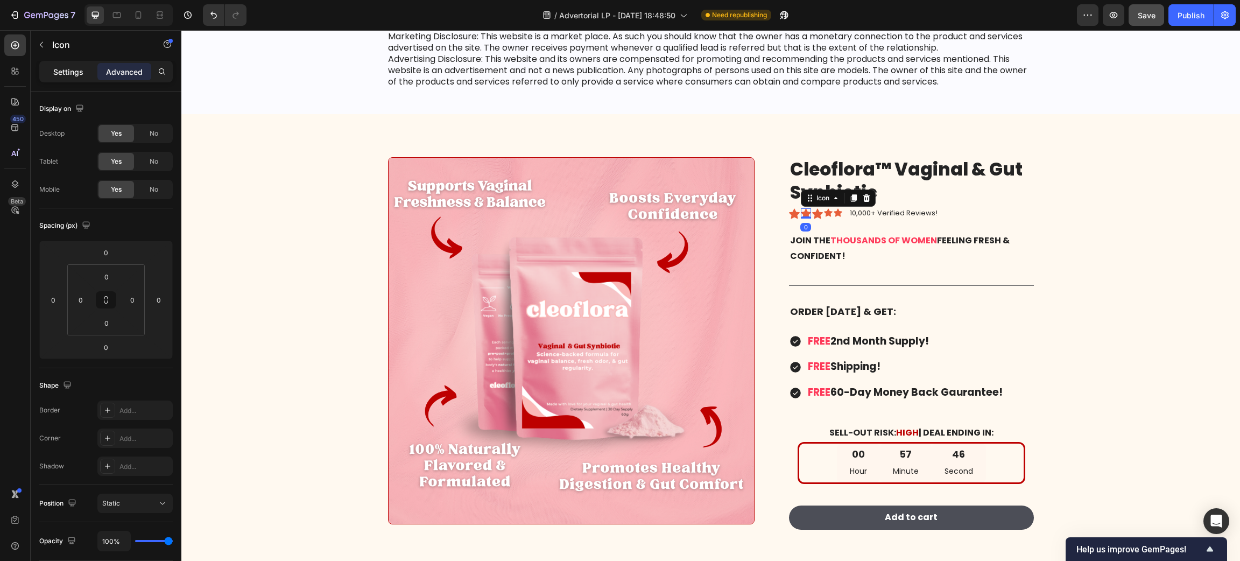
click at [70, 73] on p "Settings" at bounding box center [68, 71] width 30 height 11
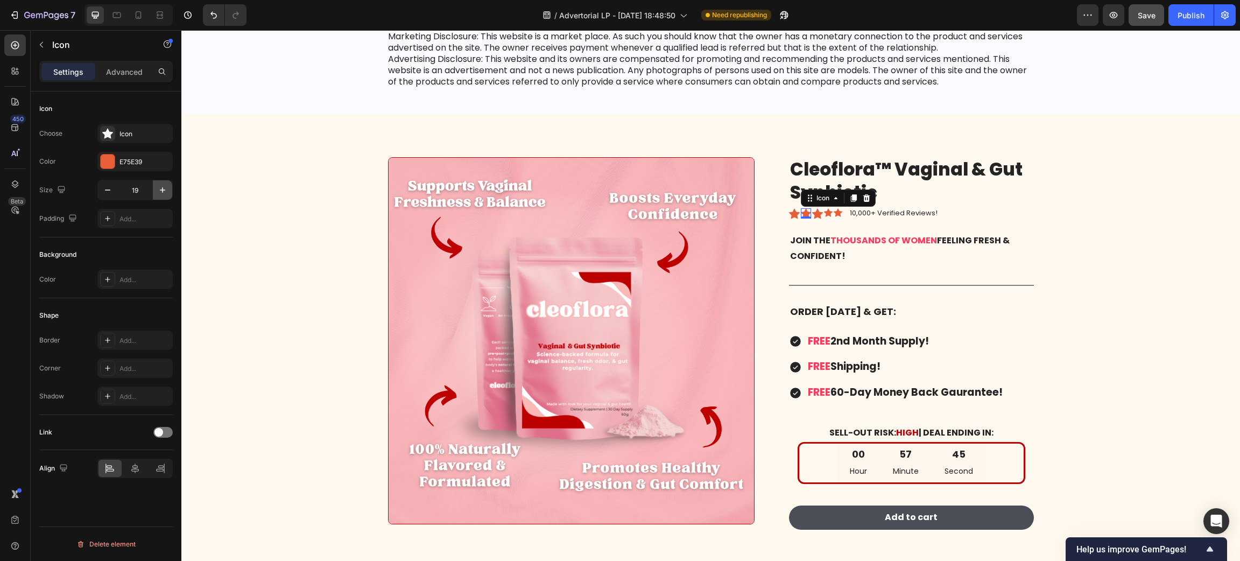
click at [166, 186] on icon "button" at bounding box center [162, 190] width 11 height 11
type input "20"
click at [824, 214] on div "Icon" at bounding box center [828, 212] width 9 height 9
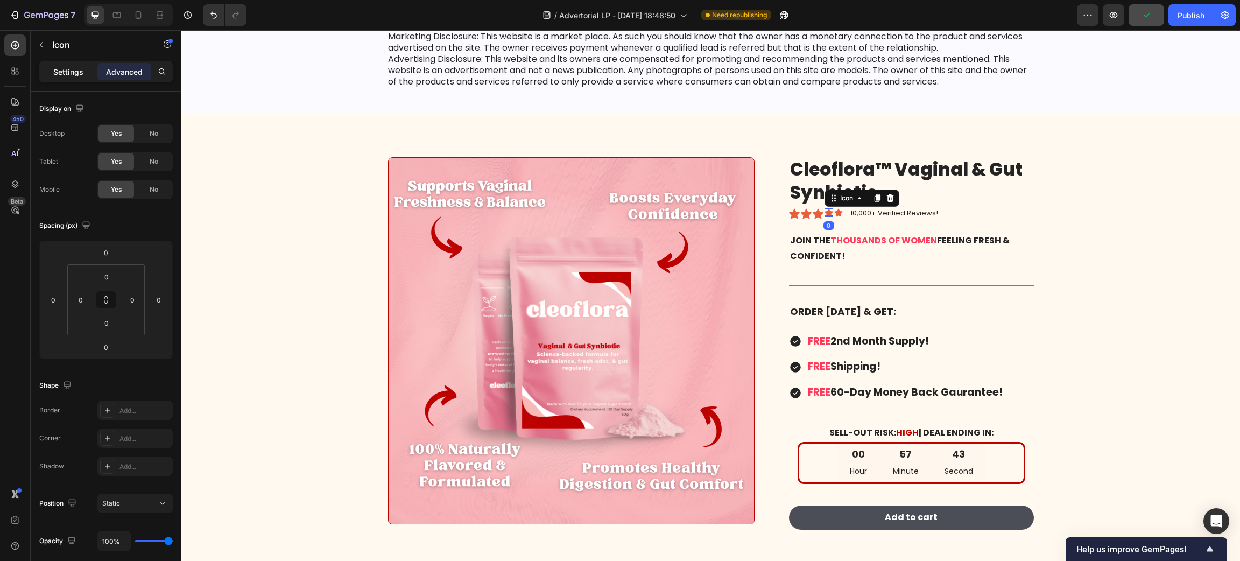
click at [67, 69] on p "Settings" at bounding box center [68, 71] width 30 height 11
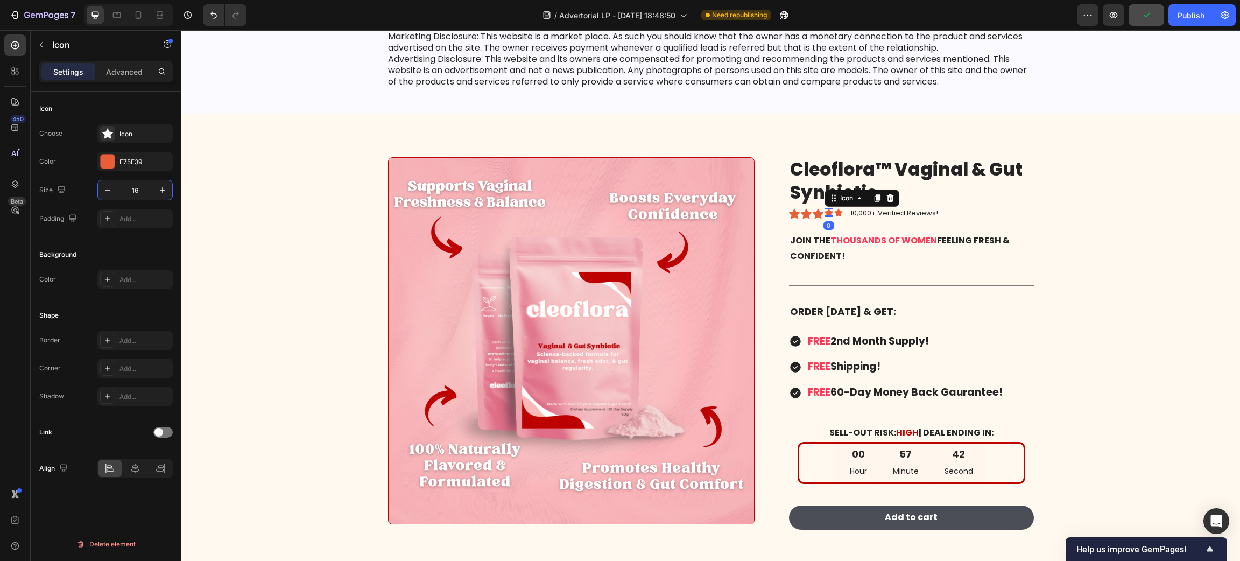
click at [135, 190] on input "16" at bounding box center [135, 189] width 36 height 19
type input "20"
click at [837, 211] on icon at bounding box center [840, 212] width 9 height 8
click at [131, 193] on input "16" at bounding box center [135, 189] width 36 height 19
type input "20"
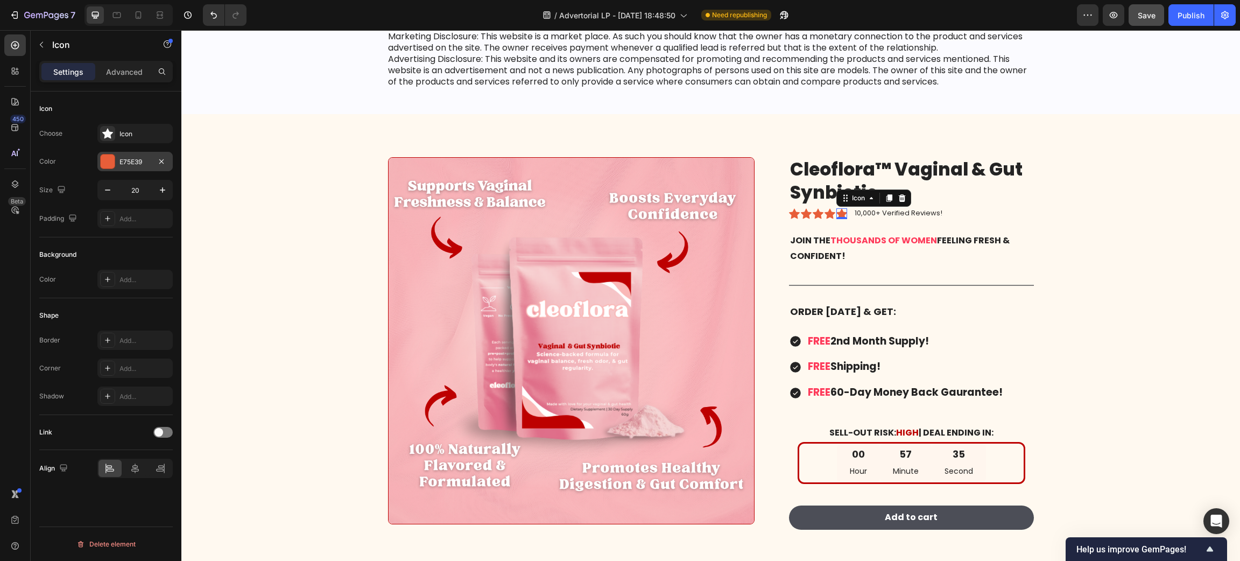
click at [126, 165] on div "E75E39" at bounding box center [134, 162] width 31 height 10
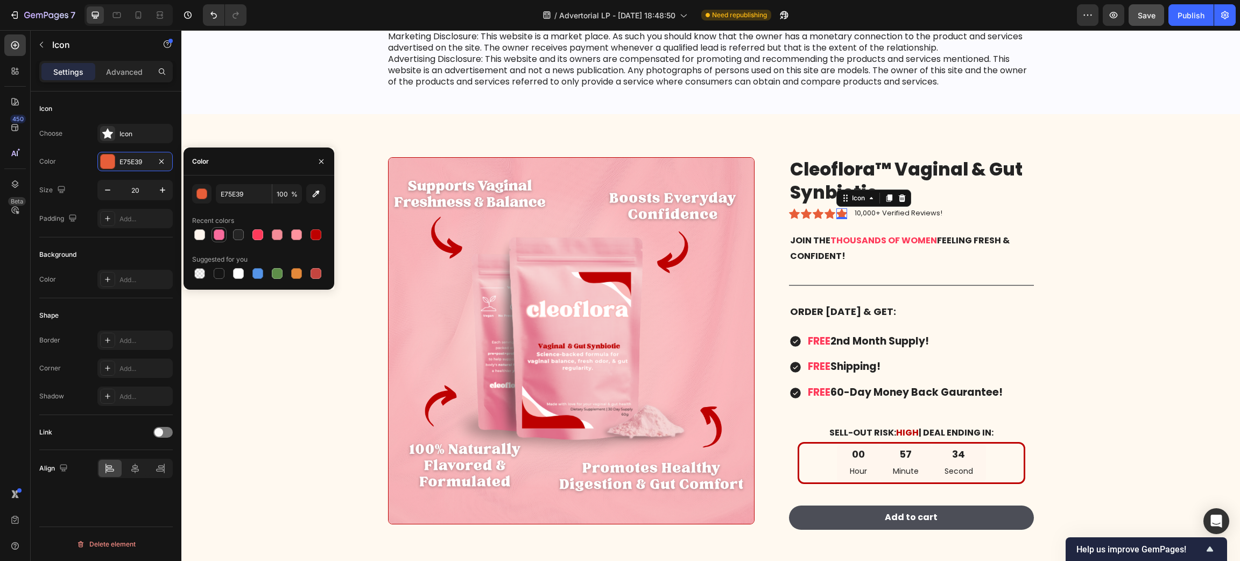
click at [224, 238] on div at bounding box center [219, 234] width 11 height 11
type input "F86B9C"
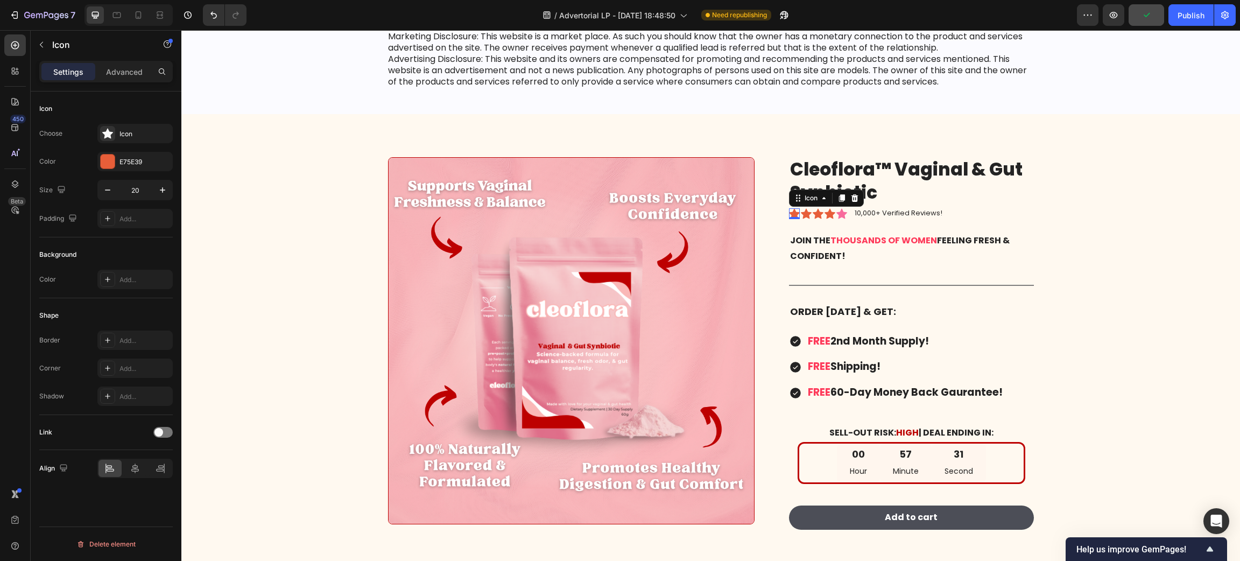
click at [789, 213] on icon at bounding box center [794, 213] width 11 height 10
click at [137, 164] on div "E75E39" at bounding box center [134, 162] width 31 height 10
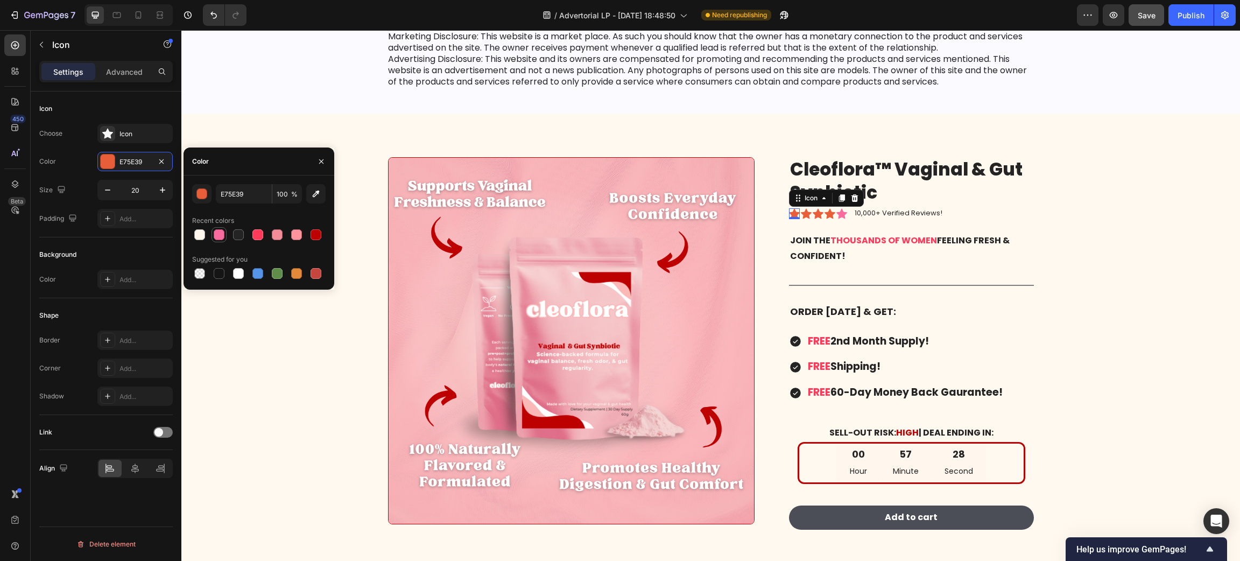
click at [214, 230] on div at bounding box center [219, 234] width 11 height 11
click at [275, 232] on div at bounding box center [277, 234] width 11 height 11
click at [297, 232] on div at bounding box center [296, 234] width 11 height 11
click at [213, 230] on div at bounding box center [219, 234] width 13 height 13
click at [255, 234] on div at bounding box center [257, 234] width 11 height 11
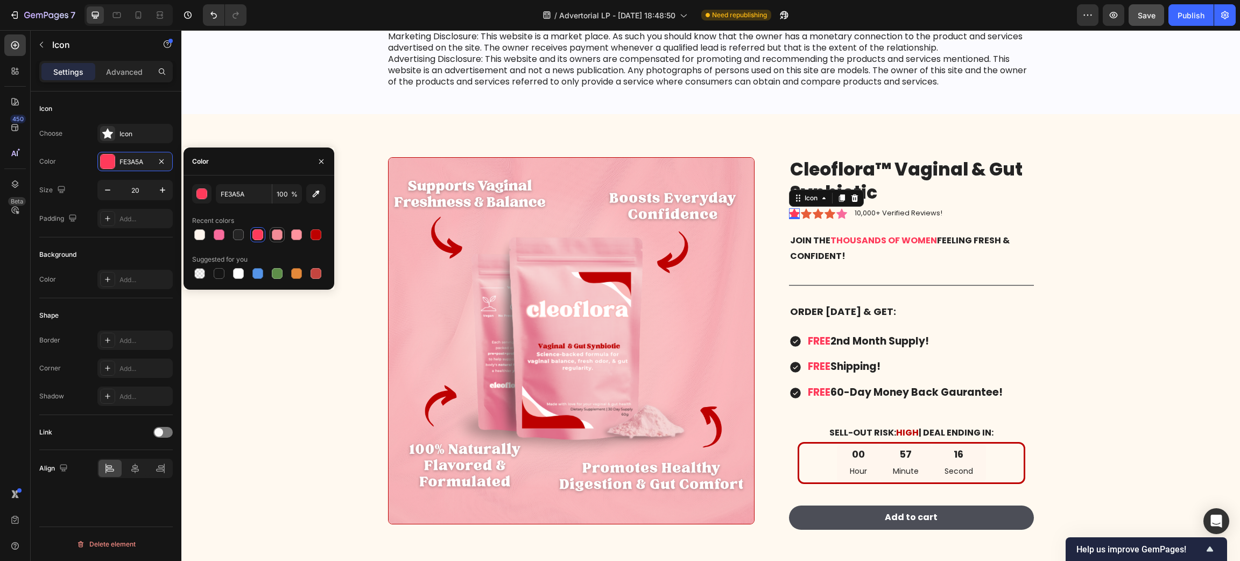
click at [276, 234] on div at bounding box center [277, 234] width 11 height 11
click at [292, 237] on div at bounding box center [296, 234] width 11 height 11
click at [257, 236] on div at bounding box center [257, 234] width 11 height 11
type input "FE3A5A"
click at [801, 214] on icon at bounding box center [806, 213] width 11 height 10
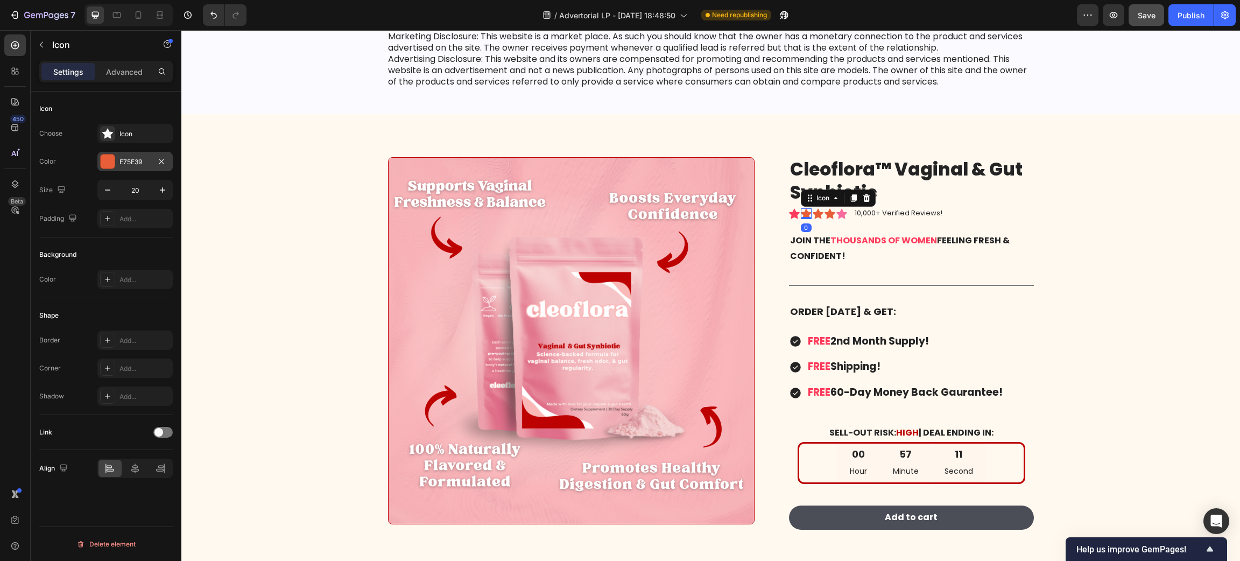
click at [134, 160] on div "E75E39" at bounding box center [134, 162] width 31 height 10
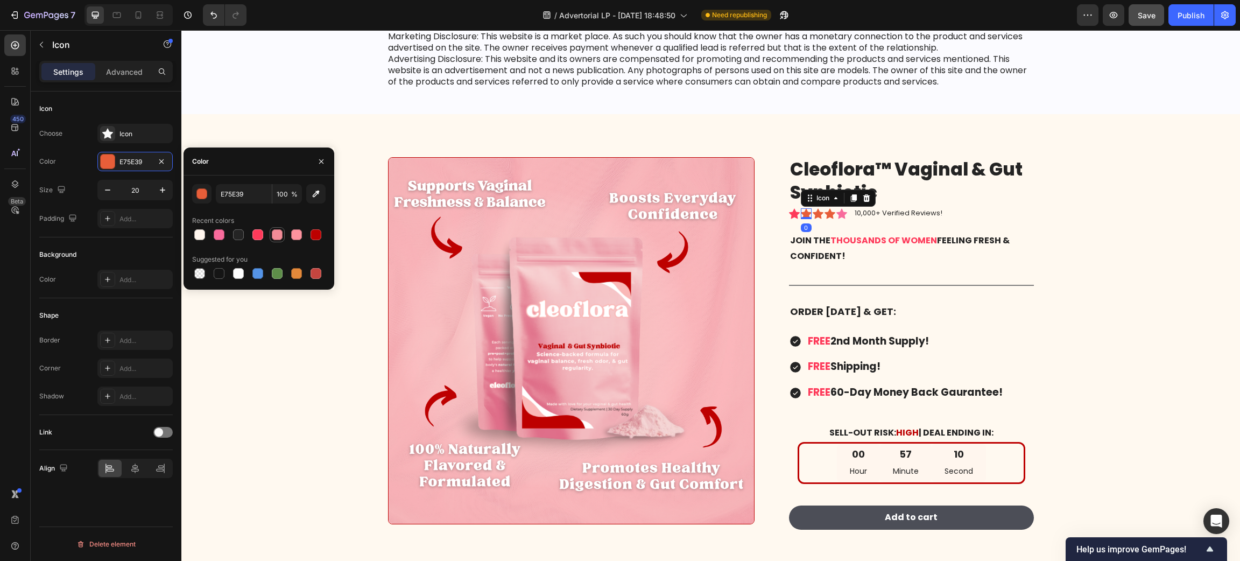
click at [273, 229] on div at bounding box center [277, 234] width 11 height 11
click at [220, 231] on div at bounding box center [219, 234] width 11 height 11
click at [253, 231] on div at bounding box center [257, 234] width 11 height 11
type input "FE3A5A"
click at [813, 211] on icon at bounding box center [818, 213] width 11 height 10
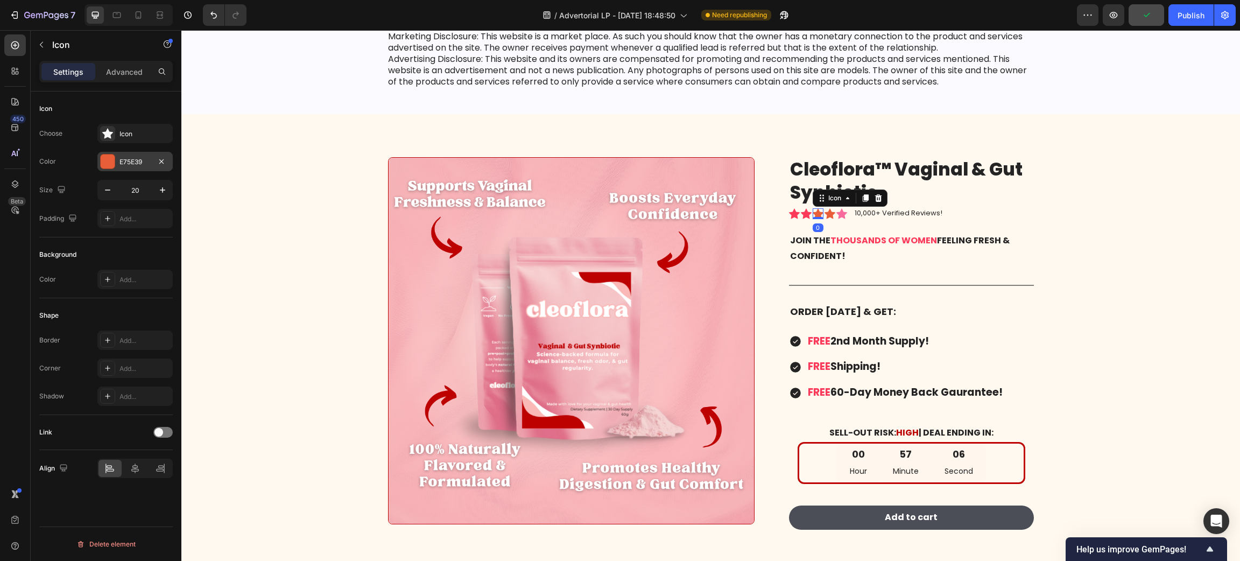
click at [141, 165] on div "E75E39" at bounding box center [134, 162] width 31 height 10
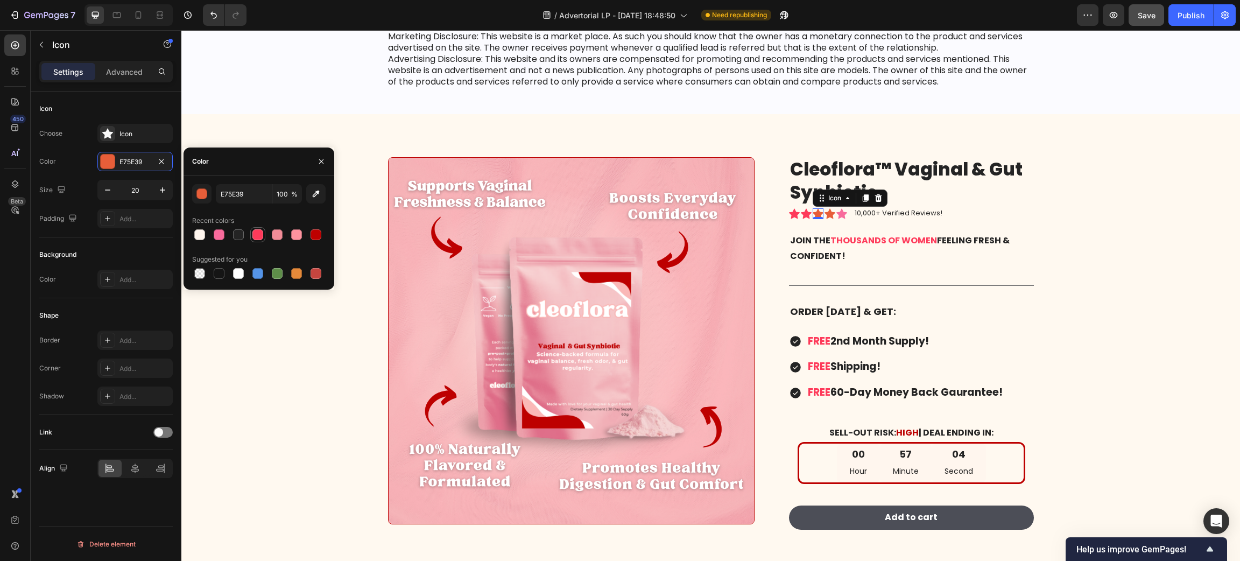
click at [257, 234] on div at bounding box center [257, 234] width 11 height 11
type input "FE3A5A"
click at [824, 211] on icon at bounding box center [829, 213] width 11 height 10
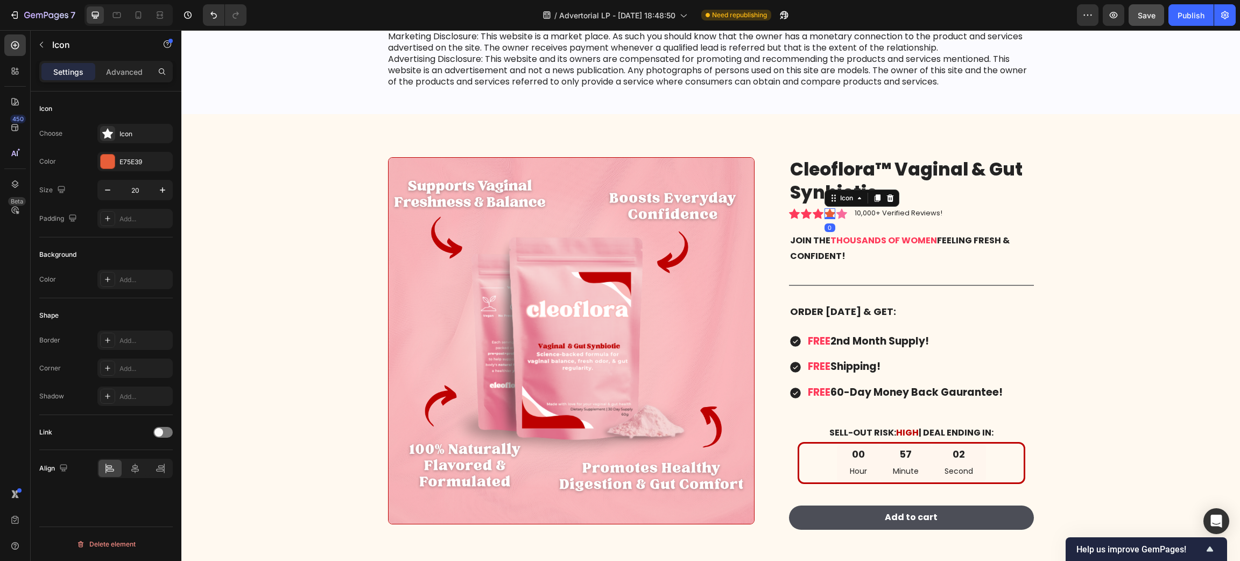
click at [130, 172] on div "Choose Icon Color E75E39 Size 20 Padding Add..." at bounding box center [105, 176] width 133 height 104
click at [130, 164] on div "E75E39" at bounding box center [134, 162] width 31 height 10
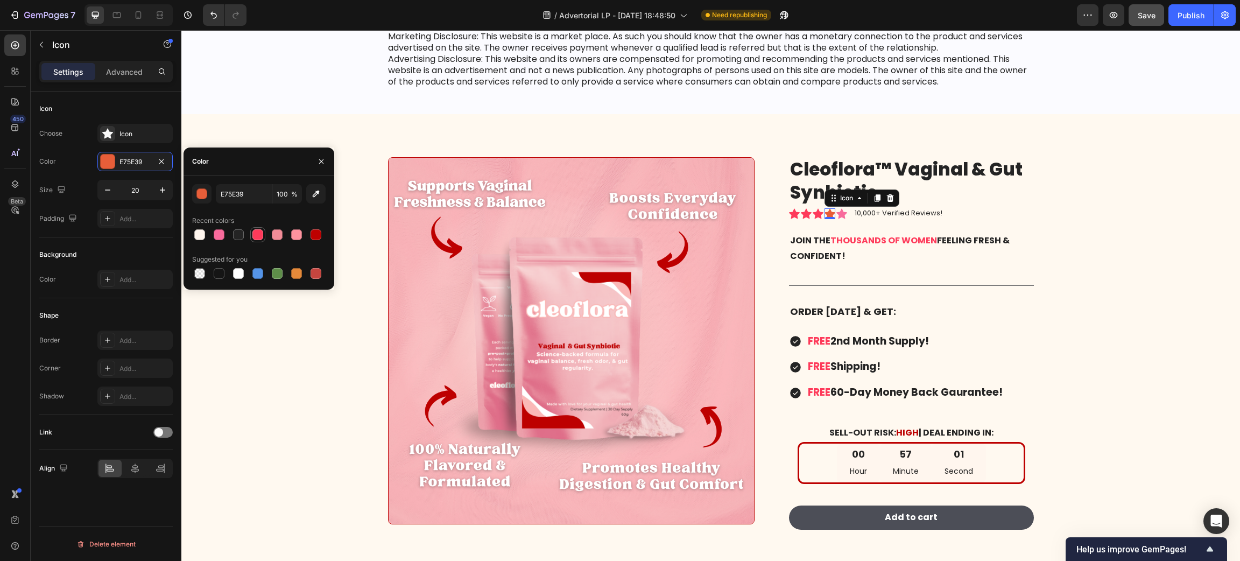
click at [261, 229] on div at bounding box center [257, 234] width 13 height 13
type input "FE3A5A"
click at [839, 215] on div "Icon" at bounding box center [841, 213] width 11 height 11
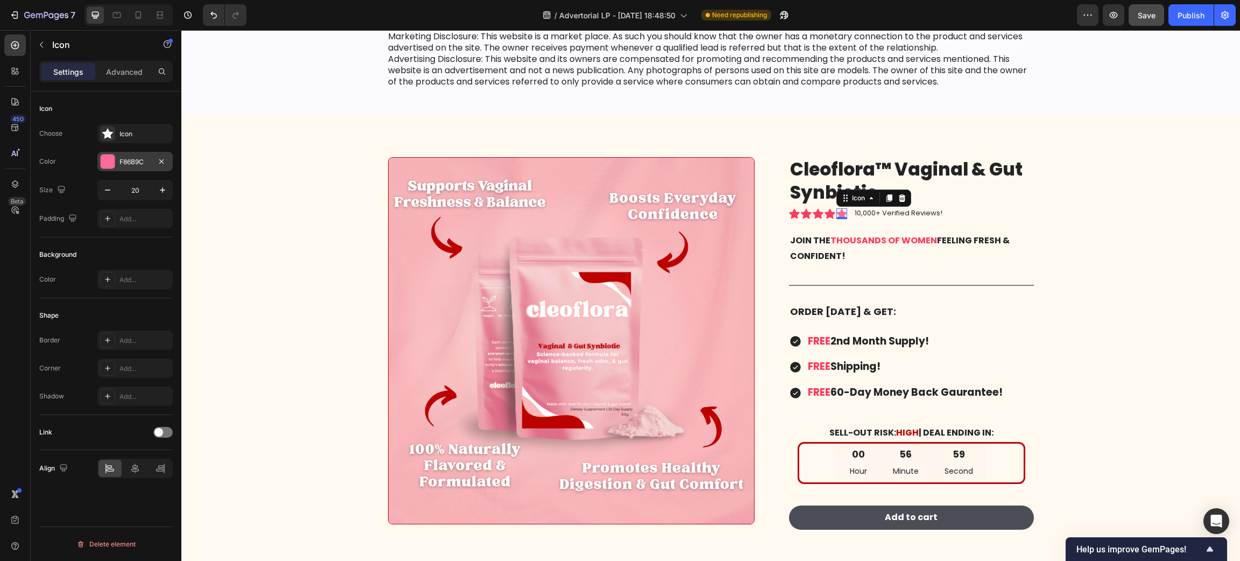
click at [133, 163] on div "F86B9C" at bounding box center [134, 162] width 31 height 10
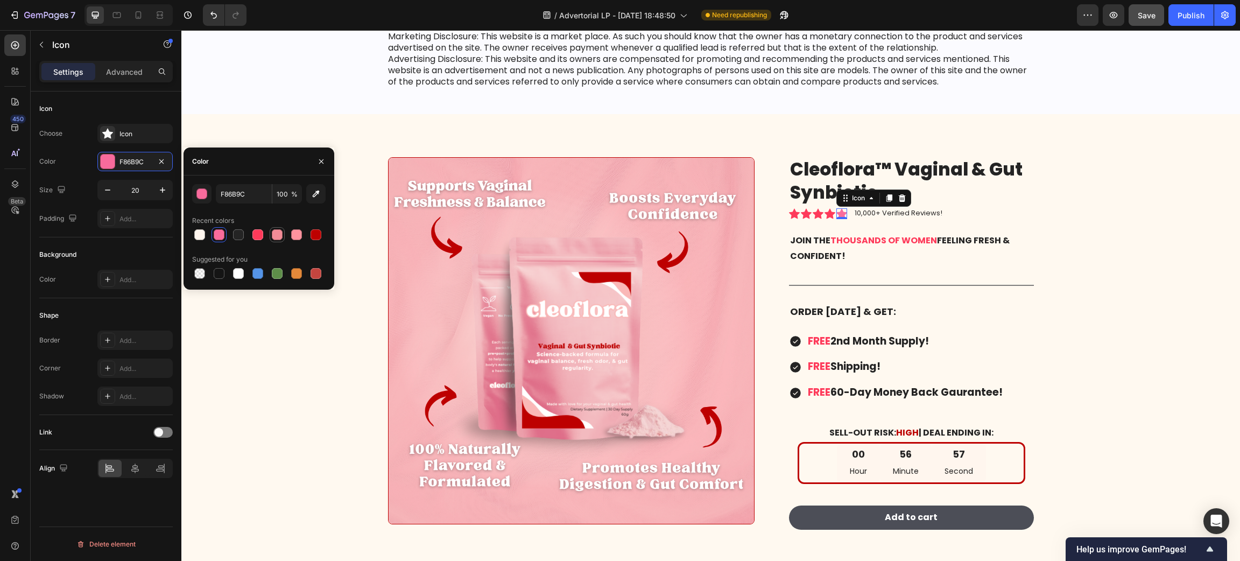
click at [271, 232] on div at bounding box center [277, 234] width 13 height 13
click at [262, 232] on div at bounding box center [257, 234] width 11 height 11
type input "FE3A5A"
click at [884, 209] on p "10,000+ Verified Reviews!" at bounding box center [899, 213] width 88 height 9
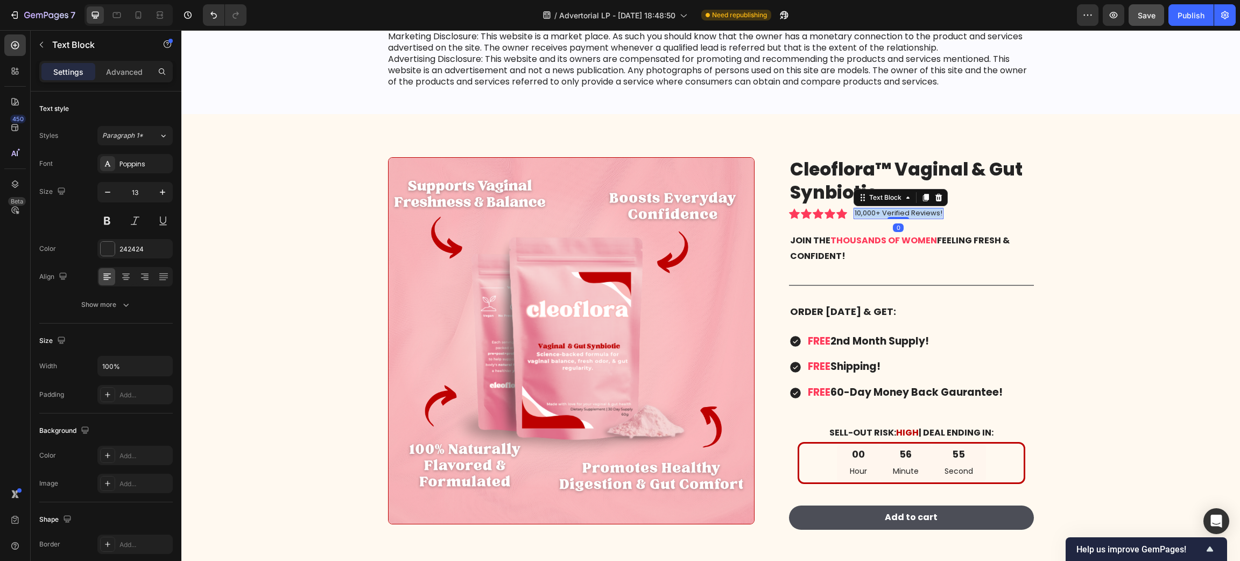
click at [884, 209] on p "10,000+ Verified Reviews!" at bounding box center [899, 213] width 88 height 9
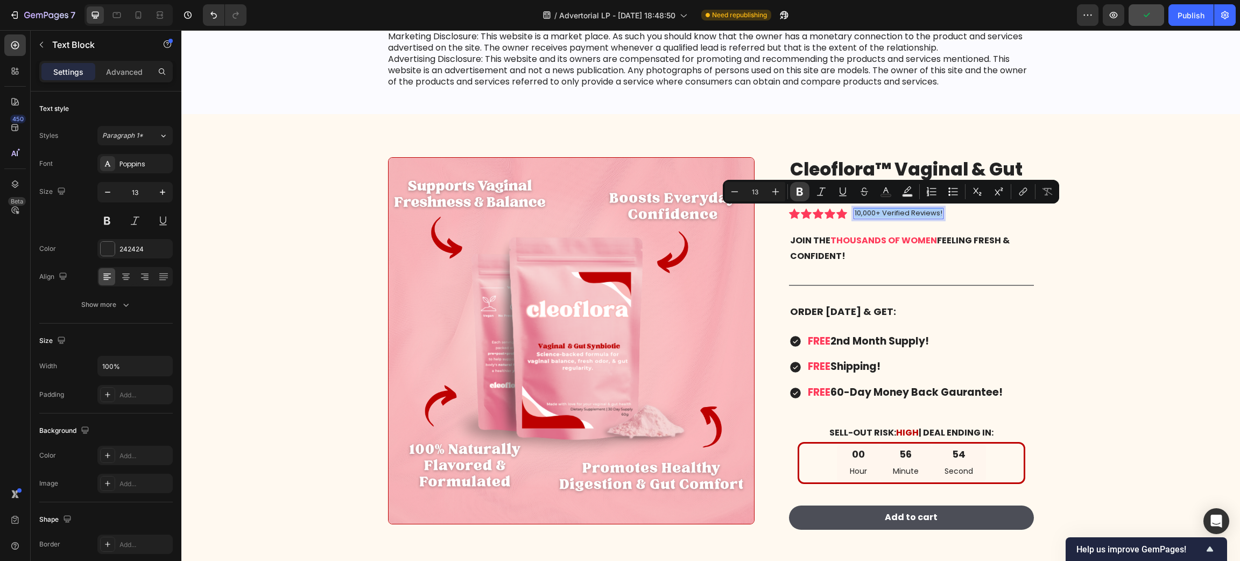
click at [805, 189] on button "Bold" at bounding box center [799, 191] width 19 height 19
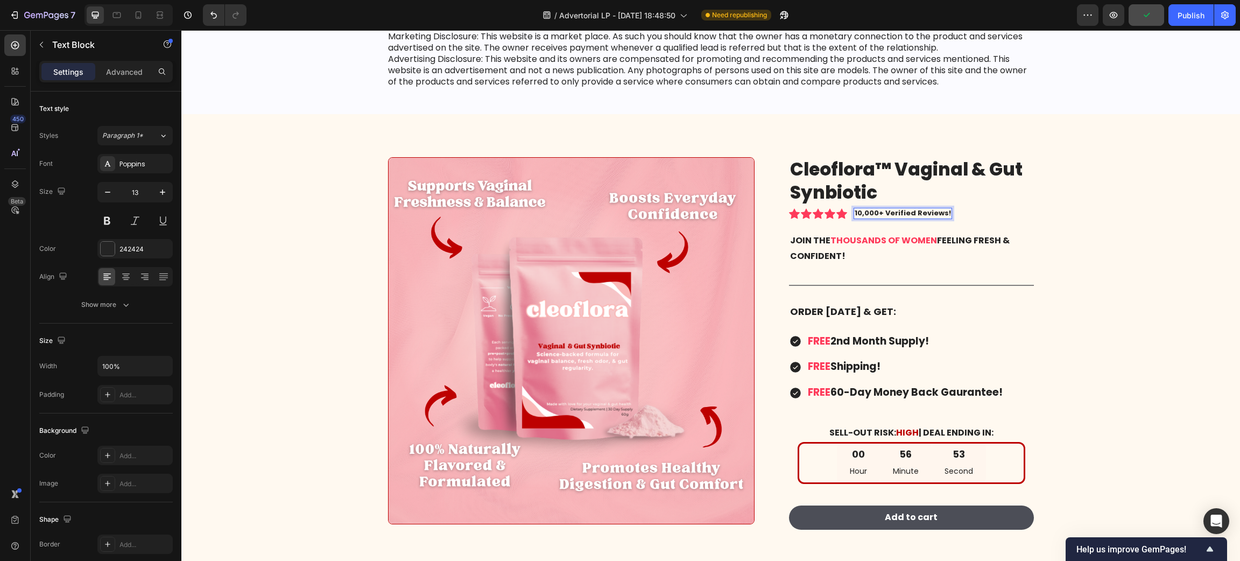
click at [856, 211] on strong "10,000+ Verified Reviews!" at bounding box center [903, 213] width 96 height 10
click at [107, 231] on div "Font Poppins Size 13 Color 242424 Align Show more" at bounding box center [105, 234] width 133 height 160
click at [115, 215] on button at bounding box center [106, 220] width 19 height 19
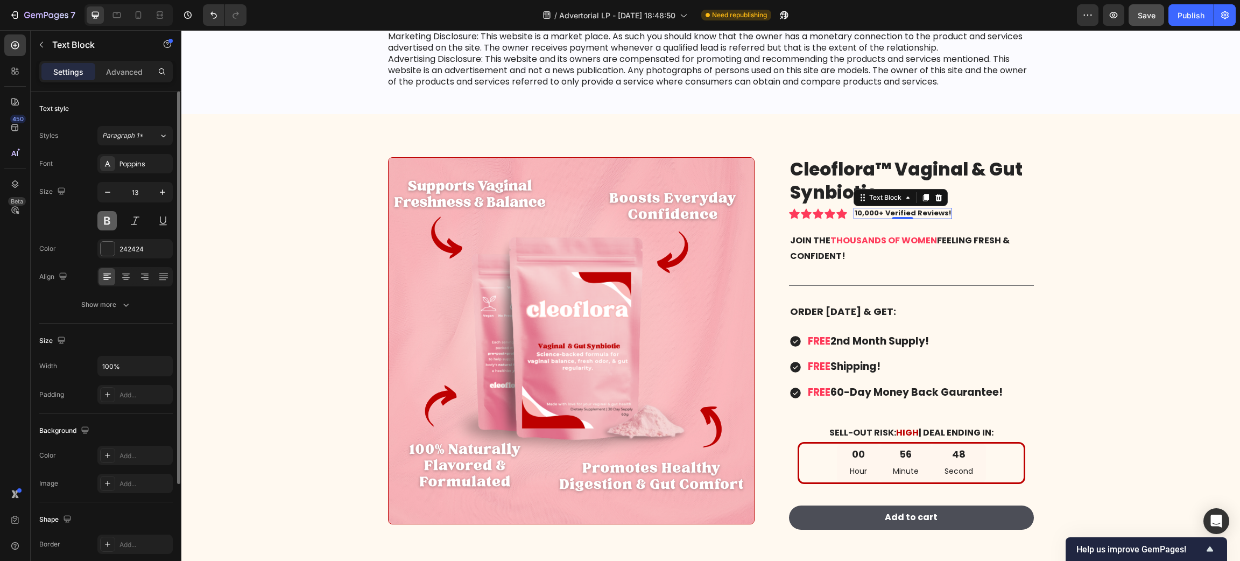
click at [104, 224] on button at bounding box center [106, 220] width 19 height 19
click at [906, 209] on strong "10,000+ Verified Reviews!" at bounding box center [903, 213] width 96 height 10
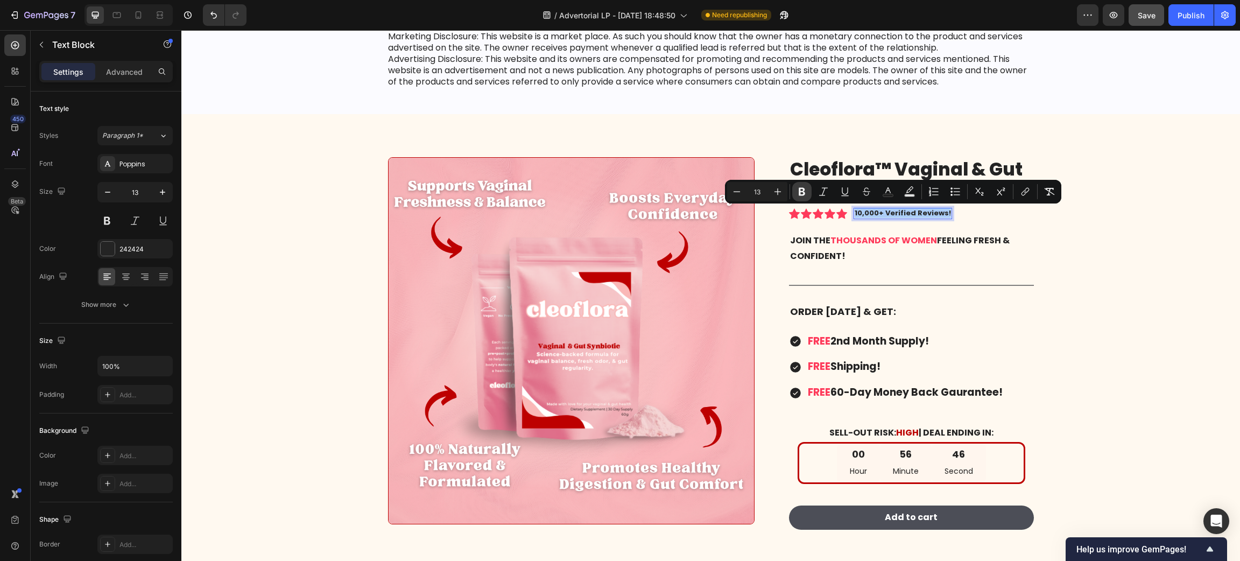
click at [800, 189] on icon "Editor contextual toolbar" at bounding box center [802, 192] width 6 height 8
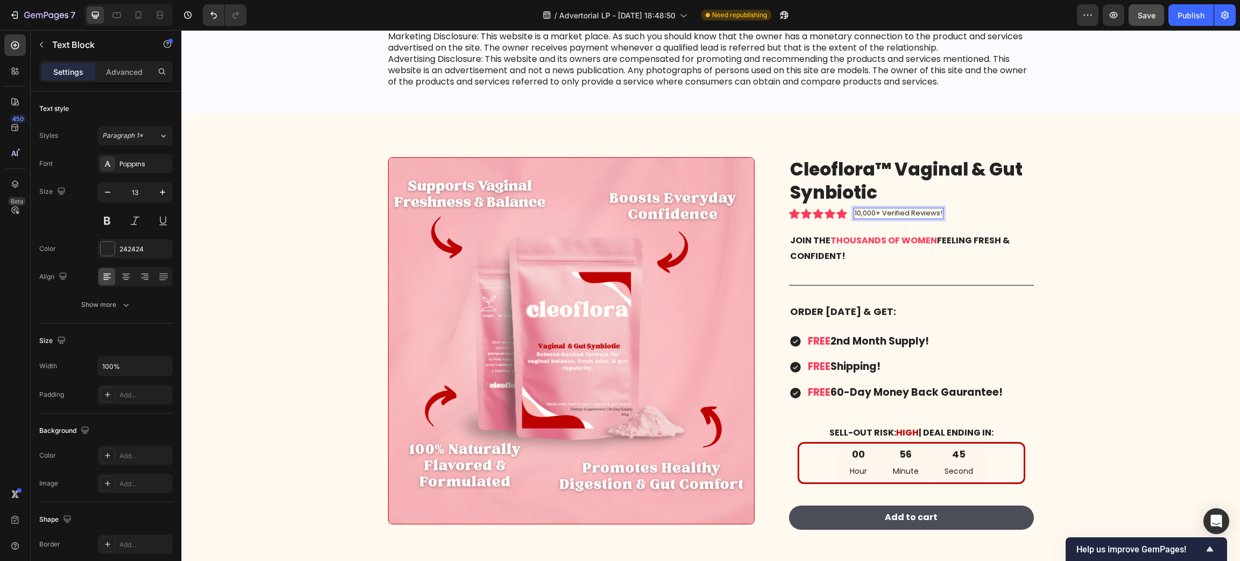
click at [772, 192] on div "Cleoflora™ Vaginal & Gut Synbiotic Product Title Icon Icon Icon Icon Icon Icon …" at bounding box center [903, 346] width 262 height 379
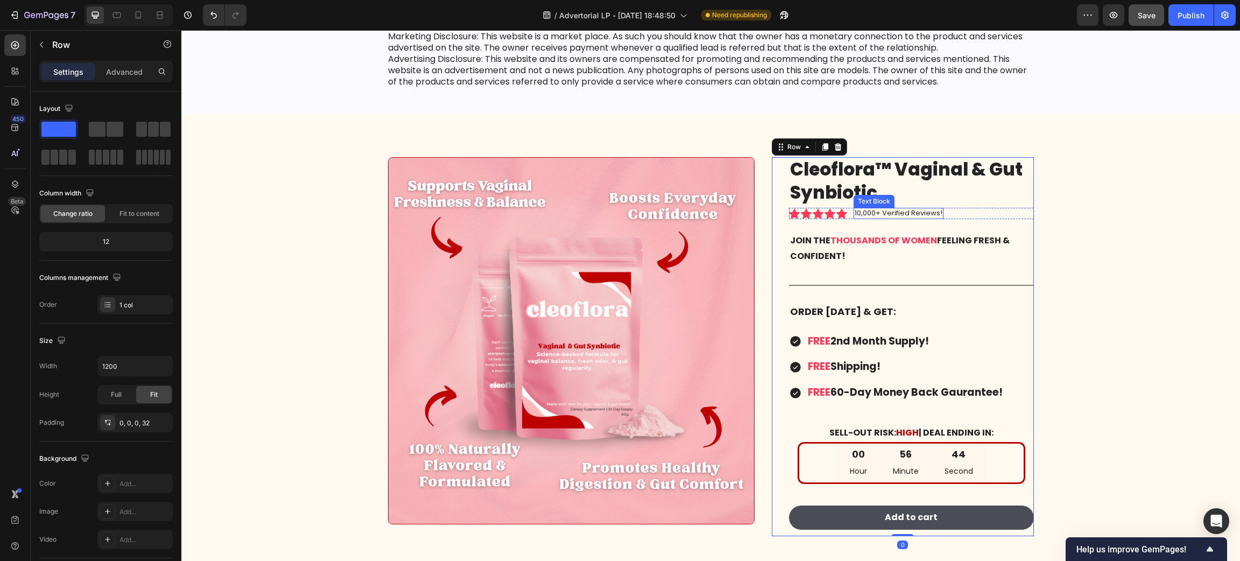
click at [890, 218] on div "10,000+ Verified Reviews! Text Block" at bounding box center [898, 213] width 90 height 11
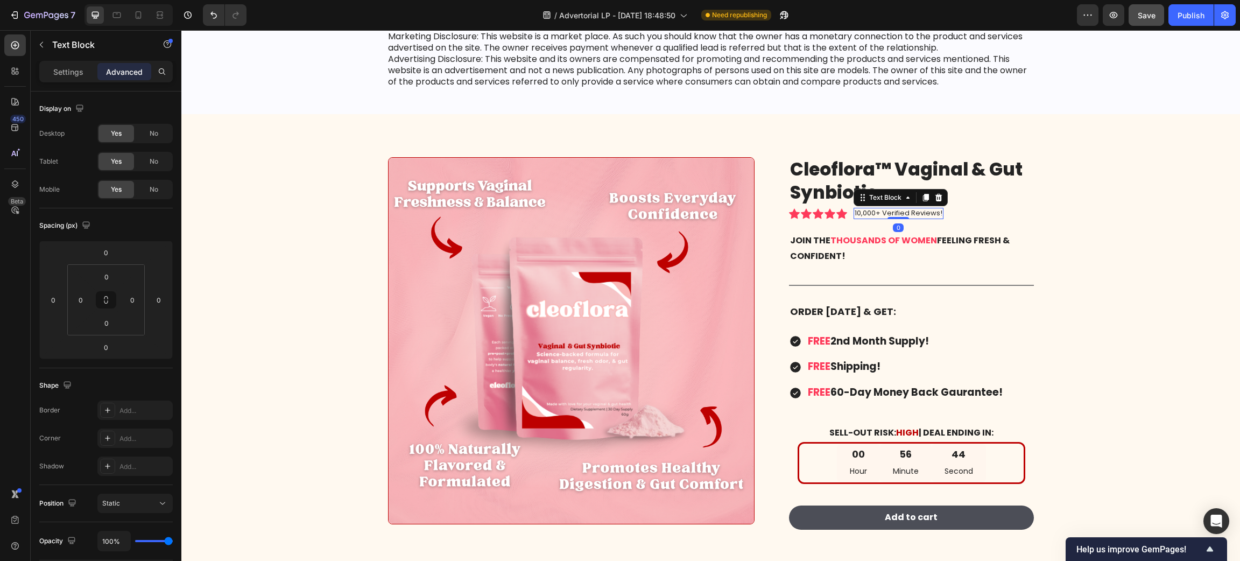
click at [887, 217] on div at bounding box center [898, 218] width 22 height 2
click at [865, 215] on p "10,000+ Verified Reviews!" at bounding box center [899, 213] width 88 height 9
click at [864, 215] on p "10,000+ Verified Reviews!" at bounding box center [899, 213] width 88 height 9
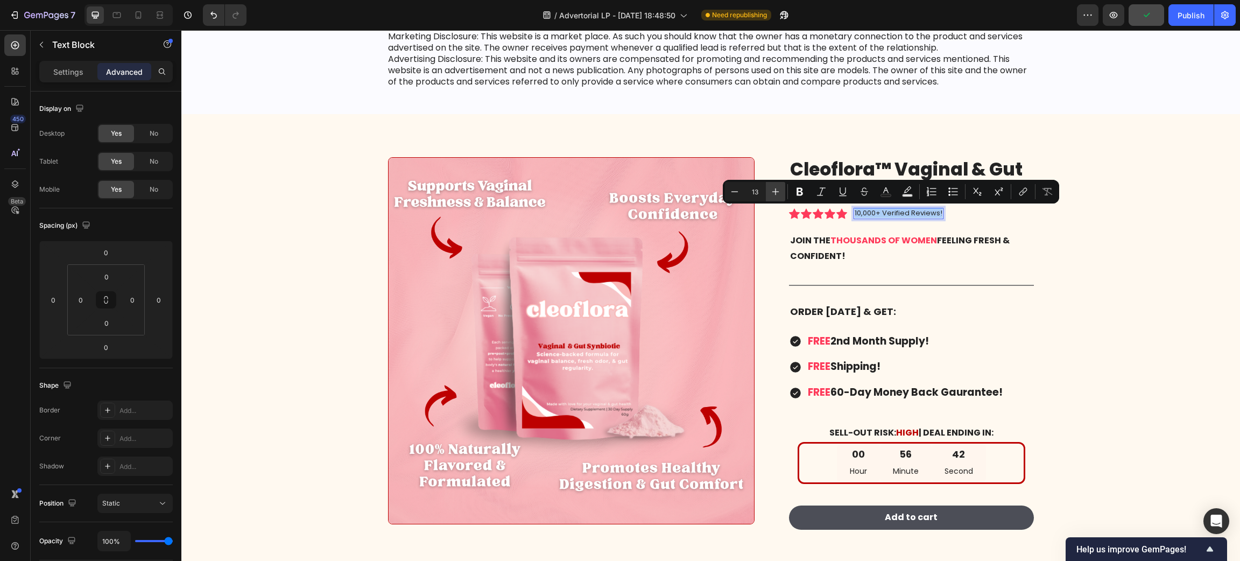
click at [766, 196] on button "Plus" at bounding box center [775, 191] width 19 height 19
type input "15"
click at [814, 128] on div "Image Cleoflora™ Vaginal & Gut Synbiotic Product Title Icon Icon Icon Icon Icon…" at bounding box center [710, 342] width 1059 height 457
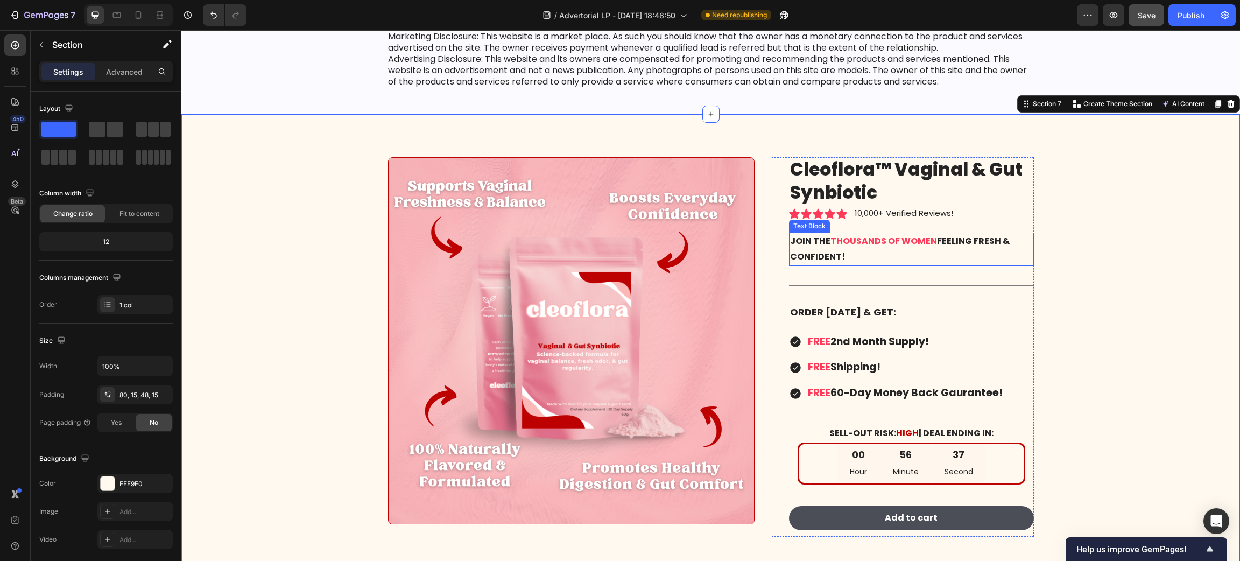
click at [851, 259] on p "Join the thousands of women feeling fresh & confident!" at bounding box center [911, 249] width 243 height 31
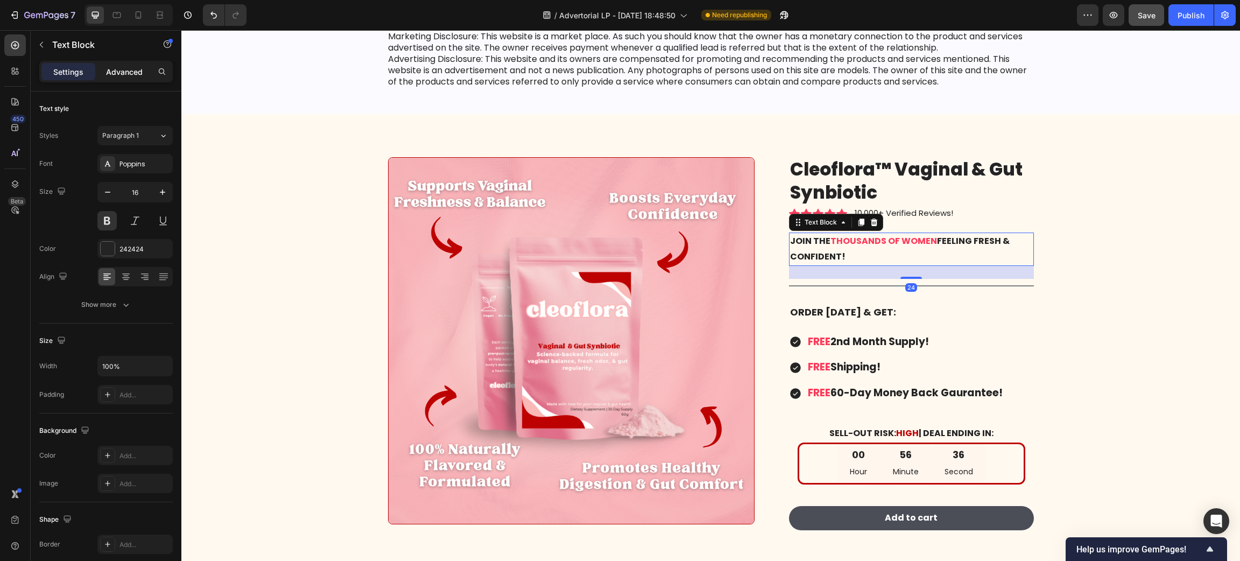
click at [128, 79] on div "Advanced" at bounding box center [124, 71] width 54 height 17
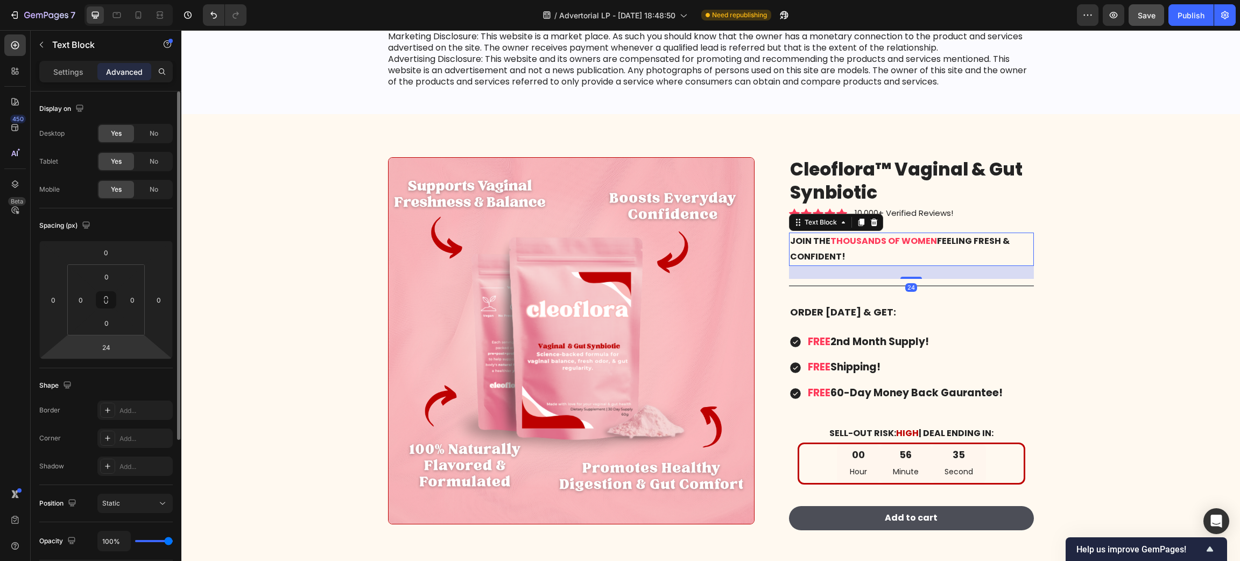
click at [121, 0] on html "7 Version history / Advertorial LP - Sep 6, 18:48:50 Need republishing Preview …" at bounding box center [620, 0] width 1240 height 0
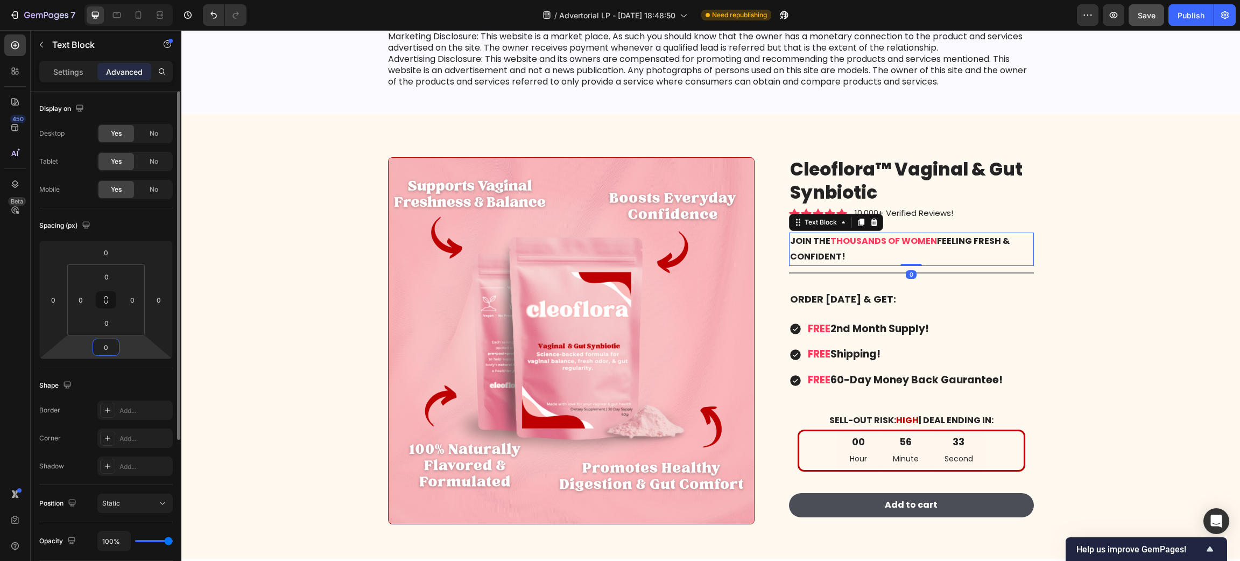
type input "0"
click at [802, 272] on div at bounding box center [911, 272] width 245 height 1
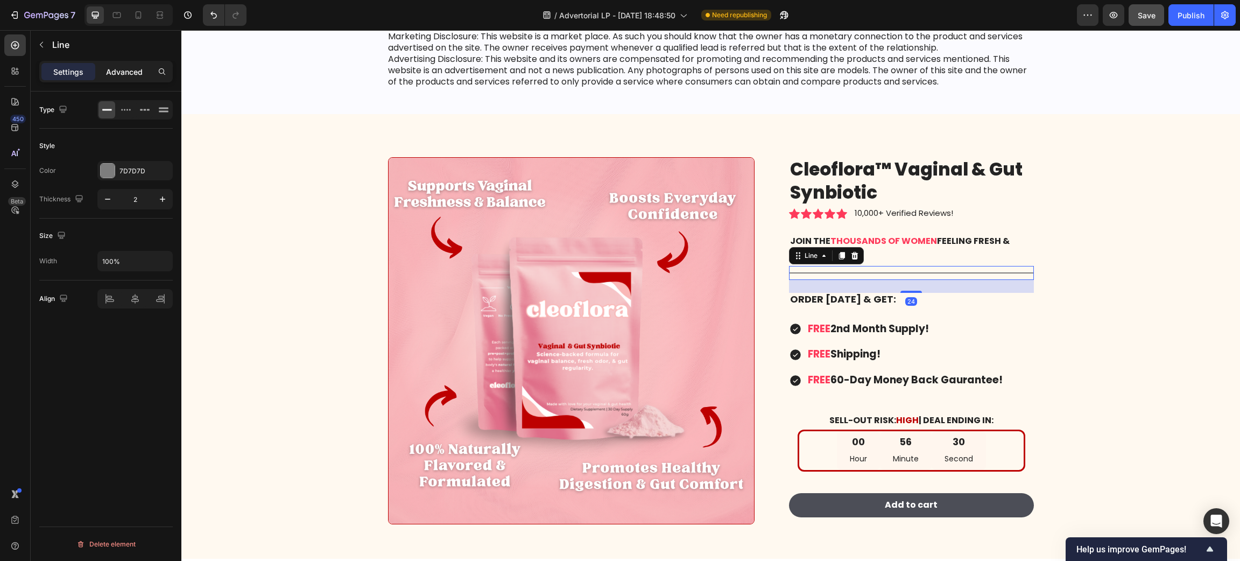
click at [132, 69] on p "Advanced" at bounding box center [124, 71] width 37 height 11
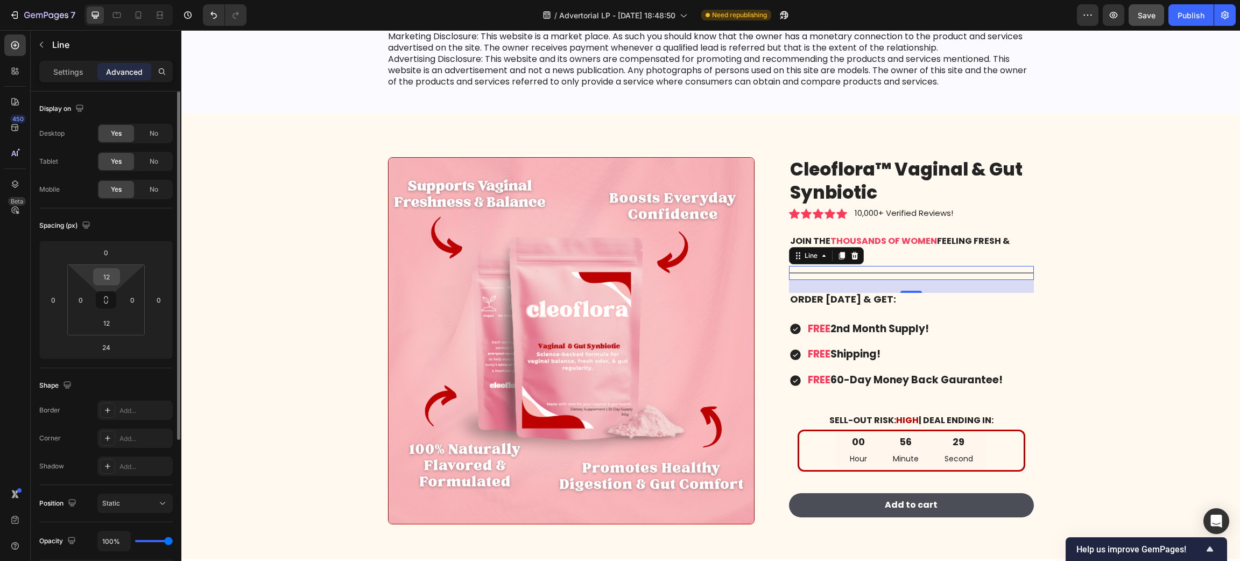
click at [103, 277] on input "12" at bounding box center [107, 277] width 22 height 16
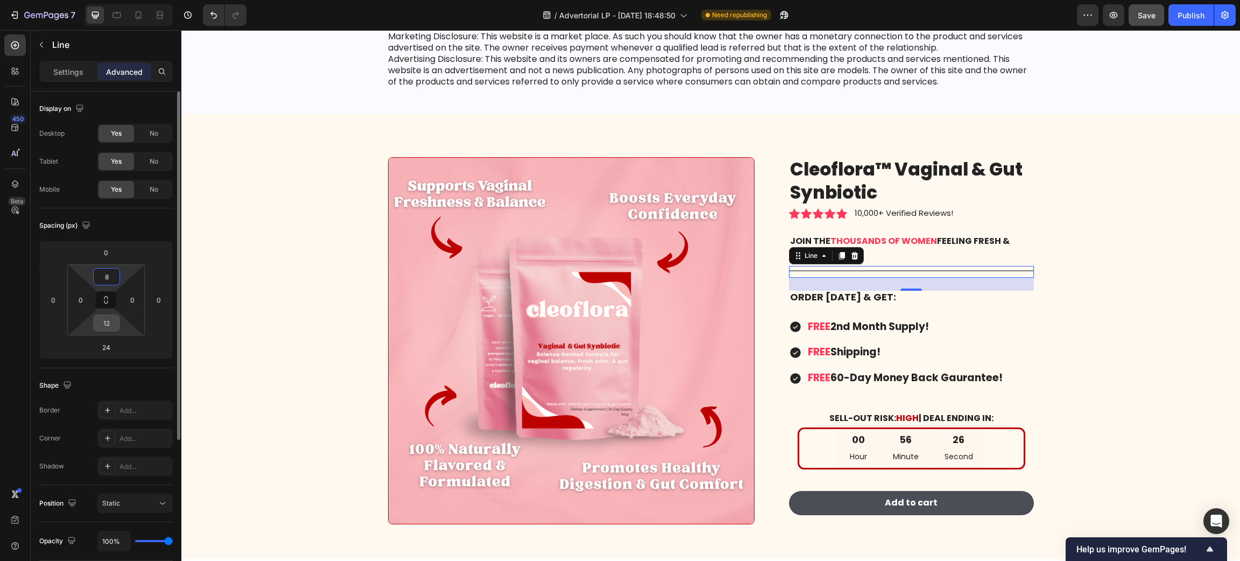
type input "8"
click at [114, 324] on input "12" at bounding box center [107, 323] width 22 height 16
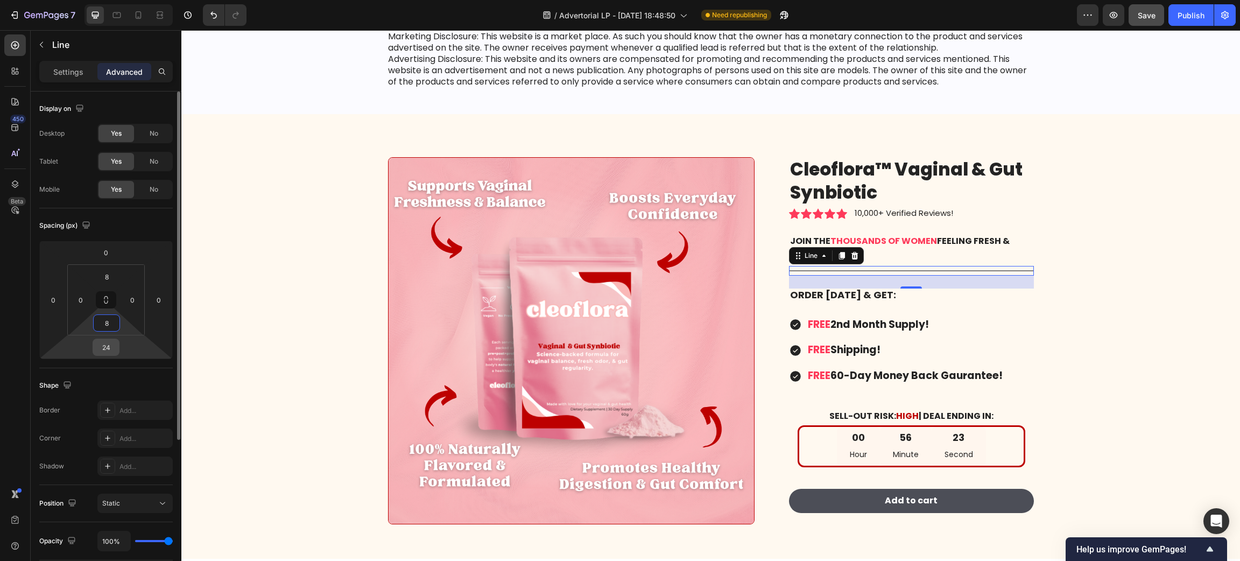
type input "8"
click at [103, 345] on input "24" at bounding box center [106, 347] width 22 height 16
type input "0"
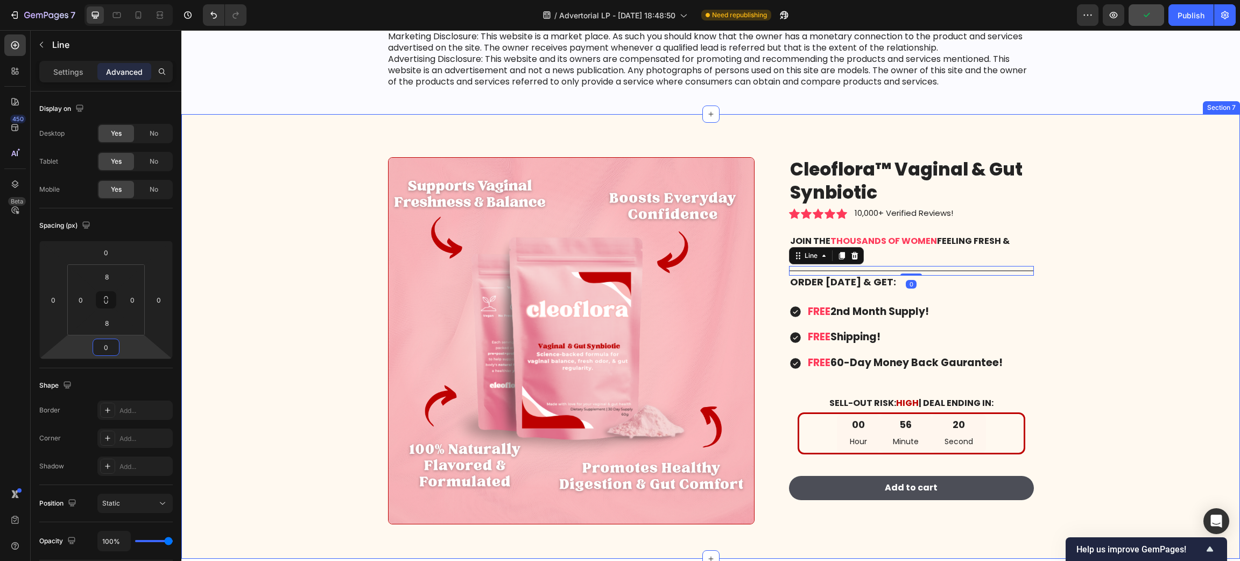
click at [260, 281] on div "Image Cleoflora™ Vaginal & Gut Synbiotic Product Title Icon Icon Icon Icon Icon…" at bounding box center [710, 344] width 1042 height 375
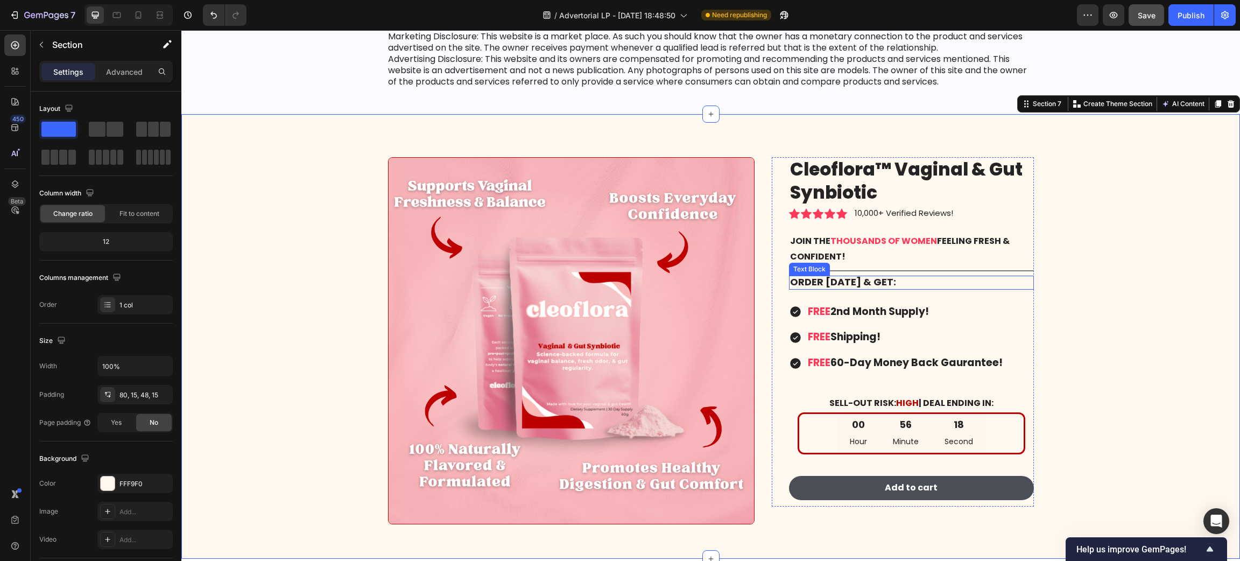
click at [827, 284] on strong "Order [DATE] & Get:" at bounding box center [843, 281] width 106 height 13
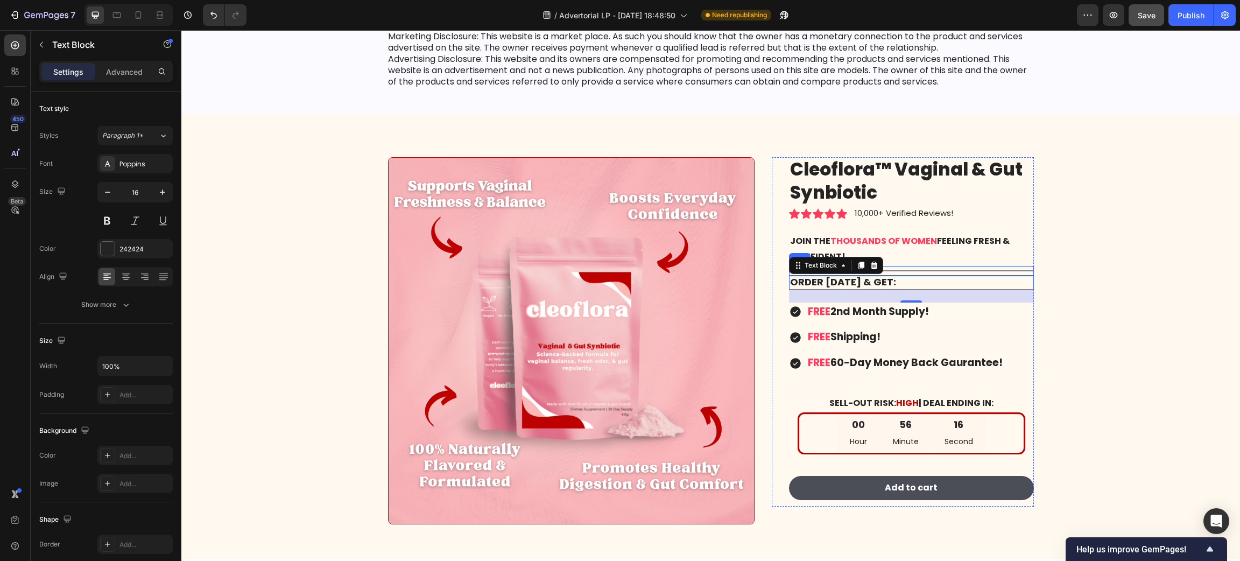
click at [956, 267] on div "Title Line" at bounding box center [911, 271] width 245 height 10
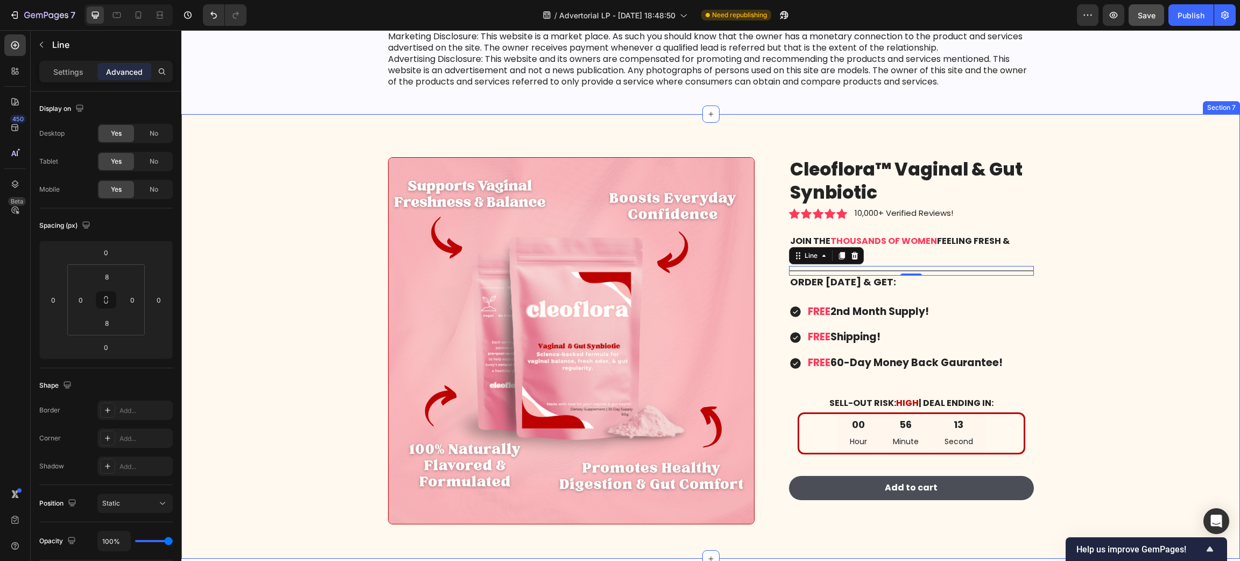
click at [1198, 251] on div "Image Cleoflora™ Vaginal & Gut Synbiotic Product Title Icon Icon Icon Icon Icon…" at bounding box center [710, 344] width 1042 height 375
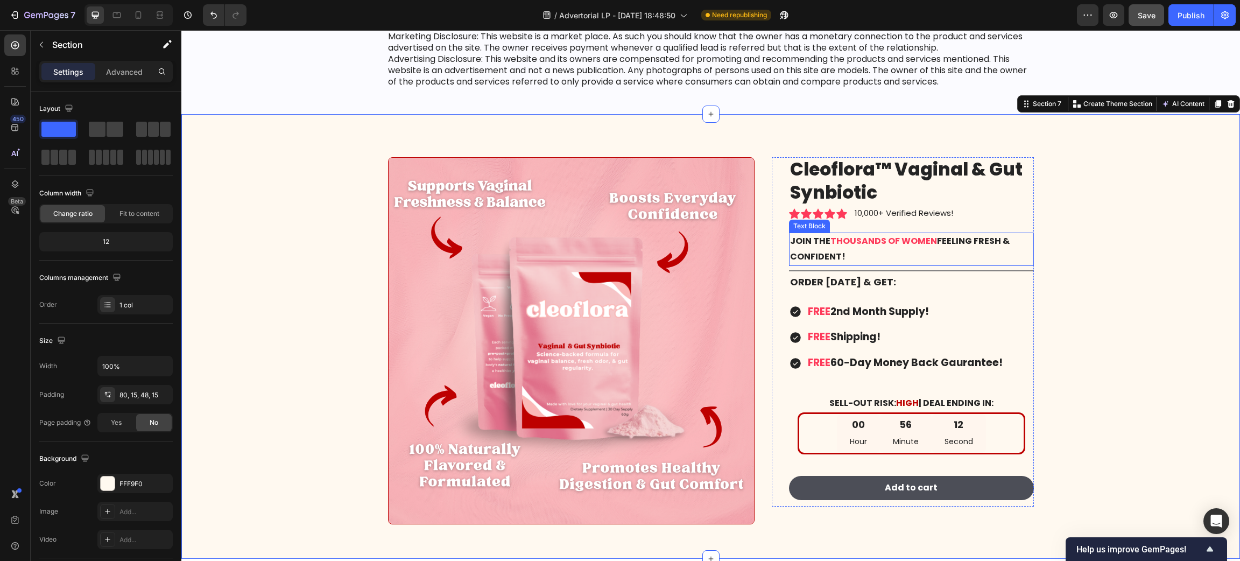
click at [952, 242] on p "Join the thousands of women feeling fresh & confident!" at bounding box center [911, 249] width 243 height 31
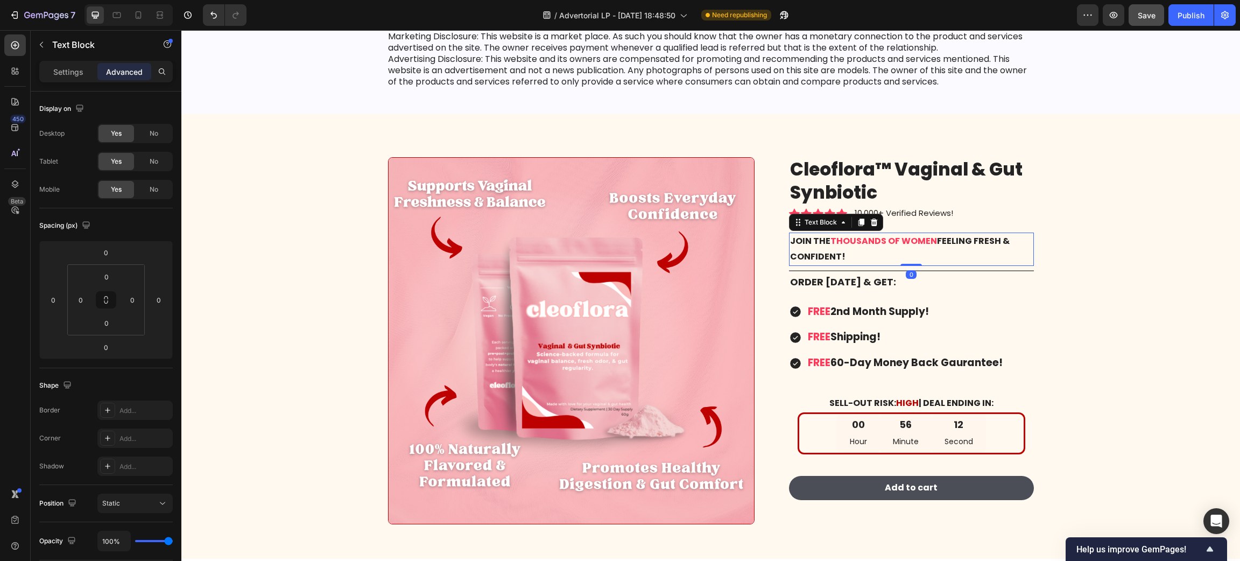
click at [952, 242] on p "Join the thousands of women feeling fresh & confident!" at bounding box center [911, 249] width 243 height 31
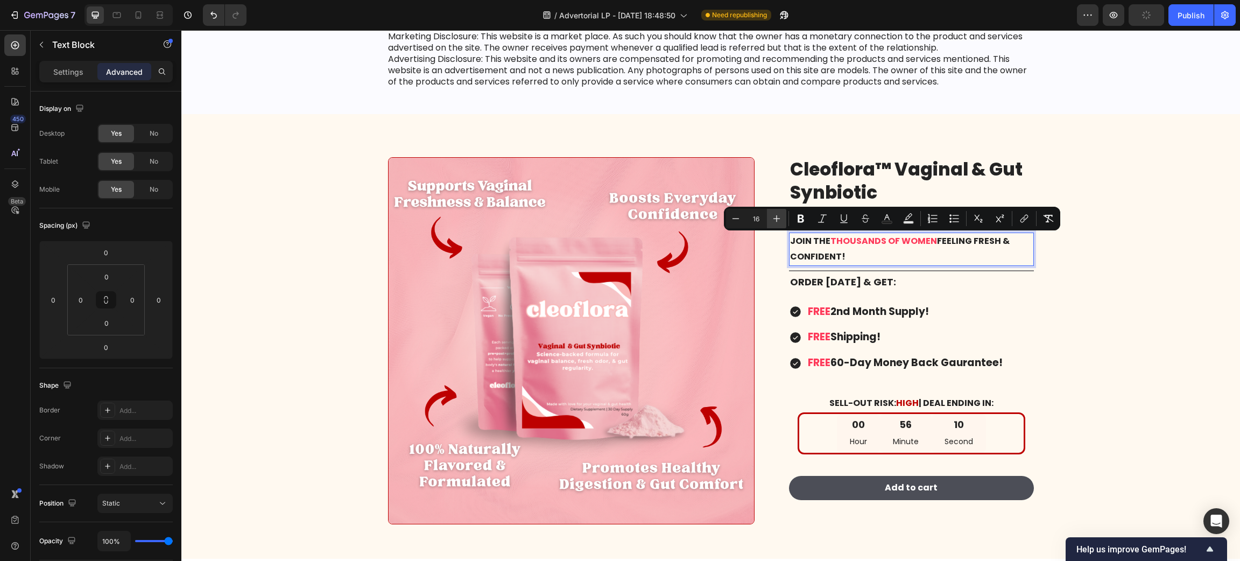
click at [780, 223] on icon "Editor contextual toolbar" at bounding box center [776, 218] width 11 height 11
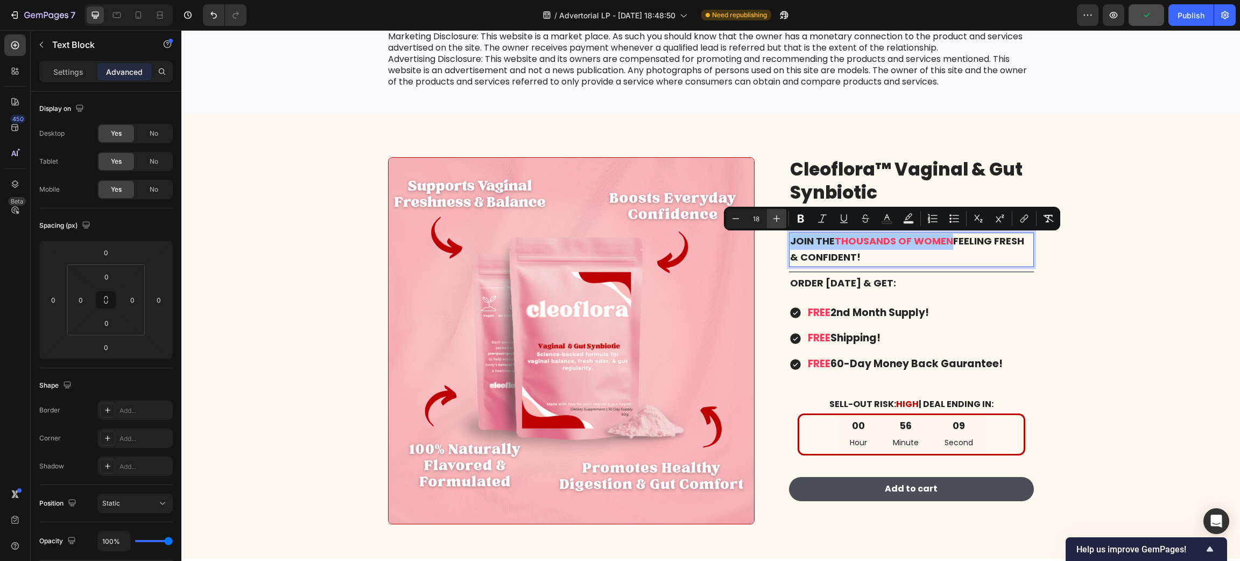
click at [780, 223] on icon "Editor contextual toolbar" at bounding box center [776, 218] width 11 height 11
click at [731, 222] on icon "Editor contextual toolbar" at bounding box center [735, 218] width 11 height 11
type input "18"
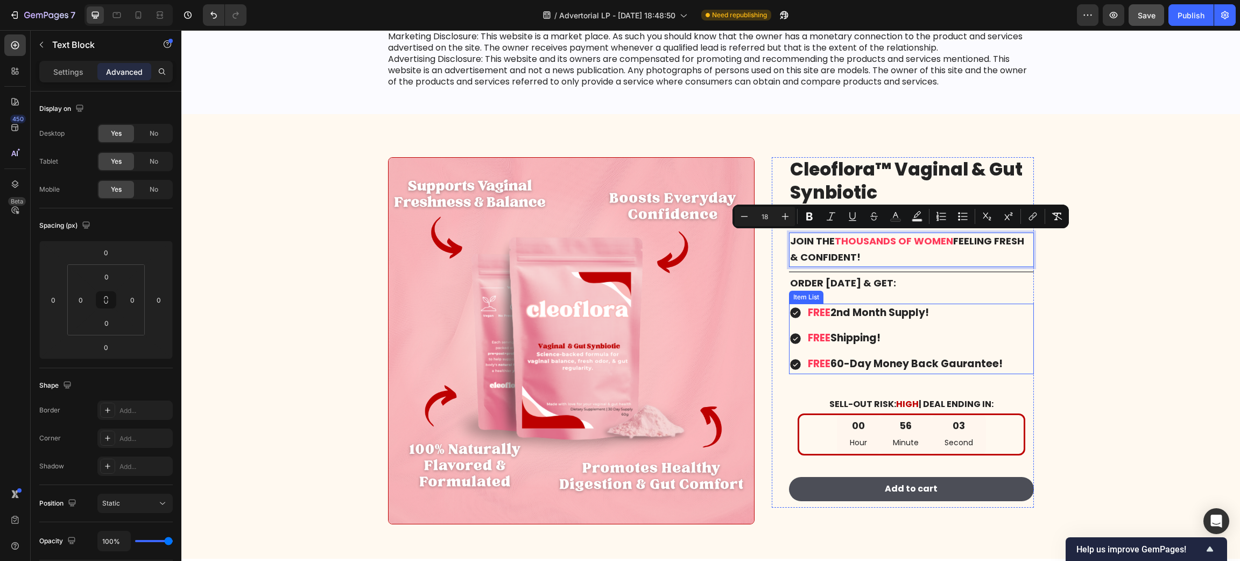
scroll to position [8564, 0]
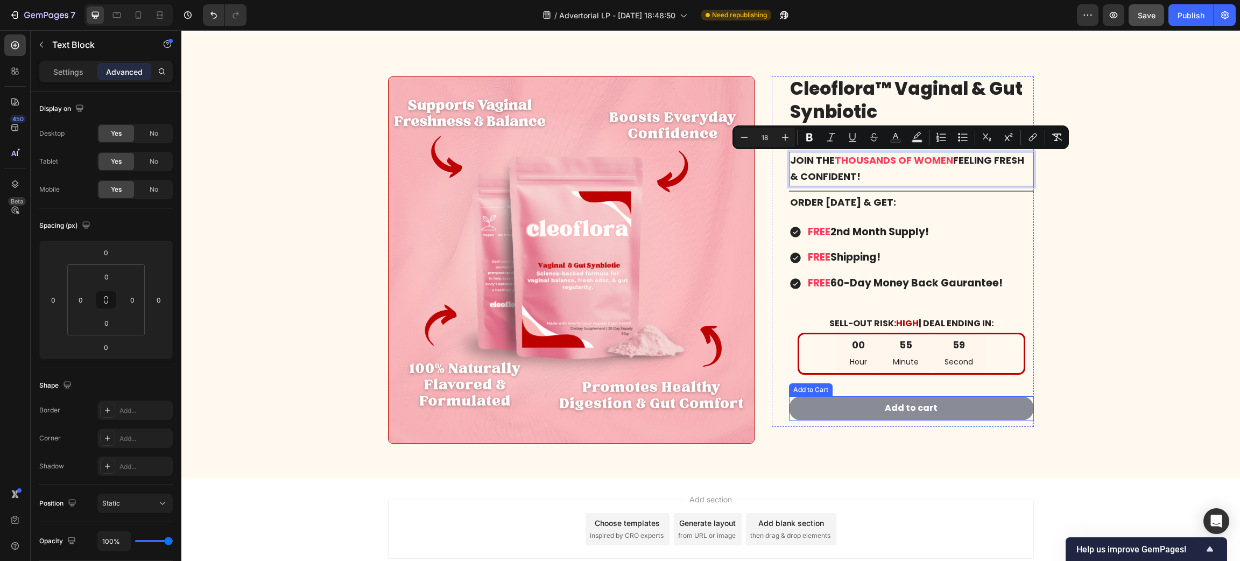
click at [872, 410] on button "Add to cart" at bounding box center [911, 408] width 245 height 24
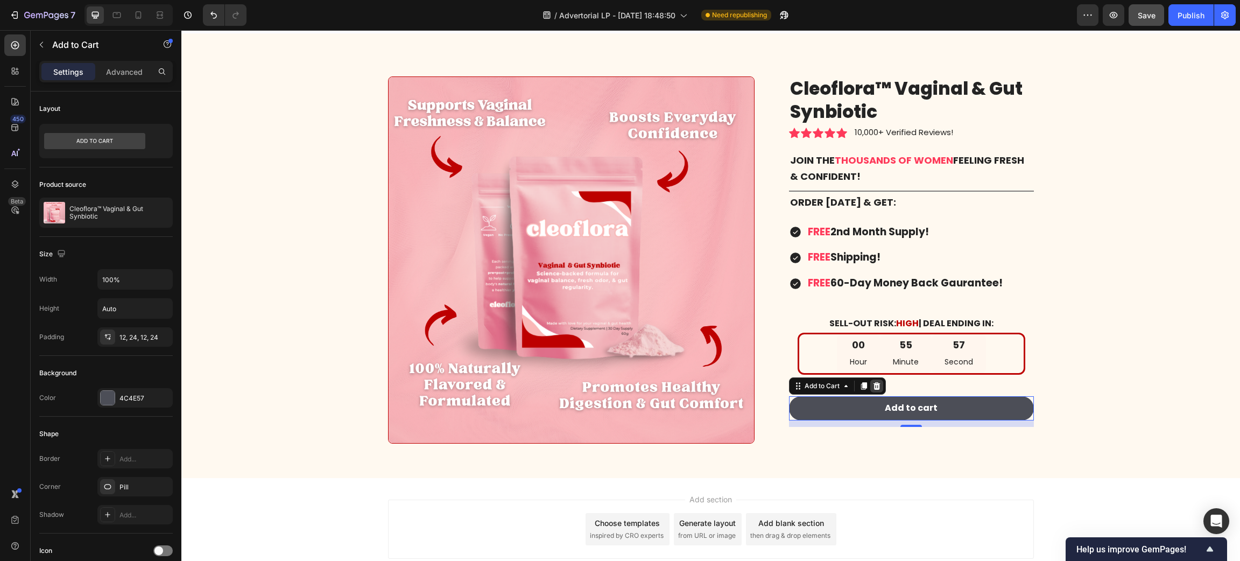
click at [875, 384] on div at bounding box center [876, 385] width 13 height 13
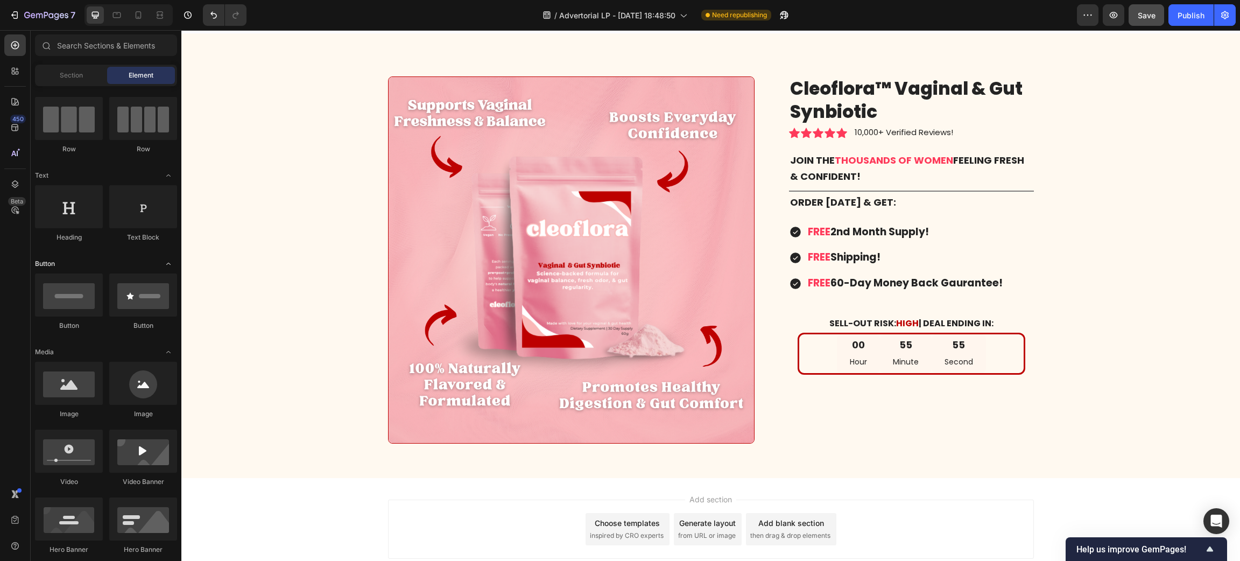
scroll to position [0, 0]
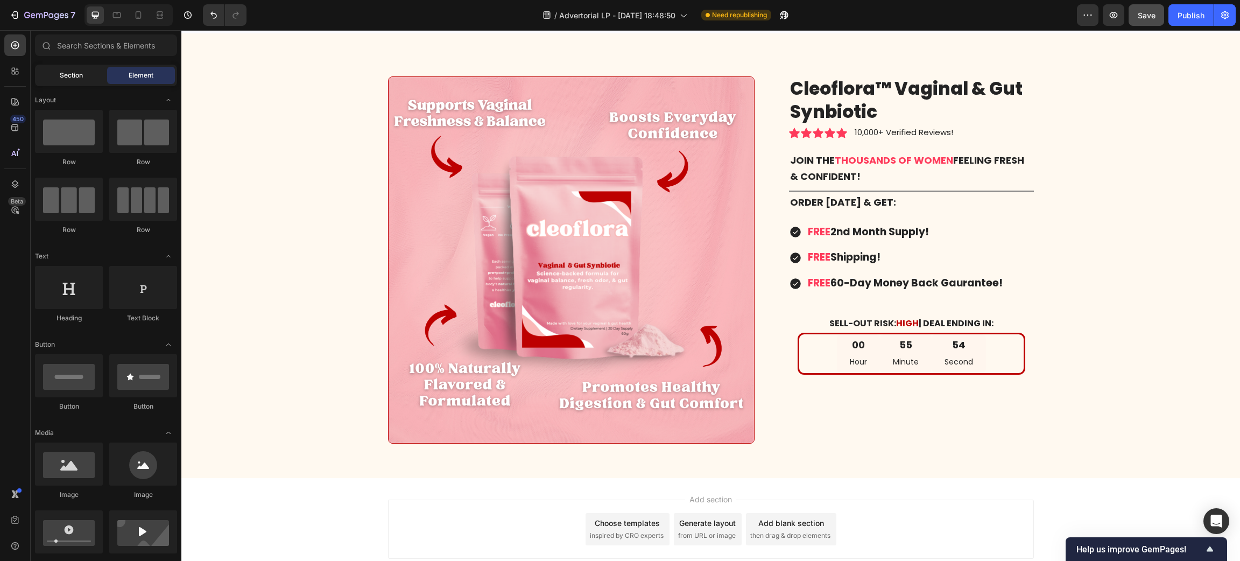
click at [64, 76] on span "Section" at bounding box center [71, 75] width 23 height 10
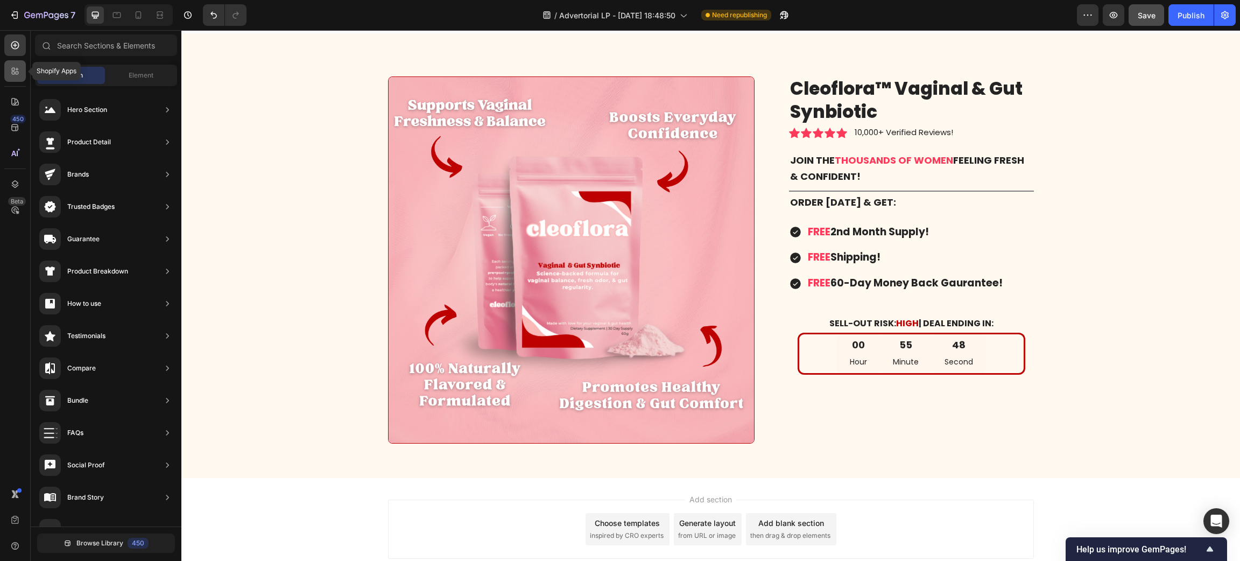
click at [12, 70] on icon at bounding box center [15, 71] width 11 height 11
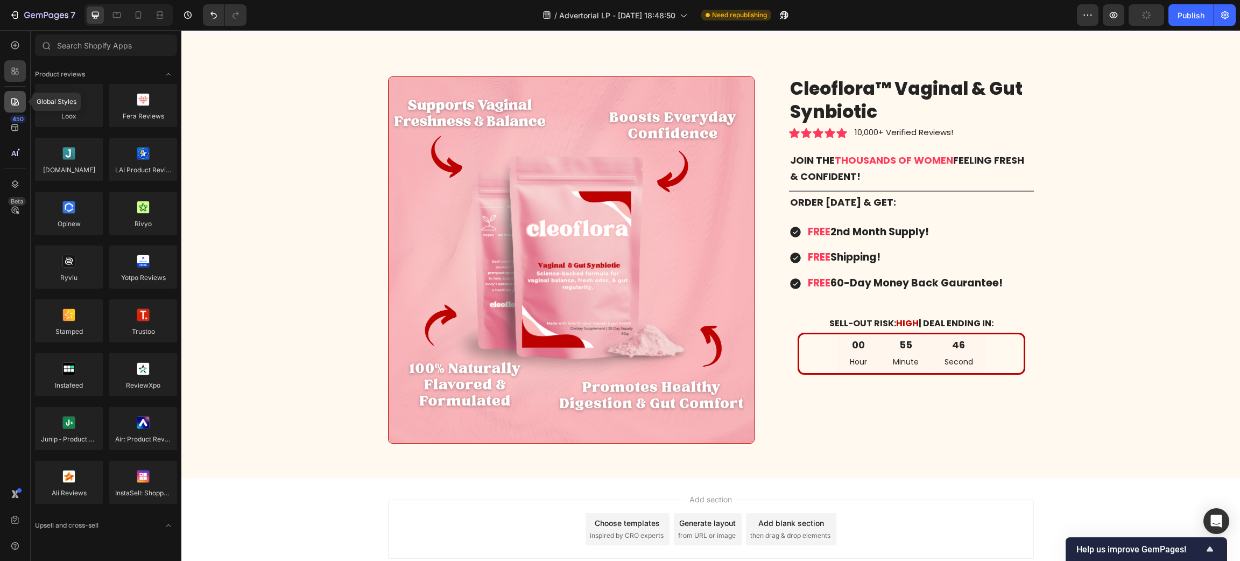
click at [15, 102] on icon at bounding box center [15, 102] width 8 height 8
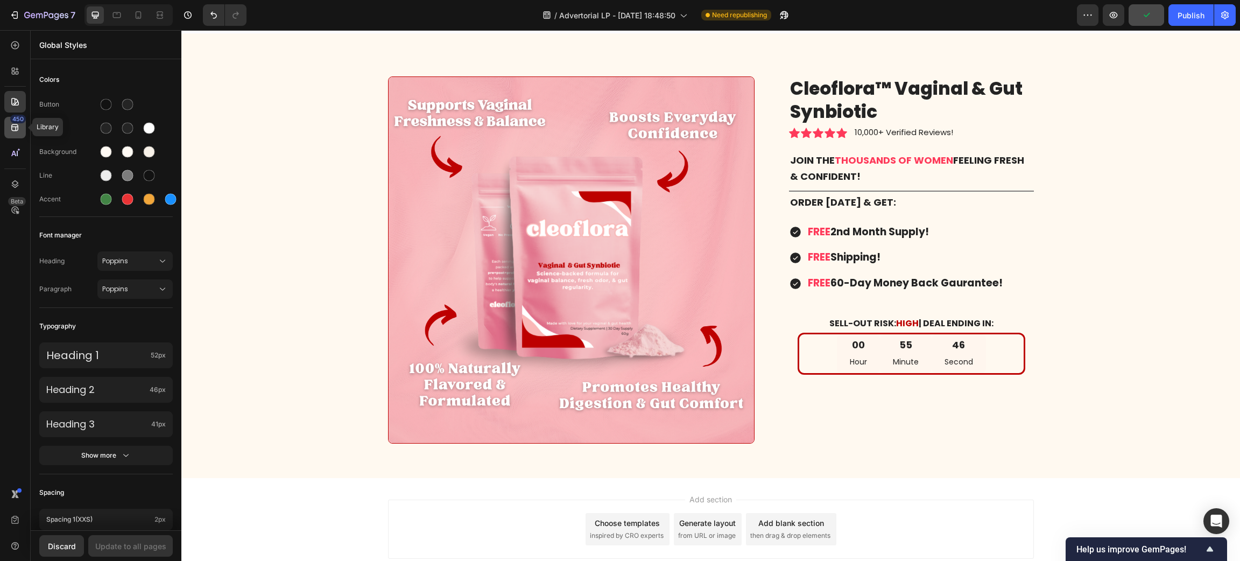
click at [17, 135] on div "450" at bounding box center [15, 128] width 22 height 22
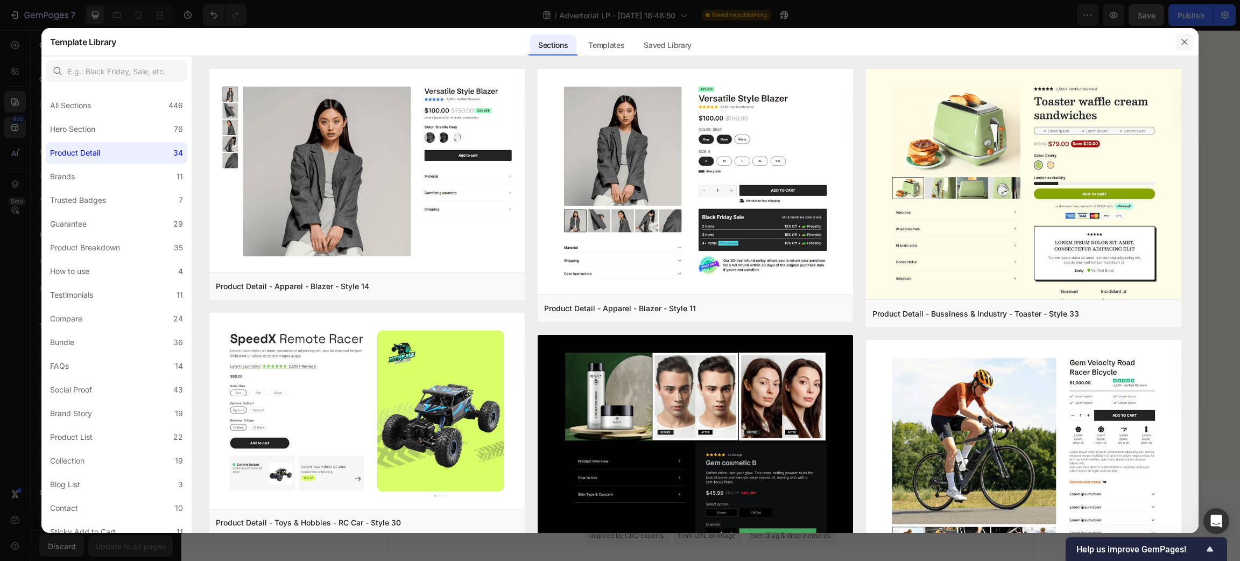
click at [1179, 45] on button "button" at bounding box center [1184, 41] width 17 height 17
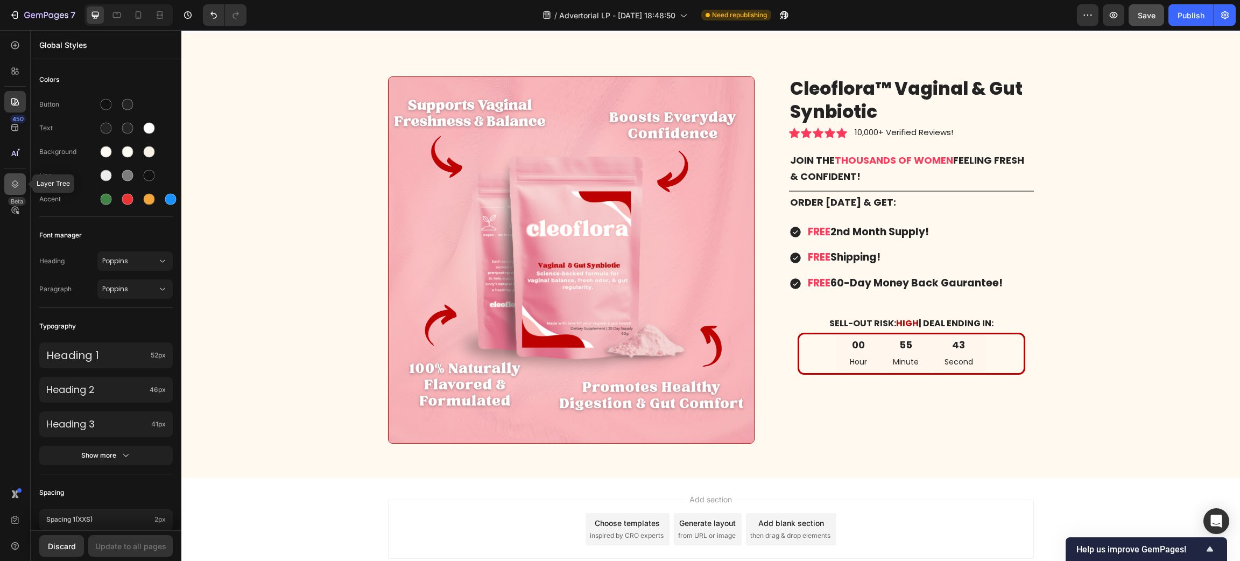
click at [15, 186] on icon at bounding box center [15, 184] width 7 height 8
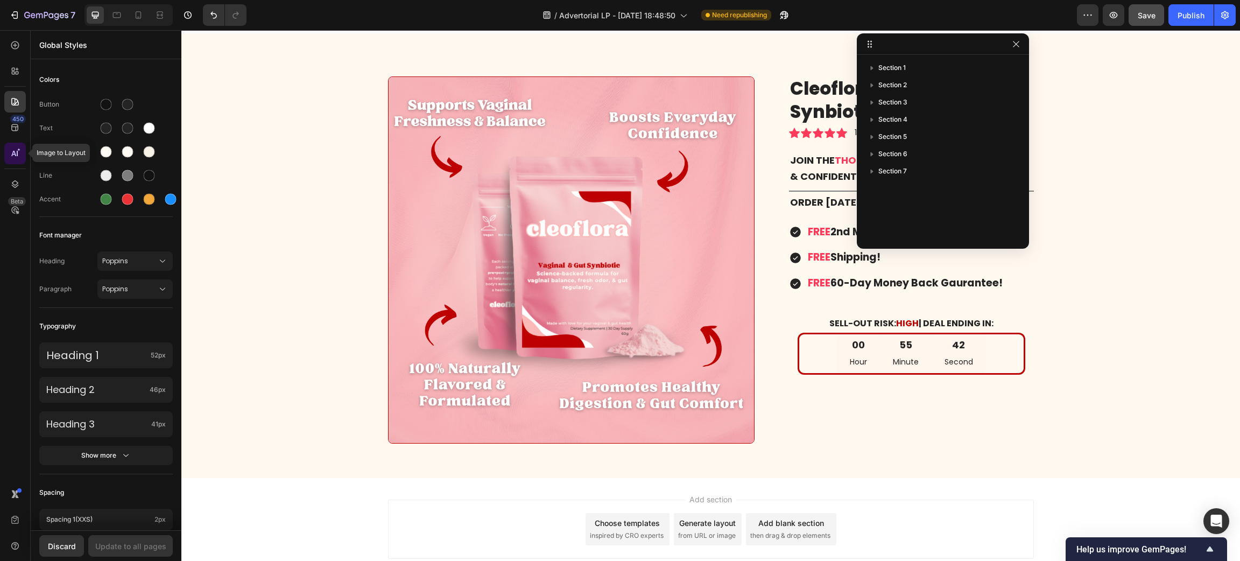
click at [15, 158] on icon at bounding box center [15, 153] width 11 height 11
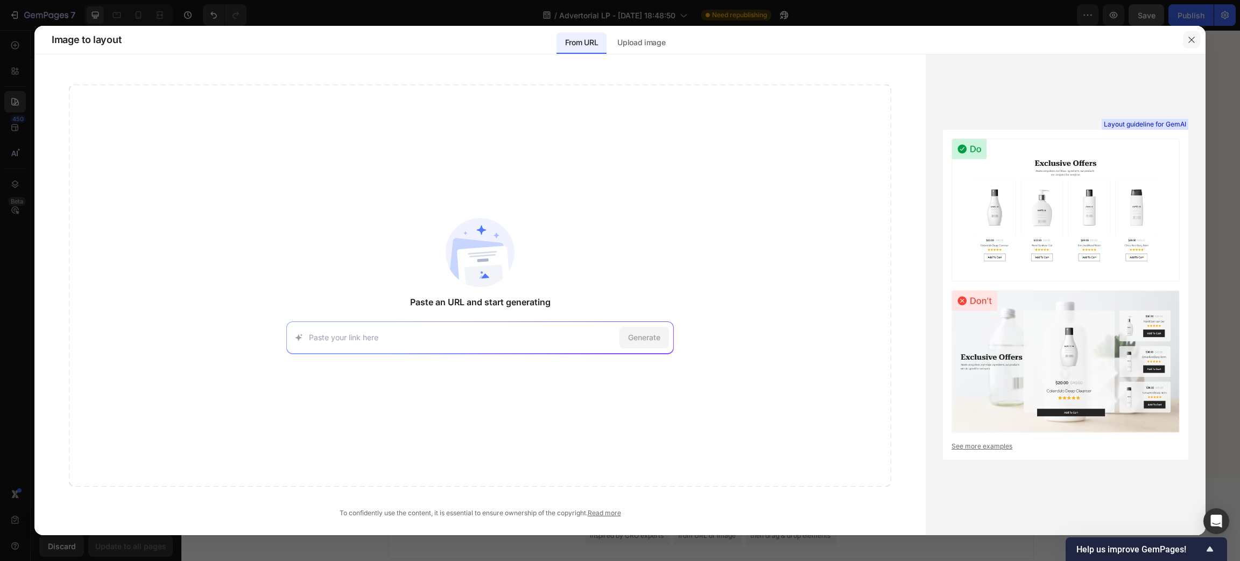
drag, startPoint x: 1190, startPoint y: 42, endPoint x: 501, endPoint y: 81, distance: 689.9
click at [1190, 42] on icon "button" at bounding box center [1191, 40] width 9 height 9
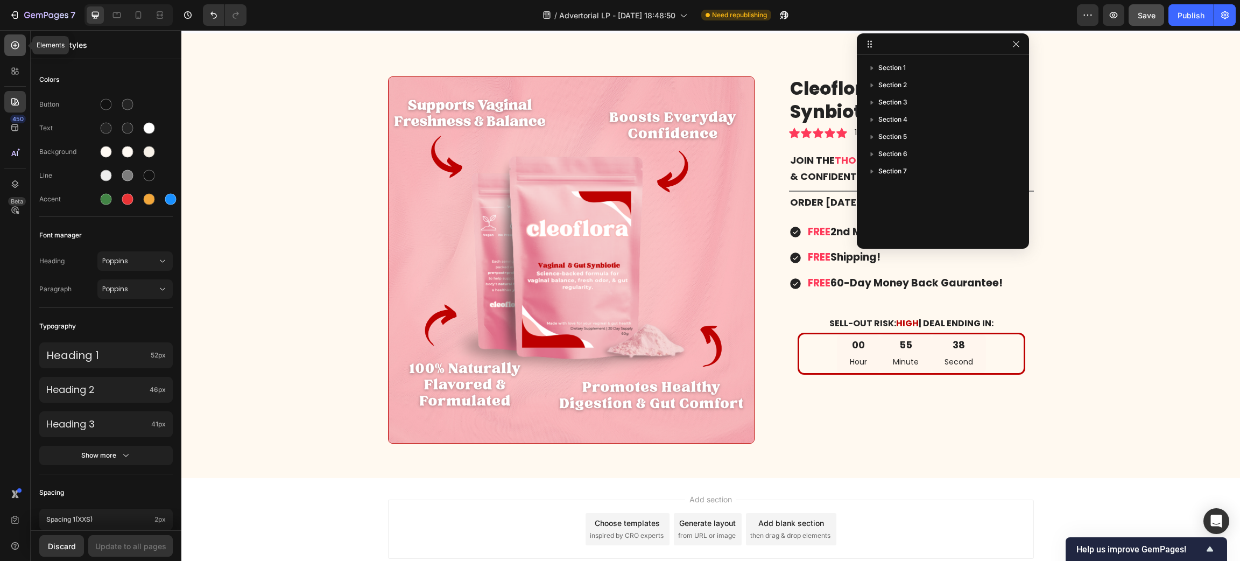
click at [11, 54] on div at bounding box center [15, 45] width 22 height 22
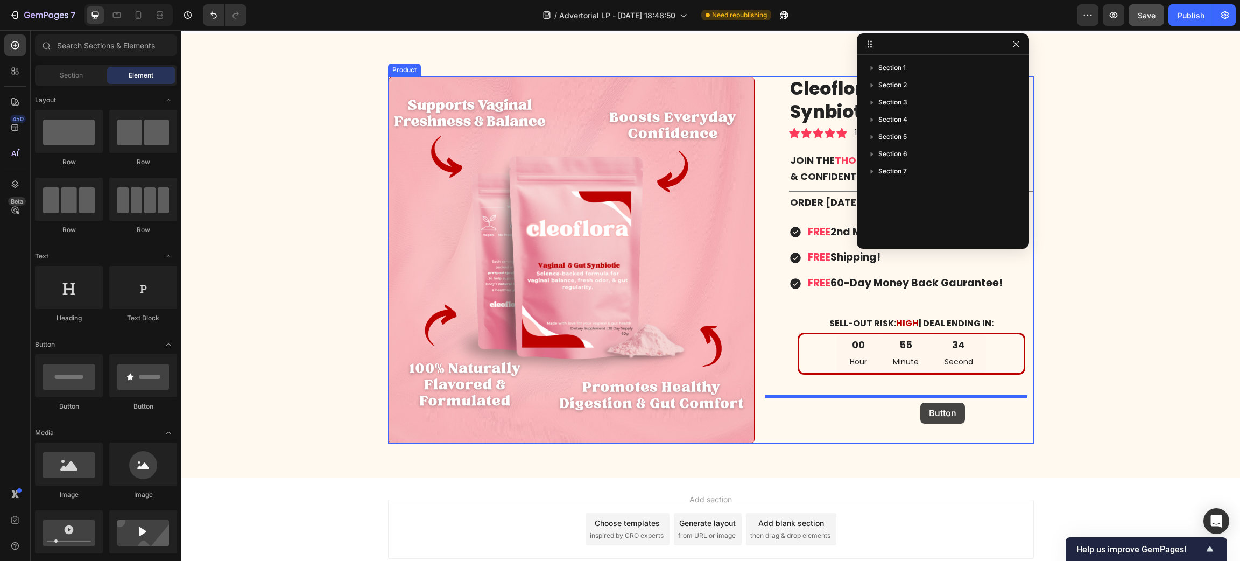
drag, startPoint x: 300, startPoint y: 409, endPoint x: 920, endPoint y: 403, distance: 620.0
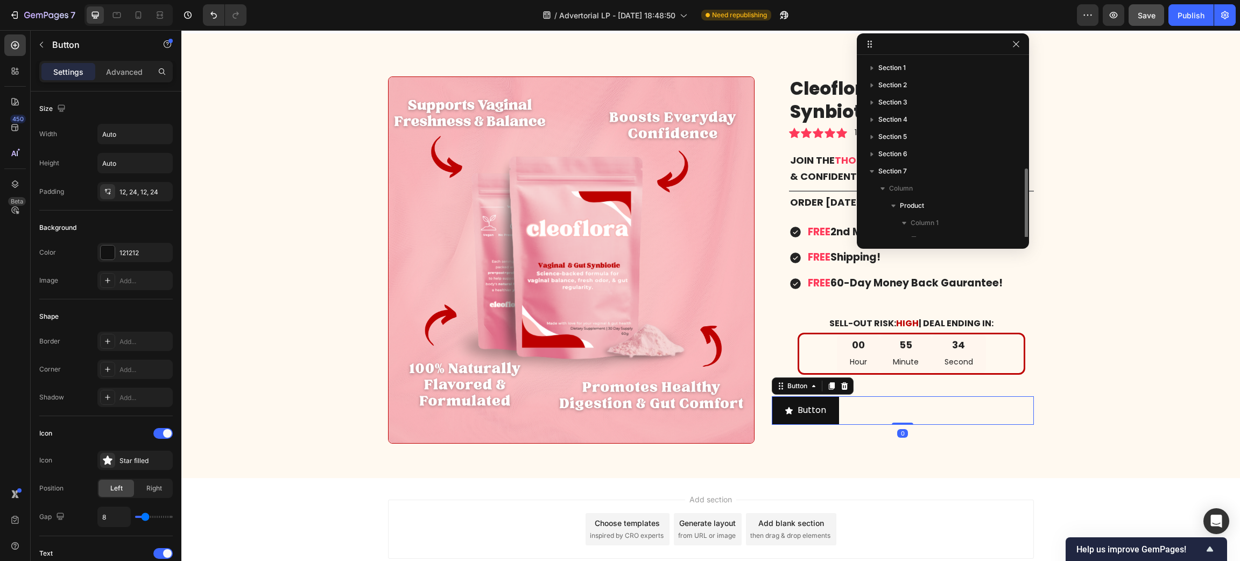
scroll to position [63, 0]
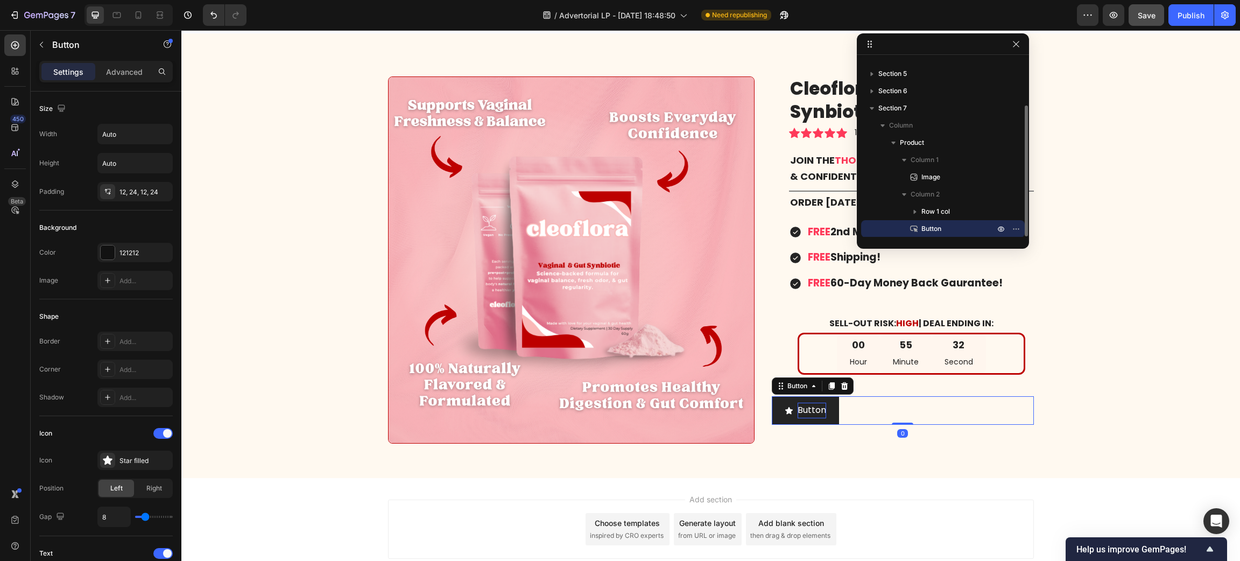
click at [815, 415] on p "Button" at bounding box center [812, 411] width 29 height 16
click at [801, 406] on p "Button" at bounding box center [812, 411] width 29 height 16
click at [772, 396] on button "GET" at bounding box center [800, 410] width 56 height 29
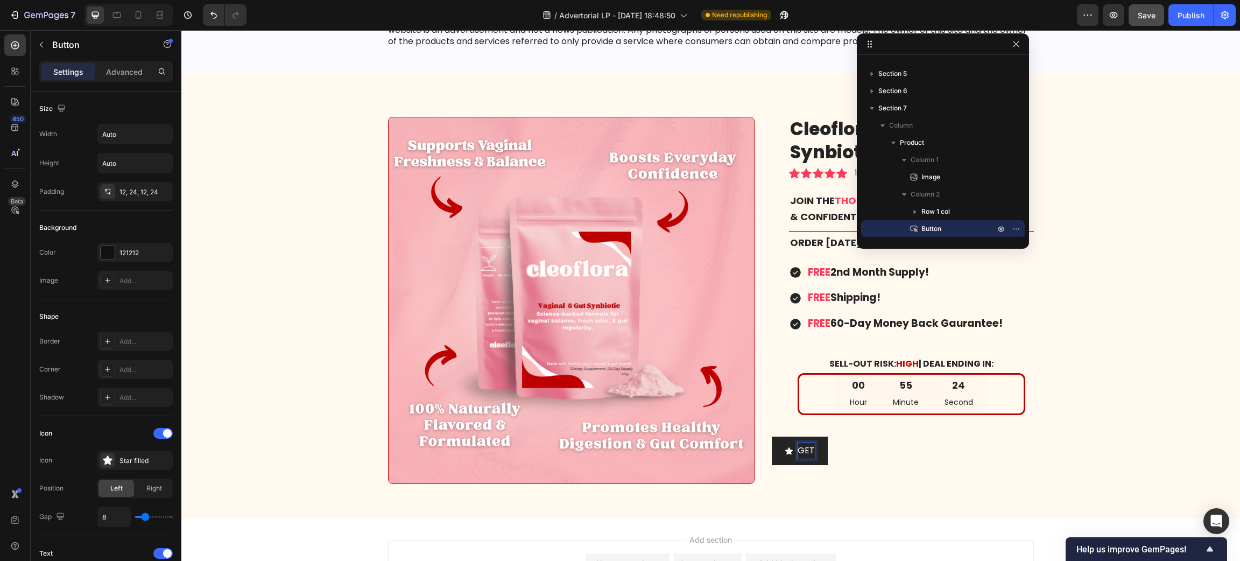
scroll to position [7999, 0]
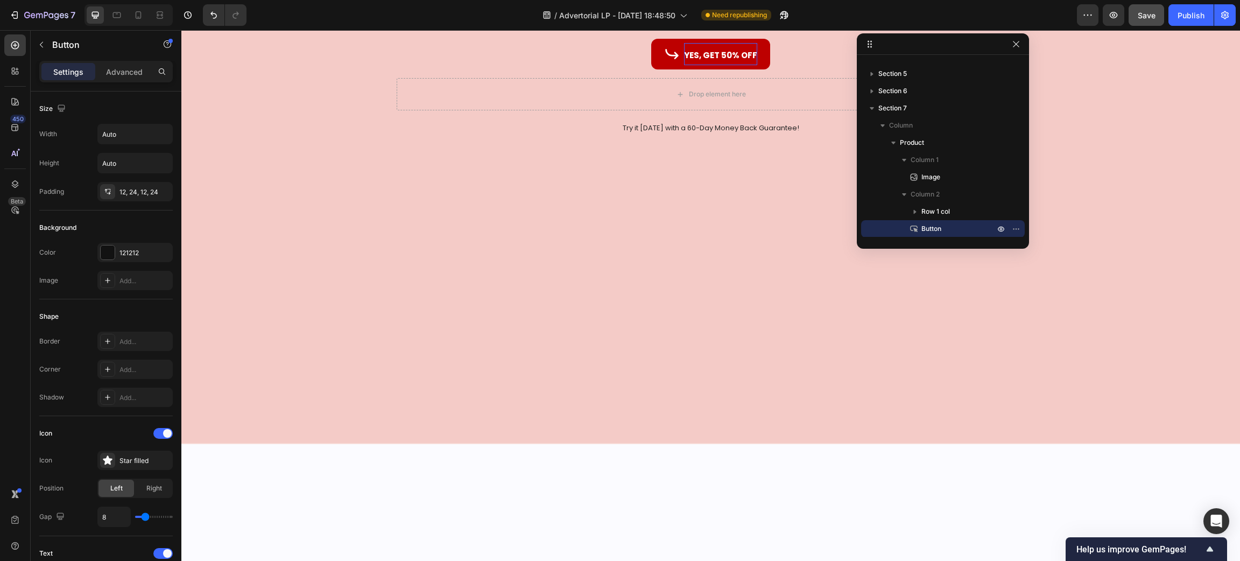
click at [666, 62] on icon at bounding box center [672, 54] width 16 height 16
click at [726, 66] on p "YES, GET 50% OFF" at bounding box center [720, 54] width 73 height 23
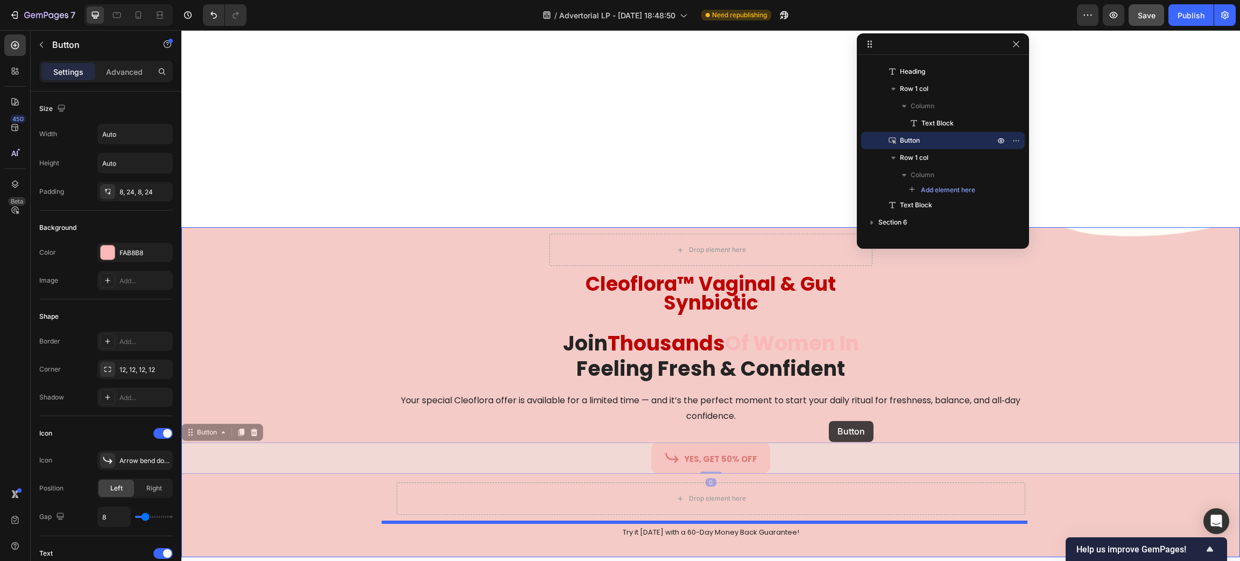
scroll to position [8345, 0]
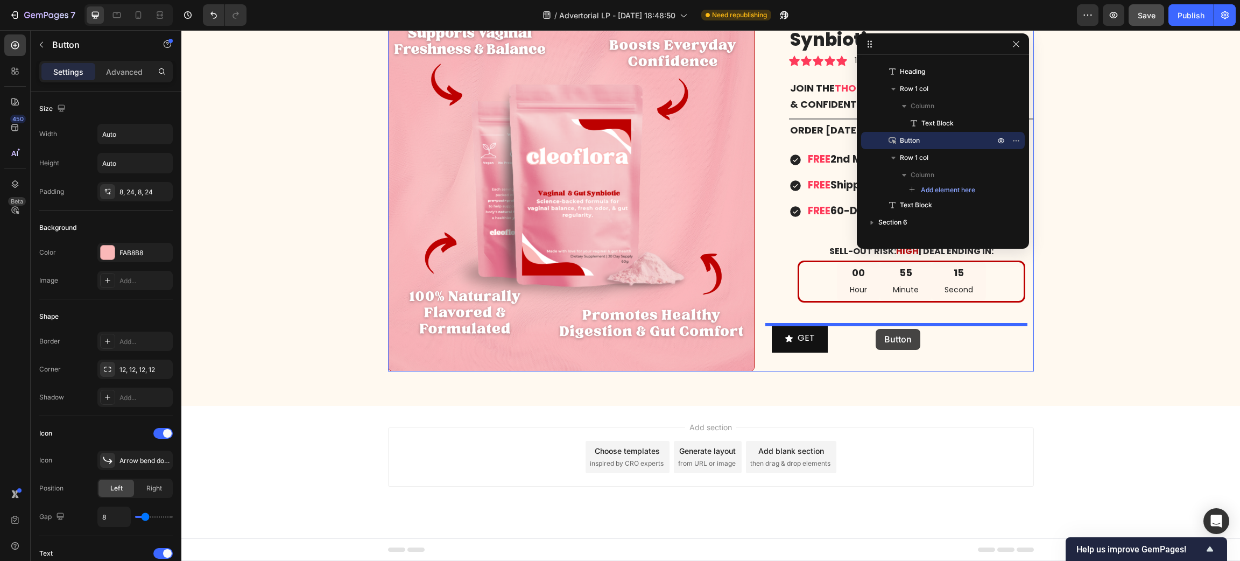
drag, startPoint x: 191, startPoint y: 429, endPoint x: 876, endPoint y: 329, distance: 691.8
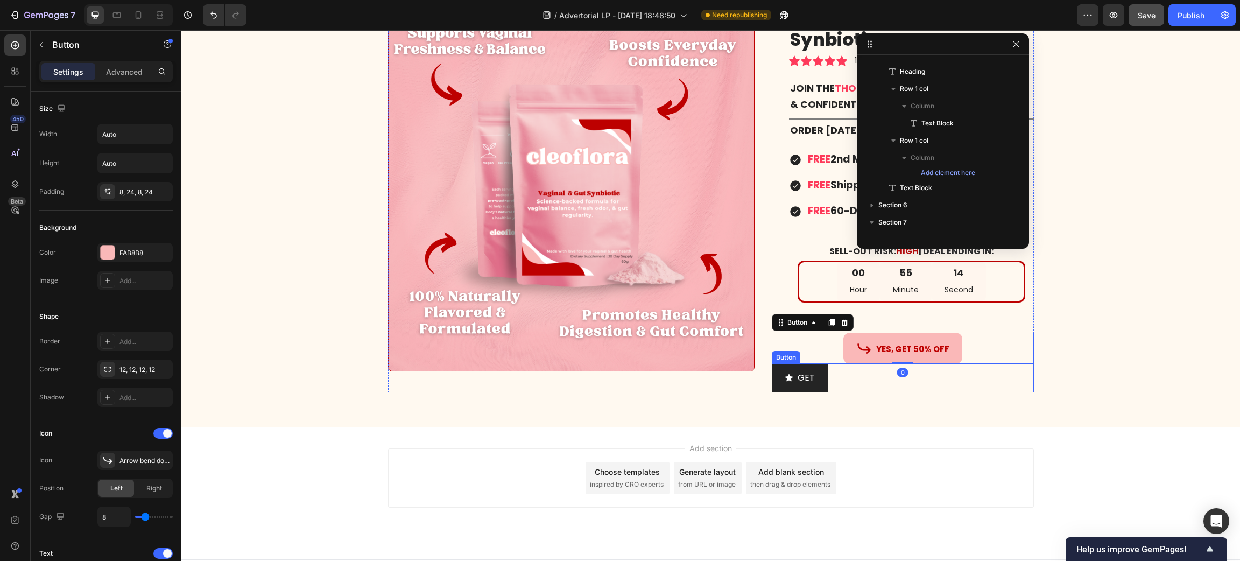
click at [811, 377] on button "GET" at bounding box center [800, 378] width 56 height 29
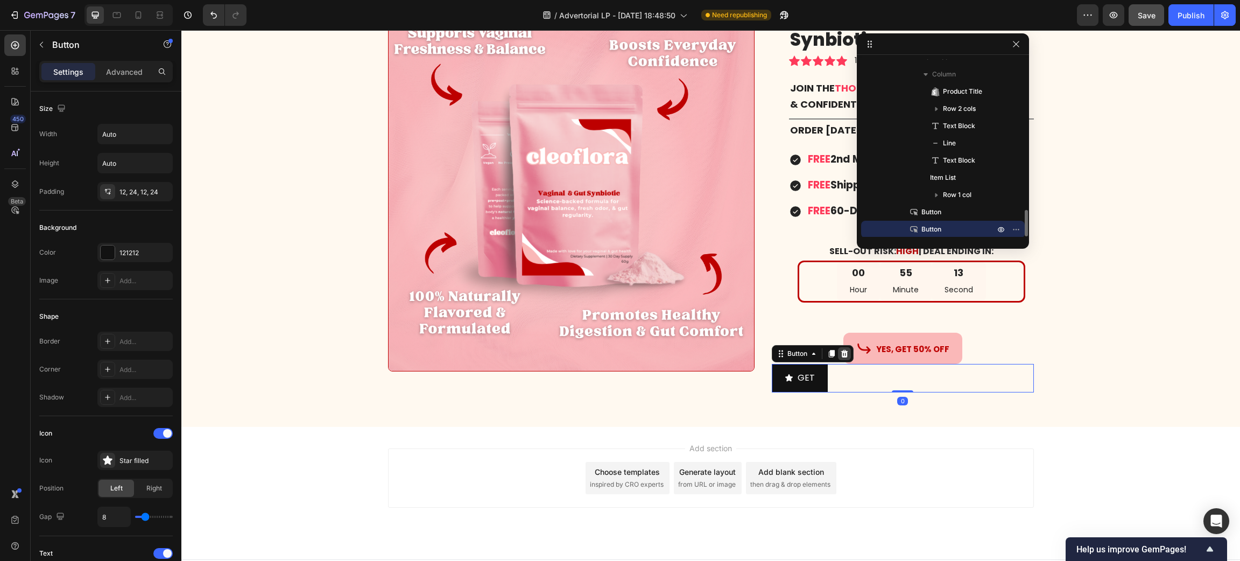
click at [838, 358] on div at bounding box center [844, 353] width 13 height 13
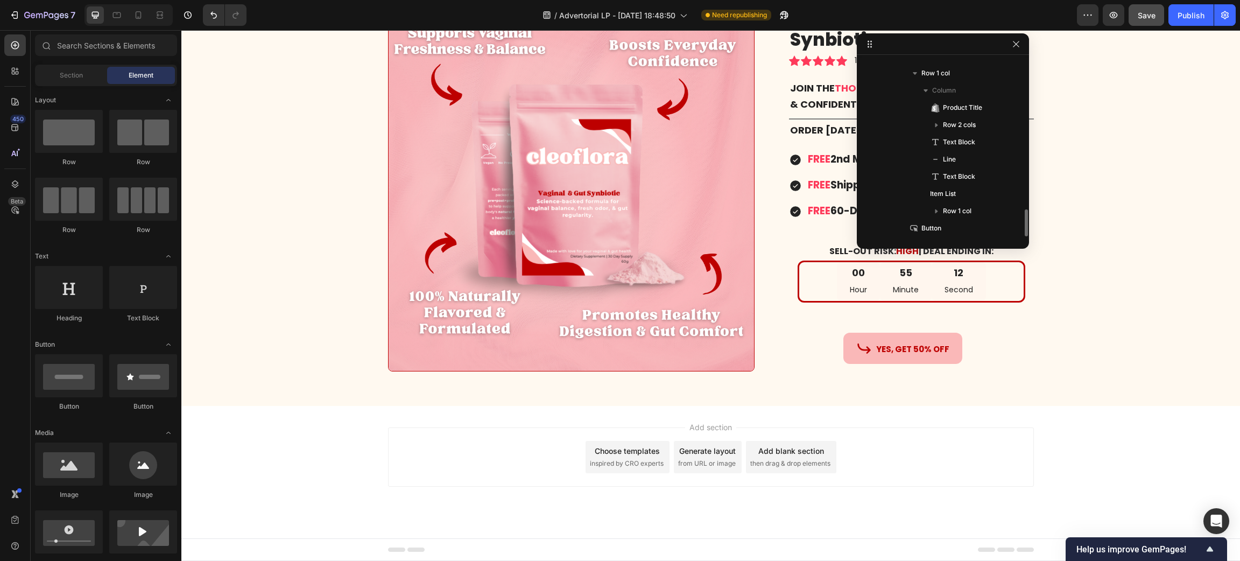
scroll to position [980, 0]
click at [822, 339] on div "YES, GET 50% OFF Button" at bounding box center [903, 348] width 262 height 31
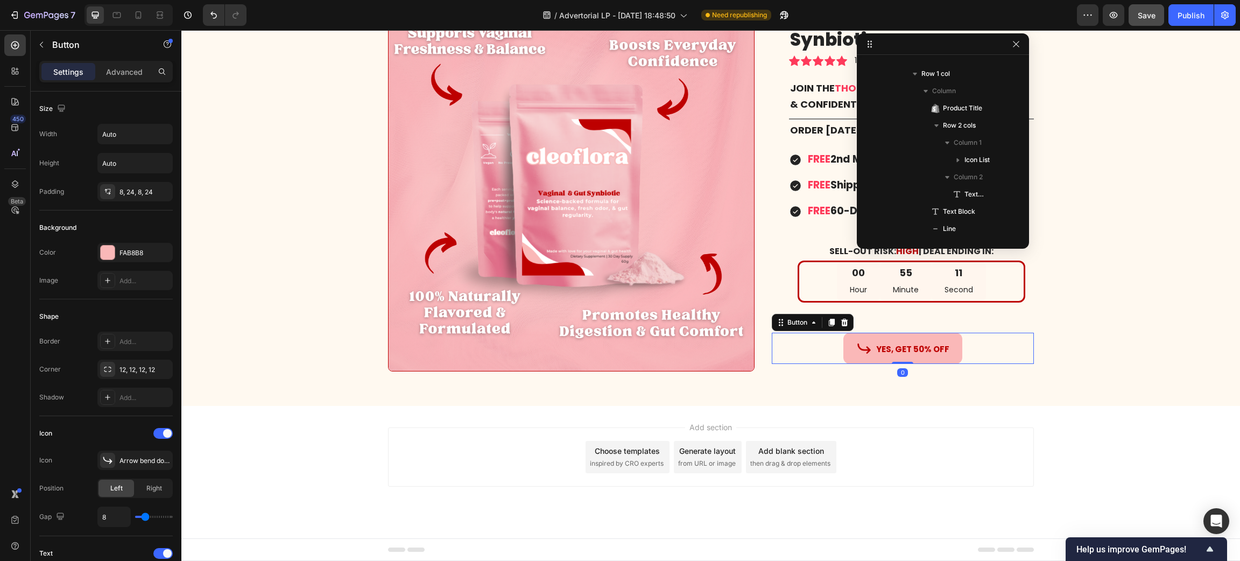
scroll to position [1100, 0]
click at [130, 64] on div "Advanced" at bounding box center [124, 71] width 54 height 17
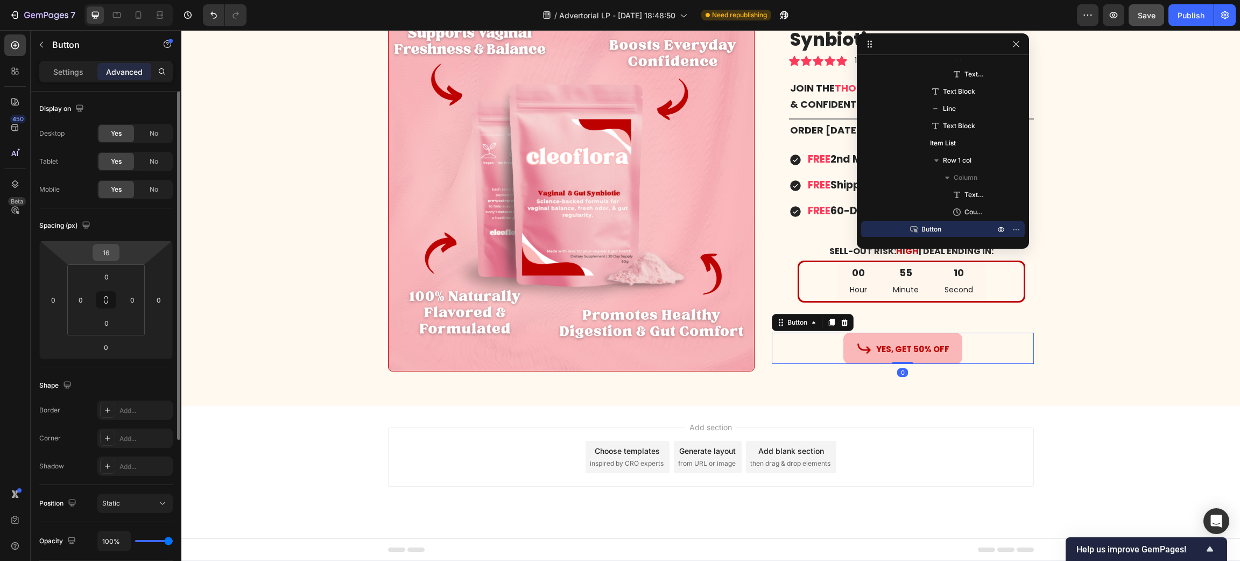
click at [116, 251] on input "16" at bounding box center [106, 252] width 22 height 16
type input "0"
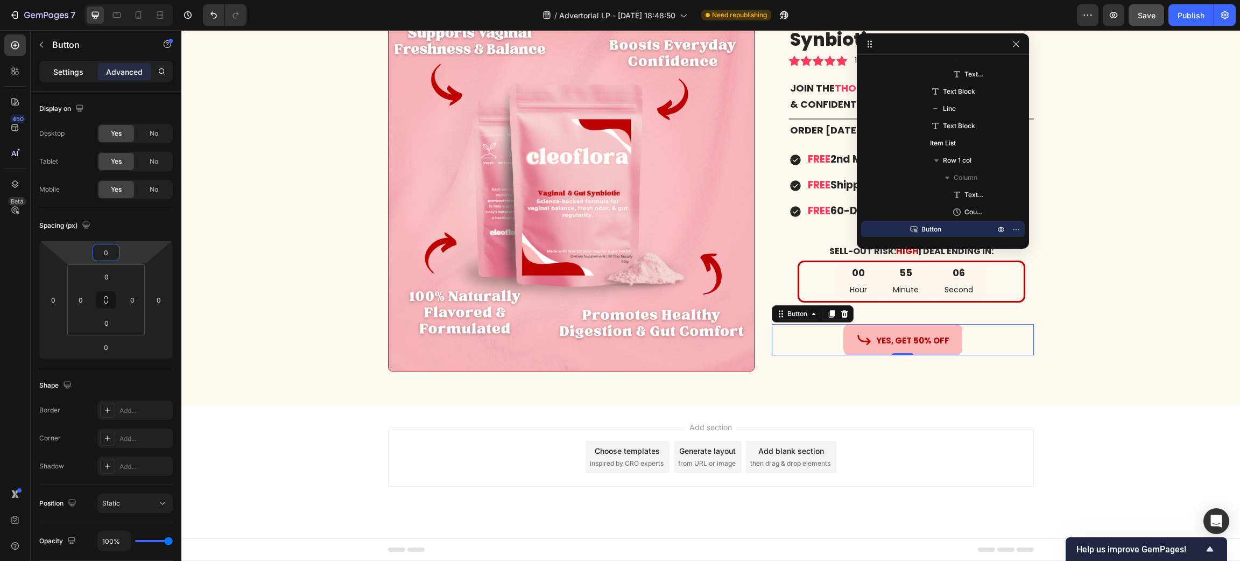
click at [63, 68] on p "Settings" at bounding box center [68, 71] width 30 height 11
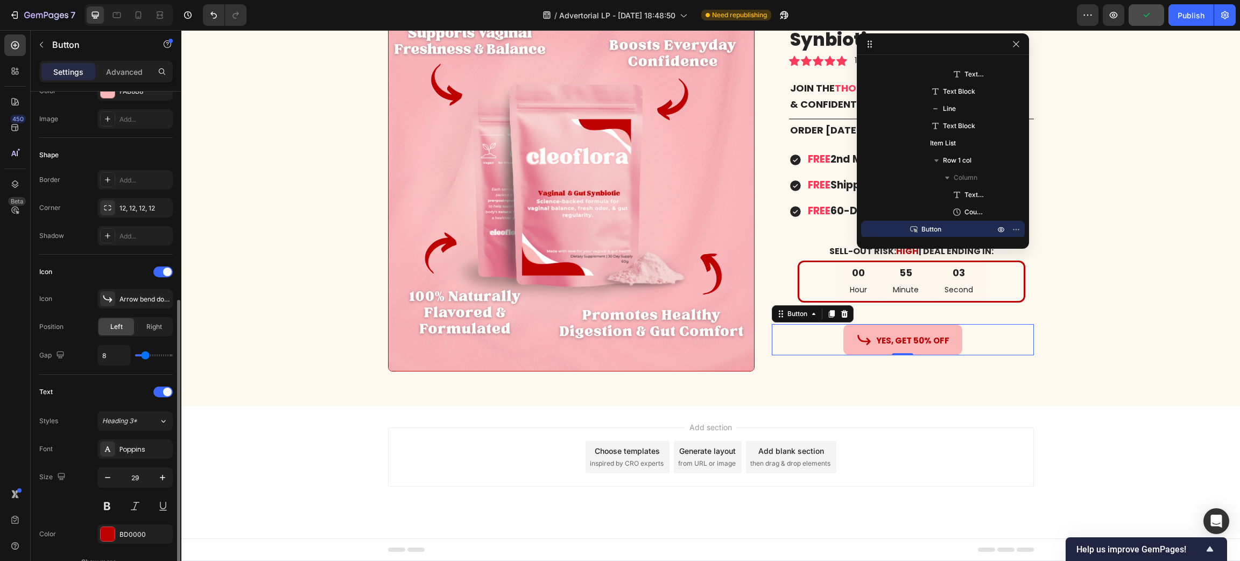
scroll to position [323, 0]
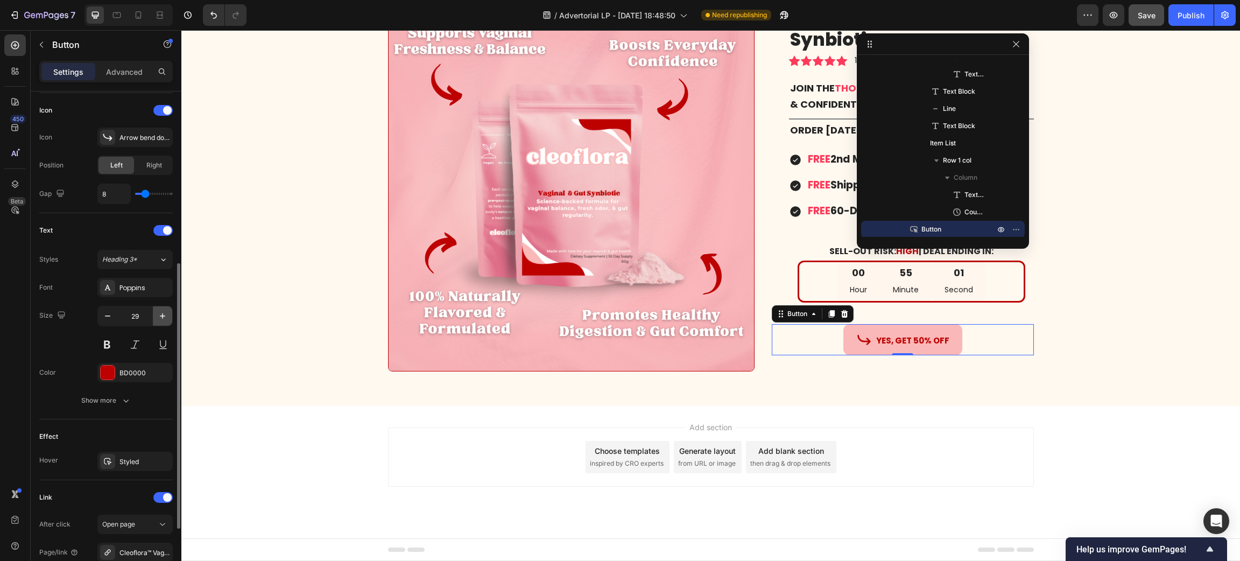
click at [164, 320] on icon "button" at bounding box center [162, 316] width 11 height 11
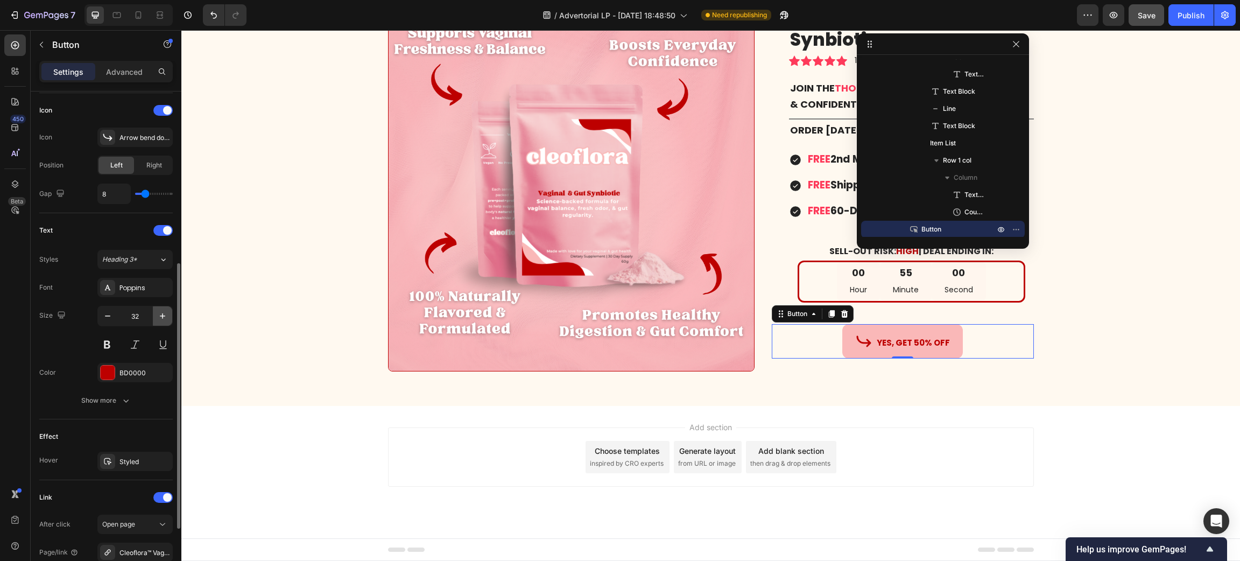
click at [164, 320] on icon "button" at bounding box center [162, 316] width 11 height 11
click at [103, 323] on button "button" at bounding box center [107, 315] width 19 height 19
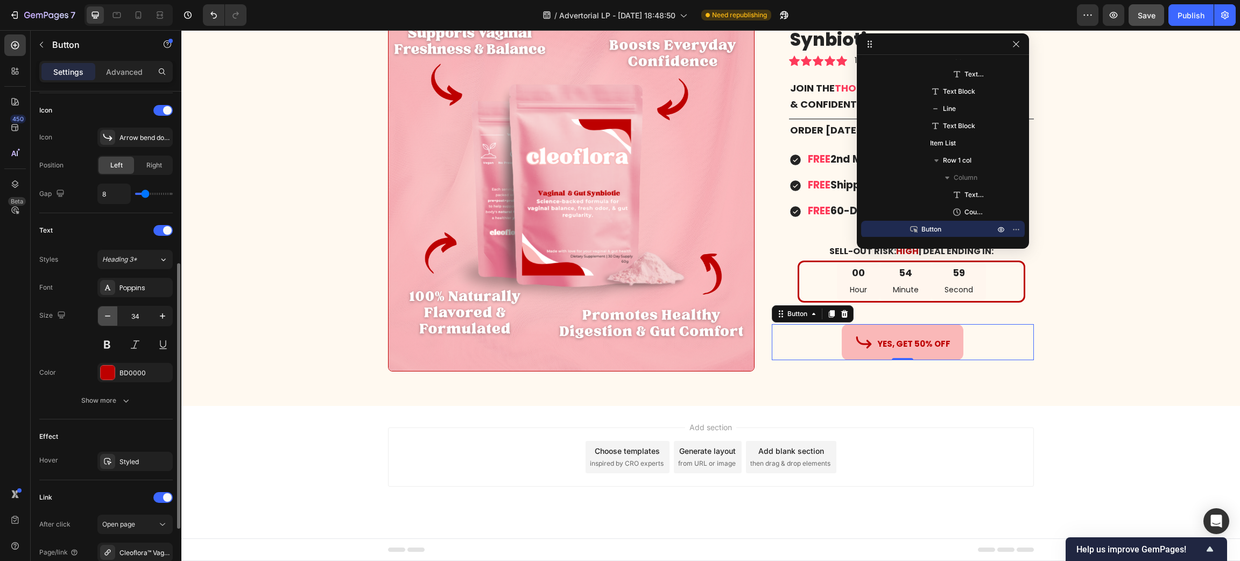
type input "33"
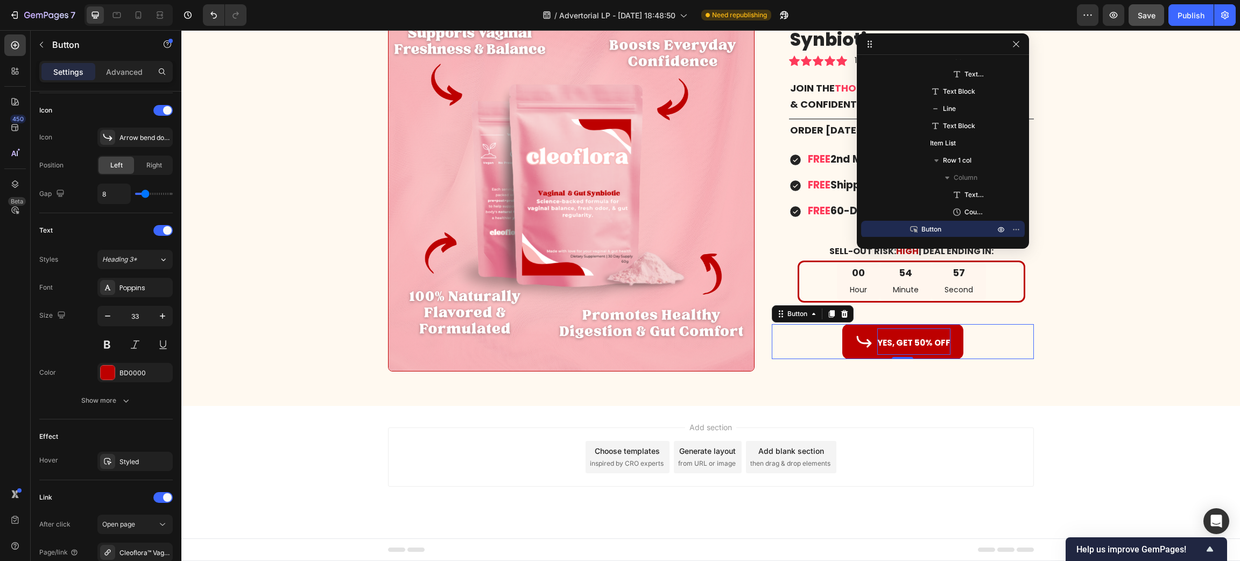
click at [911, 342] on strong "YES, GET 50% OFF" at bounding box center [913, 342] width 73 height 11
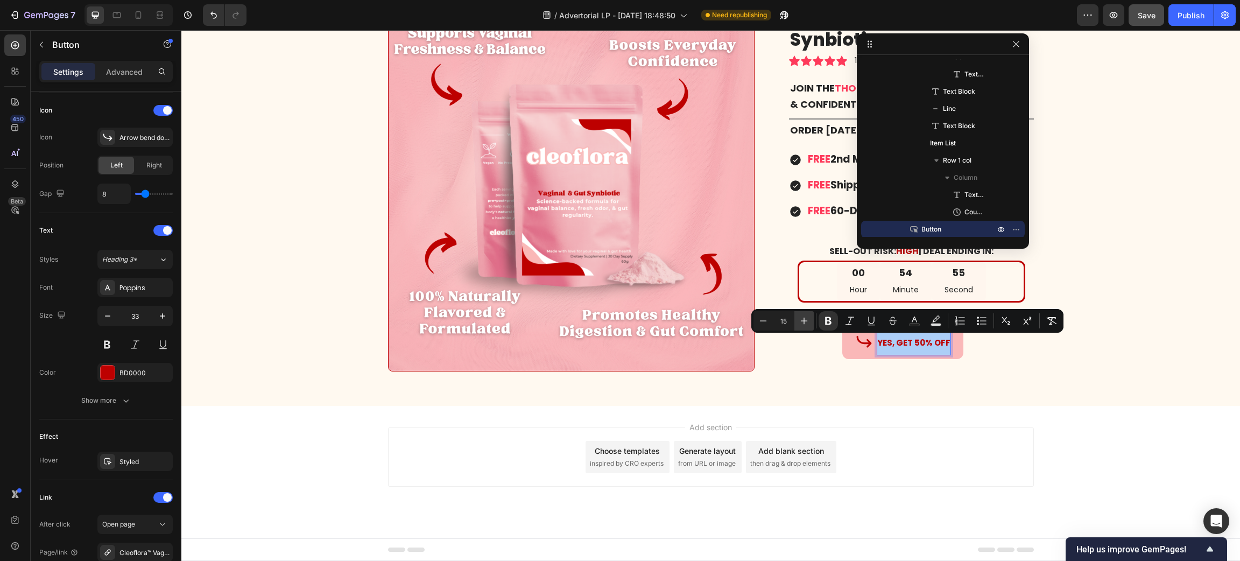
click at [798, 321] on button "Plus" at bounding box center [803, 320] width 19 height 19
click at [803, 321] on icon "Editor contextual toolbar" at bounding box center [804, 320] width 7 height 7
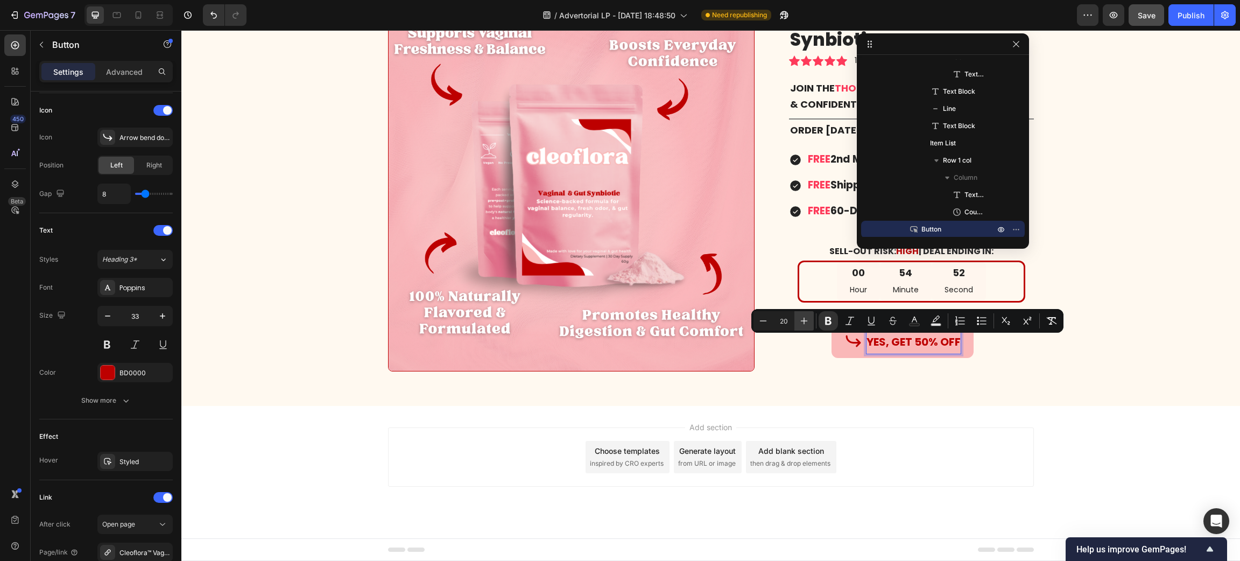
click at [803, 321] on icon "Editor contextual toolbar" at bounding box center [804, 320] width 7 height 7
type input "24"
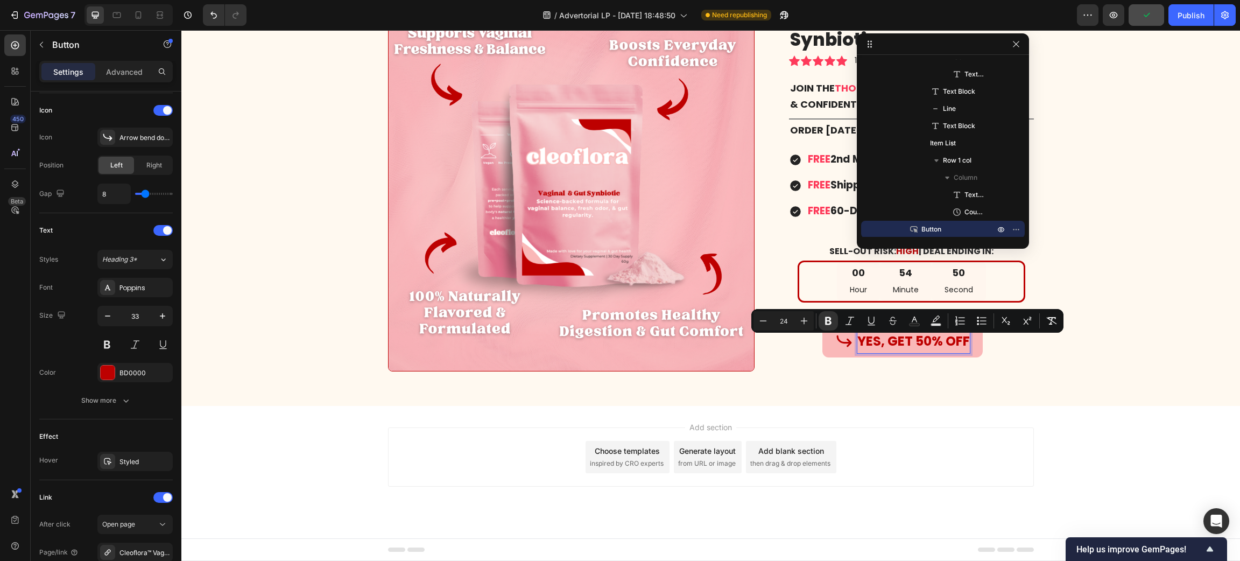
click at [839, 416] on div "Add section Choose templates inspired by CRO experts Generate layout from URL o…" at bounding box center [710, 472] width 1059 height 132
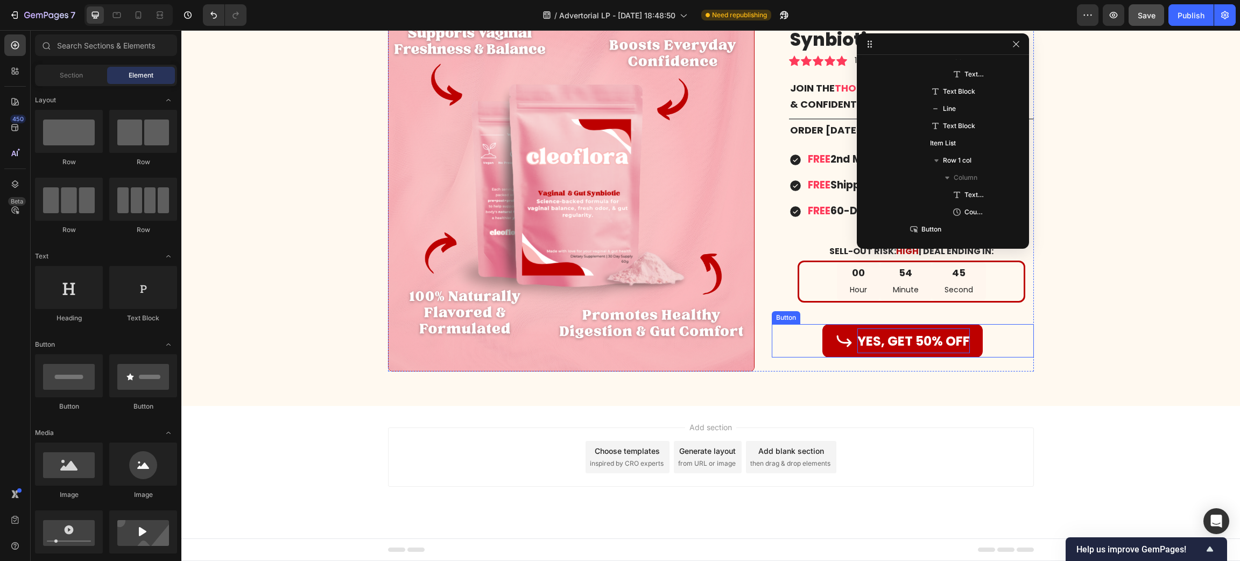
click at [874, 328] on p "YES, GET 50% OFF" at bounding box center [913, 340] width 112 height 25
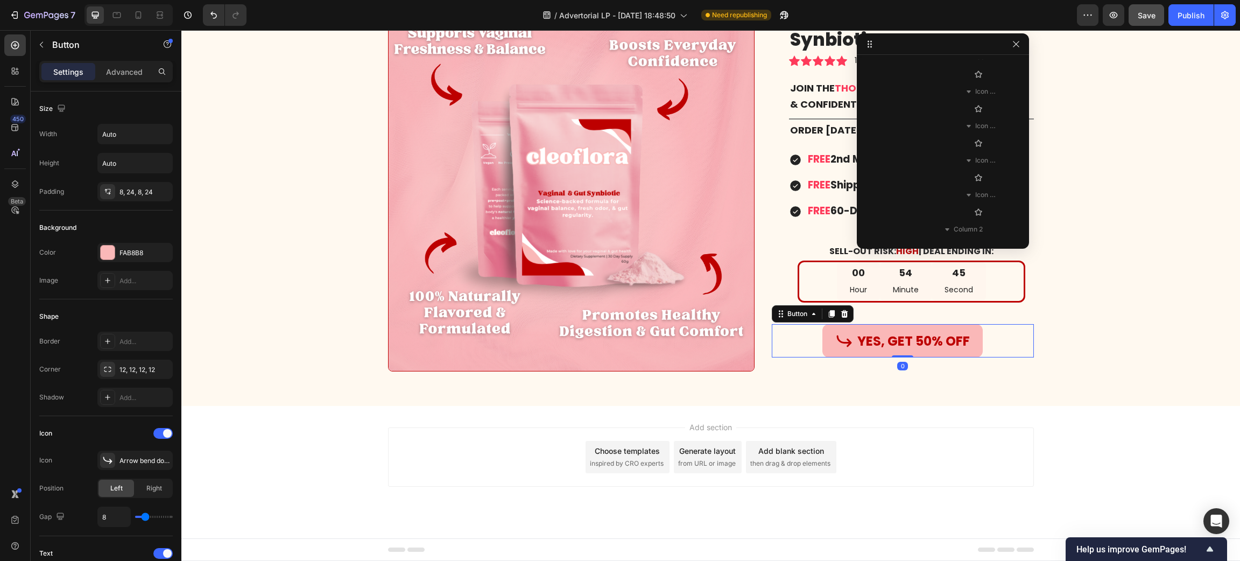
scroll to position [1273, 0]
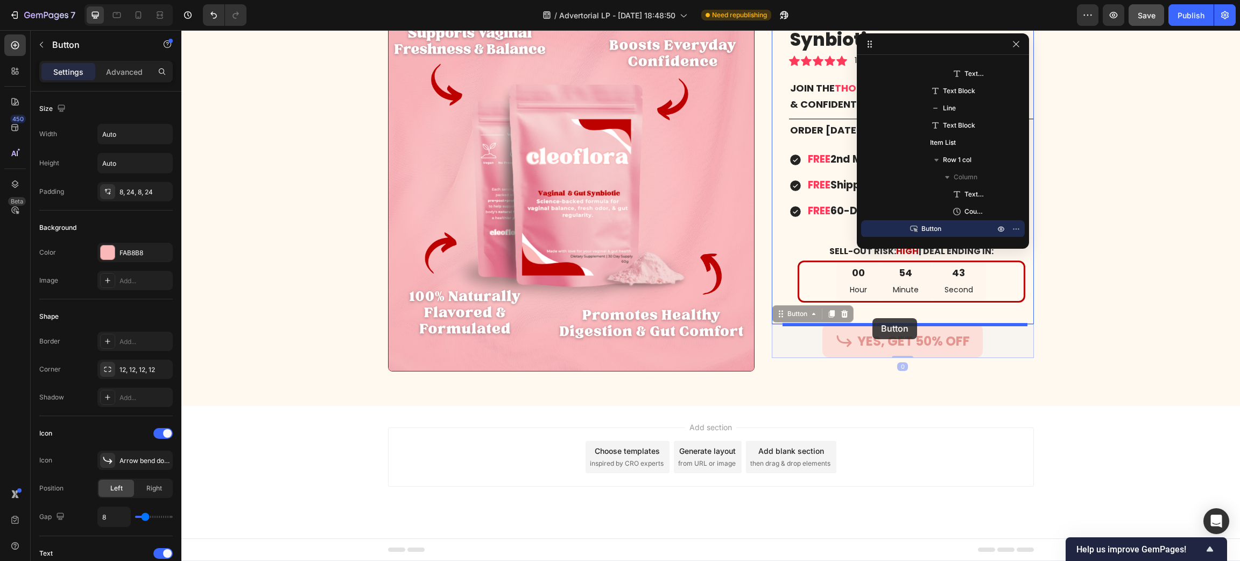
drag, startPoint x: 780, startPoint y: 317, endPoint x: 872, endPoint y: 318, distance: 92.0
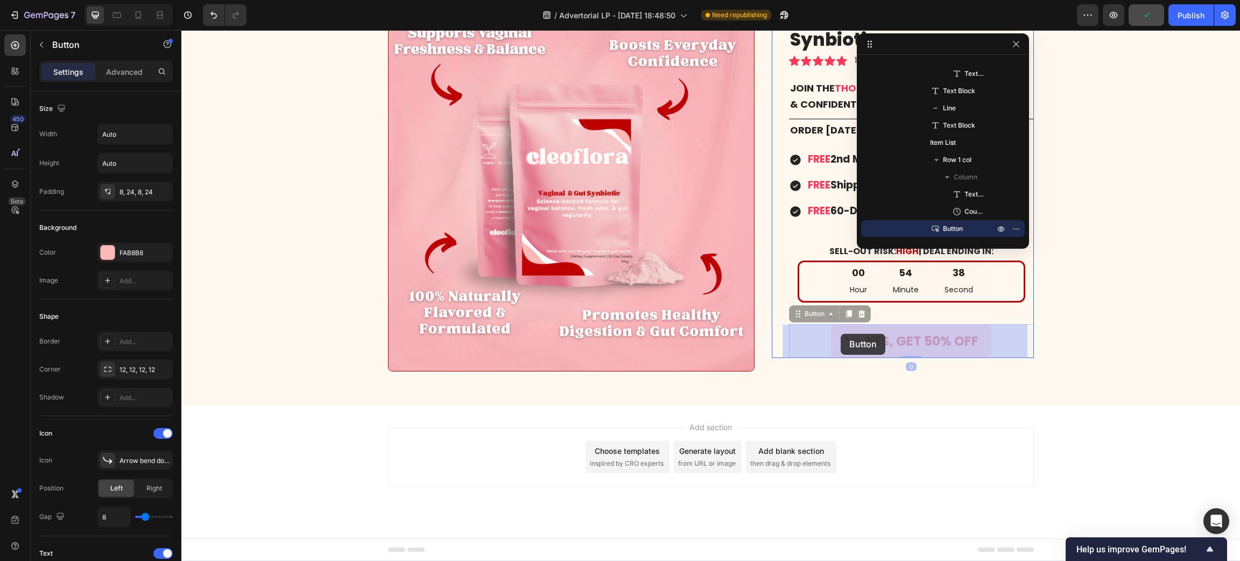
drag, startPoint x: 788, startPoint y: 314, endPoint x: 841, endPoint y: 334, distance: 56.2
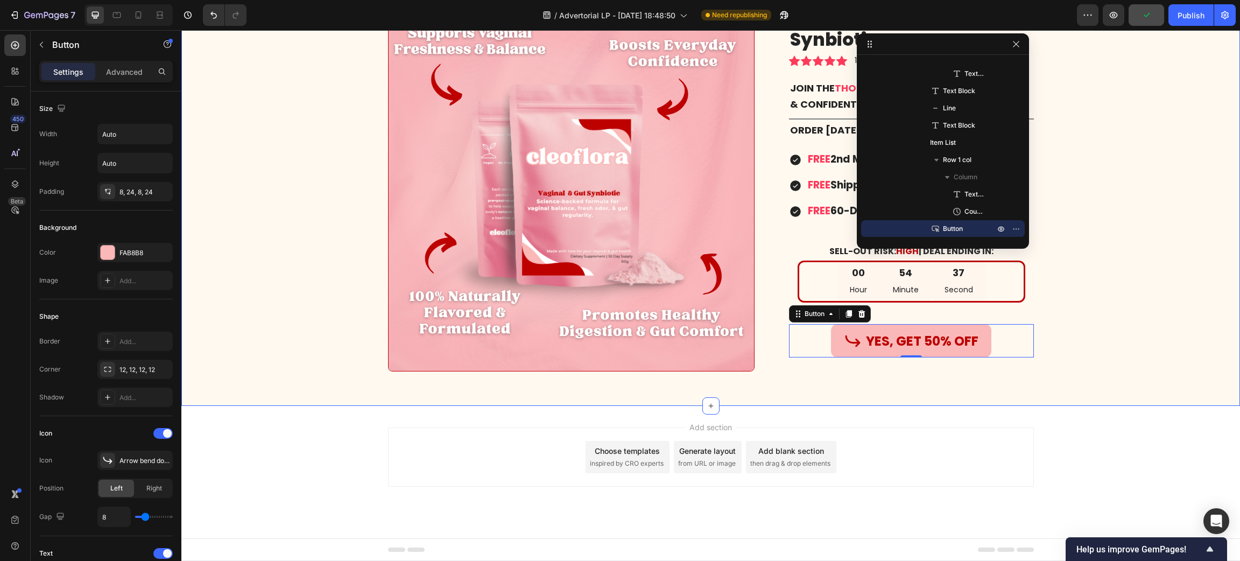
click at [1115, 318] on div "Image Cleoflora™ Vaginal & Gut Synbiotic Product Title Icon Icon Icon Icon Icon…" at bounding box center [710, 191] width 1042 height 375
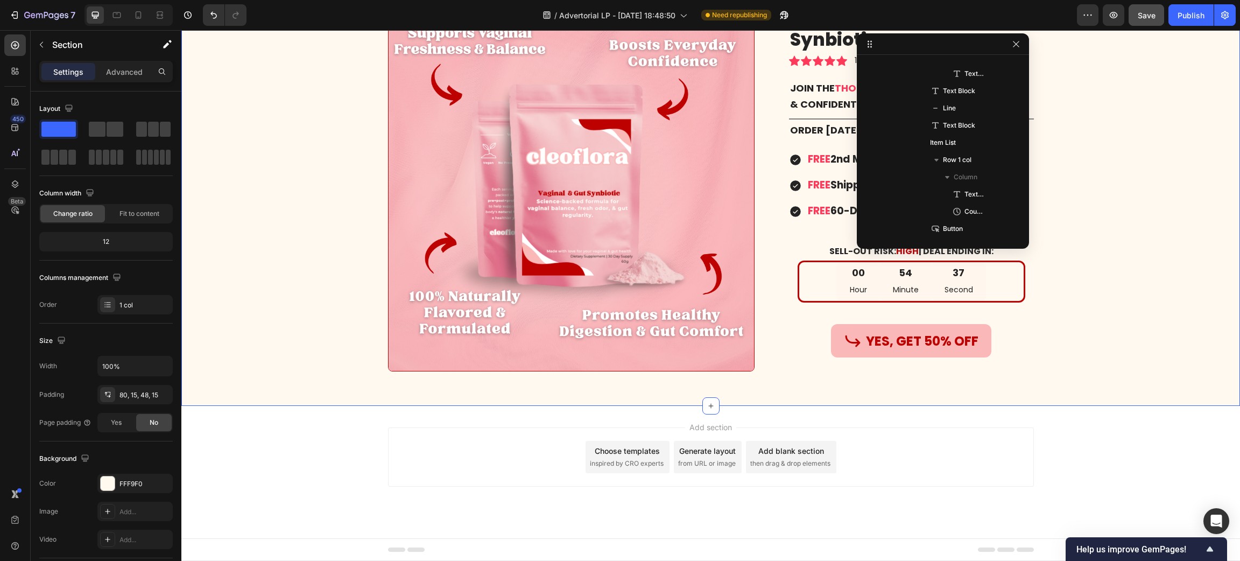
scroll to position [810, 0]
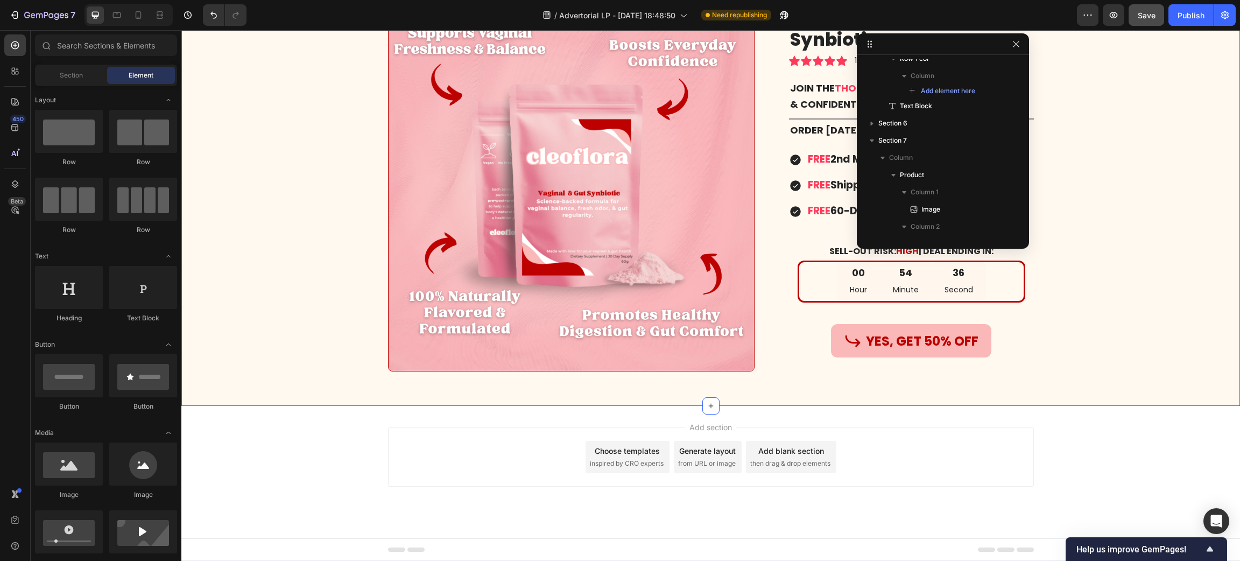
click at [1056, 418] on div "Add section Choose templates inspired by CRO experts Generate layout from URL o…" at bounding box center [710, 472] width 1059 height 132
drag, startPoint x: 850, startPoint y: 30, endPoint x: 1013, endPoint y: 44, distance: 164.2
click at [1013, 44] on button "button" at bounding box center [1016, 44] width 13 height 13
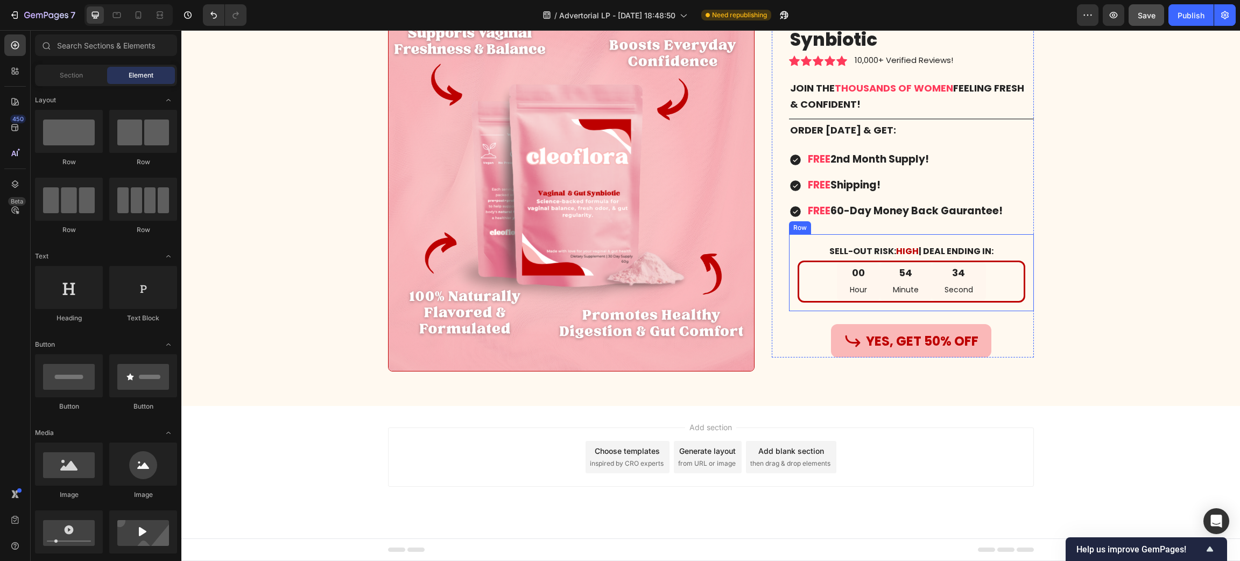
scroll to position [8184, 0]
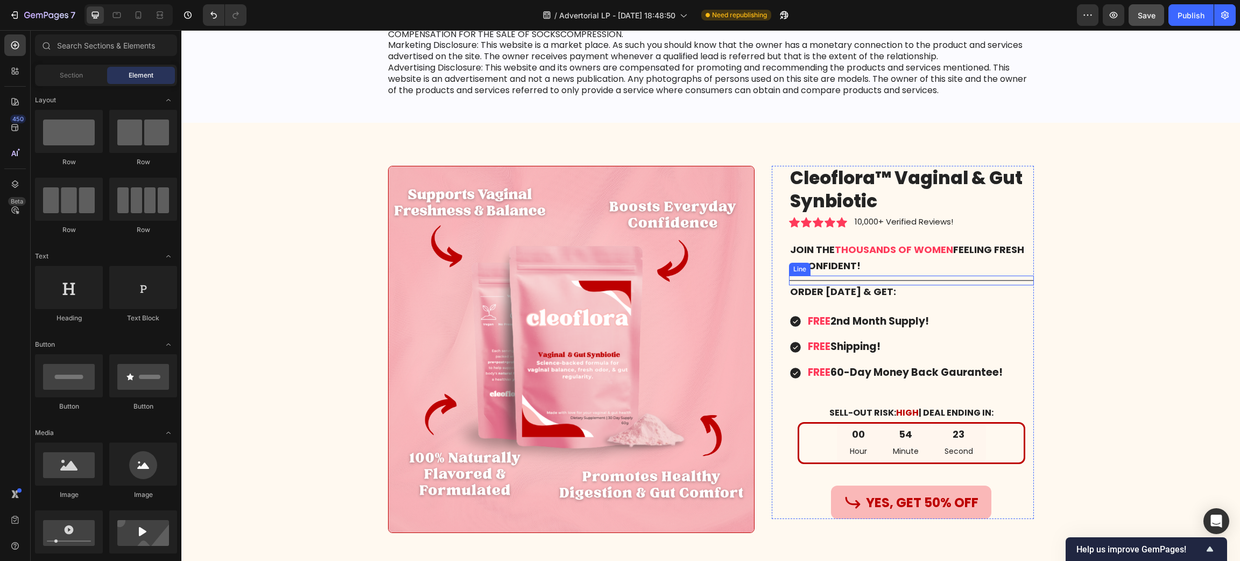
click at [856, 276] on div "Title Line" at bounding box center [911, 281] width 245 height 10
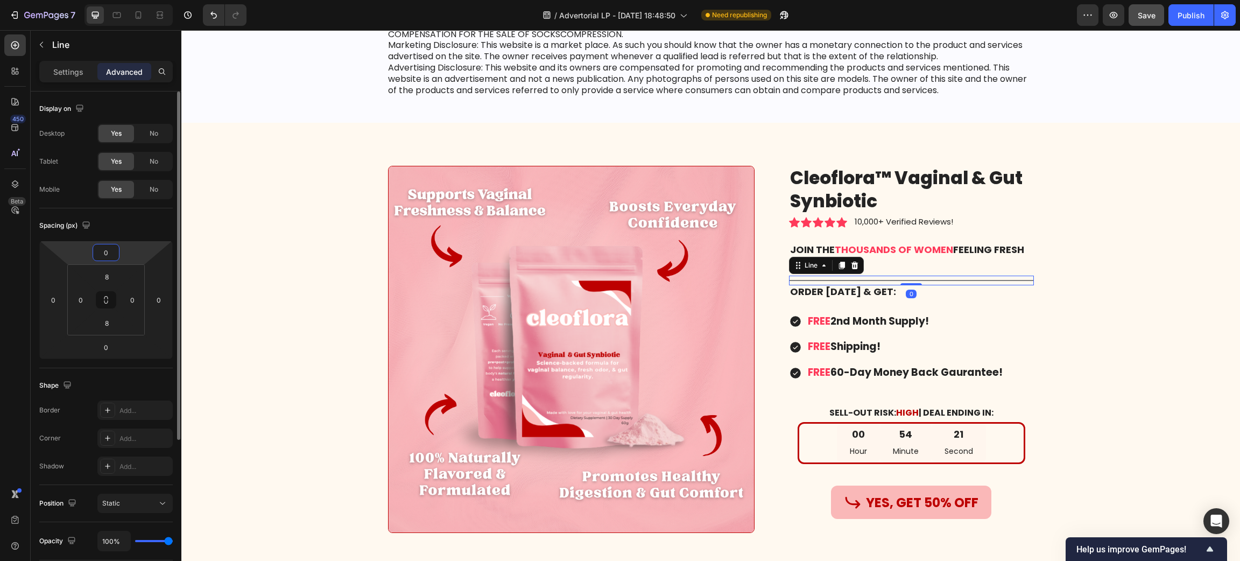
click at [111, 255] on input "0" at bounding box center [106, 252] width 22 height 16
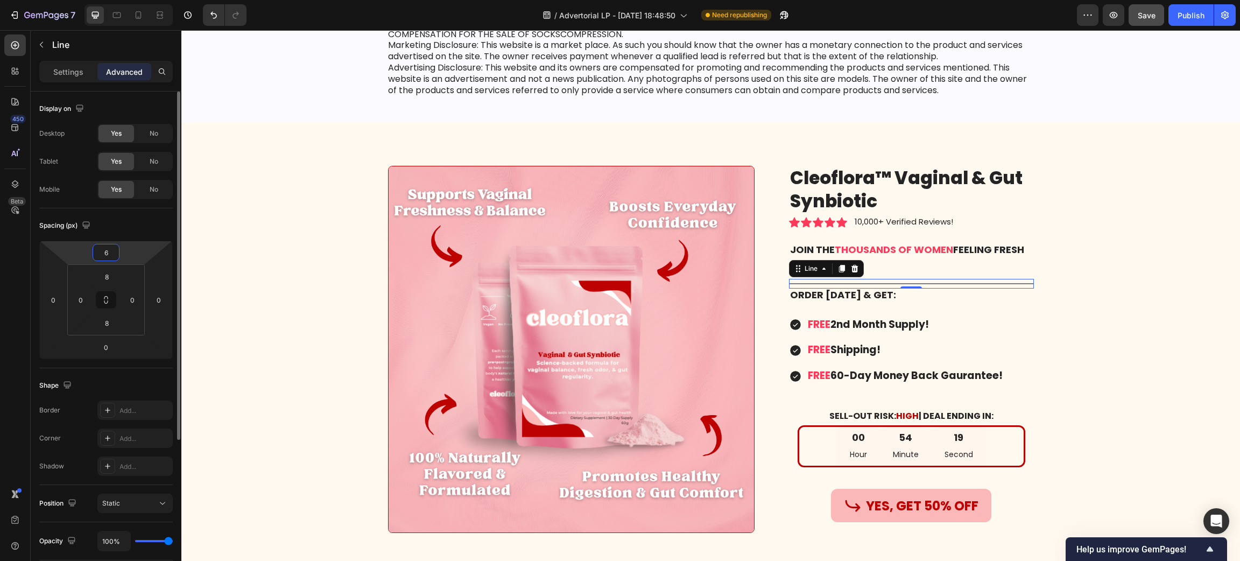
type input "6"
click at [115, 351] on input "0" at bounding box center [106, 347] width 22 height 16
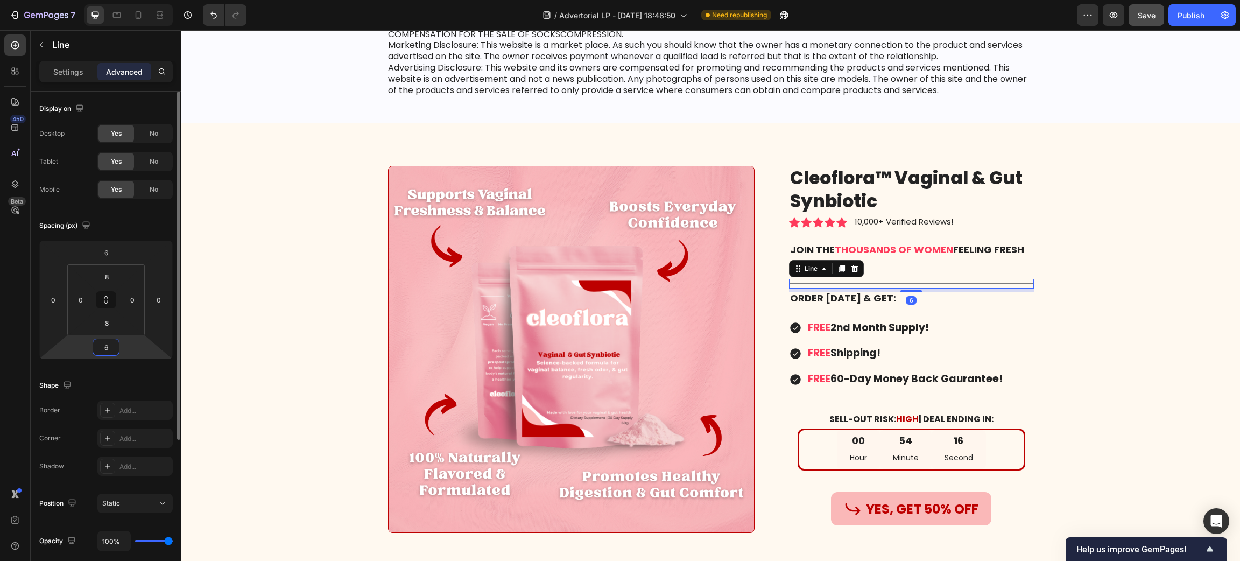
type input "6"
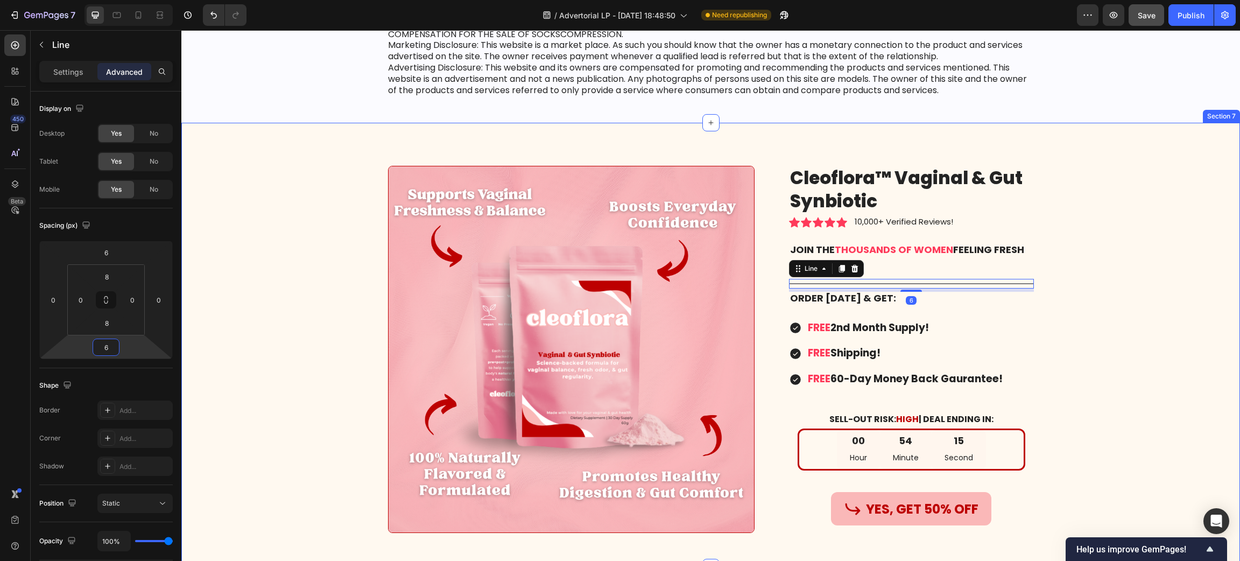
click at [1103, 303] on div "Image Cleoflora™ Vaginal & Gut Synbiotic Product Title Icon Icon Icon Icon Icon…" at bounding box center [710, 353] width 1042 height 375
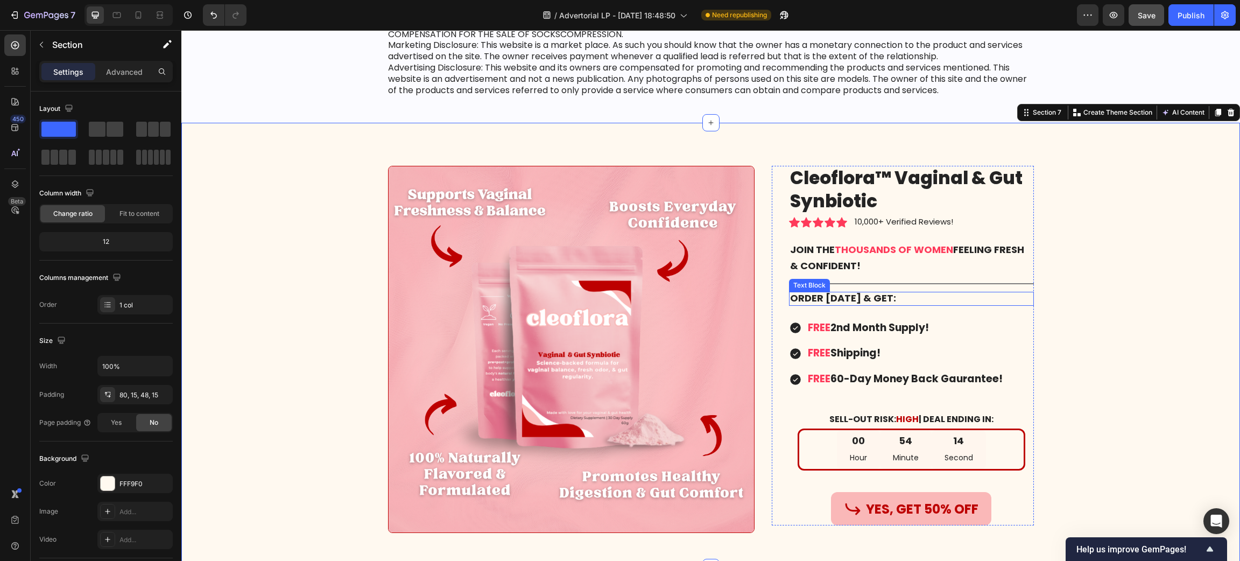
click at [851, 295] on strong "Order [DATE] & Get:" at bounding box center [843, 297] width 106 height 13
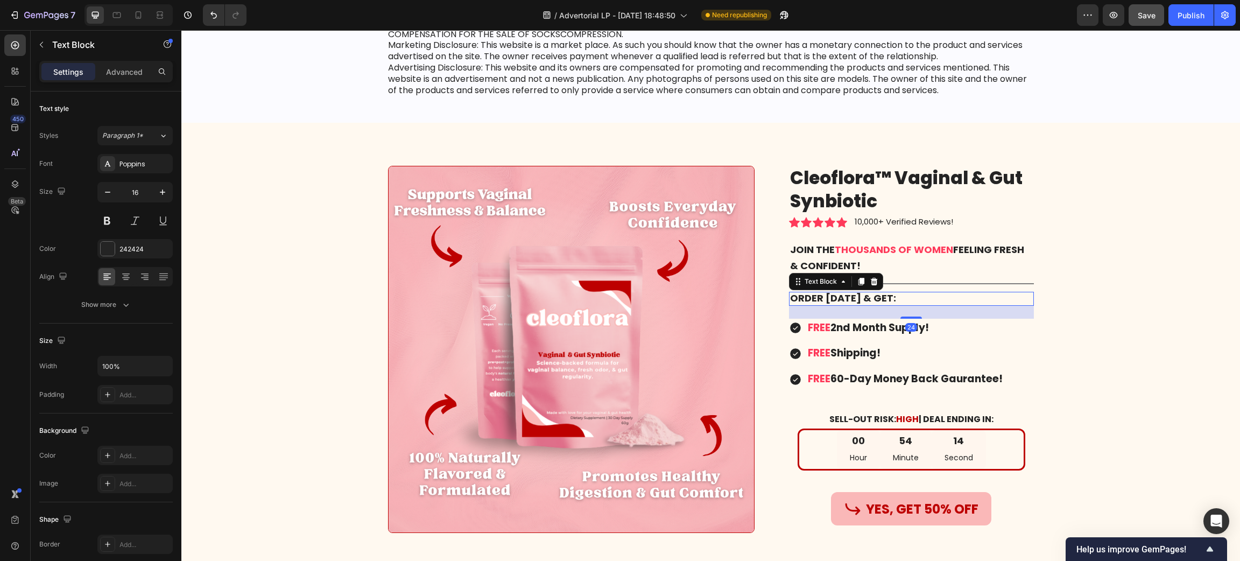
click at [851, 295] on strong "Order [DATE] & Get:" at bounding box center [843, 297] width 106 height 13
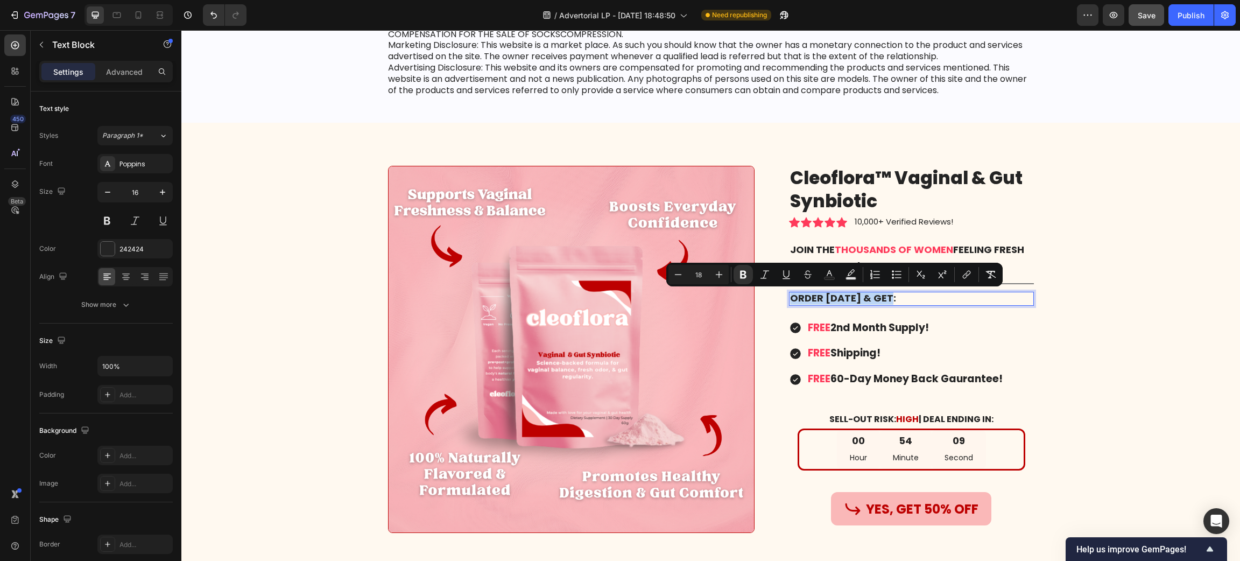
click at [851, 295] on strong "Order [DATE] & Get:" at bounding box center [843, 297] width 106 height 13
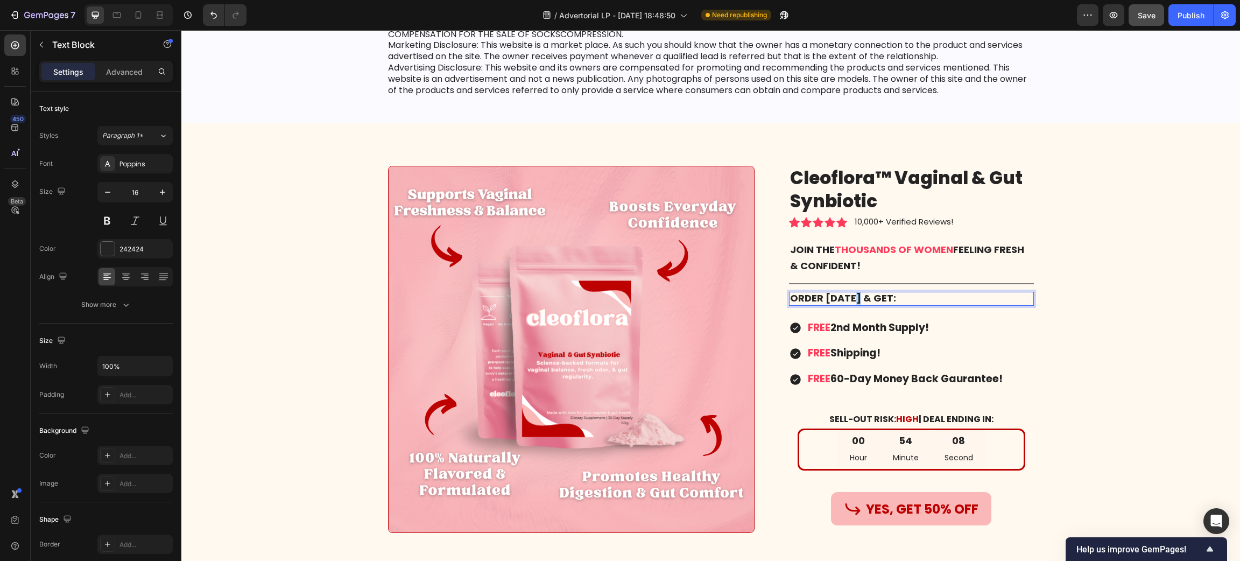
click at [851, 295] on strong "Order [DATE] & Get:" at bounding box center [843, 297] width 106 height 13
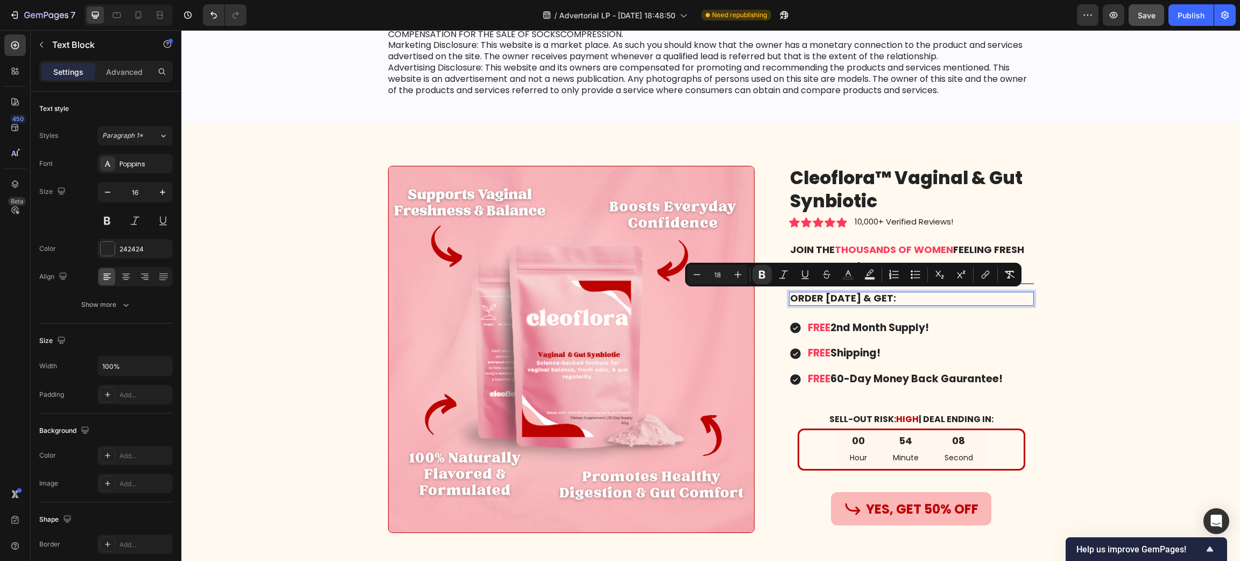
click at [827, 296] on strong "Order [DATE] & Get:" at bounding box center [843, 297] width 106 height 13
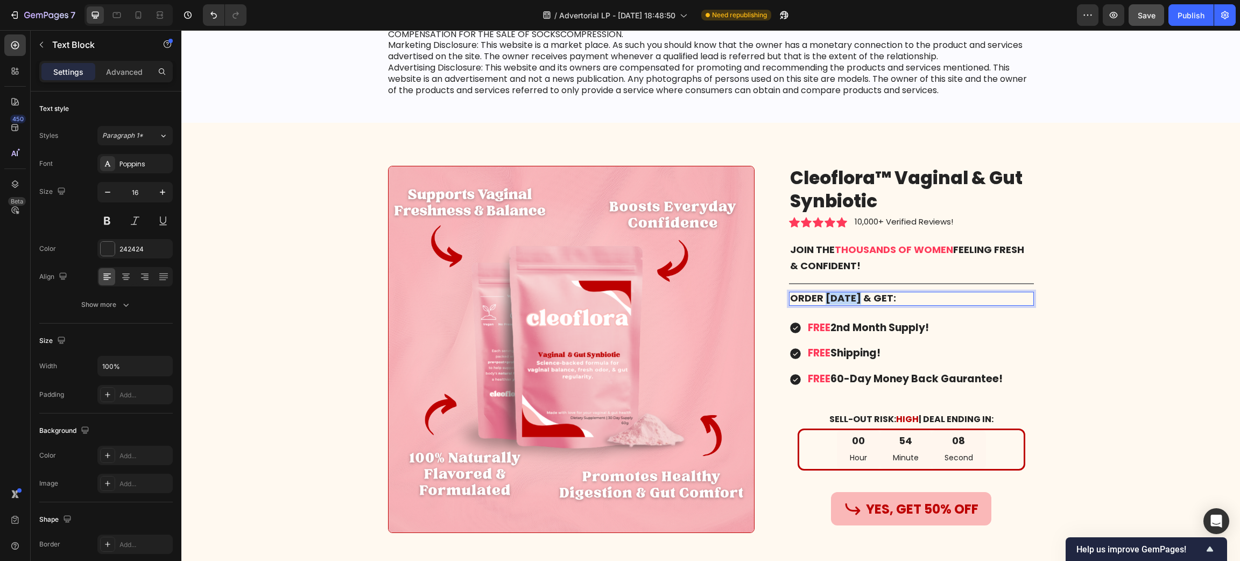
click at [827, 296] on strong "Order [DATE] & Get:" at bounding box center [843, 297] width 106 height 13
click at [830, 295] on strong "Order SOON & Get:" at bounding box center [840, 297] width 100 height 13
click at [841, 189] on h1 "Cleoflora™ Vaginal & Gut Synbiotic" at bounding box center [911, 190] width 245 height 48
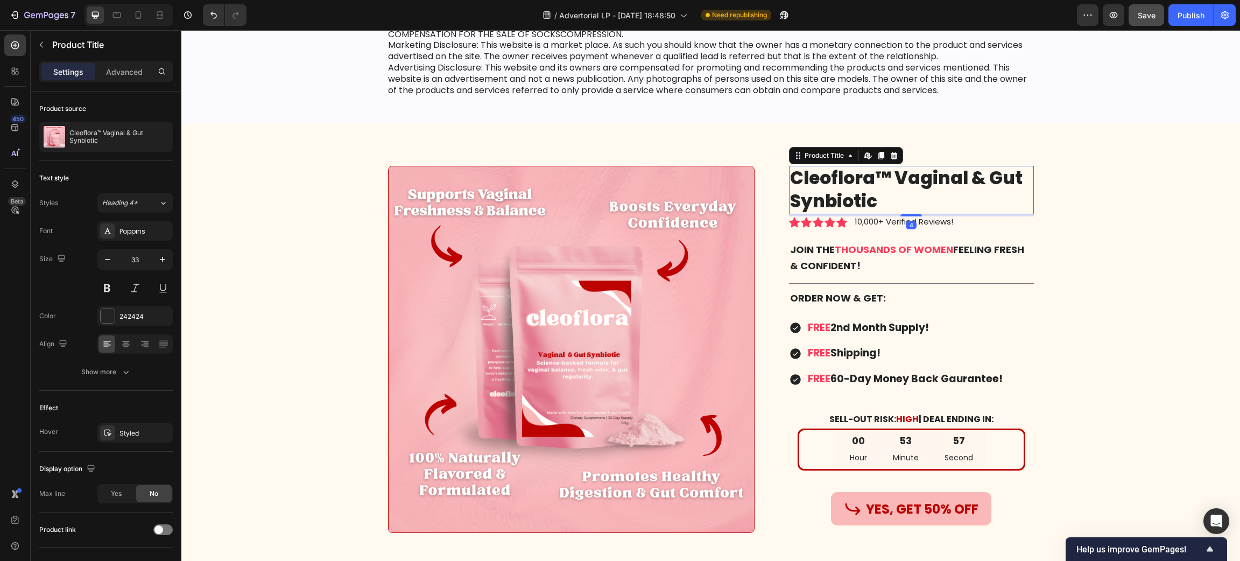
click at [841, 189] on h1 "Cleoflora™ Vaginal & Gut Synbiotic" at bounding box center [911, 190] width 245 height 48
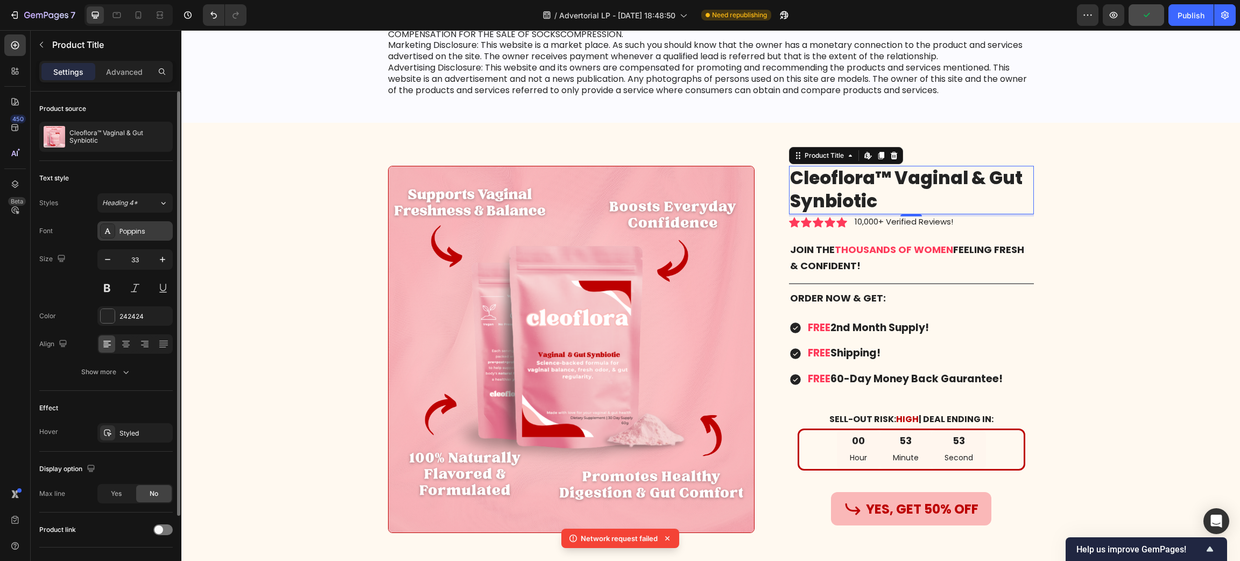
click at [129, 228] on div "Poppins" at bounding box center [144, 232] width 51 height 10
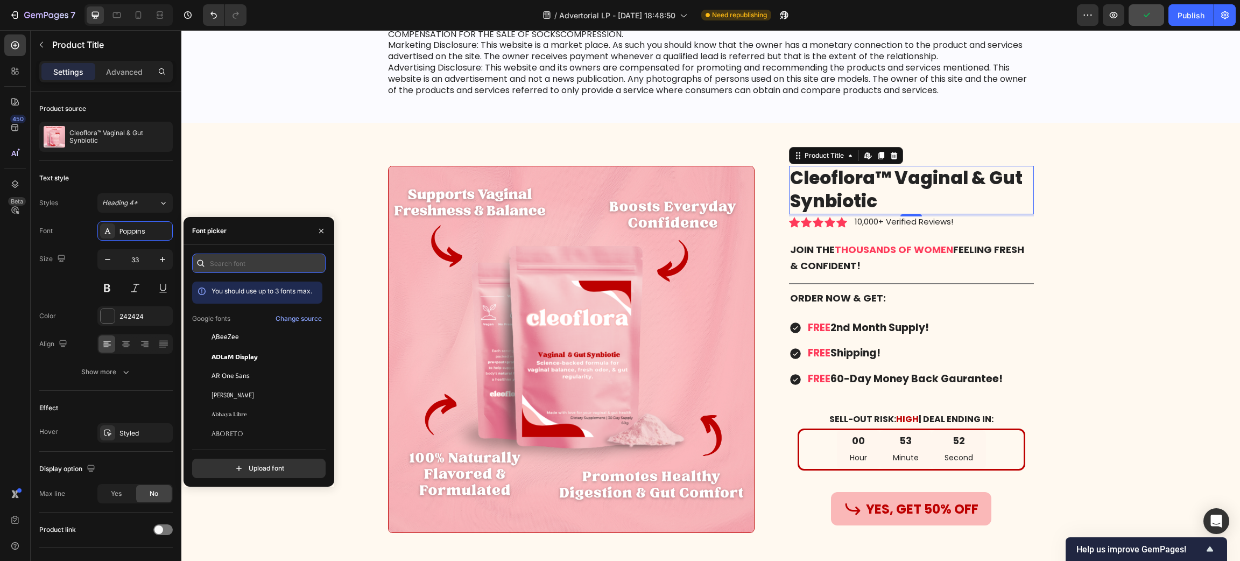
click at [228, 267] on input "text" at bounding box center [258, 262] width 133 height 19
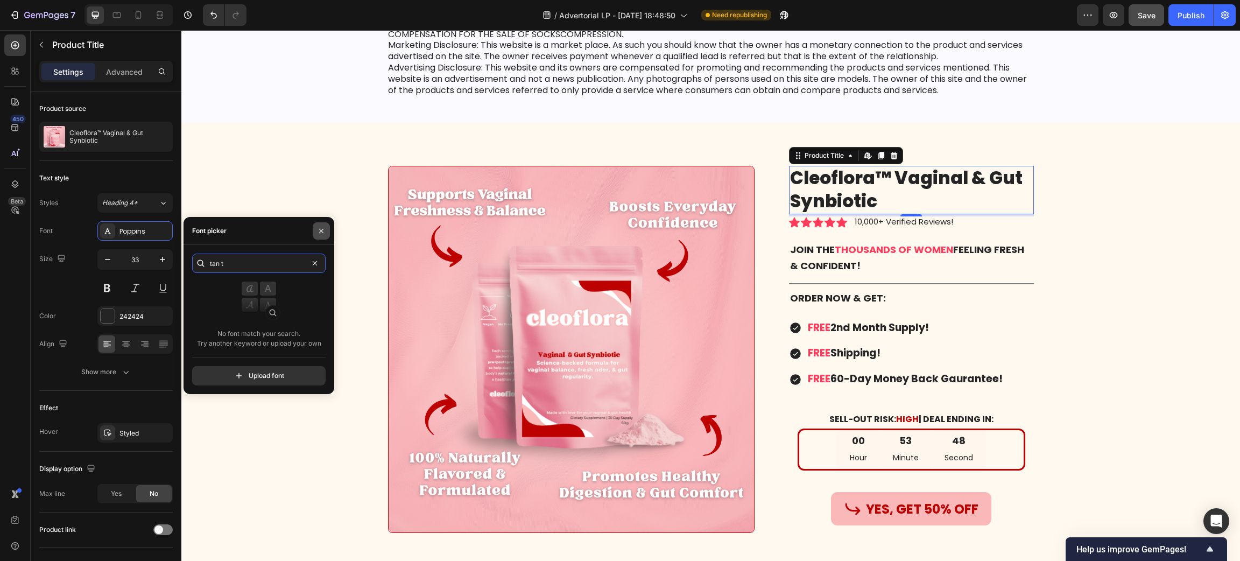
type input "tan t"
click at [322, 231] on icon "button" at bounding box center [321, 231] width 4 height 4
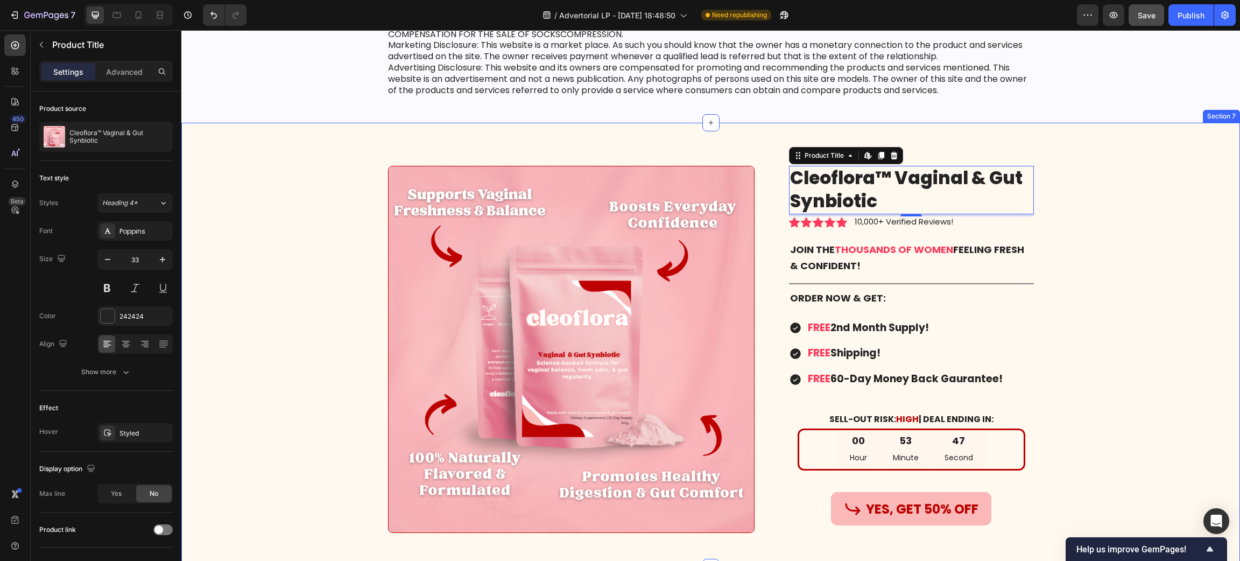
click at [1127, 267] on div "Image Cleoflora™ Vaginal & Gut Synbiotic Product Title Edit content in Shopify …" at bounding box center [710, 353] width 1042 height 375
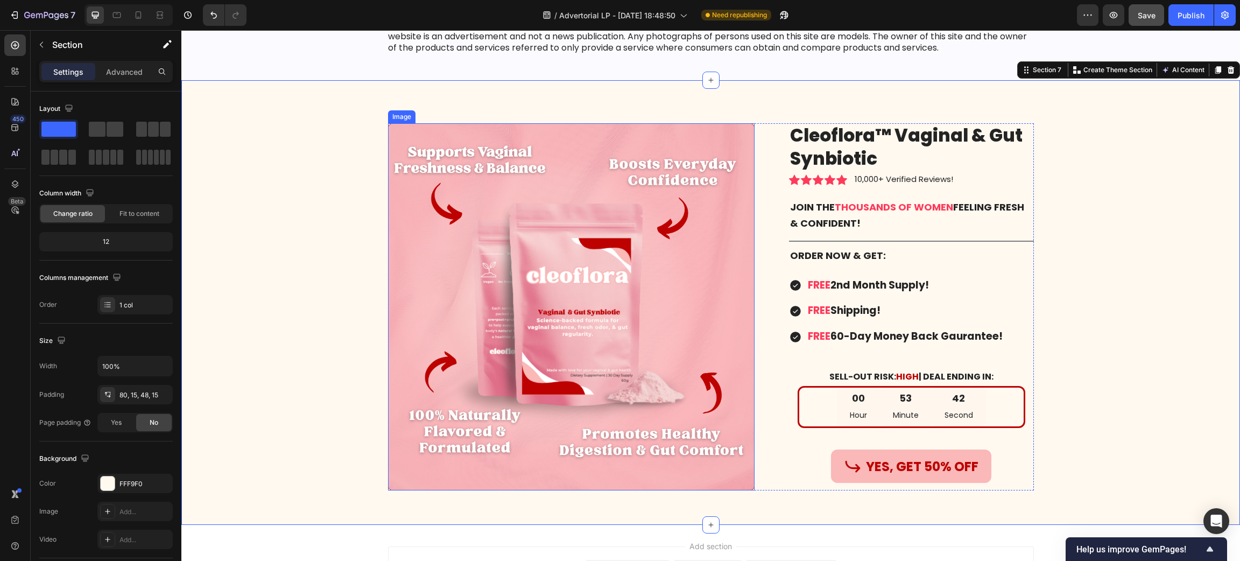
scroll to position [8265, 0]
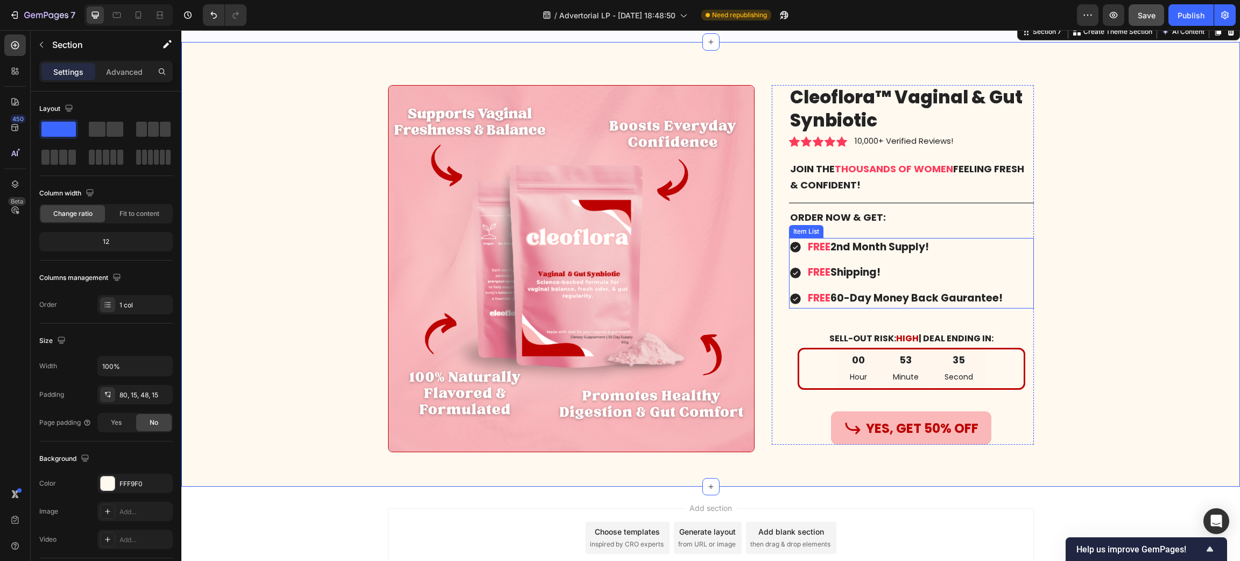
click at [841, 295] on strong "60-Day" at bounding box center [850, 298] width 41 height 15
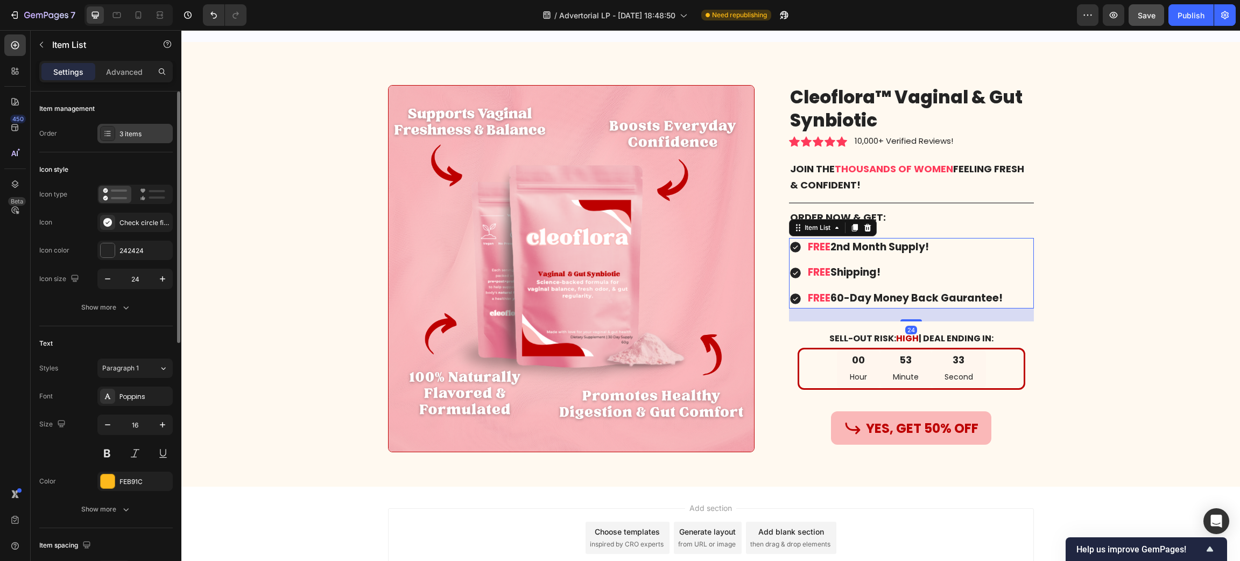
click at [125, 128] on div "3 items" at bounding box center [134, 133] width 75 height 19
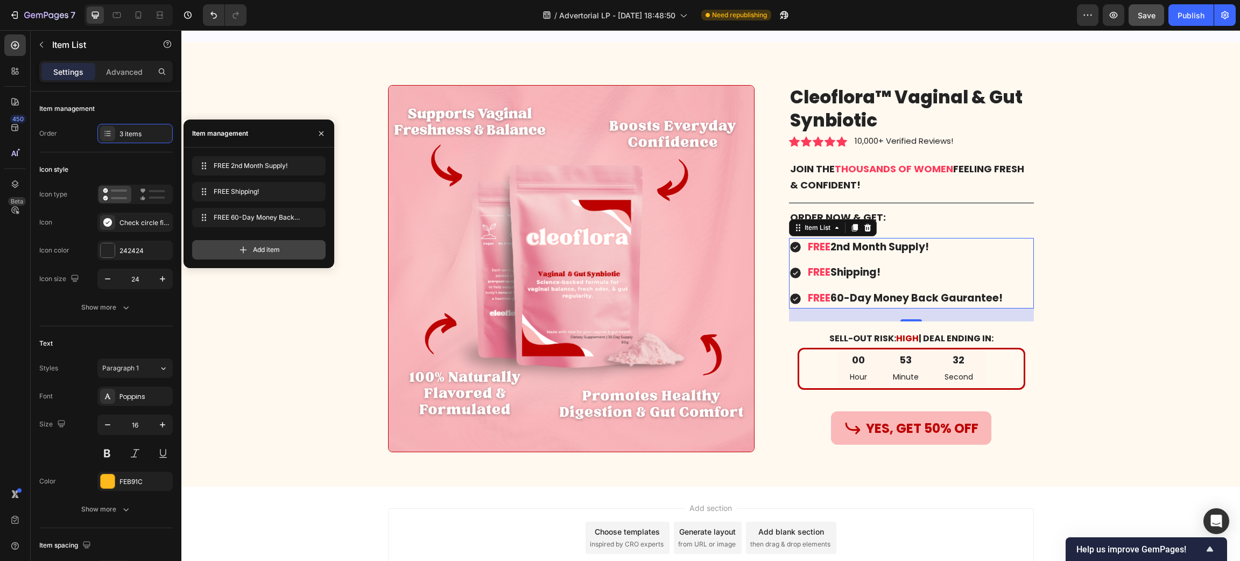
click at [238, 247] on icon at bounding box center [243, 249] width 11 height 11
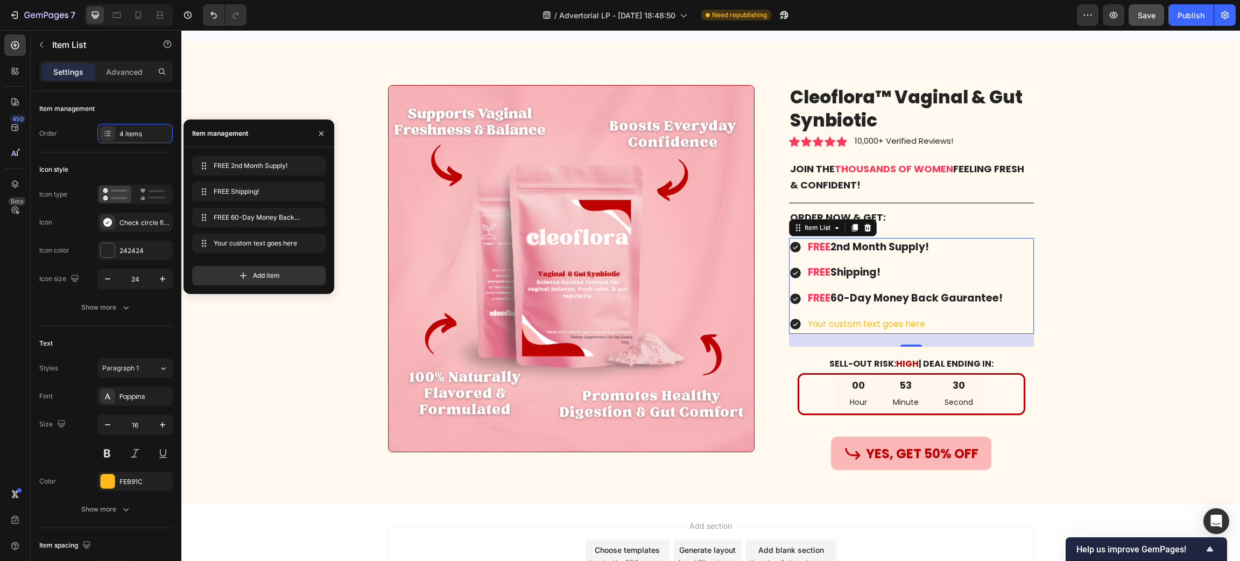
click at [832, 323] on div "Your custom text goes here" at bounding box center [905, 324] width 198 height 19
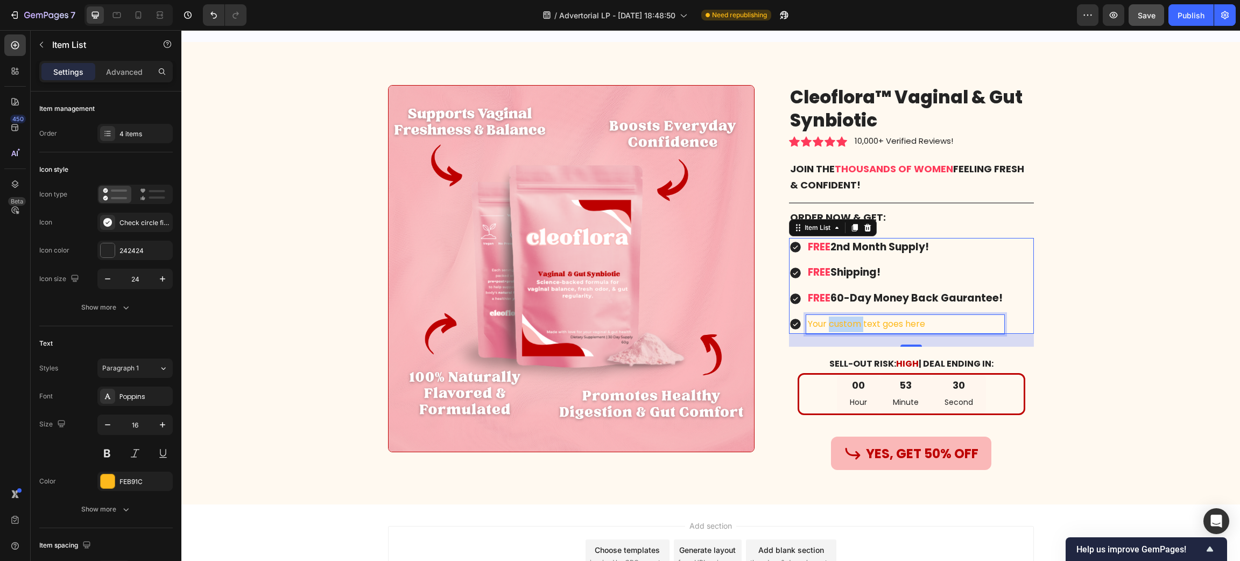
click at [832, 323] on p "Your custom text goes here" at bounding box center [905, 324] width 195 height 16
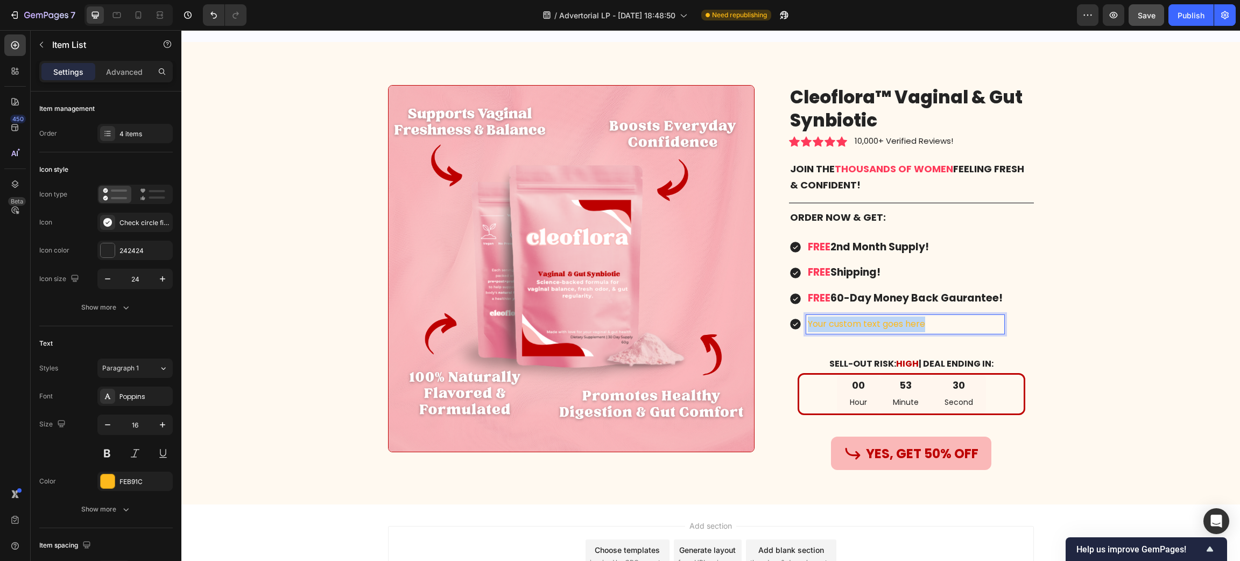
click at [832, 323] on p "Your custom text goes here" at bounding box center [905, 324] width 195 height 16
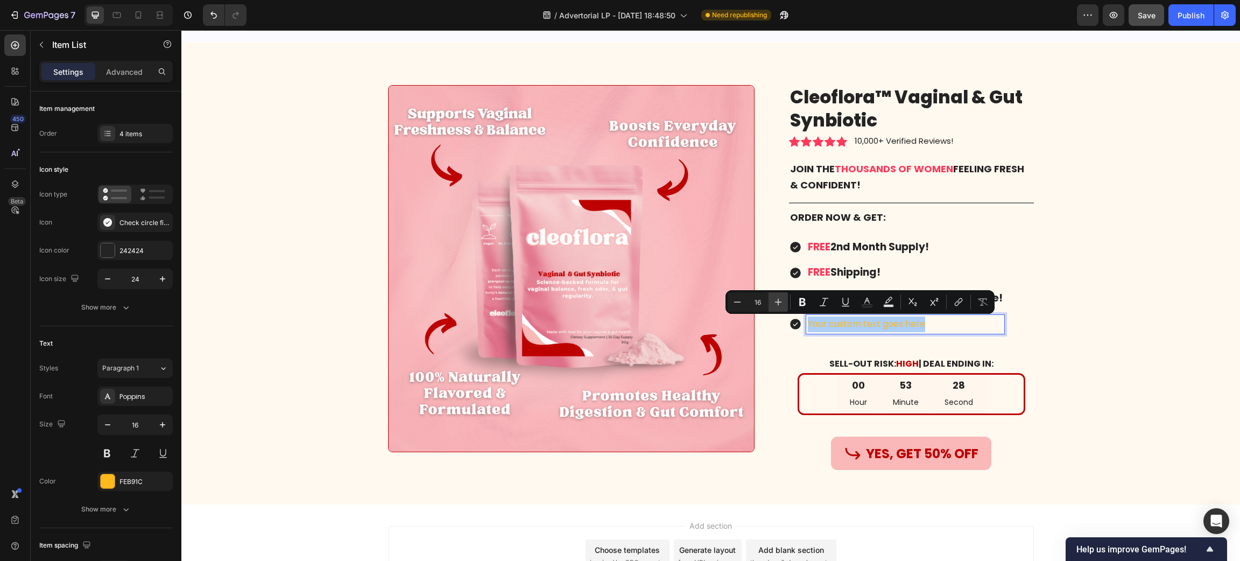
click at [785, 305] on button "Plus" at bounding box center [777, 301] width 19 height 19
type input "19"
click at [799, 357] on p "SELL-OUT RISK: HIGH | DEAL ENDING IN:" at bounding box center [911, 365] width 225 height 16
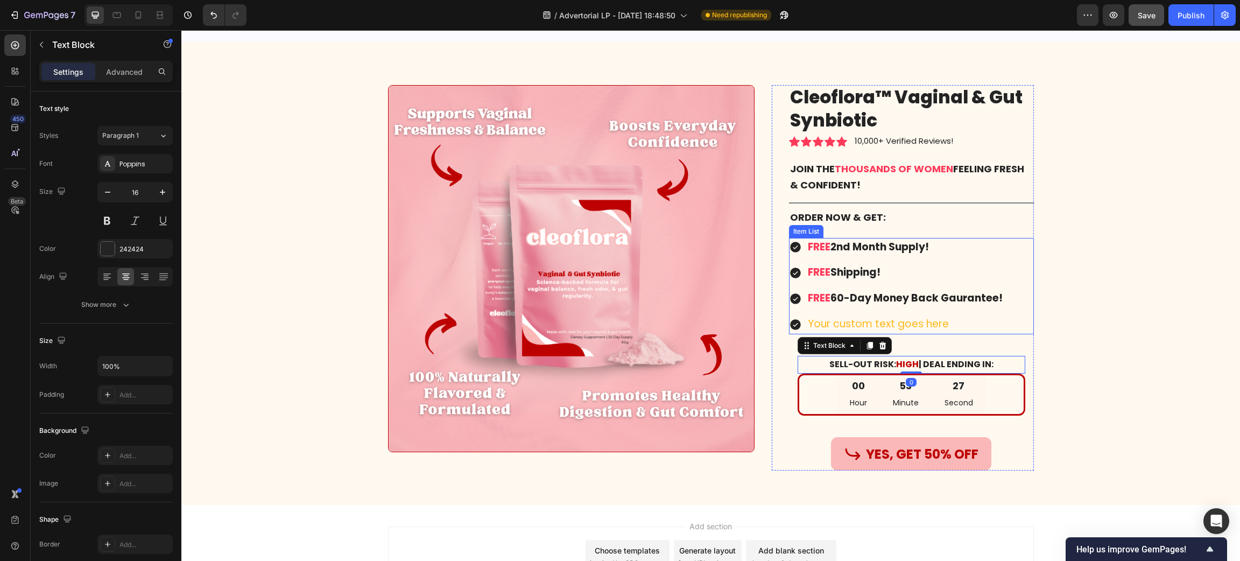
click at [864, 290] on div "FREE 60-Day Money Back Gaurantee!" at bounding box center [905, 298] width 198 height 19
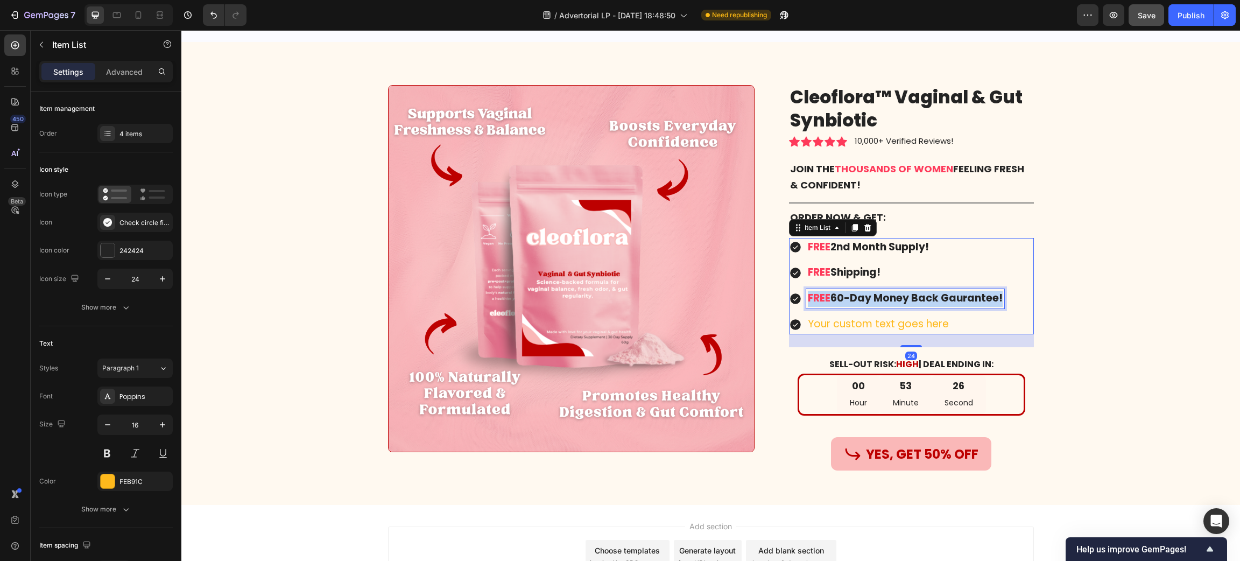
click at [859, 301] on strong "60-Day" at bounding box center [850, 298] width 41 height 15
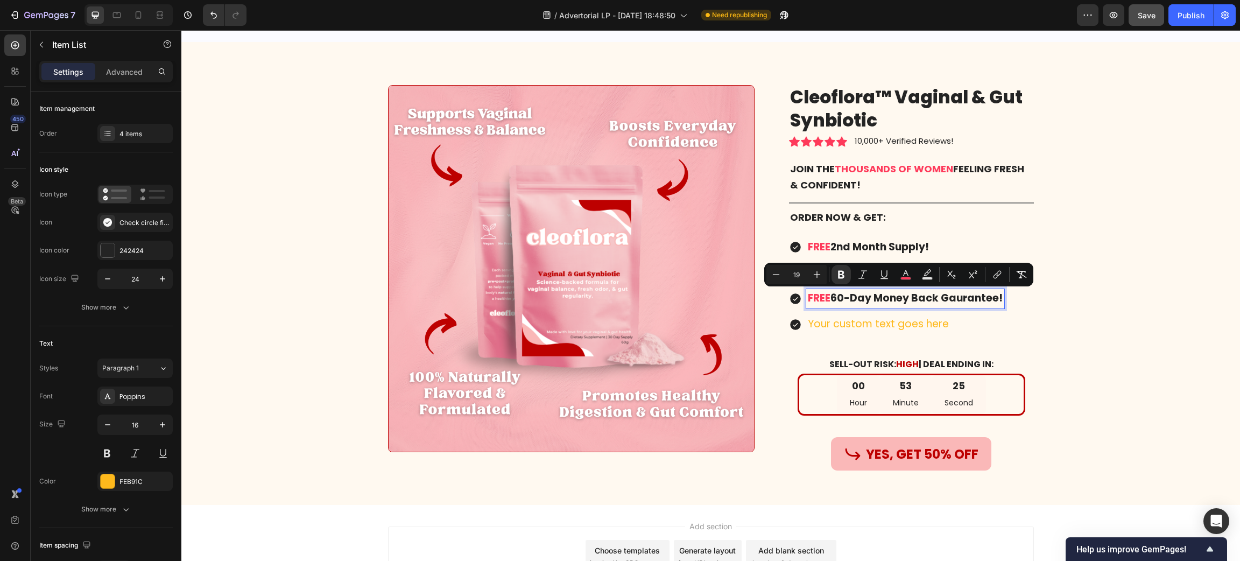
click at [844, 324] on span "Your custom text goes here" at bounding box center [878, 323] width 141 height 15
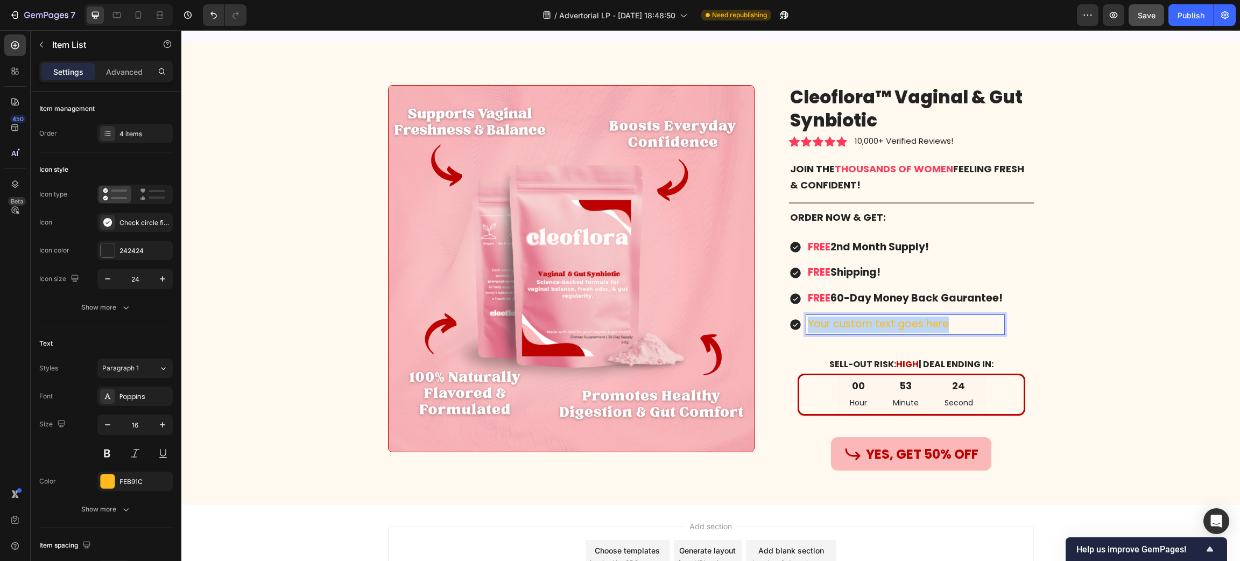
click at [844, 324] on span "Your custom text goes here" at bounding box center [878, 323] width 141 height 15
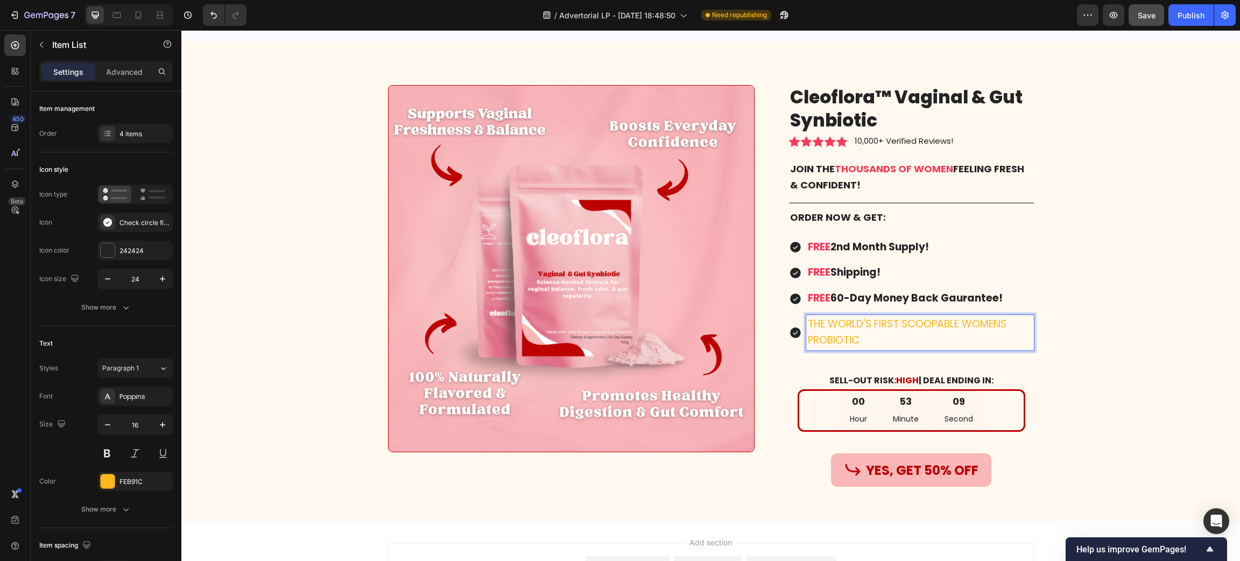
click at [844, 324] on span "THE WORLD'S FIRST SCOOPABLE WOMENS PROBIOTIC" at bounding box center [907, 331] width 199 height 31
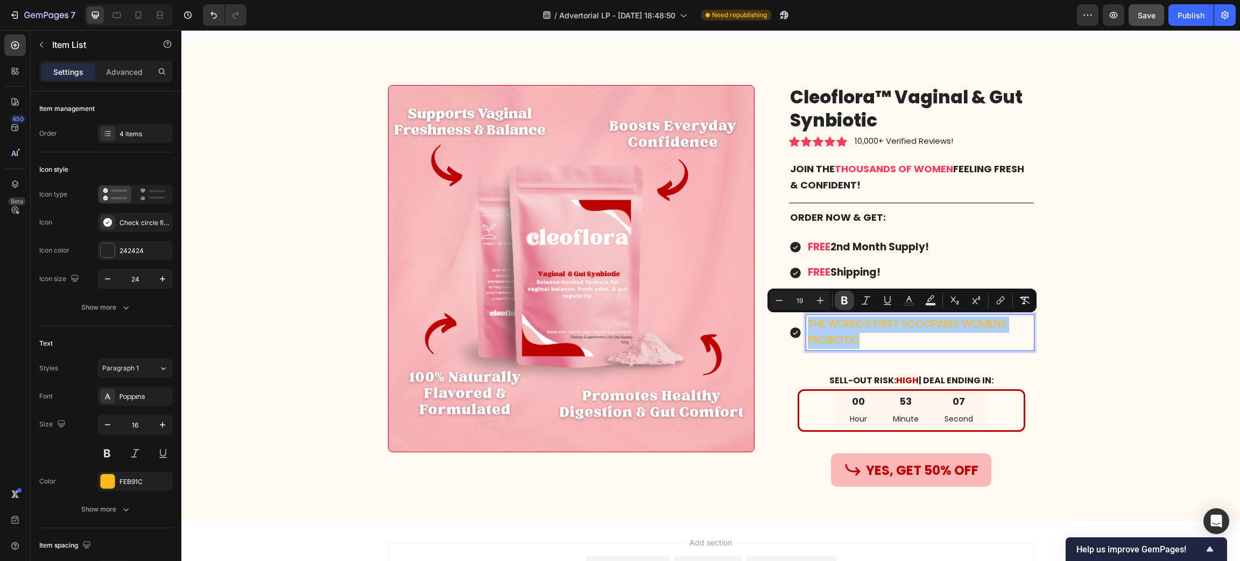
click at [839, 303] on icon "Editor contextual toolbar" at bounding box center [844, 300] width 11 height 11
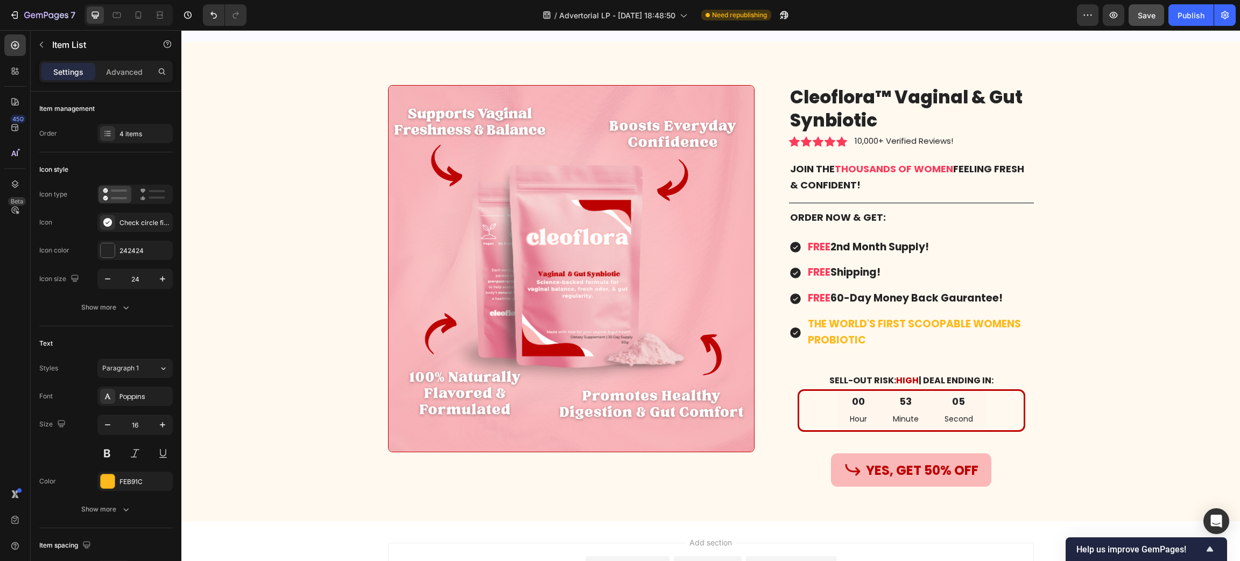
click at [822, 329] on strong "THE WORLD'S FIRST SCOOPABLE WOMENS PROBIOTIC" at bounding box center [914, 331] width 213 height 31
click at [898, 341] on p "THE WORLD'S FIRST SCOOPABLE WOMENS PROBIOTIC" at bounding box center [920, 332] width 224 height 32
drag, startPoint x: 823, startPoint y: 327, endPoint x: 898, endPoint y: 328, distance: 74.3
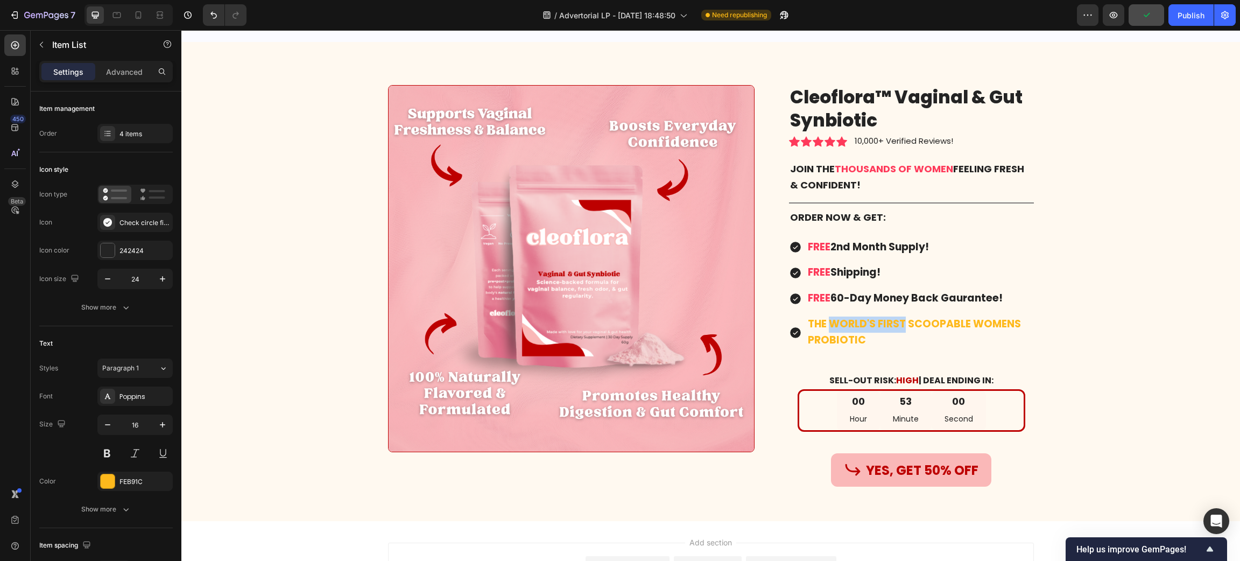
click at [898, 328] on strong "THE WORLD'S FIRST SCOOPABLE WOMENS PROBIOTIC" at bounding box center [914, 331] width 213 height 31
click at [801, 361] on div "Cleoflora™ Vaginal & Gut Synbiotic Product Title Icon Icon Icon Icon Icon Icon …" at bounding box center [911, 285] width 245 height 401
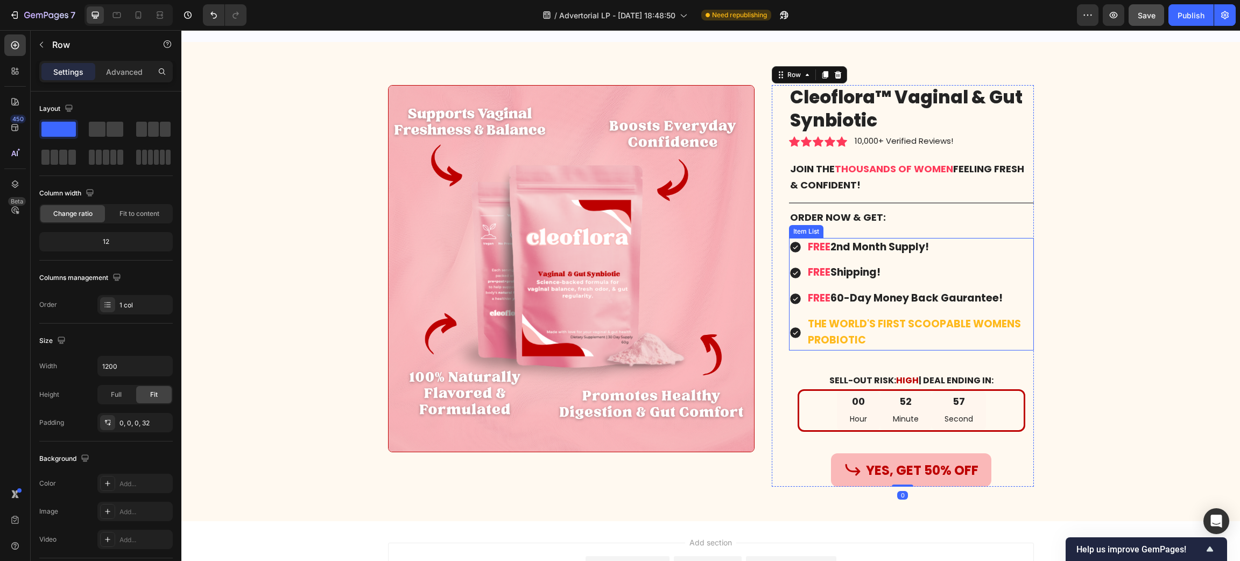
click at [864, 326] on strong "THE WORLD'S FIRST SCOOPABLE WOMENS PROBIOTIC" at bounding box center [914, 331] width 213 height 31
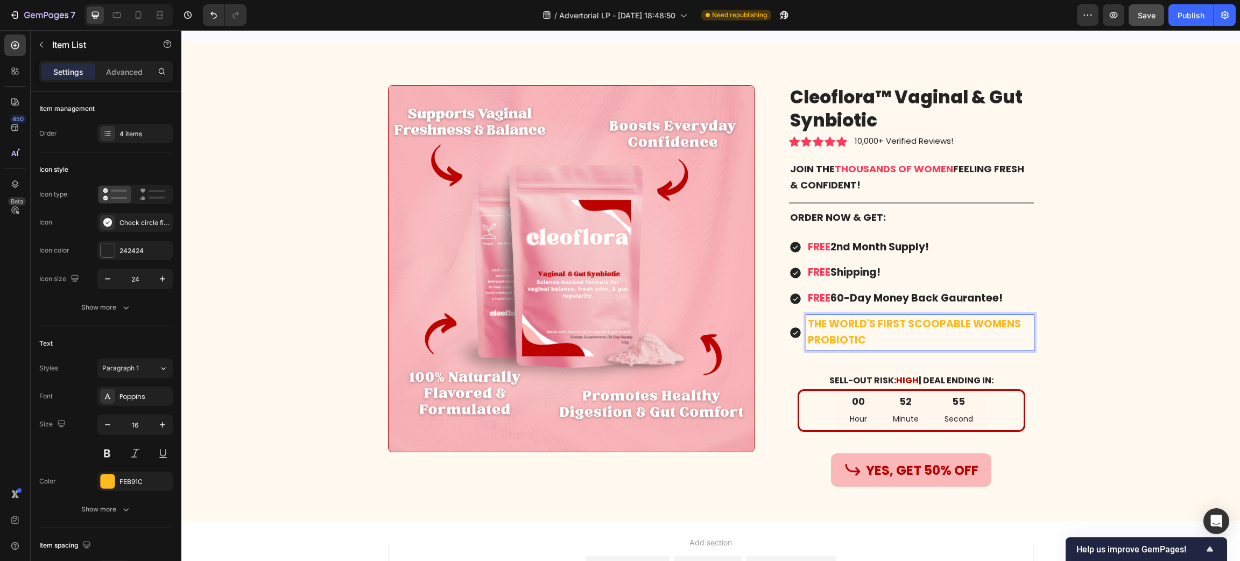
drag, startPoint x: 823, startPoint y: 326, endPoint x: 888, endPoint y: 325, distance: 65.1
drag, startPoint x: 898, startPoint y: 323, endPoint x: 825, endPoint y: 324, distance: 72.1
click at [825, 324] on strong "THE WORLD'S FIRST SCOOPABLE WOMENS PROBIOTIC" at bounding box center [914, 331] width 213 height 31
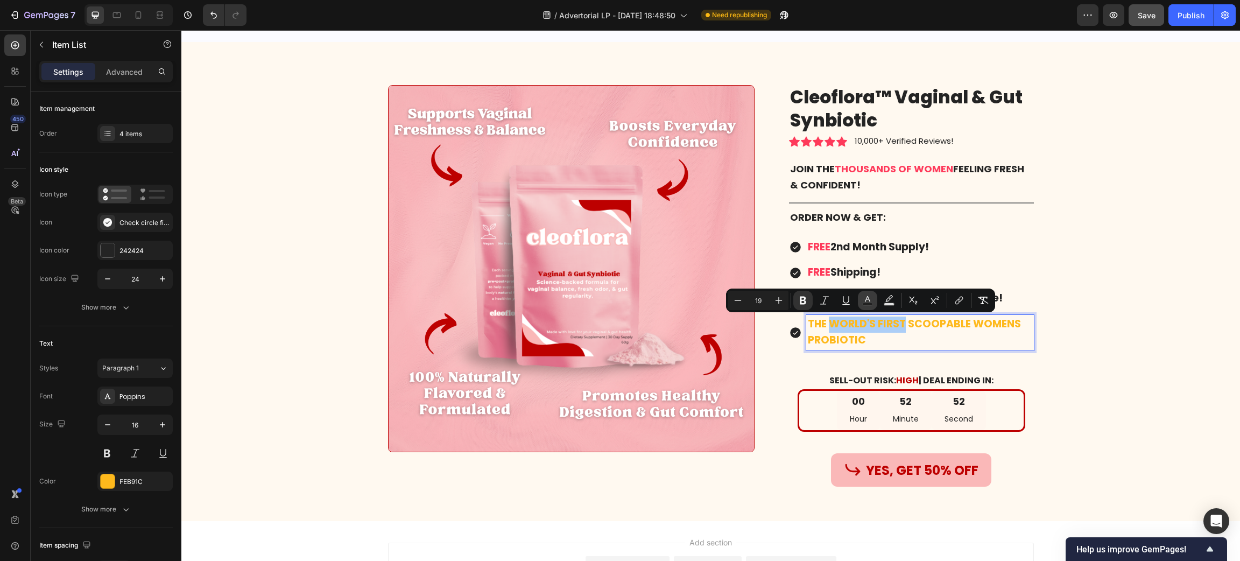
click at [859, 299] on button "Text Color" at bounding box center [867, 300] width 19 height 19
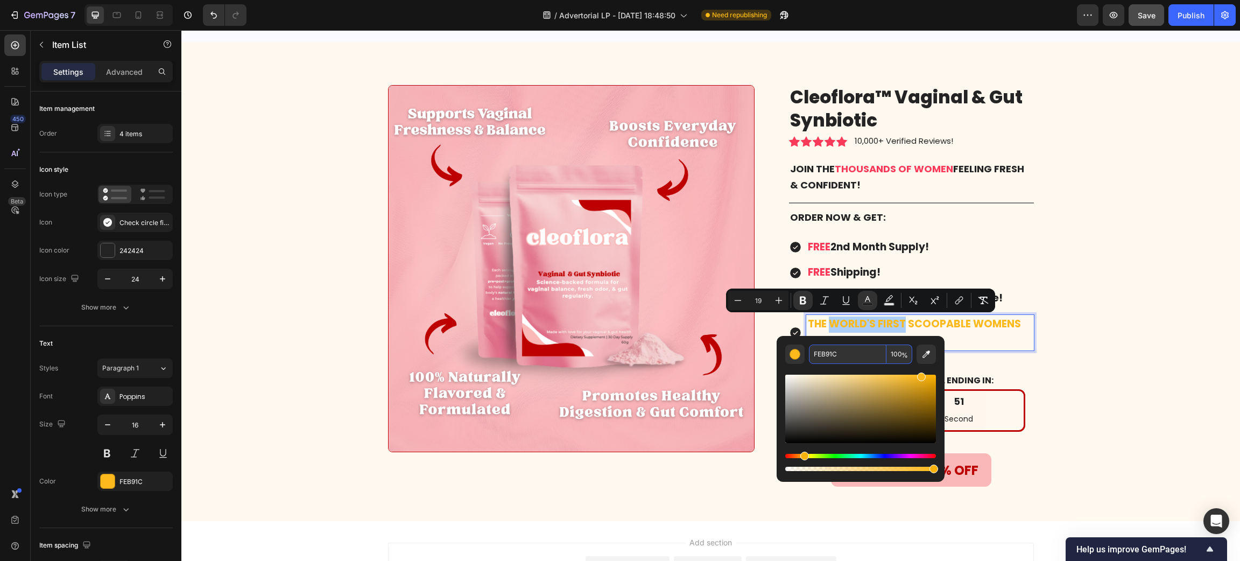
click at [847, 351] on input "FEB91C" at bounding box center [847, 353] width 77 height 19
click at [136, 253] on div "242424" at bounding box center [134, 251] width 31 height 10
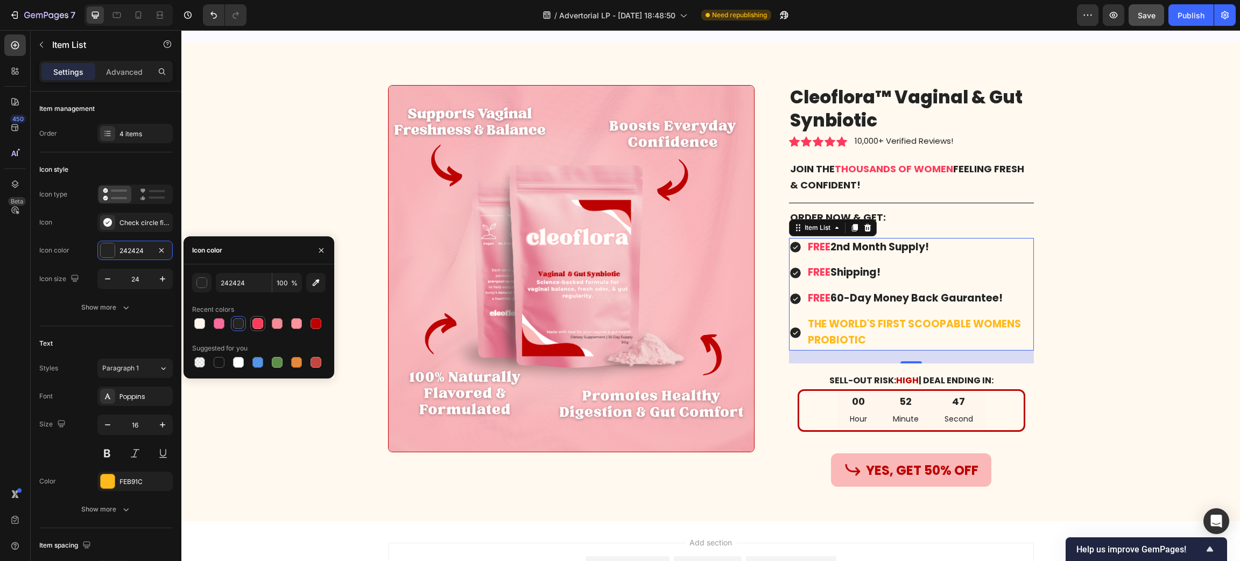
click at [256, 322] on div at bounding box center [257, 323] width 11 height 11
type input "242424"
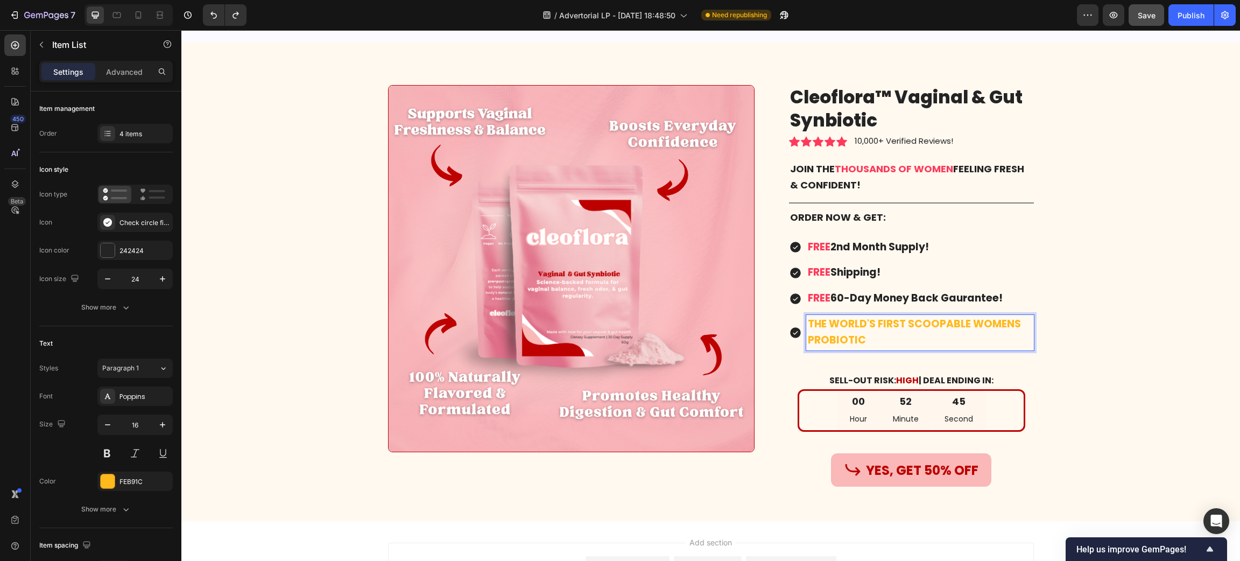
click at [875, 325] on strong "THE WORLD'S FIRST SCOOPABLE WOMENS PROBIOTIC" at bounding box center [914, 331] width 213 height 31
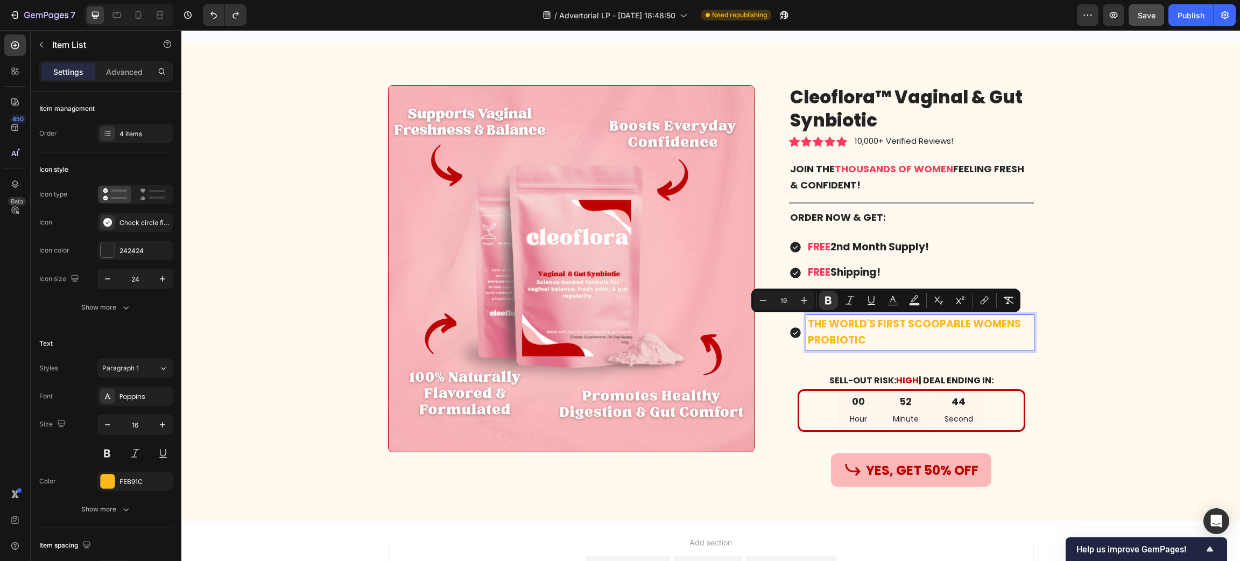
click at [871, 340] on p "THE WORLD'S FIRST SCOOPABLE WOMENS PROBIOTIC" at bounding box center [920, 332] width 224 height 32
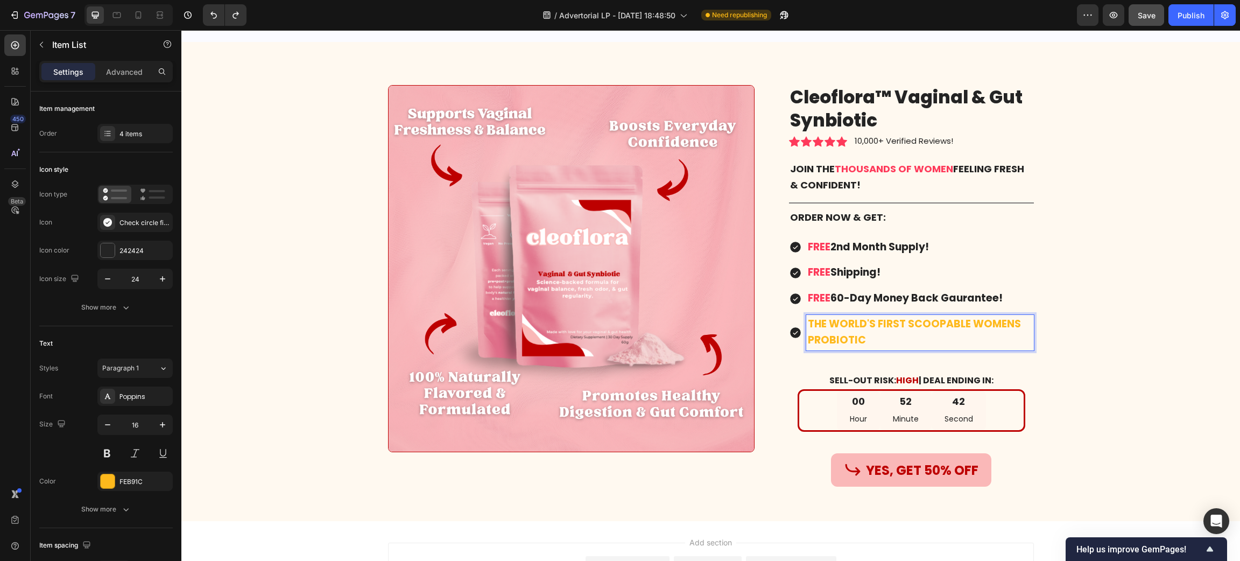
click at [977, 328] on strong "THE WORLD'S FIRST SCOOPABLE WOMENS PROBIOTIC" at bounding box center [914, 331] width 213 height 31
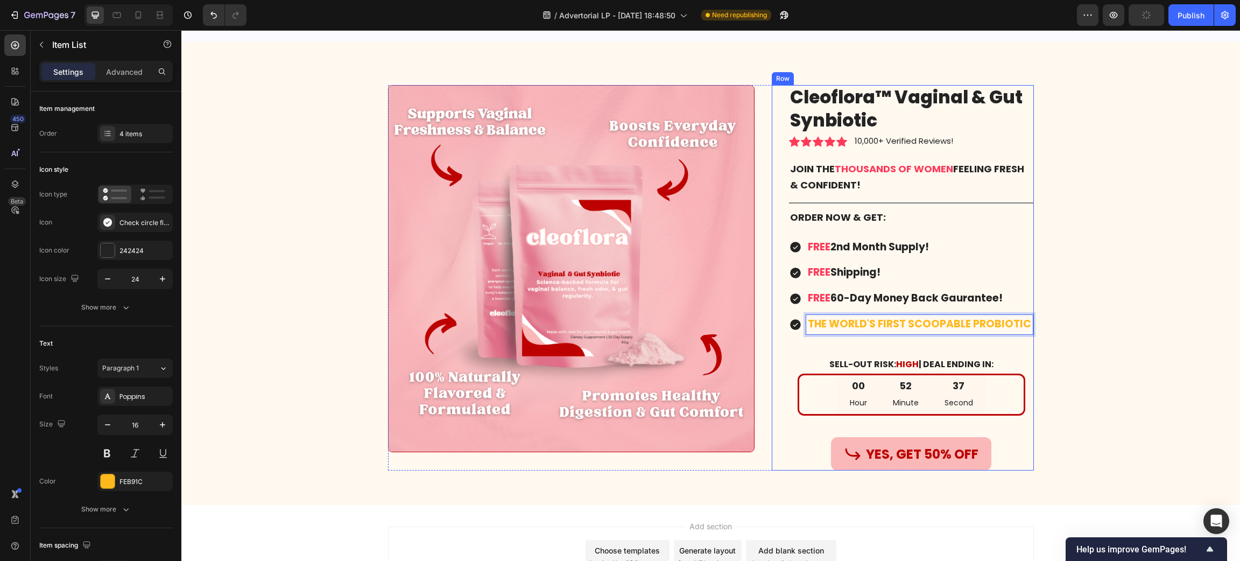
click at [780, 336] on div "Cleoflora™ Vaginal & Gut Synbiotic Product Title Icon Icon Icon Icon Icon Icon …" at bounding box center [903, 277] width 262 height 385
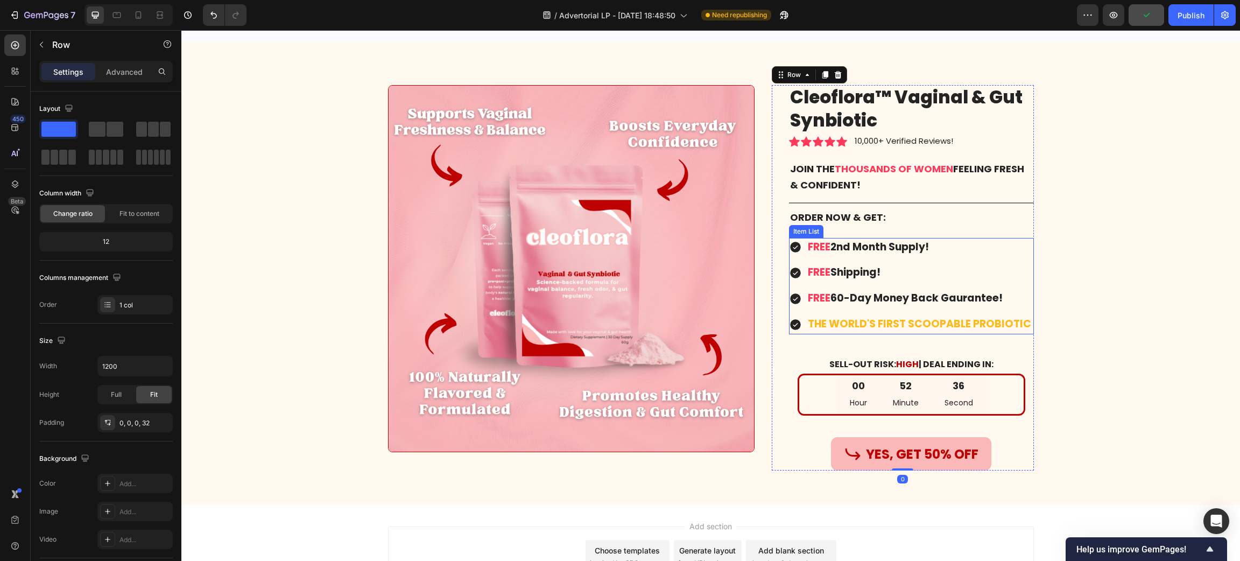
click at [808, 322] on strong "THE WORLD'S FIRST SCOOPABLE PROBIOTIC" at bounding box center [919, 323] width 223 height 15
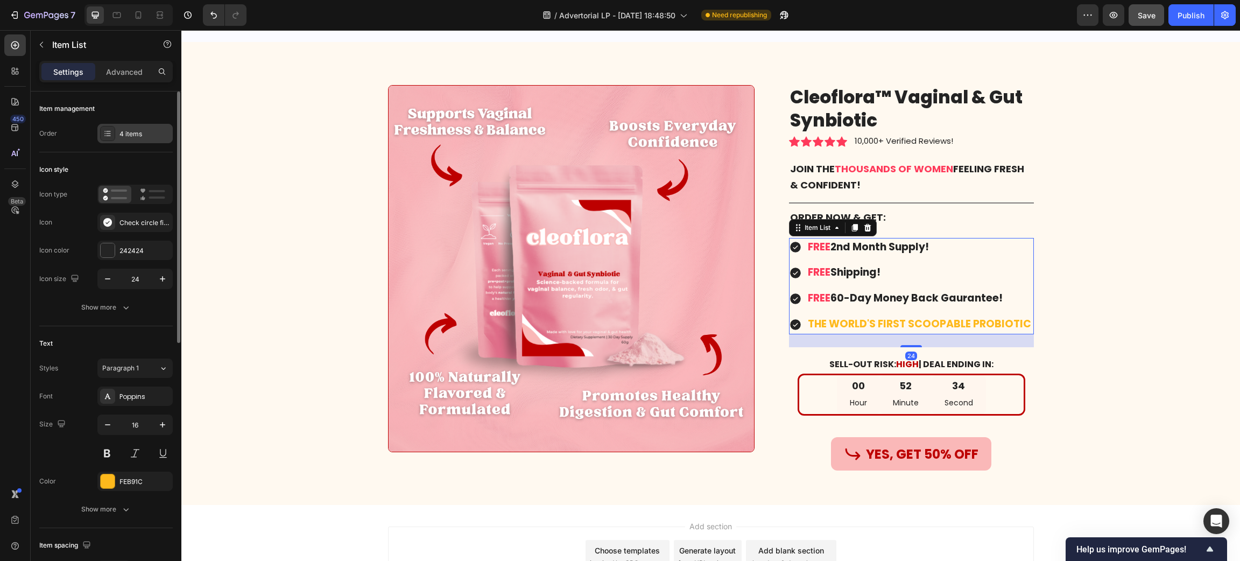
click at [125, 129] on div "4 items" at bounding box center [144, 134] width 51 height 10
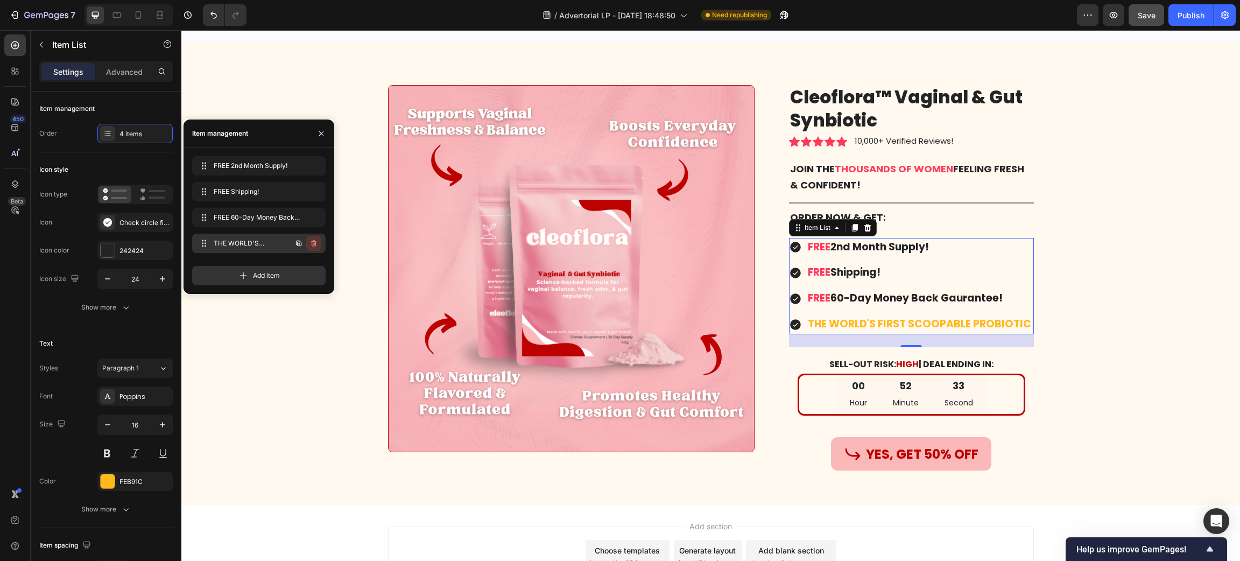
click at [315, 239] on icon "button" at bounding box center [313, 243] width 9 height 9
click at [315, 241] on div "Delete" at bounding box center [307, 243] width 20 height 10
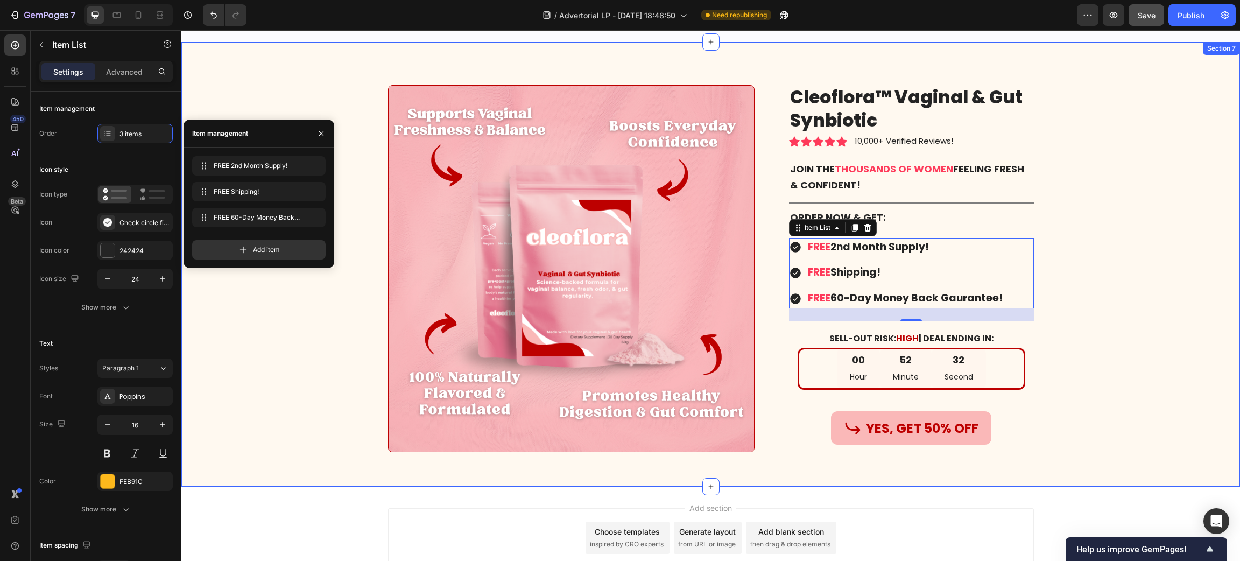
click at [1176, 313] on div "Image Cleoflora™ Vaginal & Gut Synbiotic Product Title Icon Icon Icon Icon Icon…" at bounding box center [710, 272] width 1042 height 375
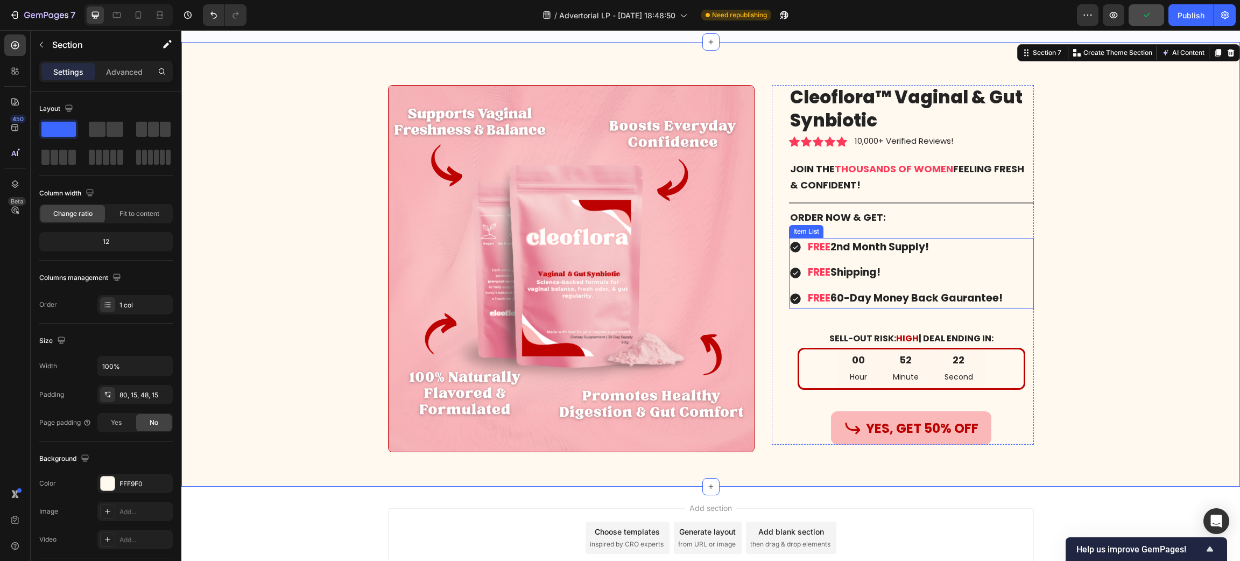
click at [790, 245] on icon at bounding box center [795, 247] width 13 height 13
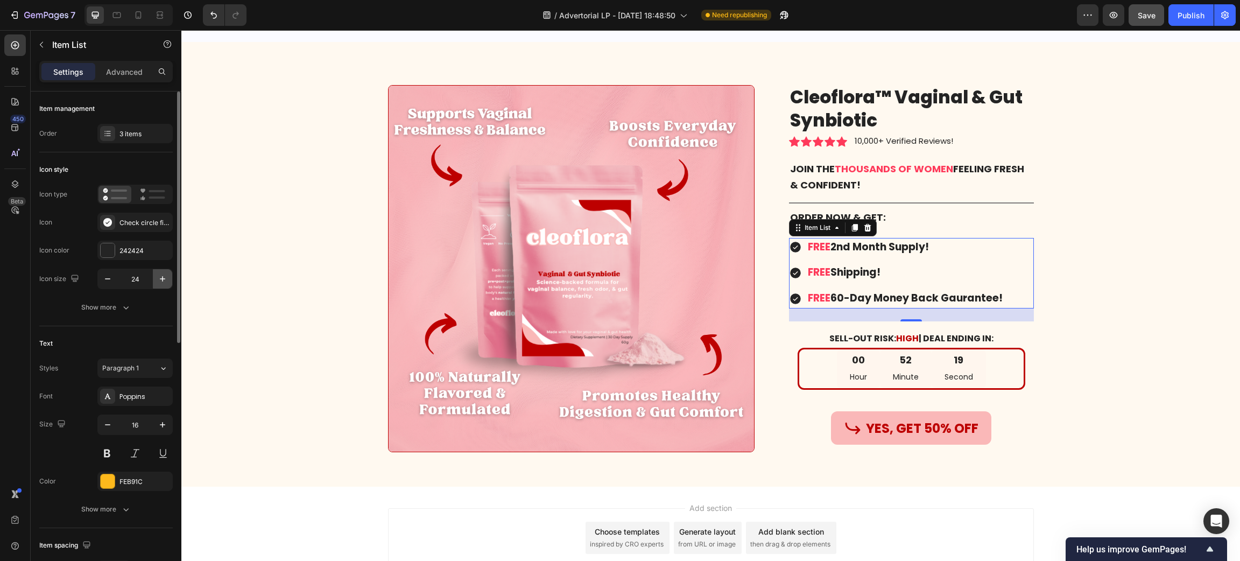
click at [160, 277] on icon "button" at bounding box center [162, 278] width 11 height 11
type input "26"
click at [132, 251] on div "242424" at bounding box center [134, 251] width 31 height 10
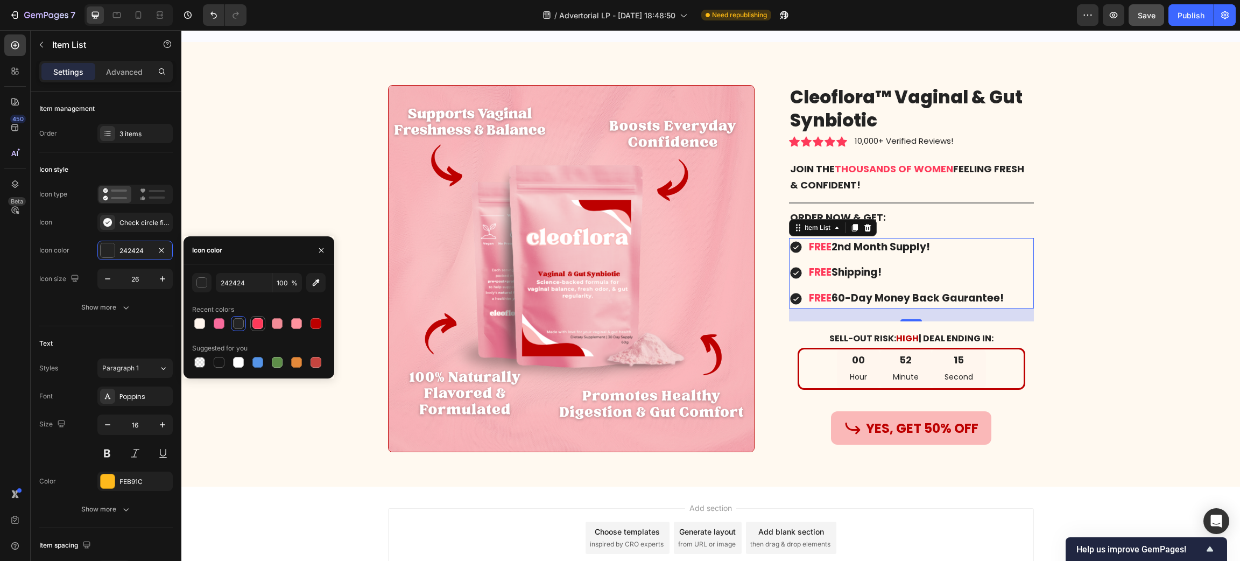
click at [252, 321] on div at bounding box center [257, 323] width 11 height 11
click at [312, 324] on div at bounding box center [316, 323] width 11 height 11
type input "242424"
click at [1147, 262] on div "Image Cleoflora™ Vaginal & Gut Synbiotic Product Title Icon Icon Icon Icon Icon…" at bounding box center [710, 272] width 1042 height 375
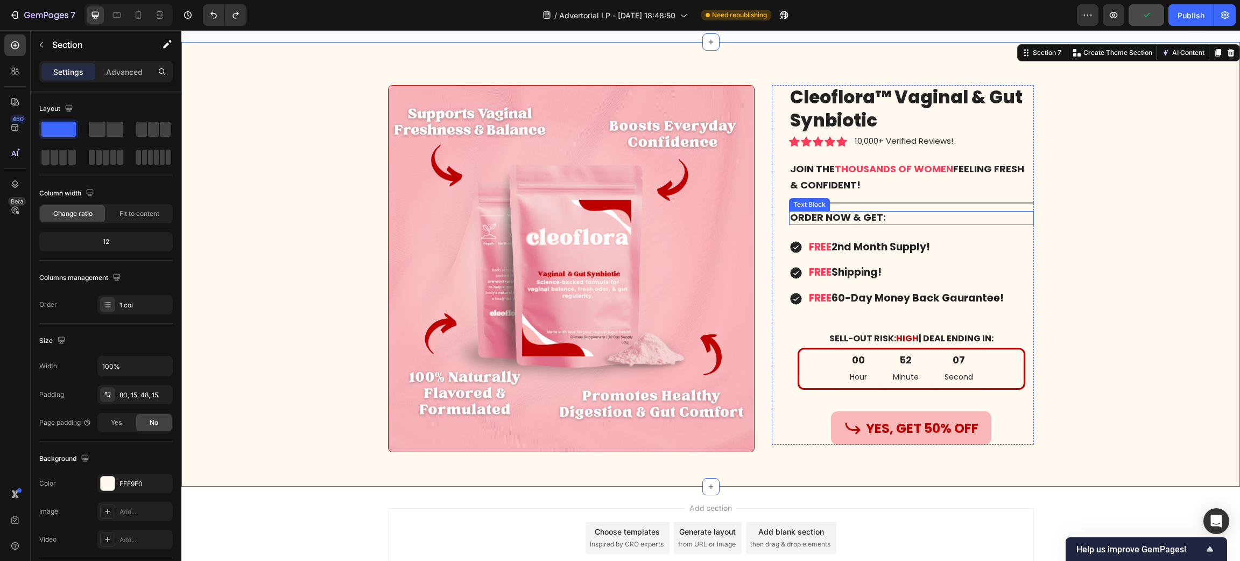
click at [821, 218] on strong "Order NOW & Get:" at bounding box center [838, 216] width 96 height 13
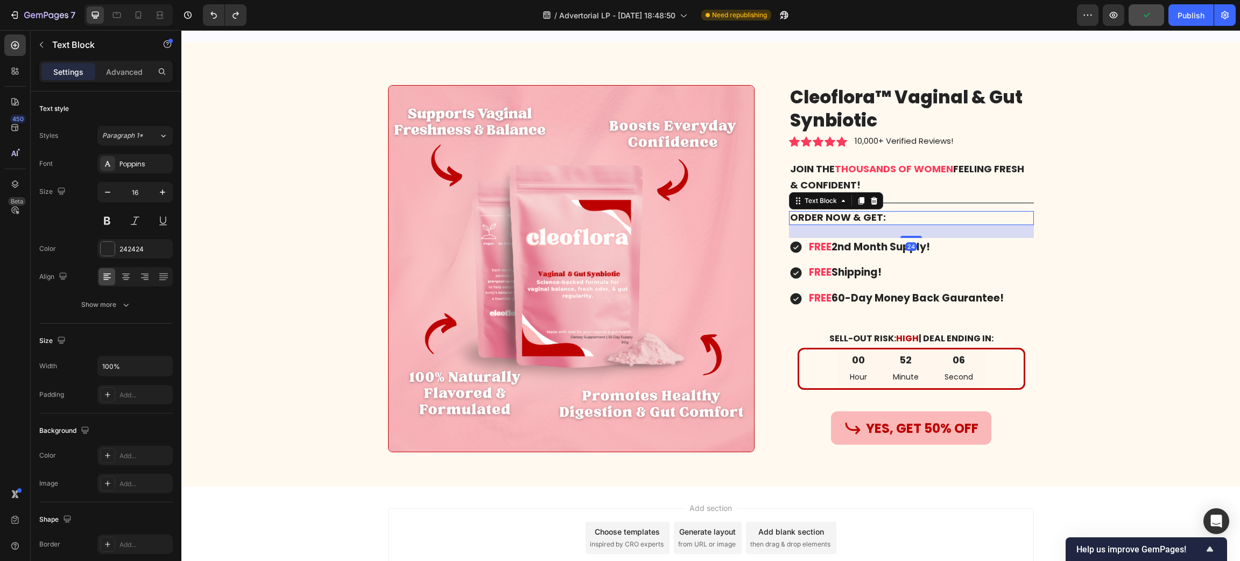
click at [821, 218] on strong "Order NOW & Get:" at bounding box center [838, 216] width 96 height 13
click at [1162, 255] on div "Image Cleoflora™ Vaginal & Gut Synbiotic Product Title Icon Icon Icon Icon Icon…" at bounding box center [710, 272] width 1042 height 375
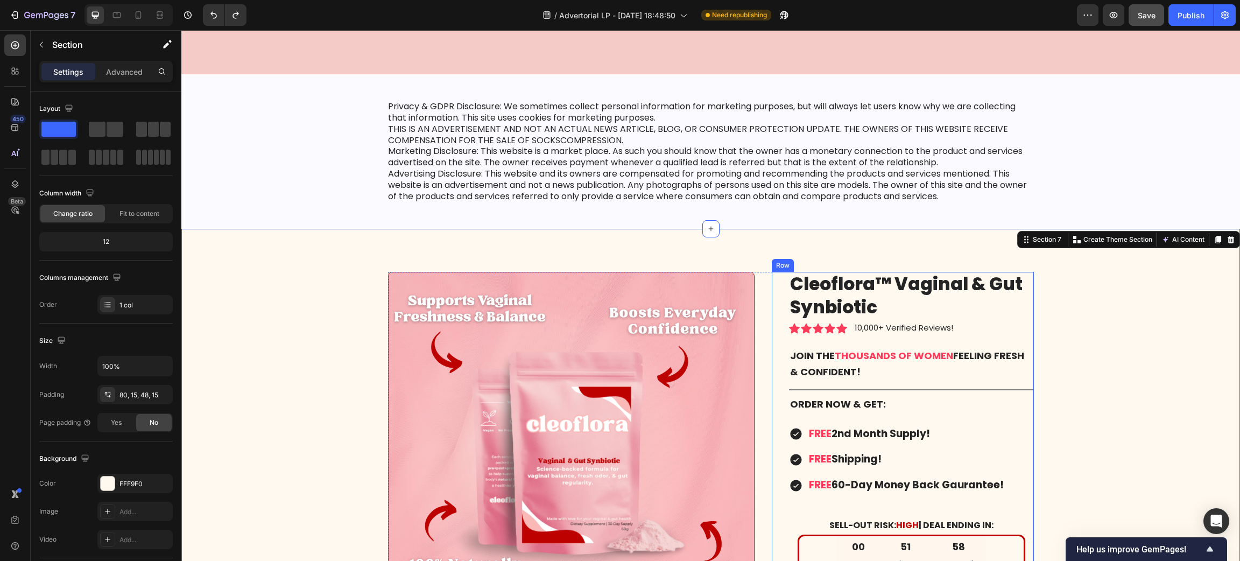
scroll to position [8103, 0]
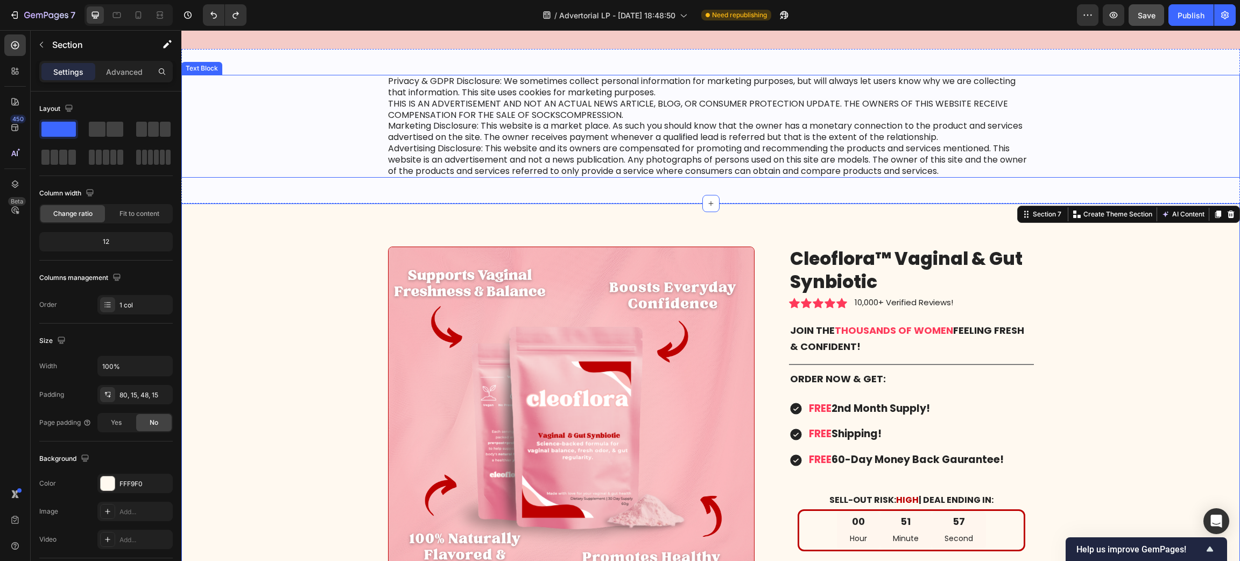
click at [338, 135] on div "Privacy & GDPR Disclosure: We sometimes collect personal information for market…" at bounding box center [710, 126] width 1059 height 103
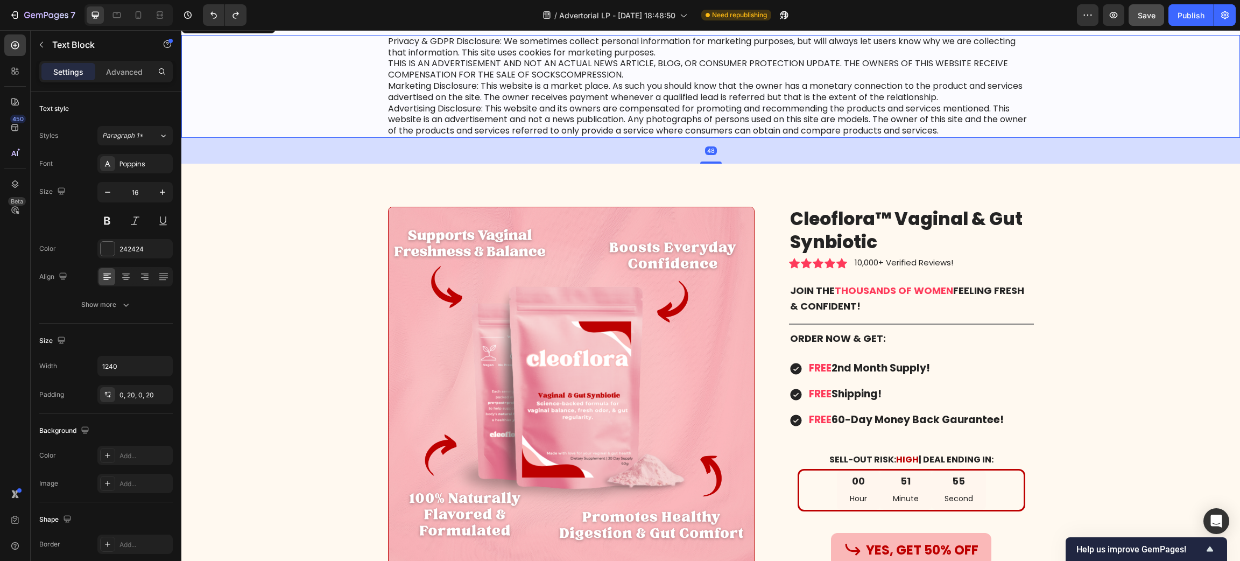
scroll to position [7861, 0]
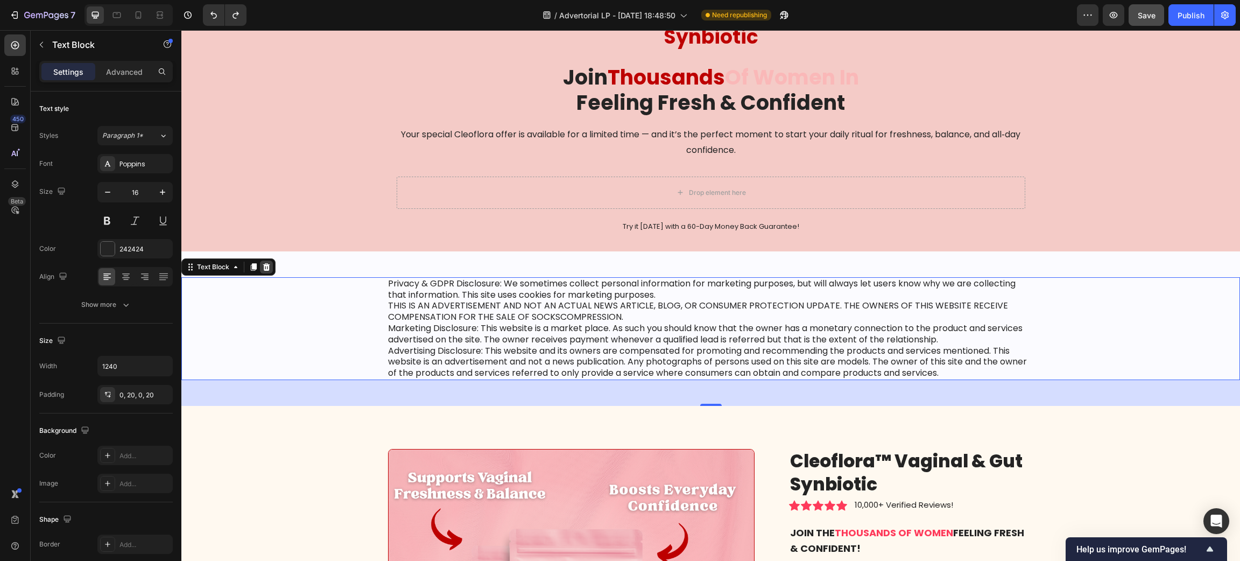
click at [269, 263] on icon at bounding box center [266, 267] width 9 height 9
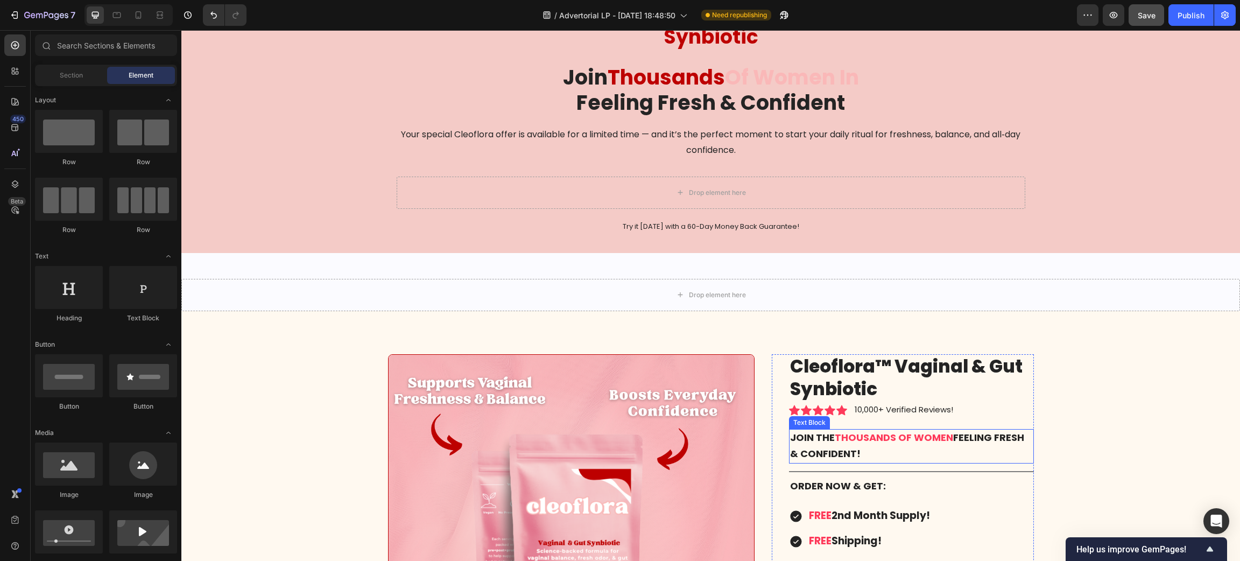
click at [929, 441] on span "thousands of women" at bounding box center [894, 437] width 118 height 13
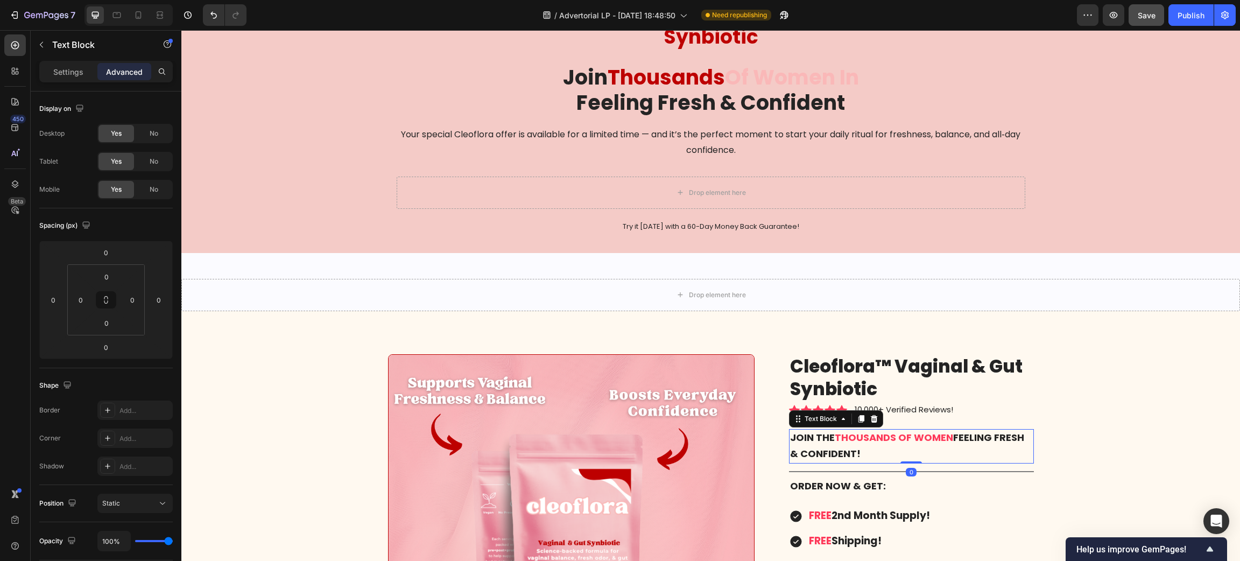
click at [859, 433] on span "thousands of women" at bounding box center [894, 437] width 118 height 13
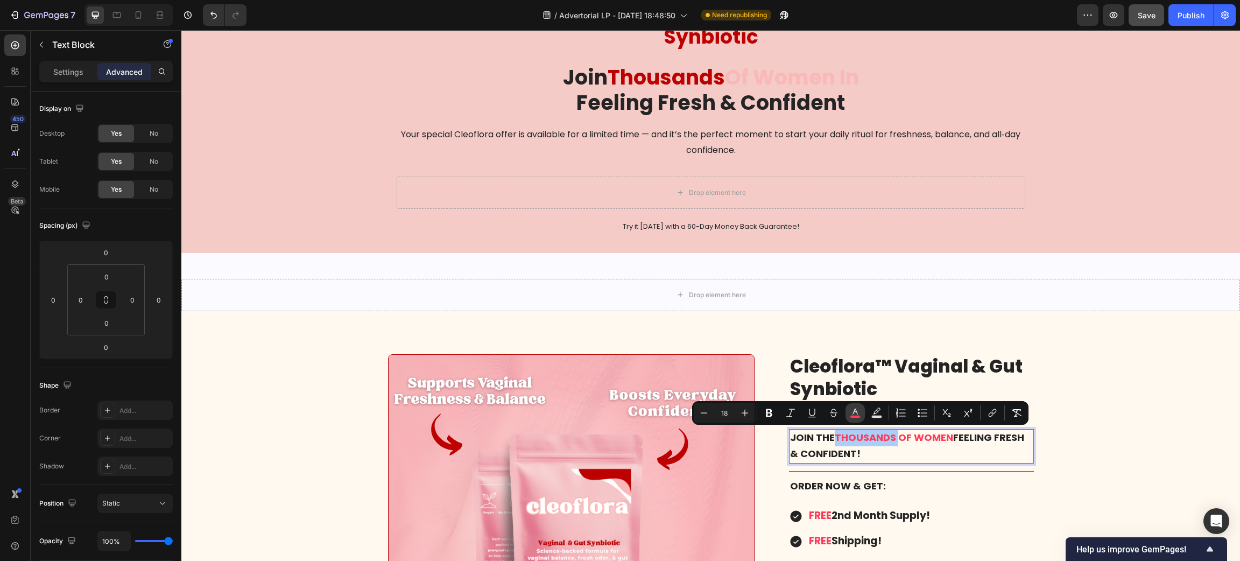
click at [855, 410] on icon "Editor contextual toolbar" at bounding box center [855, 412] width 11 height 11
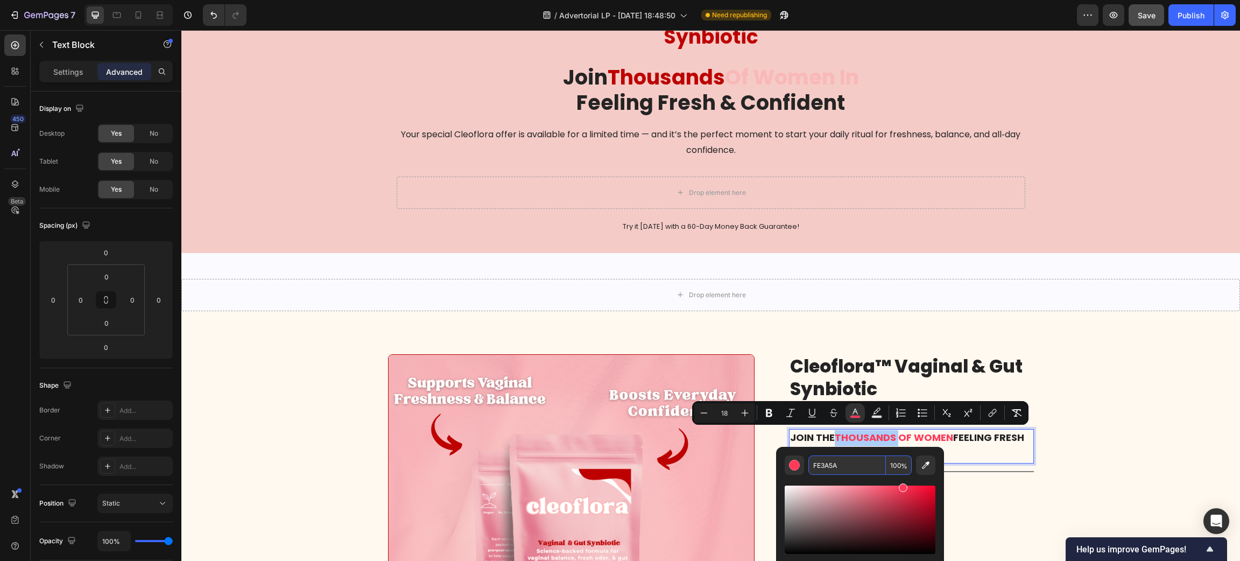
click at [844, 456] on input "FE3A5A" at bounding box center [846, 464] width 77 height 19
click at [843, 456] on input "B" at bounding box center [846, 464] width 77 height 19
type input "BD0000"
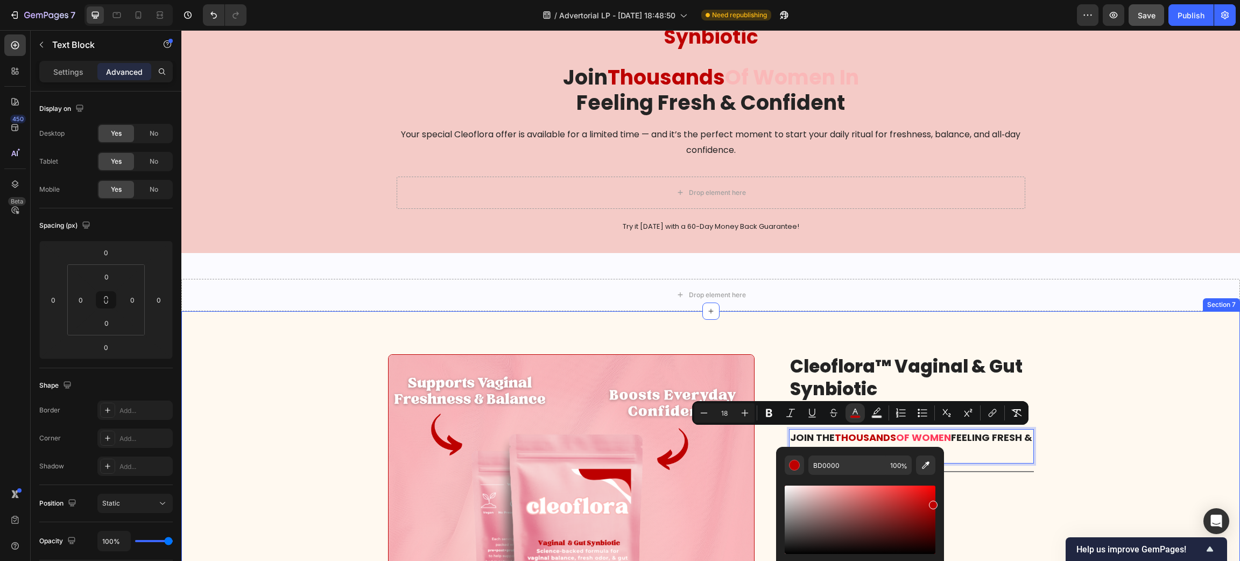
click at [1127, 348] on div "Image Cleoflora™ Vaginal & Gut Synbiotic Product Title Icon Icon Icon Icon Icon…" at bounding box center [710, 533] width 1059 height 444
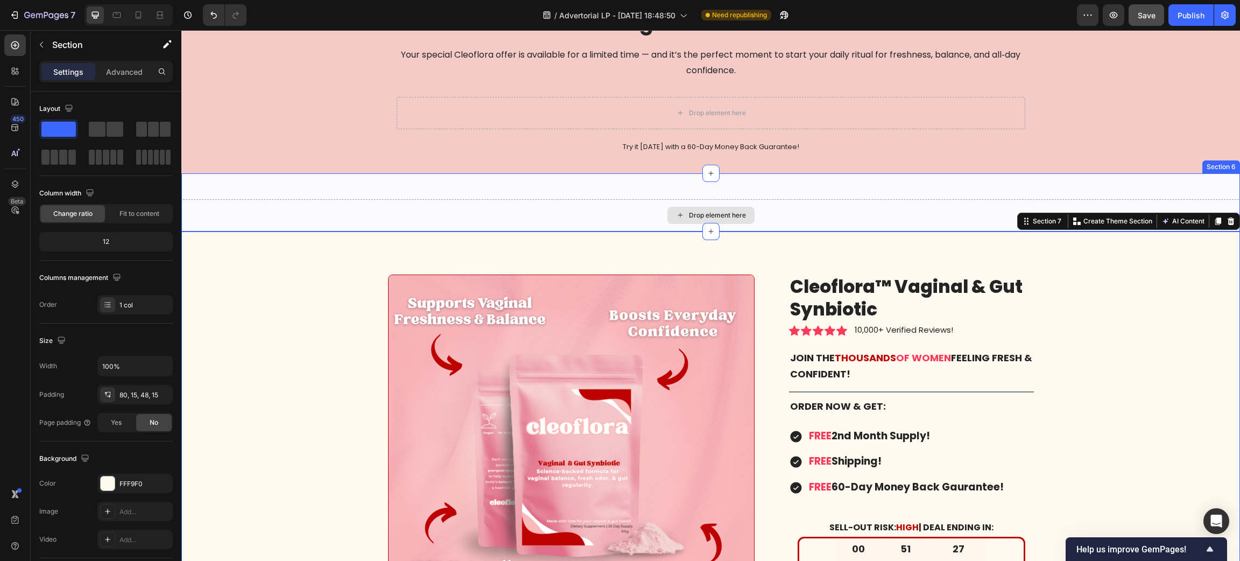
scroll to position [7554, 0]
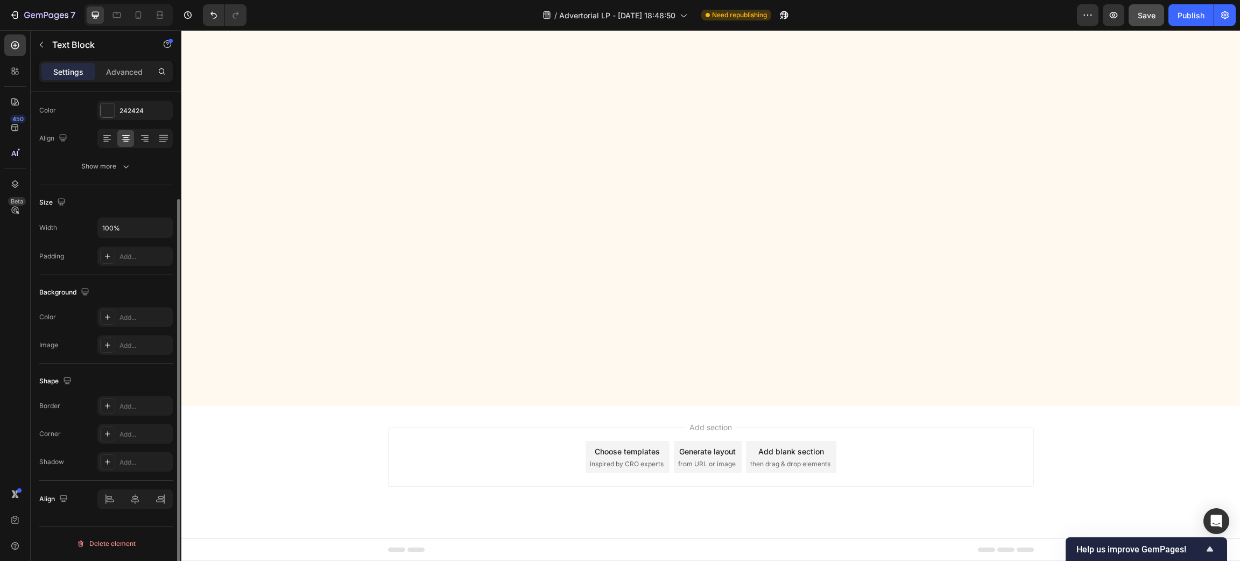
scroll to position [0, 0]
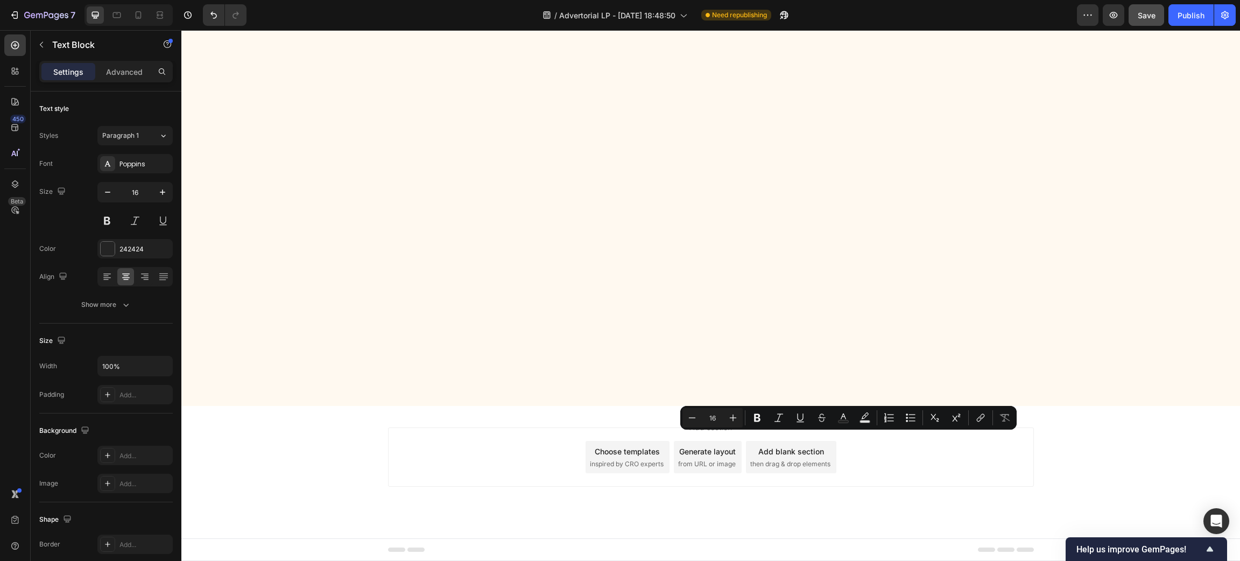
drag, startPoint x: 780, startPoint y: 439, endPoint x: 791, endPoint y: 461, distance: 24.5
copy p "start your daily ritual for freshness, balance, and all‑day confidence."
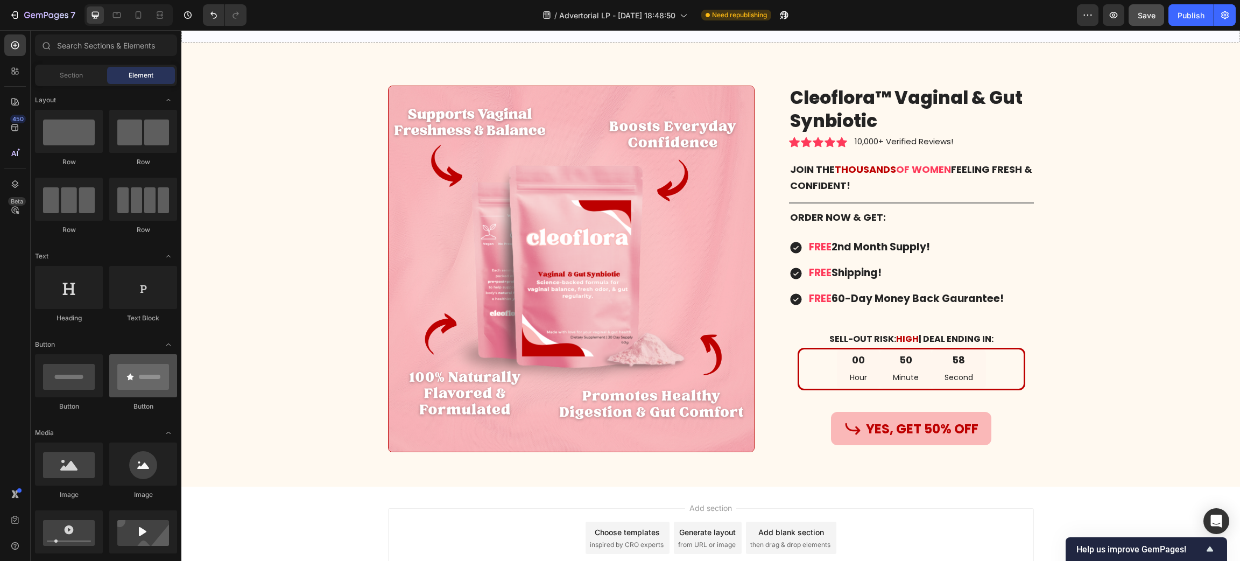
scroll to position [81, 0]
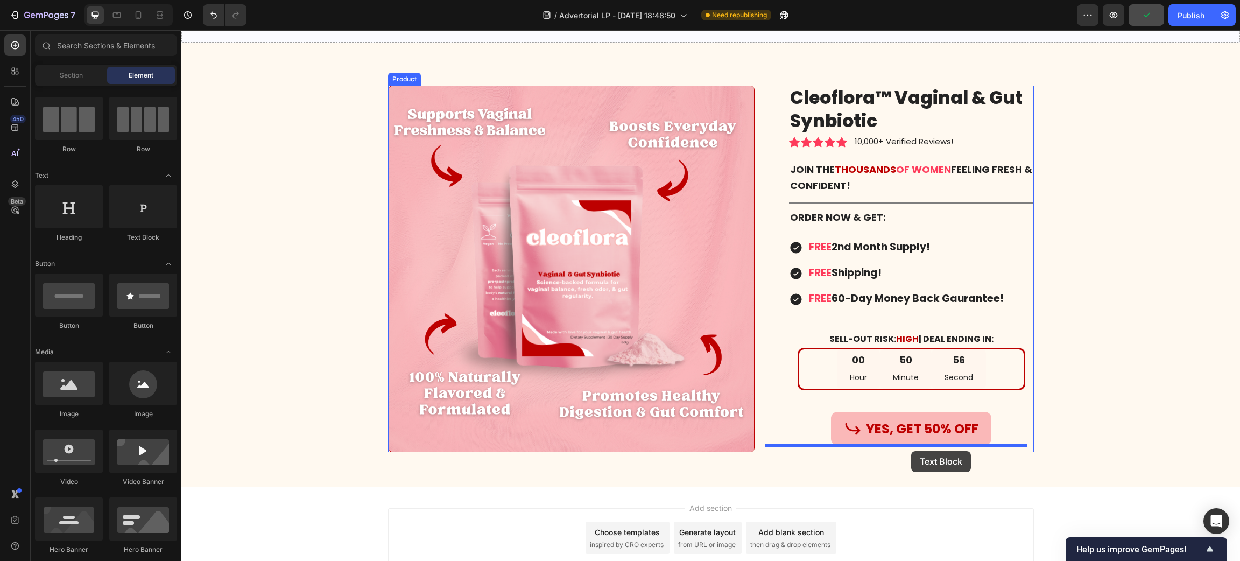
drag, startPoint x: 310, startPoint y: 248, endPoint x: 911, endPoint y: 451, distance: 634.6
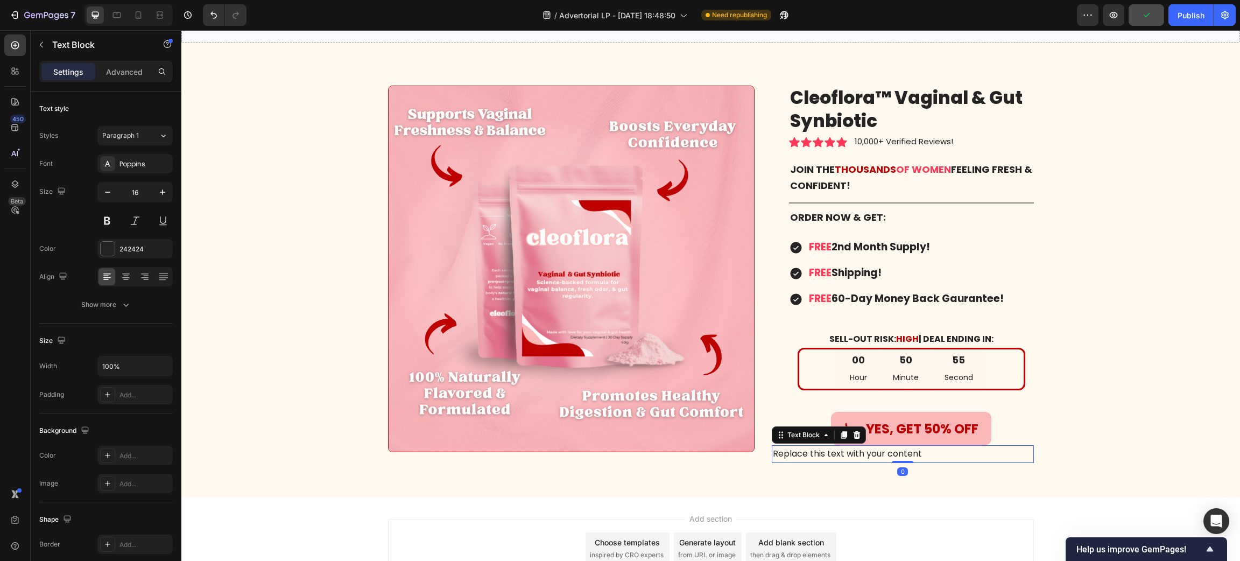
click at [888, 451] on div "Replace this text with your content" at bounding box center [903, 454] width 262 height 18
click at [888, 451] on p "Replace this text with your content" at bounding box center [903, 454] width 260 height 16
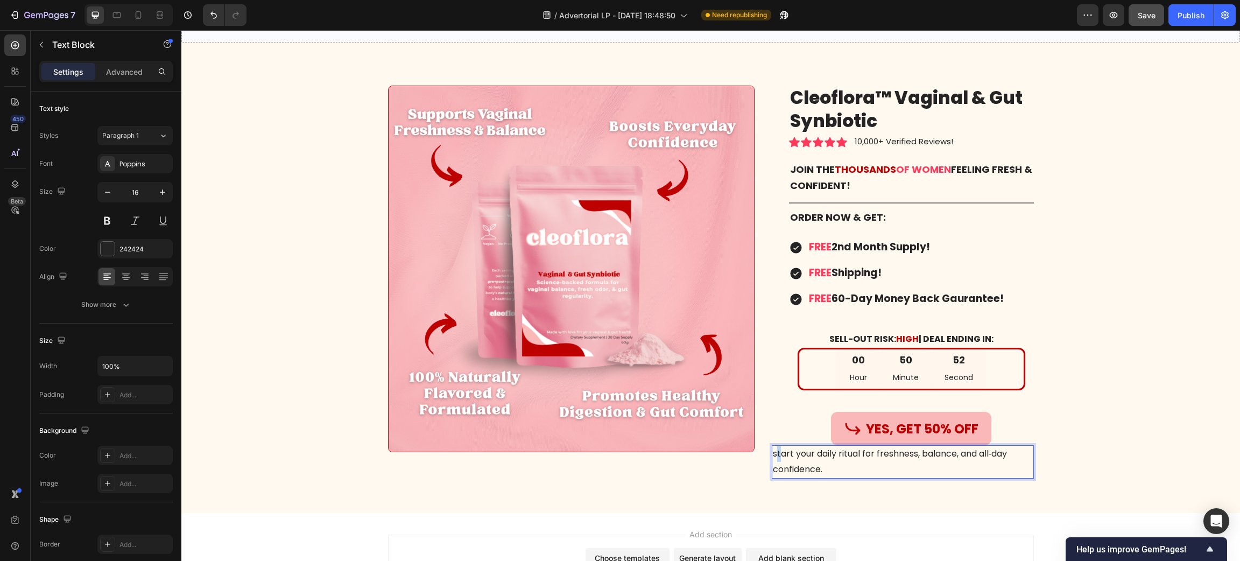
click at [773, 455] on p "start your daily ritual for freshness, balance, and all‑day confidence." at bounding box center [903, 461] width 260 height 31
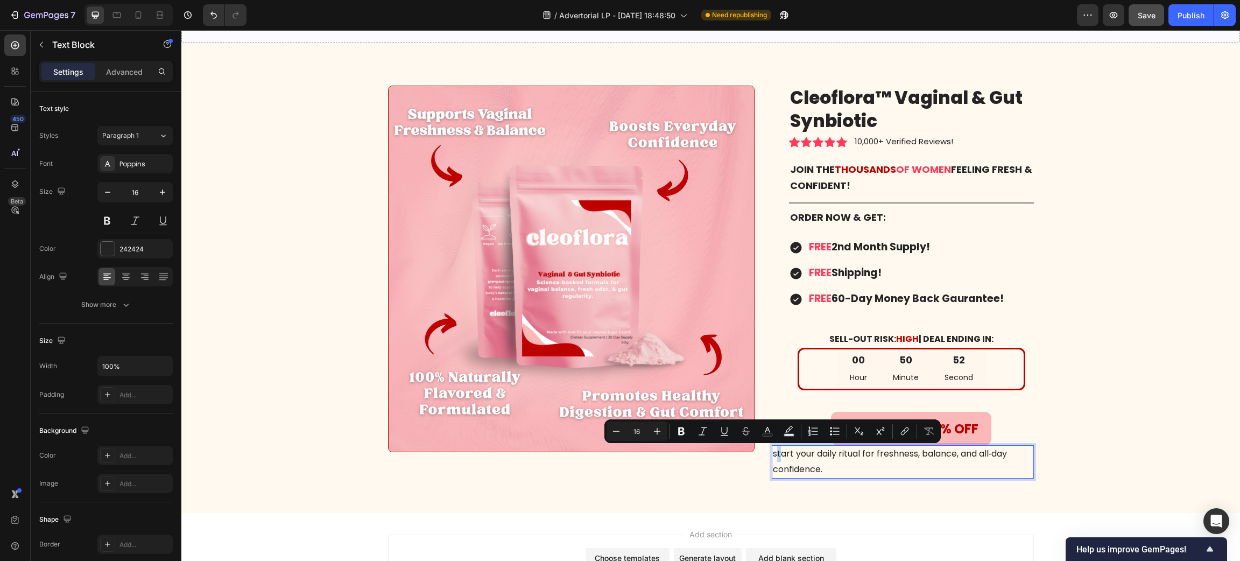
click at [773, 455] on p "start your daily ritual for freshness, balance, and all‑day confidence." at bounding box center [903, 461] width 260 height 31
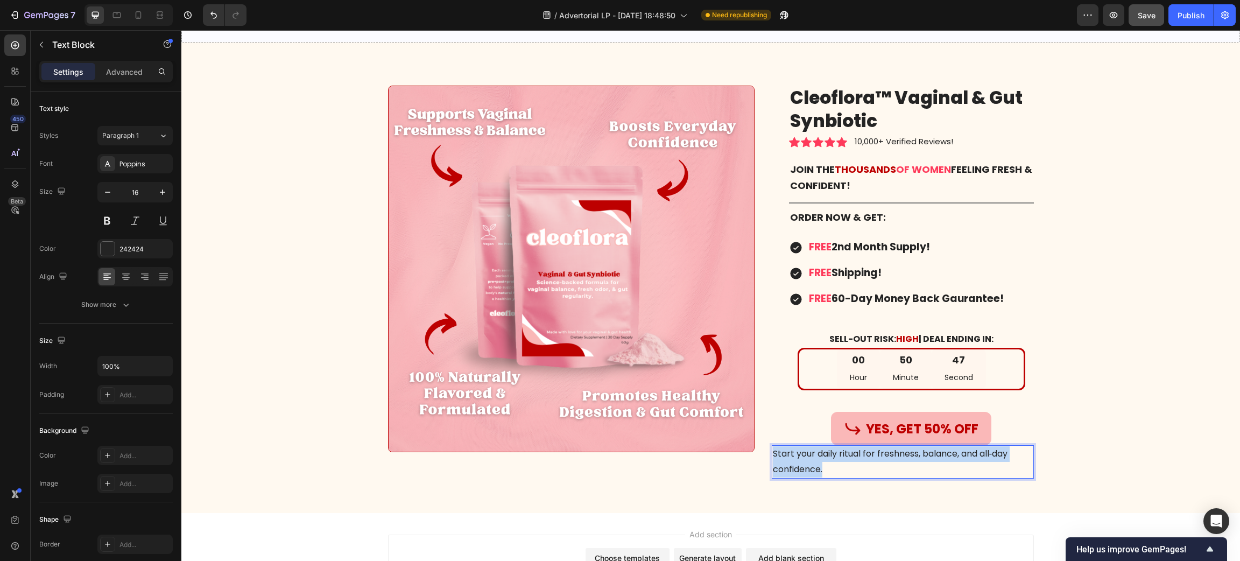
drag, startPoint x: 832, startPoint y: 471, endPoint x: 768, endPoint y: 453, distance: 65.9
click at [773, 453] on p "Start your daily ritual for freshness, balance, and all‑day confidence." at bounding box center [903, 461] width 260 height 31
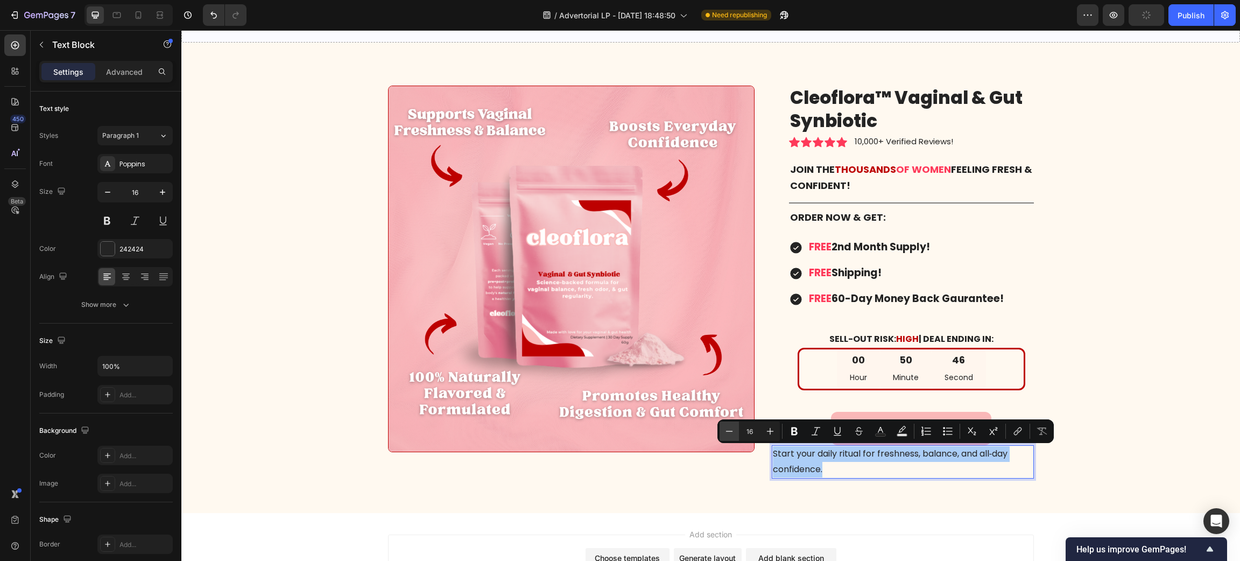
click at [729, 428] on icon "Editor contextual toolbar" at bounding box center [729, 431] width 11 height 11
click at [728, 428] on icon "Editor contextual toolbar" at bounding box center [729, 431] width 11 height 11
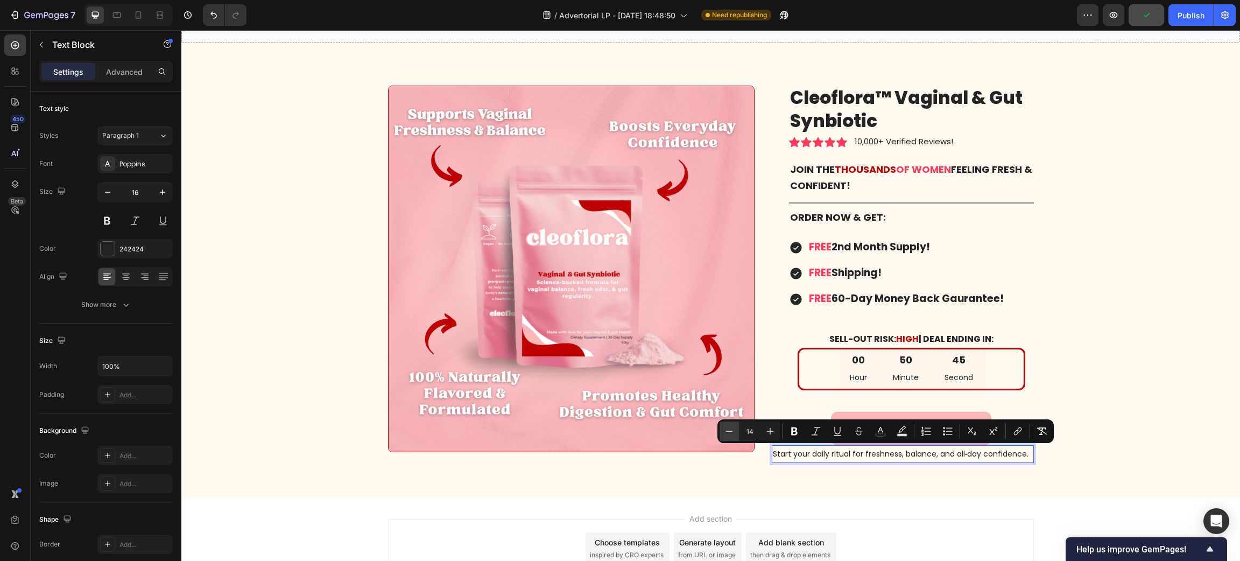
click at [728, 428] on icon "Editor contextual toolbar" at bounding box center [729, 431] width 11 height 11
click at [769, 432] on icon "Editor contextual toolbar" at bounding box center [770, 431] width 11 height 11
type input "13"
click at [132, 276] on div at bounding box center [125, 276] width 17 height 17
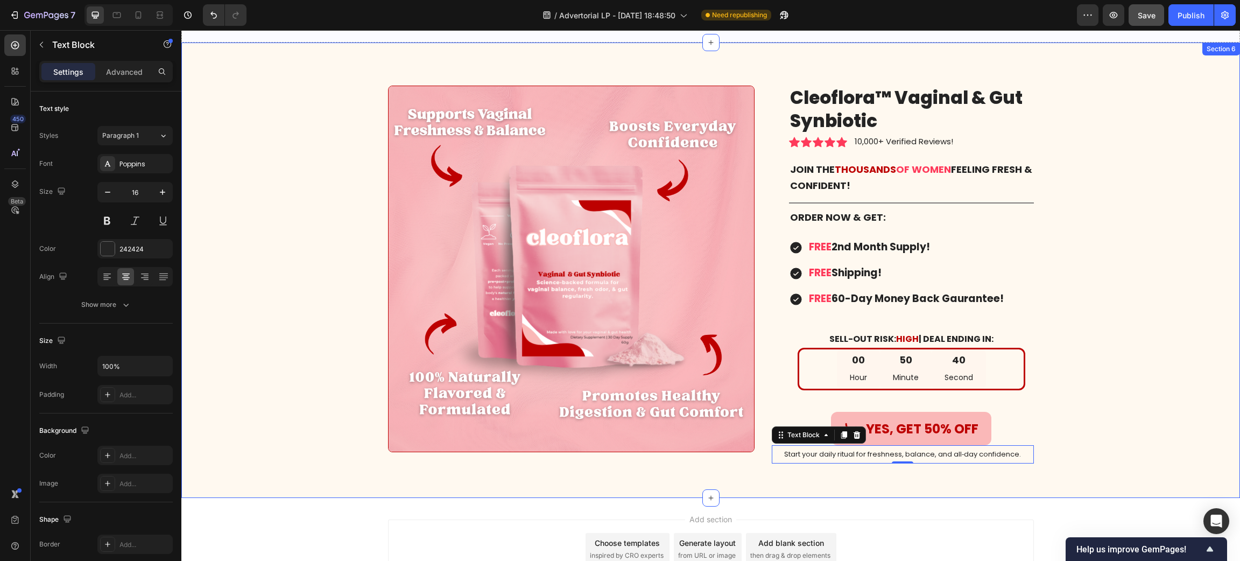
click at [1144, 433] on div "Image Cleoflora™ Vaginal & Gut Synbiotic Product Title Icon Icon Icon Icon Icon…" at bounding box center [710, 279] width 1042 height 386
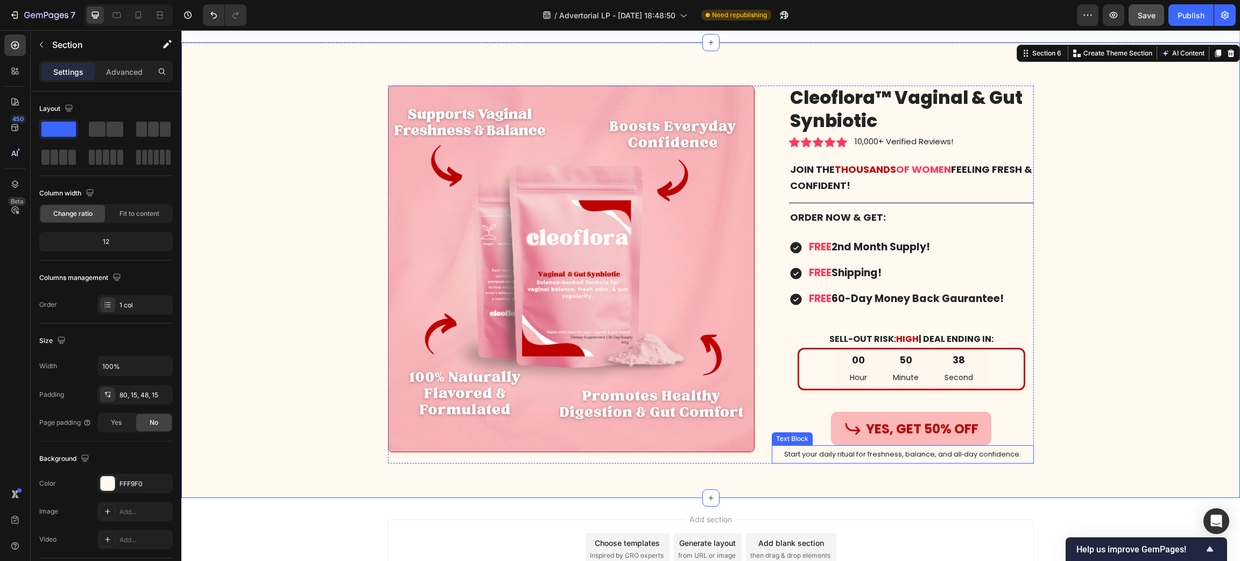
click at [927, 457] on span "Start your daily ritual for freshness, balance, and all‑day confidence." at bounding box center [902, 454] width 237 height 10
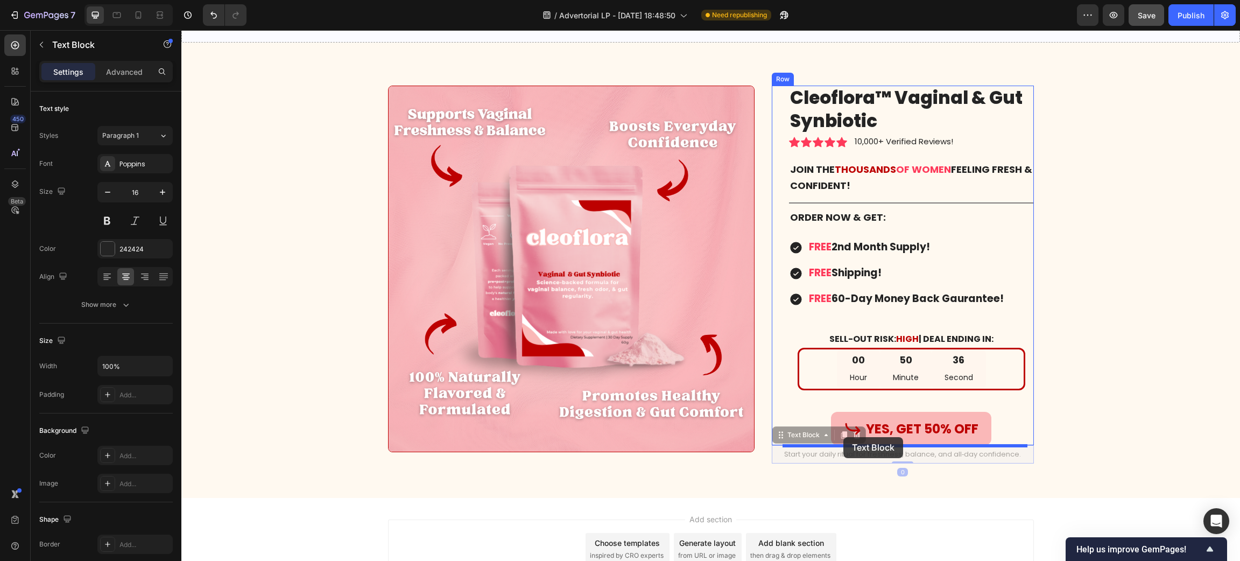
drag, startPoint x: 773, startPoint y: 437, endPoint x: 843, endPoint y: 437, distance: 70.0
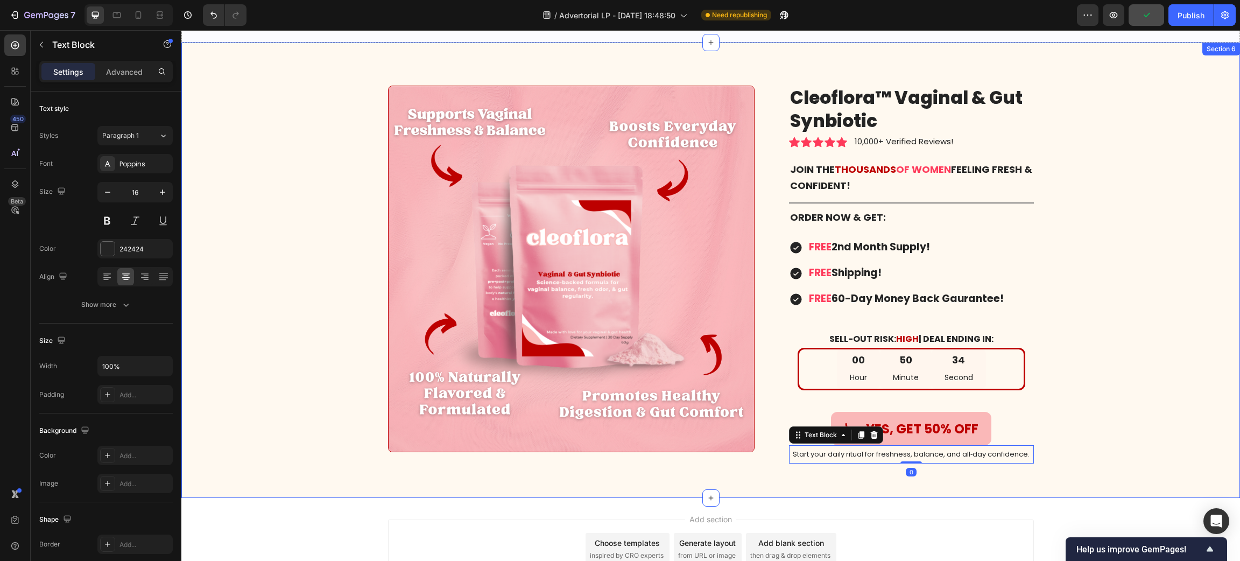
click at [1073, 429] on div "Image Cleoflora™ Vaginal & Gut Synbiotic Product Title Icon Icon Icon Icon Icon…" at bounding box center [710, 279] width 1042 height 386
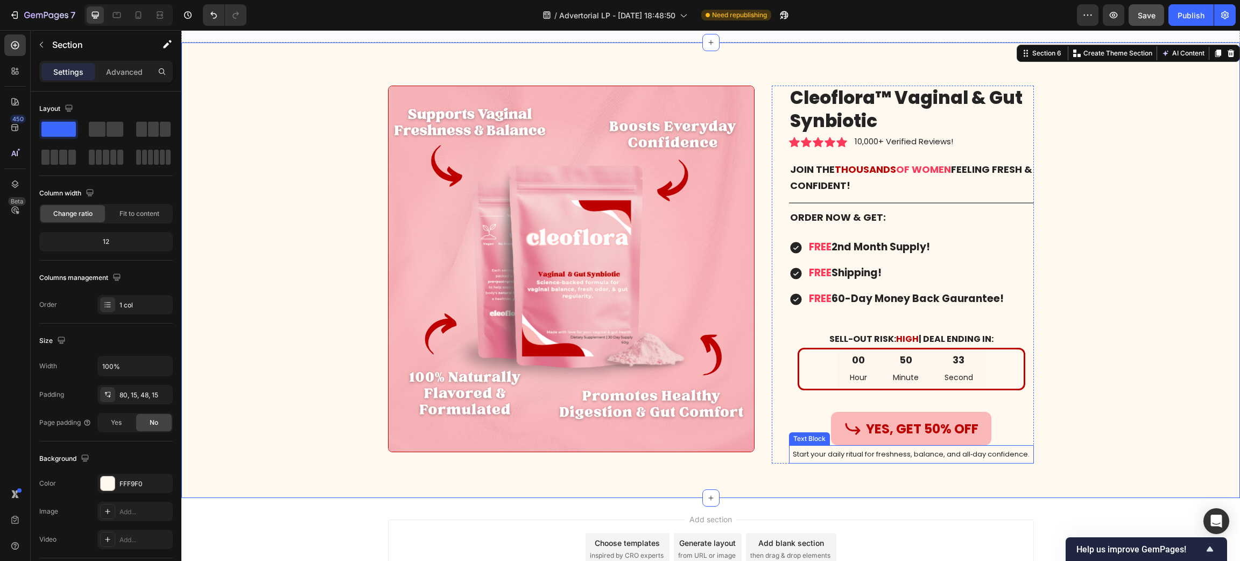
click at [949, 457] on span "Start your daily ritual for freshness, balance, and all‑day confidence." at bounding box center [911, 454] width 237 height 10
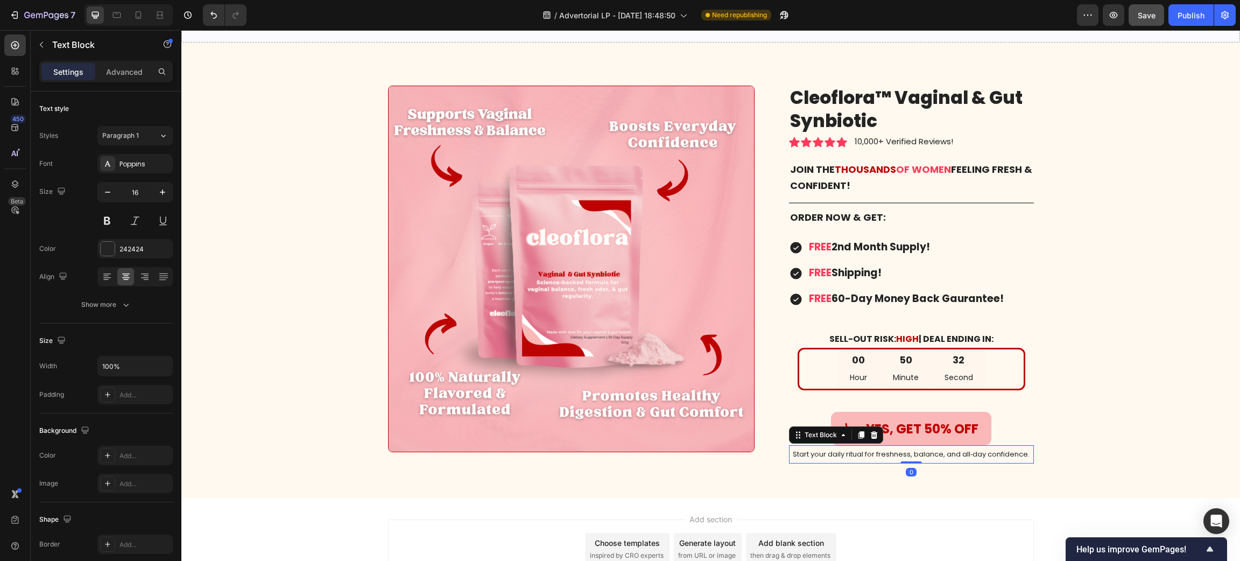
click at [949, 457] on span "Start your daily ritual for freshness, balance, and all‑day confidence." at bounding box center [911, 454] width 237 height 10
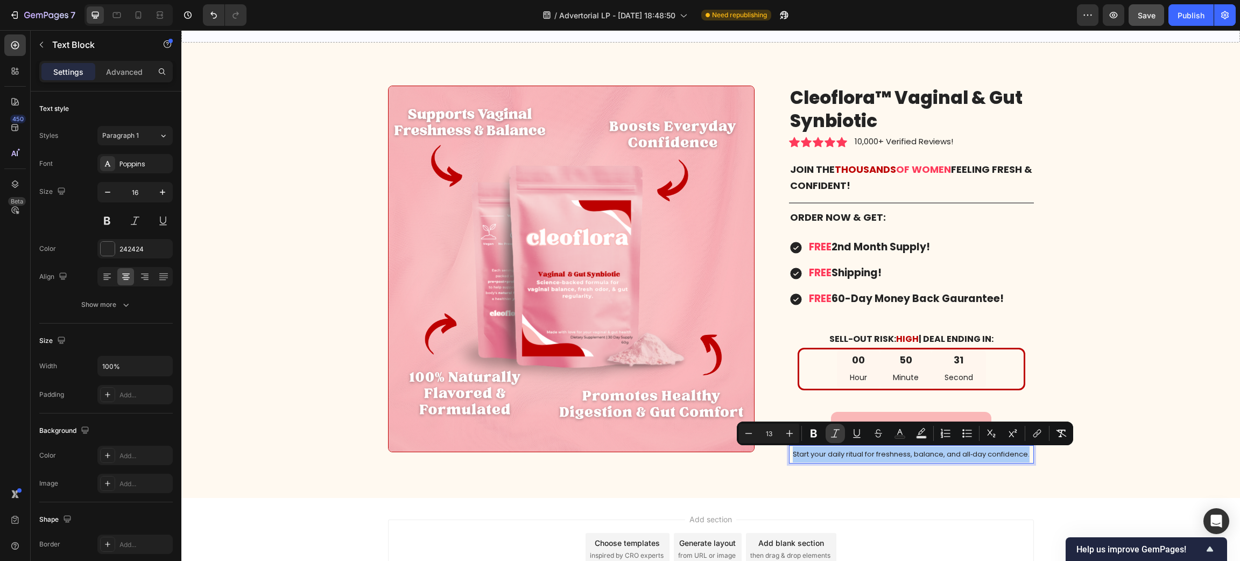
click at [837, 431] on icon "Editor contextual toolbar" at bounding box center [835, 433] width 11 height 11
click at [885, 477] on div "Image Cleoflora™ Vaginal & Gut Synbiotic Product Title Icon Icon Icon Icon Icon…" at bounding box center [710, 270] width 1059 height 455
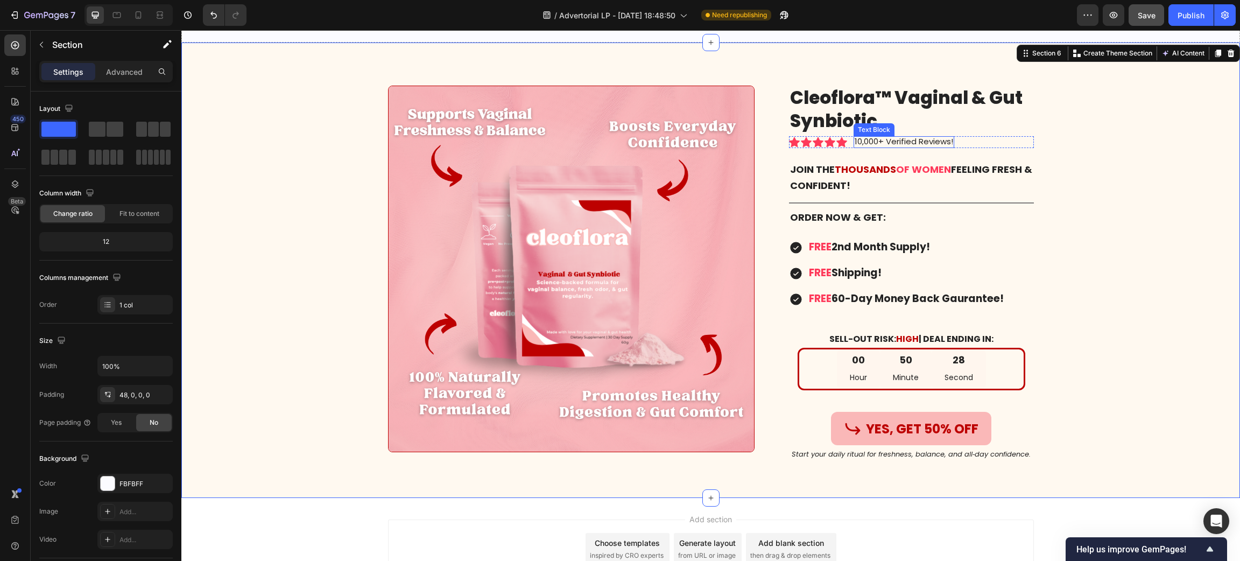
click at [899, 43] on div "Drop element here" at bounding box center [710, 26] width 1059 height 32
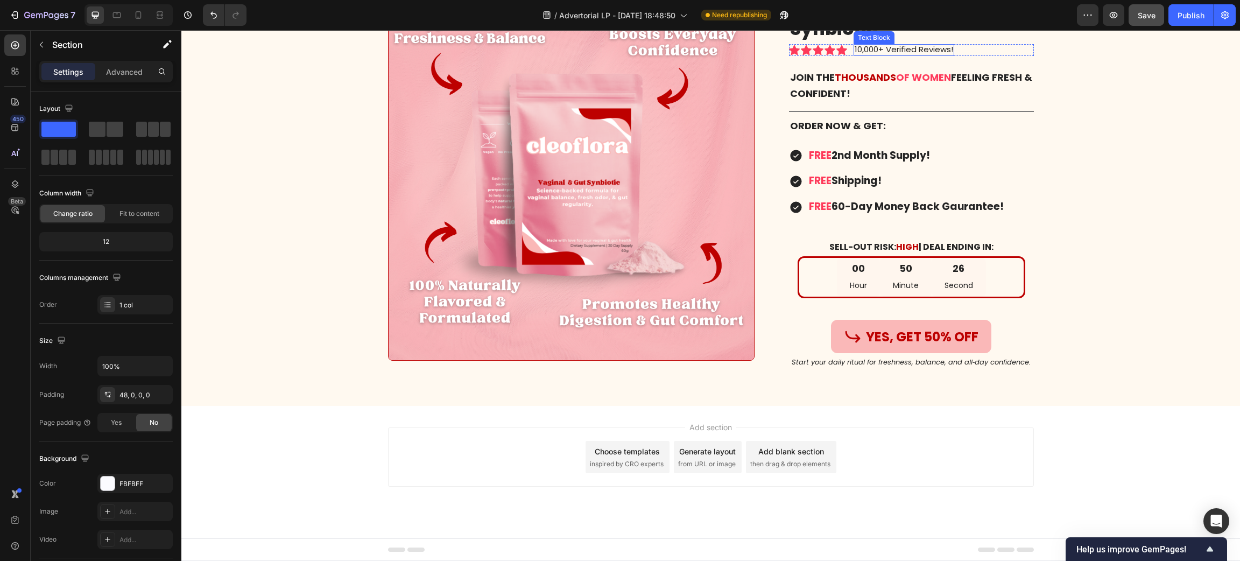
scroll to position [7692, 0]
click at [897, 84] on span "of women" at bounding box center [923, 76] width 55 height 13
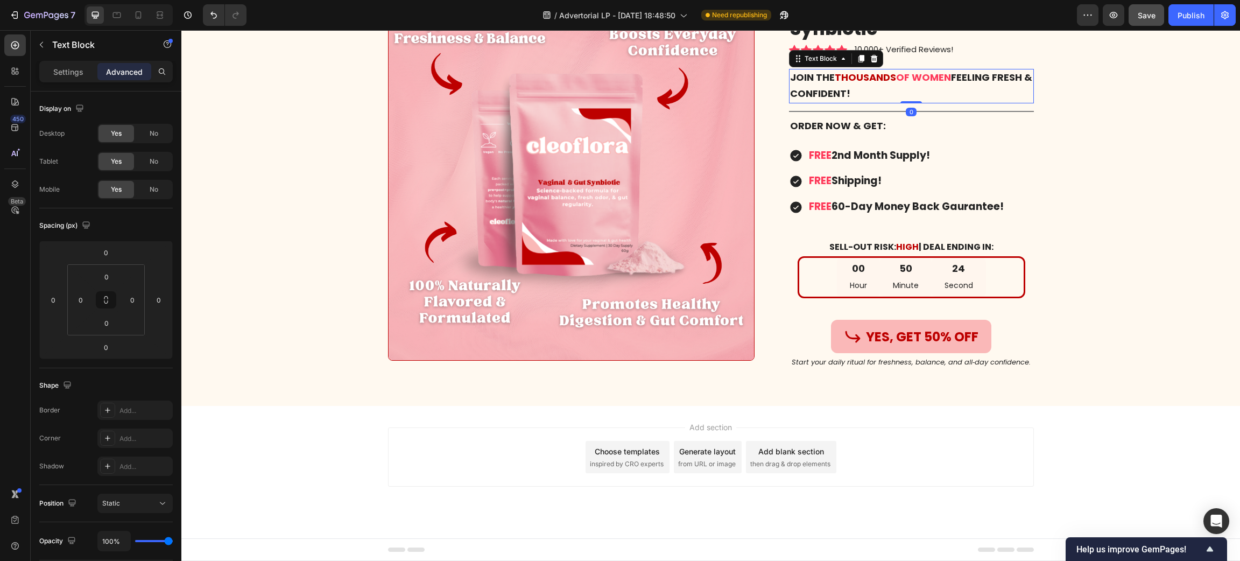
click at [897, 84] on span "of women" at bounding box center [923, 76] width 55 height 13
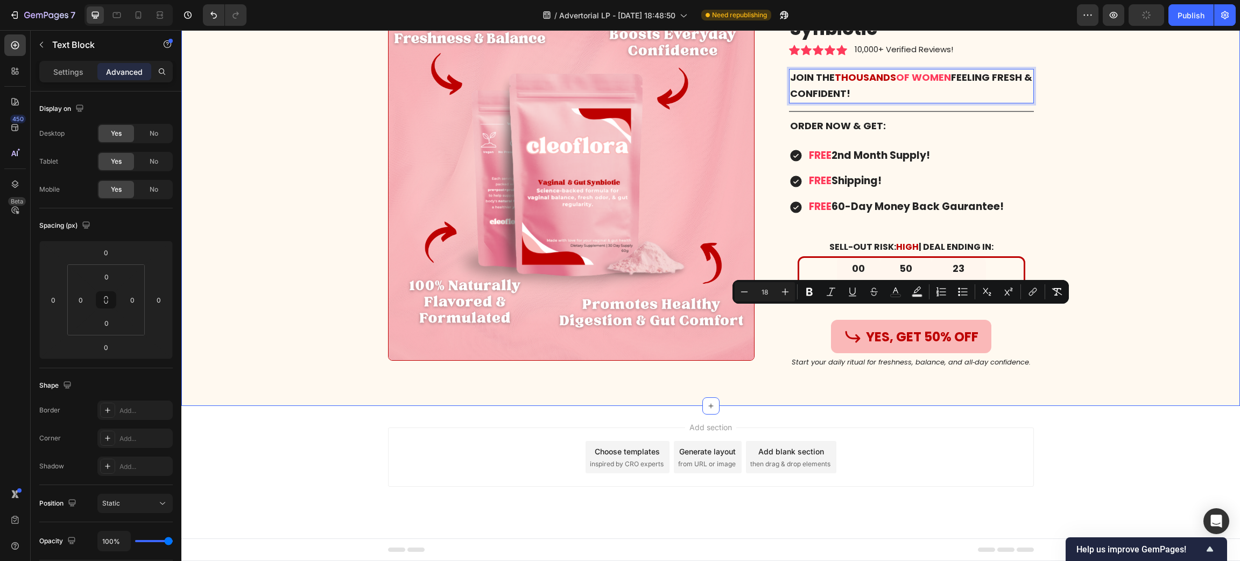
click at [316, 312] on div "Image Cleoflora™ Vaginal & Gut Synbiotic Product Title Icon Icon Icon Icon Icon…" at bounding box center [710, 187] width 1042 height 386
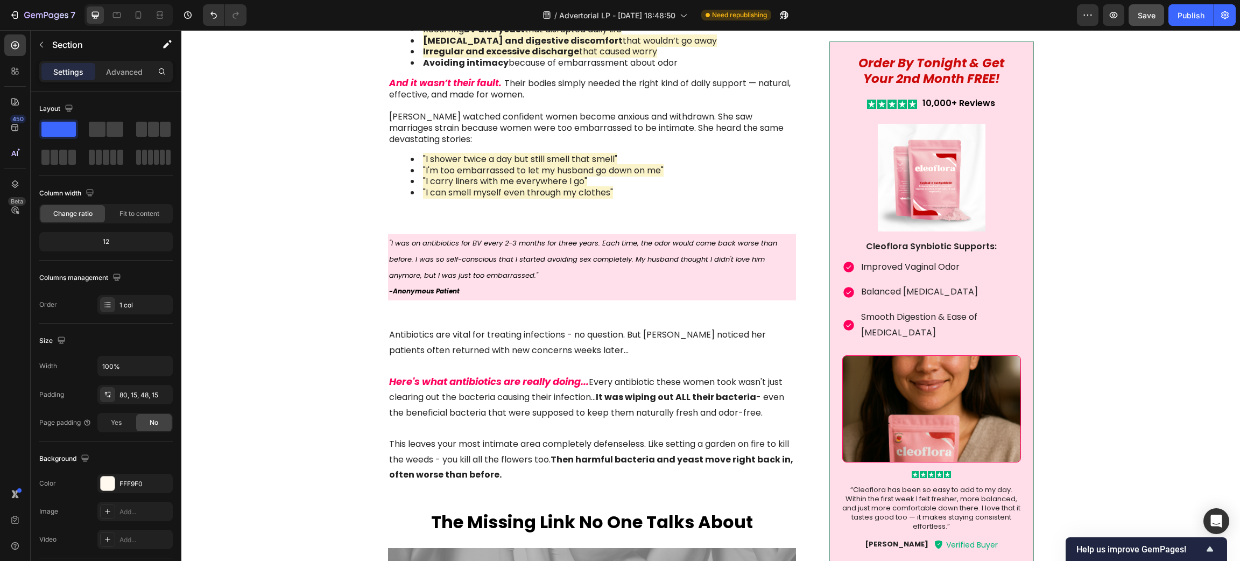
scroll to position [1169, 0]
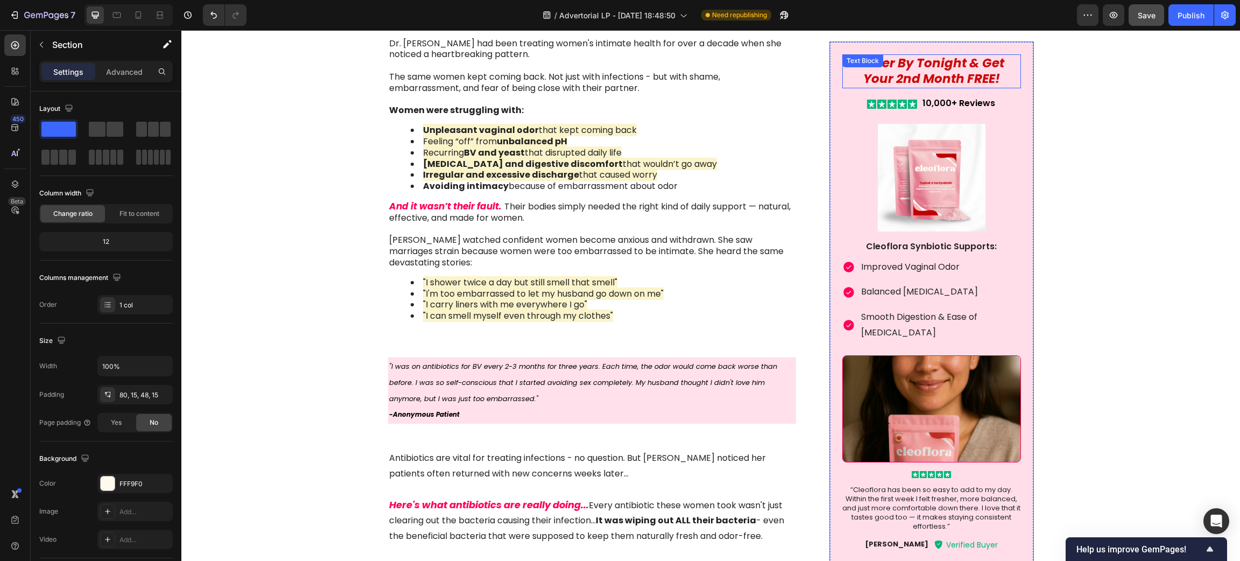
click at [952, 57] on icon "Order By Tonight & Get Your 2nd Month FREE!" at bounding box center [931, 70] width 146 height 33
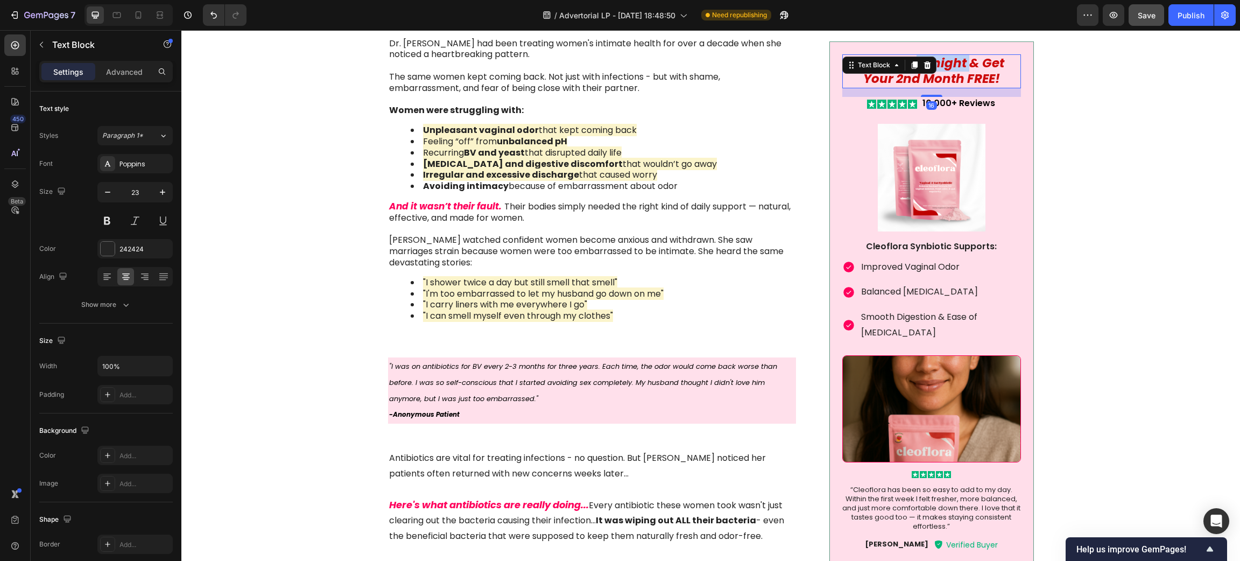
click at [952, 57] on icon "Order By Tonight & Get Your 2nd Month FREE!" at bounding box center [931, 70] width 146 height 33
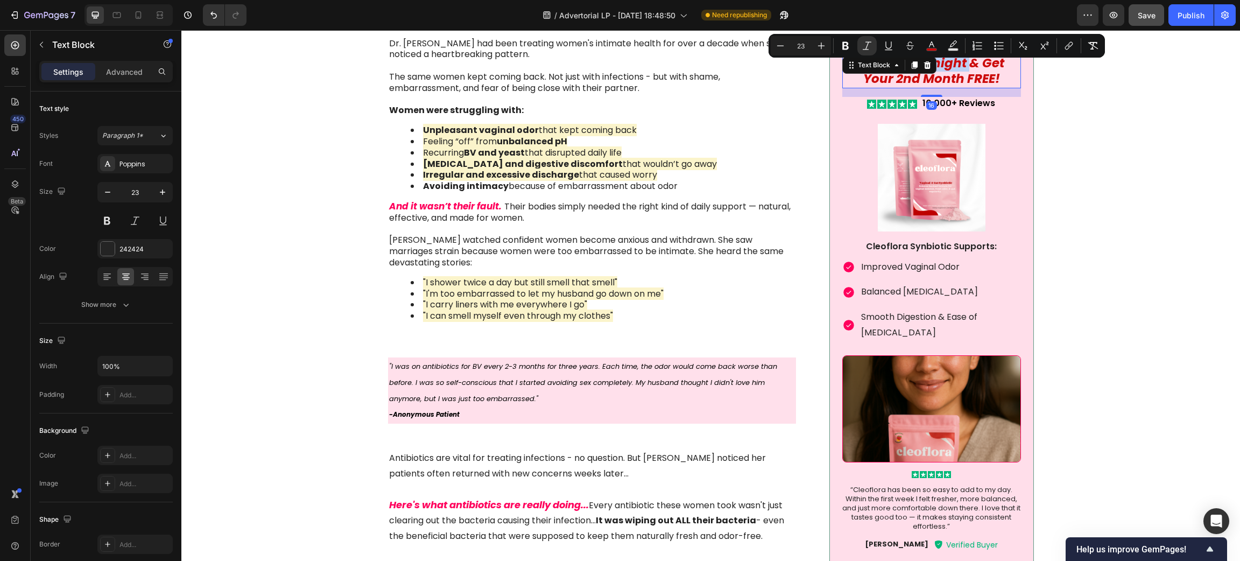
click at [956, 70] on icon "Order By Tonight & Get Your 2nd Month FREE!" at bounding box center [931, 70] width 146 height 33
drag, startPoint x: 999, startPoint y: 79, endPoint x: 844, endPoint y: 66, distance: 156.1
click at [844, 66] on div "Order By Tonight & Get Your 2nd Month FREE! Text Block 16" at bounding box center [931, 71] width 178 height 34
click at [1122, 140] on div "Image Something is deeply wrong with how women feel about their bodies today. A…" at bounding box center [710, 207] width 1037 height 2089
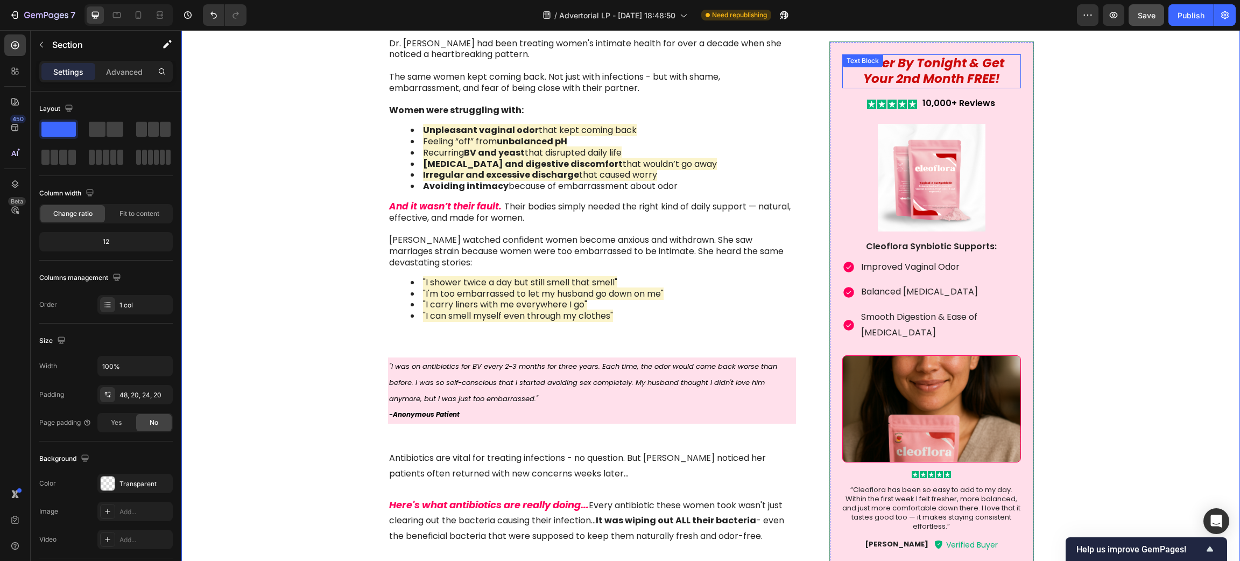
click at [919, 59] on div "Order By Tonight & Get Your 2nd Month FREE! Text Block" at bounding box center [931, 71] width 178 height 34
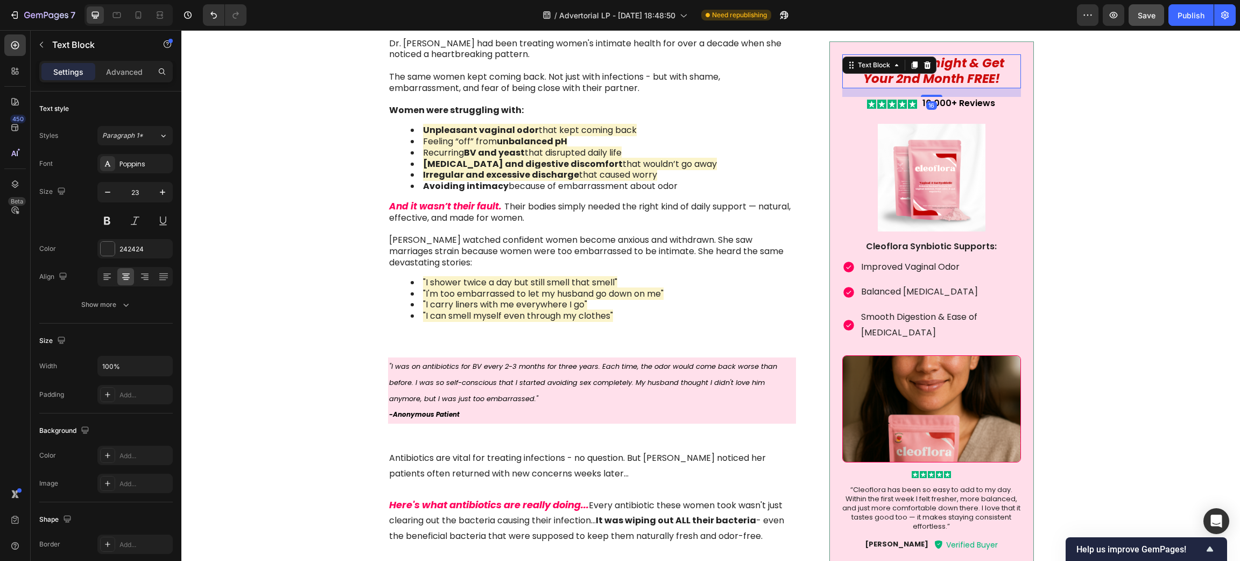
click at [921, 59] on div at bounding box center [927, 64] width 13 height 13
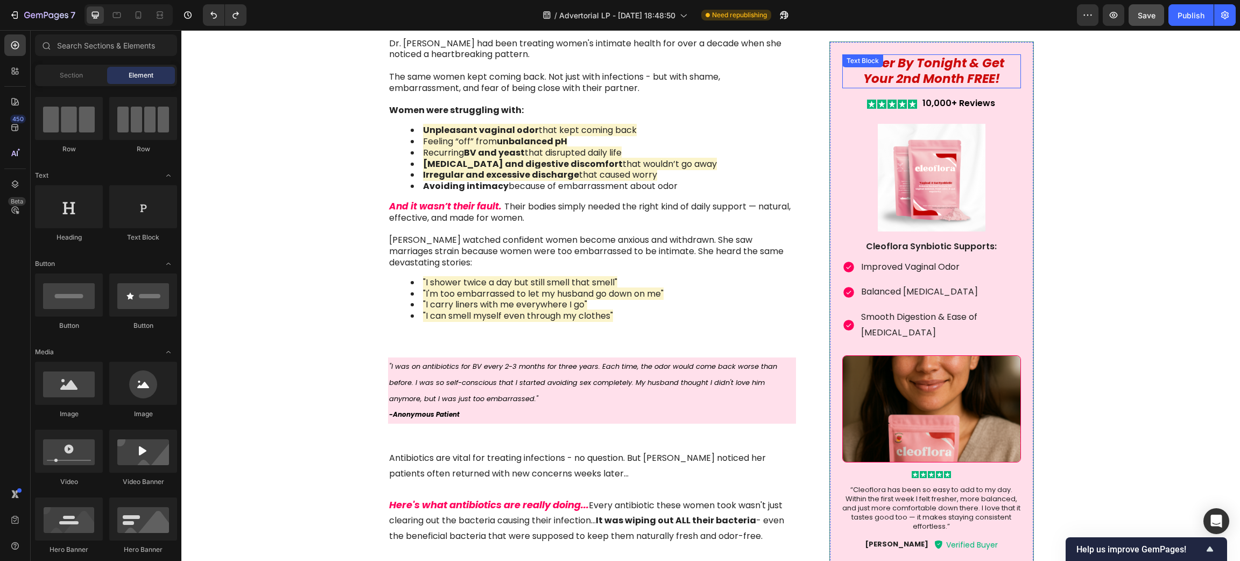
click at [930, 60] on icon "Order By Tonight & Get Your 2nd Month FREE!" at bounding box center [931, 70] width 146 height 33
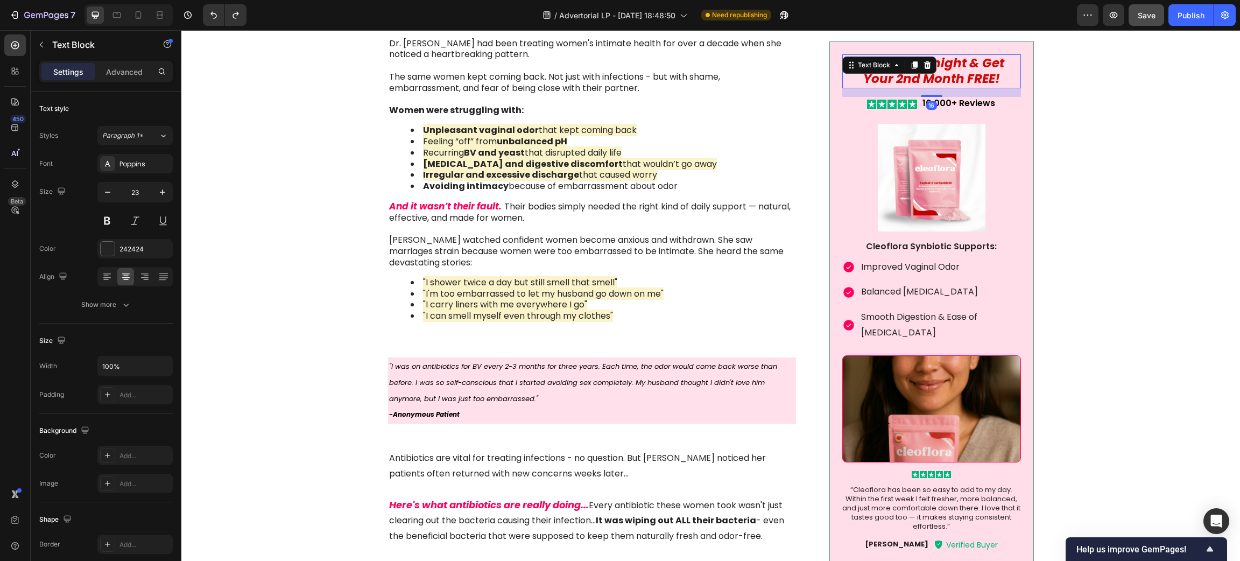
click at [964, 69] on icon "Order By Tonight & Get Your 2nd Month FREE!" at bounding box center [931, 70] width 146 height 33
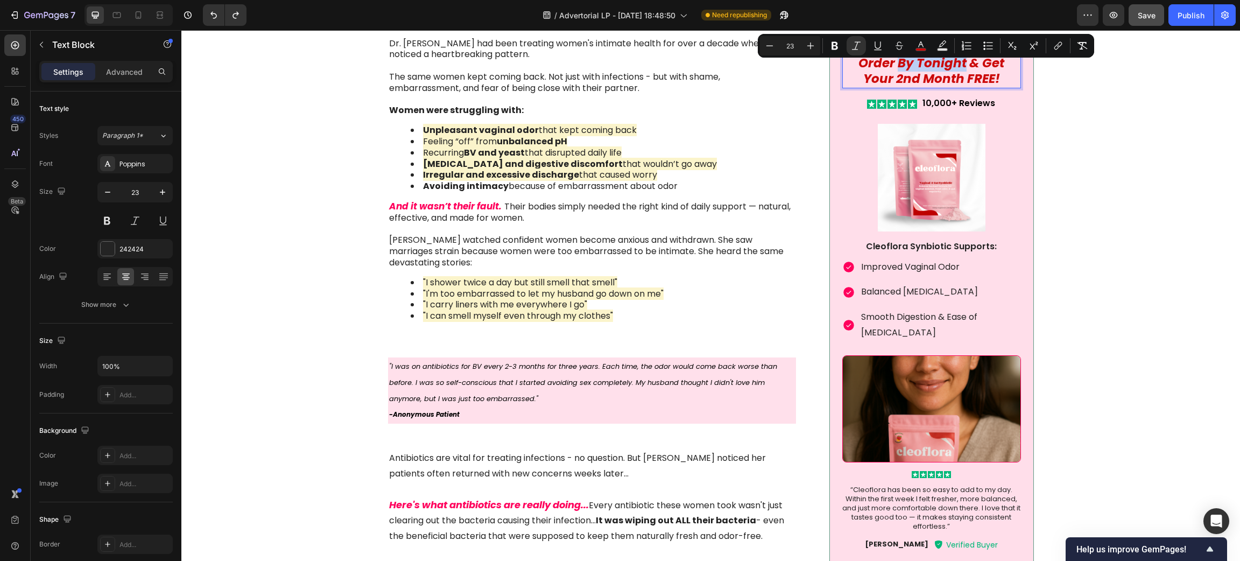
drag, startPoint x: 957, startPoint y: 63, endPoint x: 892, endPoint y: 63, distance: 64.6
click at [892, 63] on icon "Order By Tonight & Get Your 2nd Month FREE!" at bounding box center [931, 70] width 146 height 33
drag, startPoint x: 880, startPoint y: 58, endPoint x: 909, endPoint y: 59, distance: 28.6
click at [909, 59] on icon "Order NOW & Get Your 2nd Month FREE!" at bounding box center [931, 70] width 168 height 33
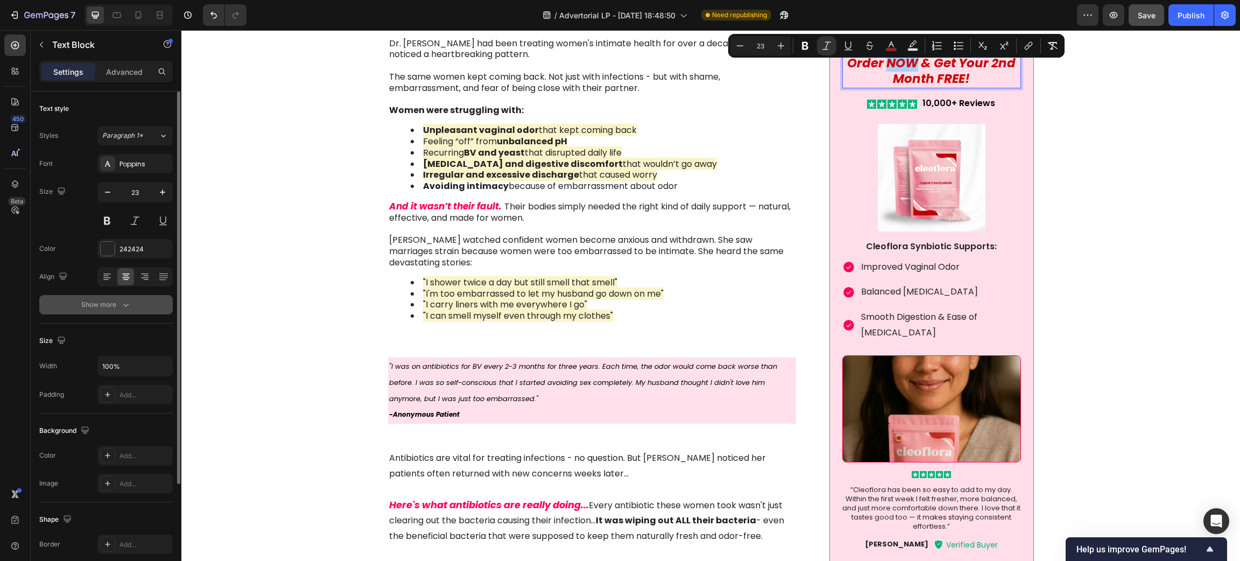
click at [125, 305] on icon "button" at bounding box center [126, 304] width 11 height 11
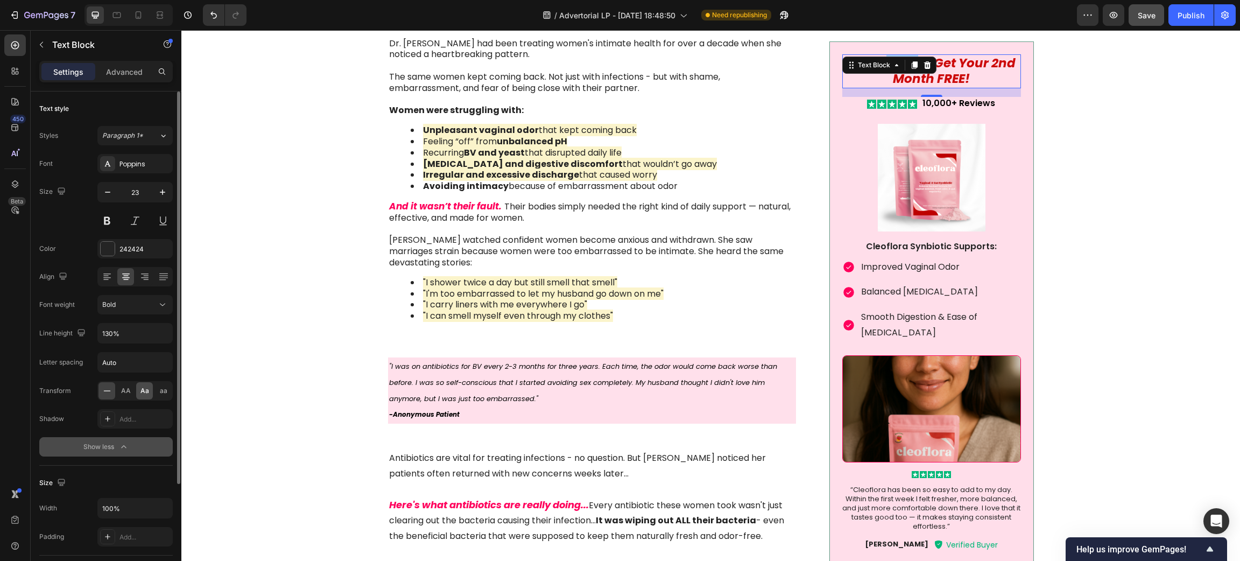
click at [137, 387] on div "Aa" at bounding box center [144, 390] width 17 height 17
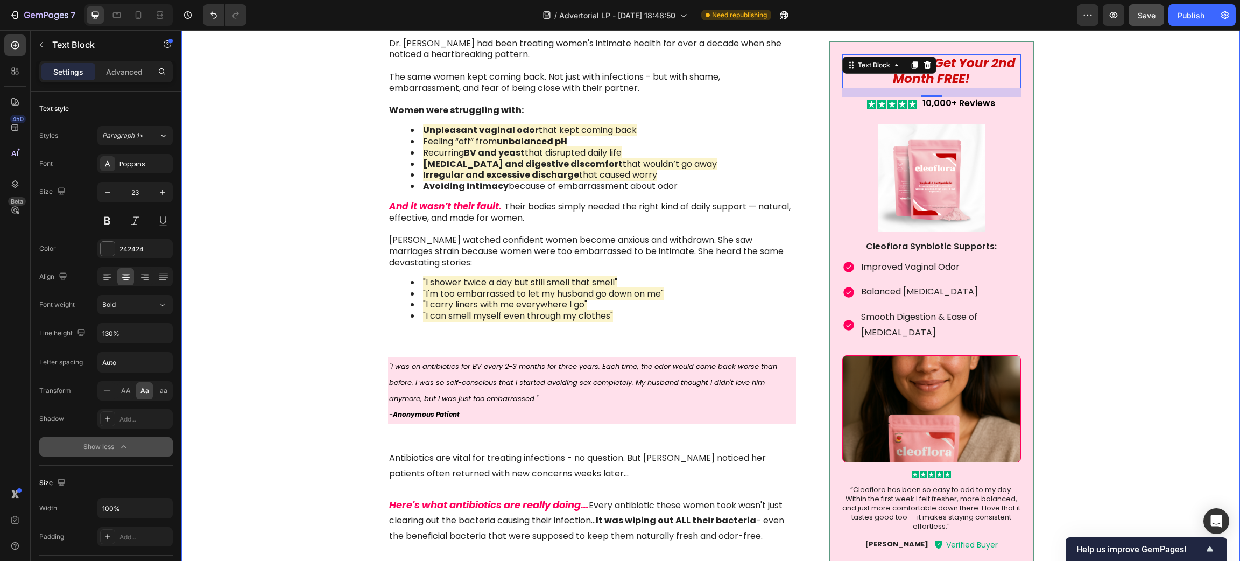
click at [1137, 129] on div "Image Something is deeply wrong with how women feel about their bodies today. A…" at bounding box center [710, 207] width 1037 height 2089
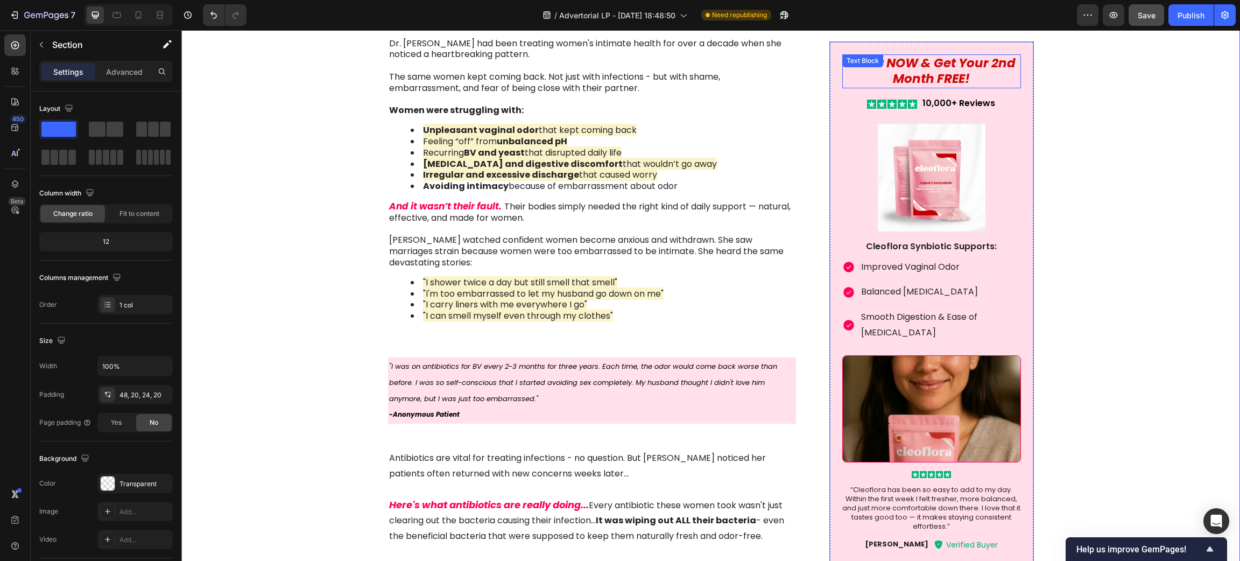
click at [897, 62] on div "Order NOW & Get Your 2nd Month FREE! Text Block" at bounding box center [931, 71] width 178 height 34
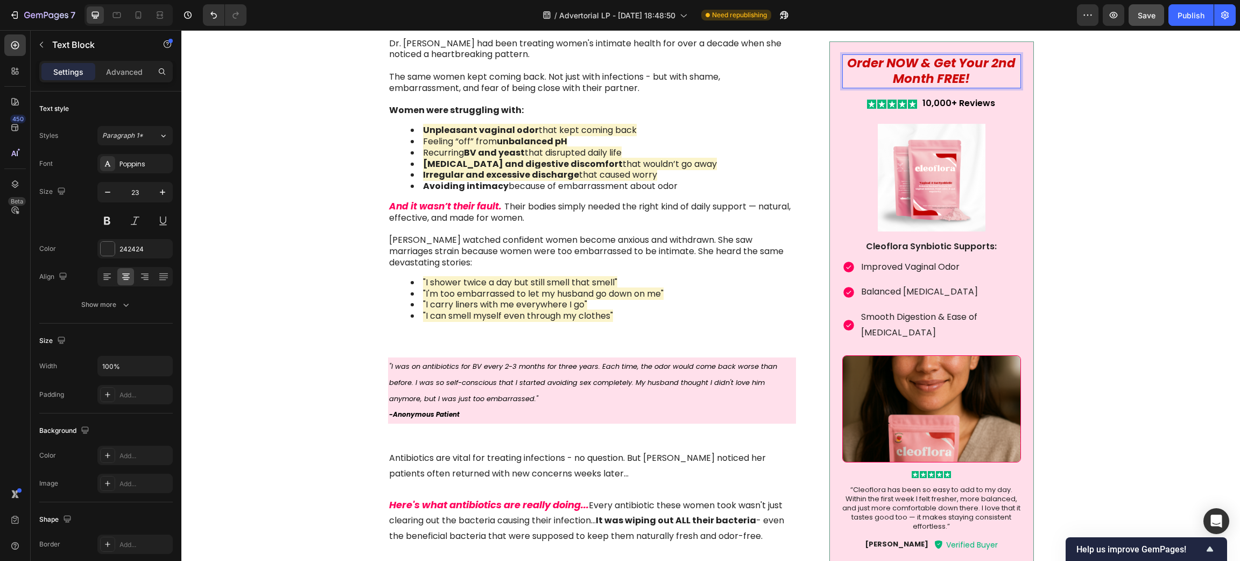
click at [908, 59] on icon "Order NOW & Get Your 2nd Month FREE!" at bounding box center [931, 70] width 168 height 33
click at [1093, 171] on div "Image Something is deeply wrong with how women feel about their bodies today. A…" at bounding box center [710, 207] width 1037 height 2089
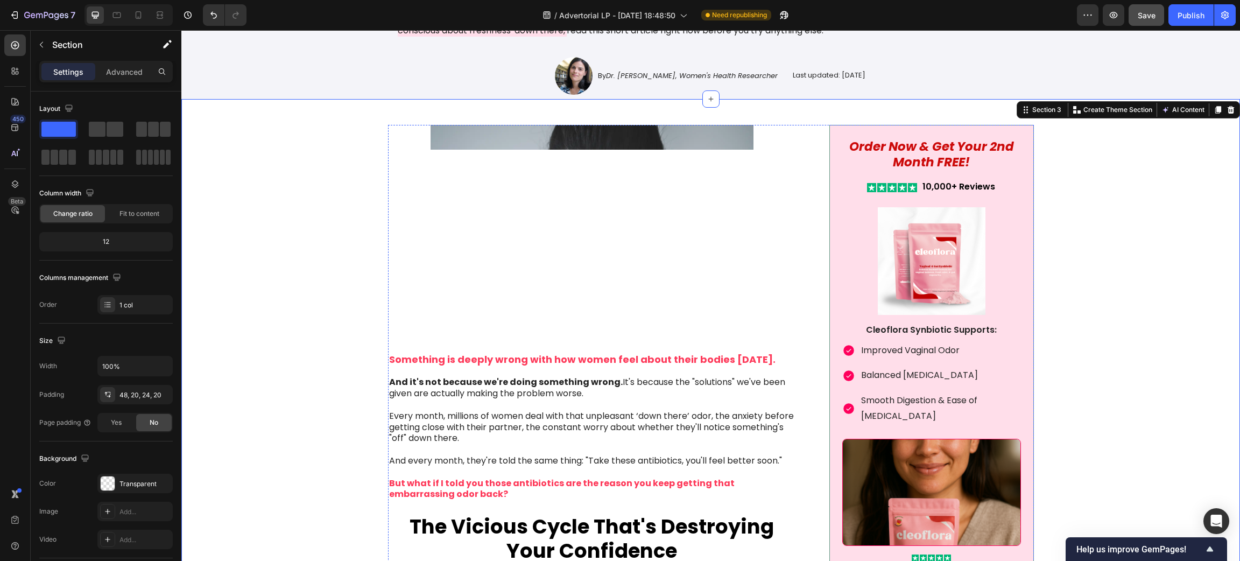
scroll to position [0, 0]
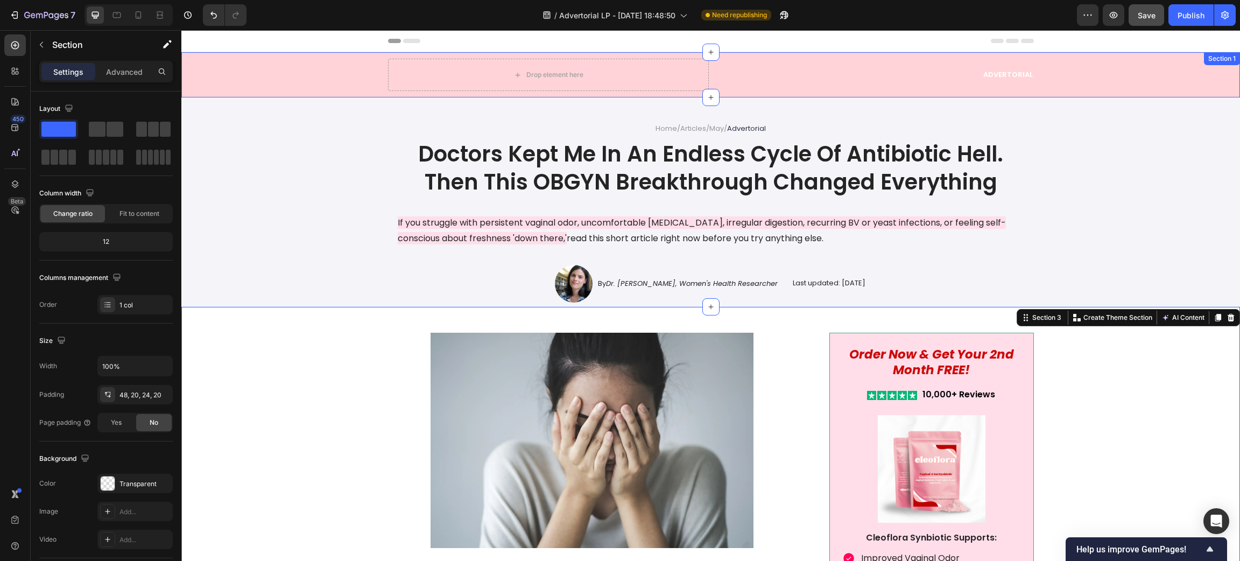
click at [286, 77] on div "Drop element here Advertorial Text Block Row" at bounding box center [710, 75] width 1037 height 32
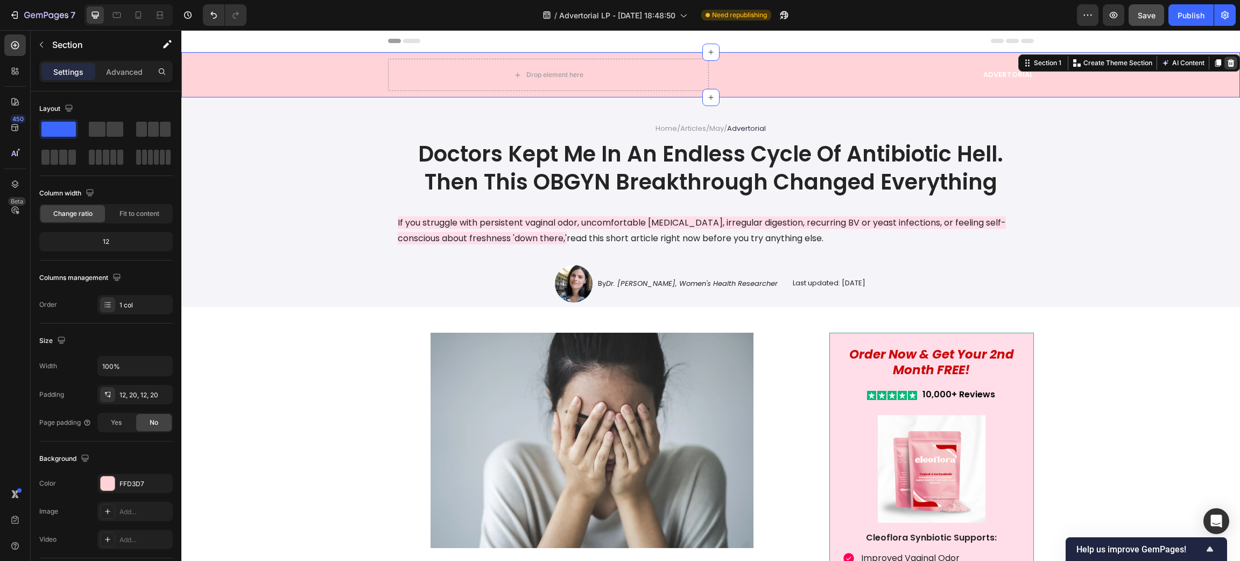
click at [1227, 63] on icon at bounding box center [1230, 63] width 7 height 8
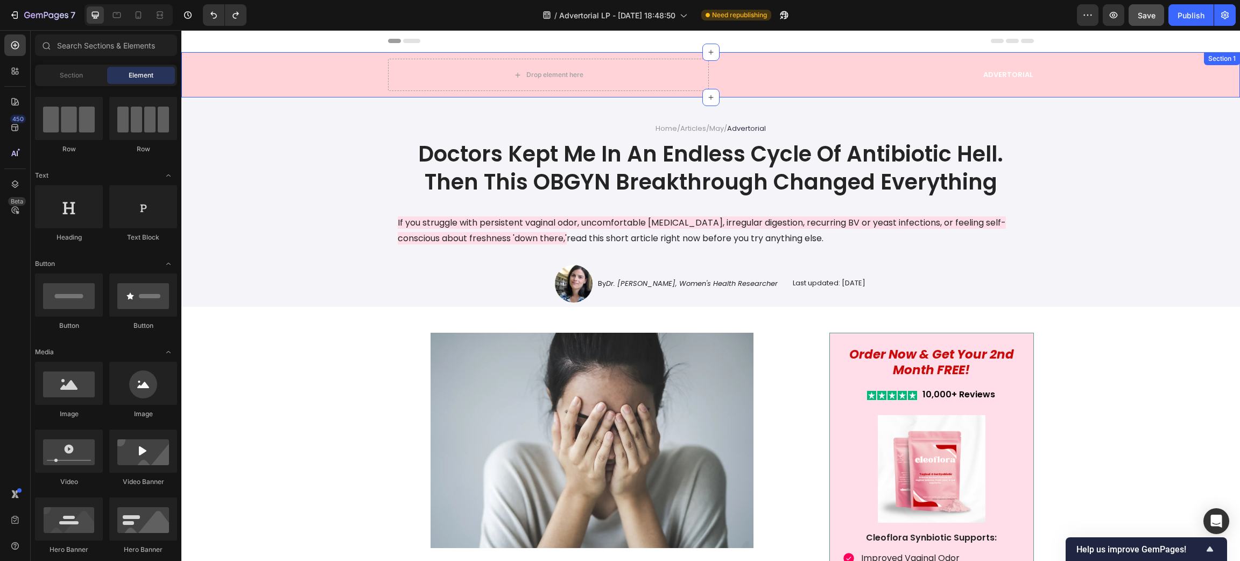
click at [232, 68] on div "Drop element here Advertorial Text Block Row" at bounding box center [710, 75] width 1037 height 32
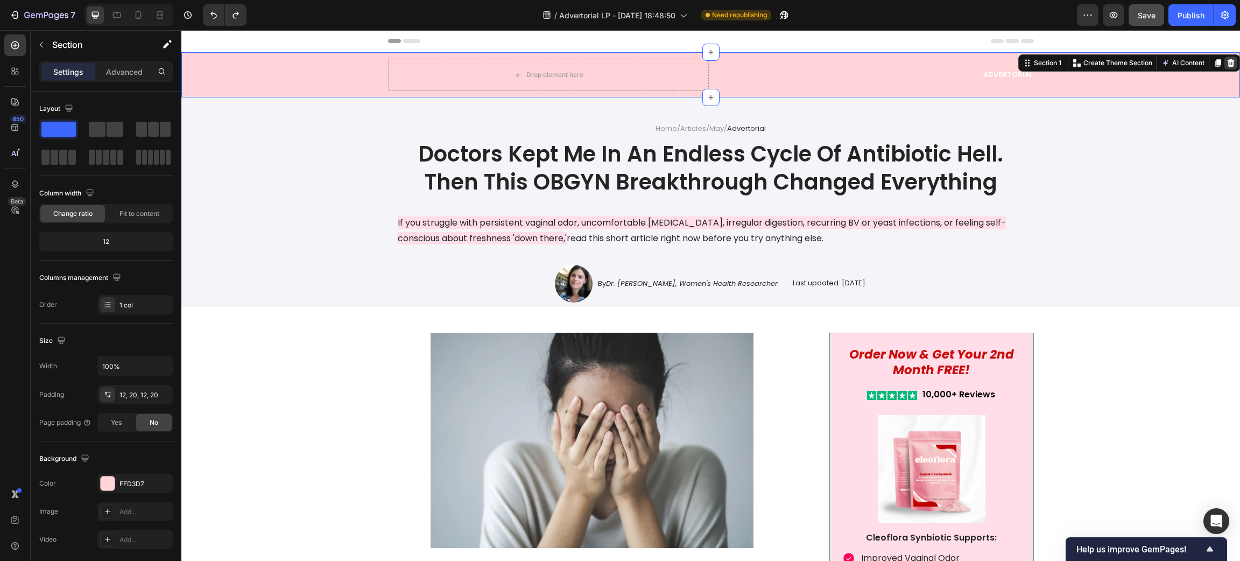
click at [1226, 63] on icon at bounding box center [1230, 63] width 9 height 9
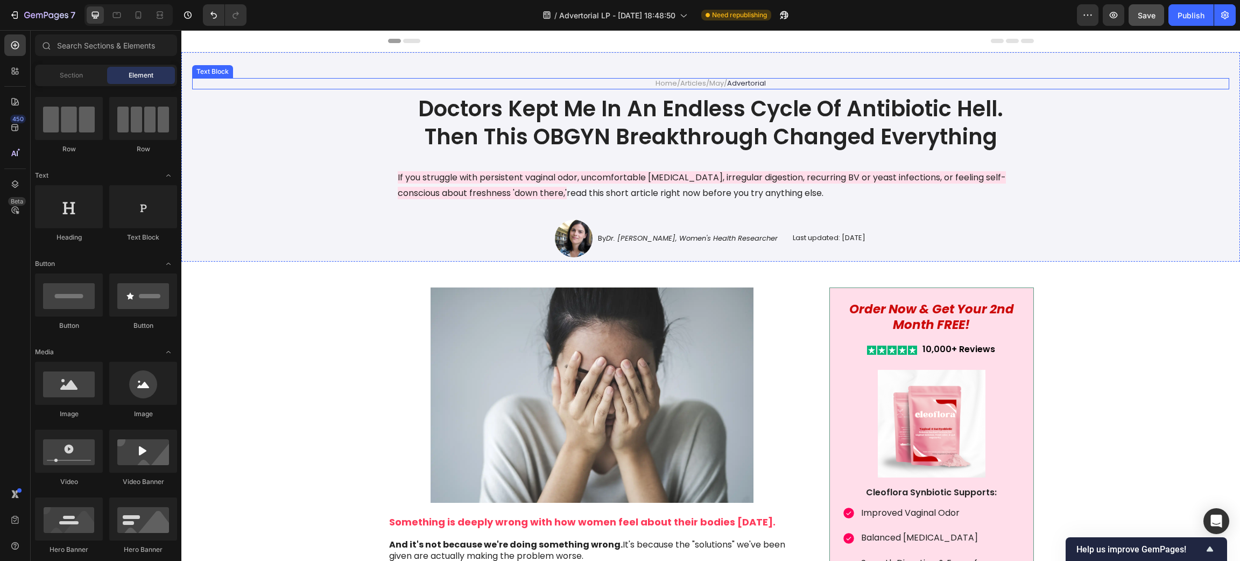
click at [620, 79] on p "Home / Articles / May / Advertorial" at bounding box center [711, 83] width 644 height 9
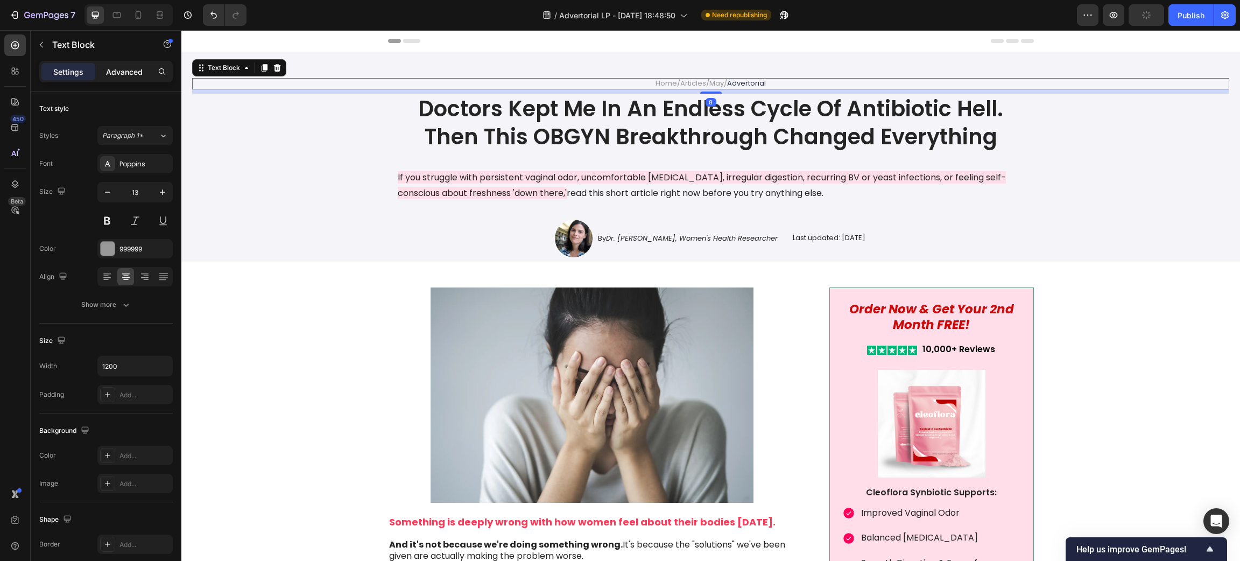
click at [134, 63] on div "Advanced" at bounding box center [124, 71] width 54 height 17
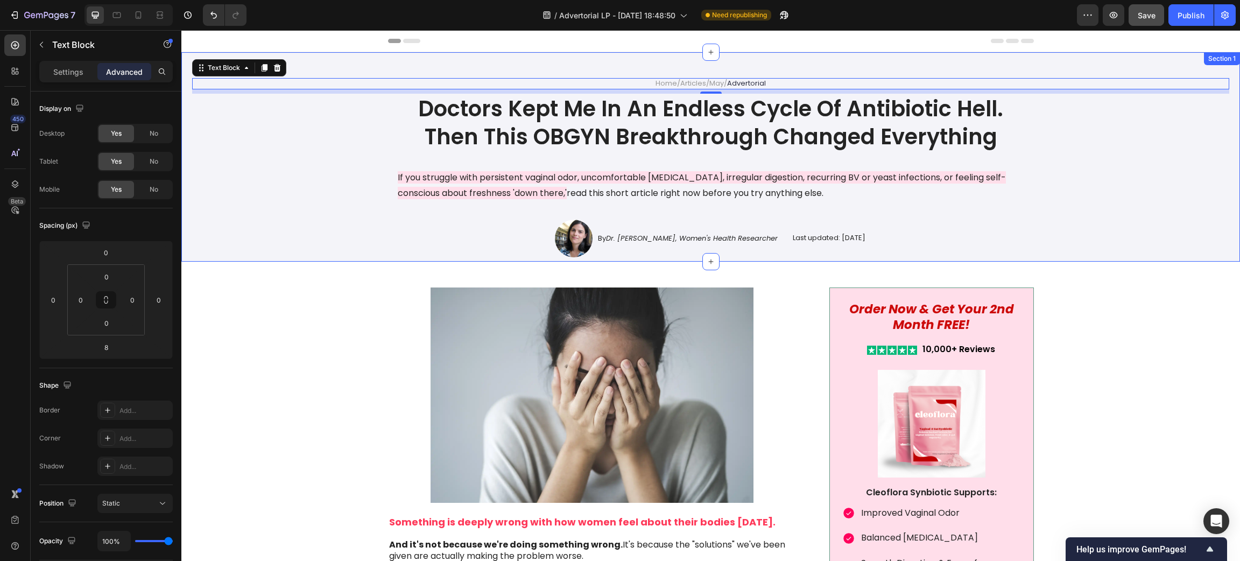
click at [502, 73] on div "Home / Articles / May / Advertorial Text Block 8 Doctors Kept Me In An Endless …" at bounding box center [710, 156] width 1059 height 209
